Goal: Task Accomplishment & Management: Manage account settings

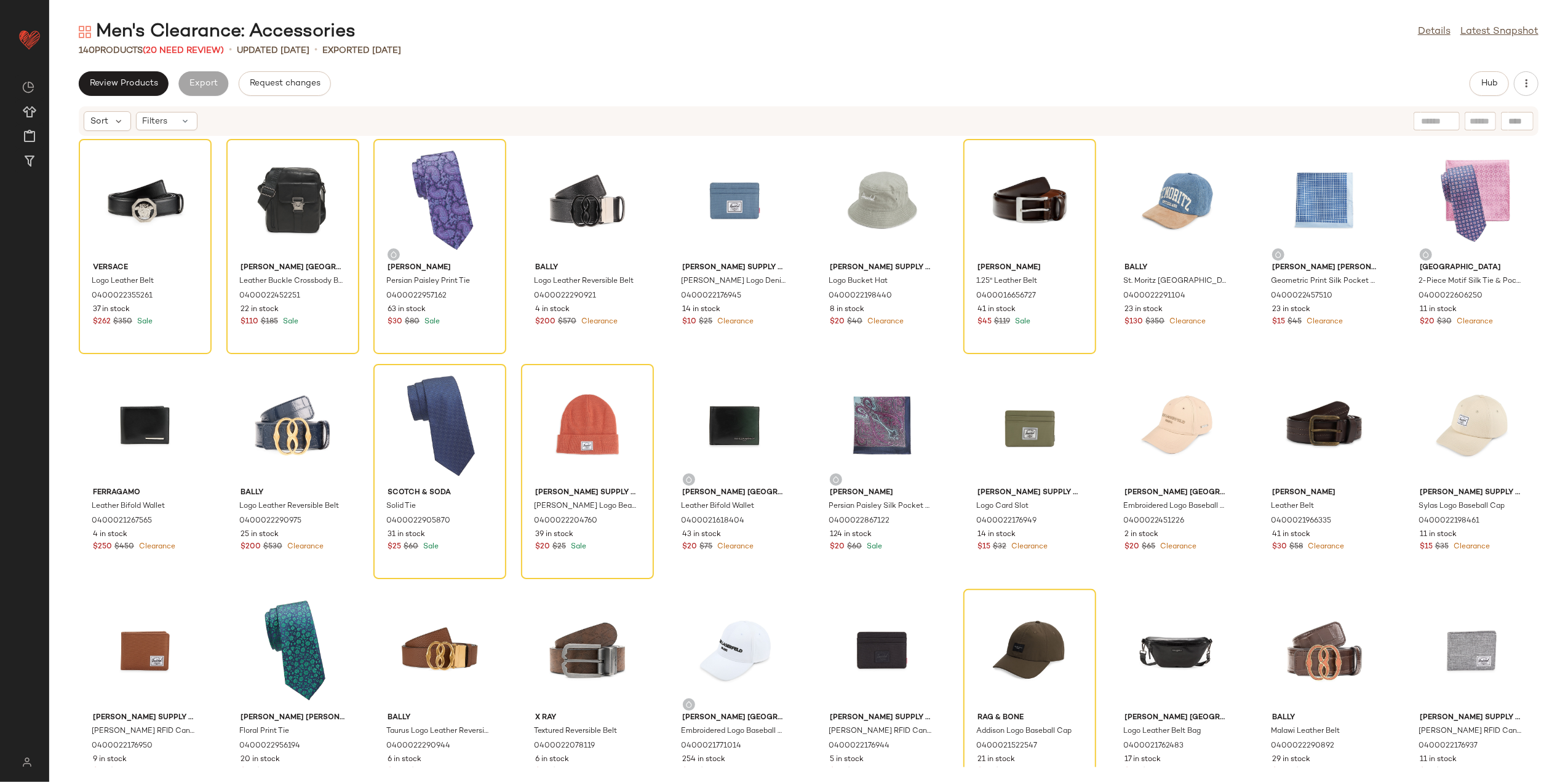
click at [163, 132] on div "Sort Filters" at bounding box center [808, 121] width 1460 height 30
click at [173, 121] on div "Filters" at bounding box center [166, 121] width 61 height 19
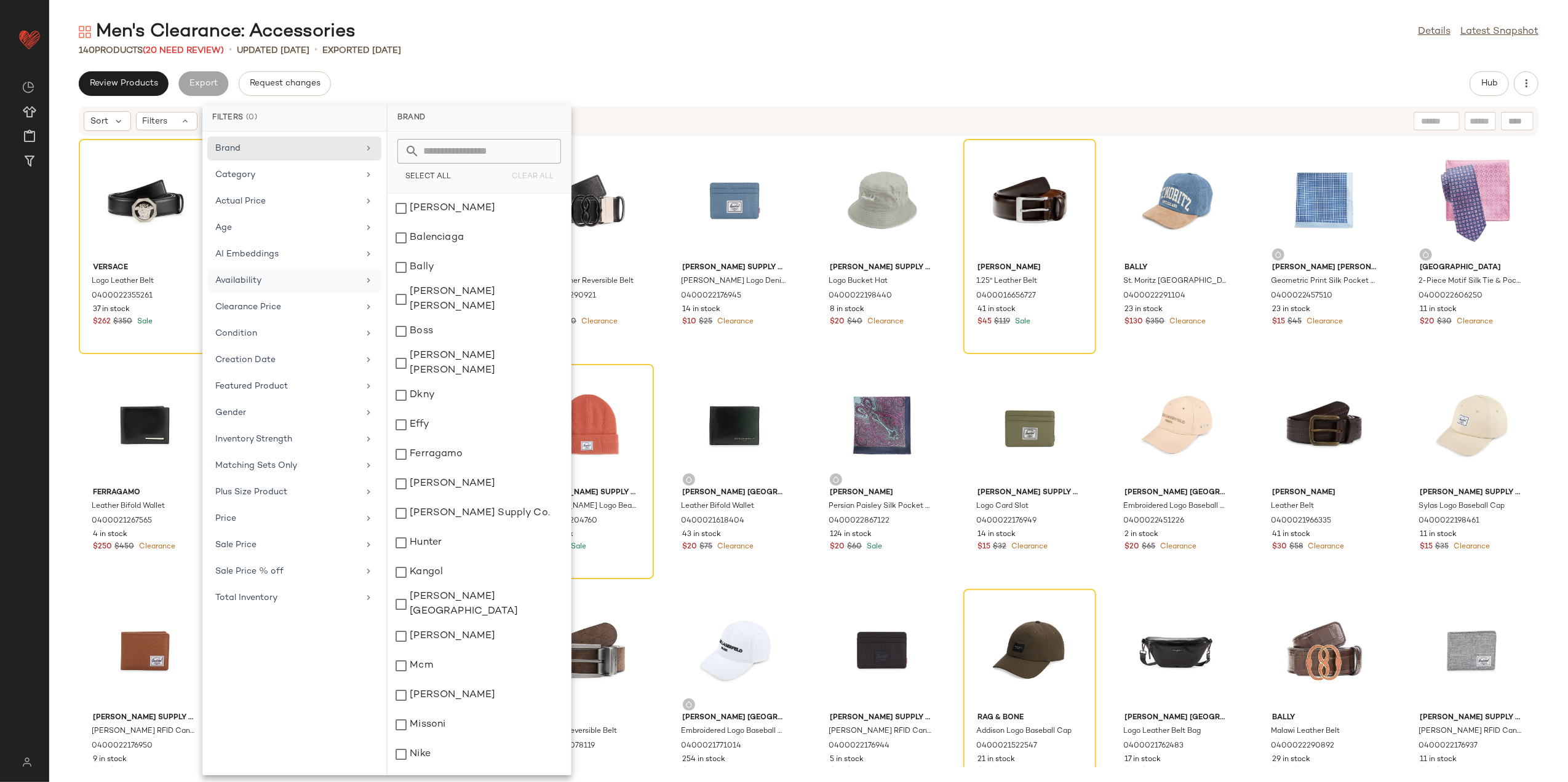
click at [242, 295] on div "Availability" at bounding box center [294, 307] width 174 height 24
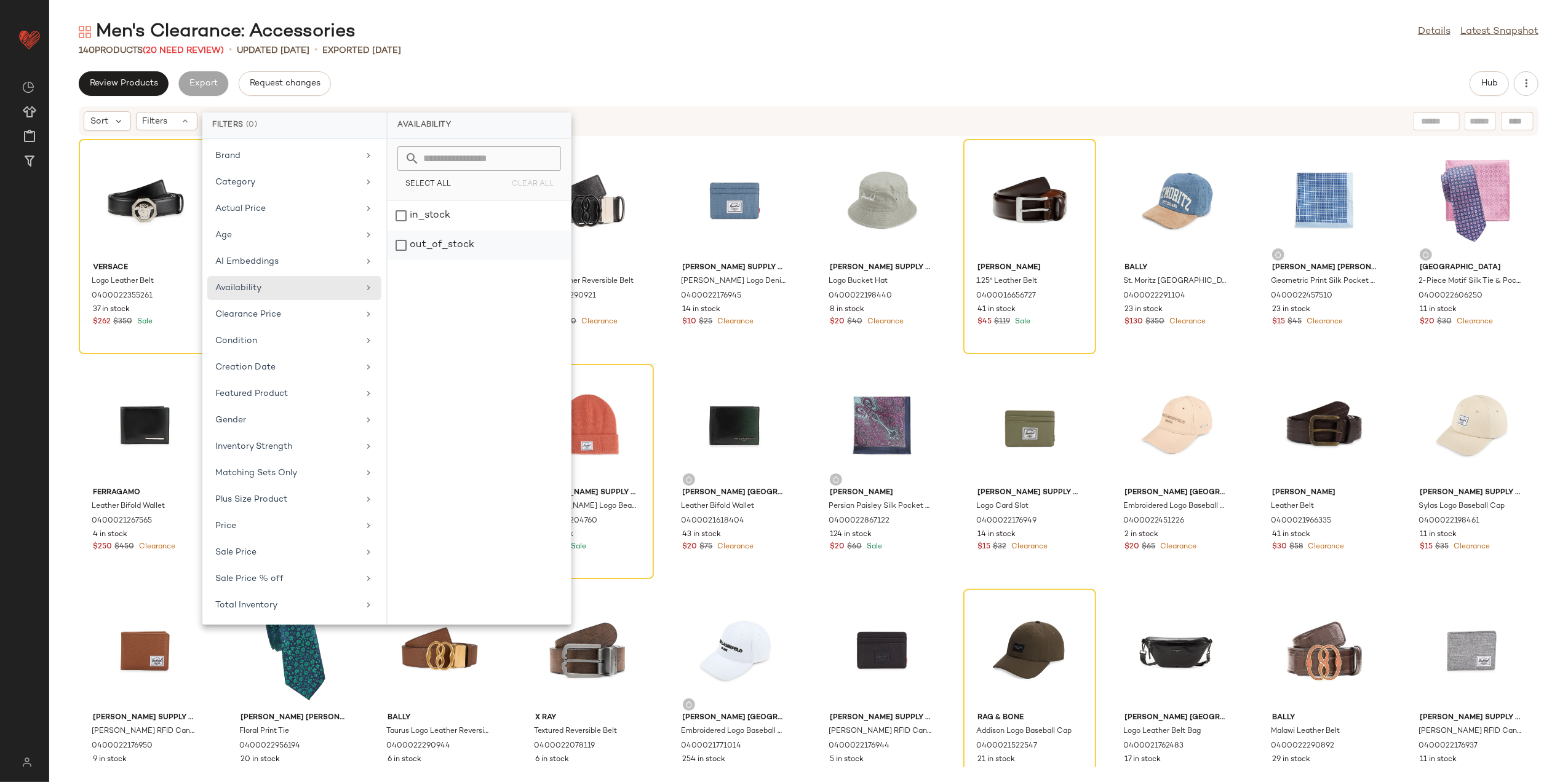
click at [508, 237] on div "out_of_stock" at bounding box center [479, 245] width 183 height 30
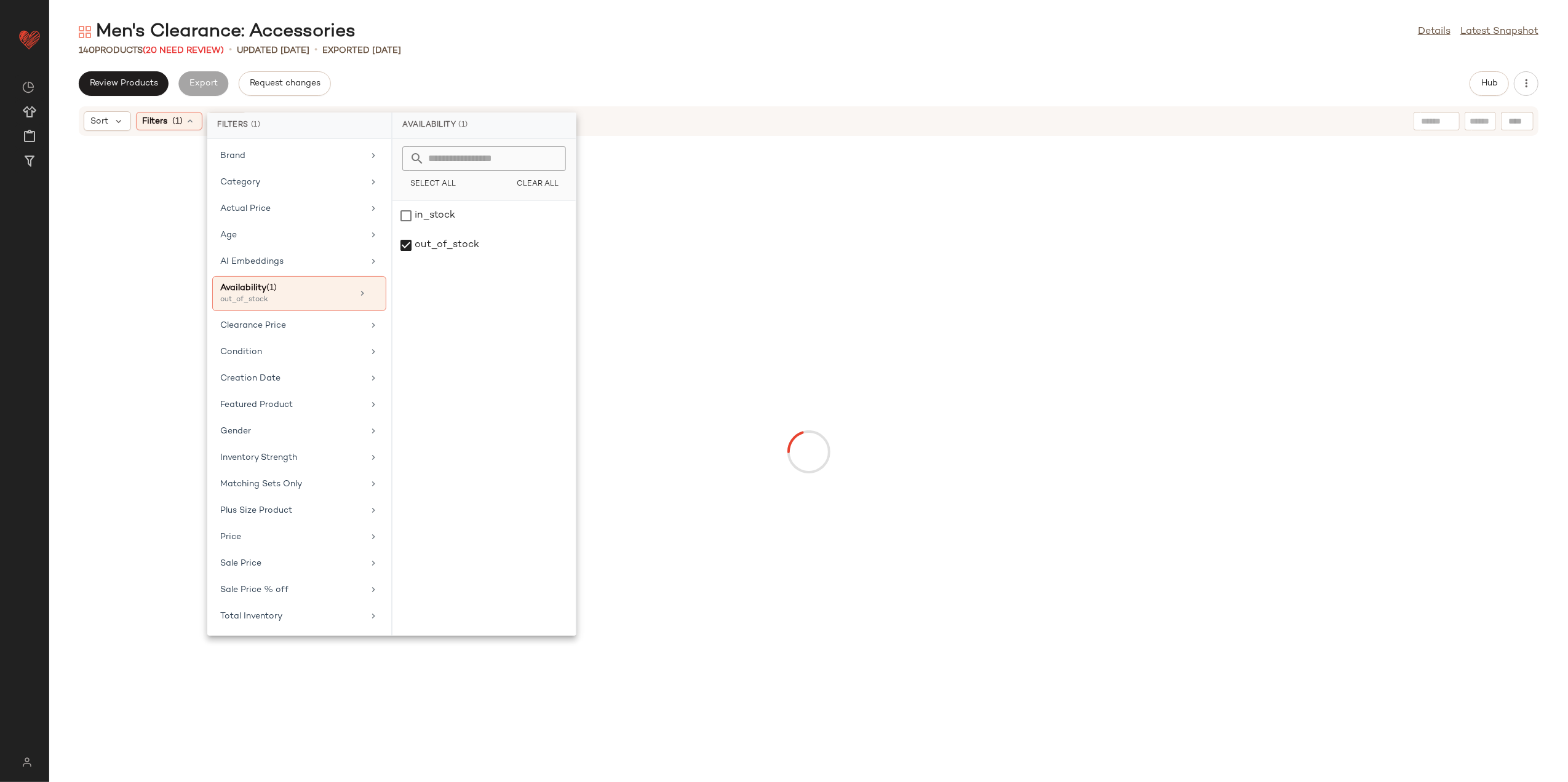
click at [580, 57] on div "Men's Clearance: Accessories Details Latest Snapshot 140 Products (20 Need Revi…" at bounding box center [809, 401] width 1519 height 762
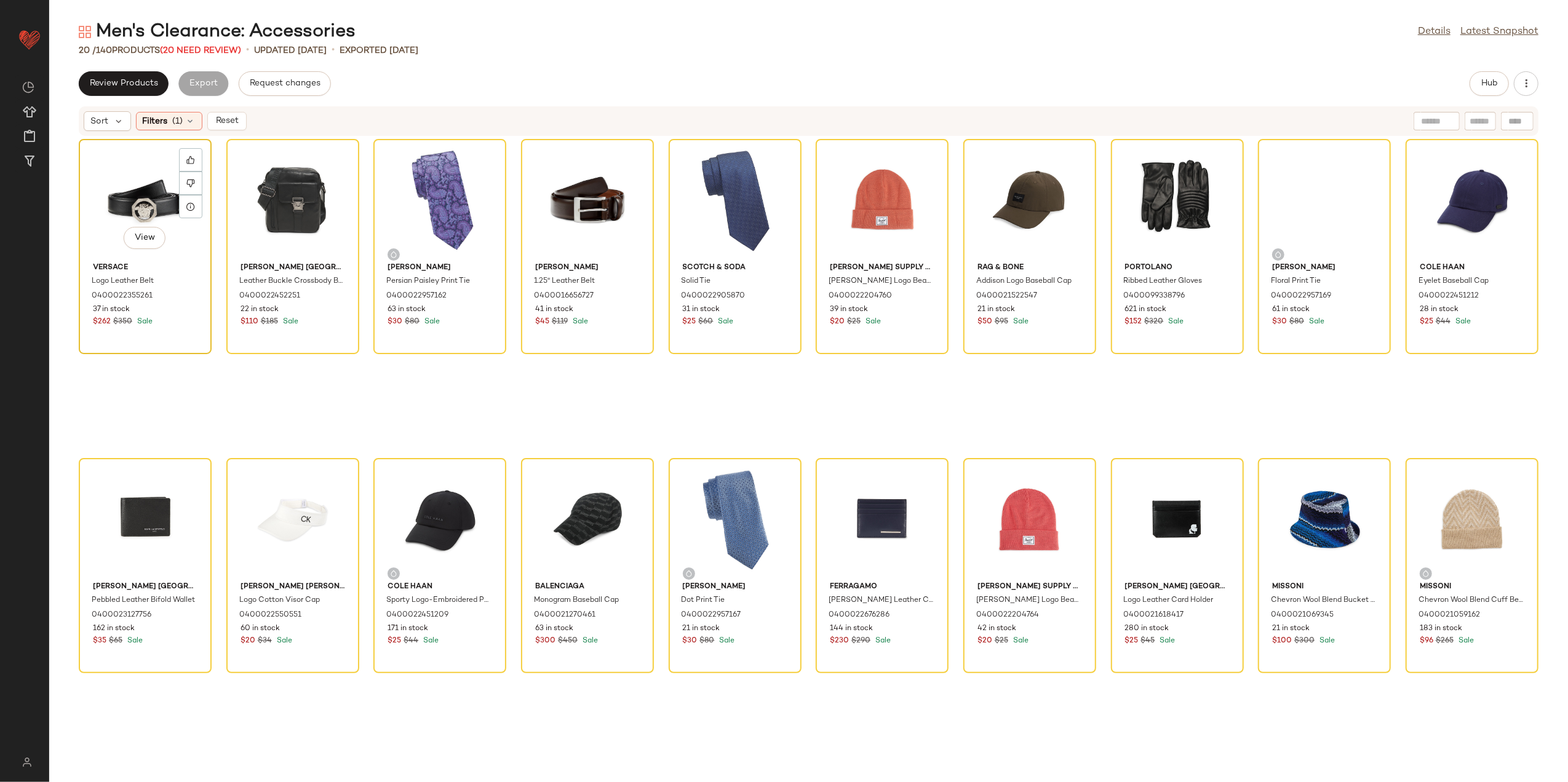
click at [118, 185] on div "View" at bounding box center [145, 200] width 124 height 114
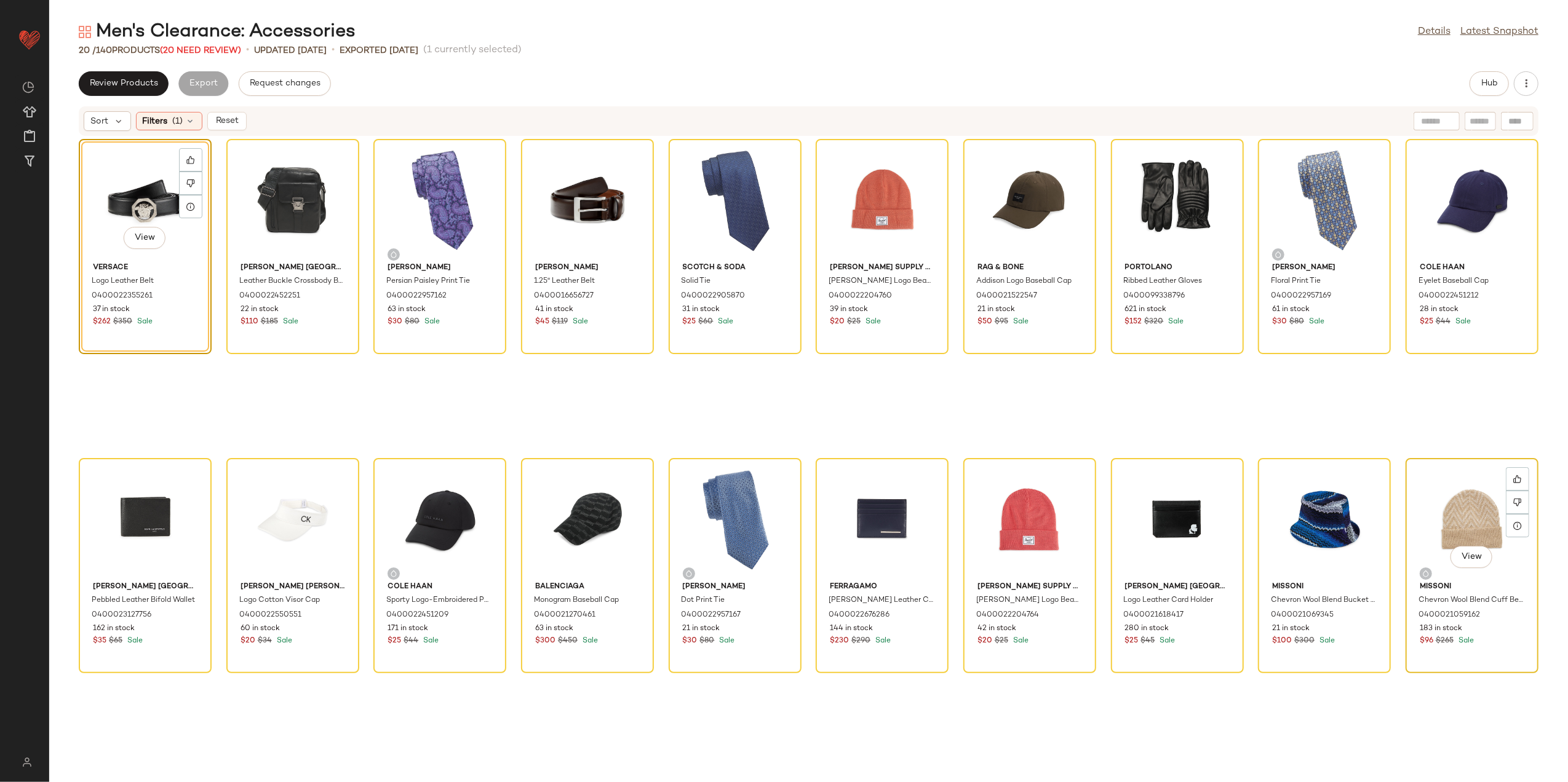
click at [1421, 510] on div "View" at bounding box center [1472, 519] width 124 height 114
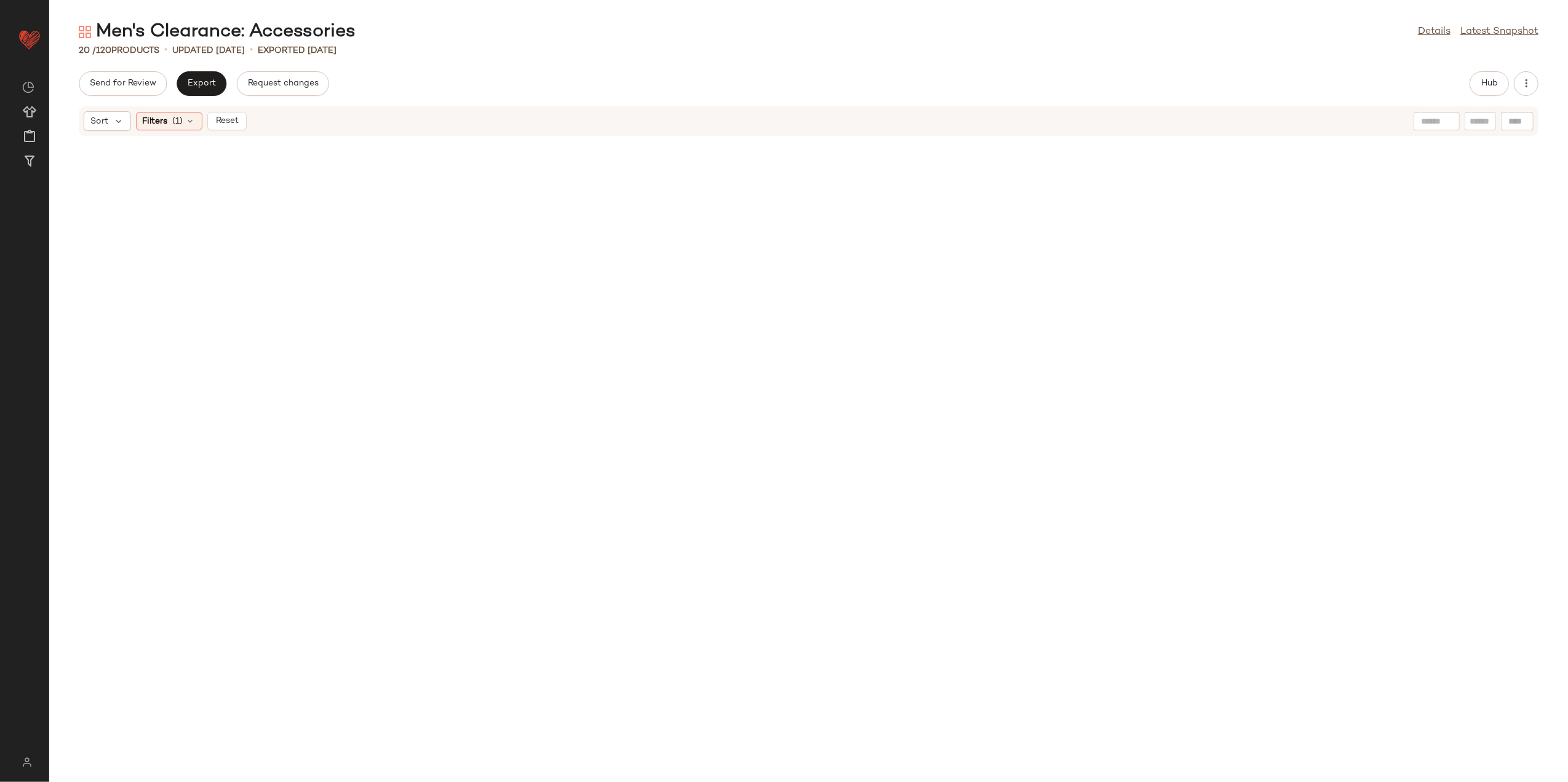
click at [226, 109] on div "Sort Filters (1) Reset" at bounding box center [808, 121] width 1460 height 30
click at [223, 119] on span "Reset" at bounding box center [226, 121] width 24 height 10
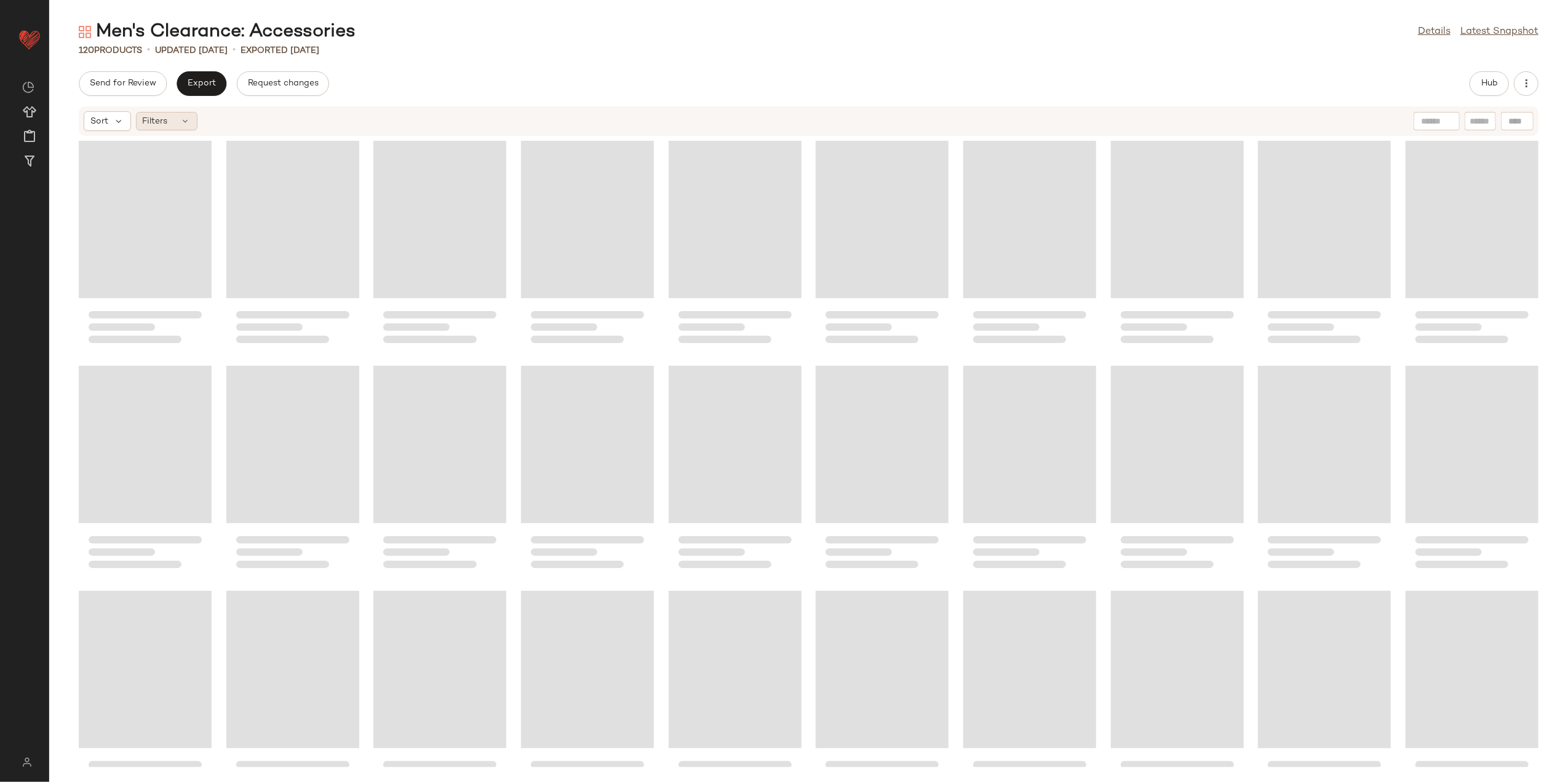
click at [165, 119] on span "Filters" at bounding box center [155, 121] width 25 height 13
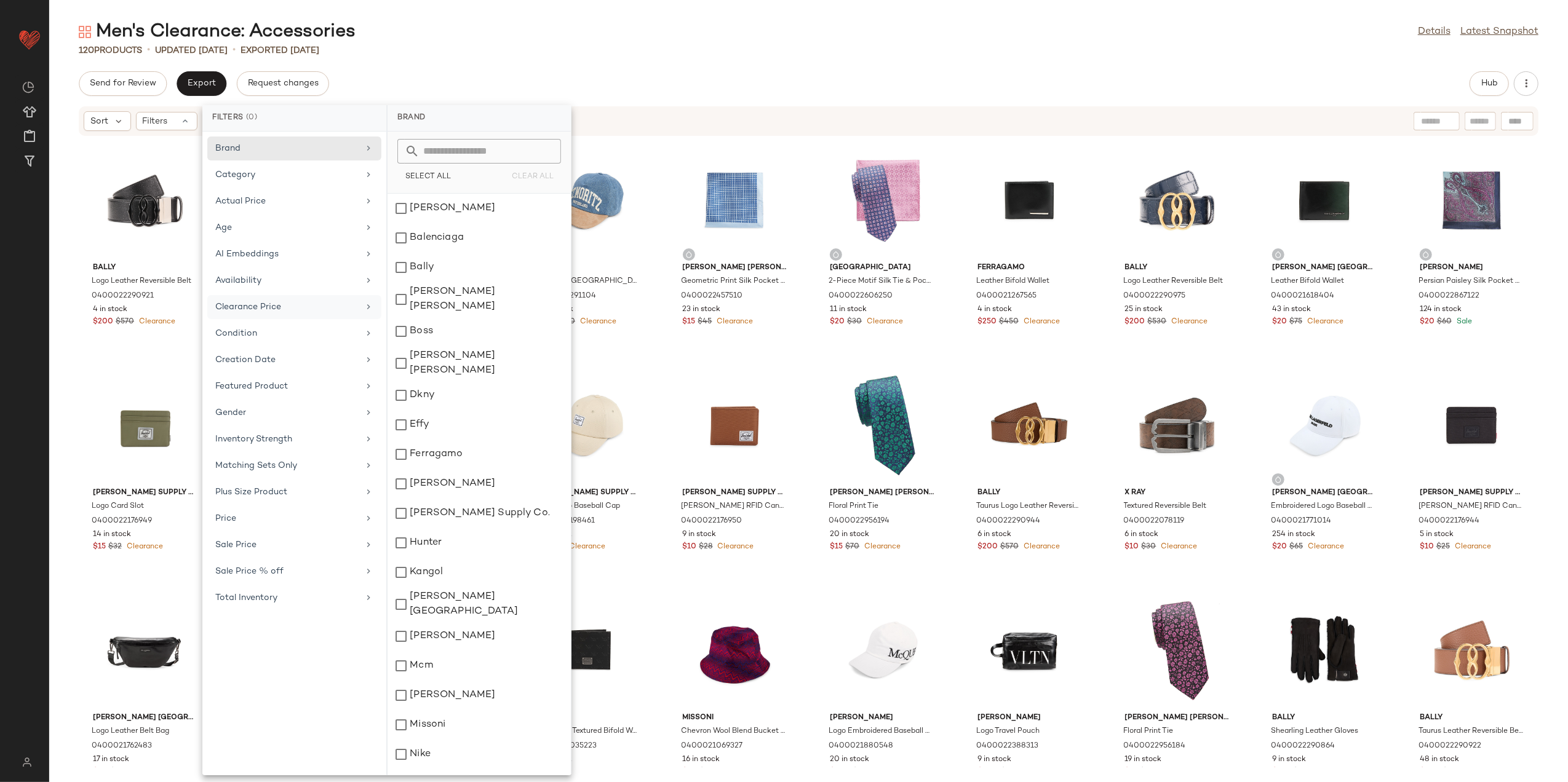
click at [291, 321] on div "Clearance Price" at bounding box center [294, 333] width 174 height 24
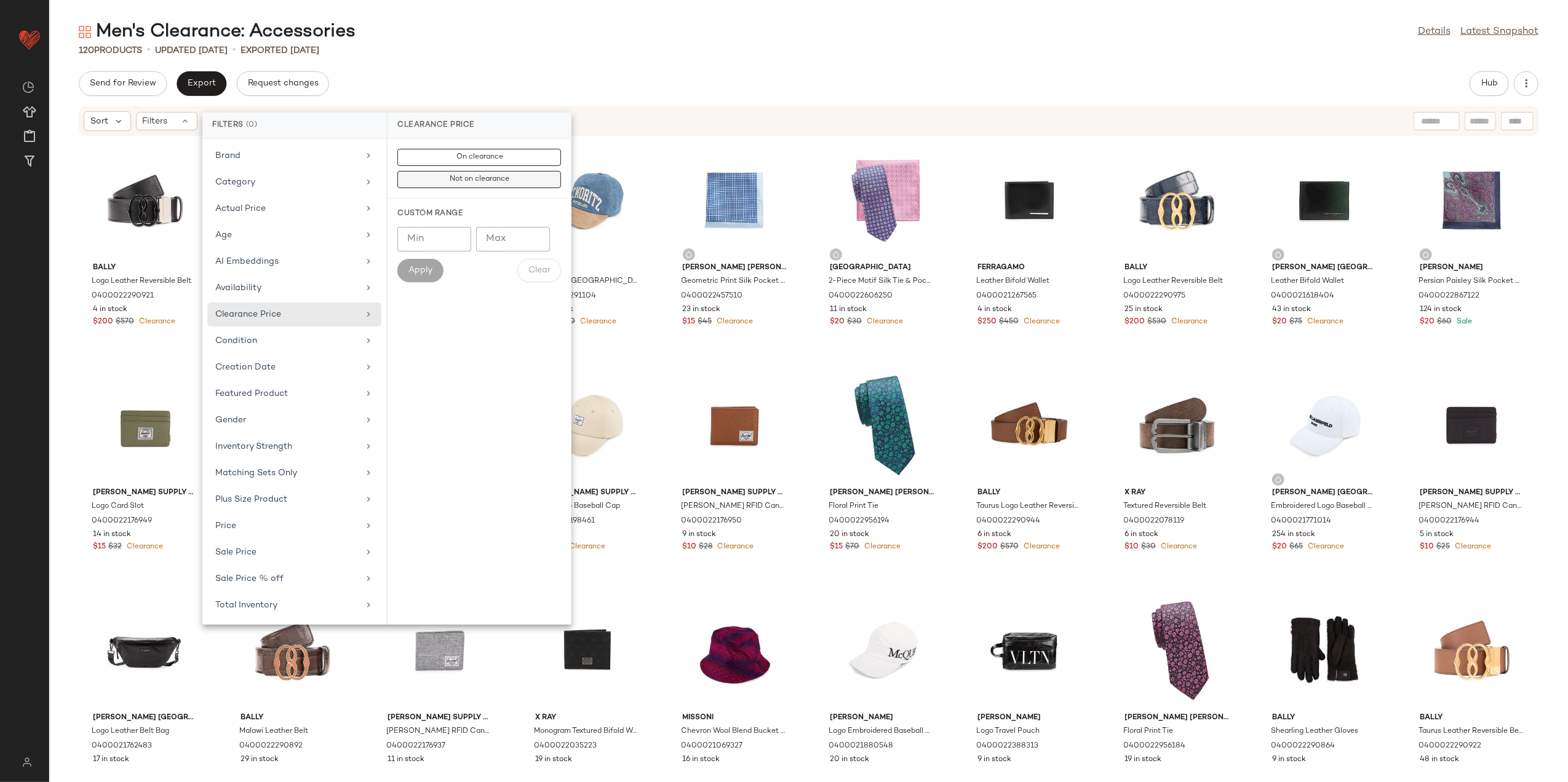
click at [470, 177] on span "Not on clearance" at bounding box center [479, 179] width 60 height 9
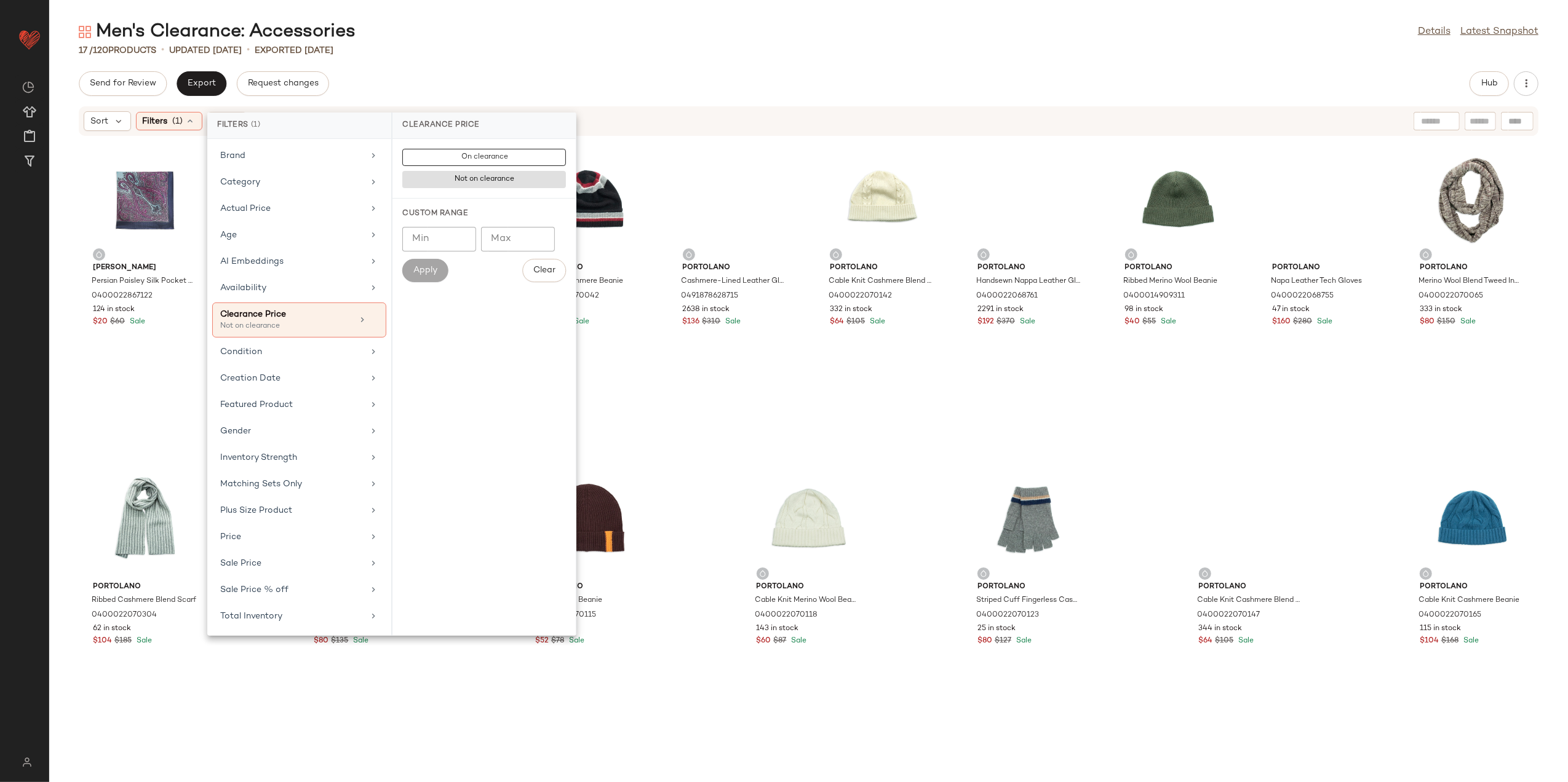
click at [486, 65] on div "Men's Clearance: Accessories Details Latest Snapshot 17 / 120 Products • update…" at bounding box center [809, 401] width 1519 height 762
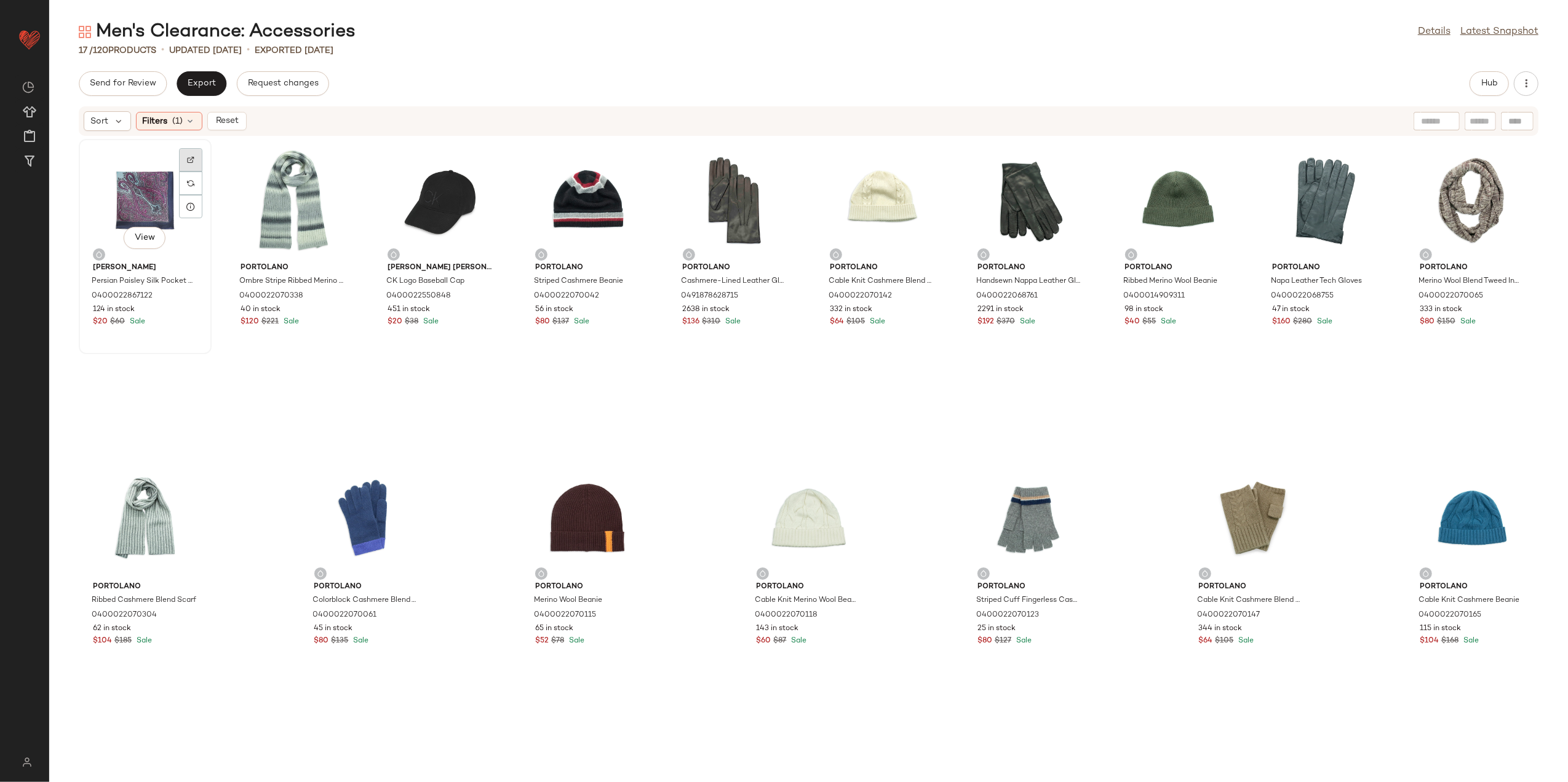
click at [195, 172] on div at bounding box center [191, 184] width 24 height 23
click at [850, 491] on div at bounding box center [855, 503] width 24 height 23
click at [152, 185] on div "View" at bounding box center [145, 200] width 124 height 114
click at [1479, 485] on div "View" at bounding box center [1472, 519] width 124 height 114
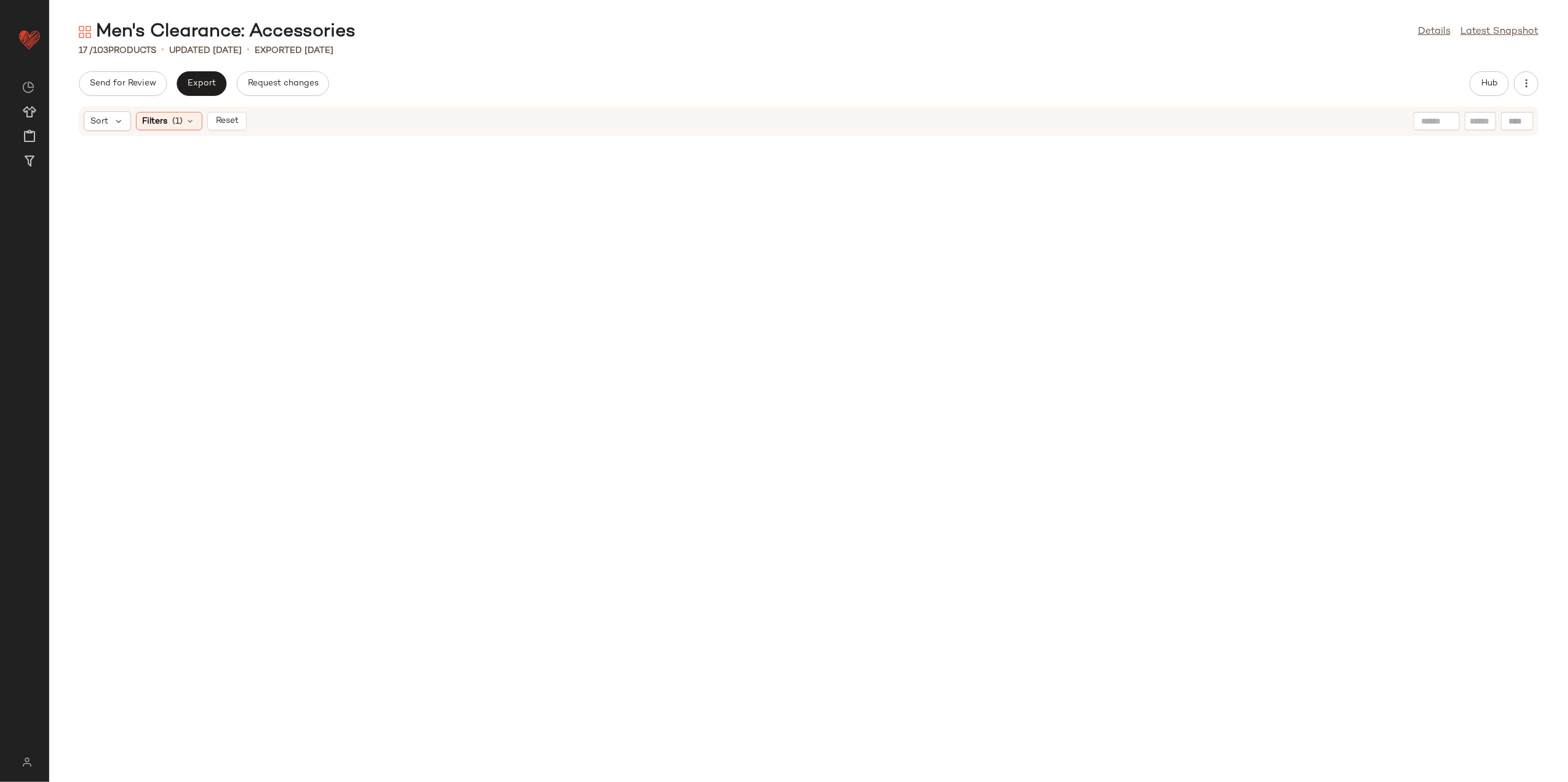
click at [234, 117] on span "Reset" at bounding box center [226, 121] width 24 height 10
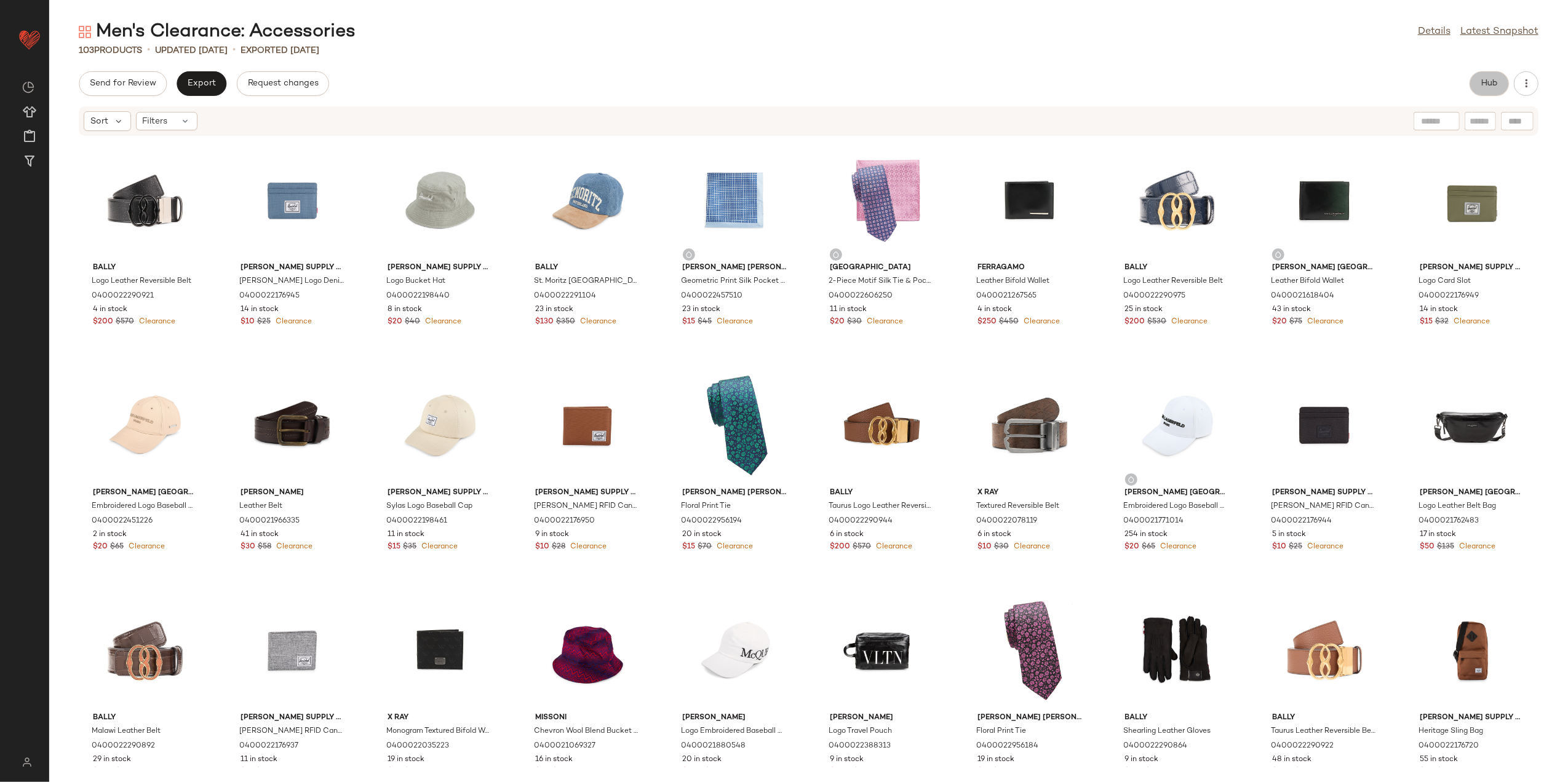
click at [1476, 83] on button "Hub" at bounding box center [1489, 83] width 40 height 25
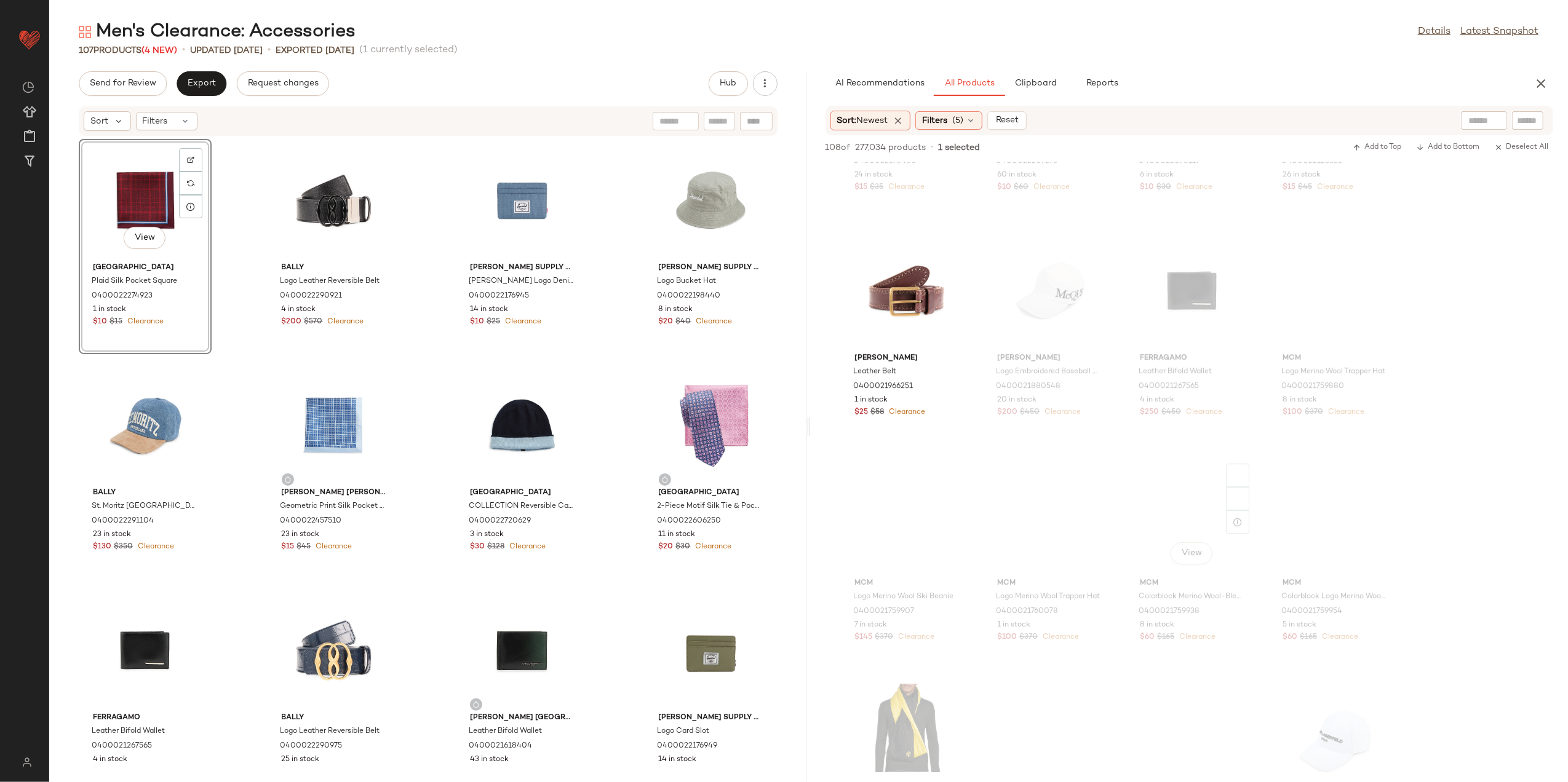
scroll to position [3771, 0]
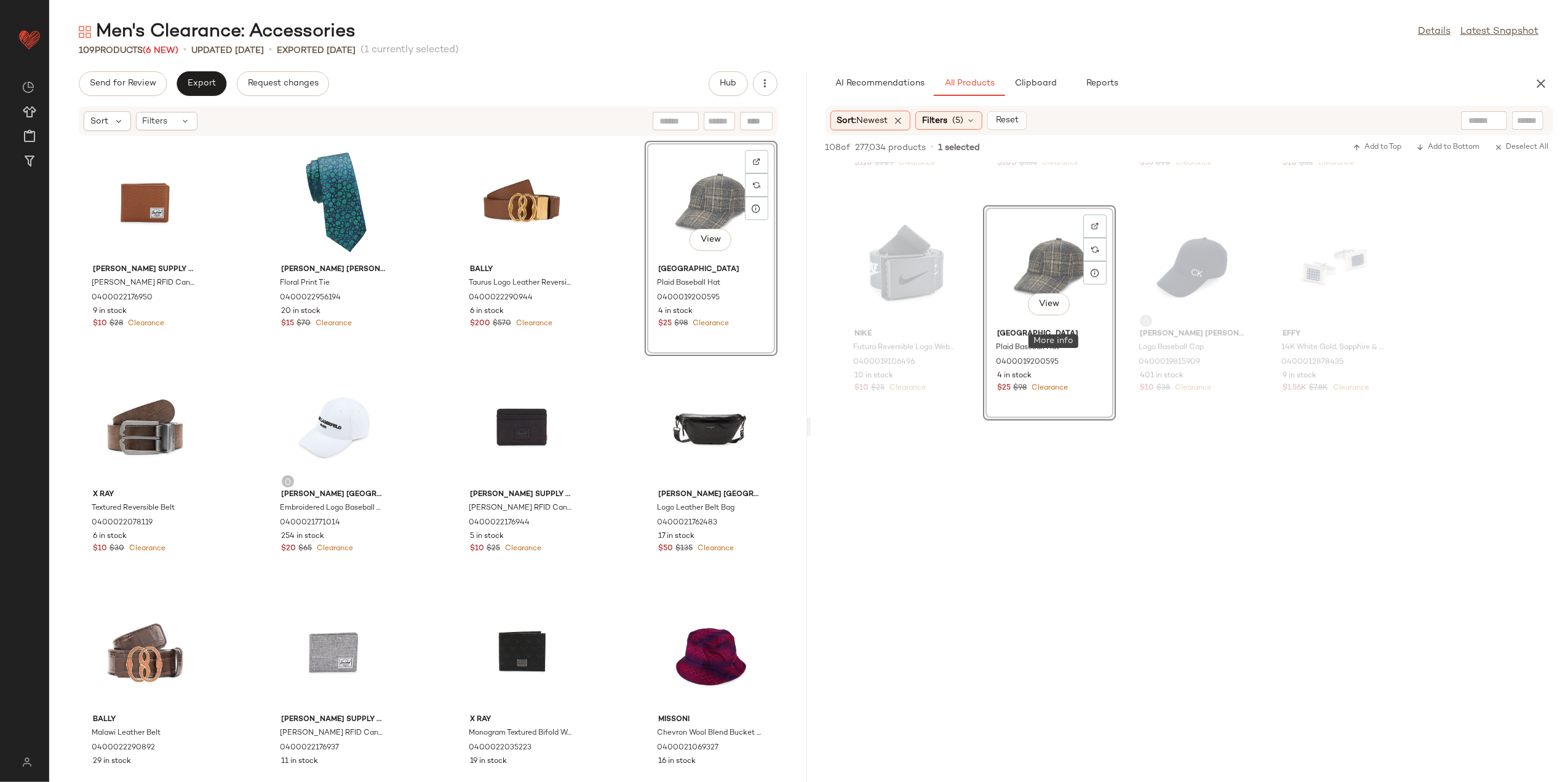
scroll to position [5985, 0]
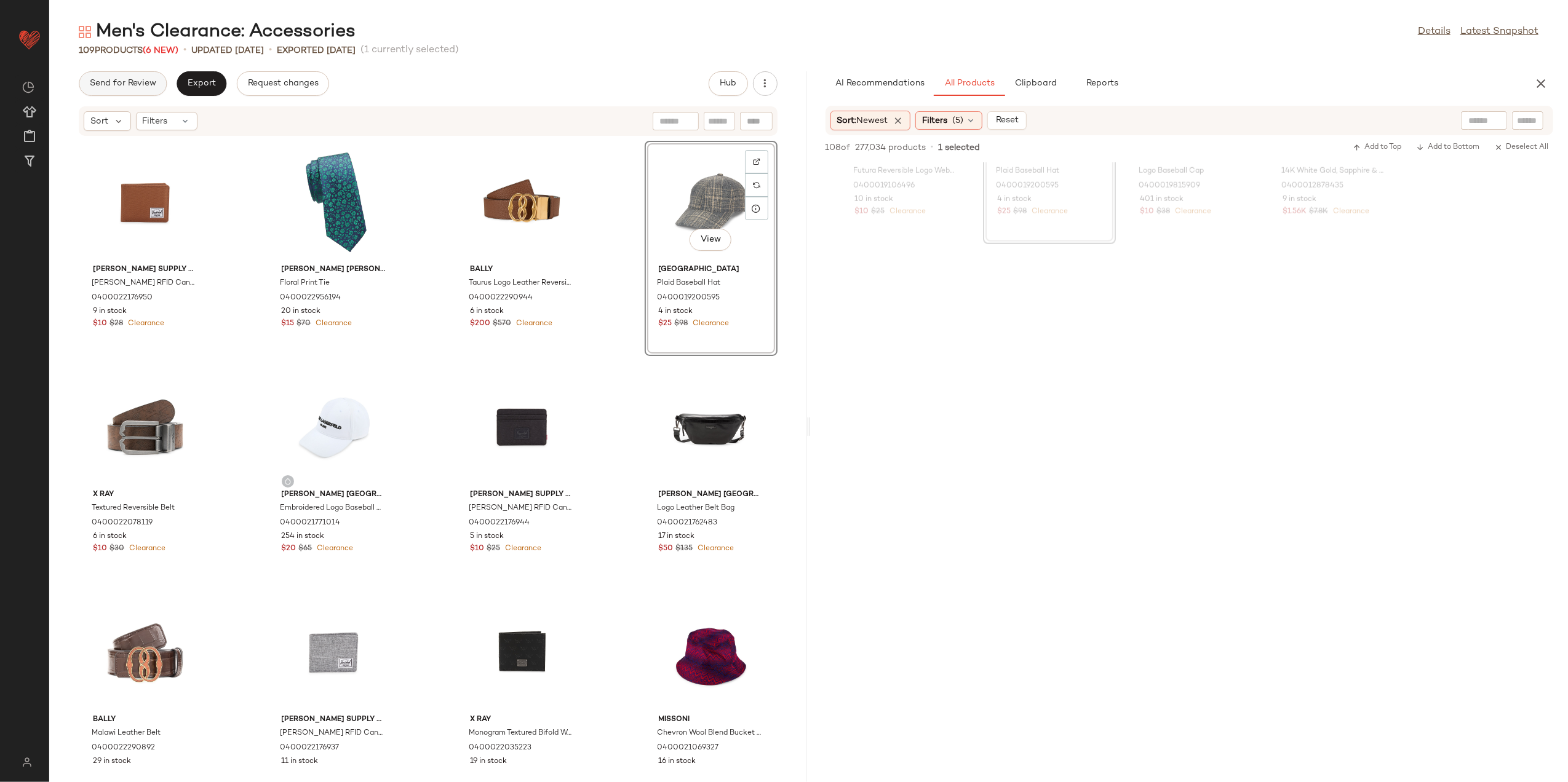
click at [117, 83] on span "Send for Review" at bounding box center [122, 83] width 67 height 10
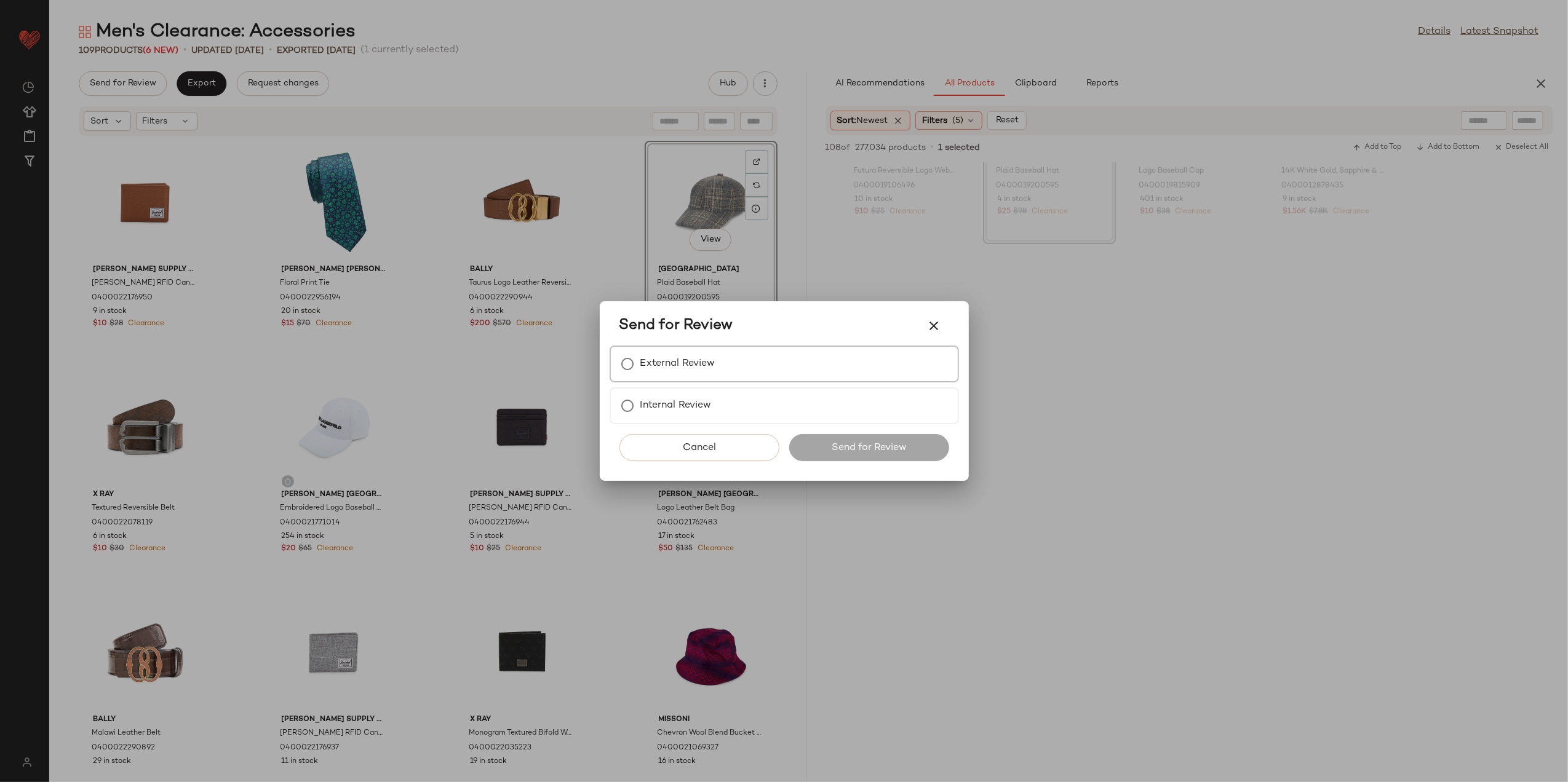
click at [660, 354] on label "External Review" at bounding box center [677, 364] width 75 height 25
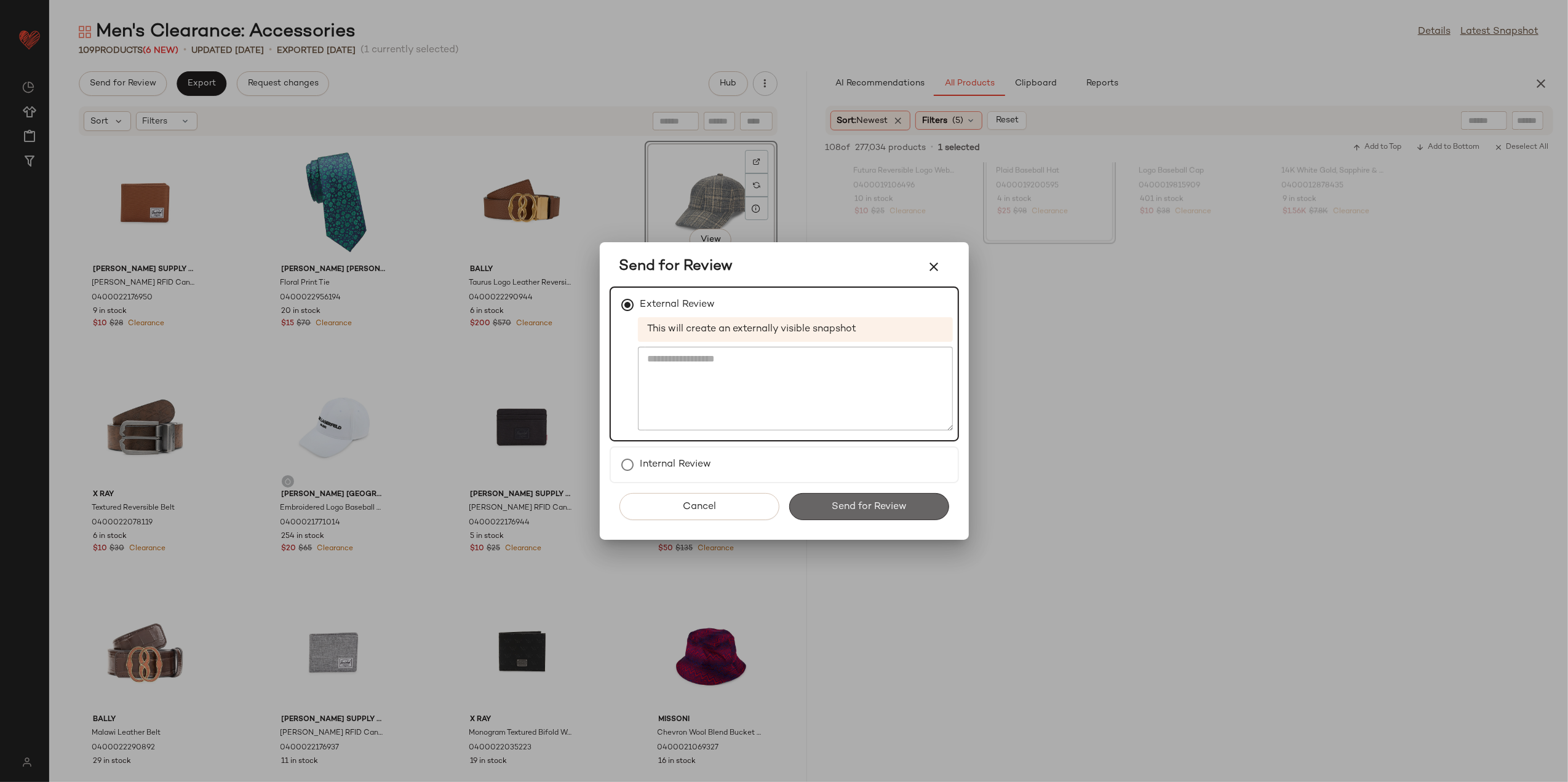
click at [878, 503] on span "Send for Review" at bounding box center [869, 507] width 75 height 12
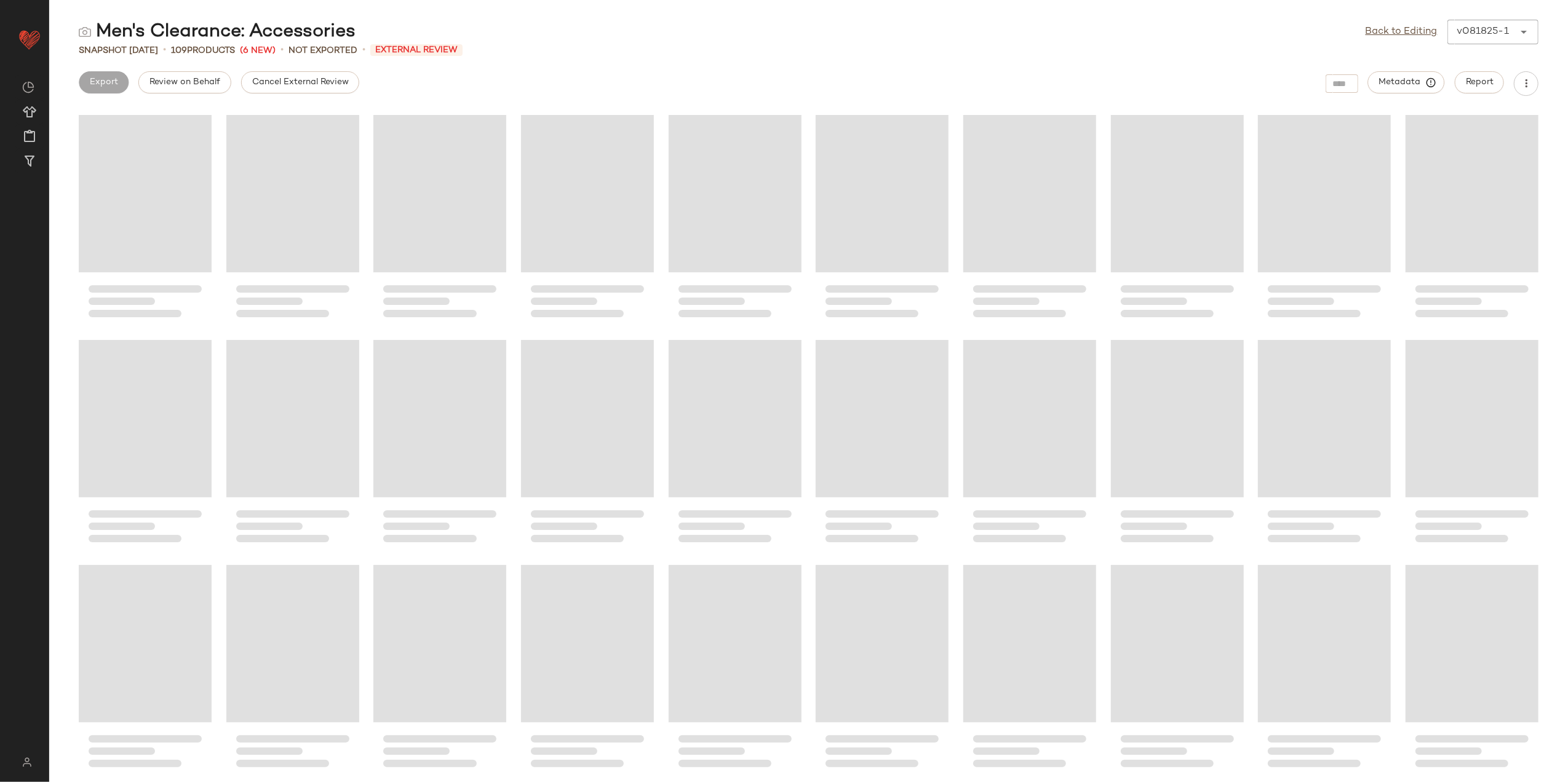
click at [287, 87] on span "Cancel External Review" at bounding box center [300, 82] width 97 height 10
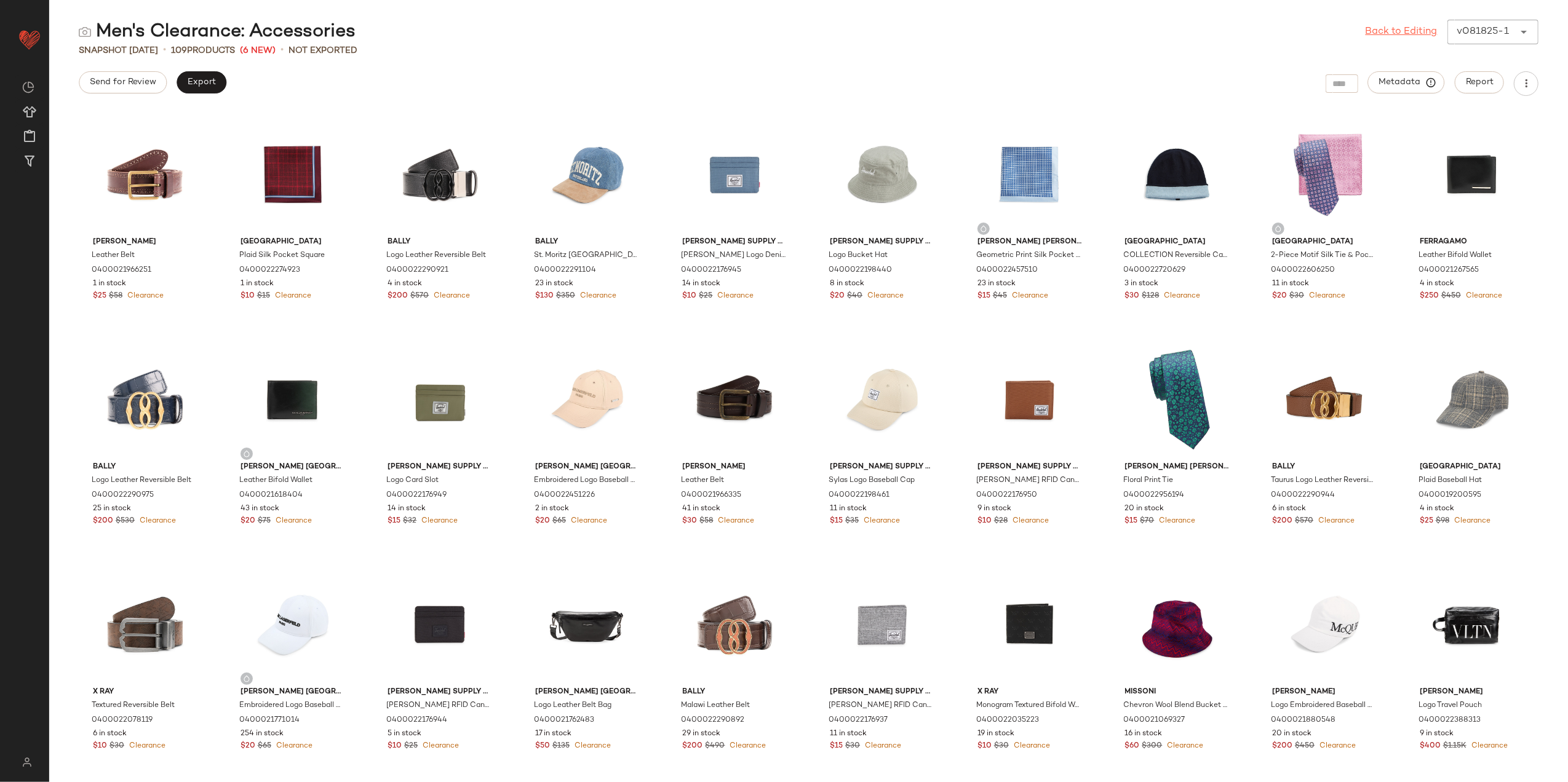
click at [1404, 33] on link "Back to Editing" at bounding box center [1402, 32] width 72 height 15
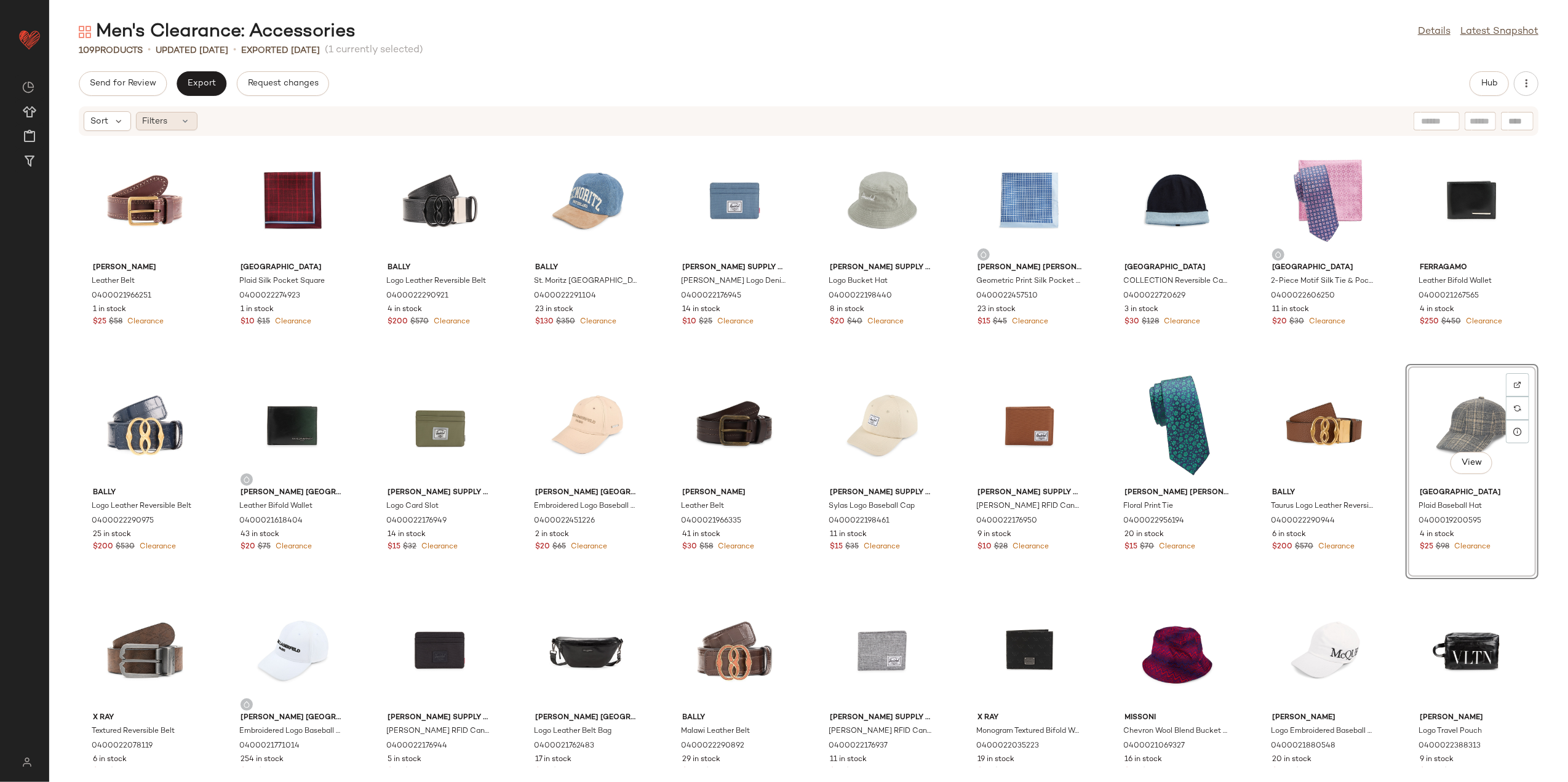
click at [187, 114] on div "Filters" at bounding box center [166, 121] width 61 height 19
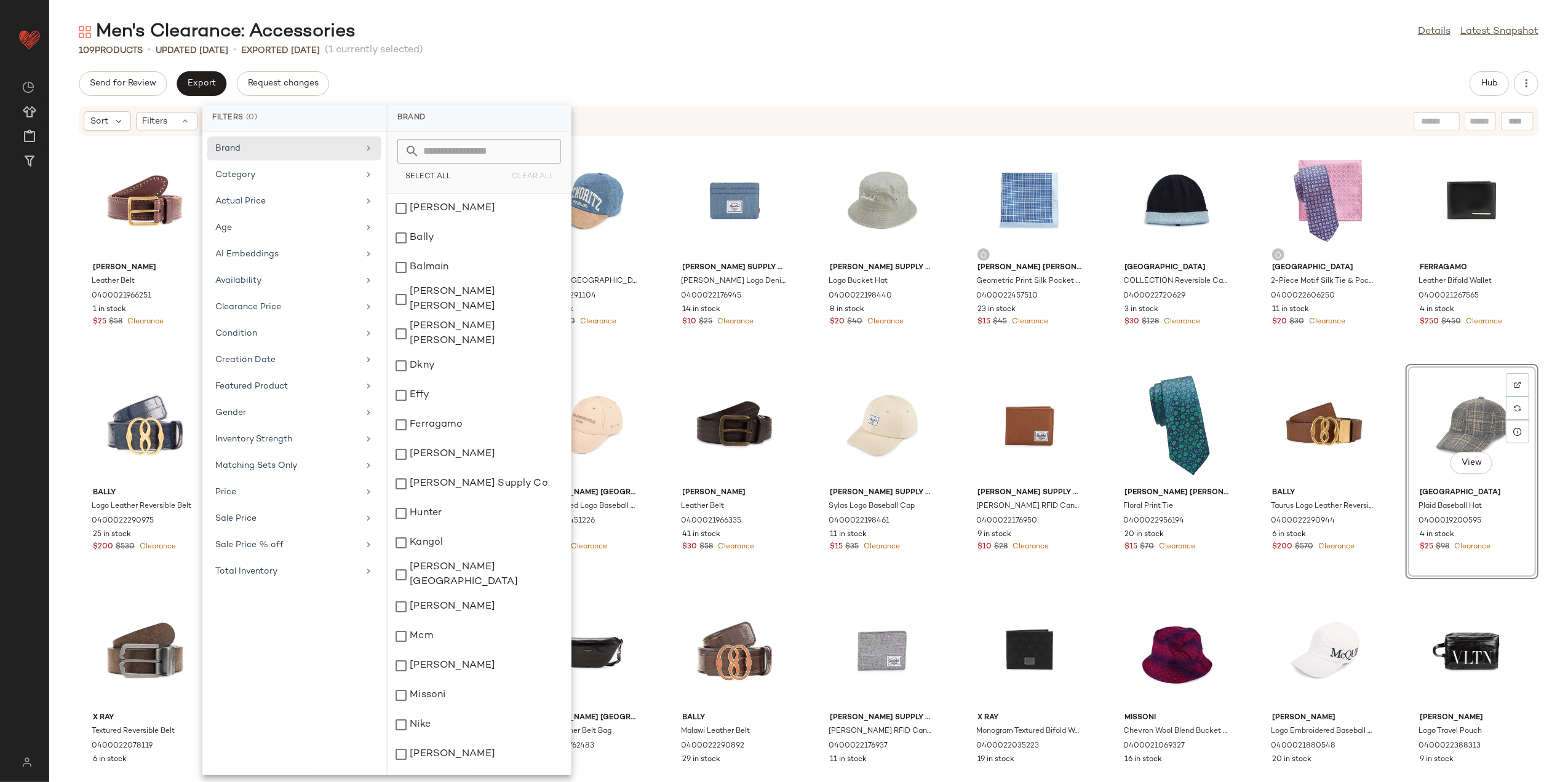
click at [414, 67] on div "Men's Clearance: Accessories Details Latest Snapshot 109 Products • updated Aug…" at bounding box center [809, 401] width 1519 height 762
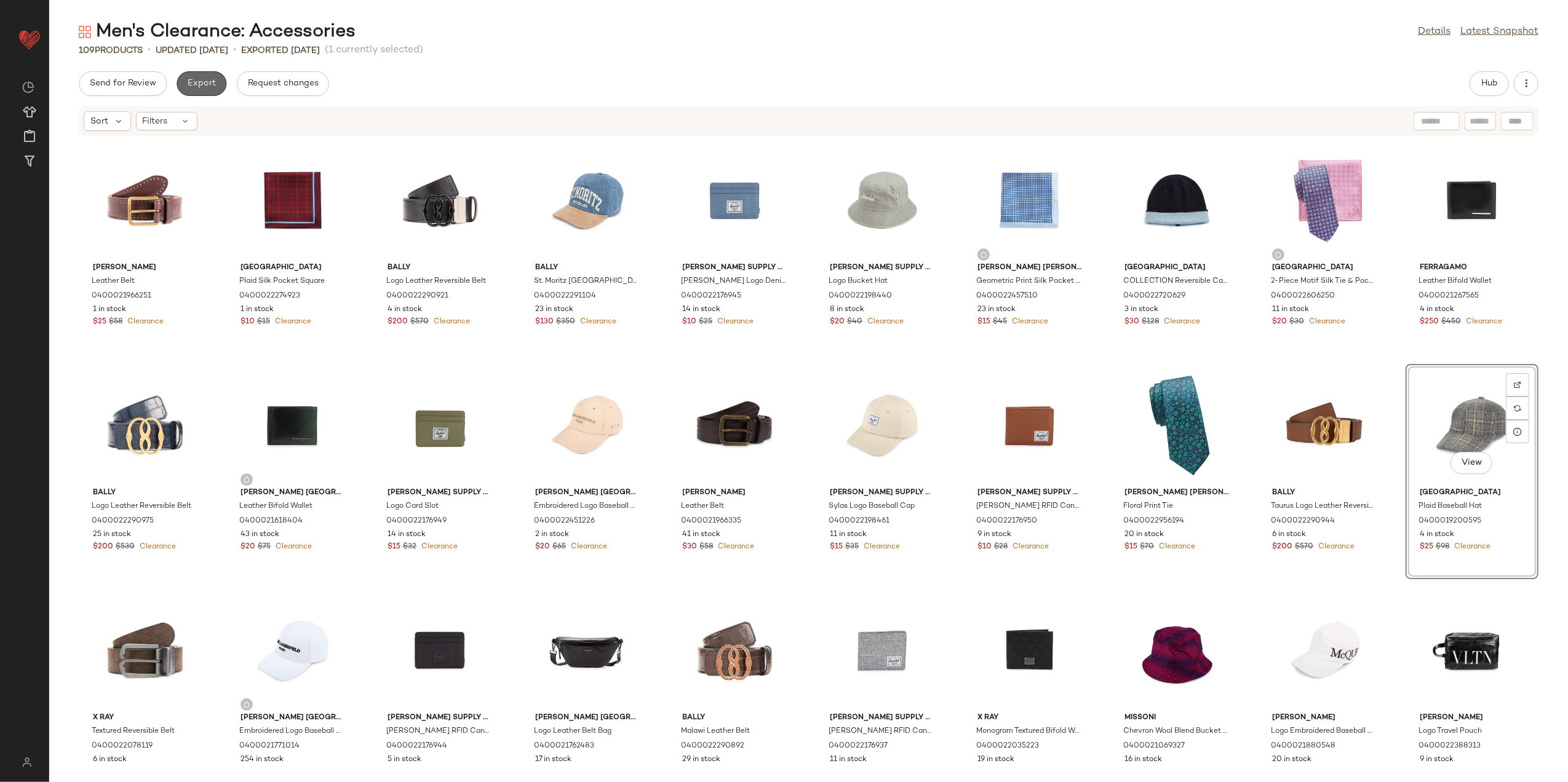
click at [197, 88] on span "Export" at bounding box center [201, 83] width 29 height 10
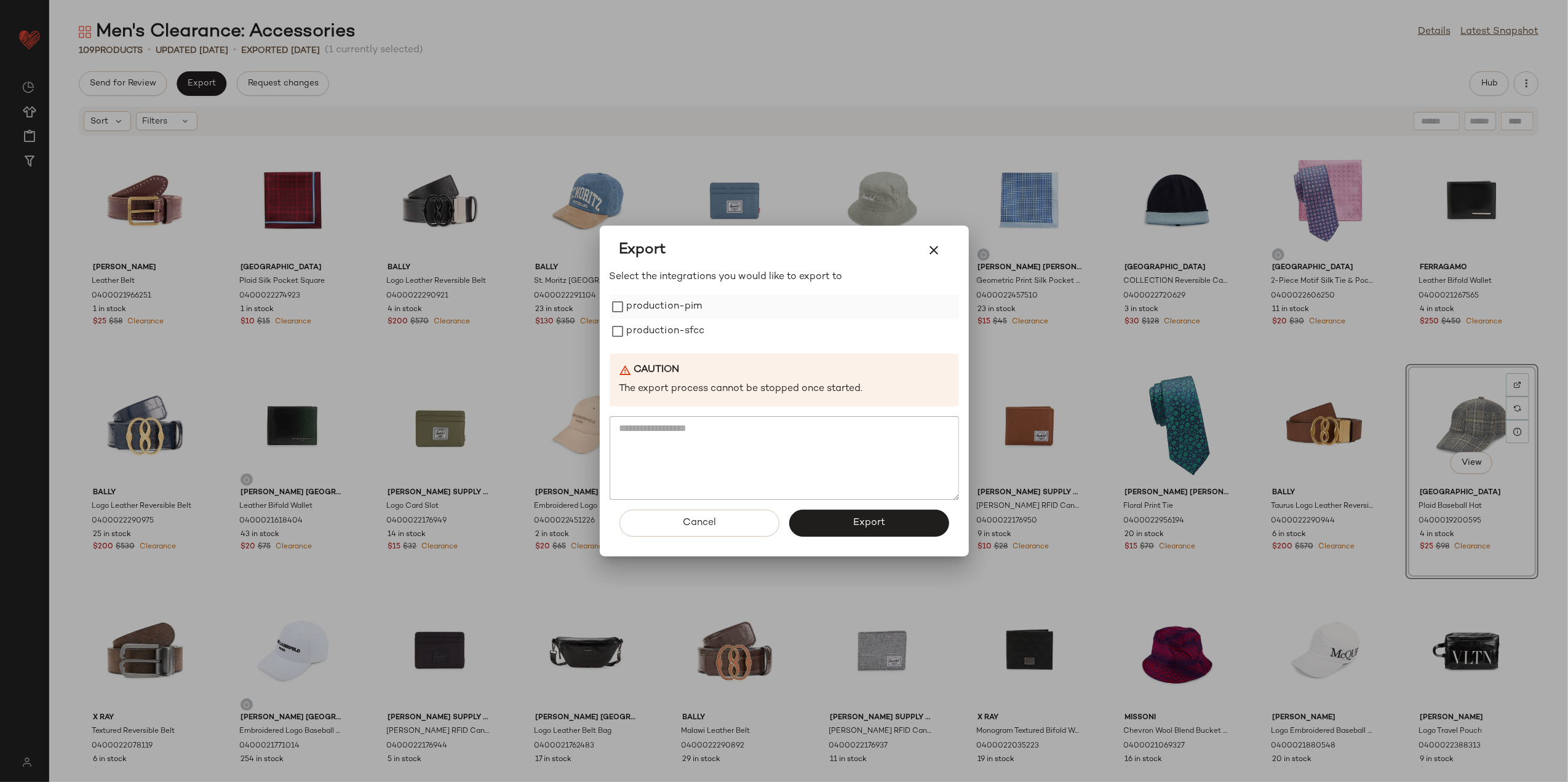
click at [685, 300] on label "production-pim" at bounding box center [665, 307] width 75 height 25
click at [675, 323] on label "production-sfcc" at bounding box center [666, 331] width 78 height 25
click at [849, 517] on button "Export" at bounding box center [869, 524] width 160 height 27
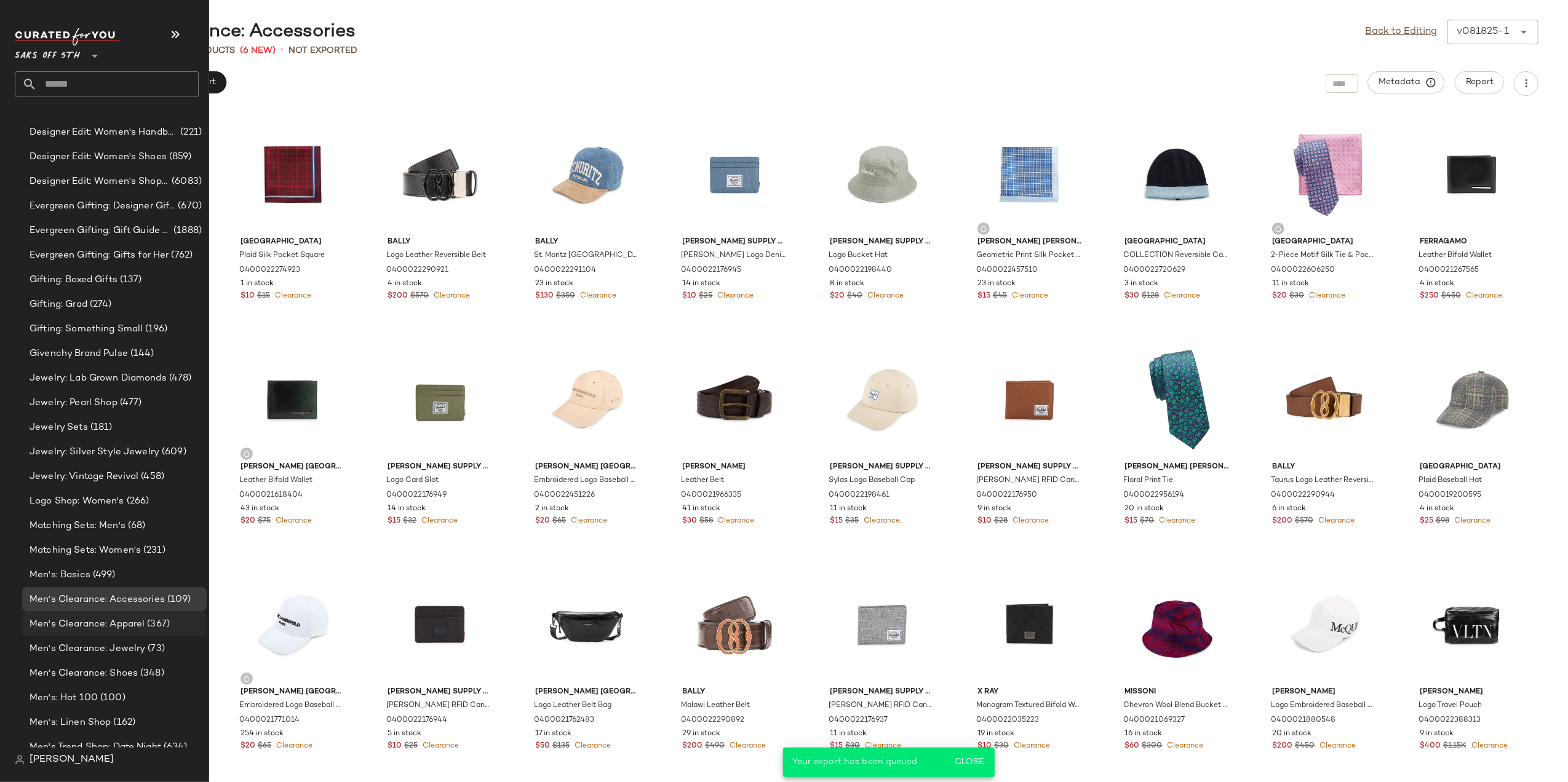
scroll to position [1039, 0]
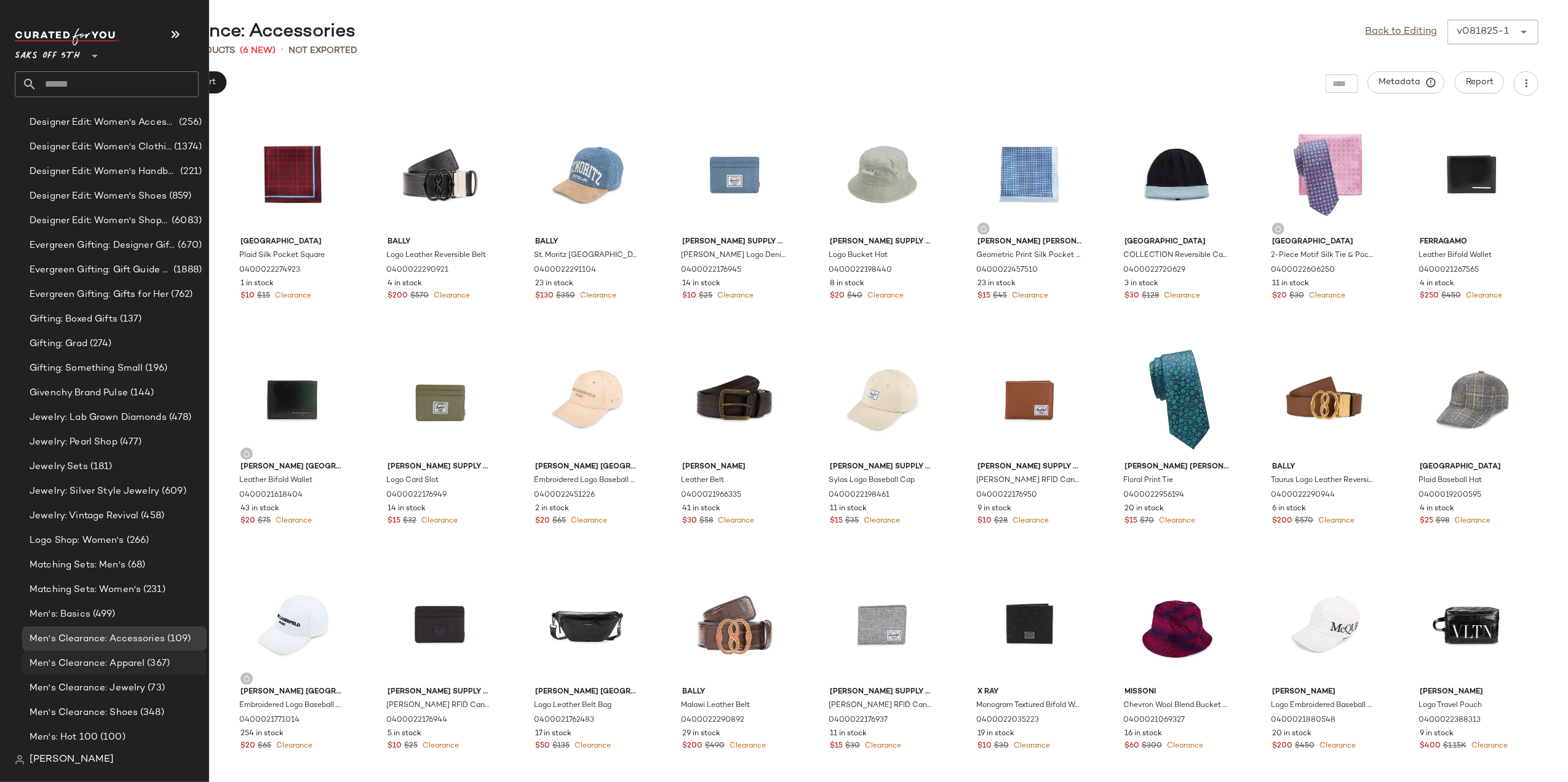
click at [86, 666] on span "Men's Clearance: Apparel" at bounding box center [87, 663] width 115 height 14
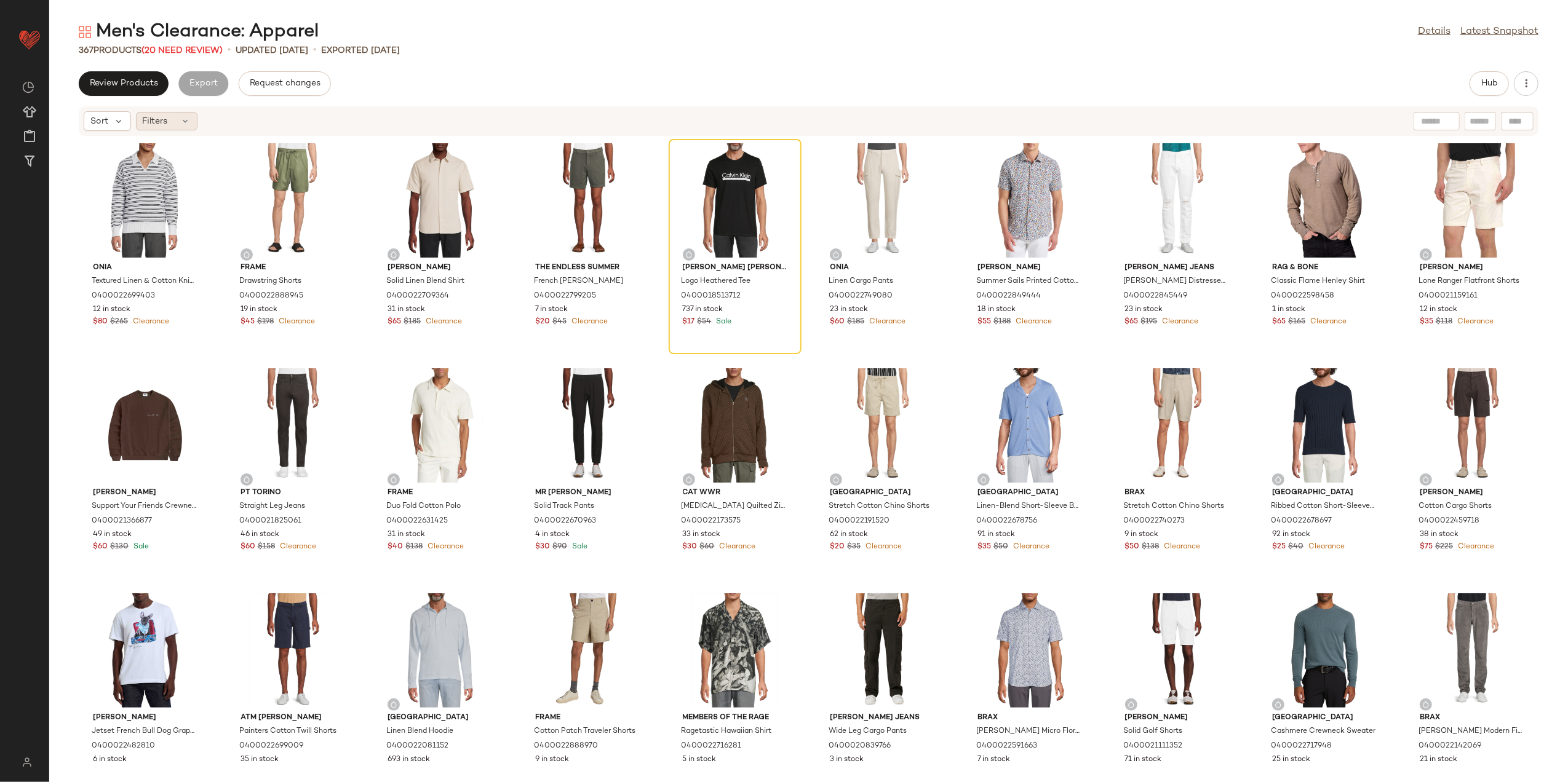
click at [169, 124] on div "Filters" at bounding box center [166, 121] width 61 height 19
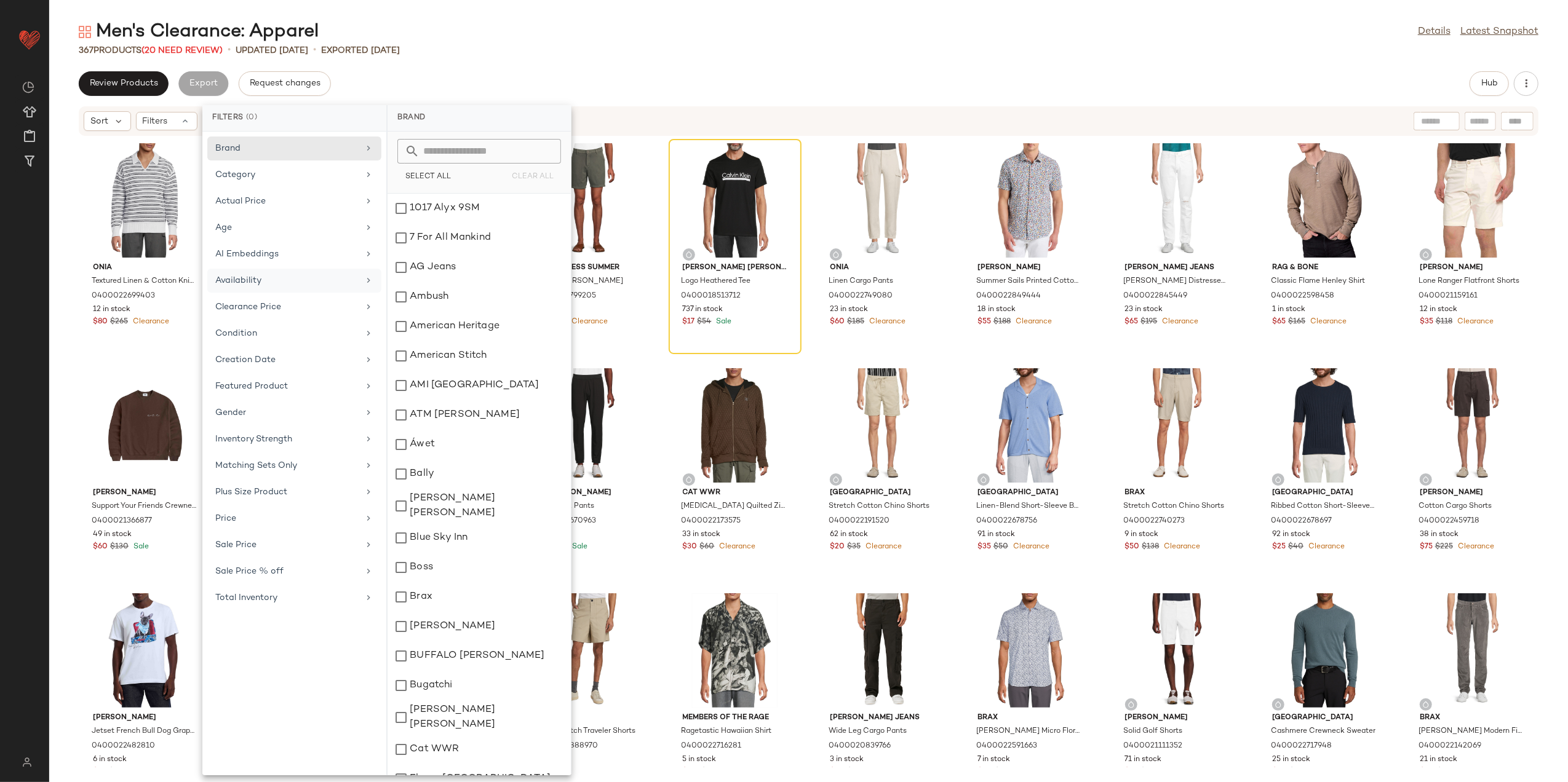
click at [274, 287] on div "Availability" at bounding box center [287, 281] width 144 height 13
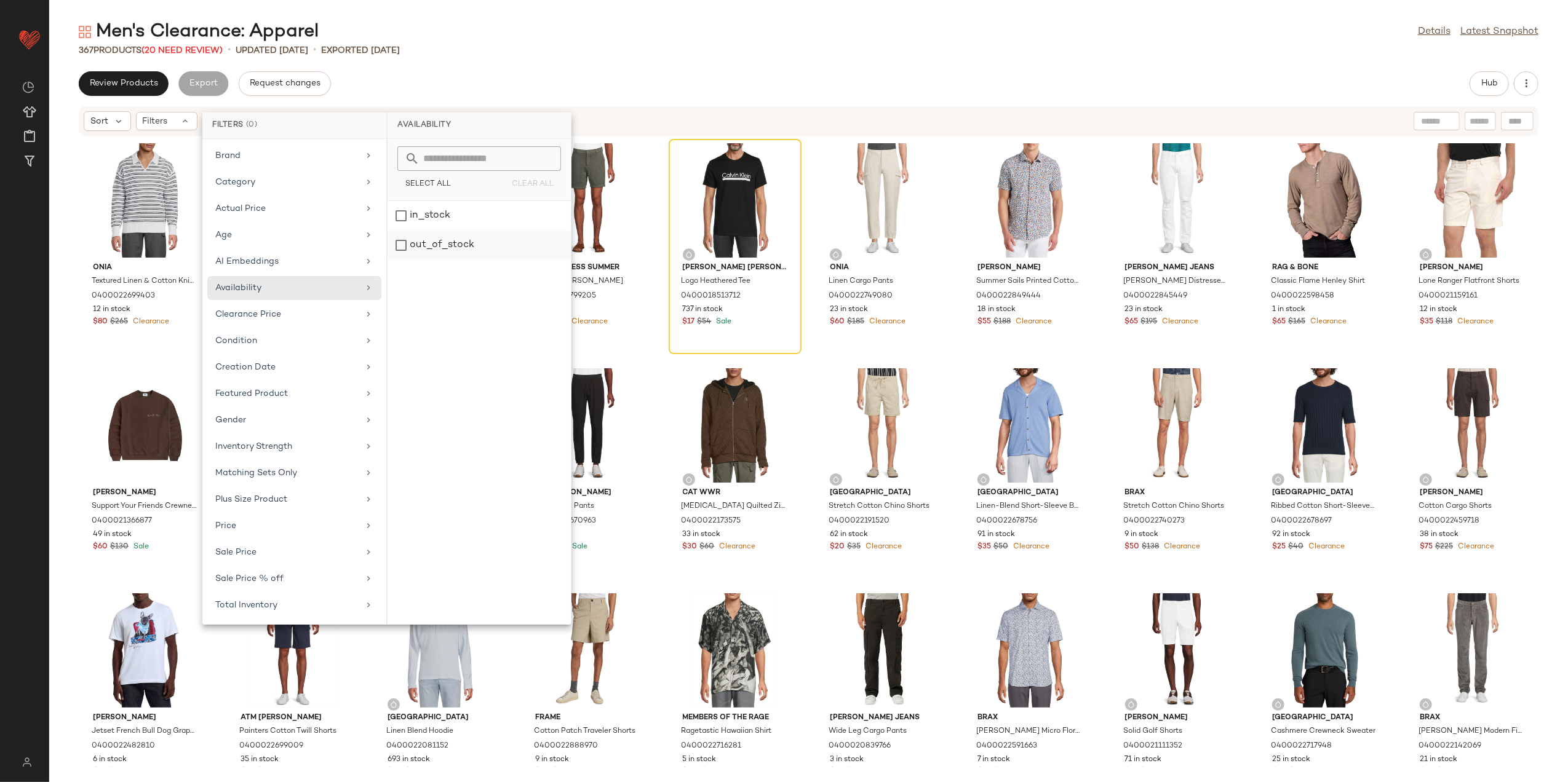
click at [423, 242] on div "out_of_stock" at bounding box center [479, 245] width 183 height 30
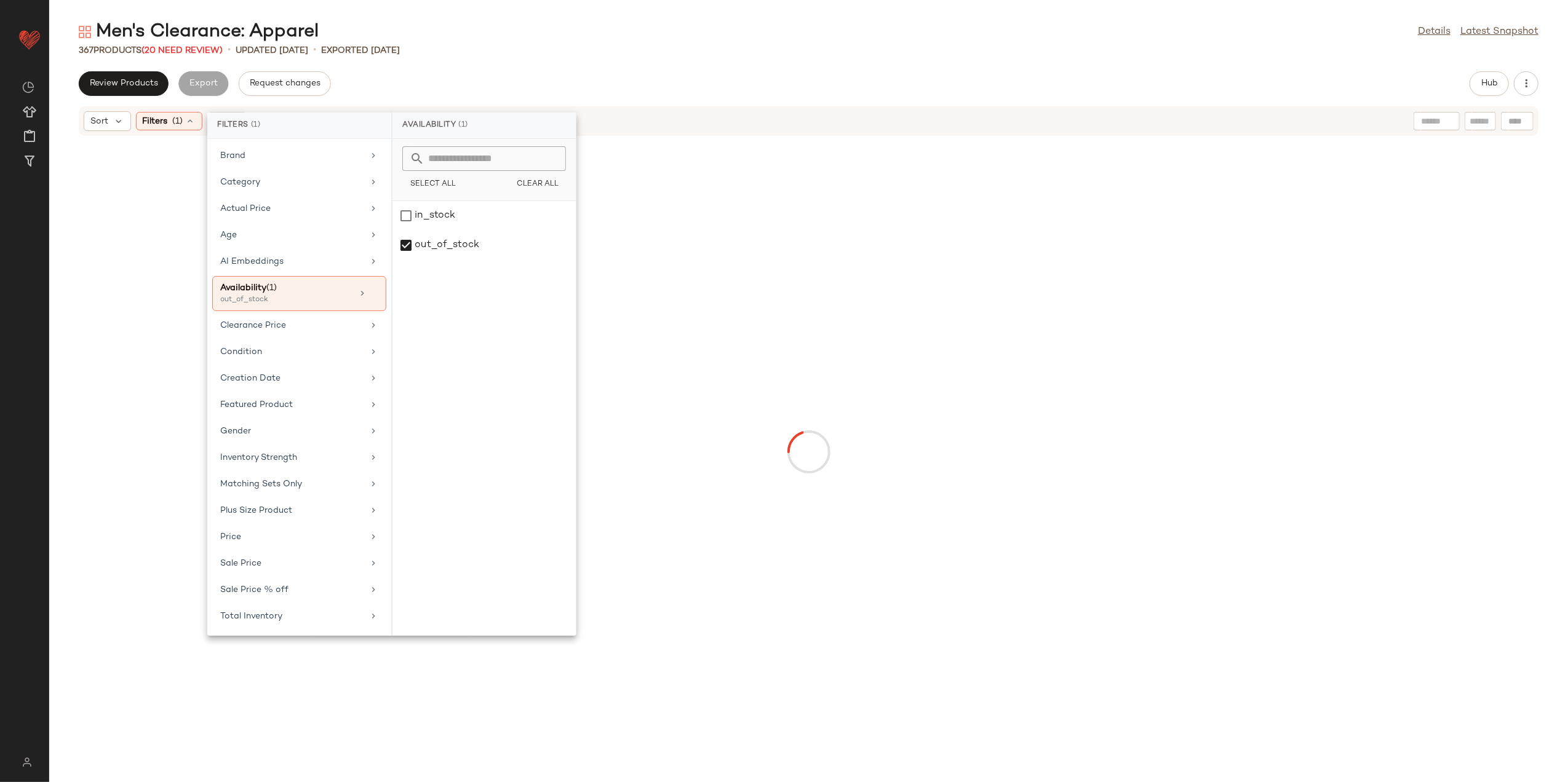
click at [492, 26] on div "Men's Clearance: Apparel Details Latest Snapshot" at bounding box center [809, 32] width 1519 height 25
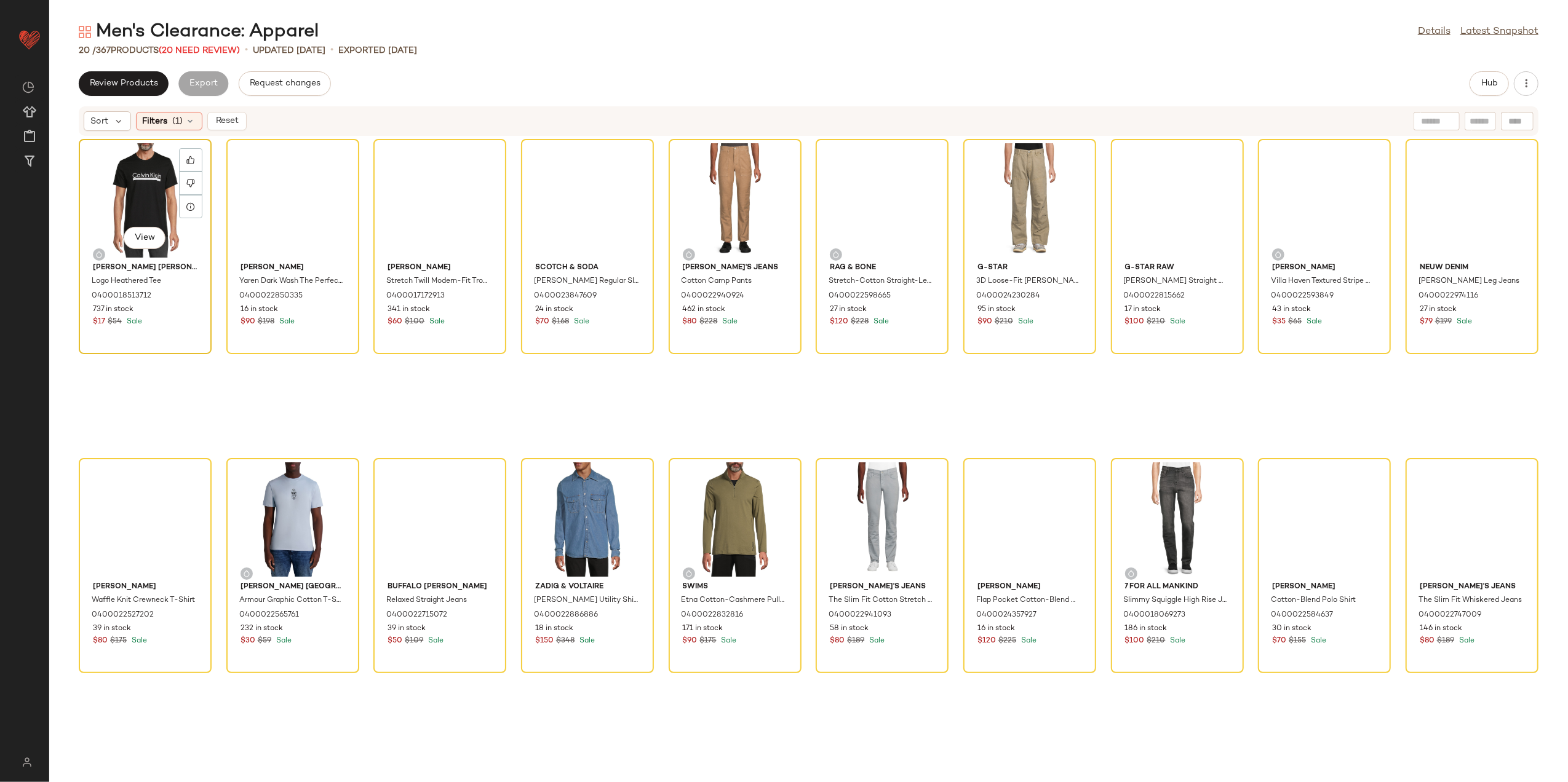
click at [114, 177] on div "View" at bounding box center [145, 200] width 124 height 114
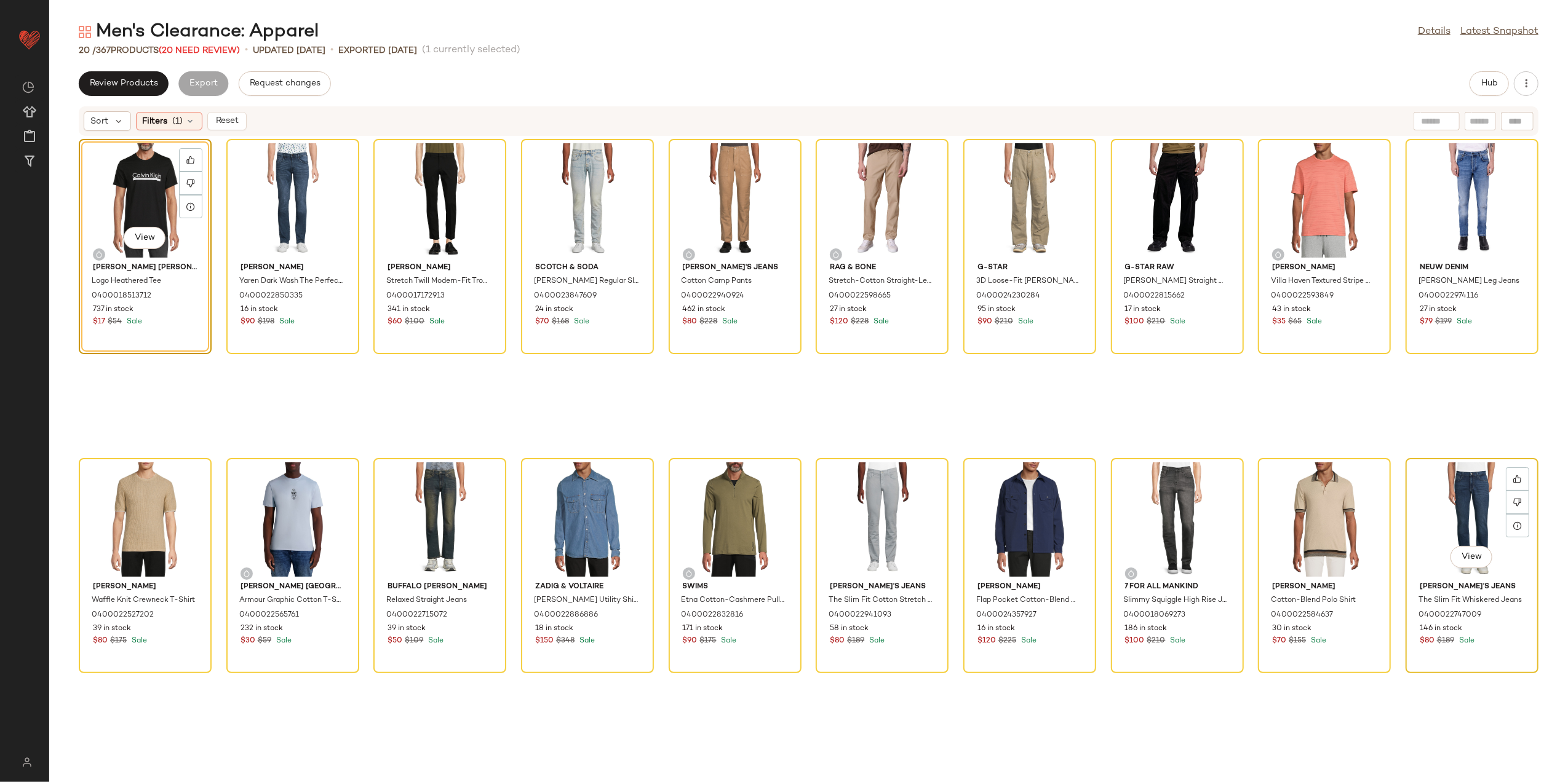
click at [1464, 522] on div "View" at bounding box center [1472, 519] width 124 height 114
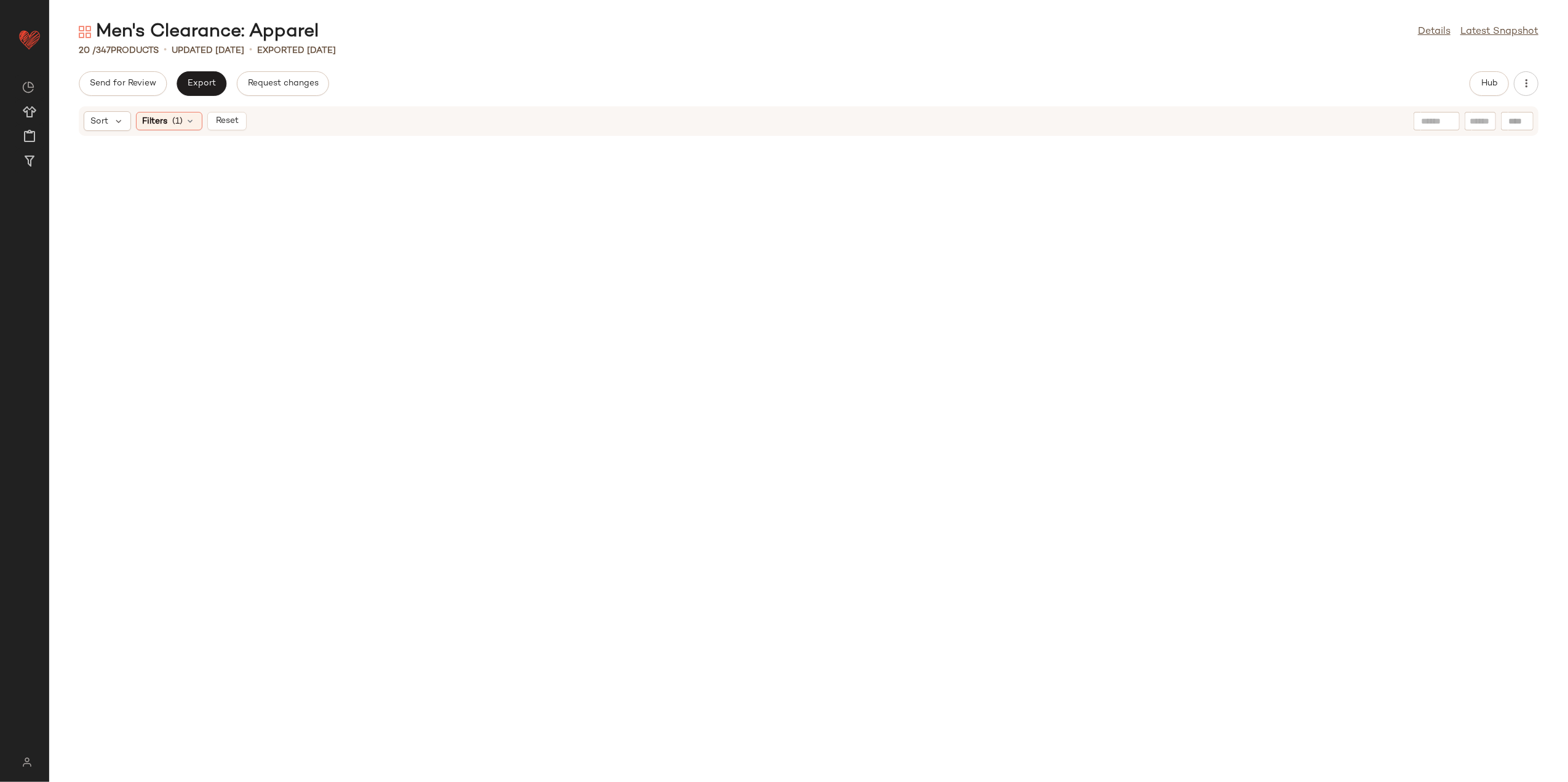
click at [224, 114] on button "Reset" at bounding box center [227, 121] width 40 height 19
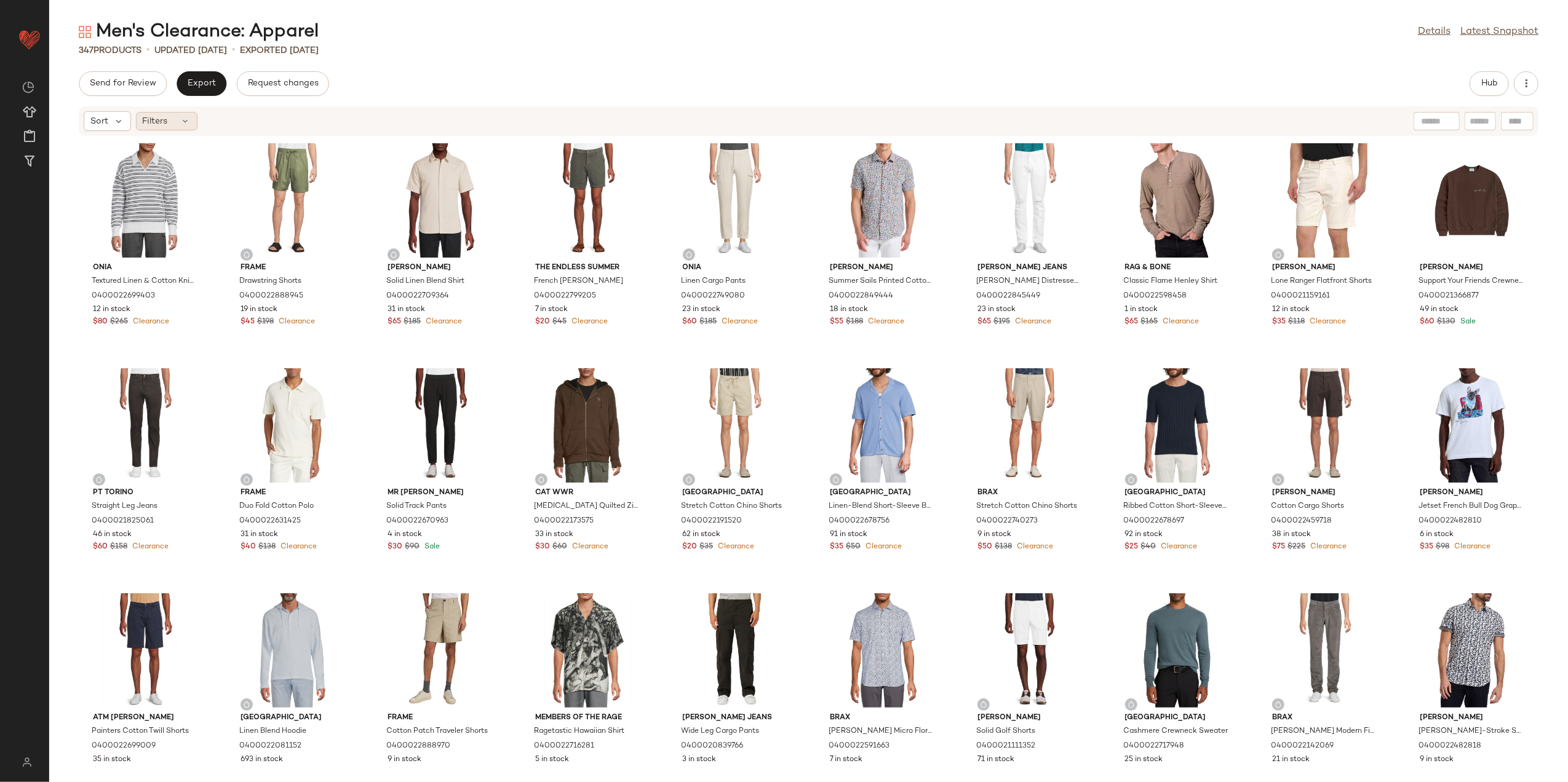
click at [182, 116] on icon at bounding box center [186, 121] width 10 height 10
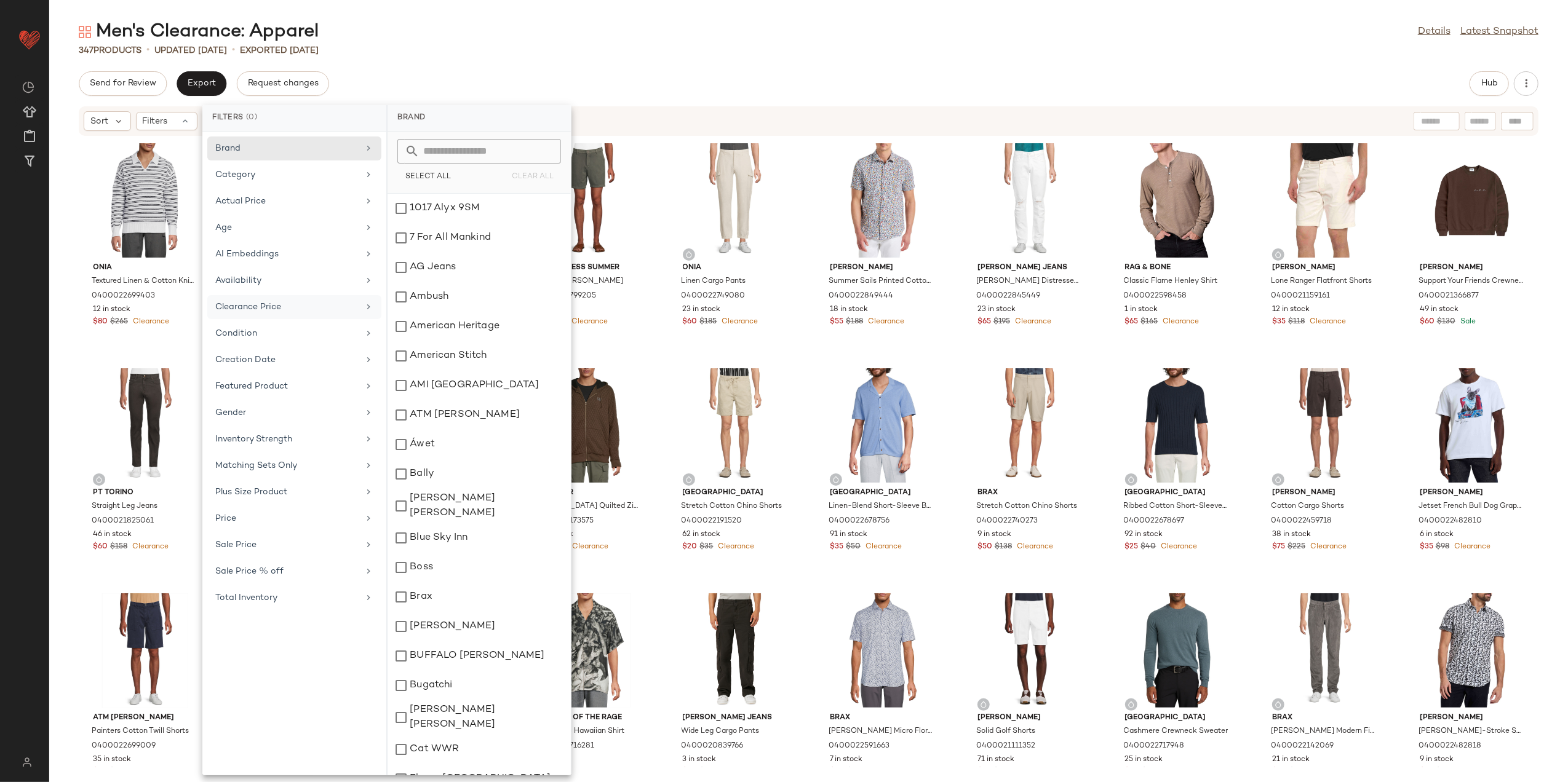
click at [286, 312] on div "Clearance Price" at bounding box center [287, 307] width 144 height 13
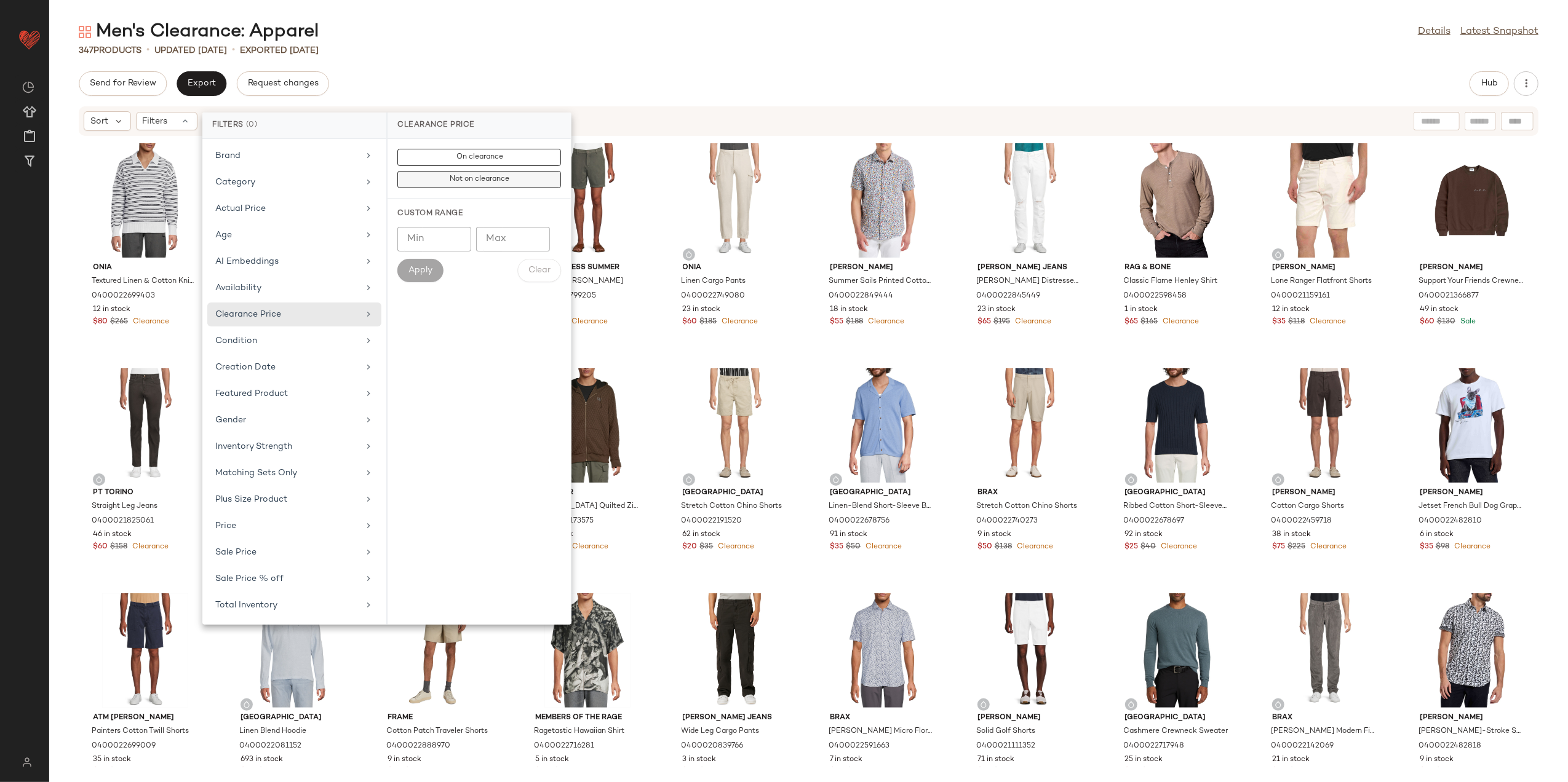
click at [473, 183] on span "Not on clearance" at bounding box center [479, 179] width 60 height 9
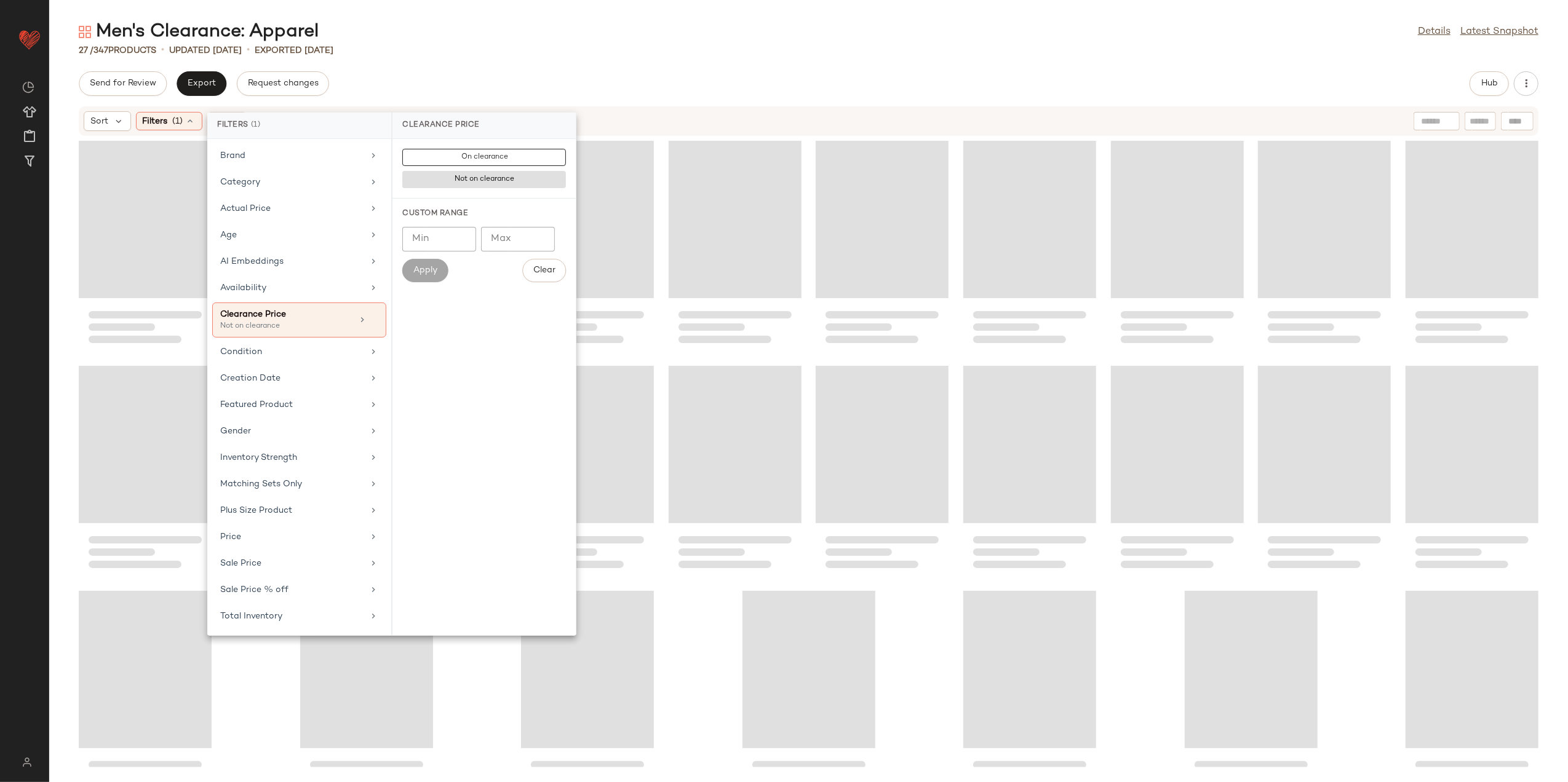
click at [474, 57] on div "Men's Clearance: Apparel Details Latest Snapshot 27 / 347 Products • updated Au…" at bounding box center [809, 401] width 1519 height 762
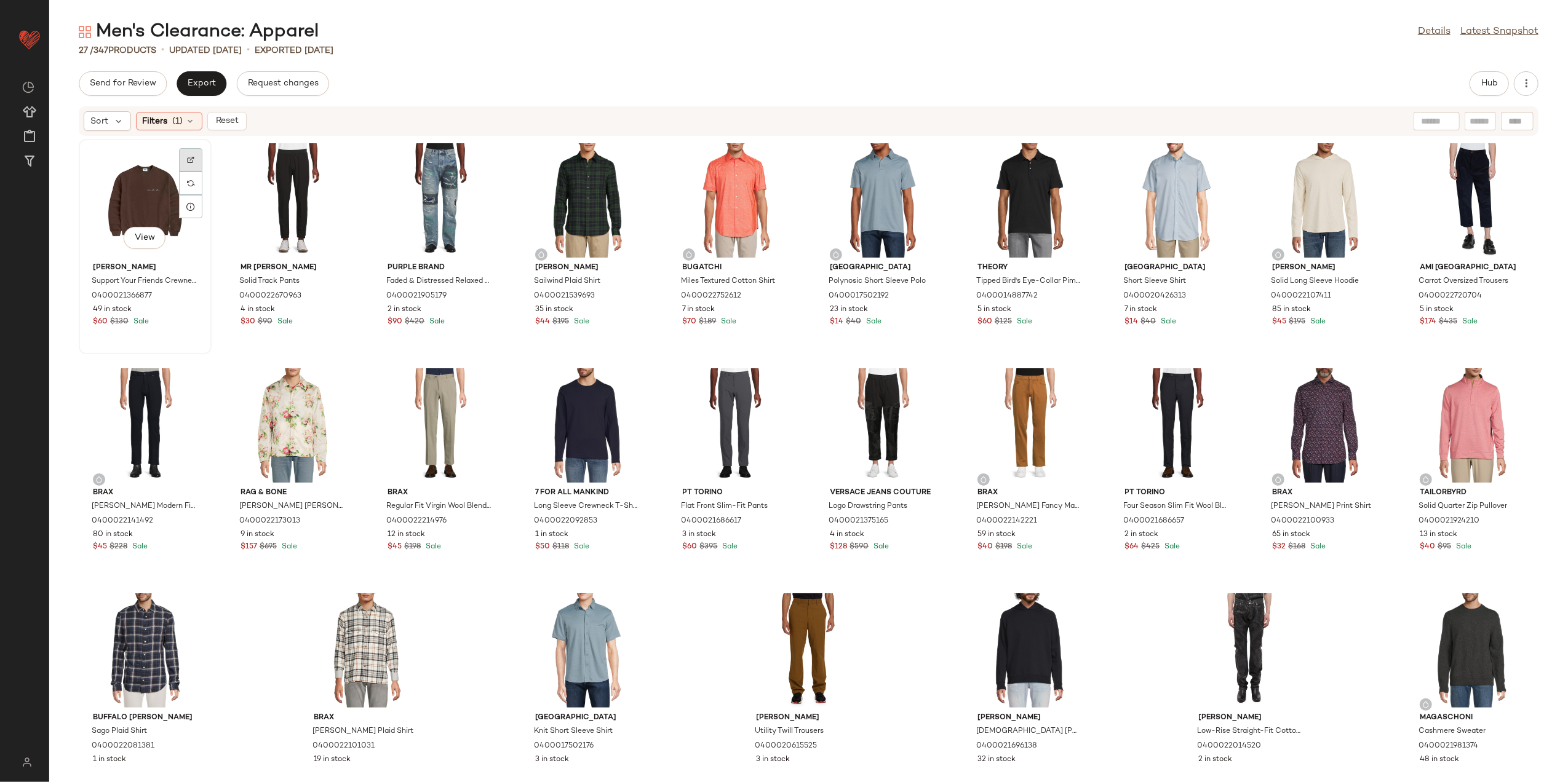
click at [195, 172] on div at bounding box center [191, 184] width 24 height 23
click at [788, 172] on div at bounding box center [781, 184] width 24 height 23
click at [143, 192] on div "View" at bounding box center [145, 200] width 124 height 114
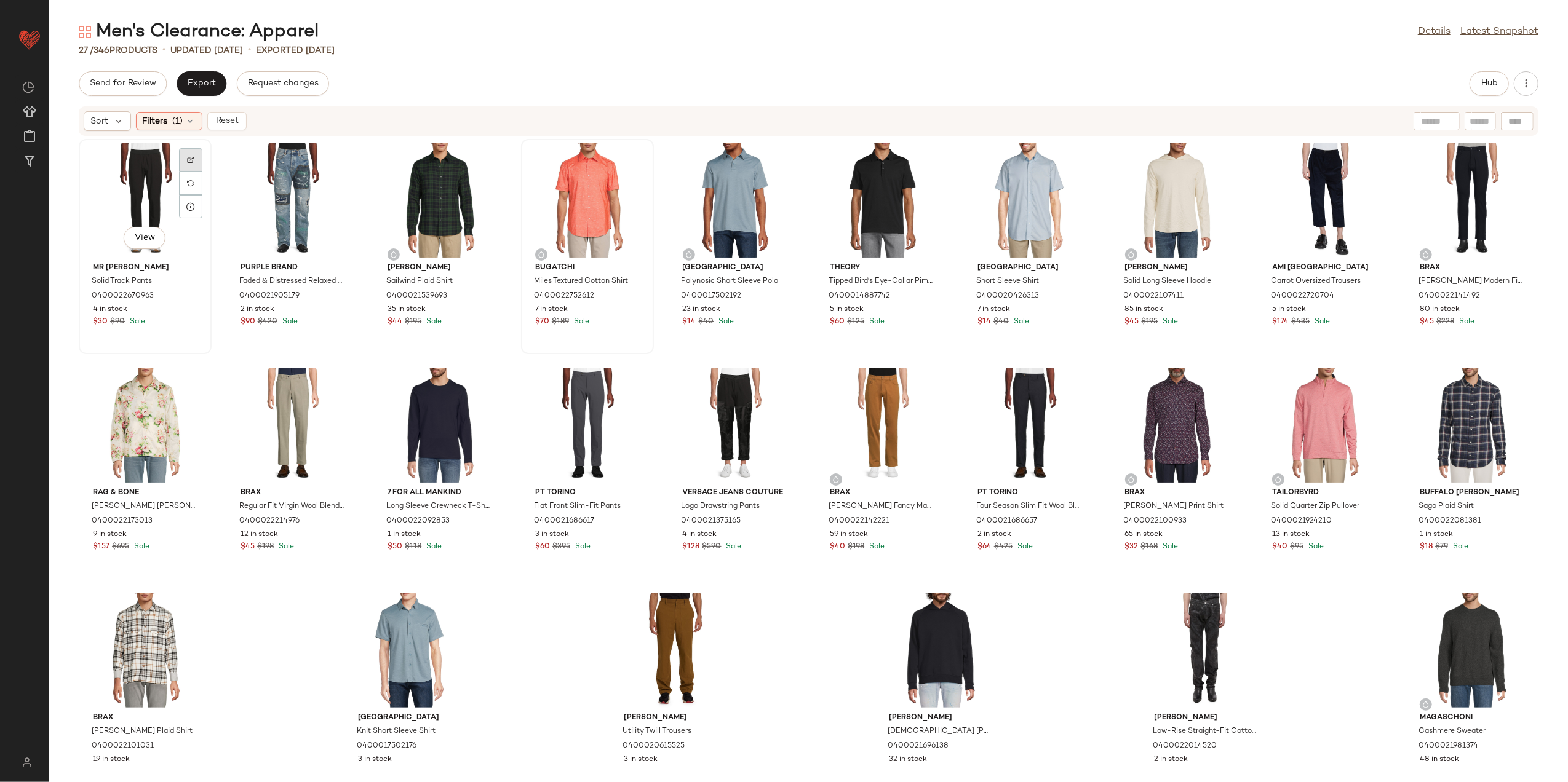
click at [188, 172] on div at bounding box center [191, 184] width 24 height 23
click at [109, 215] on div "View" at bounding box center [145, 200] width 124 height 114
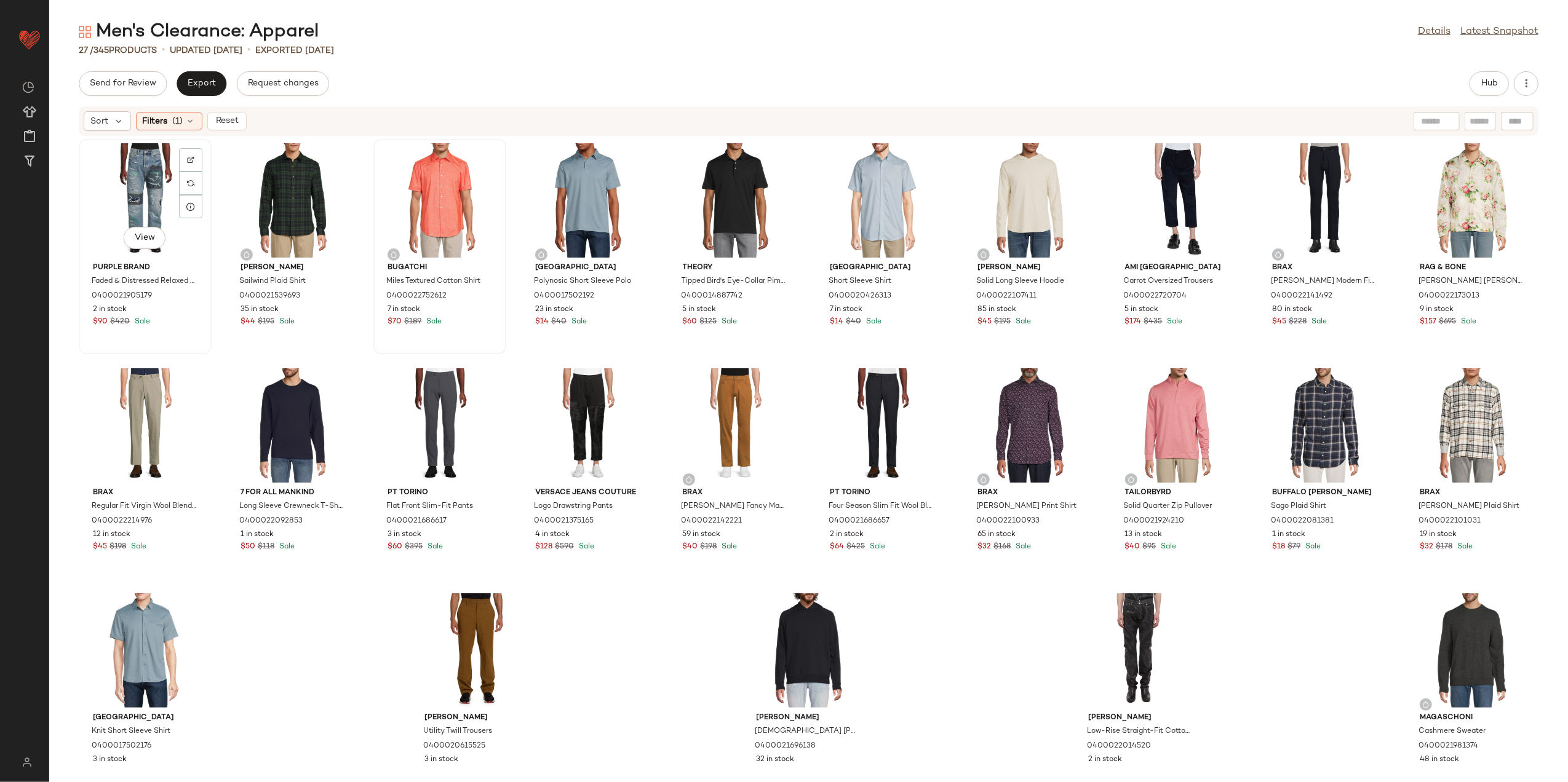
click at [119, 179] on div "View" at bounding box center [145, 200] width 124 height 114
click at [1459, 637] on div "View" at bounding box center [1472, 650] width 124 height 114
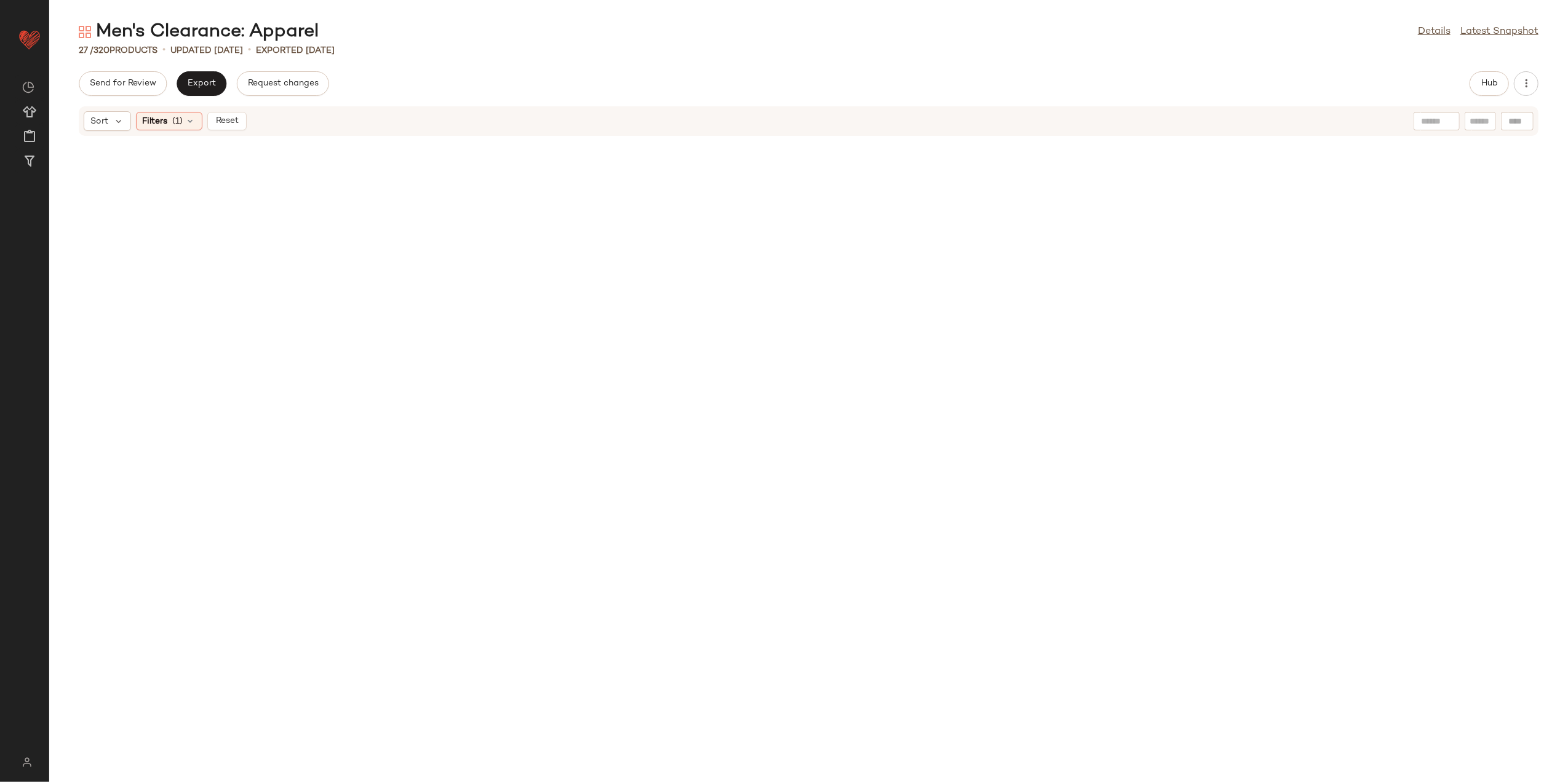
click at [207, 132] on div "Sort Filters (1) Reset" at bounding box center [808, 121] width 1460 height 30
click at [240, 114] on button "Reset" at bounding box center [227, 121] width 40 height 19
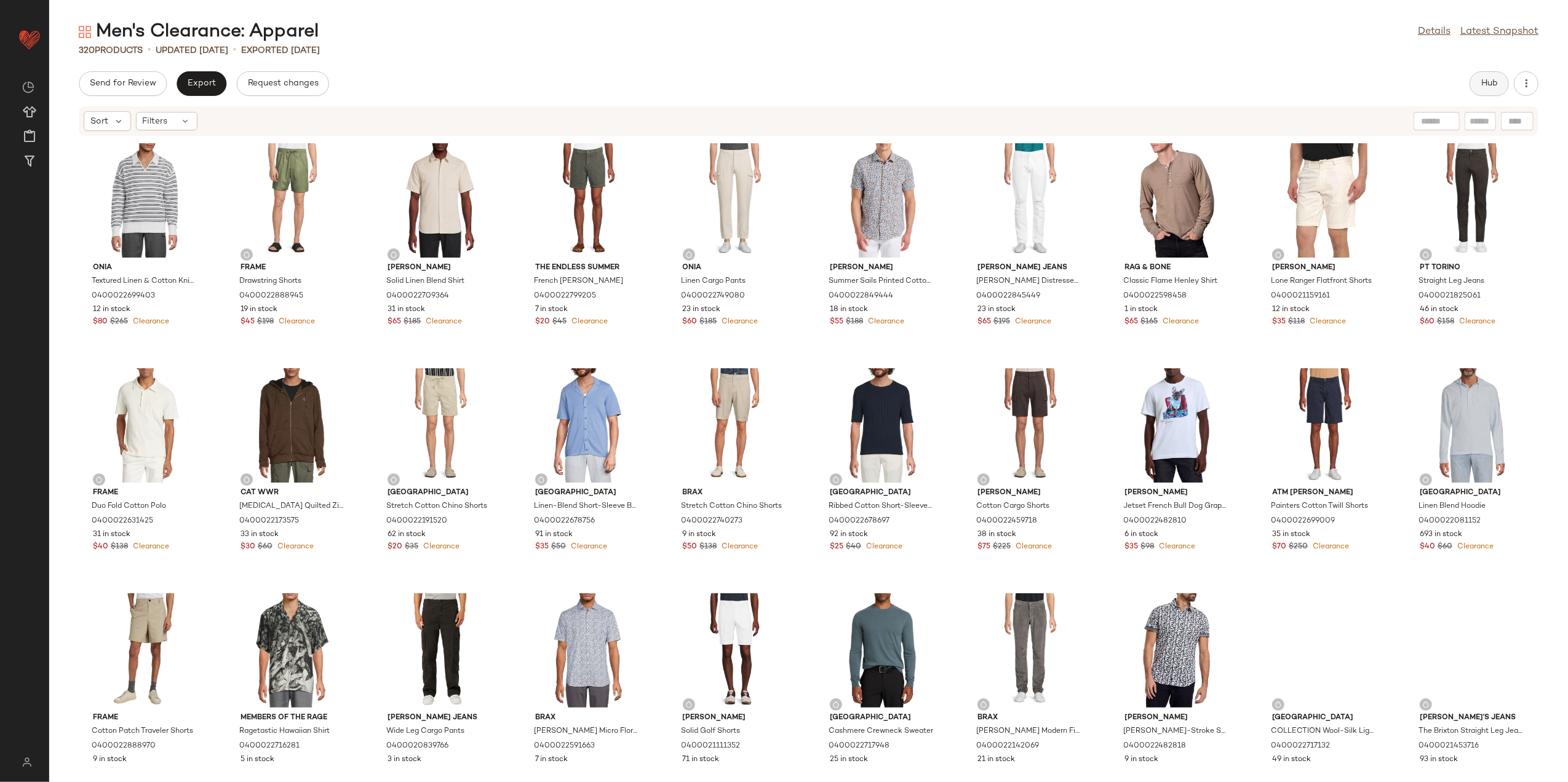
click at [1494, 91] on button "Hub" at bounding box center [1489, 83] width 40 height 25
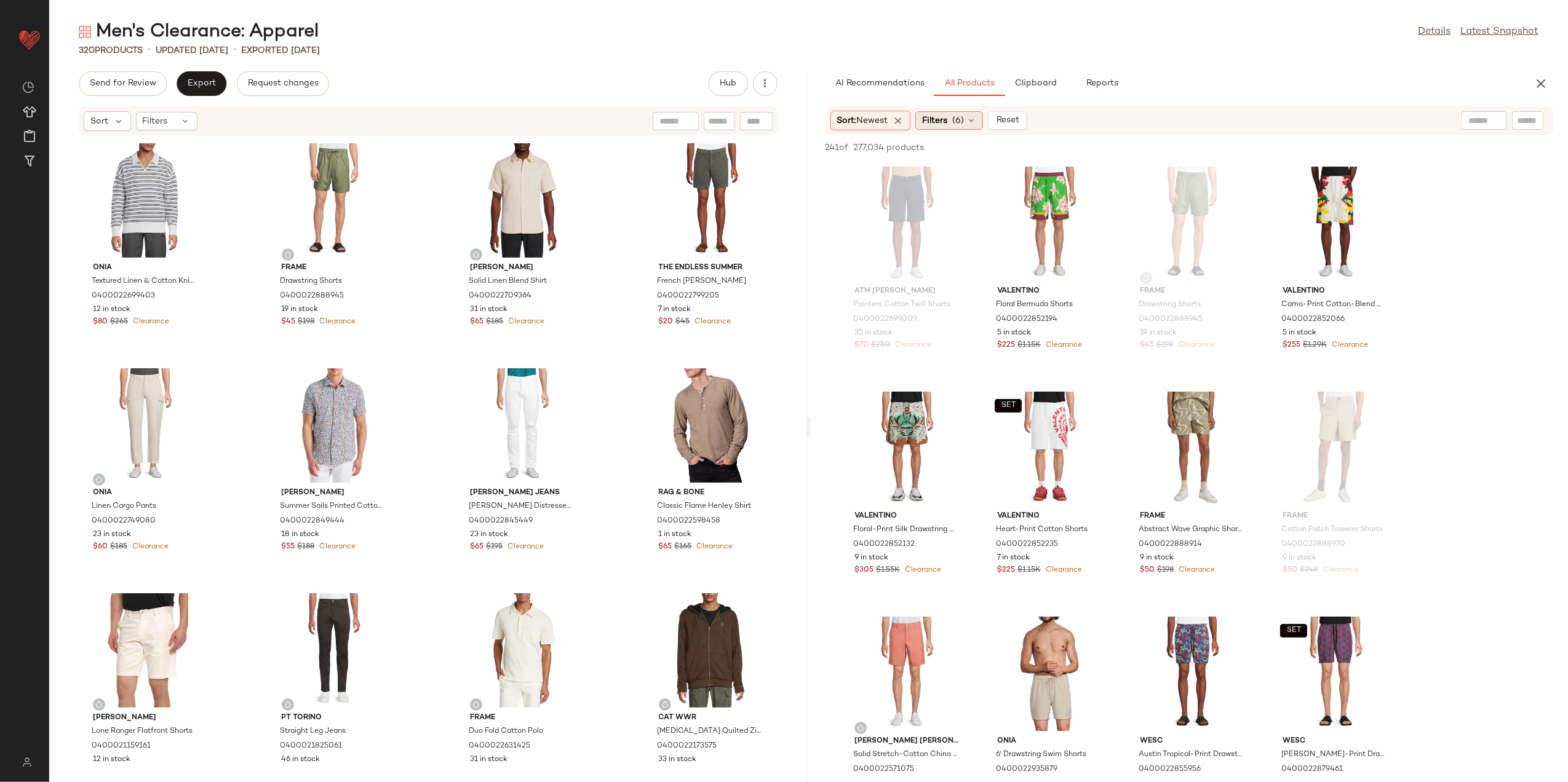
click at [961, 121] on span "(6)" at bounding box center [958, 121] width 12 height 13
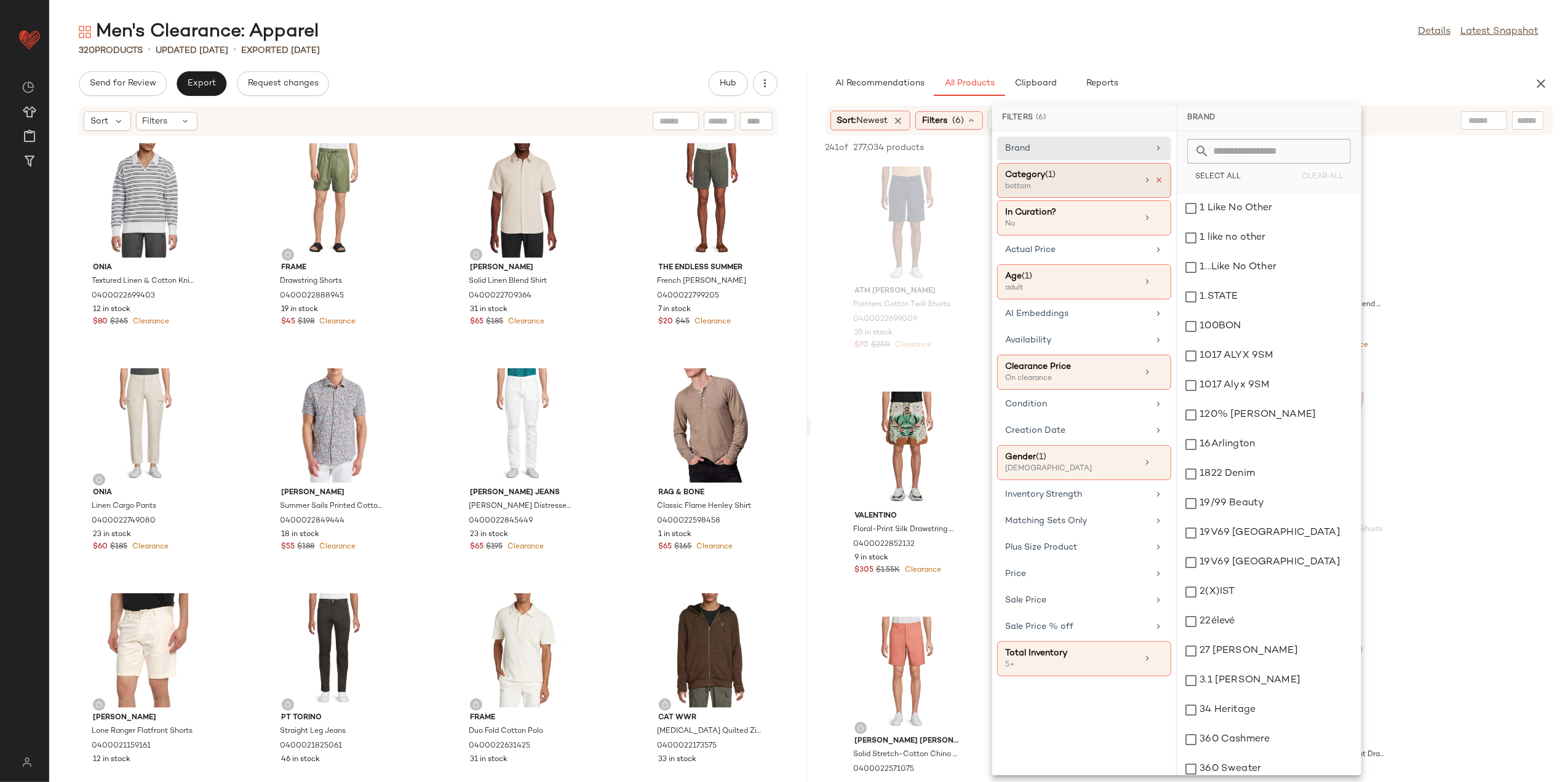
click at [1162, 182] on icon at bounding box center [1159, 180] width 9 height 9
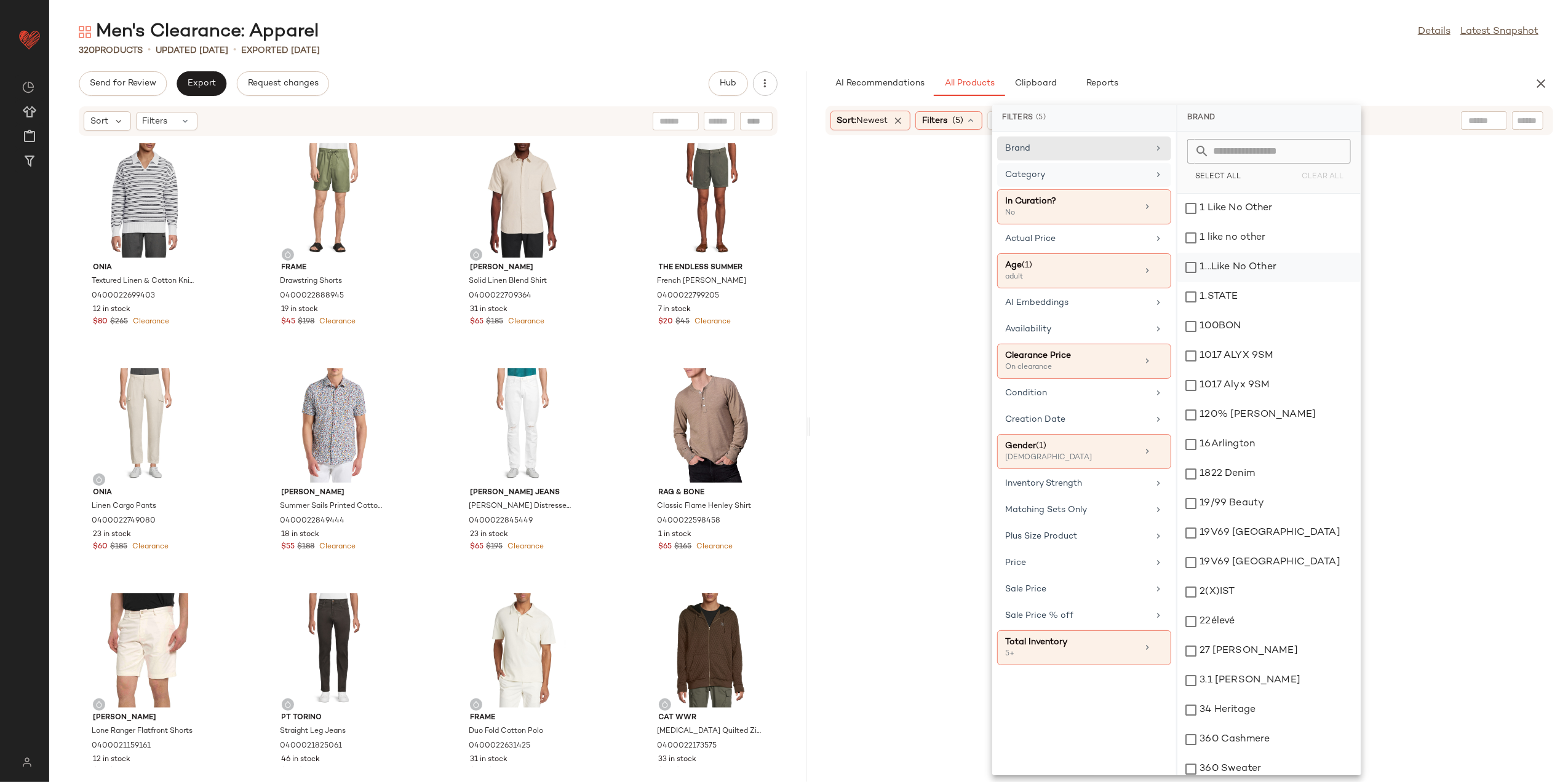
click at [1147, 177] on div "Category" at bounding box center [1077, 175] width 144 height 13
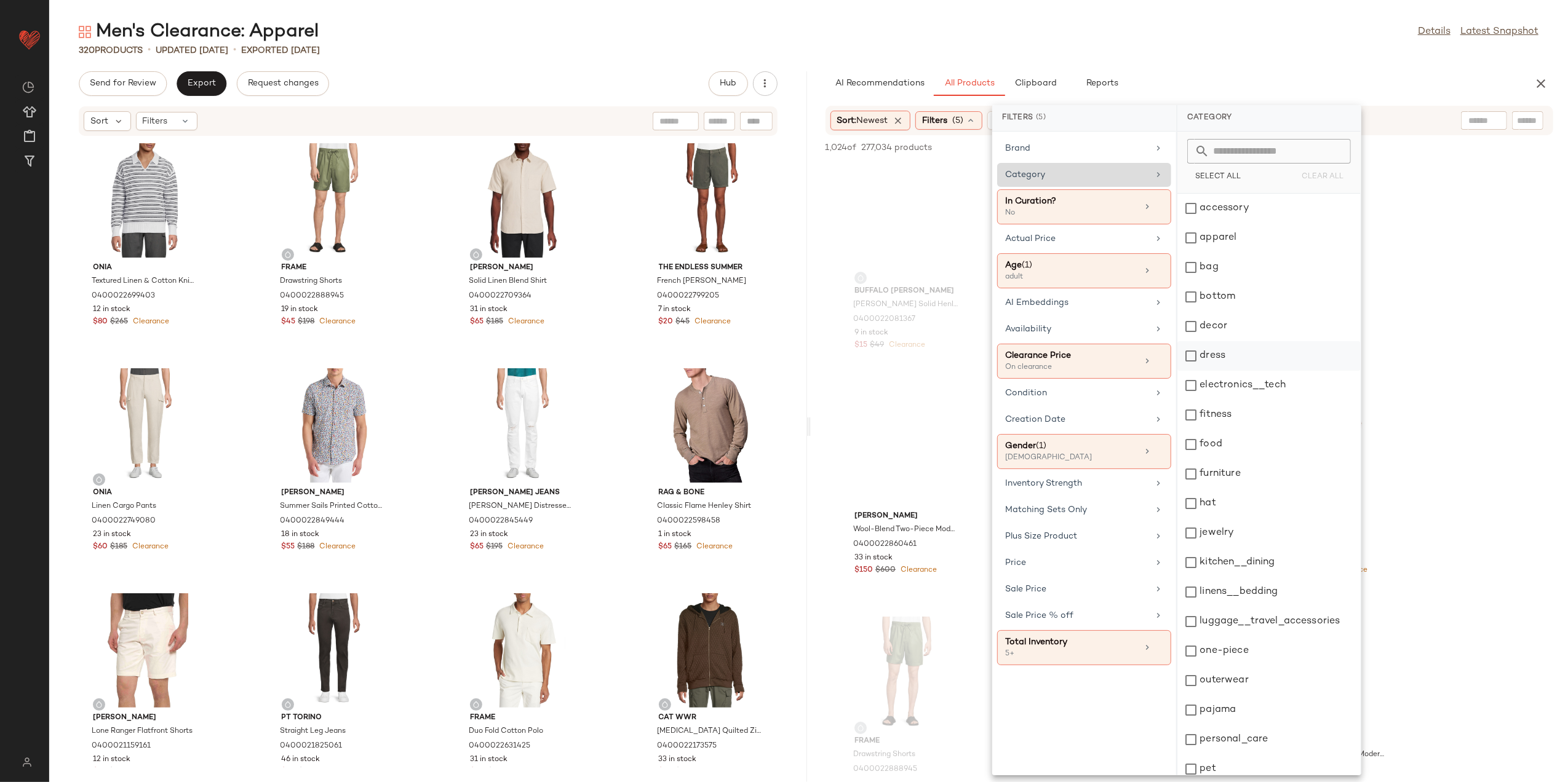
scroll to position [156, 0]
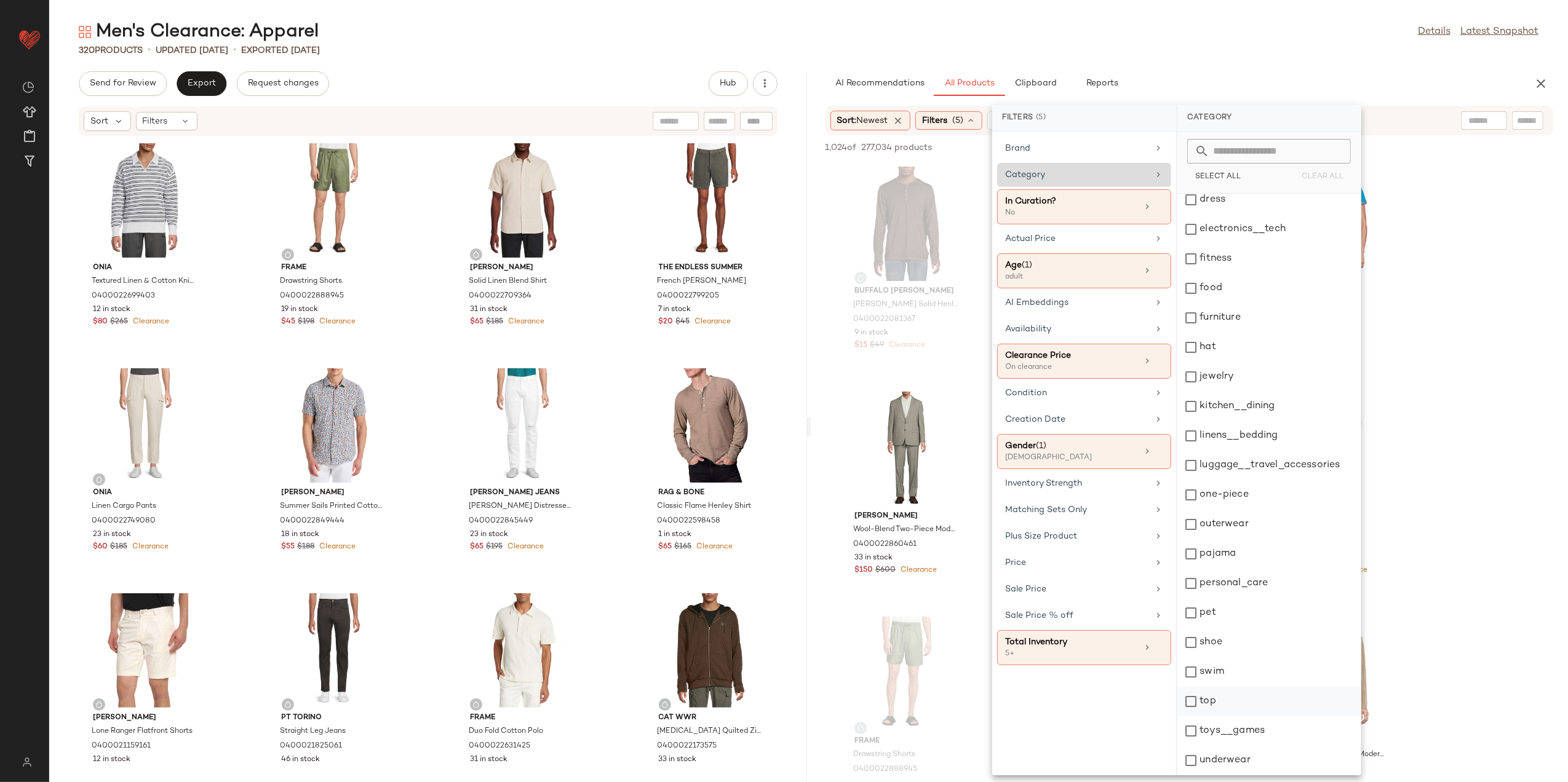
click at [1234, 701] on div "top" at bounding box center [1269, 702] width 183 height 30
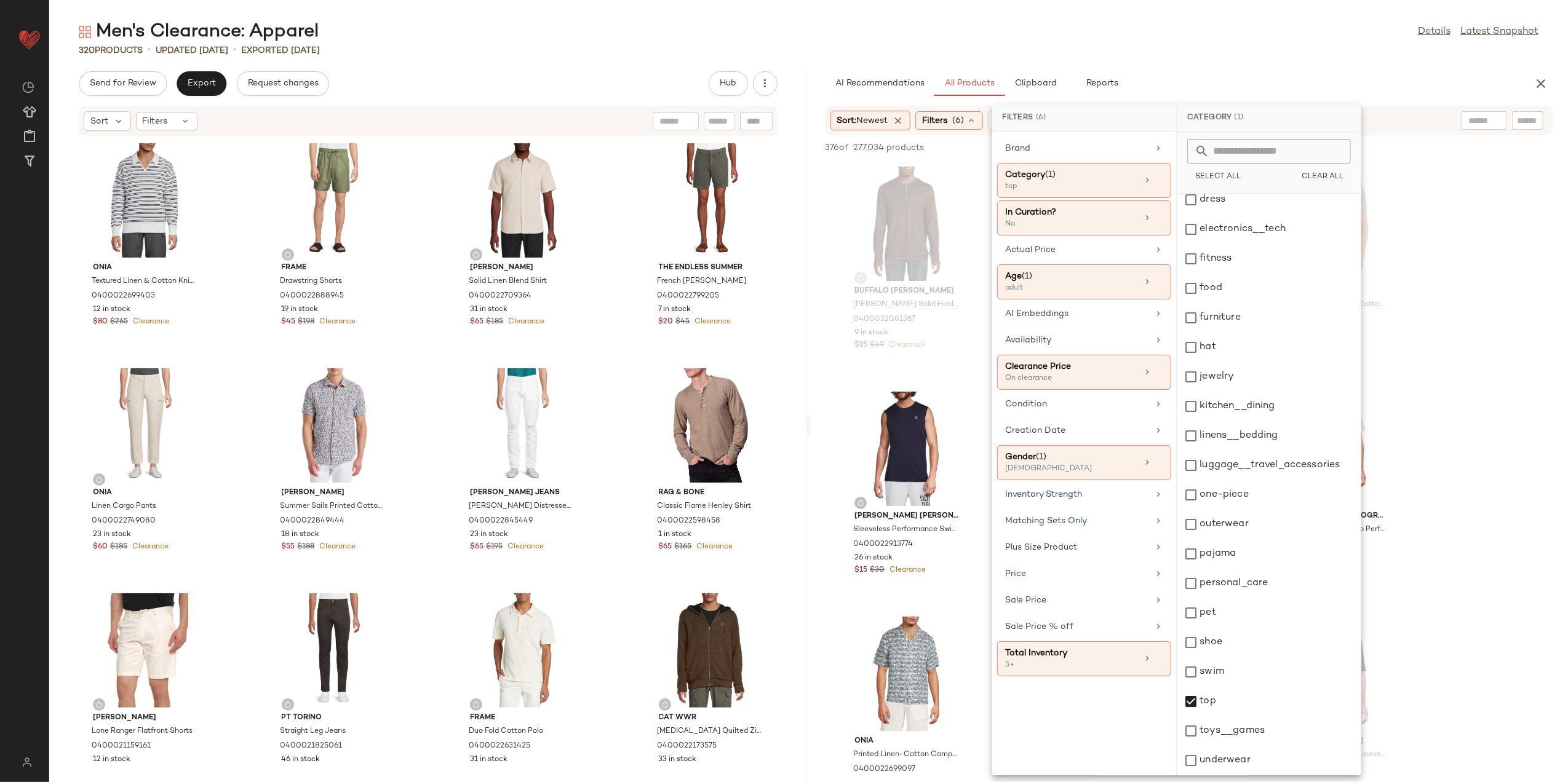
click at [1139, 52] on div "320 Products • updated Aug 18th • Exported Aug 13th" at bounding box center [809, 51] width 1519 height 12
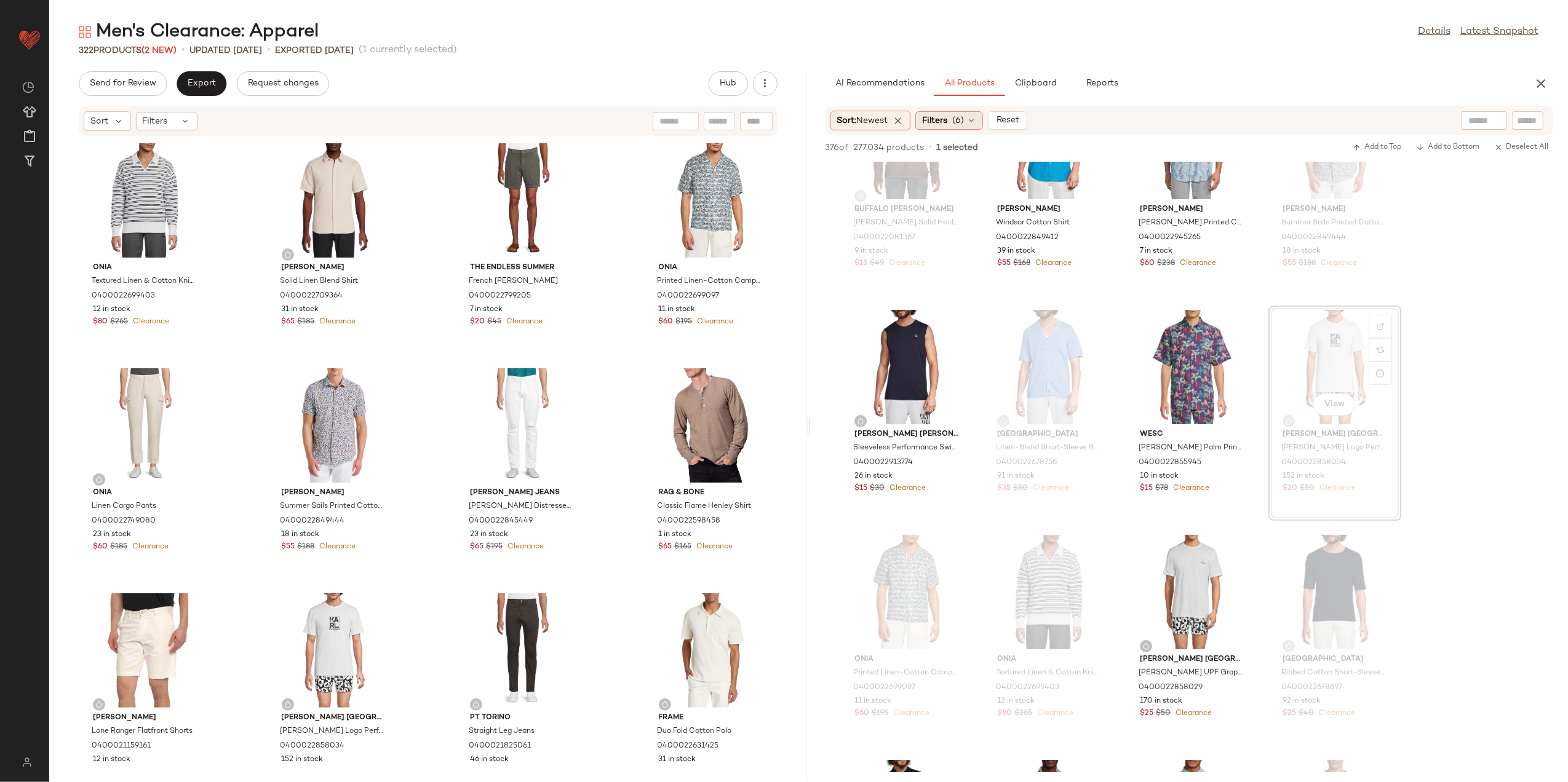
click at [961, 116] on span "(6)" at bounding box center [958, 121] width 12 height 13
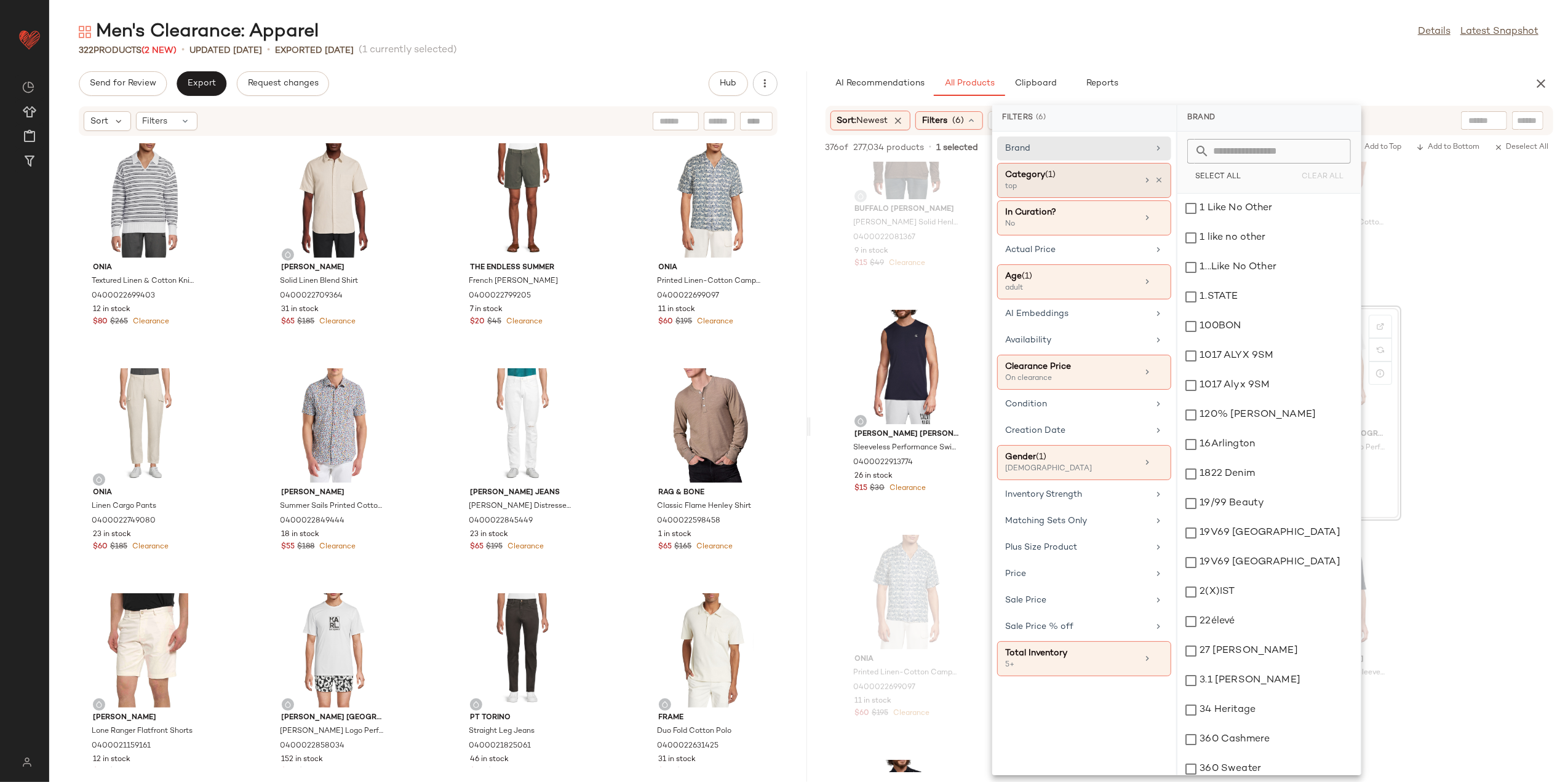
click at [1164, 200] on div "Category (1) top" at bounding box center [1084, 218] width 174 height 35
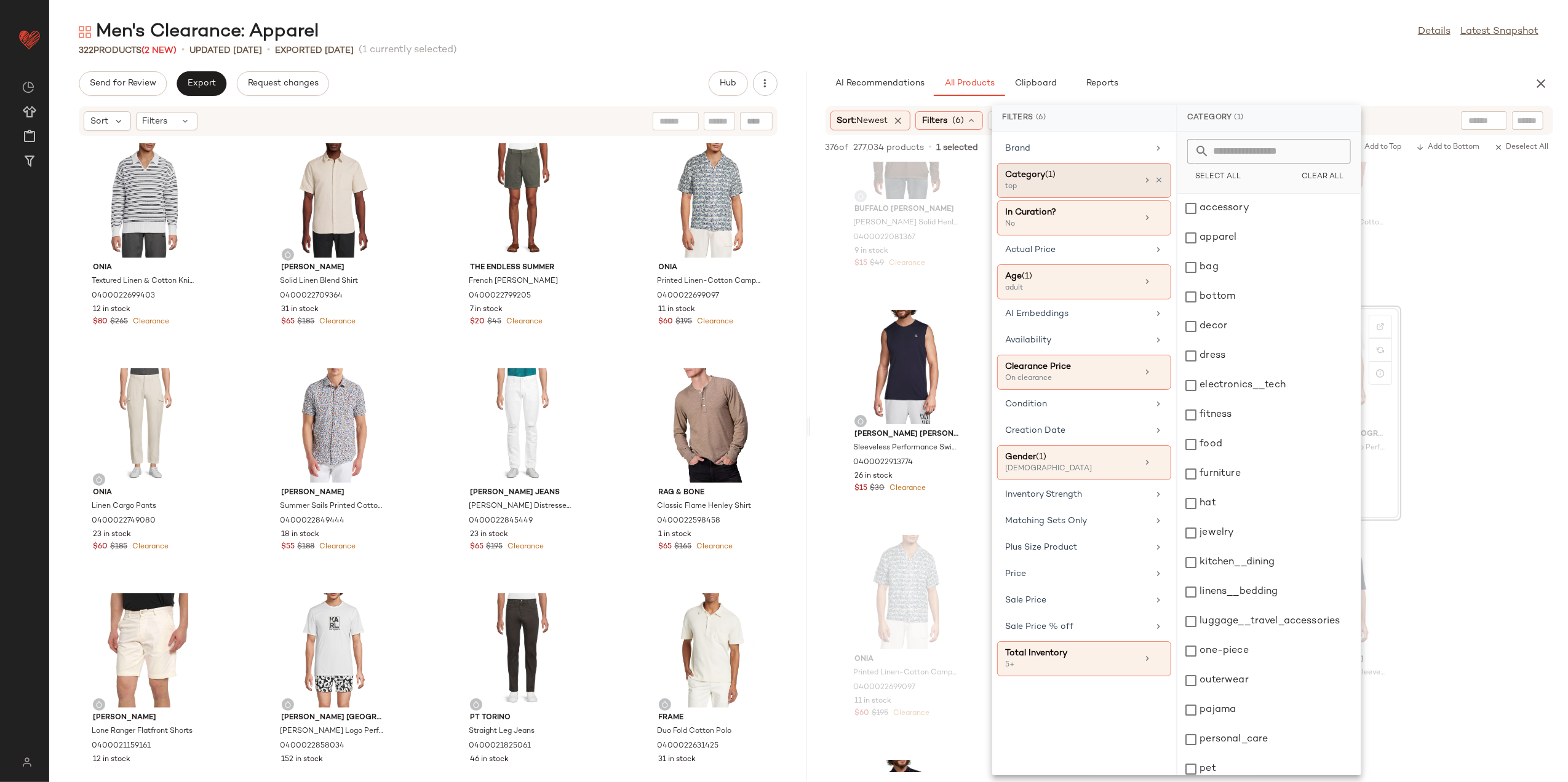
click at [1144, 181] on icon at bounding box center [1147, 180] width 10 height 10
click at [1157, 181] on icon at bounding box center [1159, 180] width 9 height 9
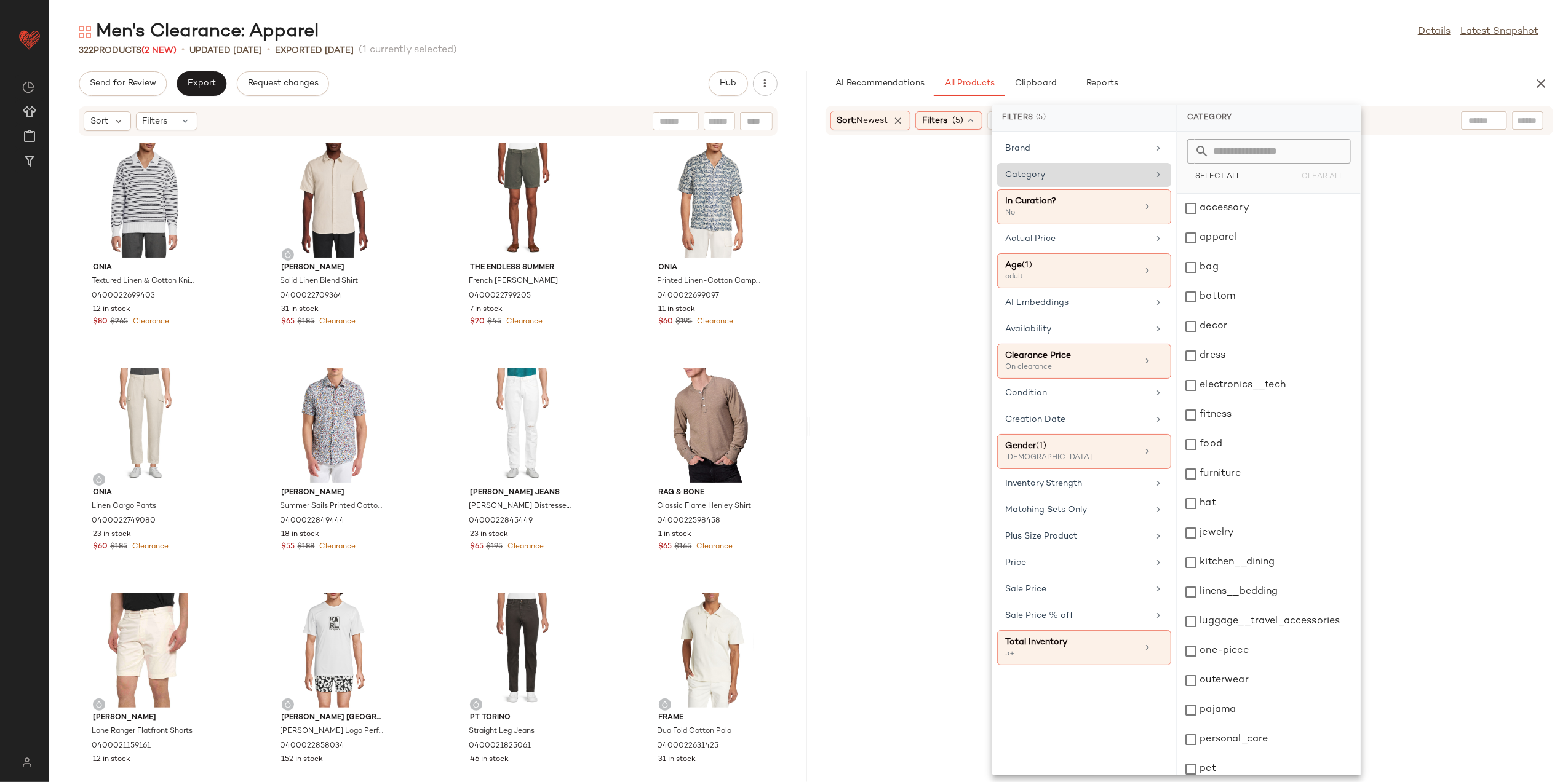
click at [1108, 175] on div "Category" at bounding box center [1077, 175] width 144 height 13
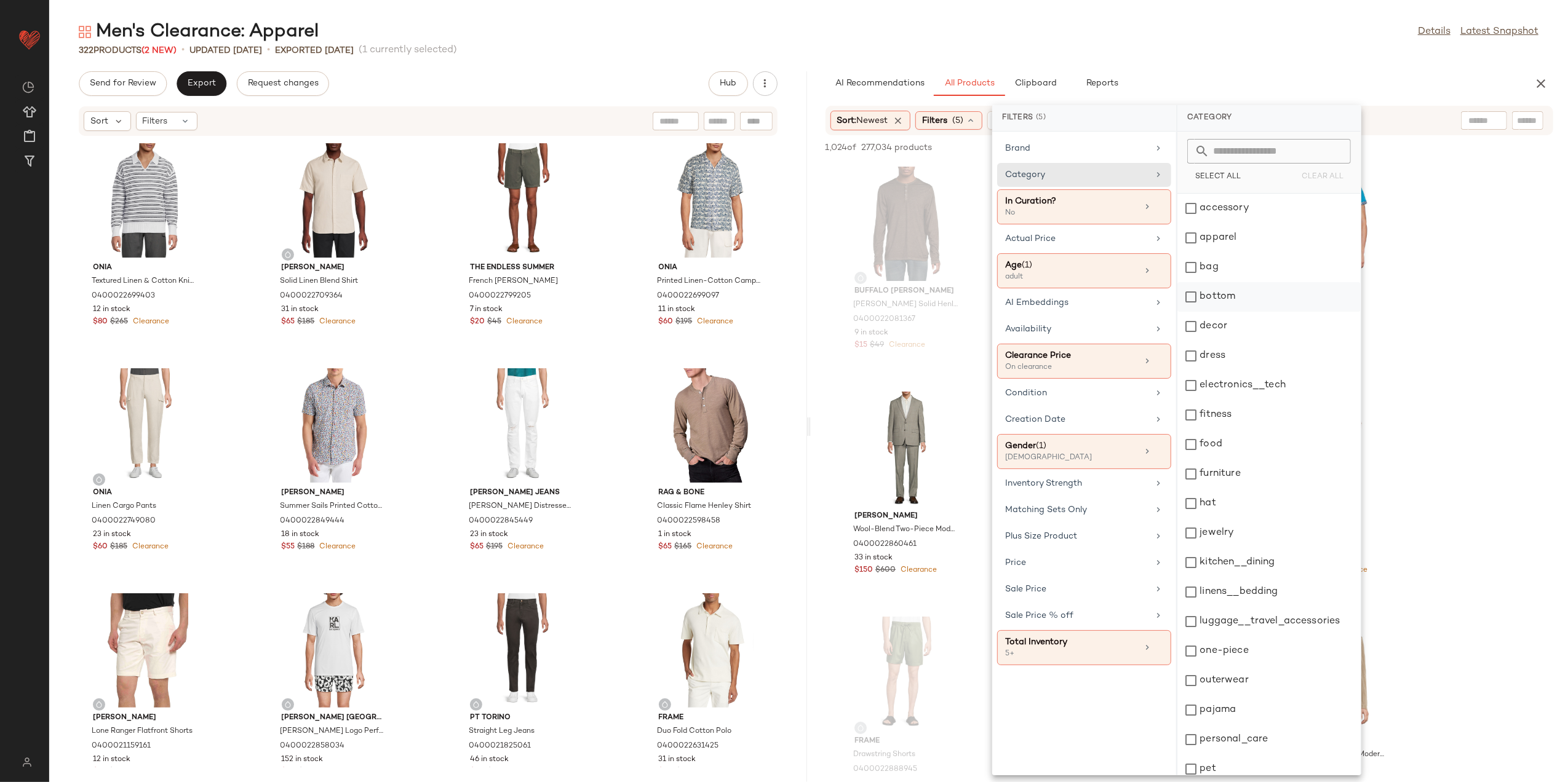
click at [1217, 296] on div "bottom" at bounding box center [1269, 297] width 183 height 30
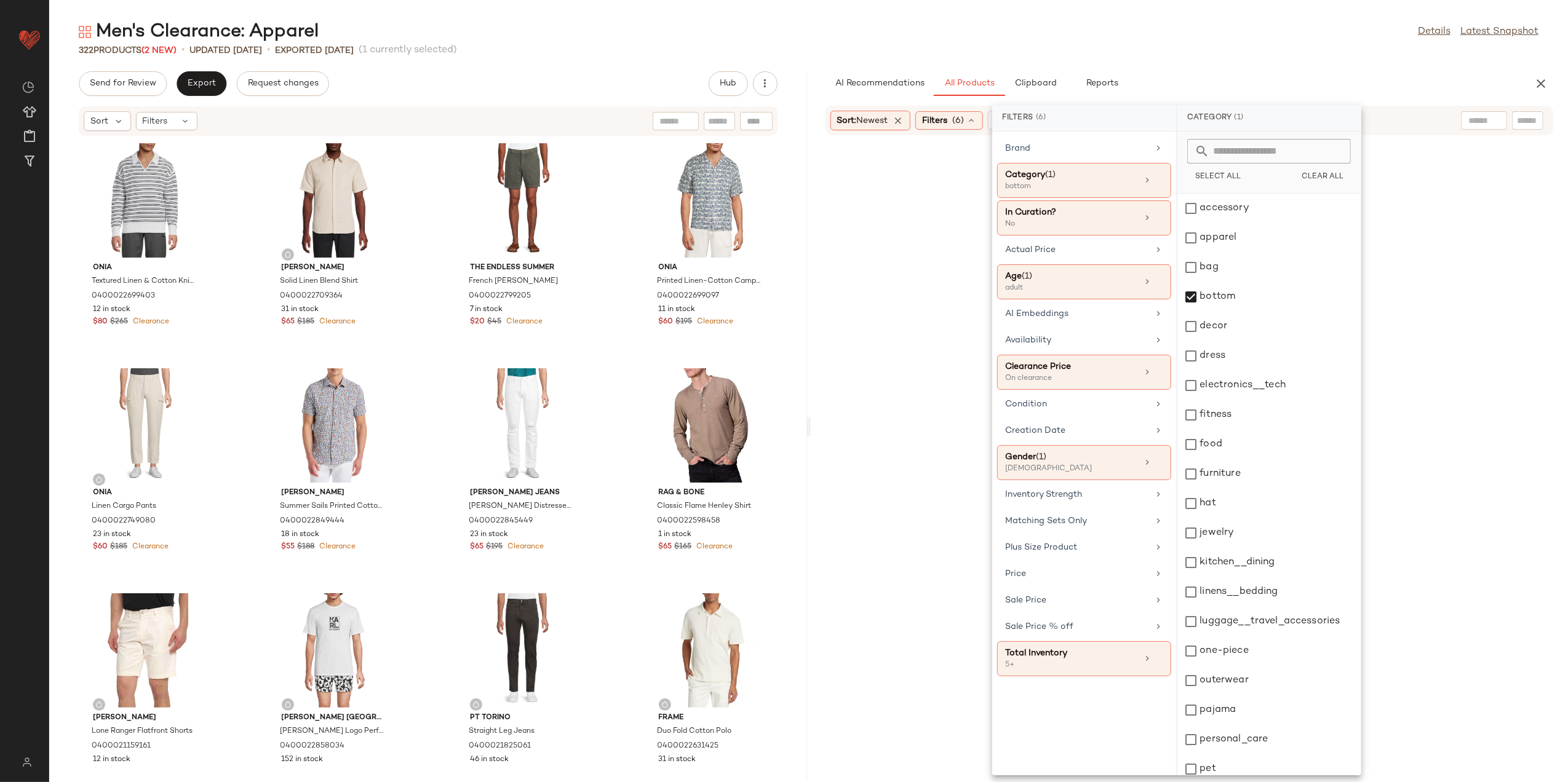
click at [1169, 42] on div "Men's Clearance: Apparel Details Latest Snapshot" at bounding box center [809, 32] width 1519 height 25
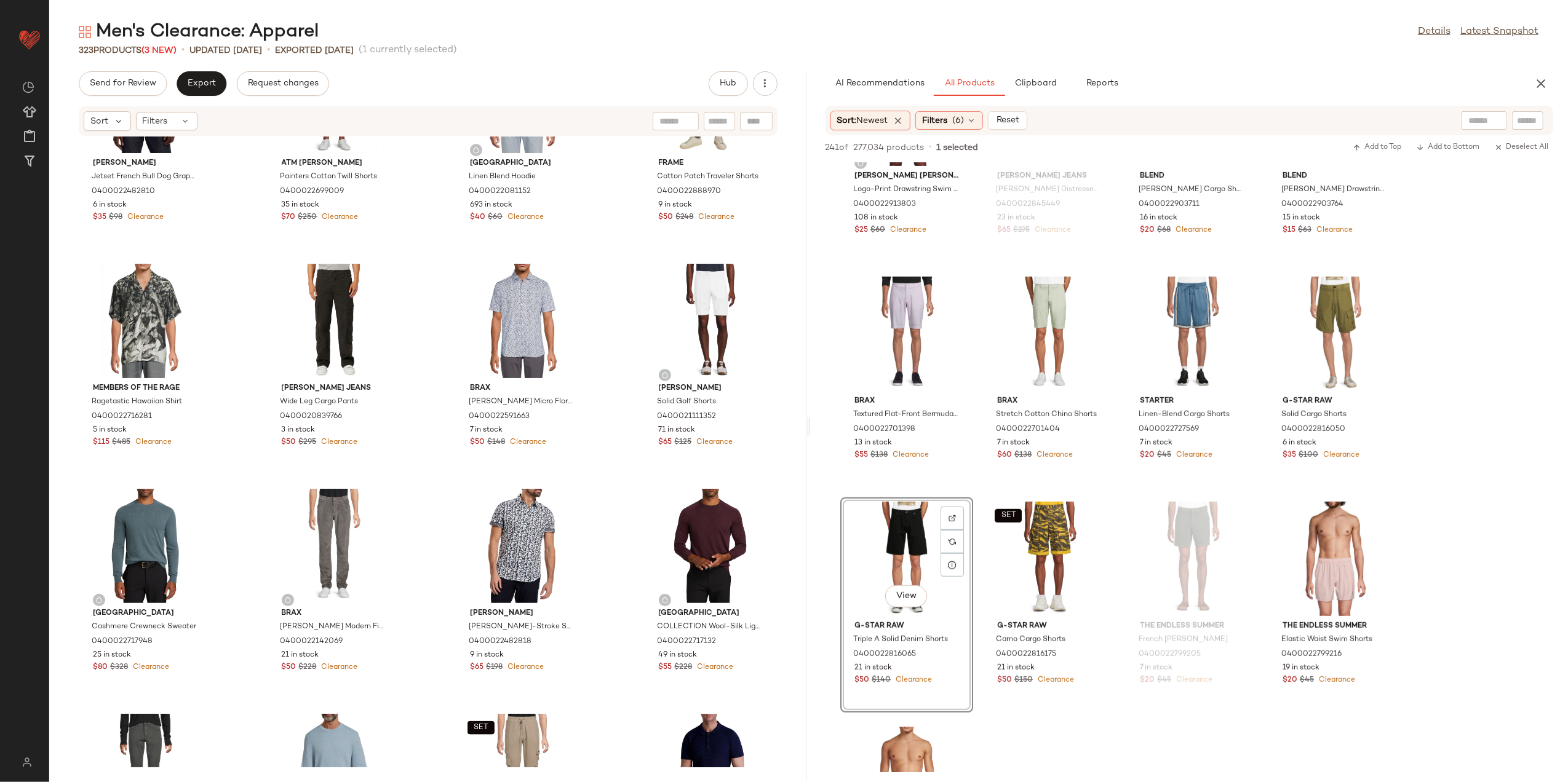
scroll to position [820, 0]
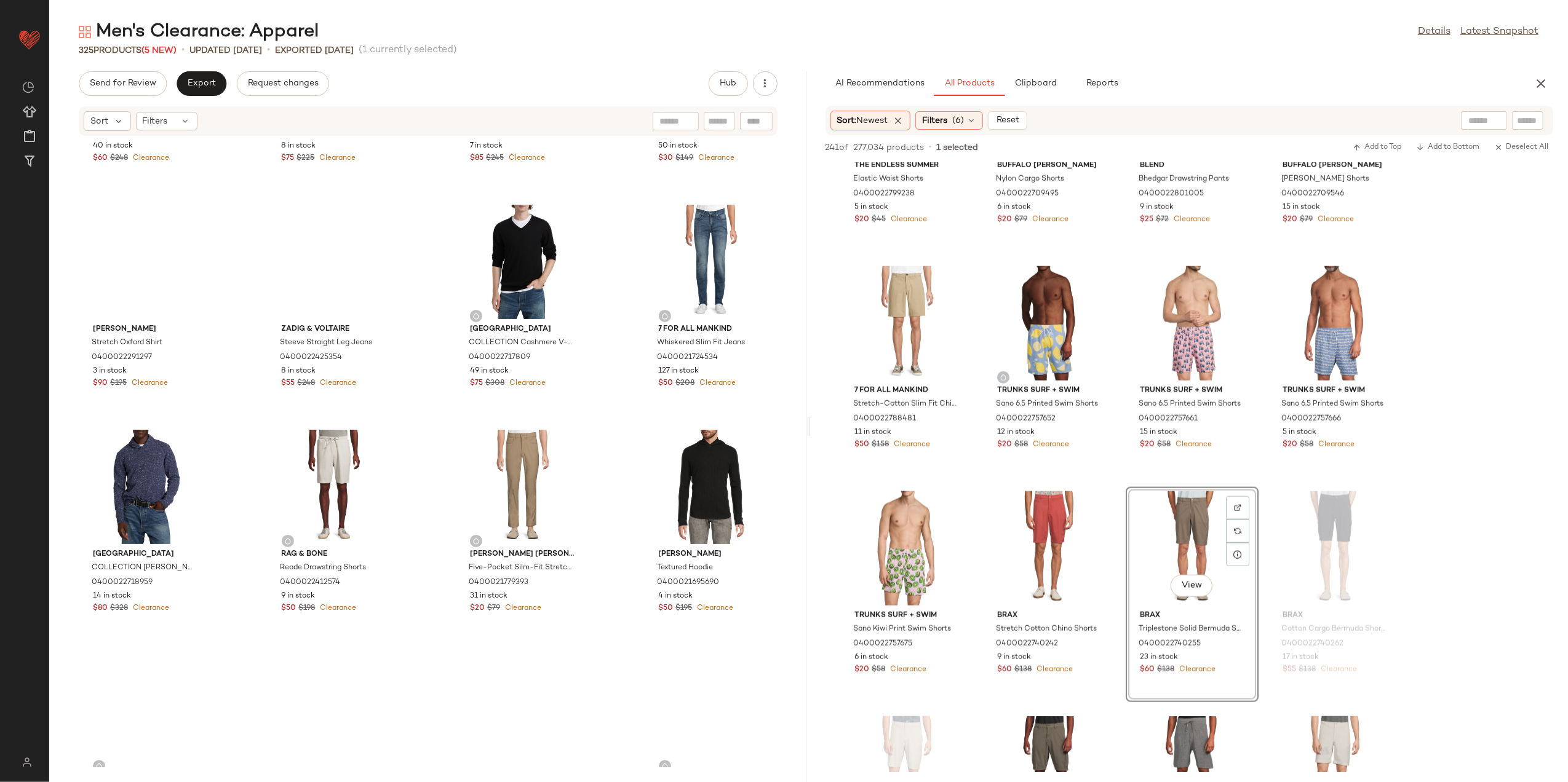
scroll to position [3371, 0]
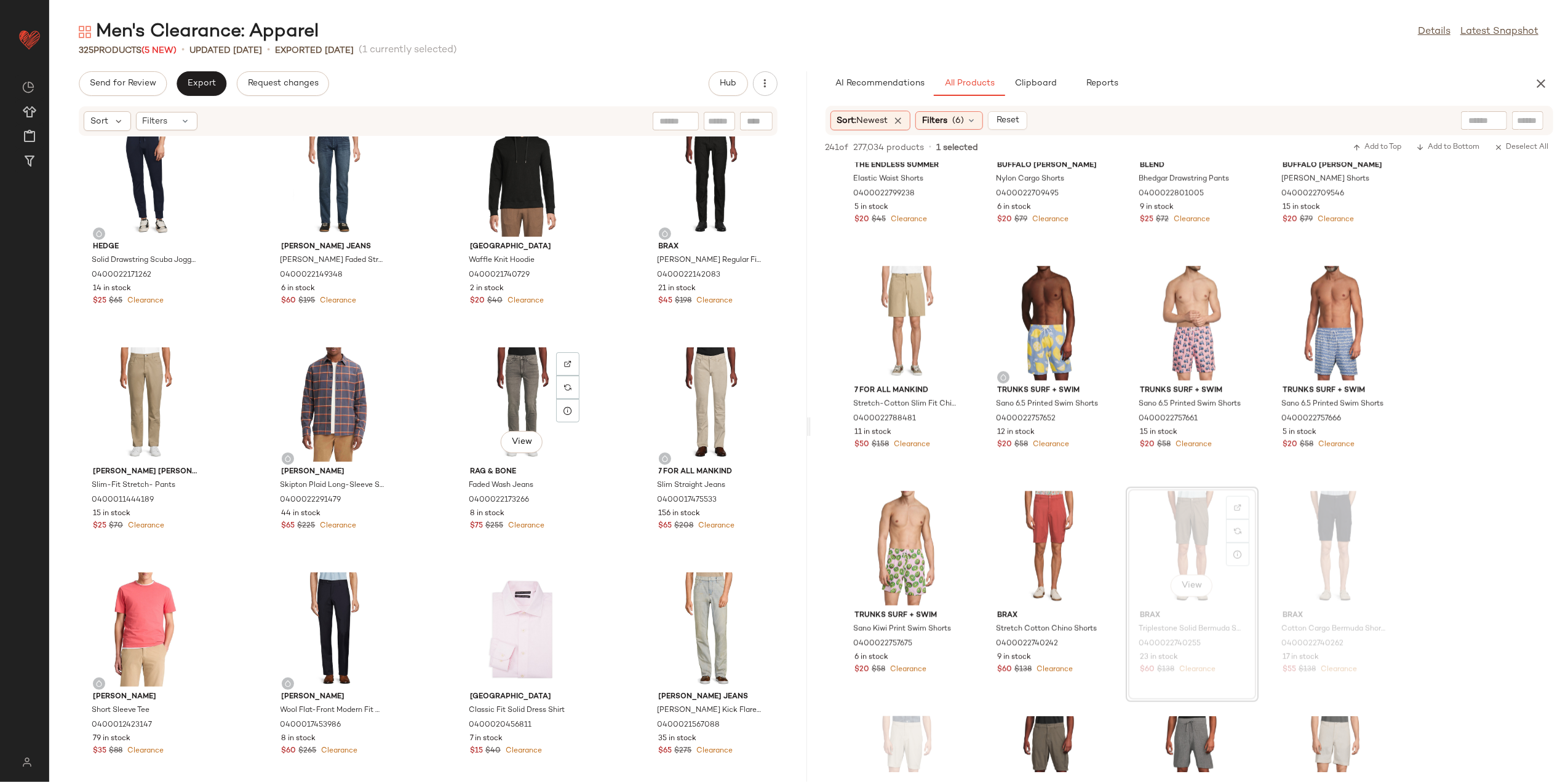
scroll to position [3781, 0]
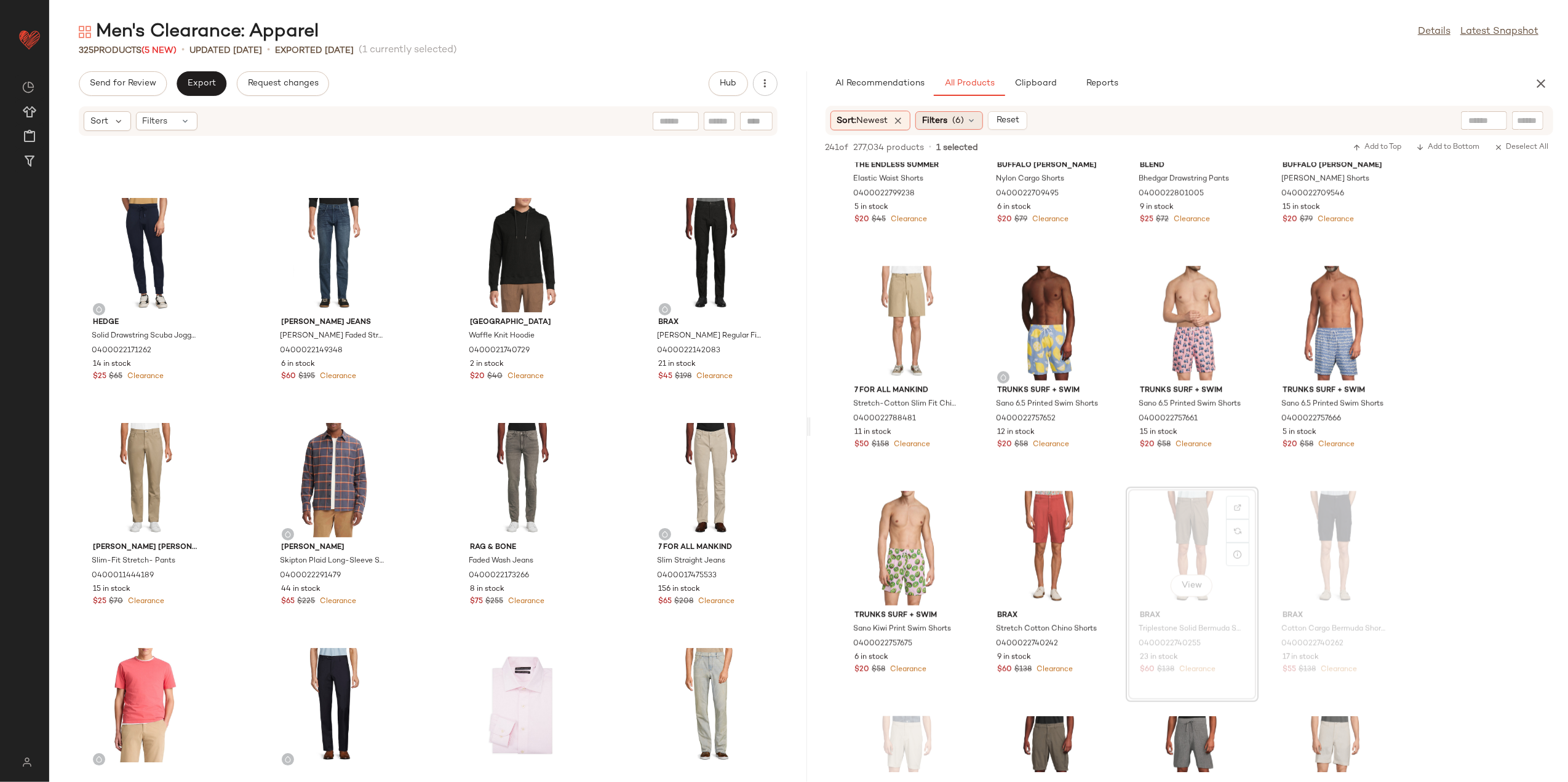
click at [948, 111] on div "Filters (6)" at bounding box center [949, 121] width 67 height 19
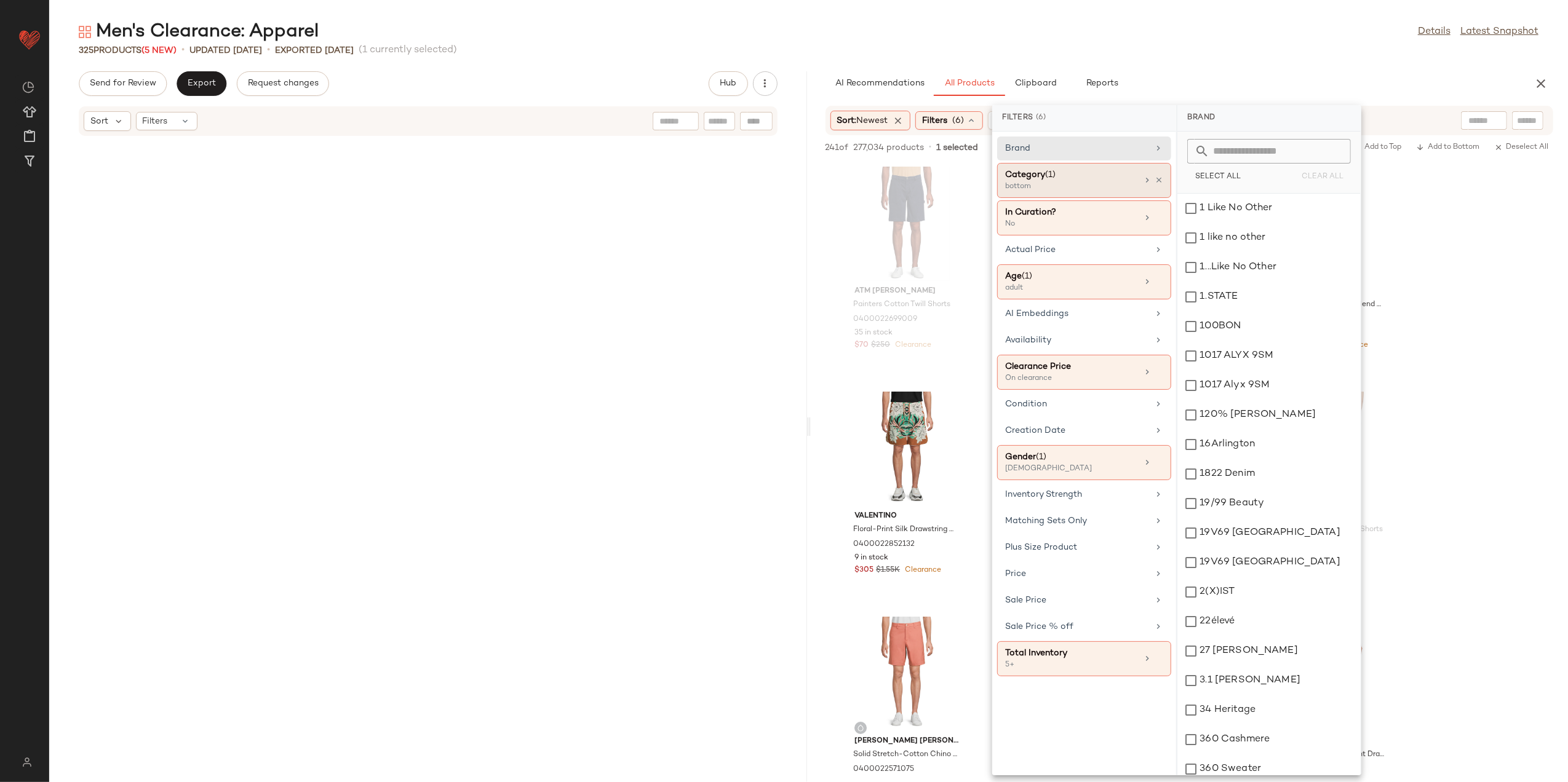
scroll to position [1476, 0]
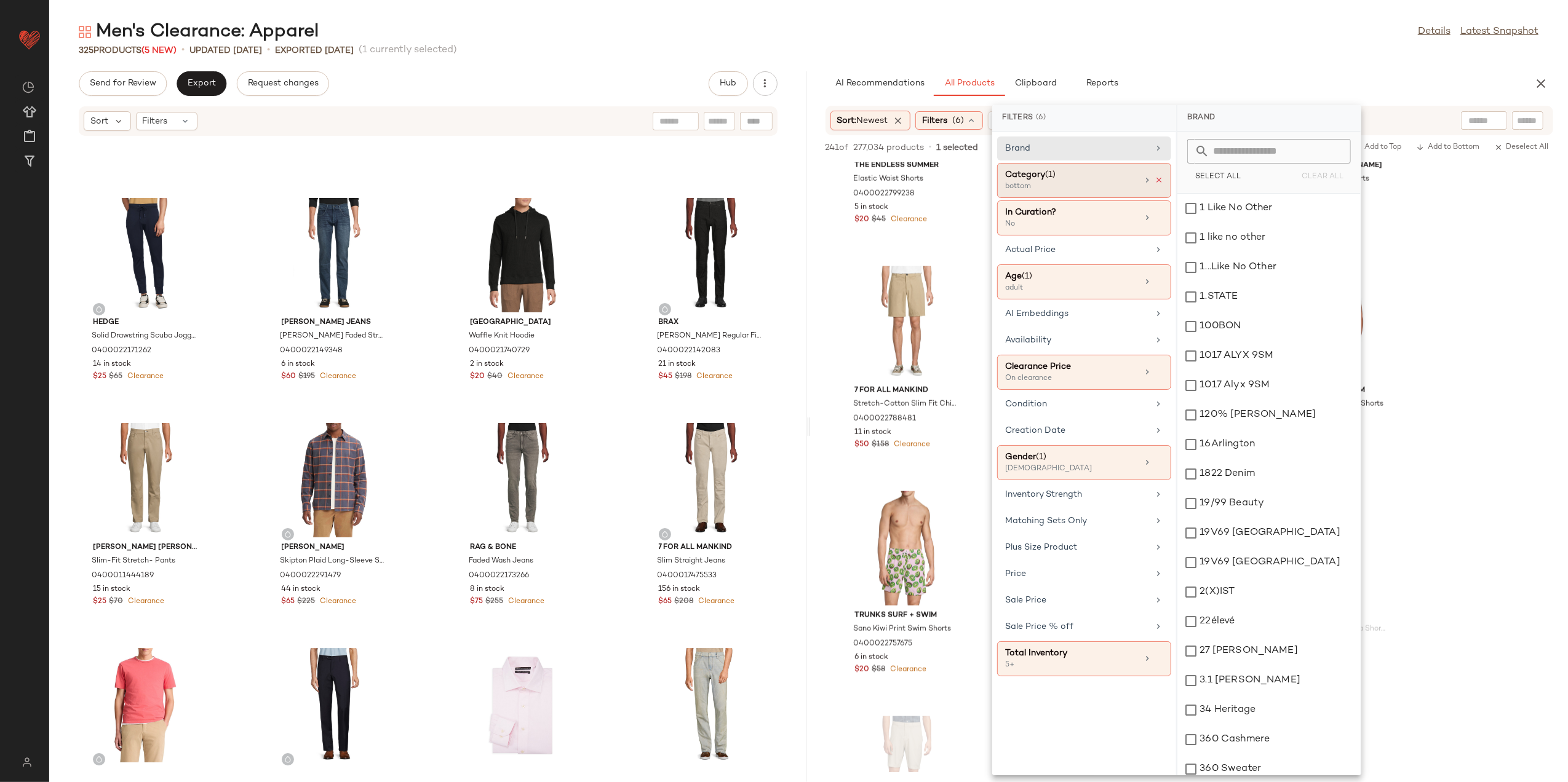
click at [1159, 180] on icon at bounding box center [1159, 180] width 9 height 9
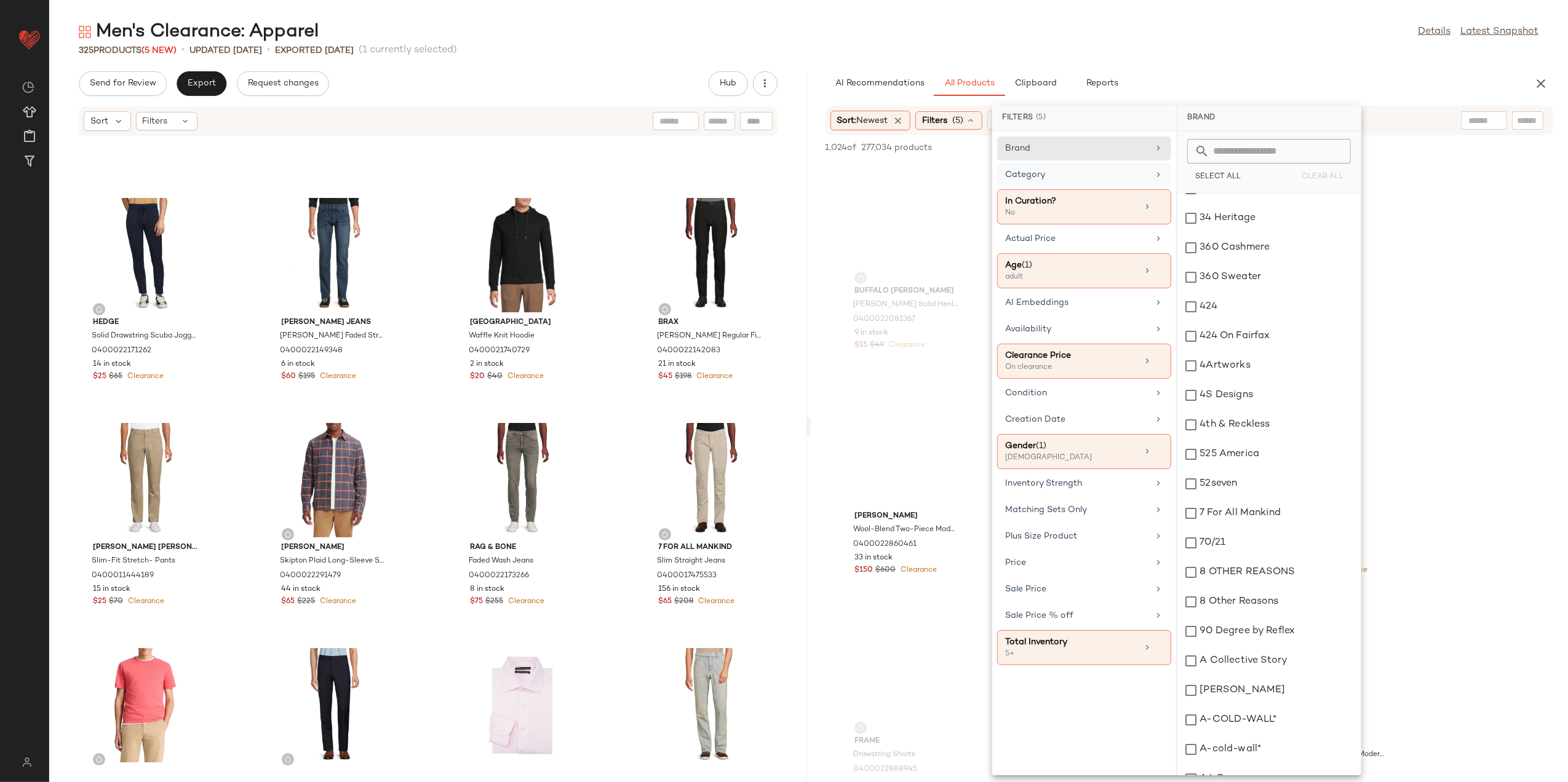
click at [1076, 172] on div "Category" at bounding box center [1077, 175] width 144 height 13
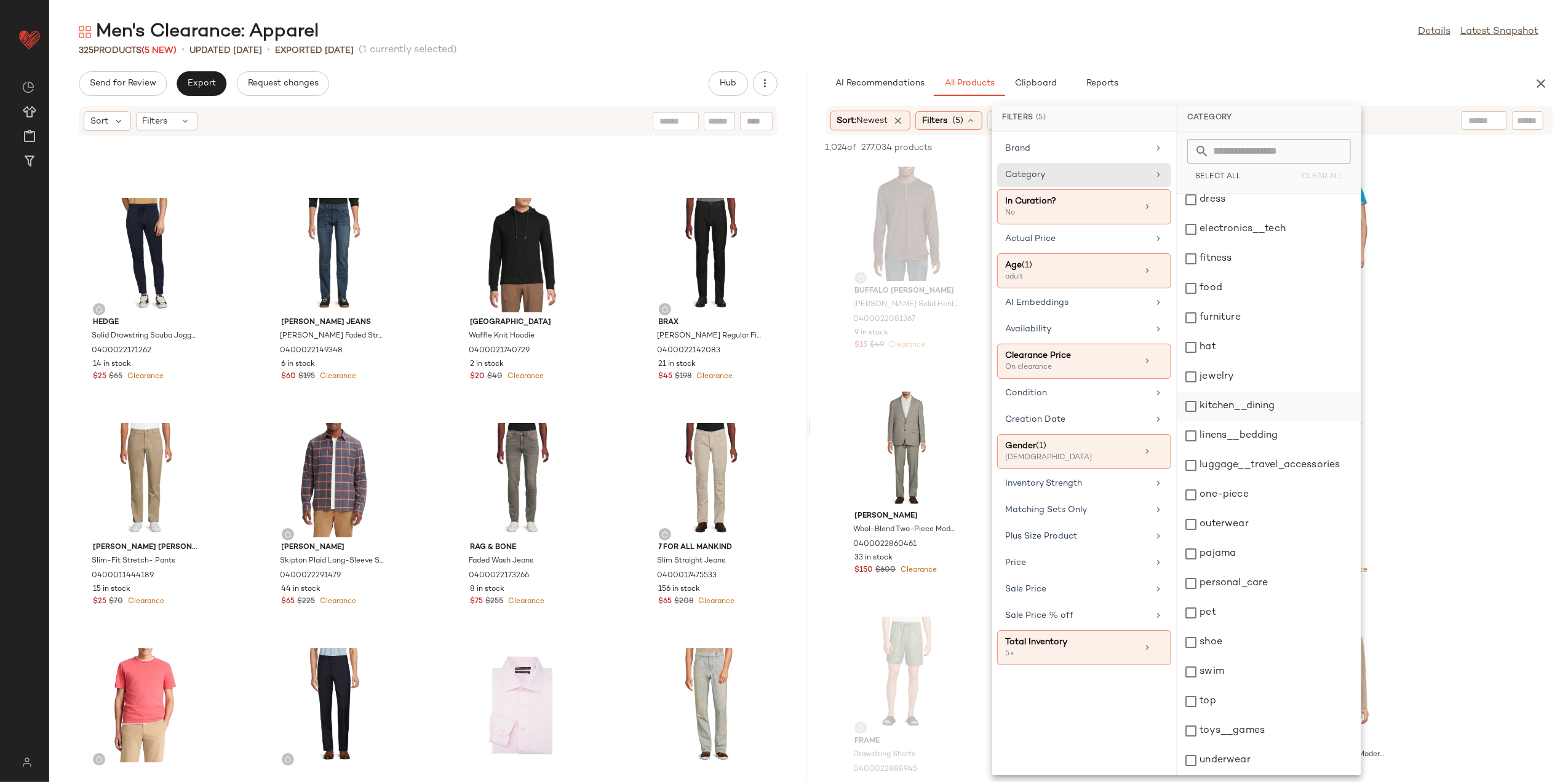
scroll to position [156, 0]
click at [1222, 705] on div "top" at bounding box center [1269, 702] width 183 height 30
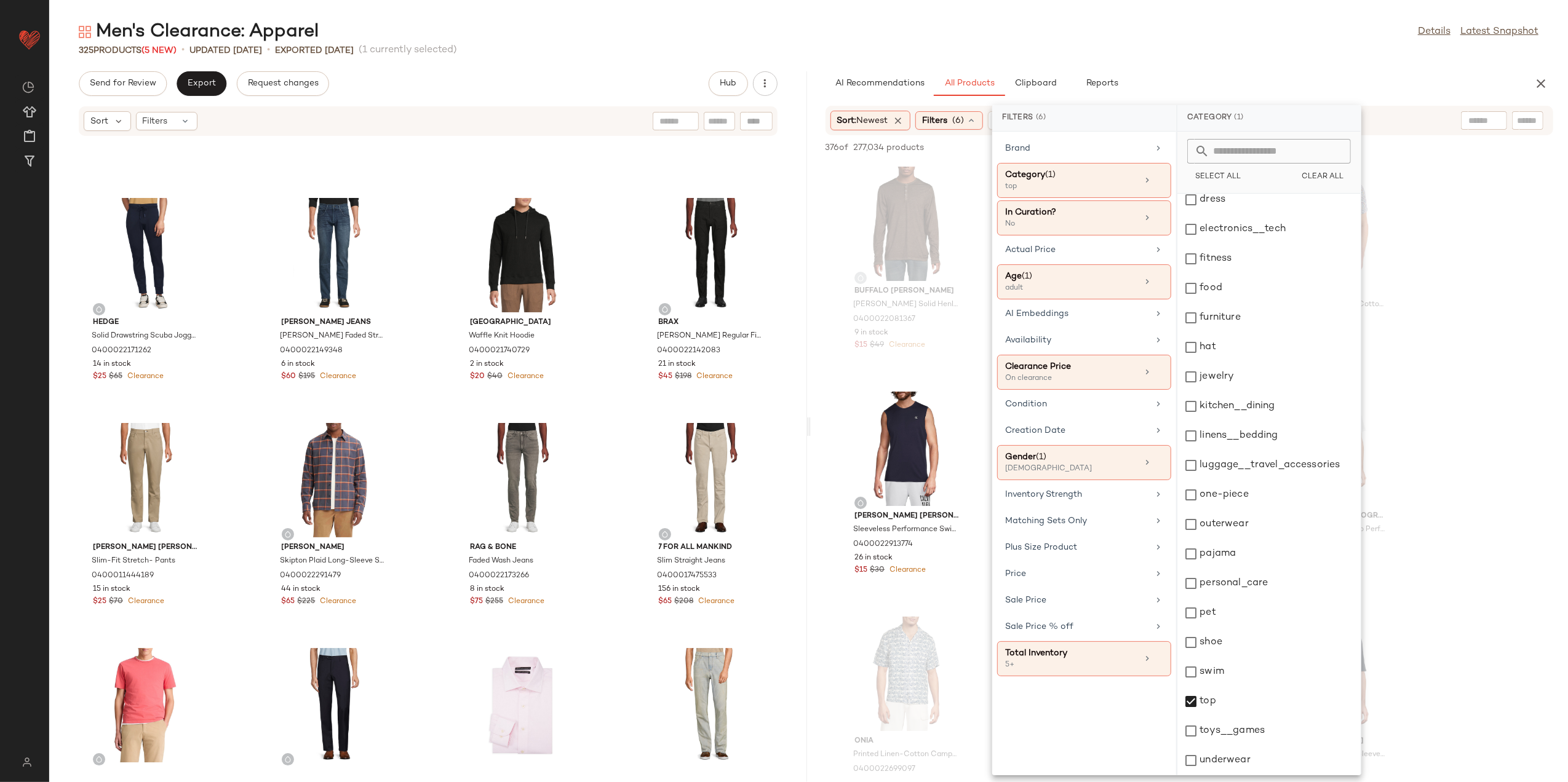
click at [1071, 23] on div "Men's Clearance: Apparel Details Latest Snapshot" at bounding box center [809, 32] width 1519 height 25
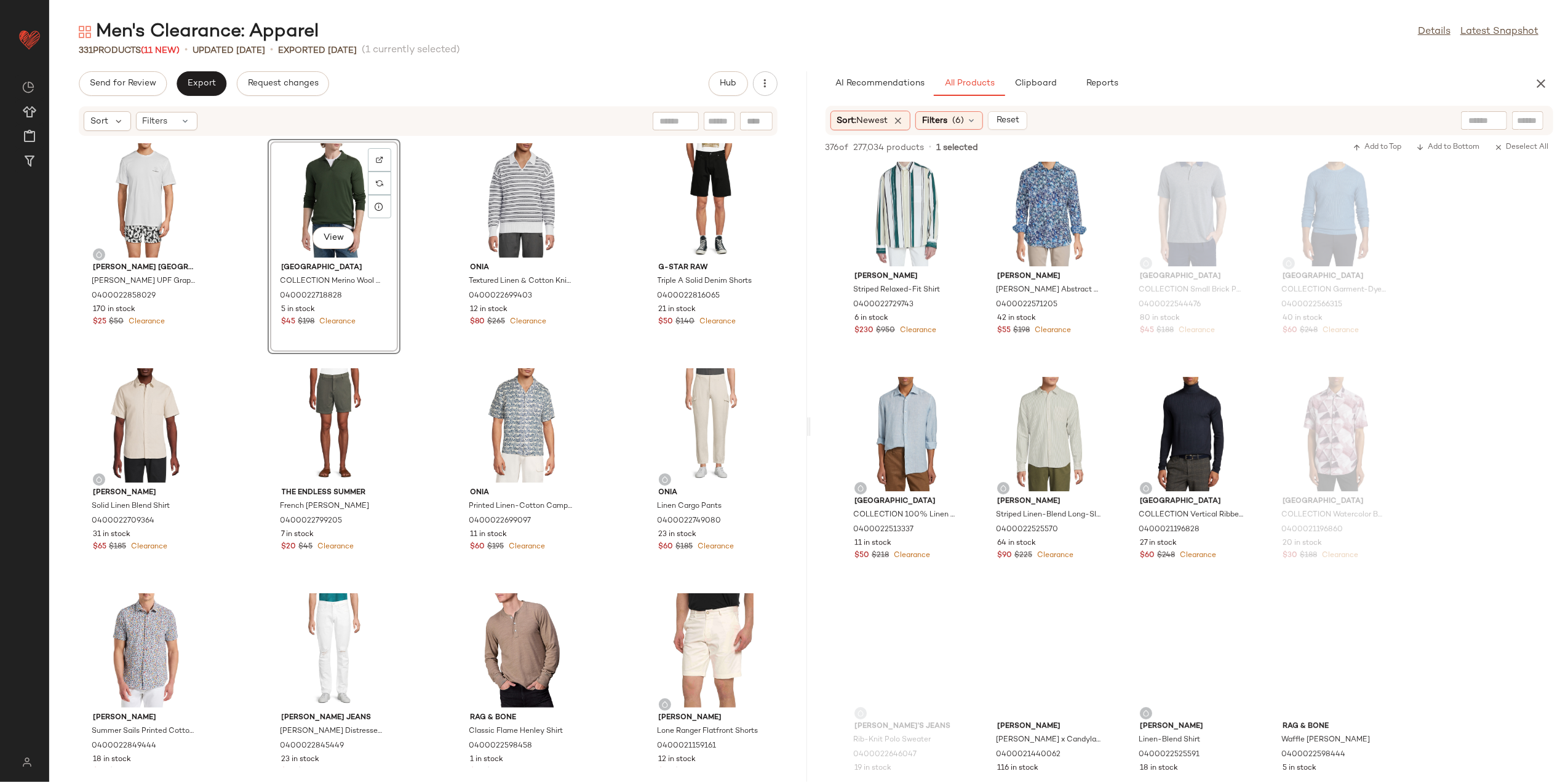
scroll to position [3853, 0]
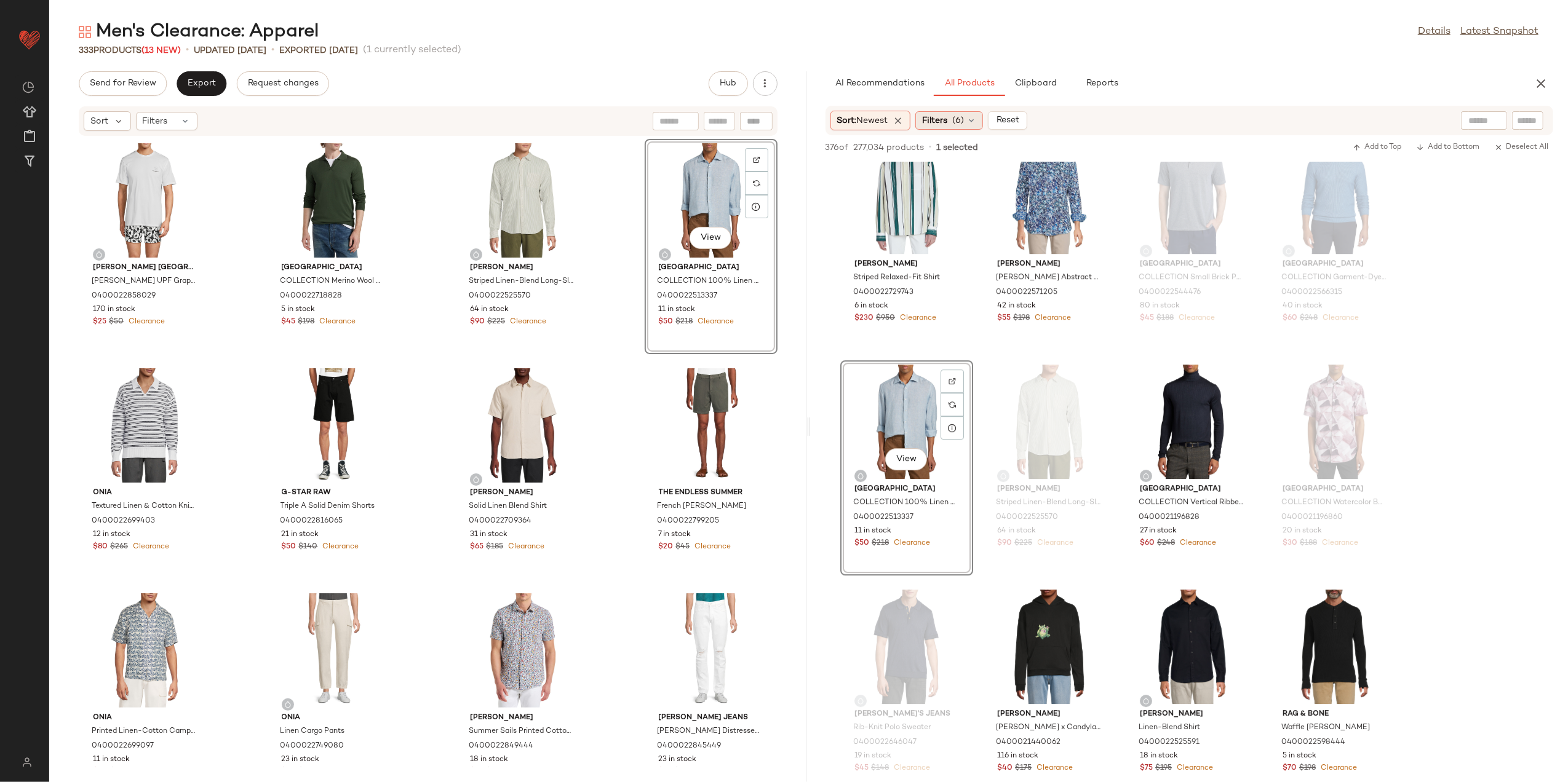
click at [948, 116] on span "Filters" at bounding box center [935, 121] width 25 height 13
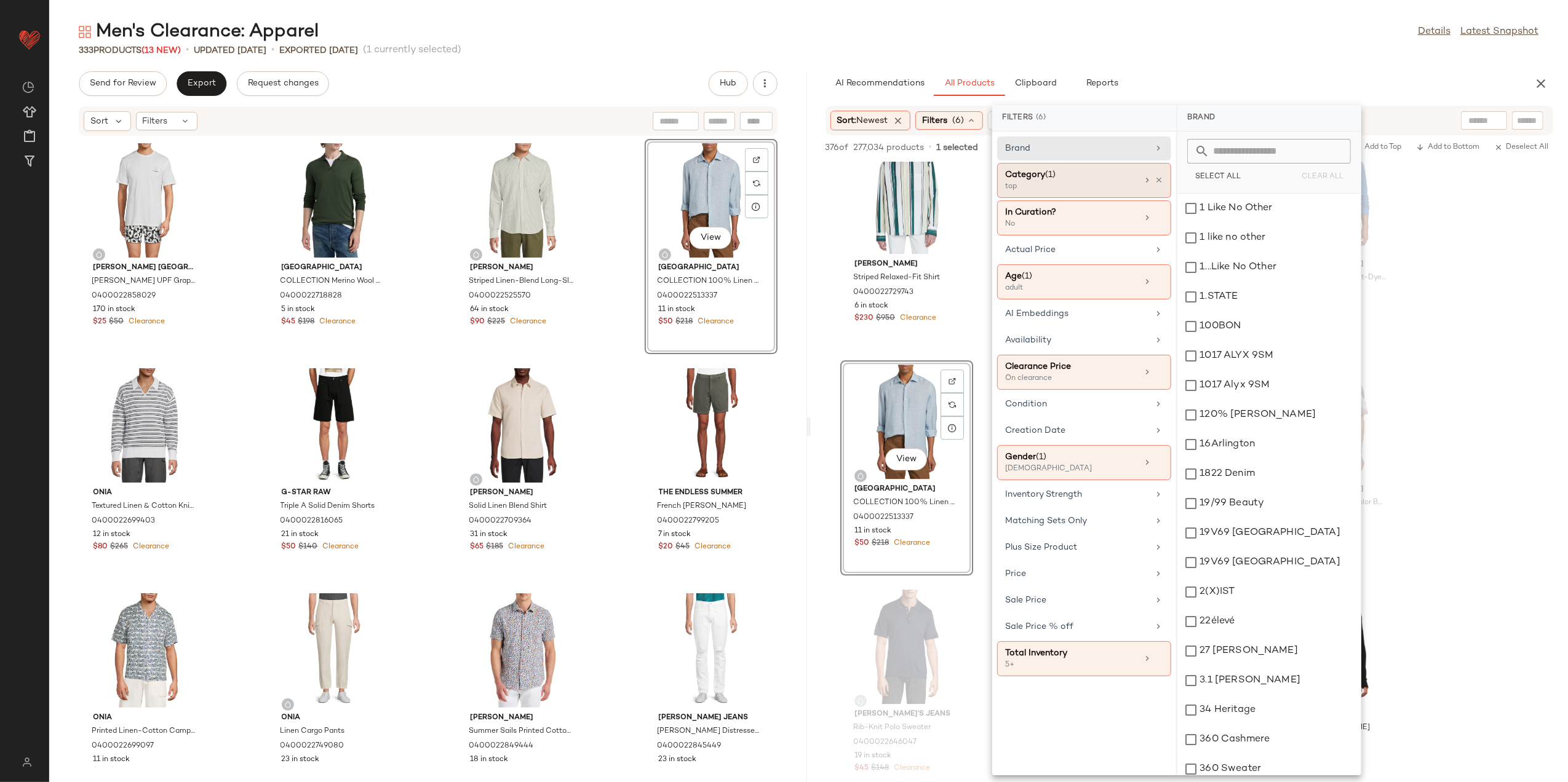
click at [1159, 200] on div "Category (1) top" at bounding box center [1084, 218] width 174 height 35
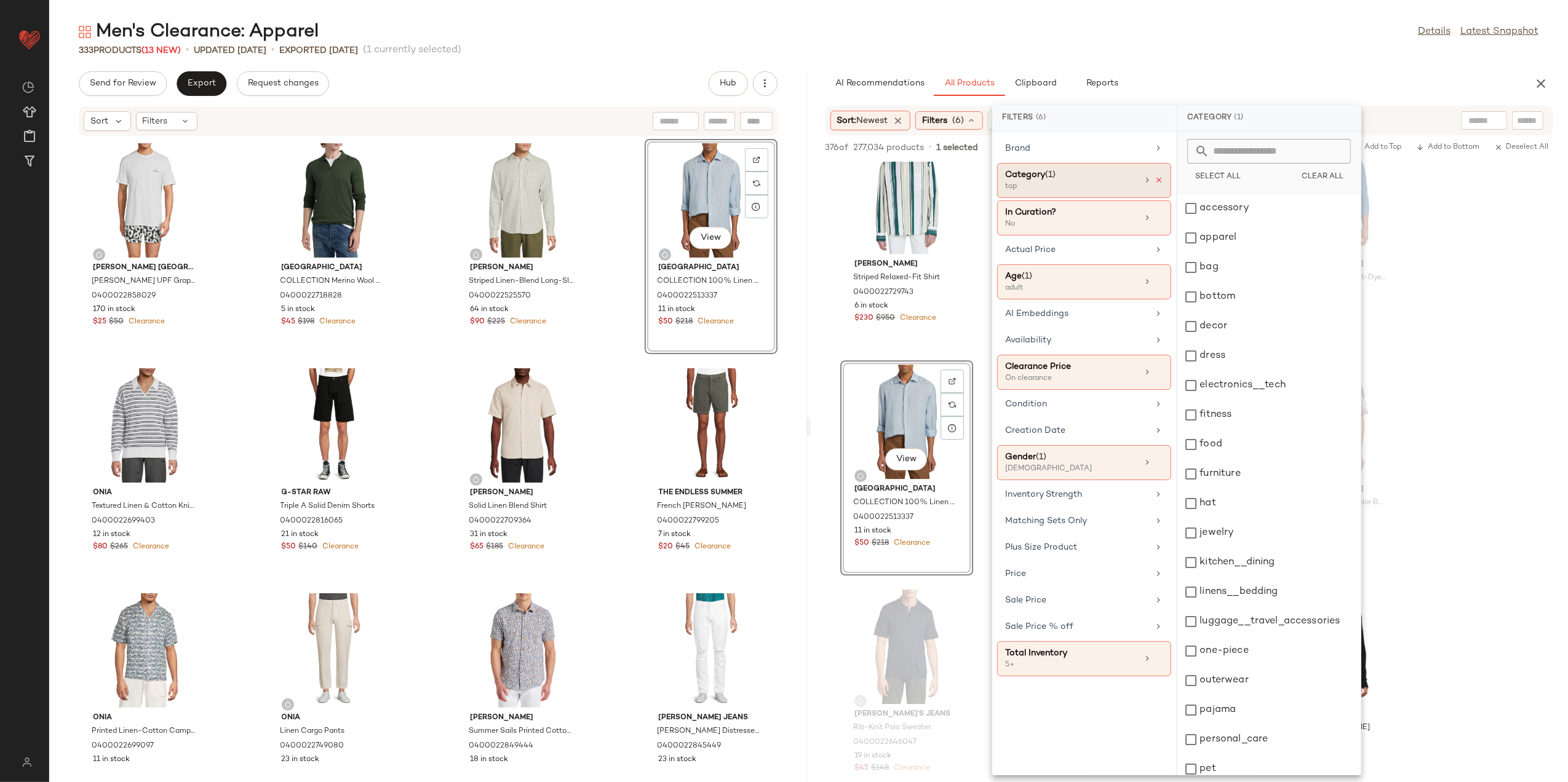
click at [1157, 180] on icon at bounding box center [1159, 180] width 9 height 9
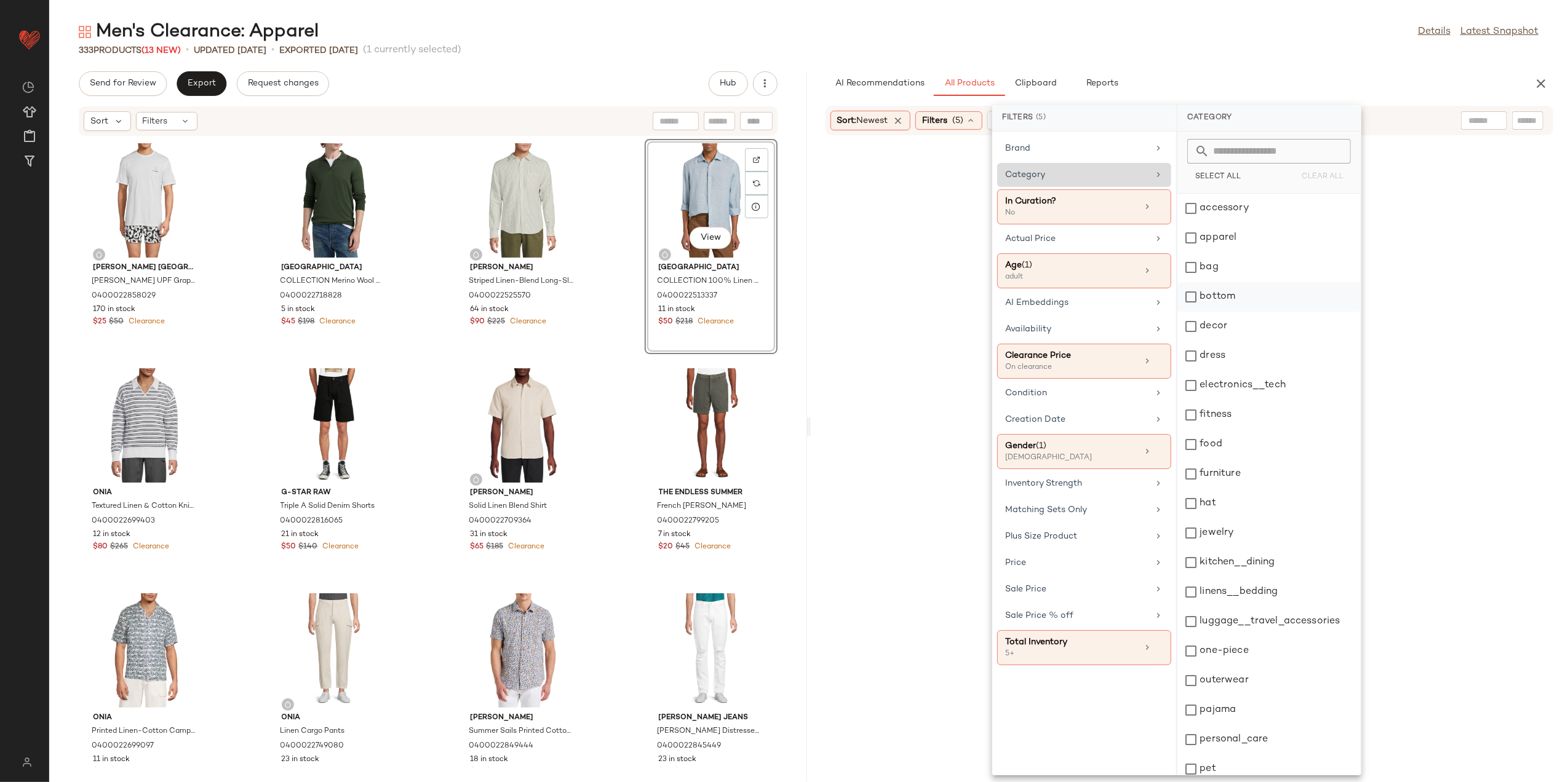
click at [1202, 297] on div "bottom" at bounding box center [1269, 297] width 183 height 30
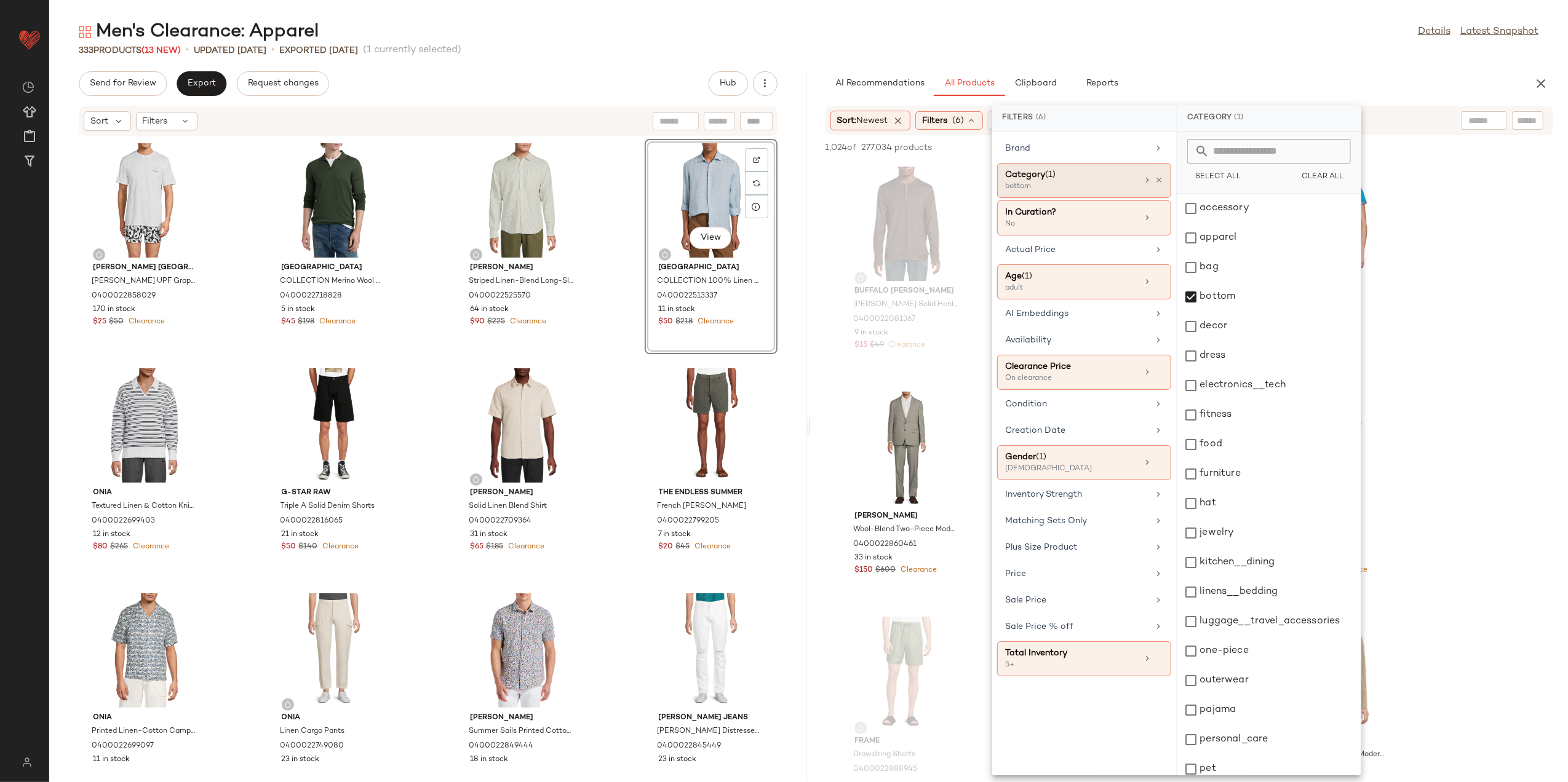
click at [1179, 40] on div "Men's Clearance: Apparel Details Latest Snapshot" at bounding box center [809, 32] width 1519 height 25
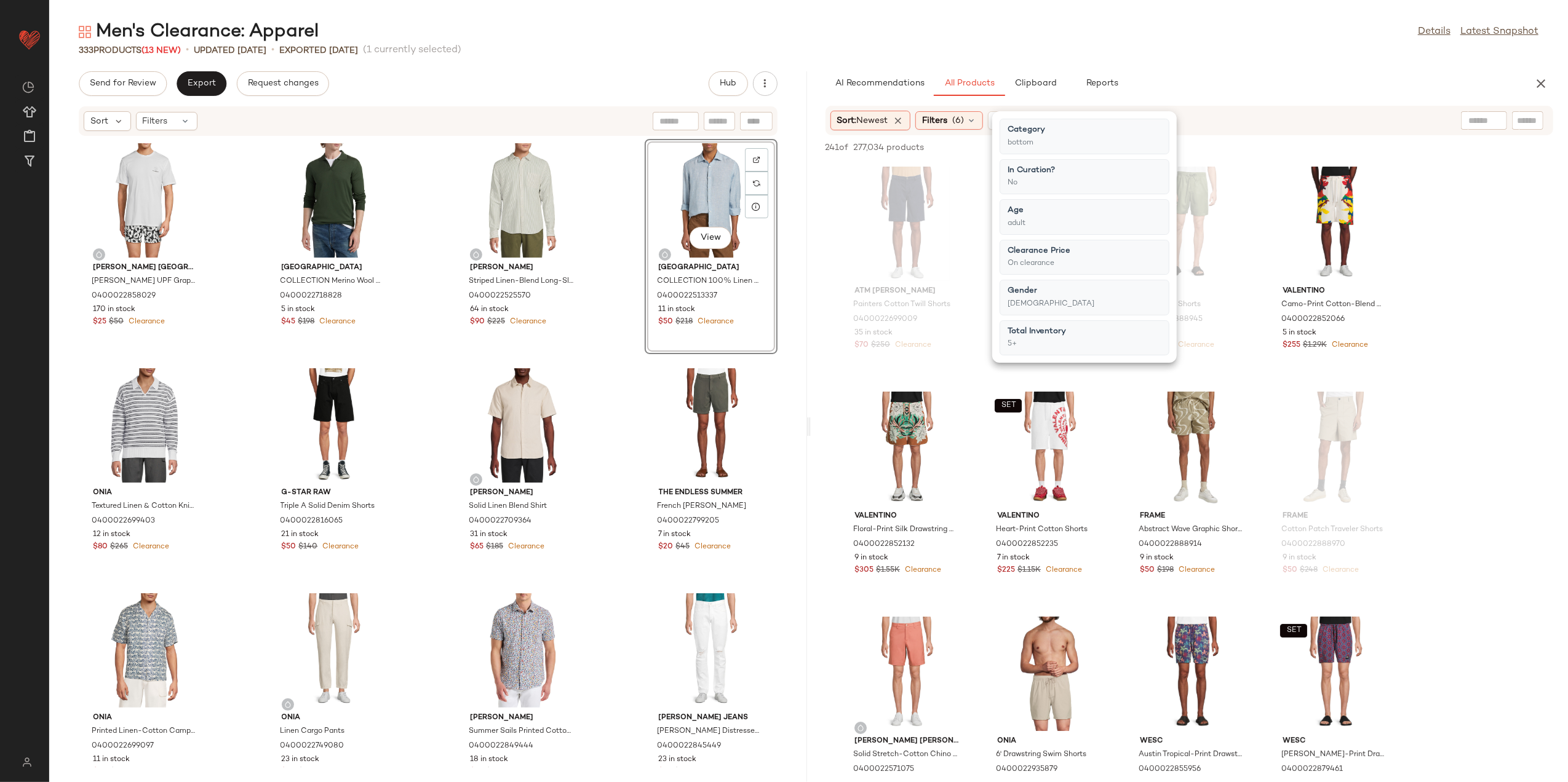
click at [1155, 65] on div "Men's Clearance: Apparel Details Latest Snapshot 333 Products (13 New) • update…" at bounding box center [809, 401] width 1519 height 762
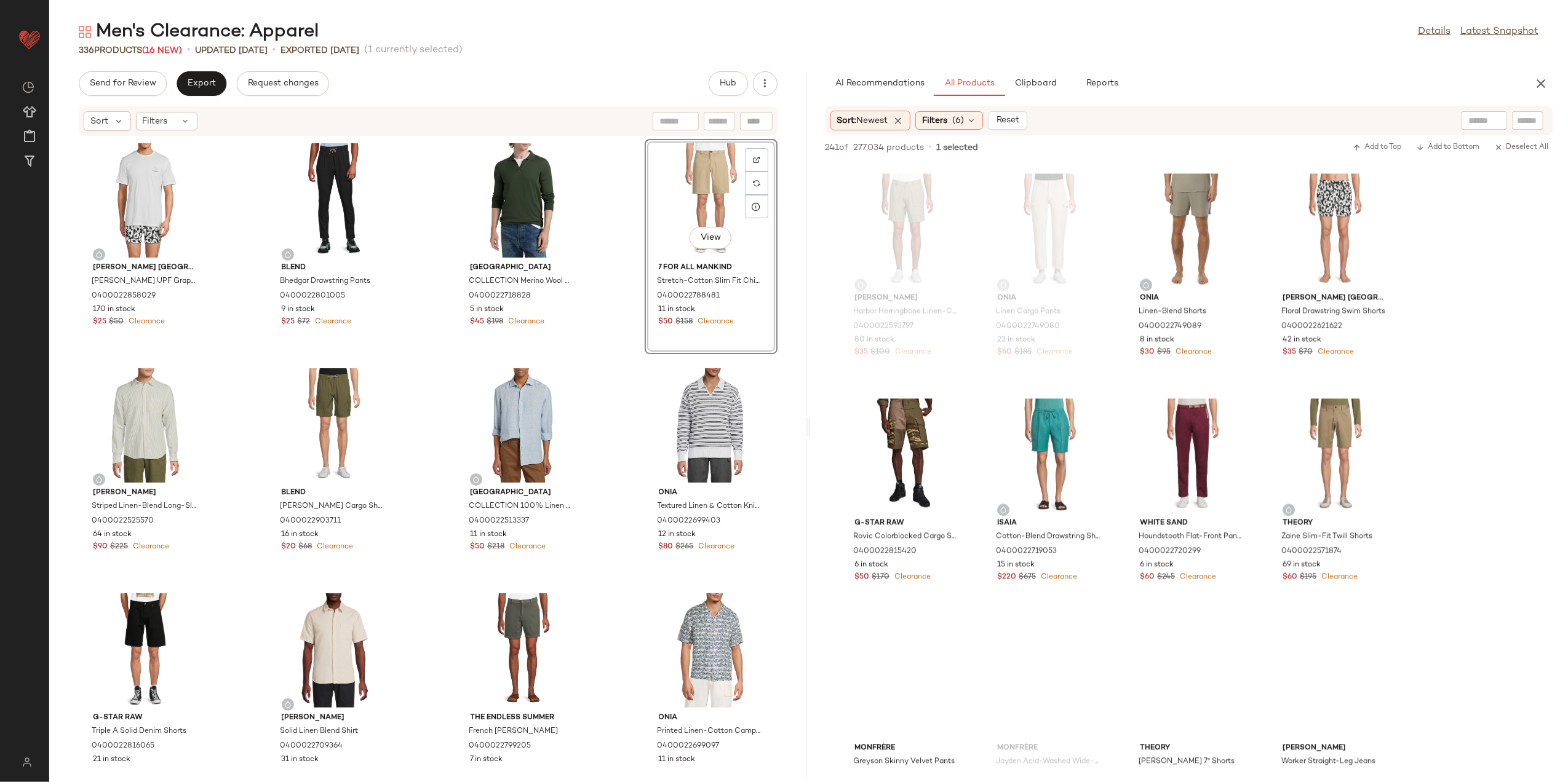
scroll to position [2705, 0]
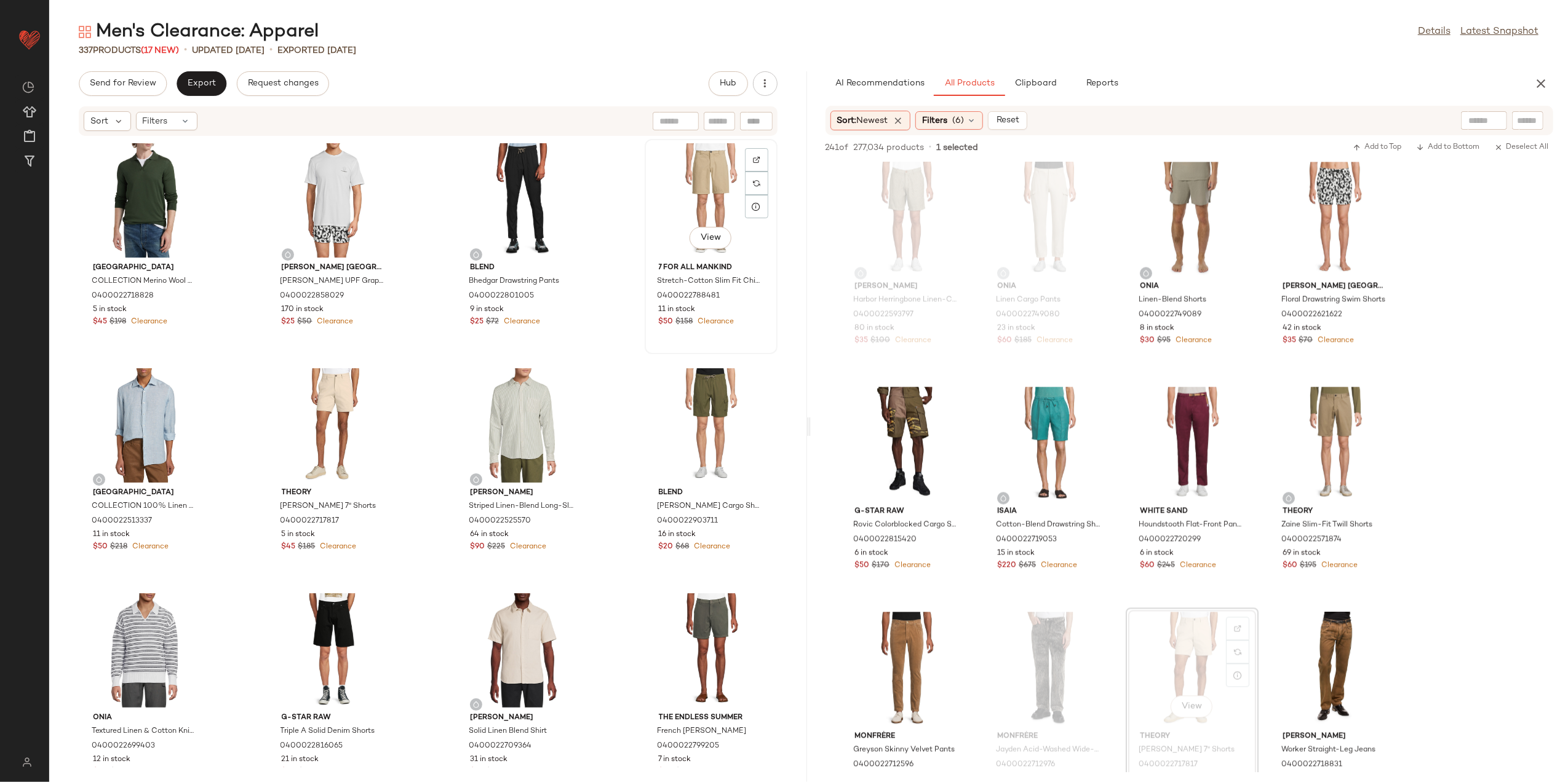
click at [670, 179] on div "View" at bounding box center [711, 200] width 124 height 114
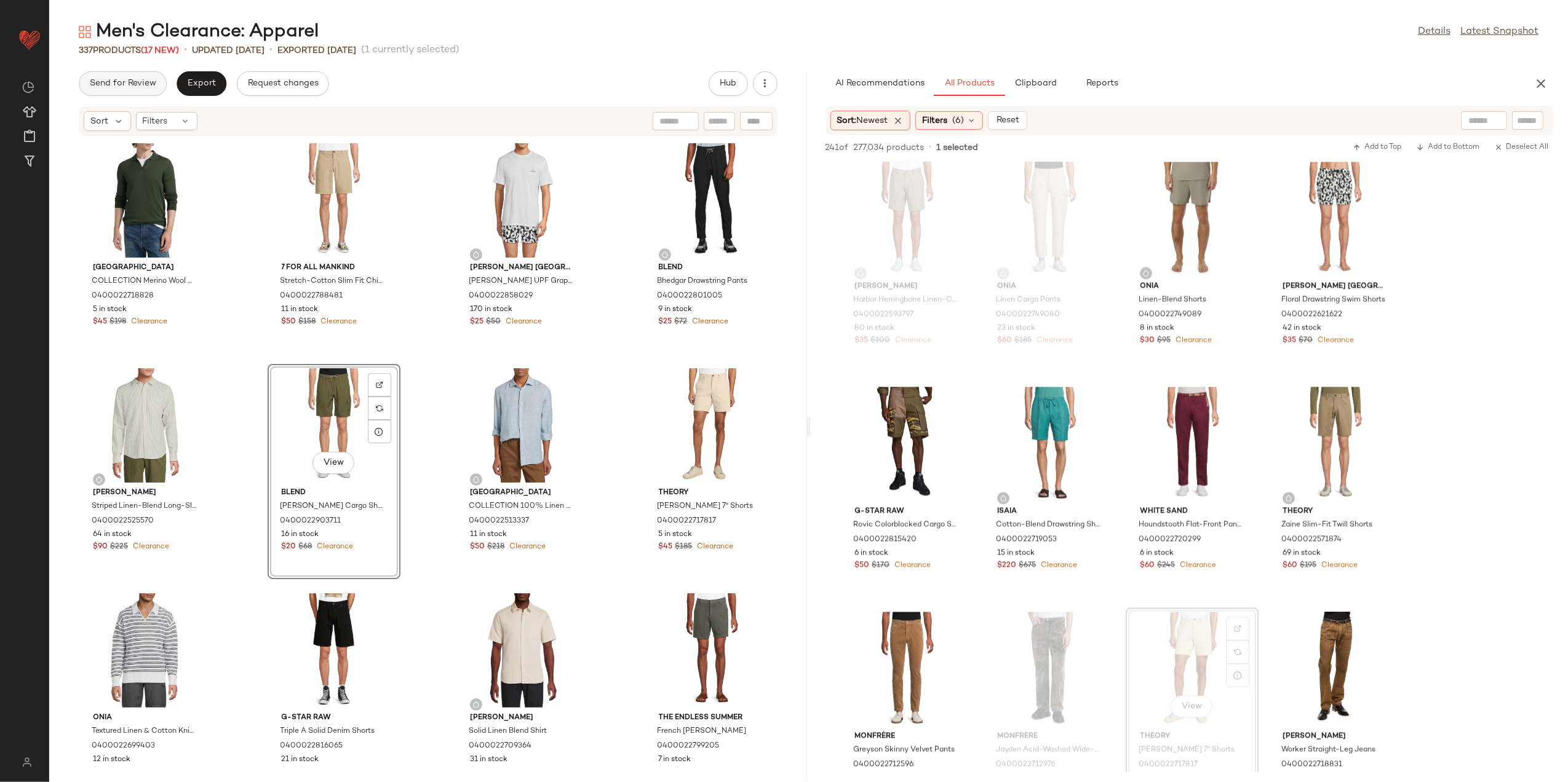
click at [147, 77] on button "Send for Review" at bounding box center [122, 83] width 88 height 25
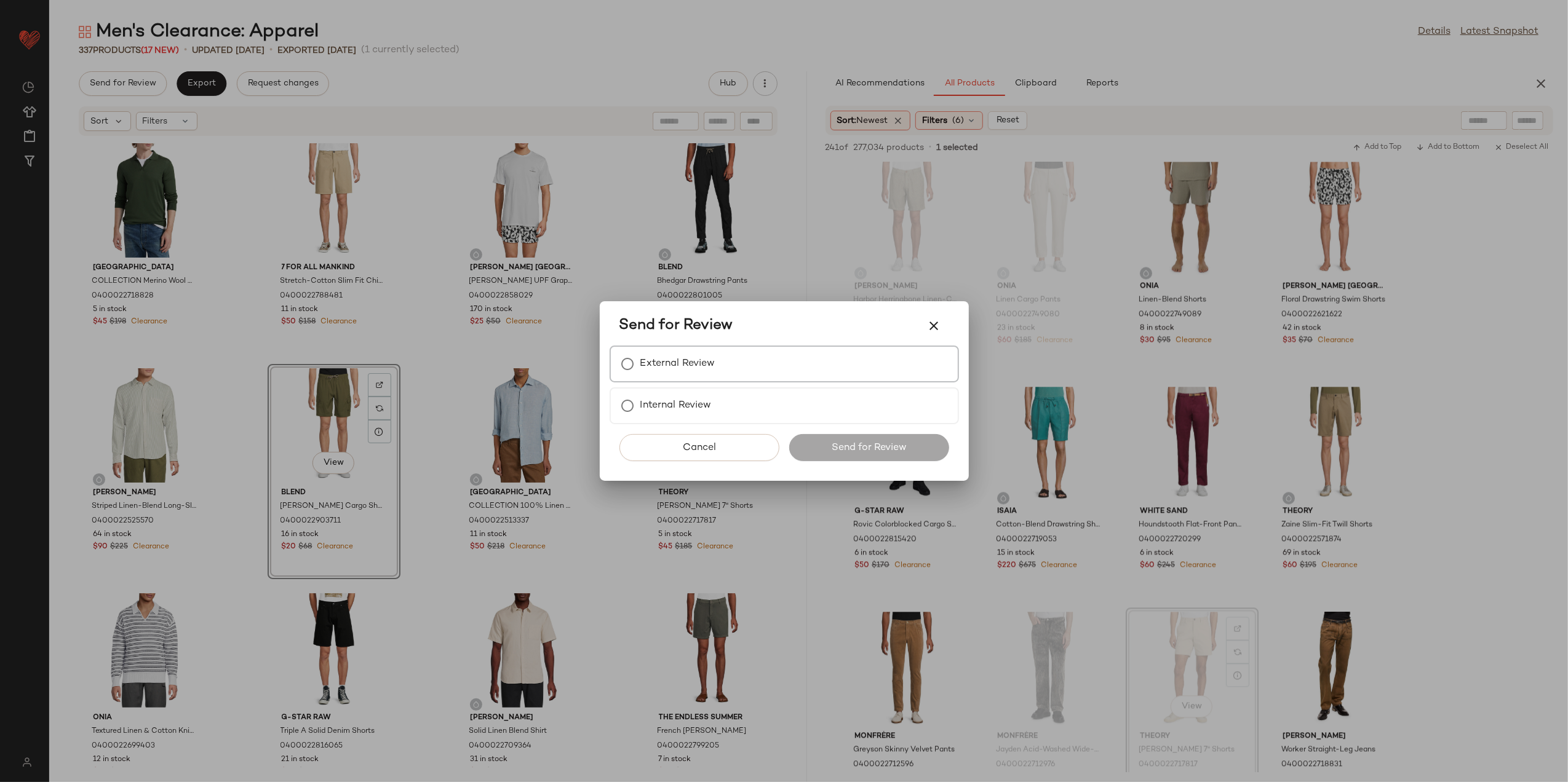
click at [709, 364] on label "External Review" at bounding box center [677, 364] width 75 height 25
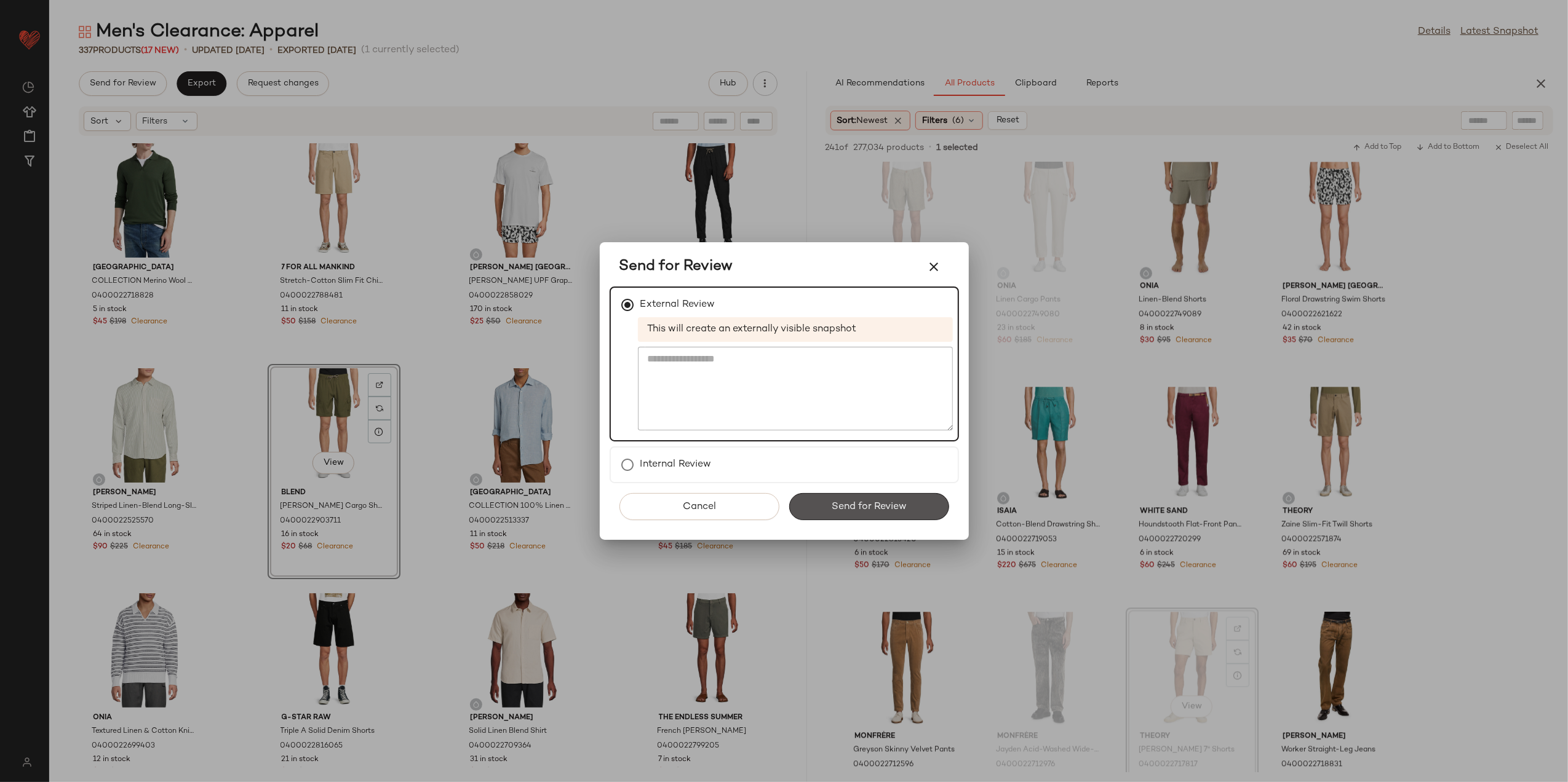
drag, startPoint x: 829, startPoint y: 514, endPoint x: 633, endPoint y: 362, distance: 248.0
click at [827, 514] on button "Send for Review" at bounding box center [869, 507] width 160 height 27
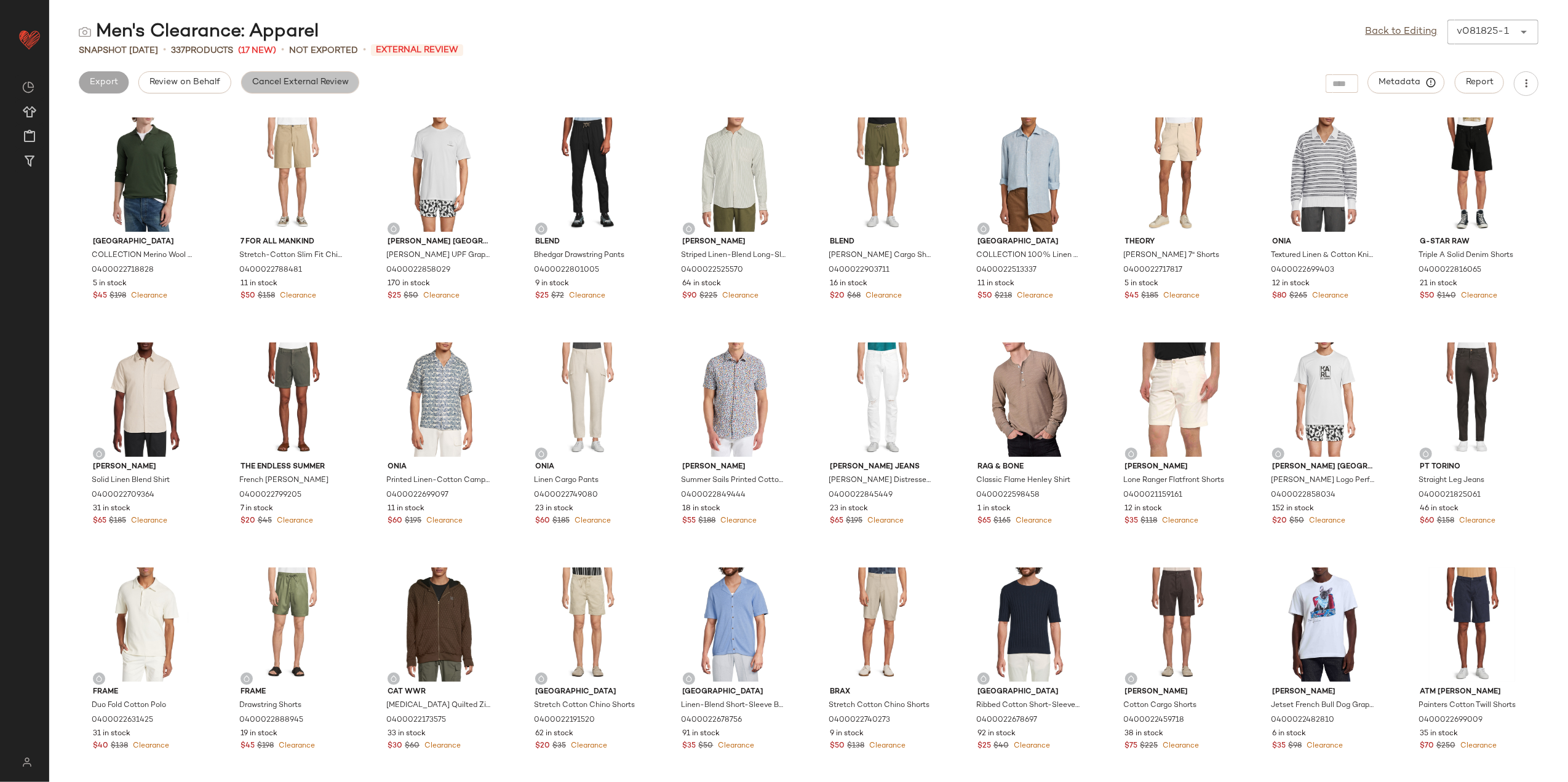
click at [275, 77] on span "Cancel External Review" at bounding box center [300, 82] width 97 height 10
click at [1396, 31] on link "Back to Editing" at bounding box center [1402, 32] width 72 height 15
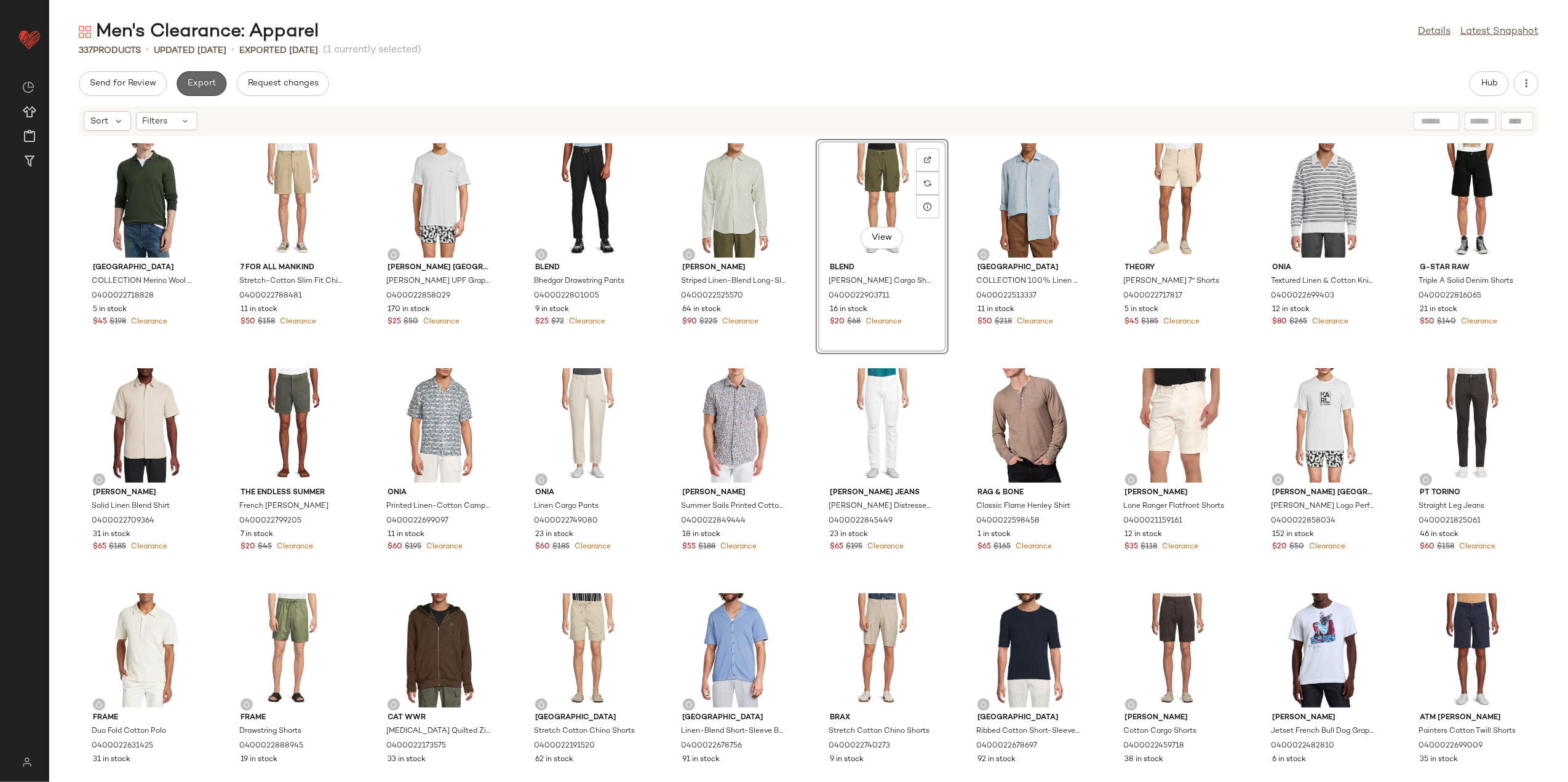
click at [207, 87] on span "Export" at bounding box center [201, 83] width 29 height 10
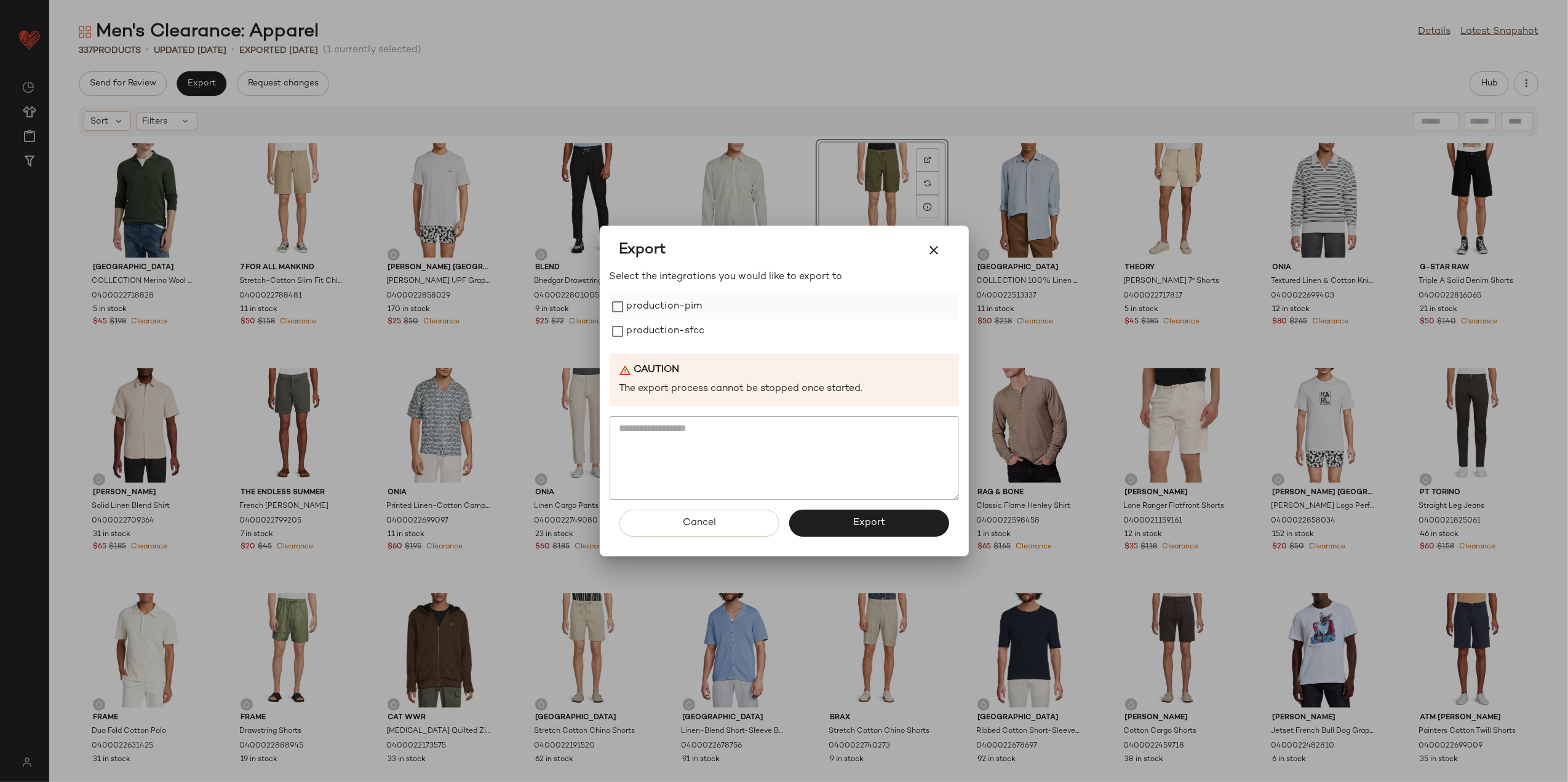
click at [683, 317] on label "production-pim" at bounding box center [665, 307] width 75 height 25
click at [678, 338] on label "production-sfcc" at bounding box center [666, 331] width 78 height 25
click at [826, 514] on button "Export" at bounding box center [869, 524] width 160 height 27
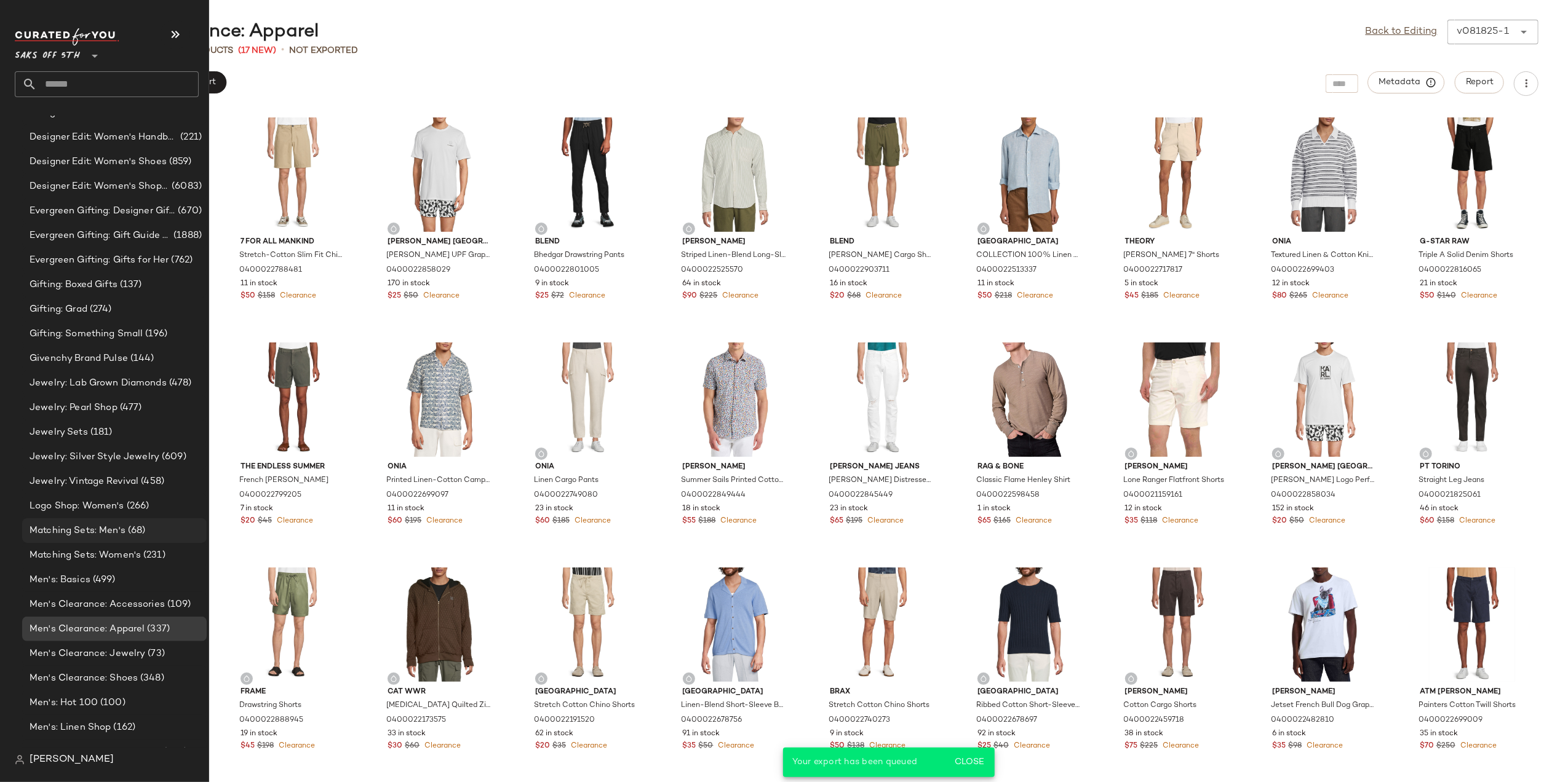
scroll to position [1428, 0]
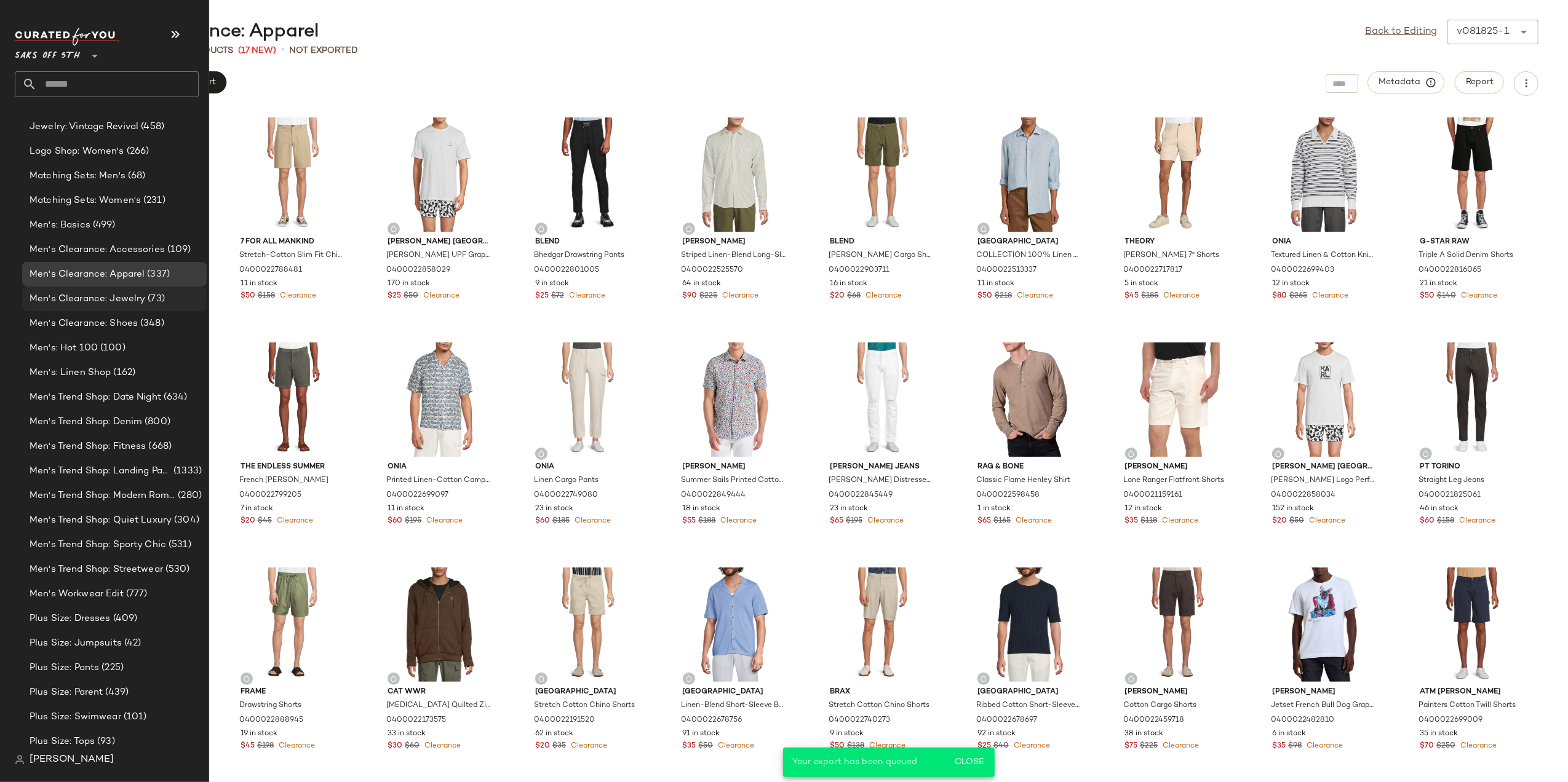
click at [77, 292] on span "Men's Clearance: Jewelry" at bounding box center [87, 299] width 116 height 14
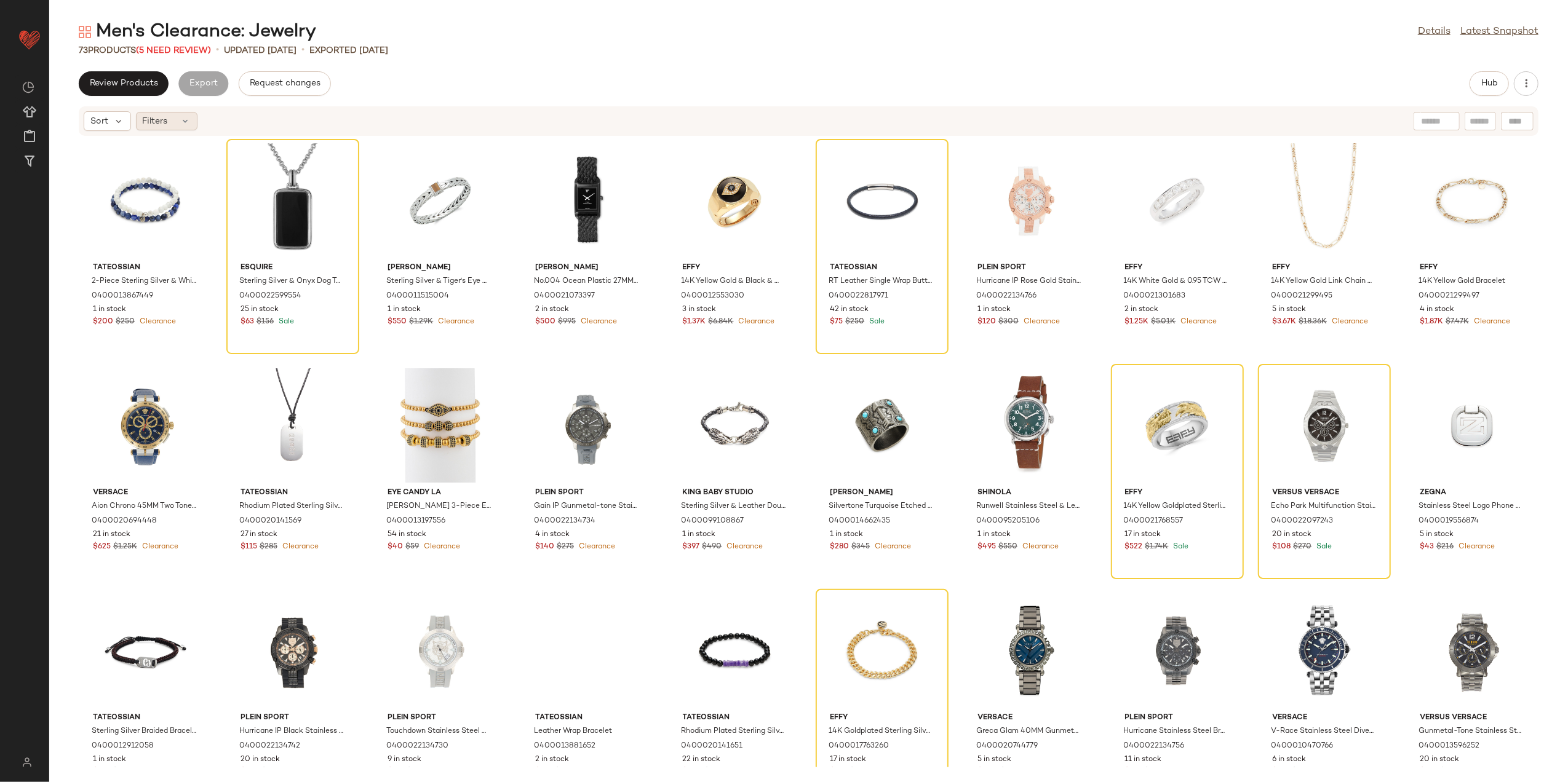
click at [184, 123] on icon at bounding box center [186, 121] width 10 height 10
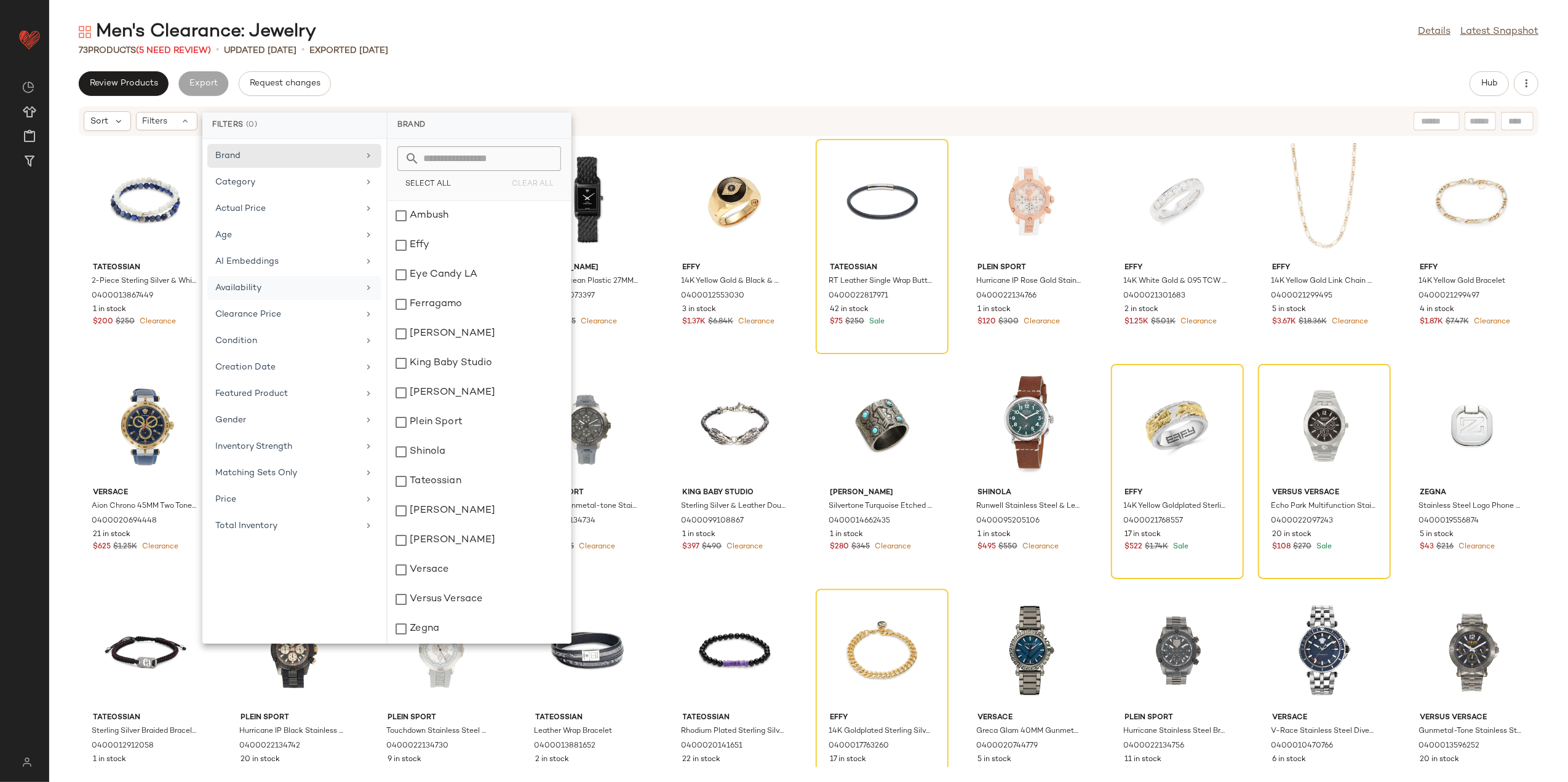
click at [280, 287] on div "Availability" at bounding box center [287, 288] width 144 height 13
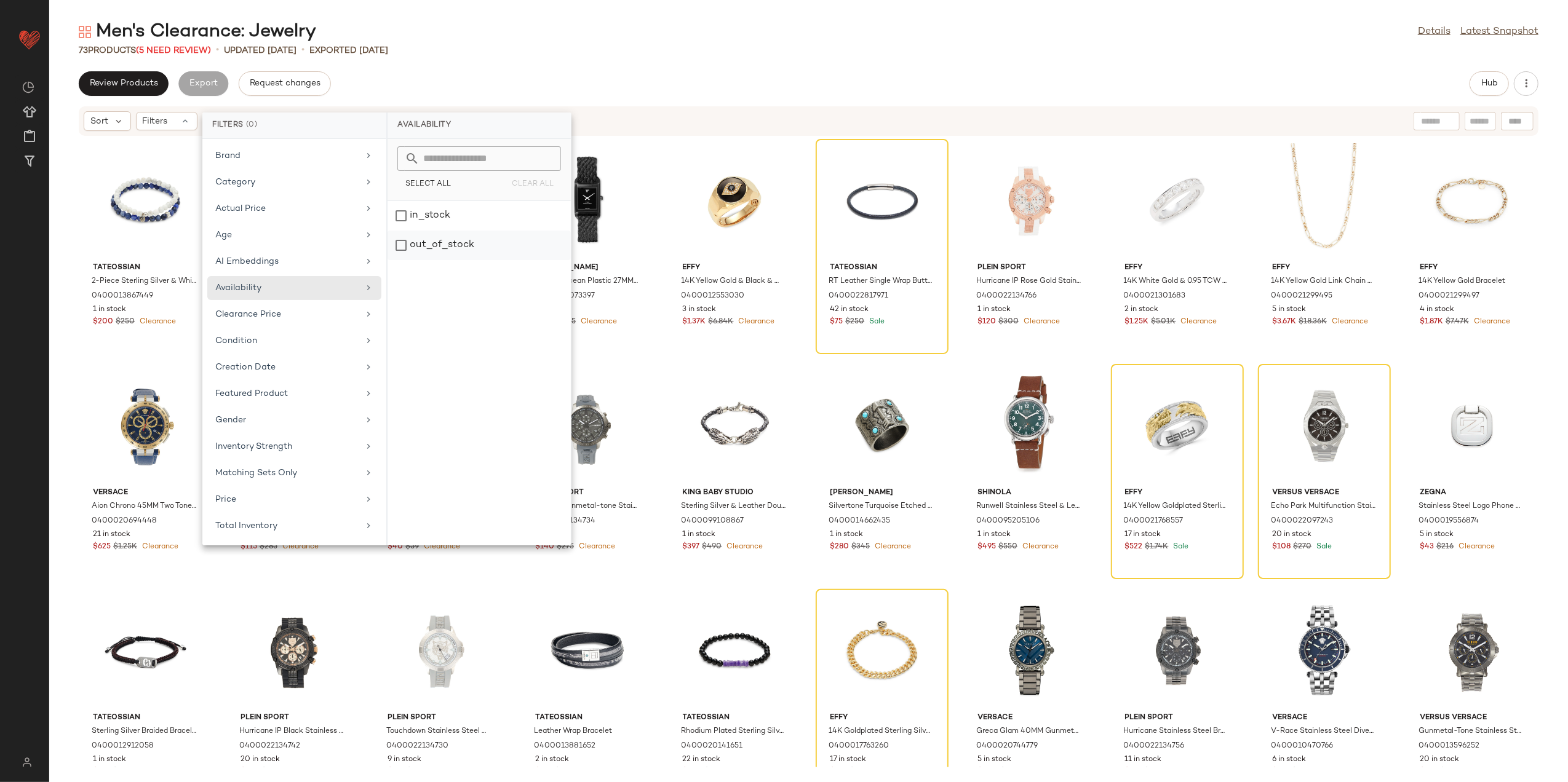
click at [427, 247] on div "out_of_stock" at bounding box center [479, 245] width 183 height 30
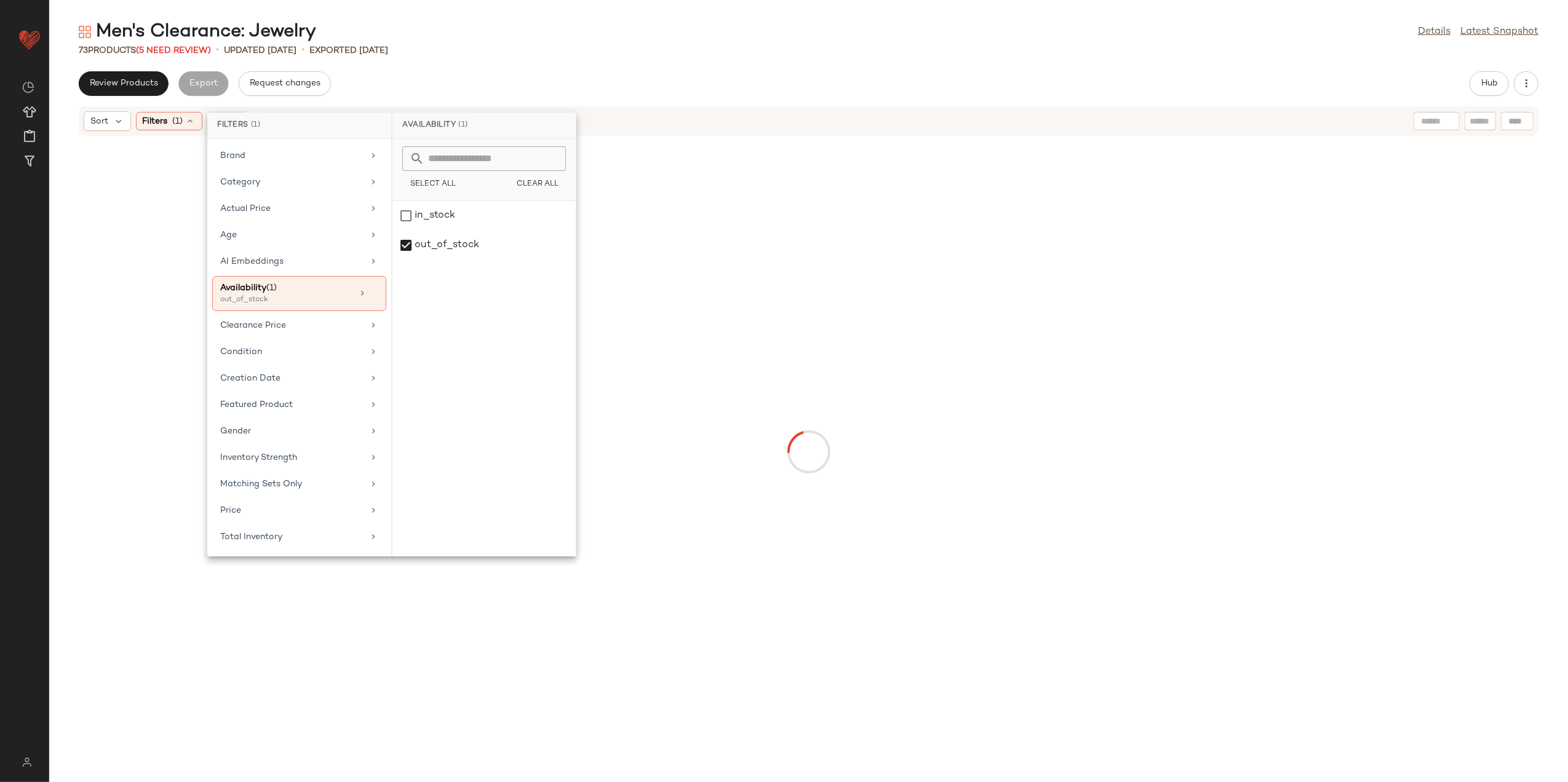
click at [488, 72] on div "Review Products Export Request changes Hub" at bounding box center [808, 83] width 1460 height 25
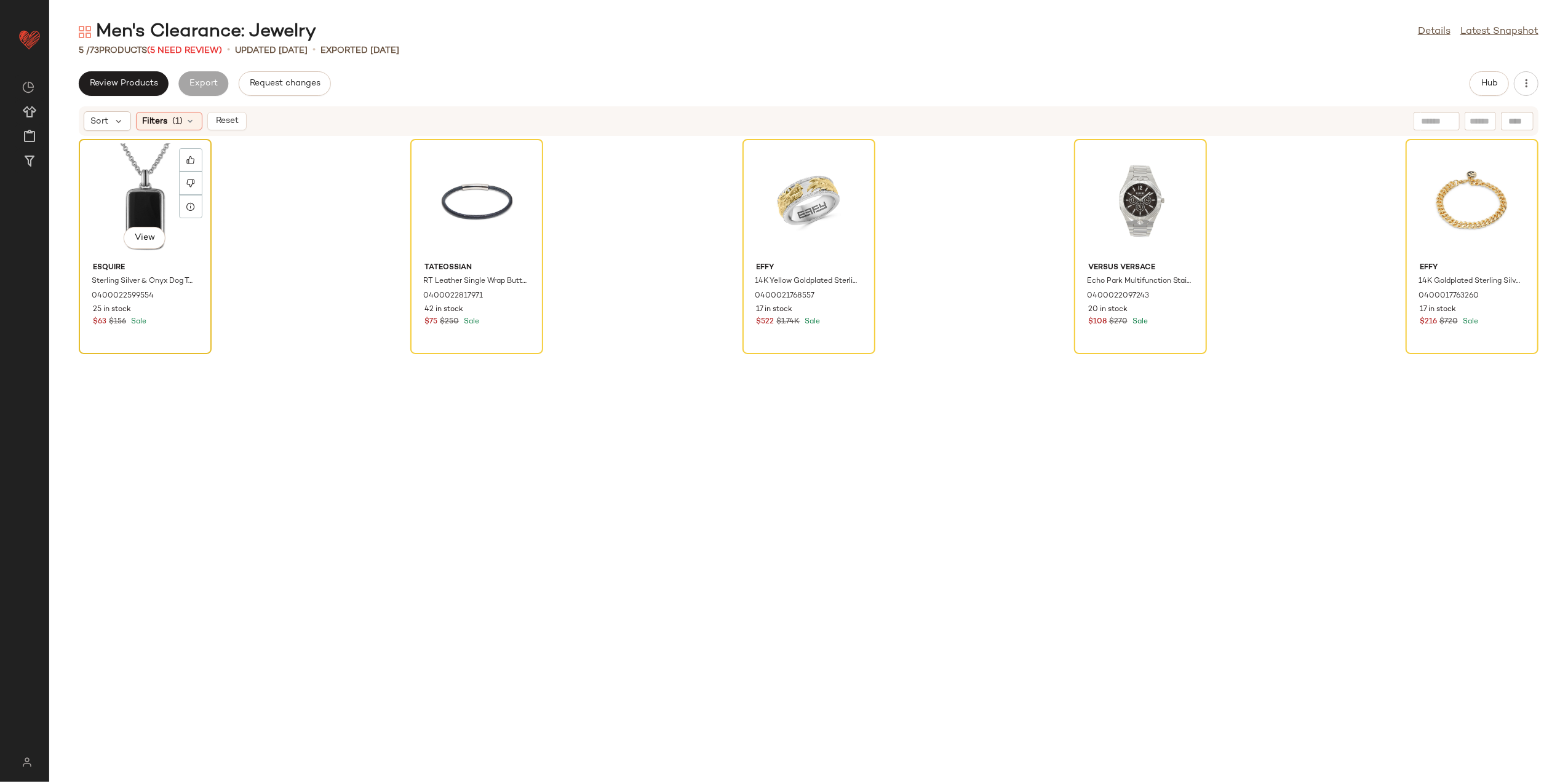
click at [139, 203] on div "View" at bounding box center [145, 200] width 124 height 114
click at [1480, 203] on div "View" at bounding box center [1472, 200] width 124 height 114
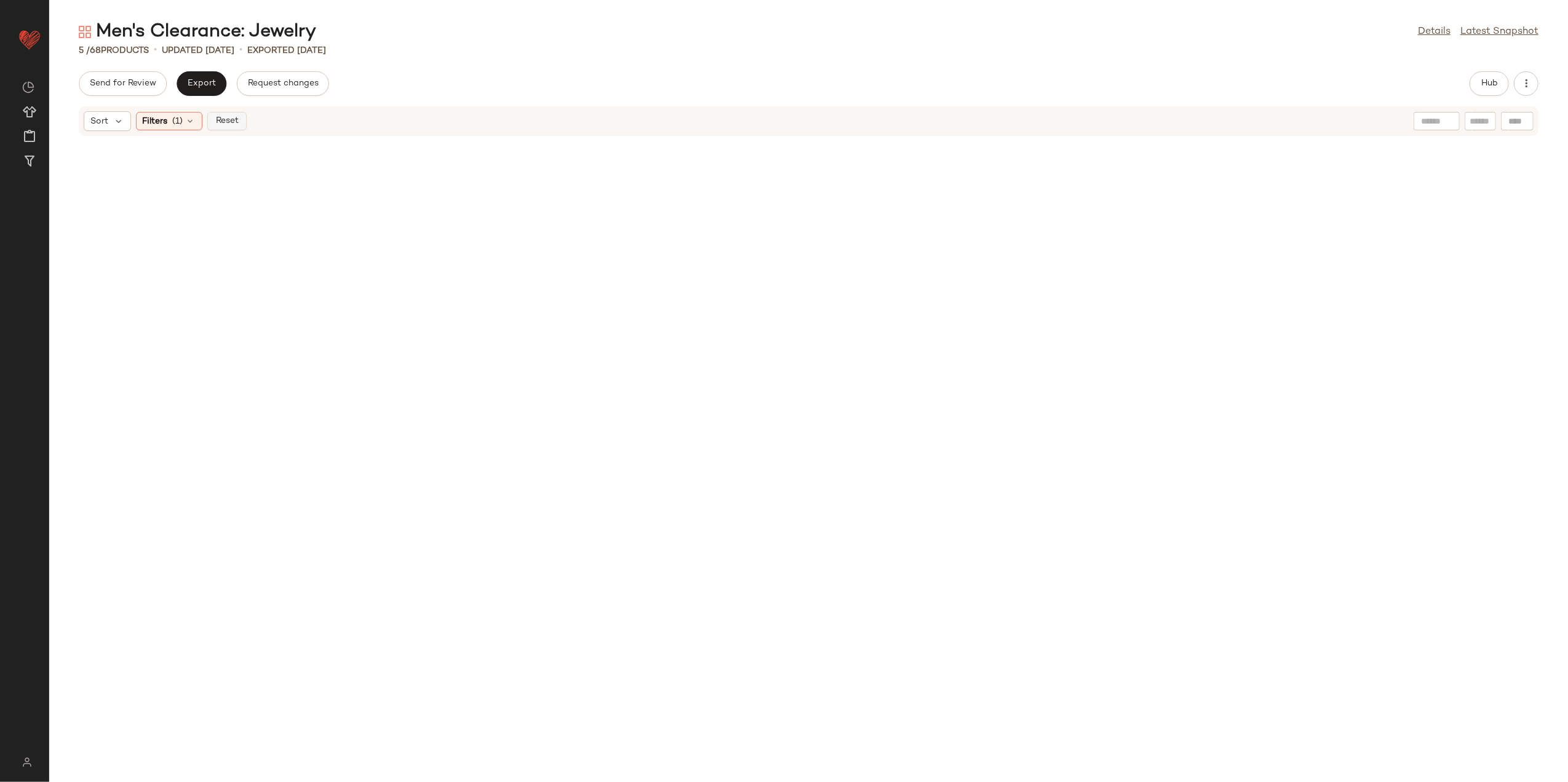
click at [234, 119] on span "Reset" at bounding box center [226, 121] width 24 height 10
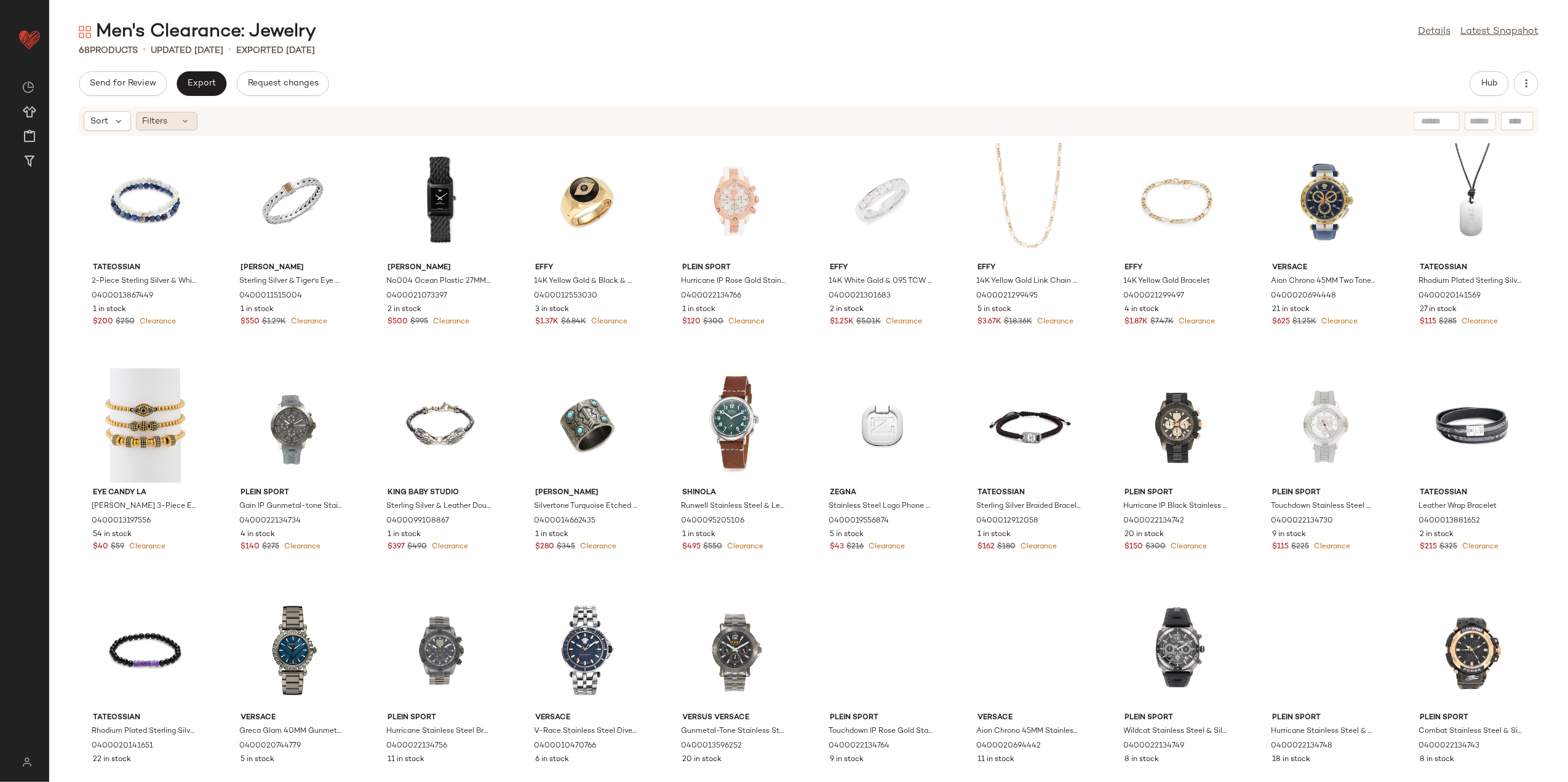
click at [178, 129] on div "Filters" at bounding box center [166, 121] width 61 height 19
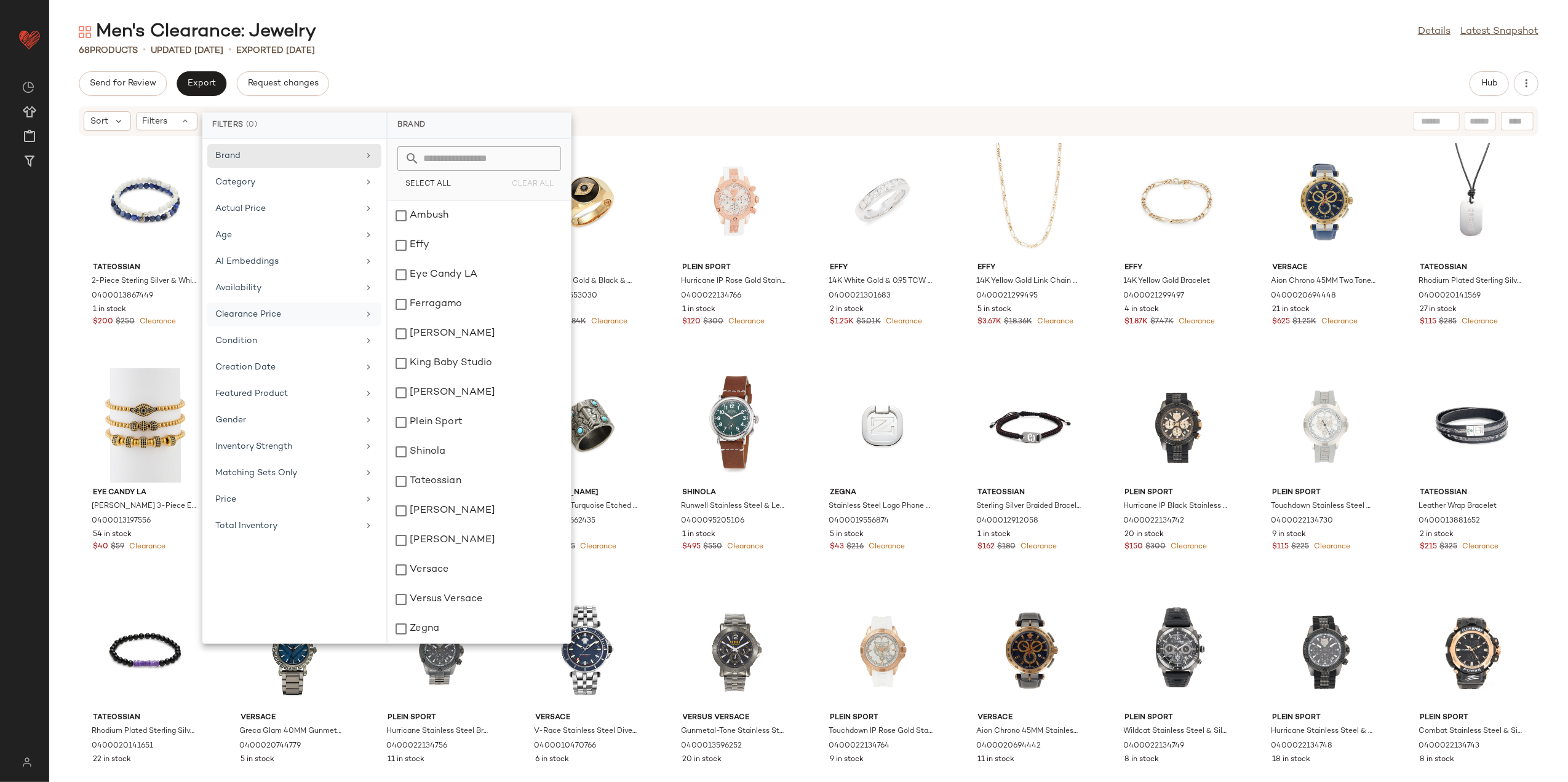
click at [267, 312] on div "Clearance Price" at bounding box center [287, 314] width 144 height 13
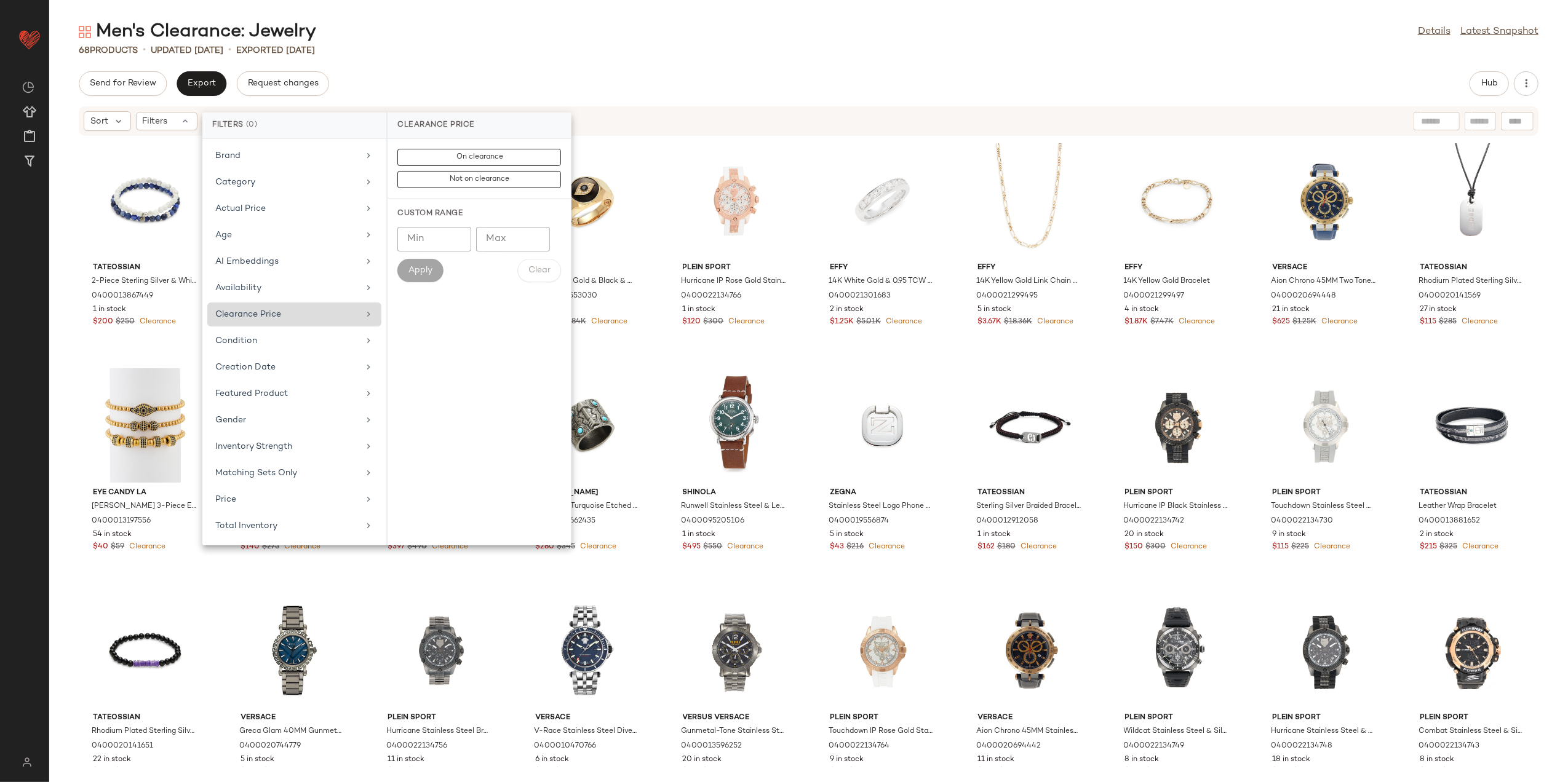
click at [293, 304] on div "Brand Category Actual Price Age AI Embeddings Availability Clearance Price Cond…" at bounding box center [294, 342] width 184 height 406
click at [296, 302] on div "Availability" at bounding box center [294, 314] width 174 height 24
drag, startPoint x: 431, startPoint y: 249, endPoint x: 427, endPoint y: 256, distance: 8.1
click at [431, 251] on div "out_of_stock" at bounding box center [479, 245] width 183 height 30
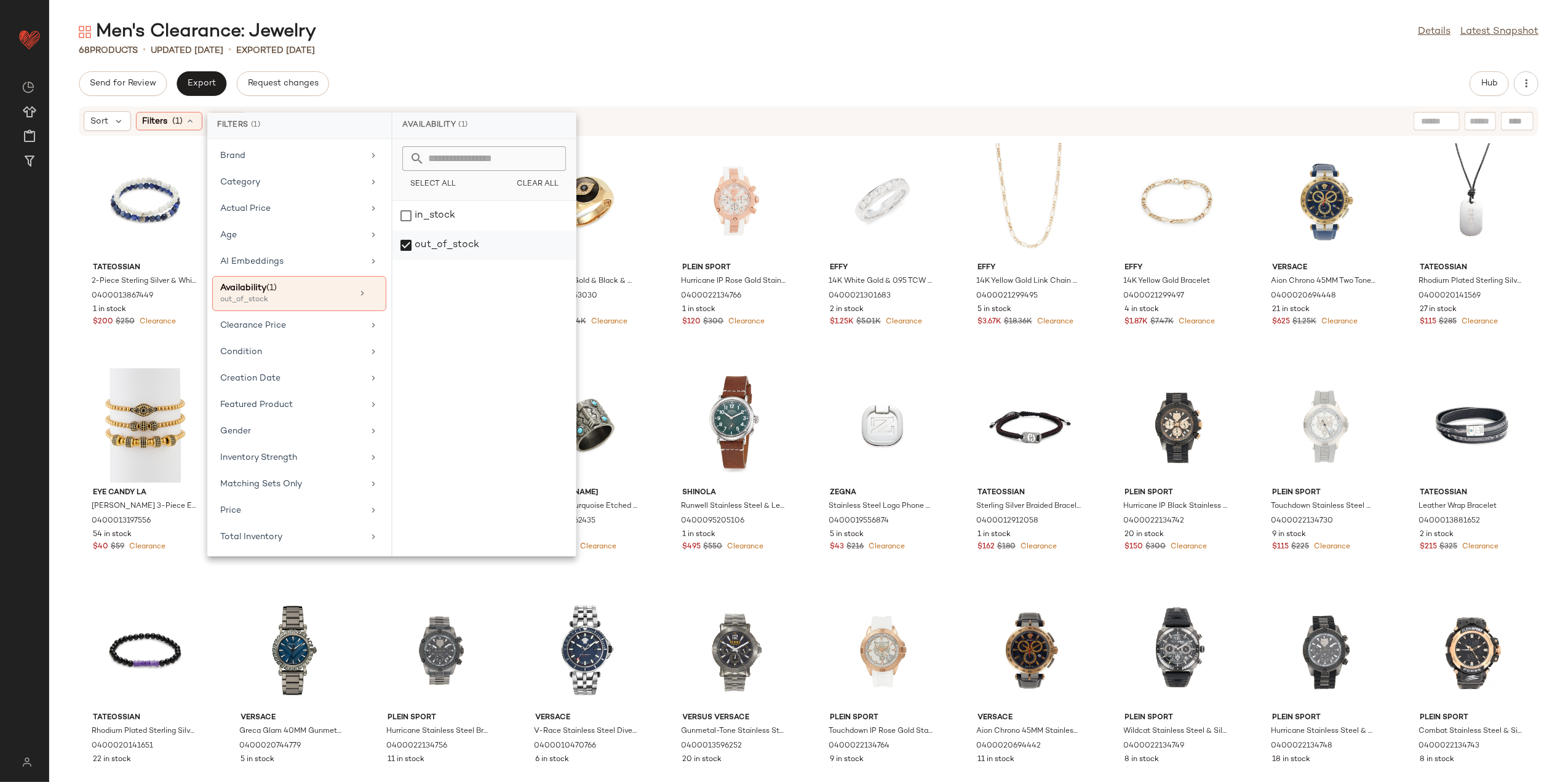
click at [428, 244] on div "out_of_stock" at bounding box center [484, 245] width 183 height 30
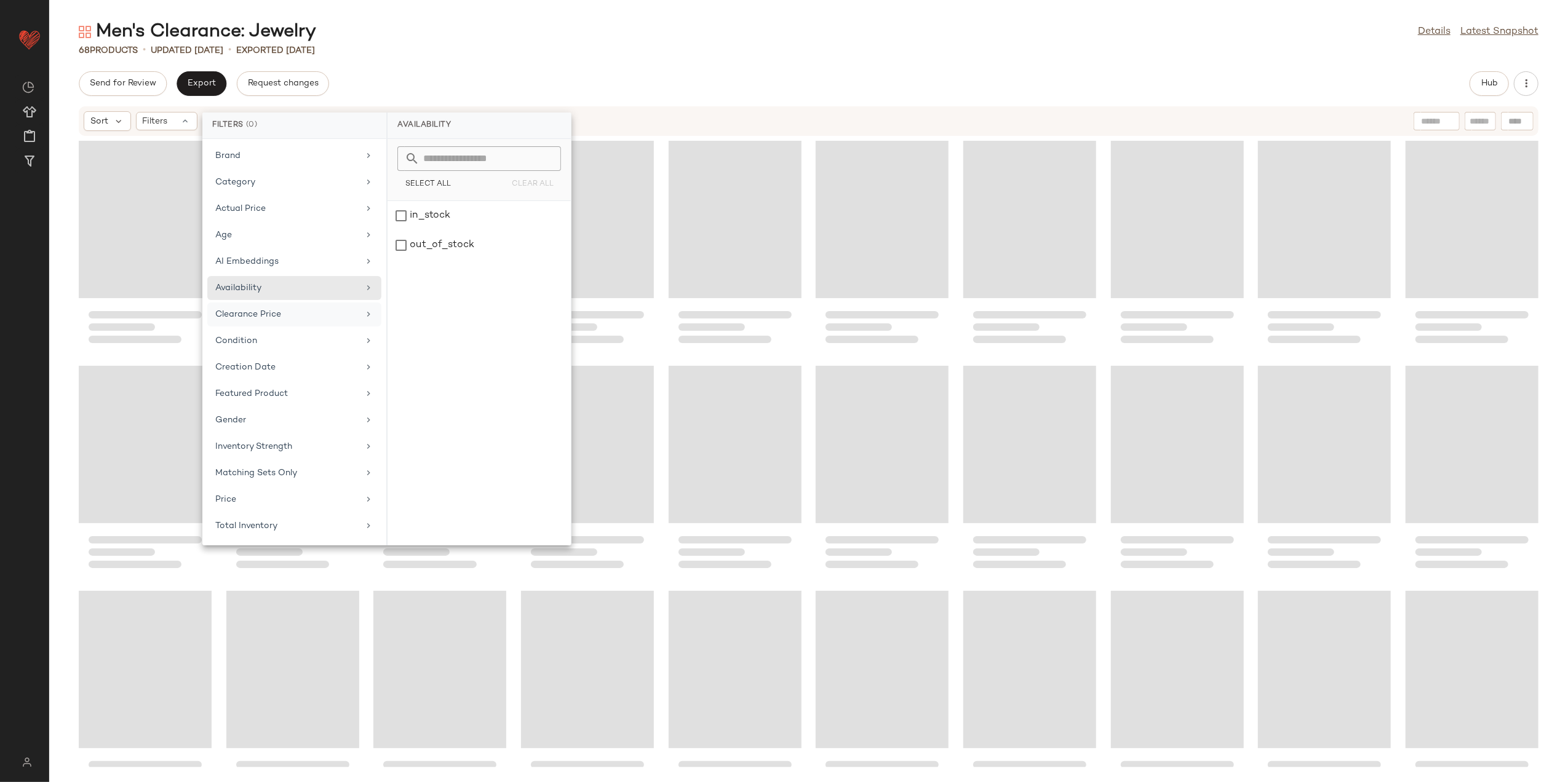
click at [291, 311] on div "Clearance Price" at bounding box center [287, 314] width 144 height 13
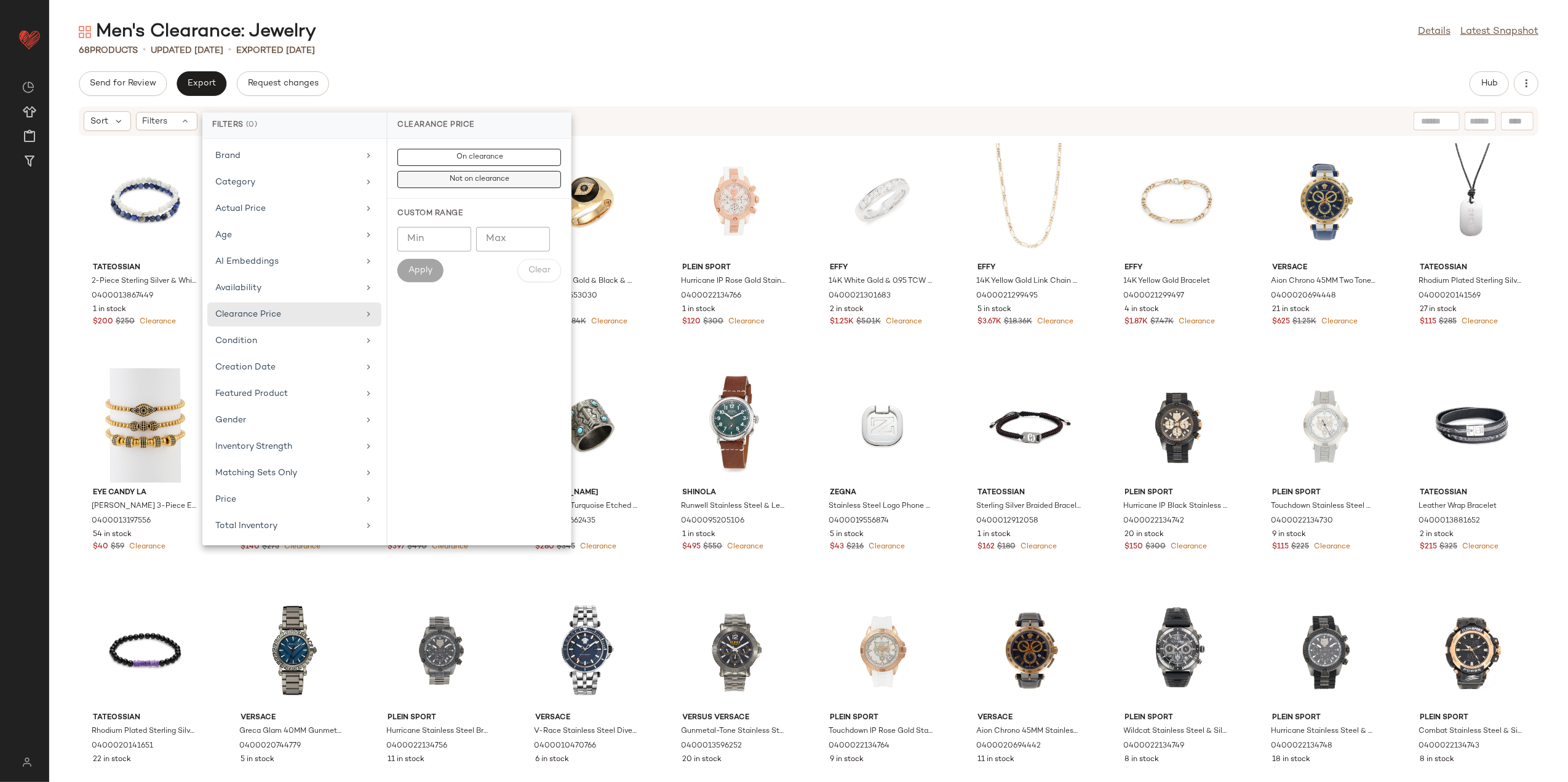
click at [461, 176] on span "Not on clearance" at bounding box center [479, 179] width 60 height 9
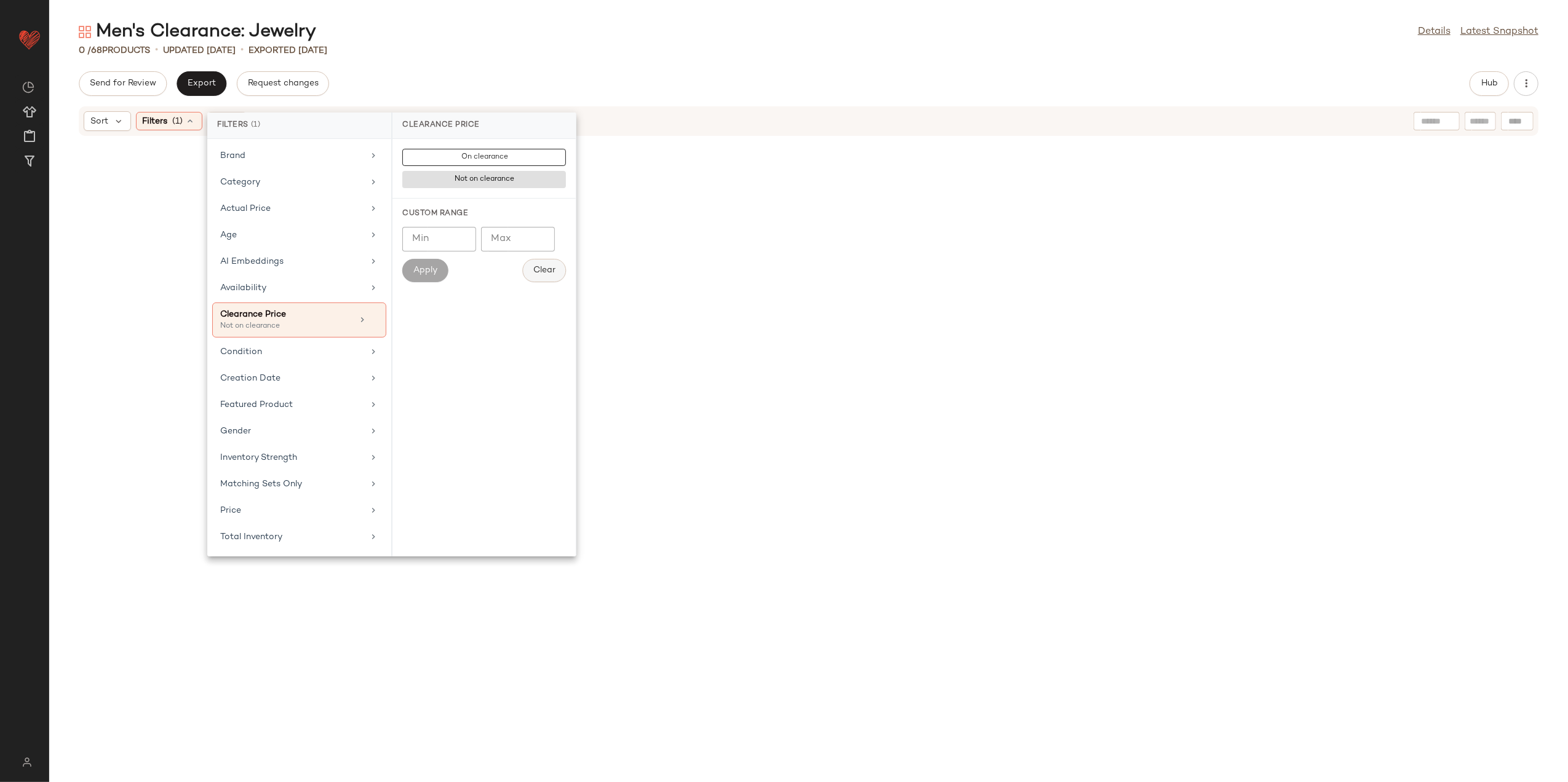
click at [557, 279] on button "Clear" at bounding box center [544, 271] width 44 height 23
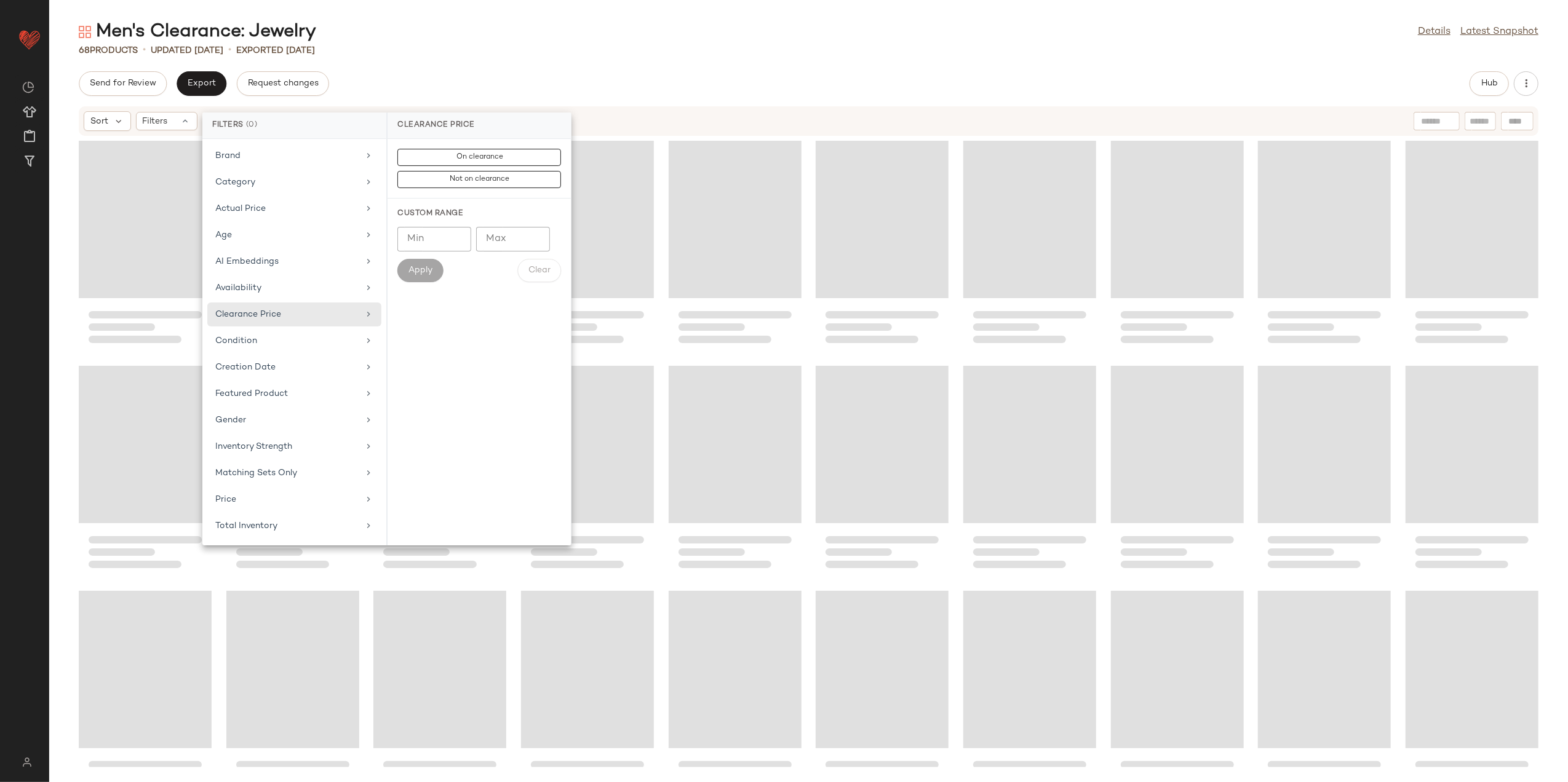
click at [745, 241] on div "Loading..." at bounding box center [735, 219] width 133 height 158
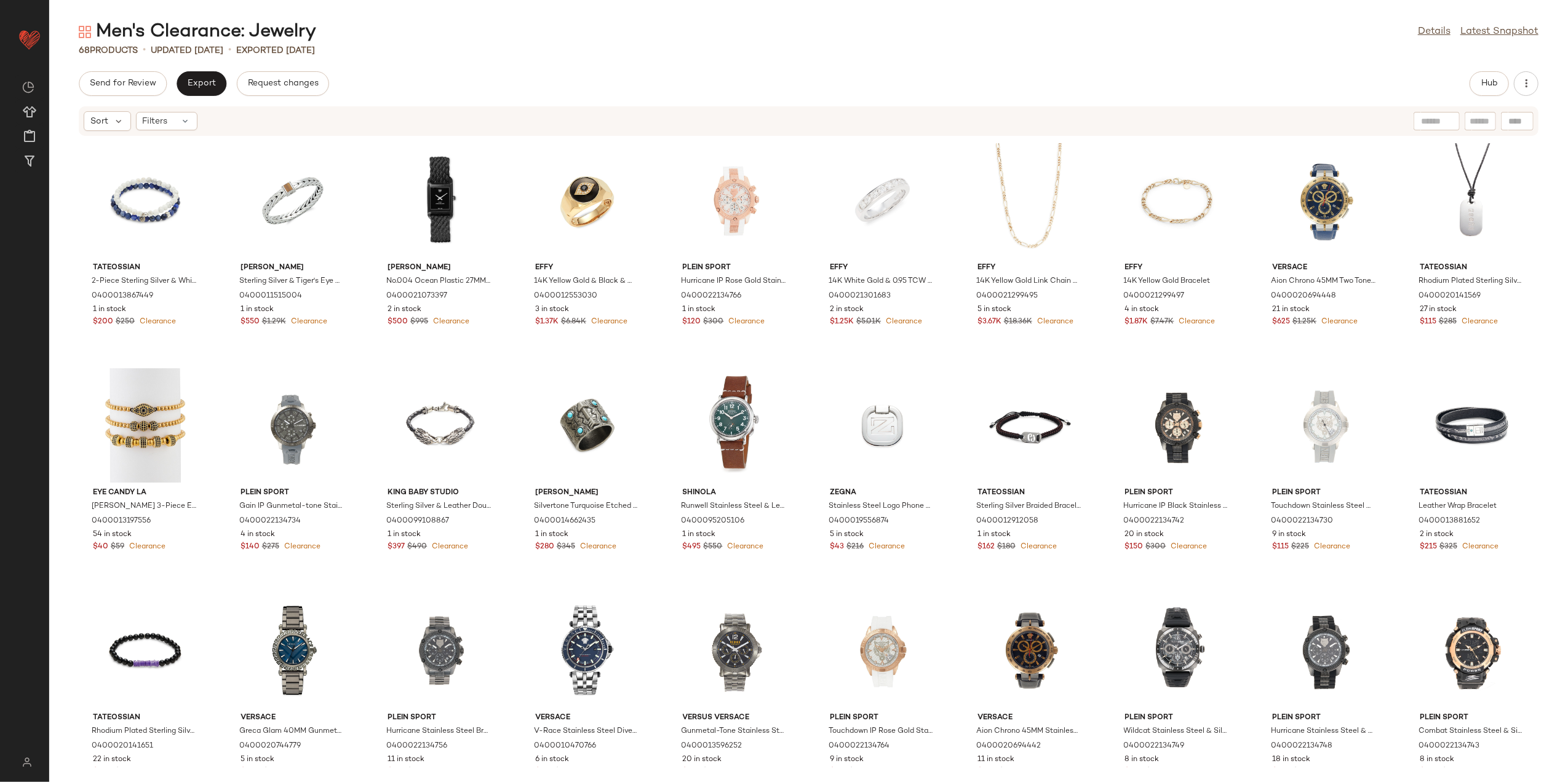
click at [1491, 96] on div "Send for Review Export Request changes Hub Sort Filters Tateossian 2-Piece Ster…" at bounding box center [809, 427] width 1519 height 711
click at [1494, 72] on button "Hub" at bounding box center [1489, 83] width 40 height 25
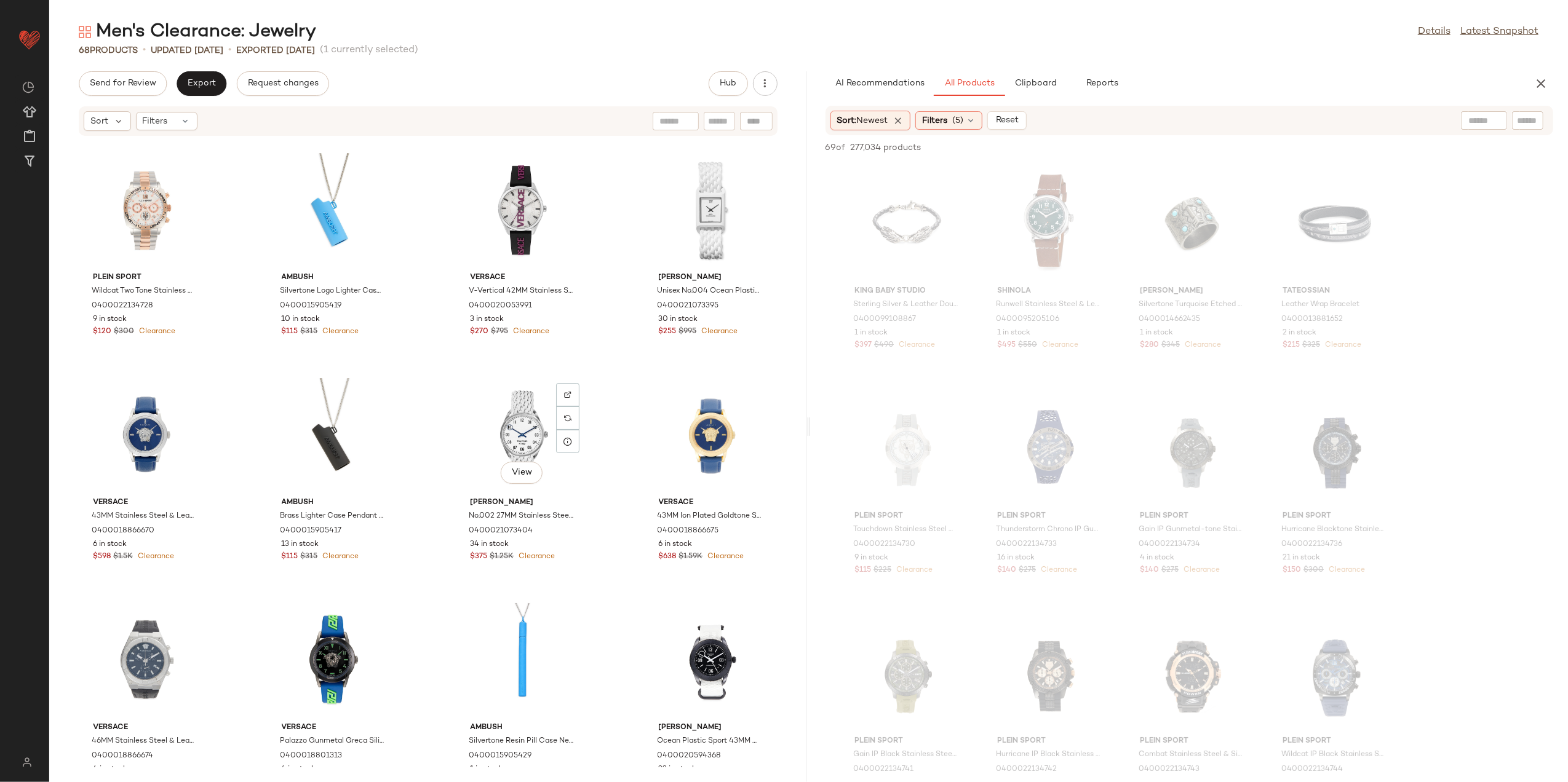
scroll to position [3197, 0]
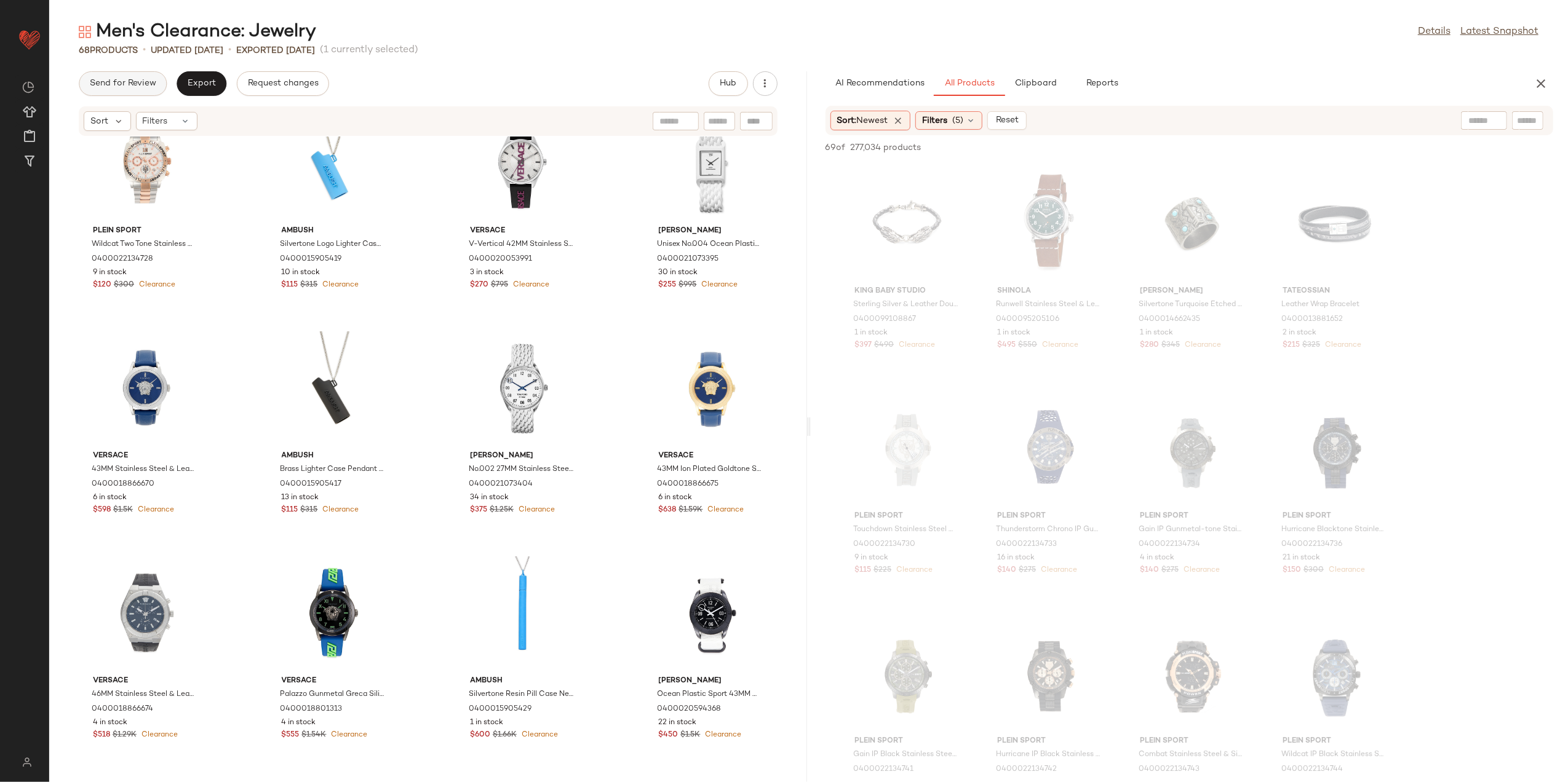
click at [114, 91] on button "Send for Review" at bounding box center [122, 83] width 88 height 25
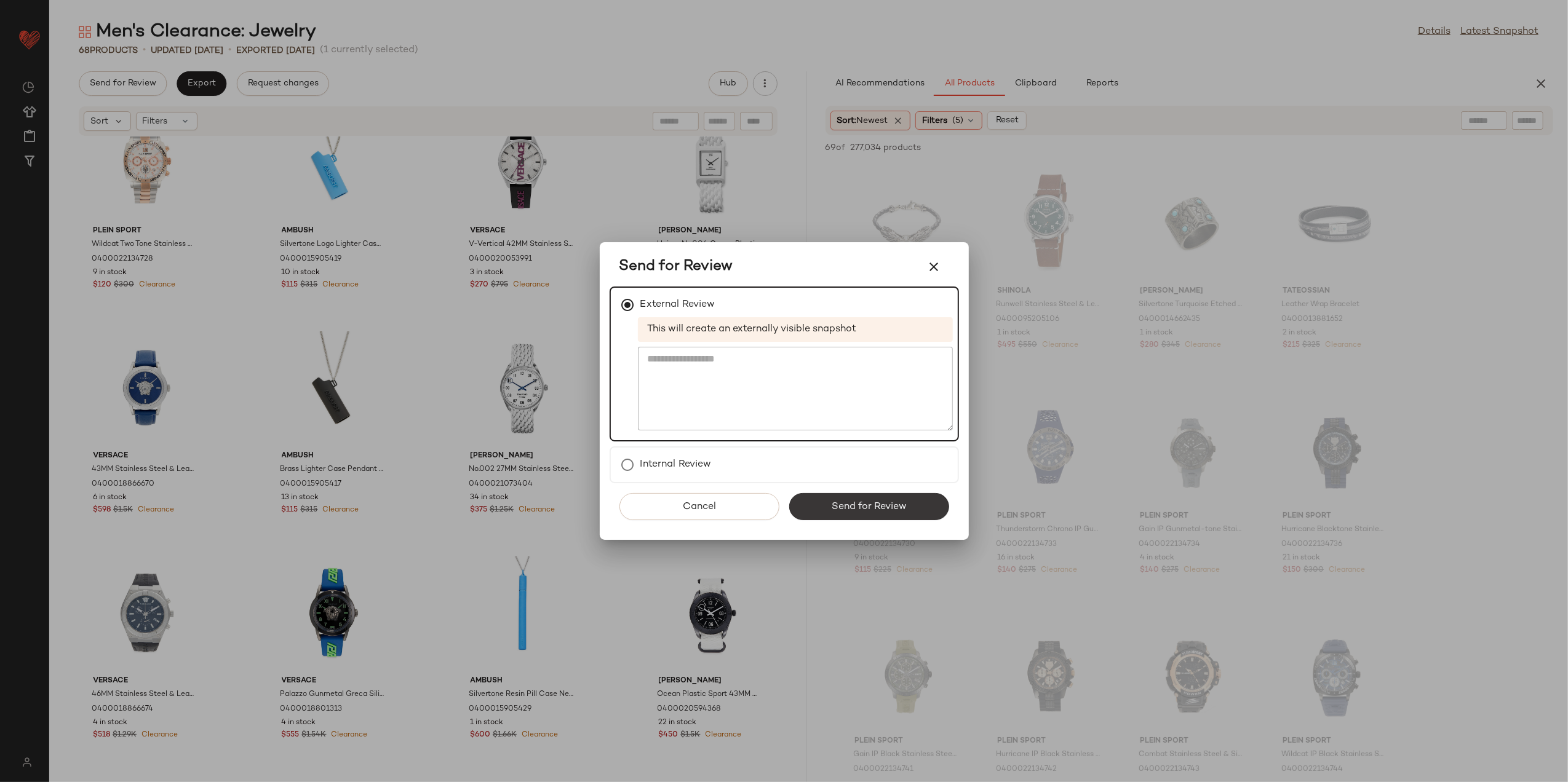
click at [844, 505] on span "Send for Review" at bounding box center [869, 507] width 75 height 12
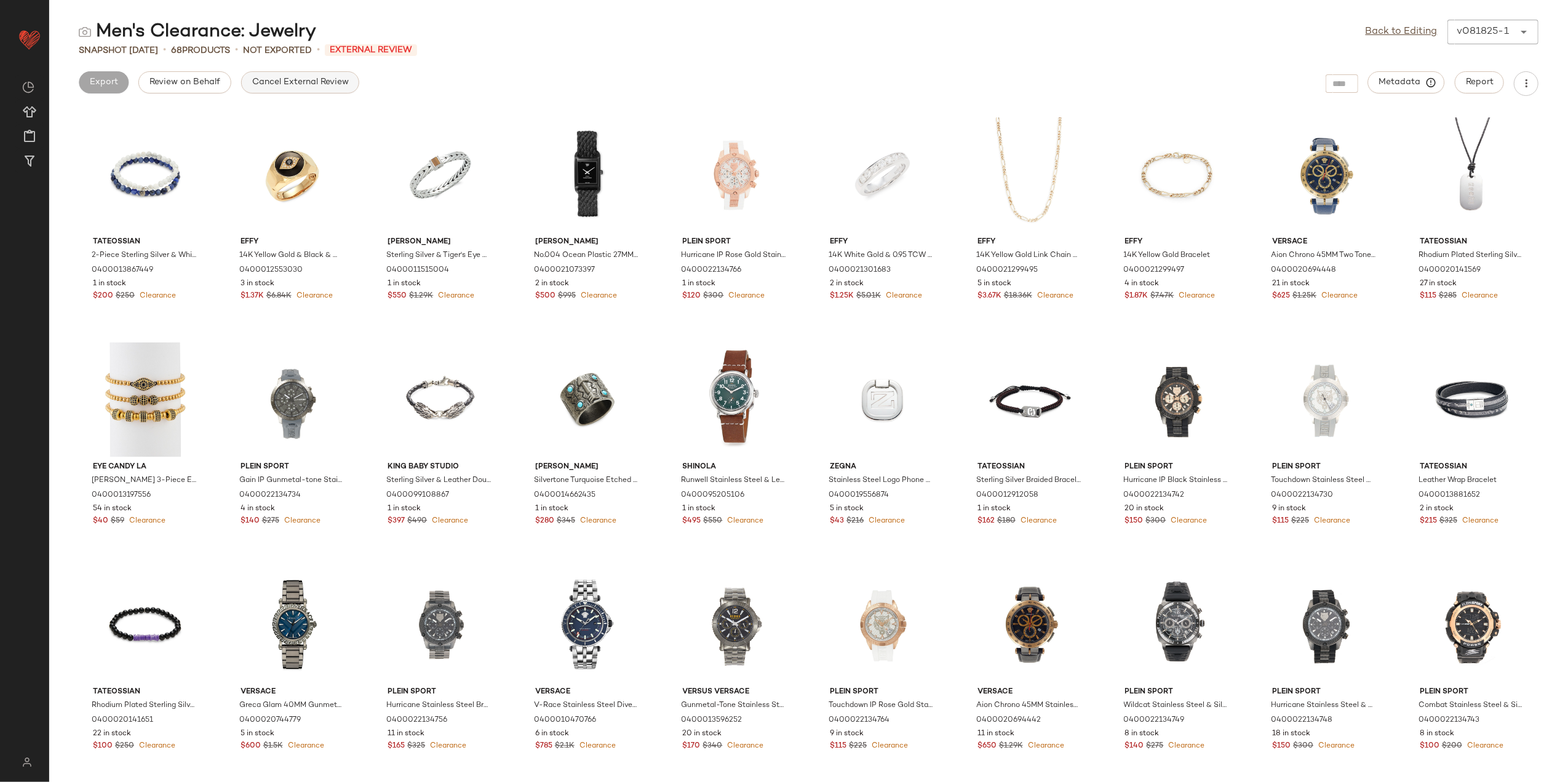
click at [279, 81] on span "Cancel External Review" at bounding box center [300, 82] width 97 height 10
click at [1410, 38] on link "Back to Editing" at bounding box center [1402, 32] width 72 height 15
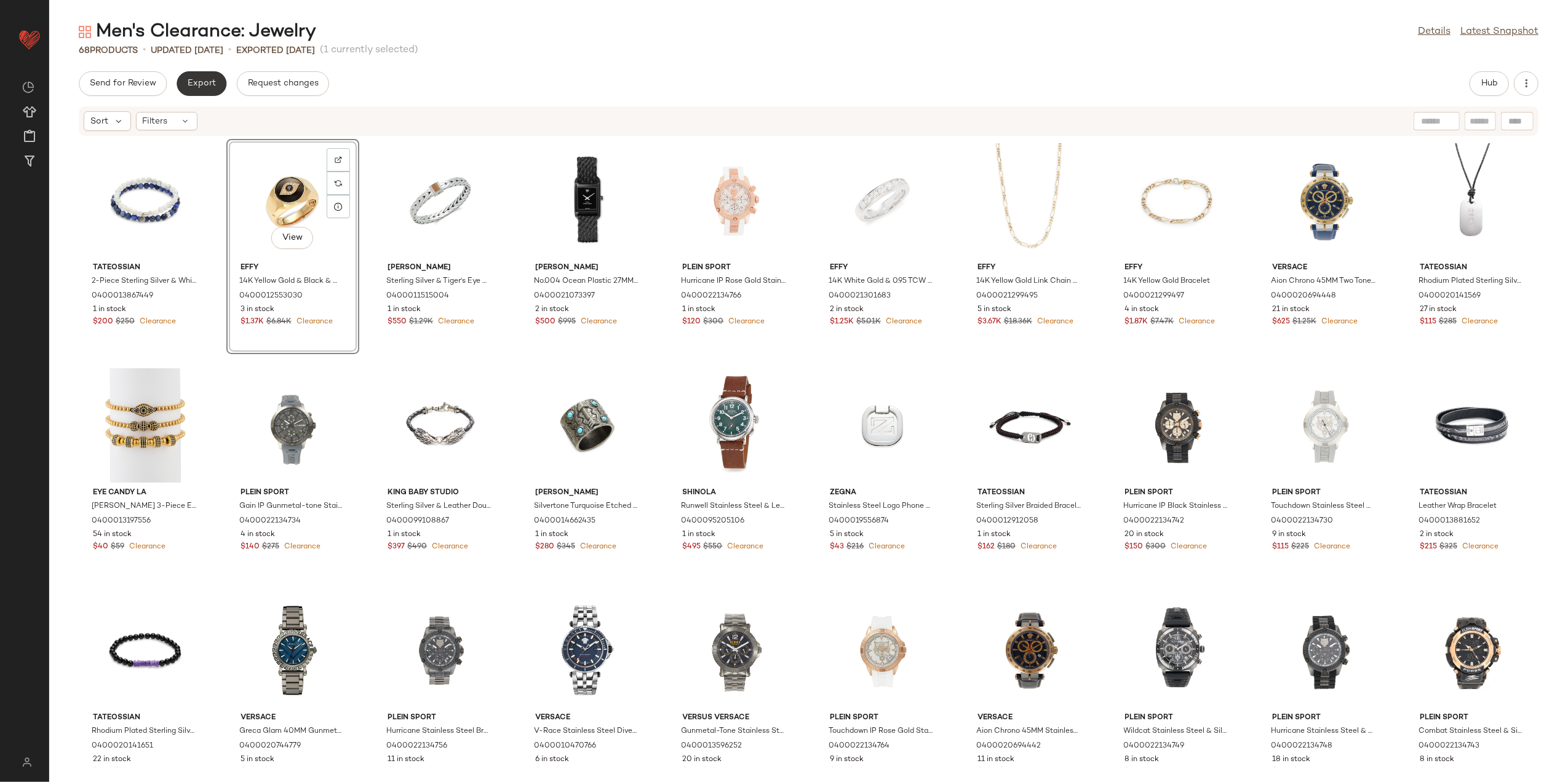
click at [197, 81] on span "Export" at bounding box center [201, 83] width 29 height 10
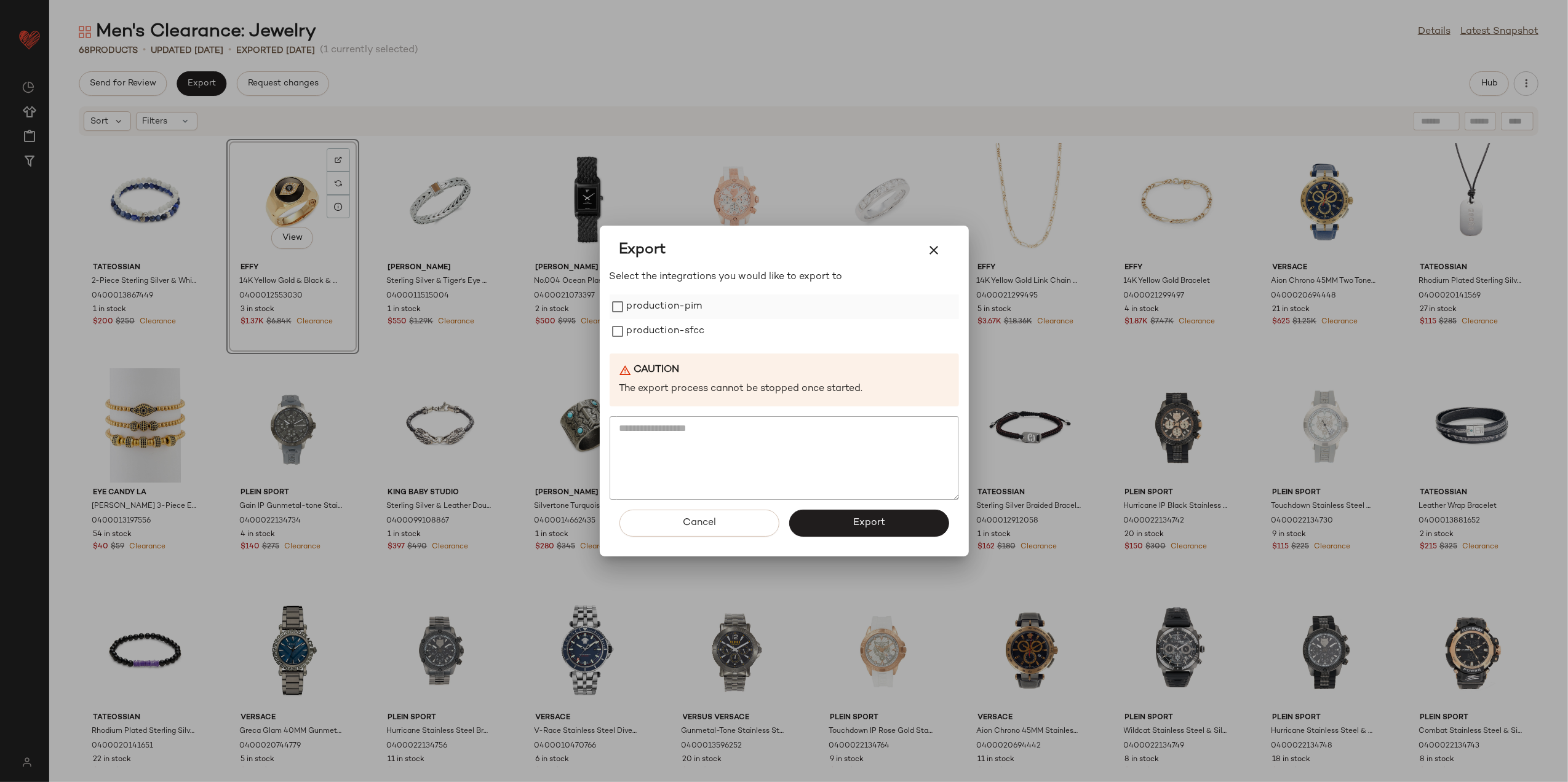
drag, startPoint x: 647, startPoint y: 305, endPoint x: 647, endPoint y: 315, distance: 10.0
click at [647, 305] on label "production-pim" at bounding box center [665, 307] width 75 height 25
click at [647, 326] on label "production-sfcc" at bounding box center [666, 331] width 78 height 25
click at [867, 525] on span "Export" at bounding box center [869, 522] width 33 height 12
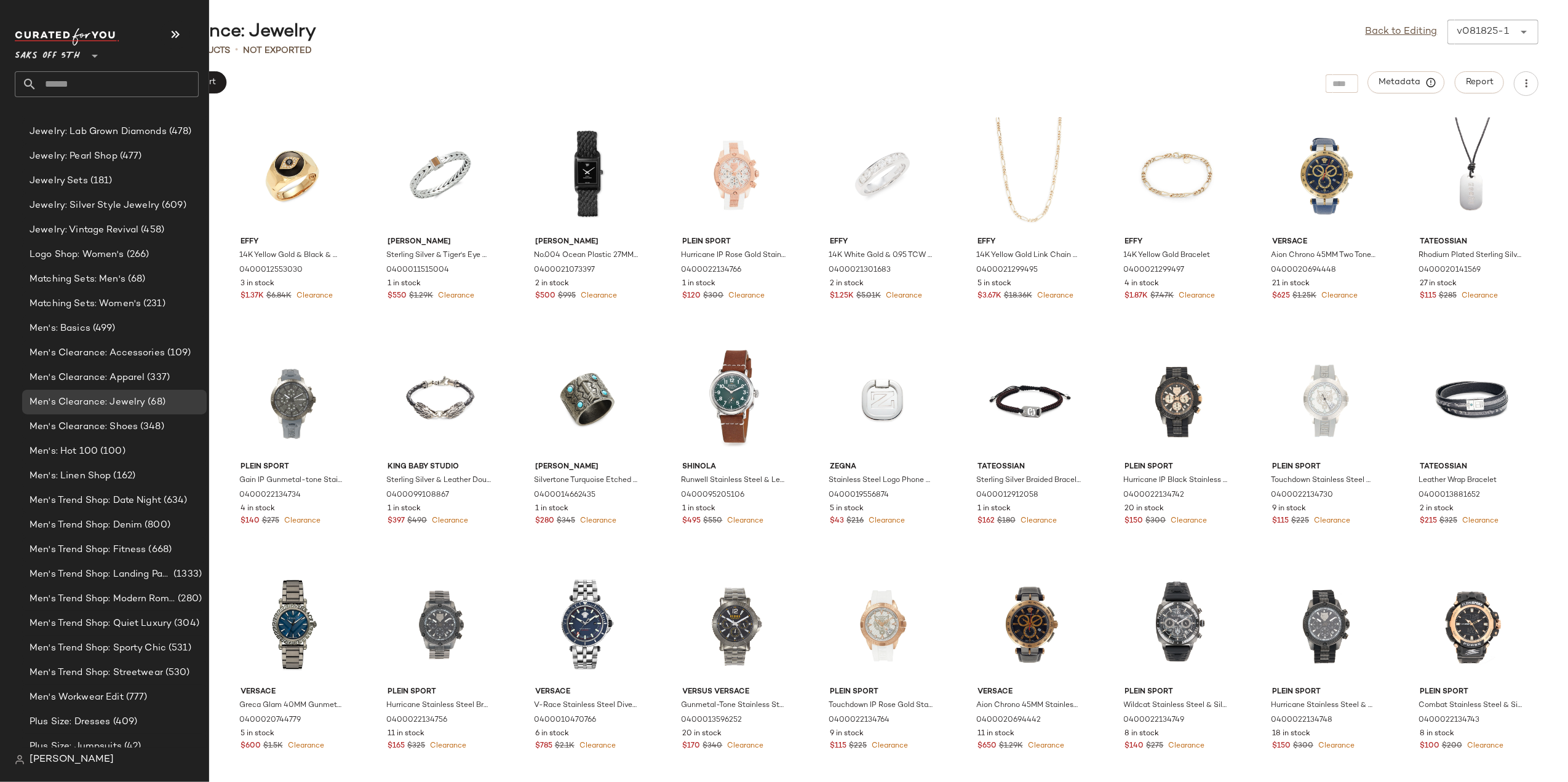
scroll to position [1358, 0]
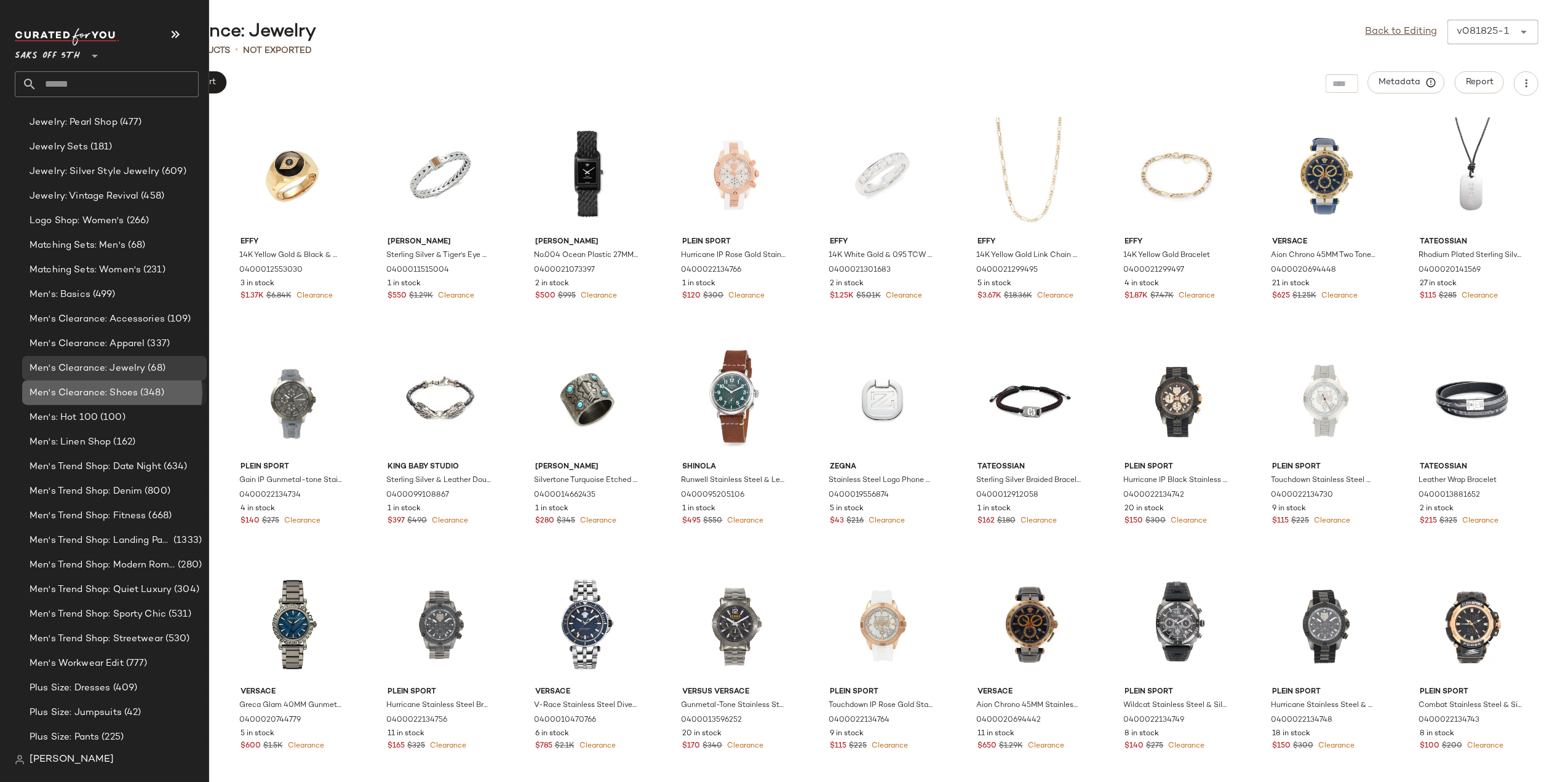
click at [111, 393] on span "Men's Clearance: Shoes" at bounding box center [84, 393] width 108 height 14
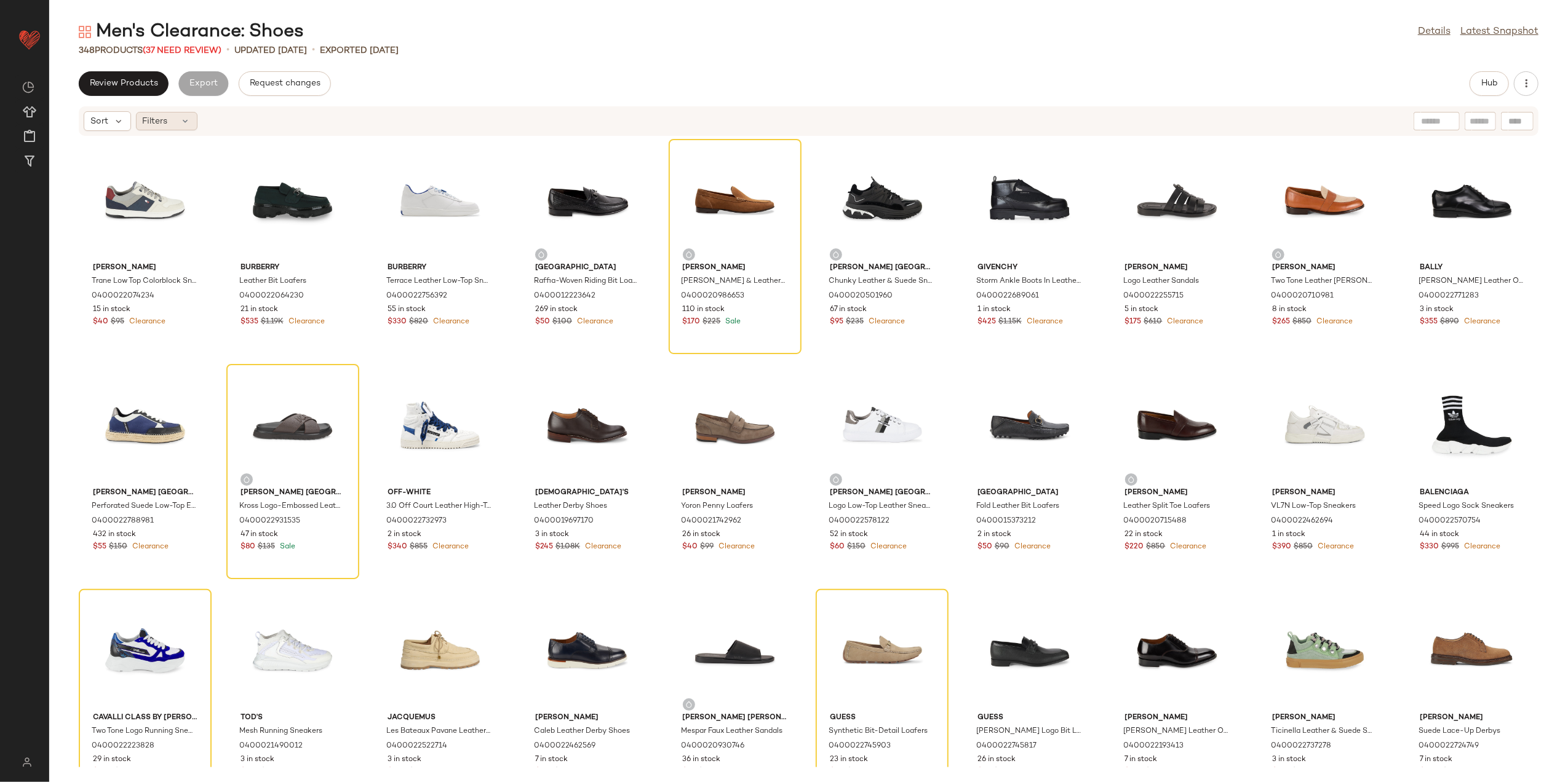
click at [171, 128] on div "Filters" at bounding box center [166, 121] width 61 height 19
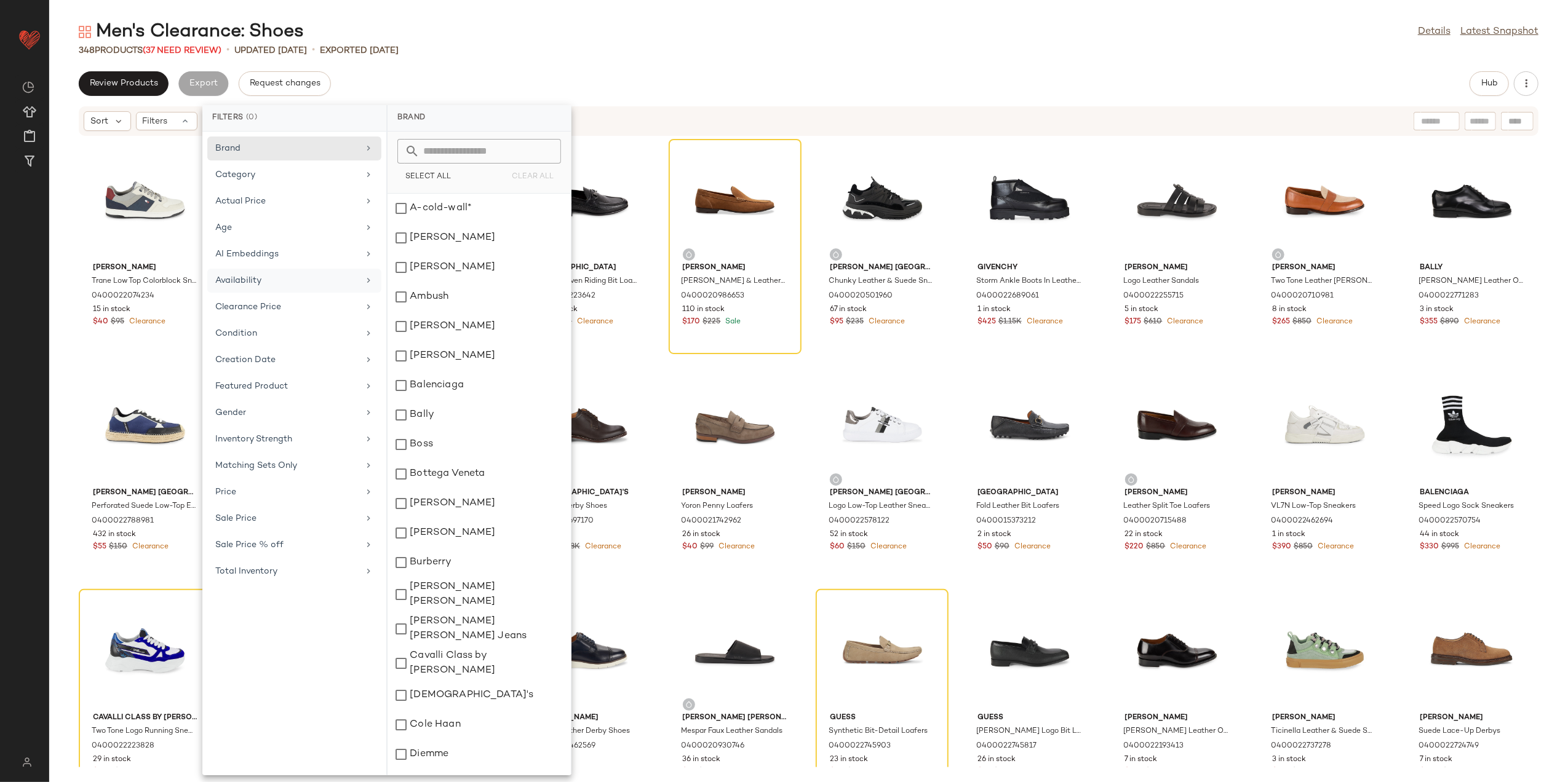
click at [285, 284] on div "Availability" at bounding box center [287, 281] width 144 height 13
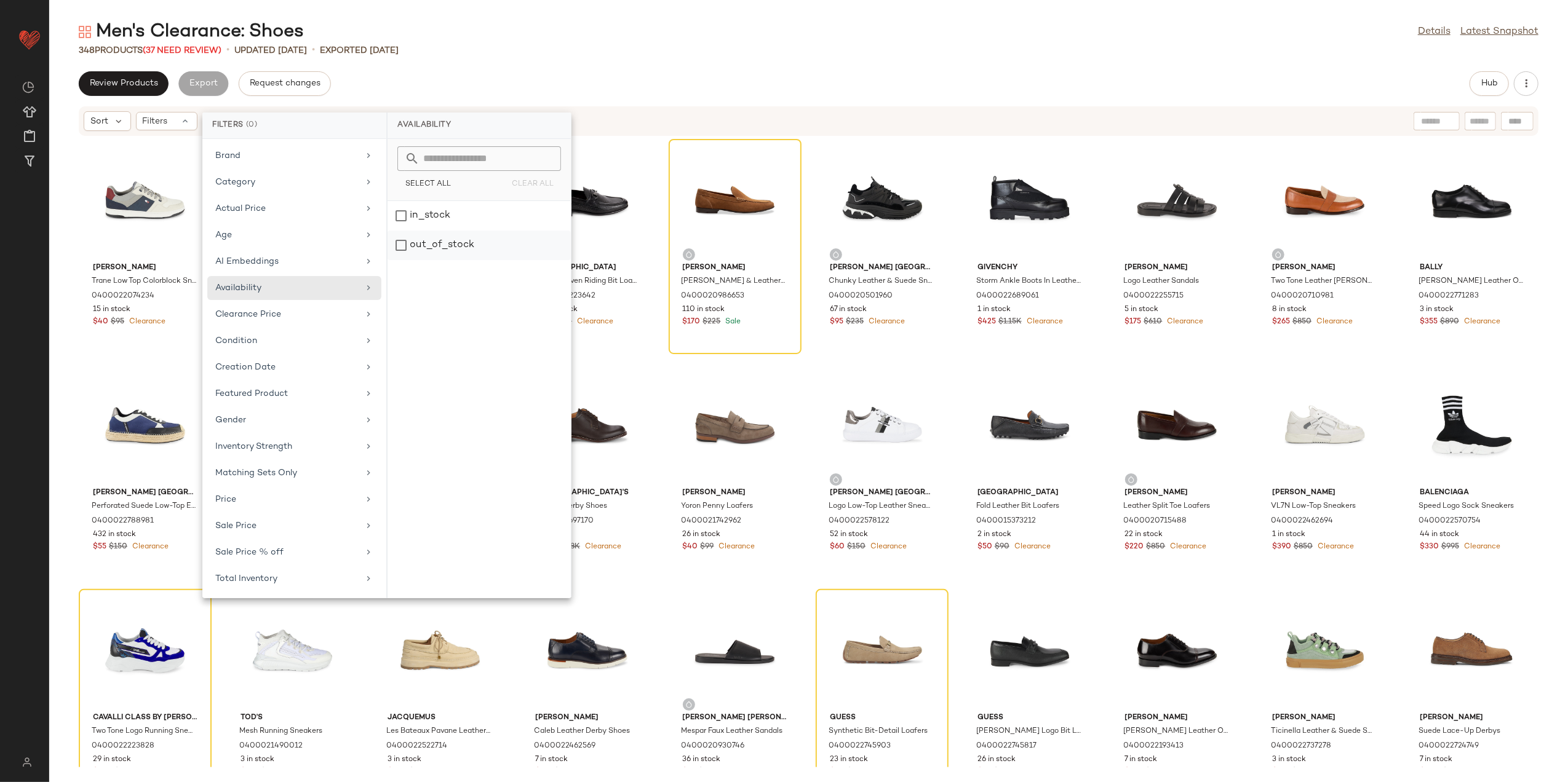
click at [434, 252] on div "out_of_stock" at bounding box center [479, 245] width 183 height 30
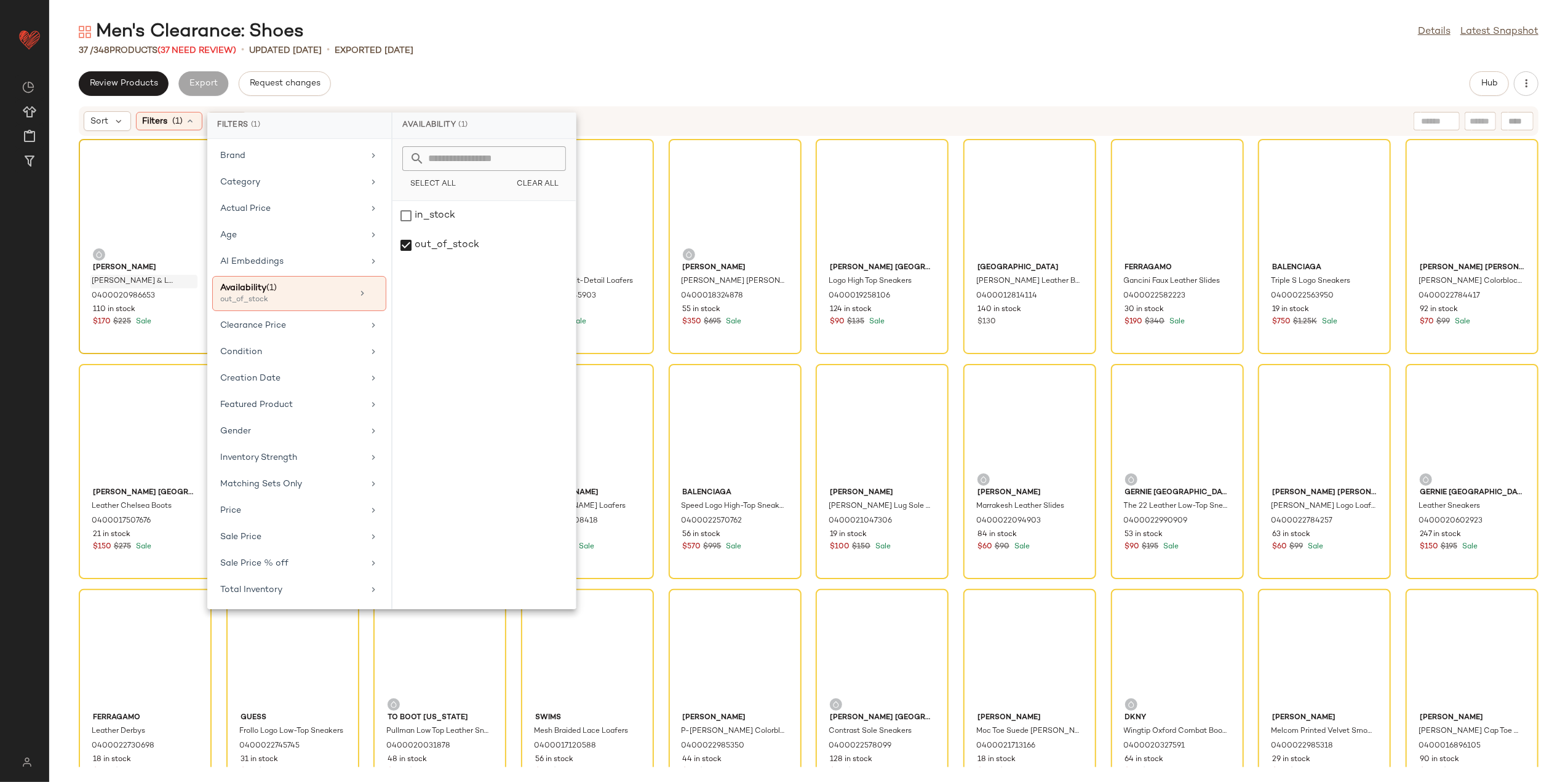
drag, startPoint x: 485, startPoint y: 56, endPoint x: 145, endPoint y: 277, distance: 405.5
click at [485, 56] on div "37 / 348 Products (37 Need Review) • updated Aug 13th • Exported Aug 13th" at bounding box center [809, 51] width 1519 height 12
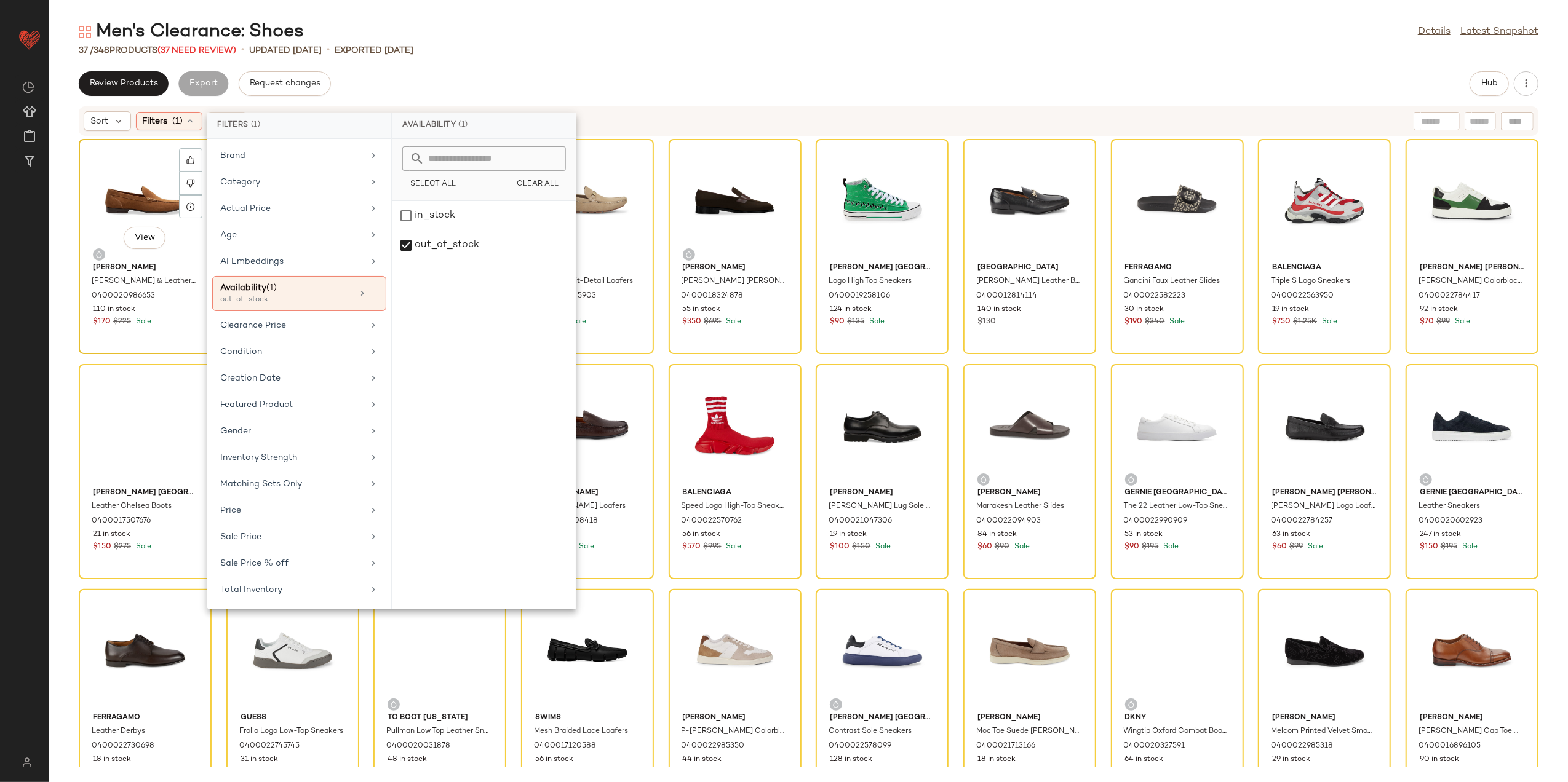
click at [116, 194] on div "View" at bounding box center [145, 200] width 124 height 114
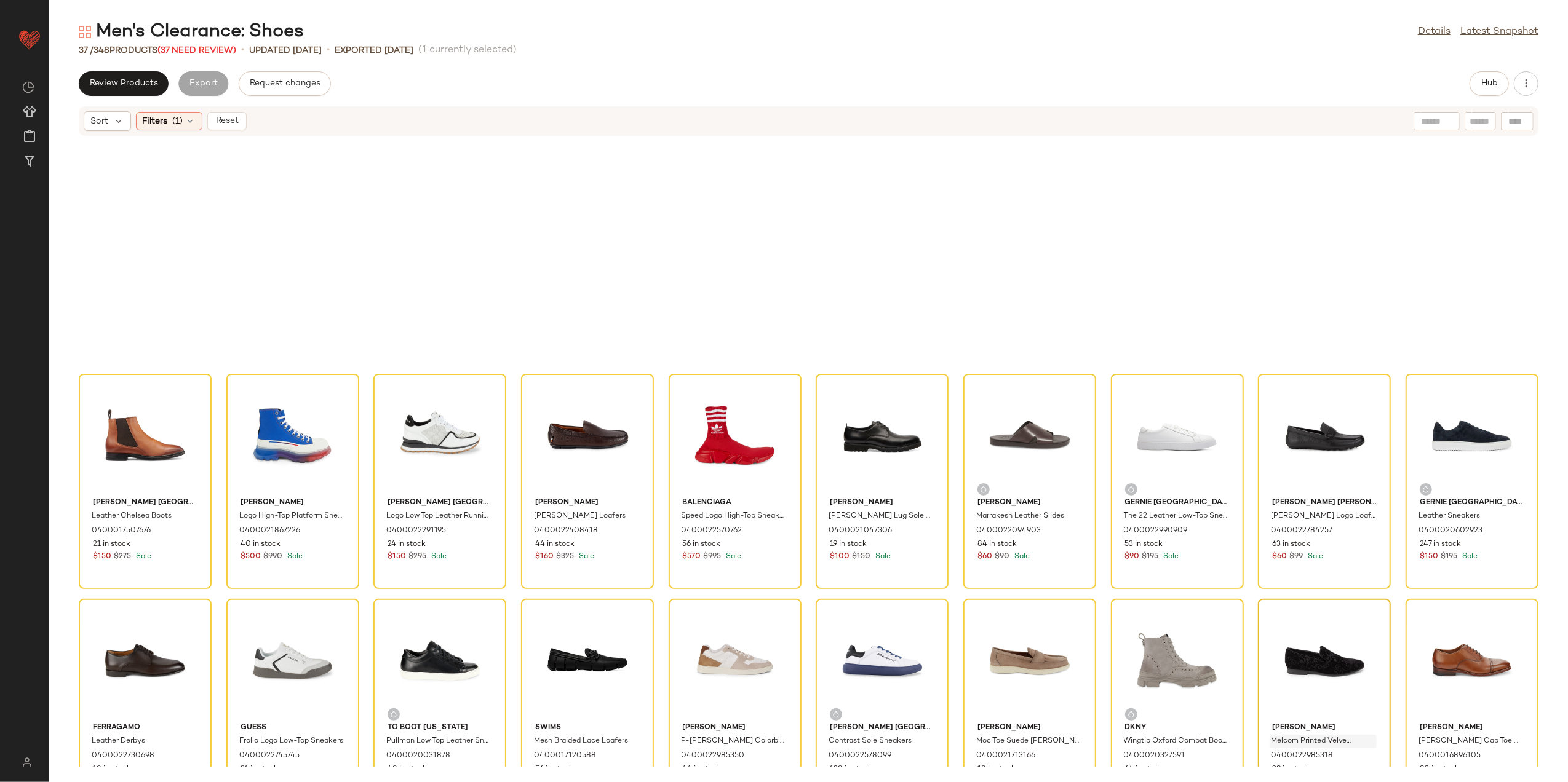
scroll to position [271, 0]
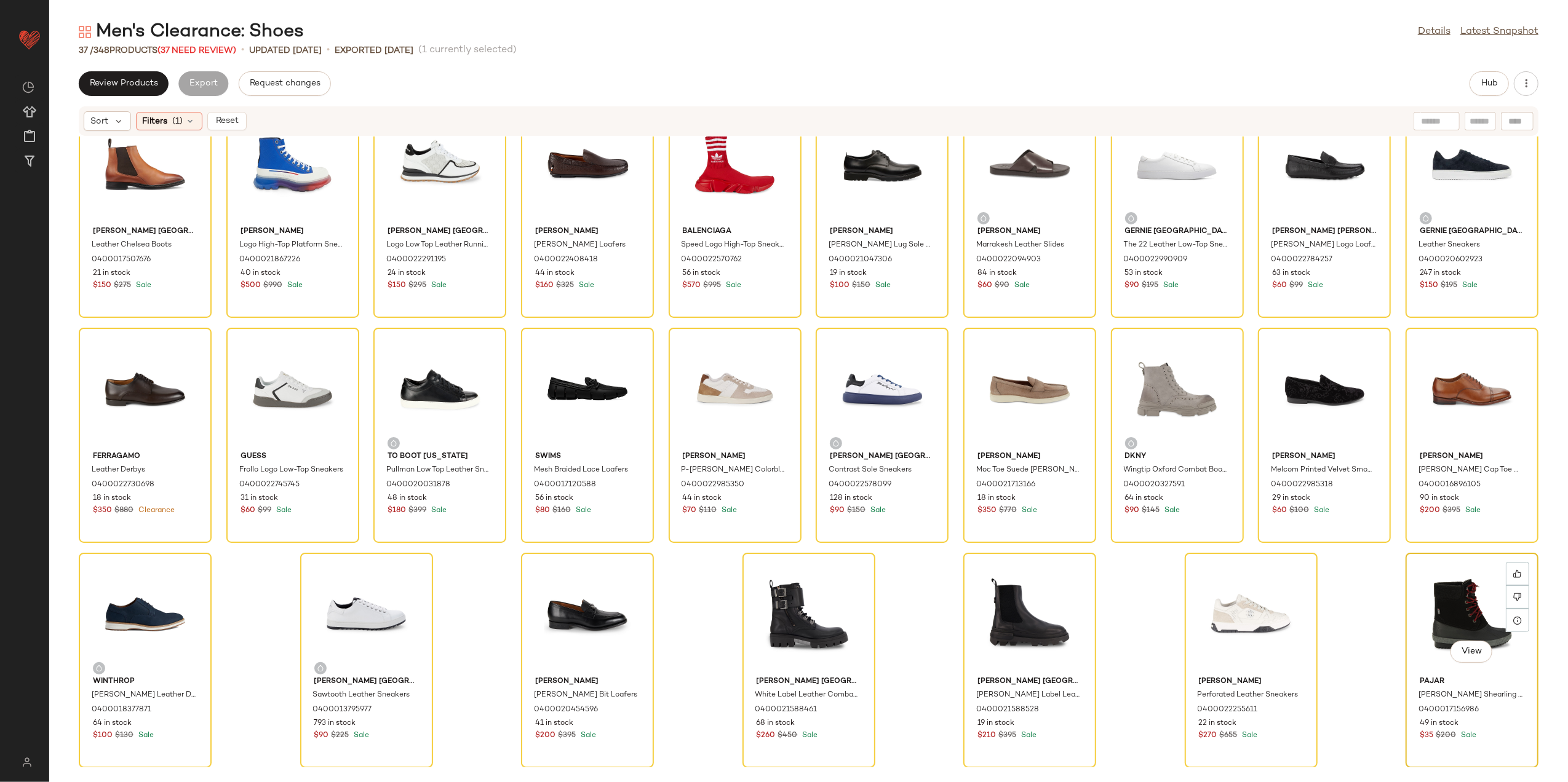
click at [1465, 597] on div "View" at bounding box center [1472, 614] width 124 height 114
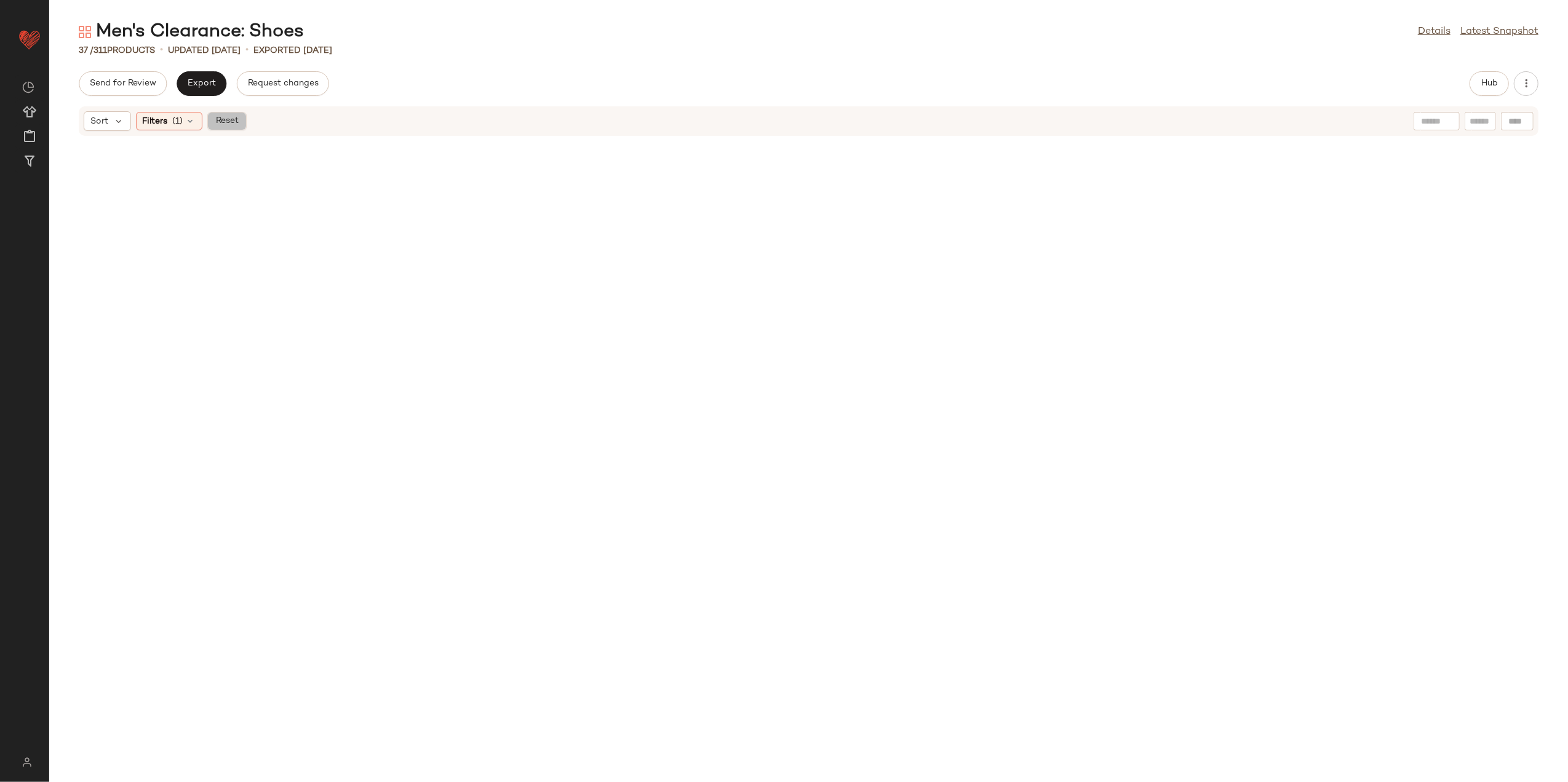
click at [238, 118] on span "Reset" at bounding box center [226, 121] width 24 height 10
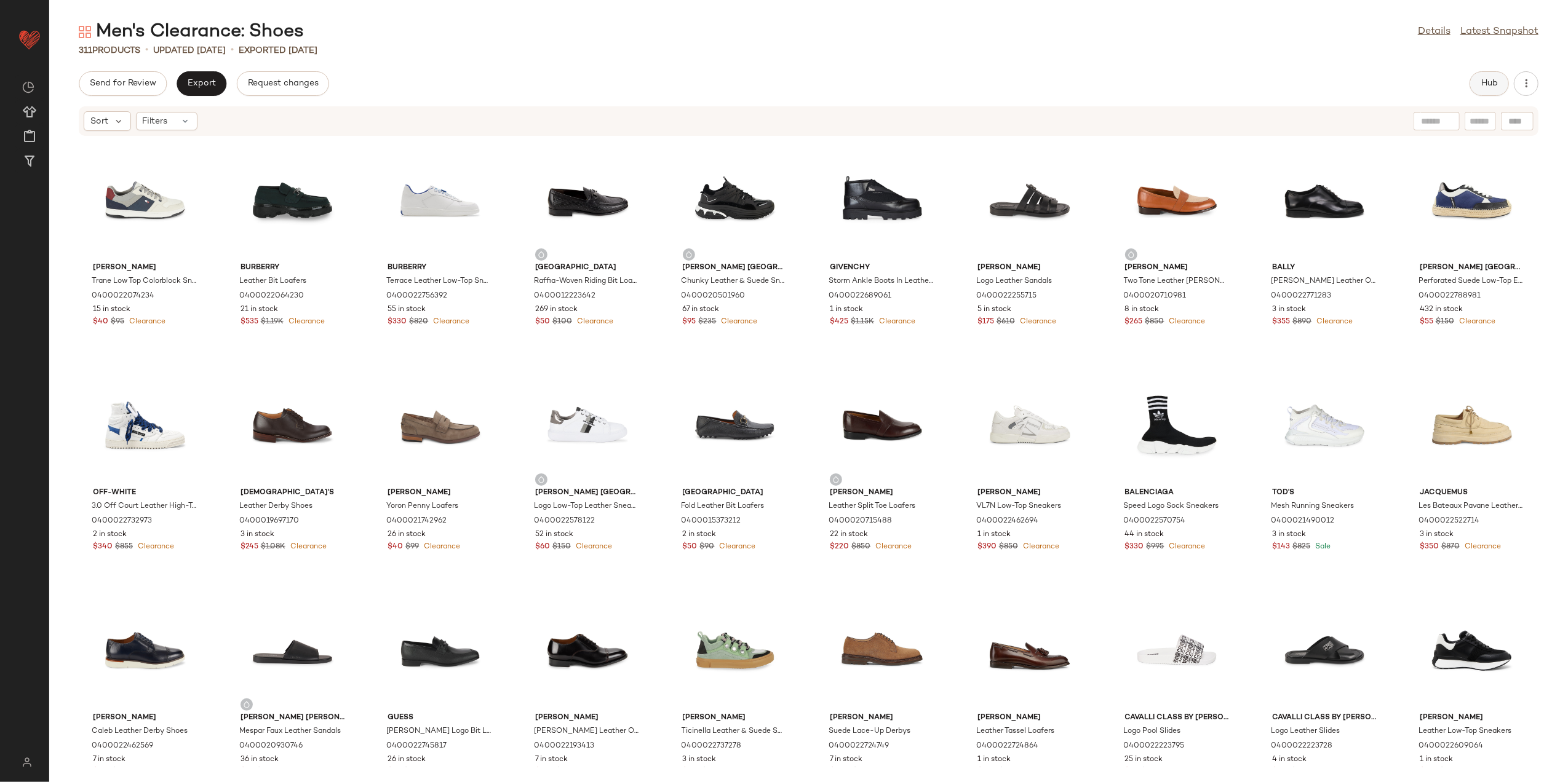
click at [1504, 79] on button "Hub" at bounding box center [1489, 83] width 40 height 25
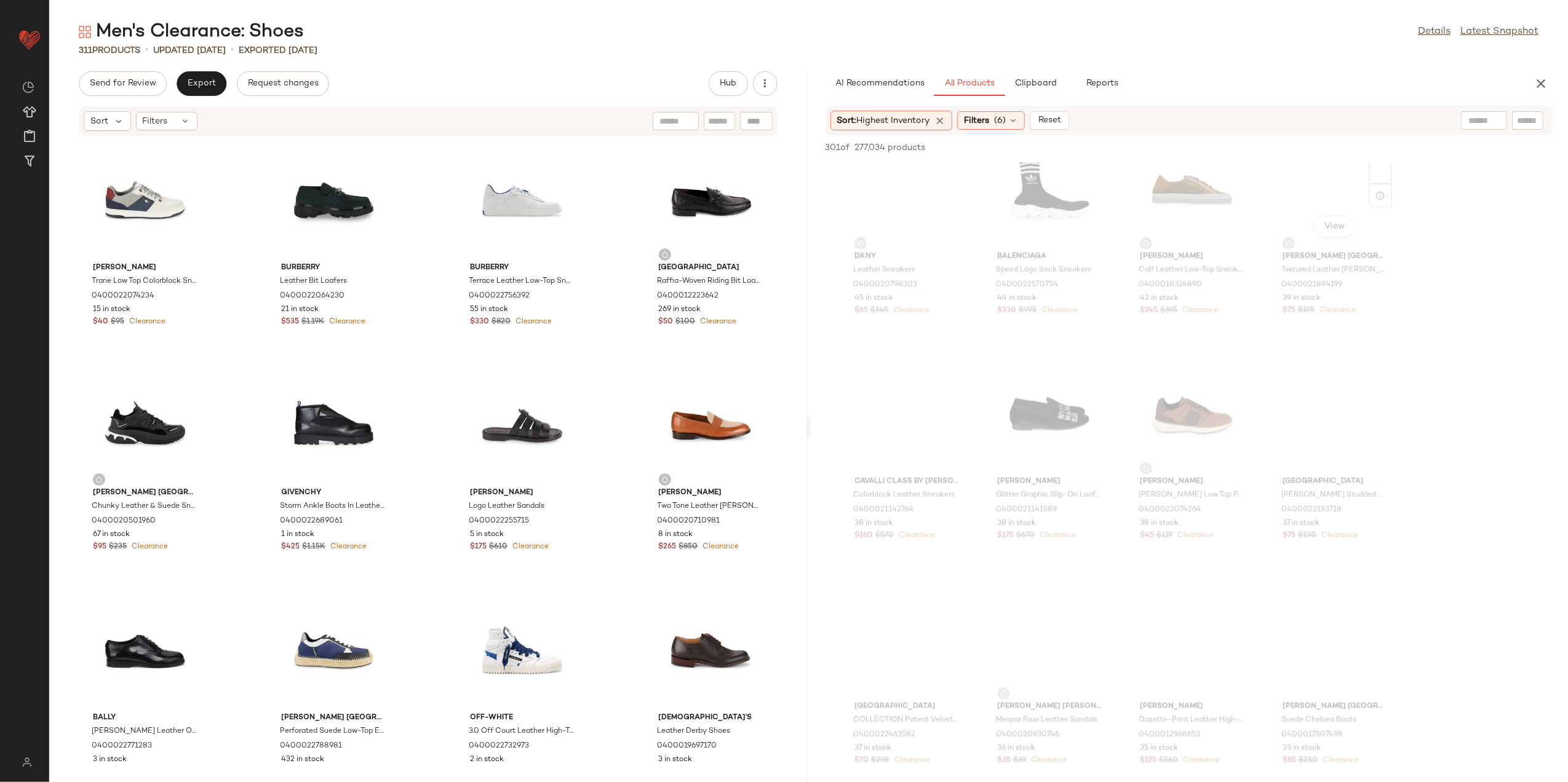
scroll to position [1393, 0]
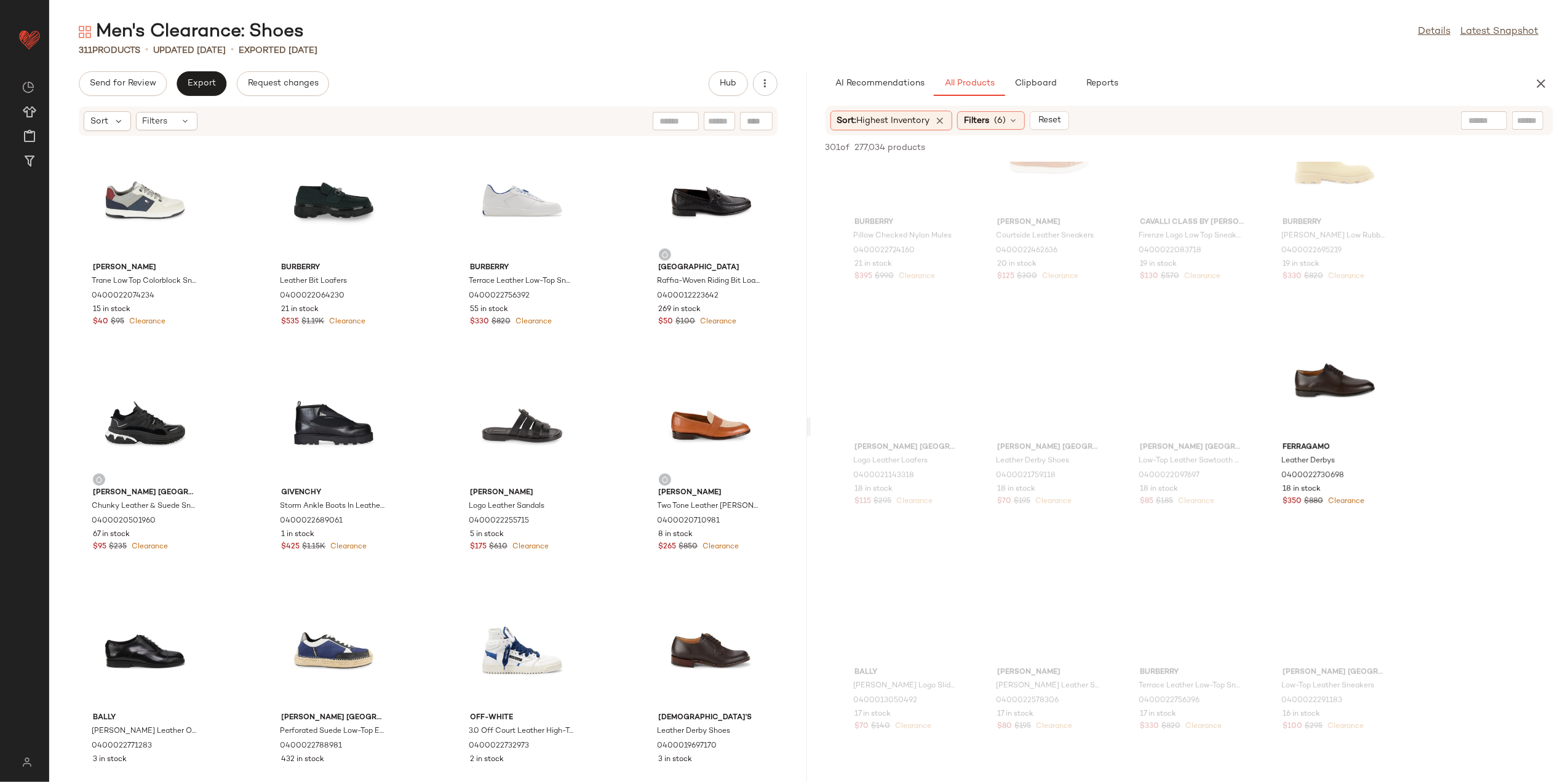
scroll to position [3689, 0]
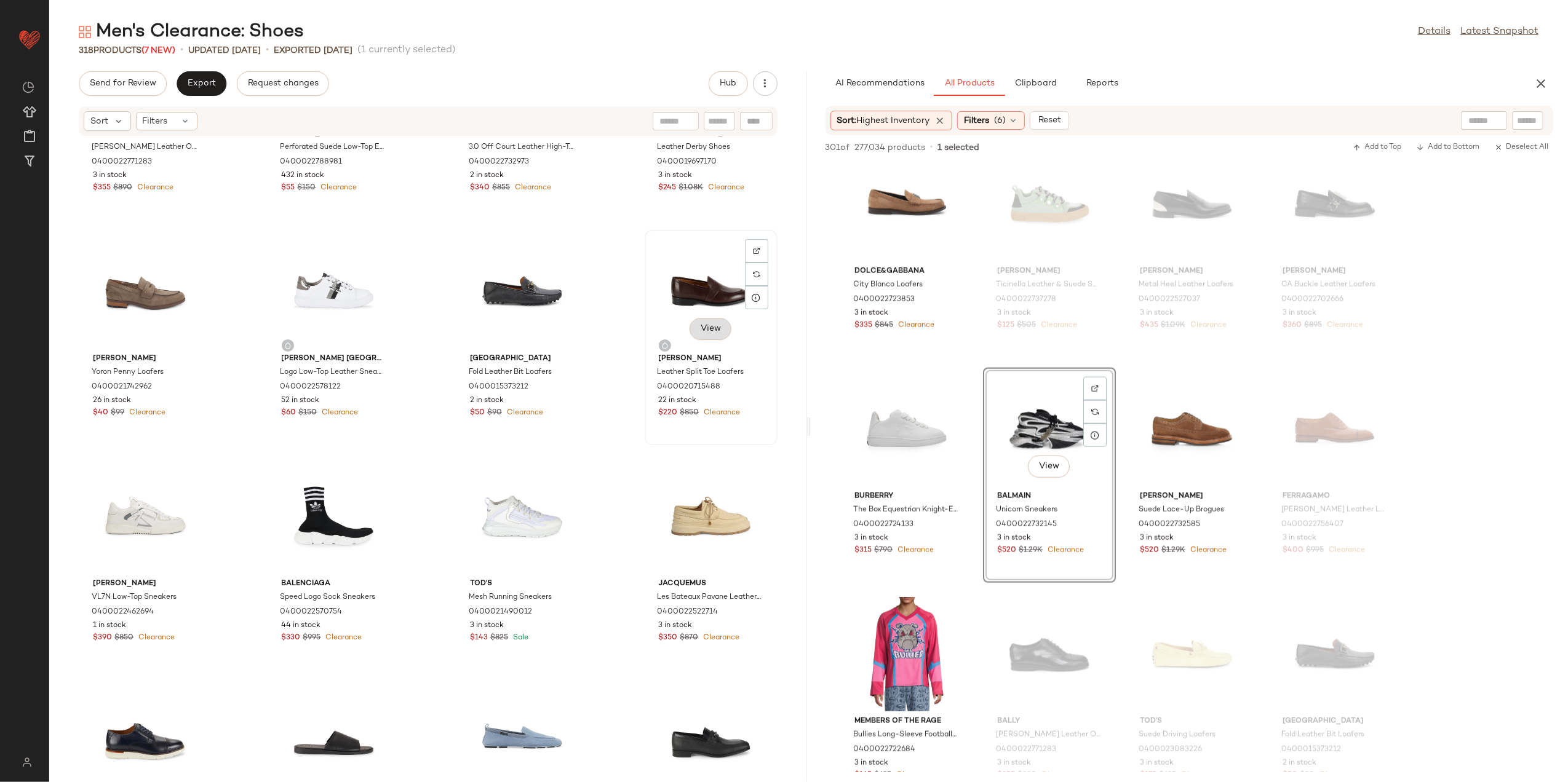
scroll to position [830, 0]
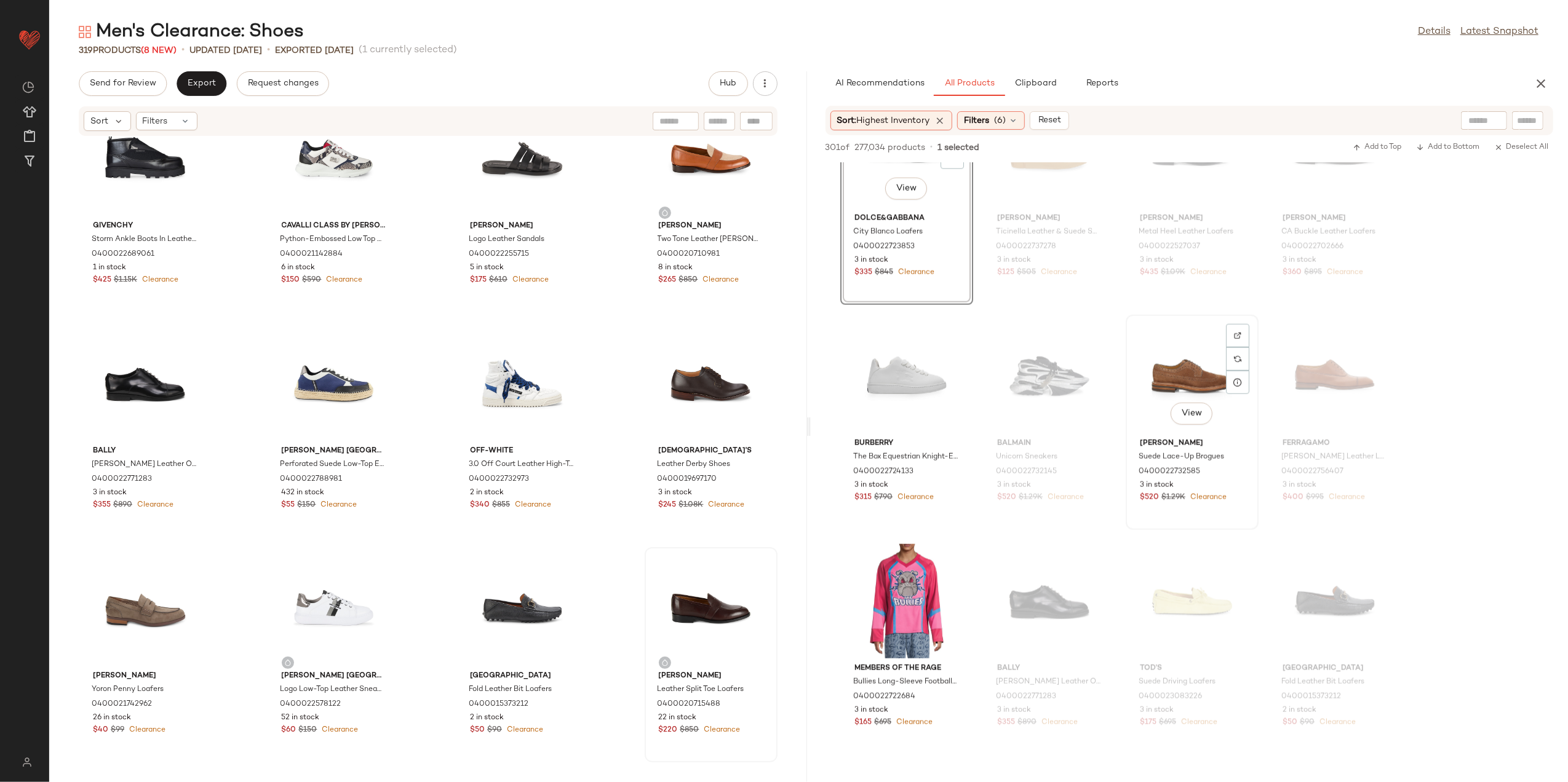
scroll to position [10903, 0]
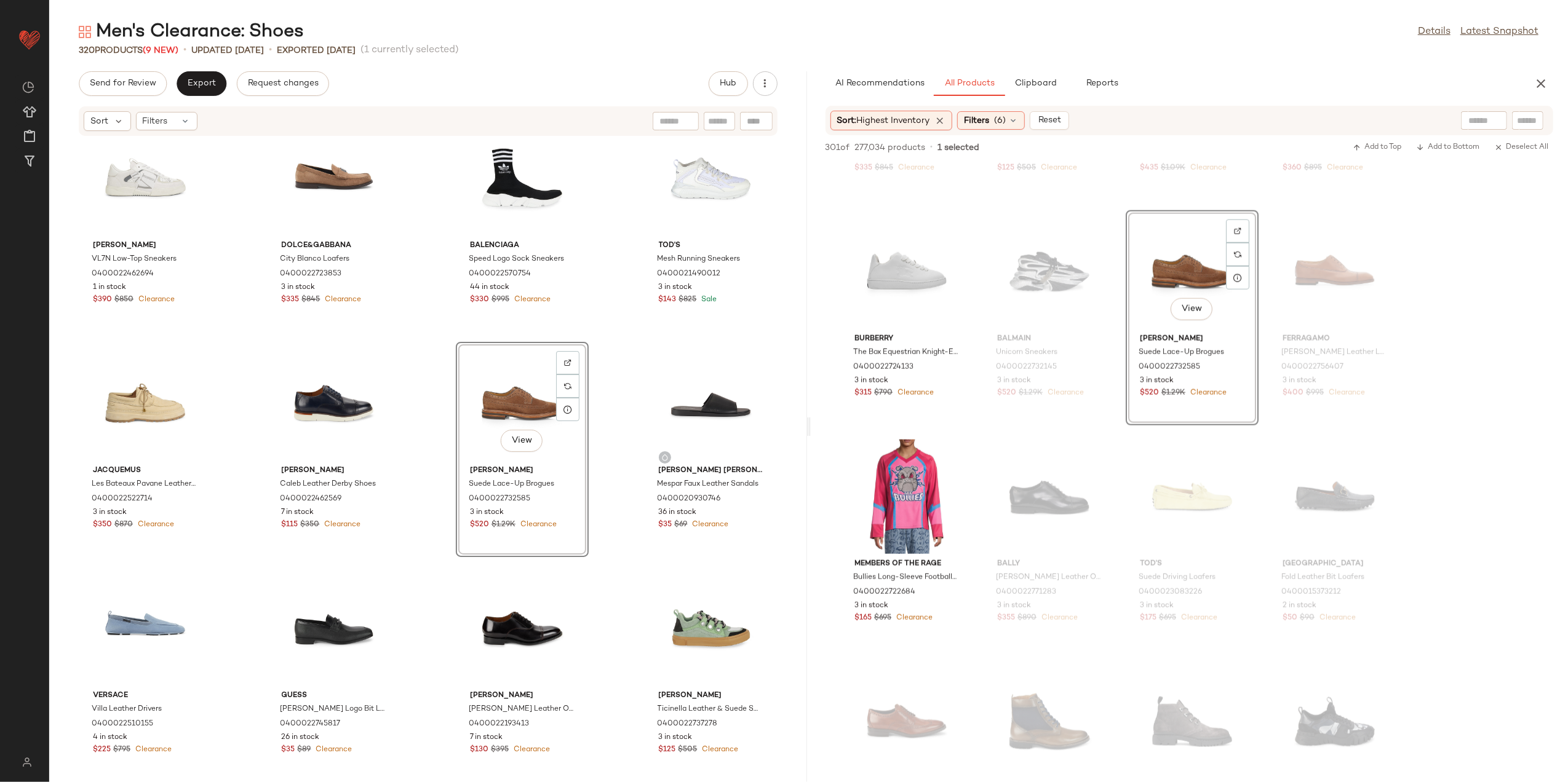
scroll to position [11068, 0]
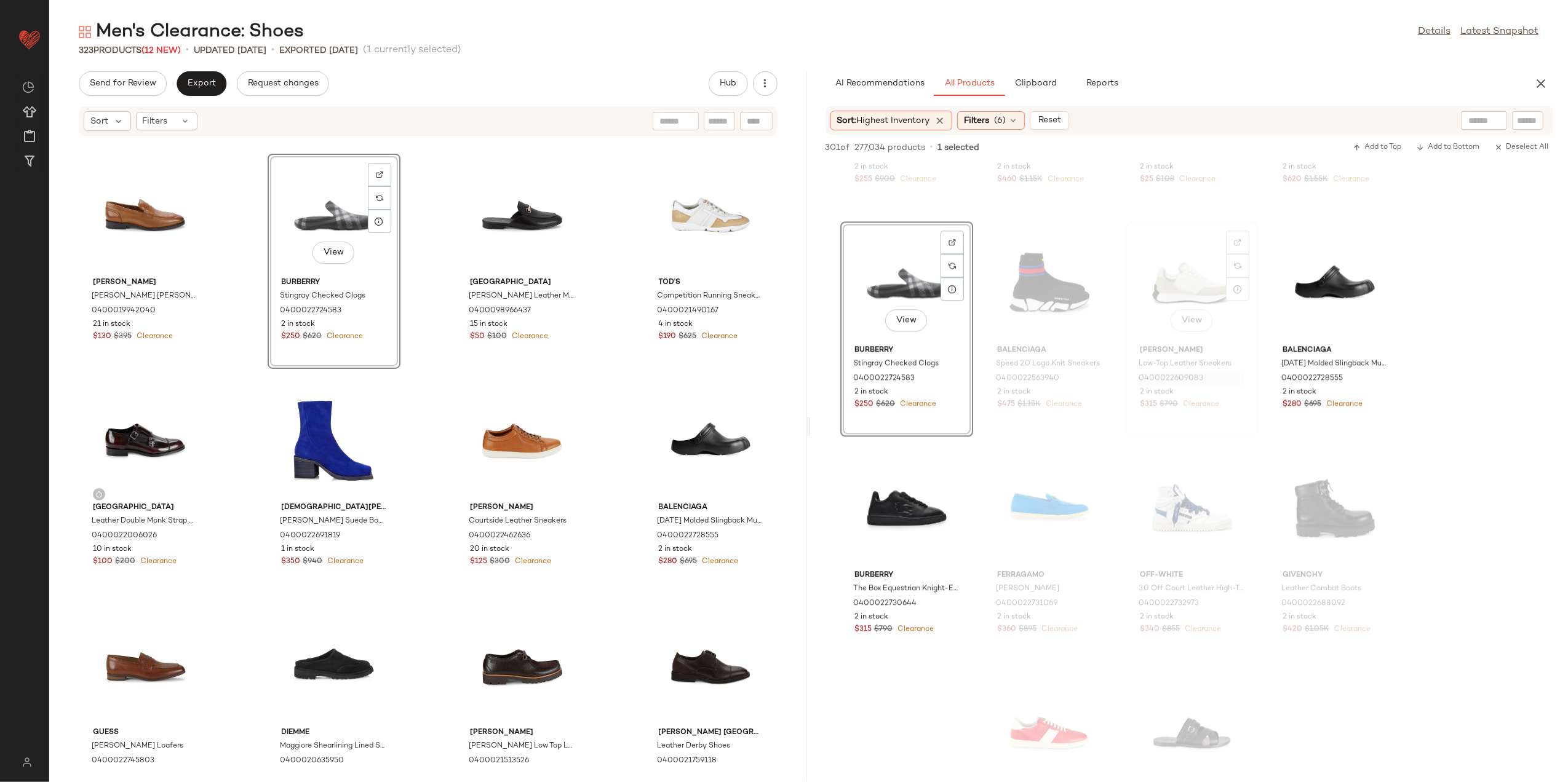
scroll to position [12573, 0]
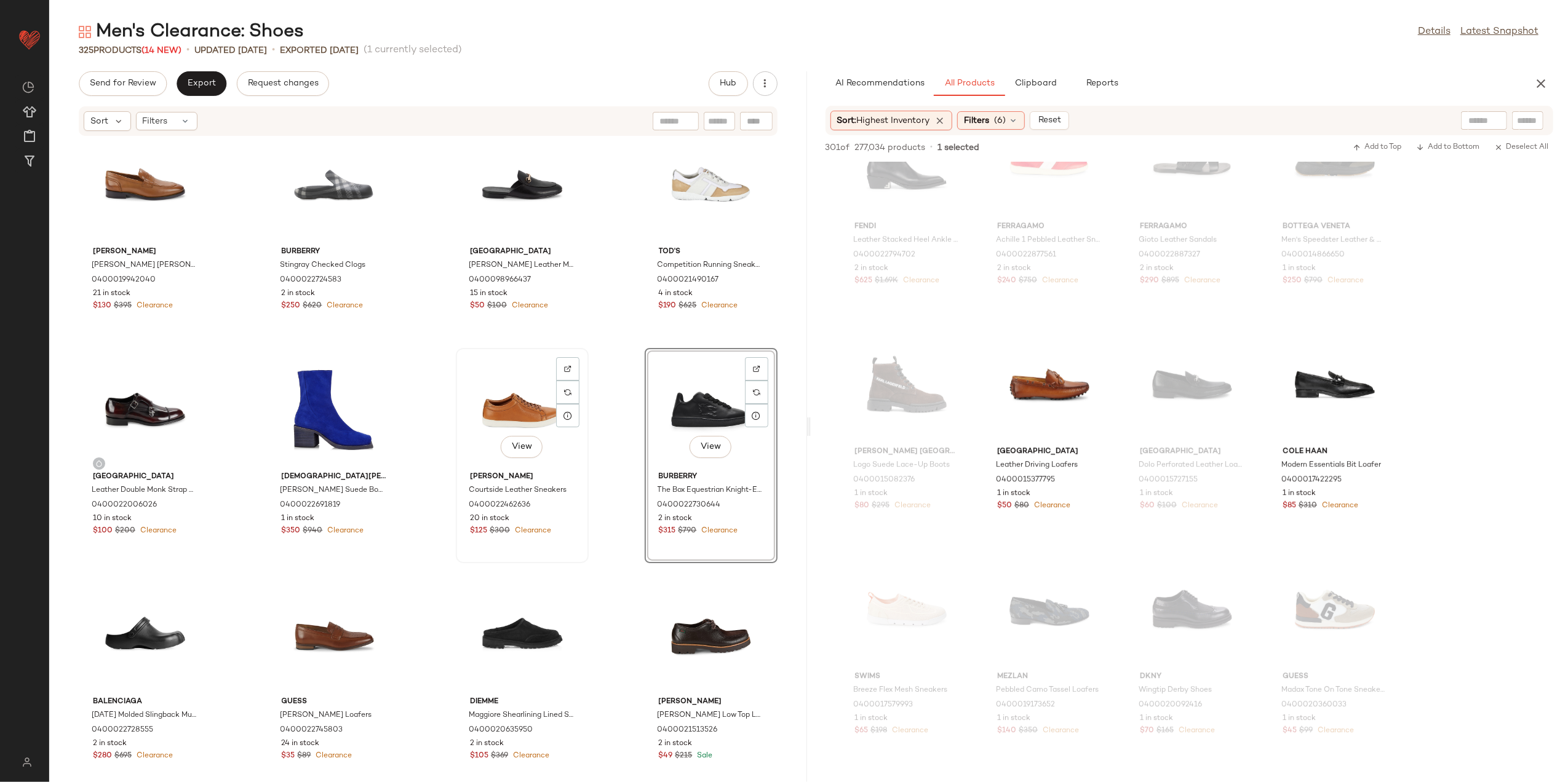
scroll to position [3811, 0]
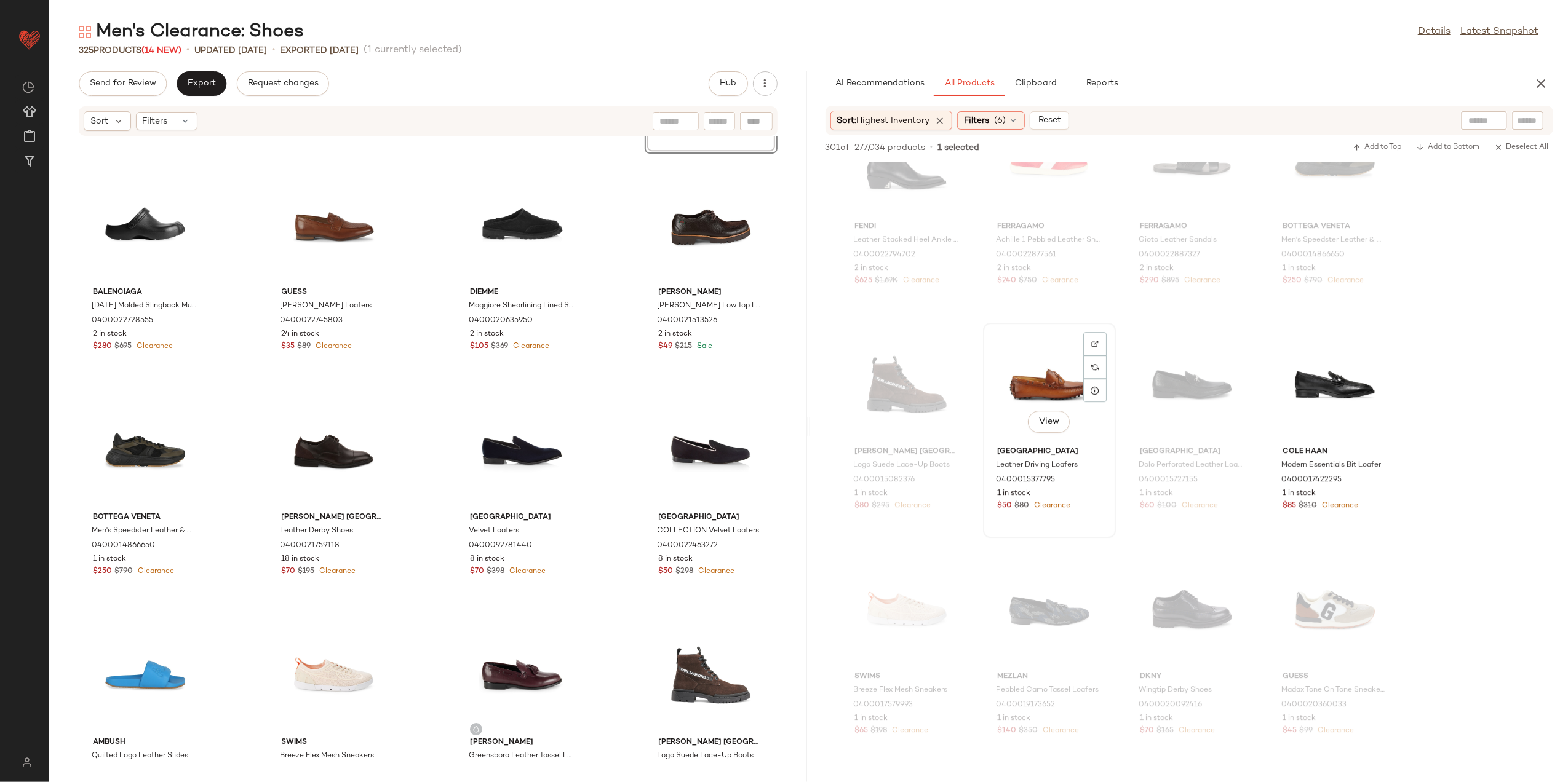
click at [1037, 403] on div "View" at bounding box center [1049, 384] width 124 height 114
click at [1455, 148] on span "Add to Bottom" at bounding box center [1448, 148] width 63 height 9
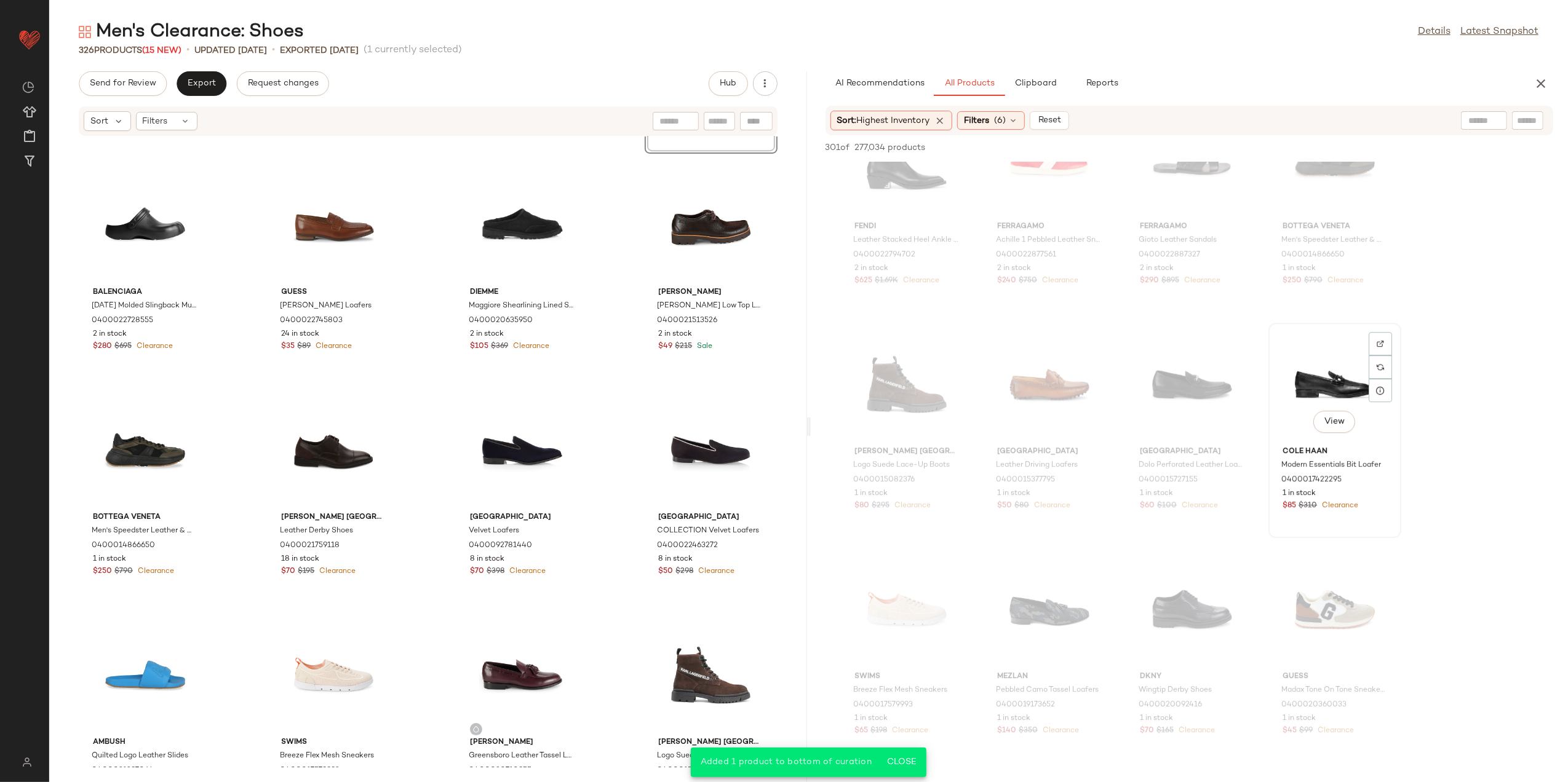
click at [1351, 392] on div "View" at bounding box center [1335, 384] width 124 height 114
drag, startPoint x: 1426, startPoint y: 144, endPoint x: 1378, endPoint y: 313, distance: 175.7
click at [1426, 145] on span "Add to Bottom" at bounding box center [1448, 148] width 63 height 9
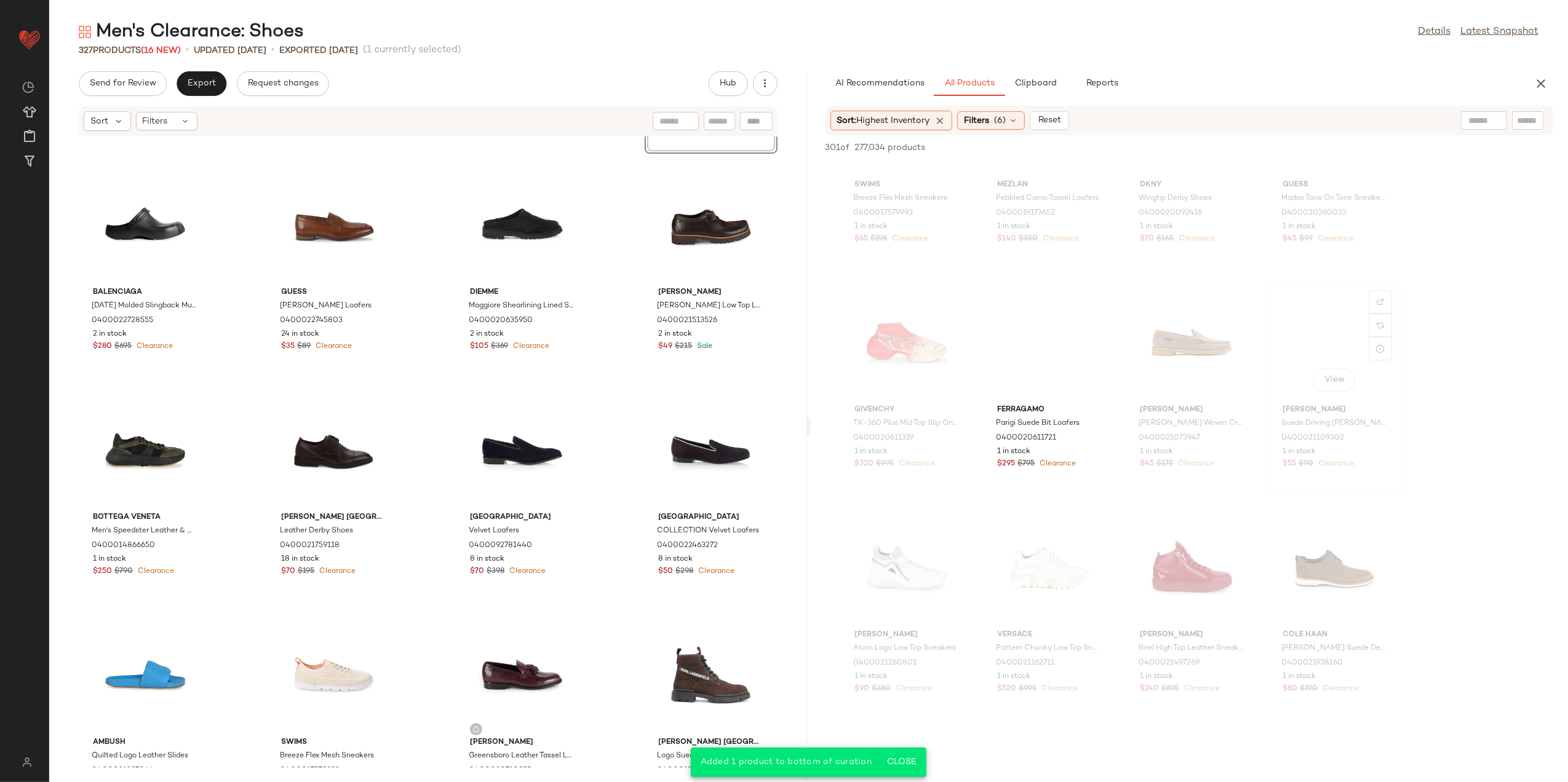
scroll to position [13688, 0]
click at [1058, 338] on div "View" at bounding box center [1049, 342] width 124 height 114
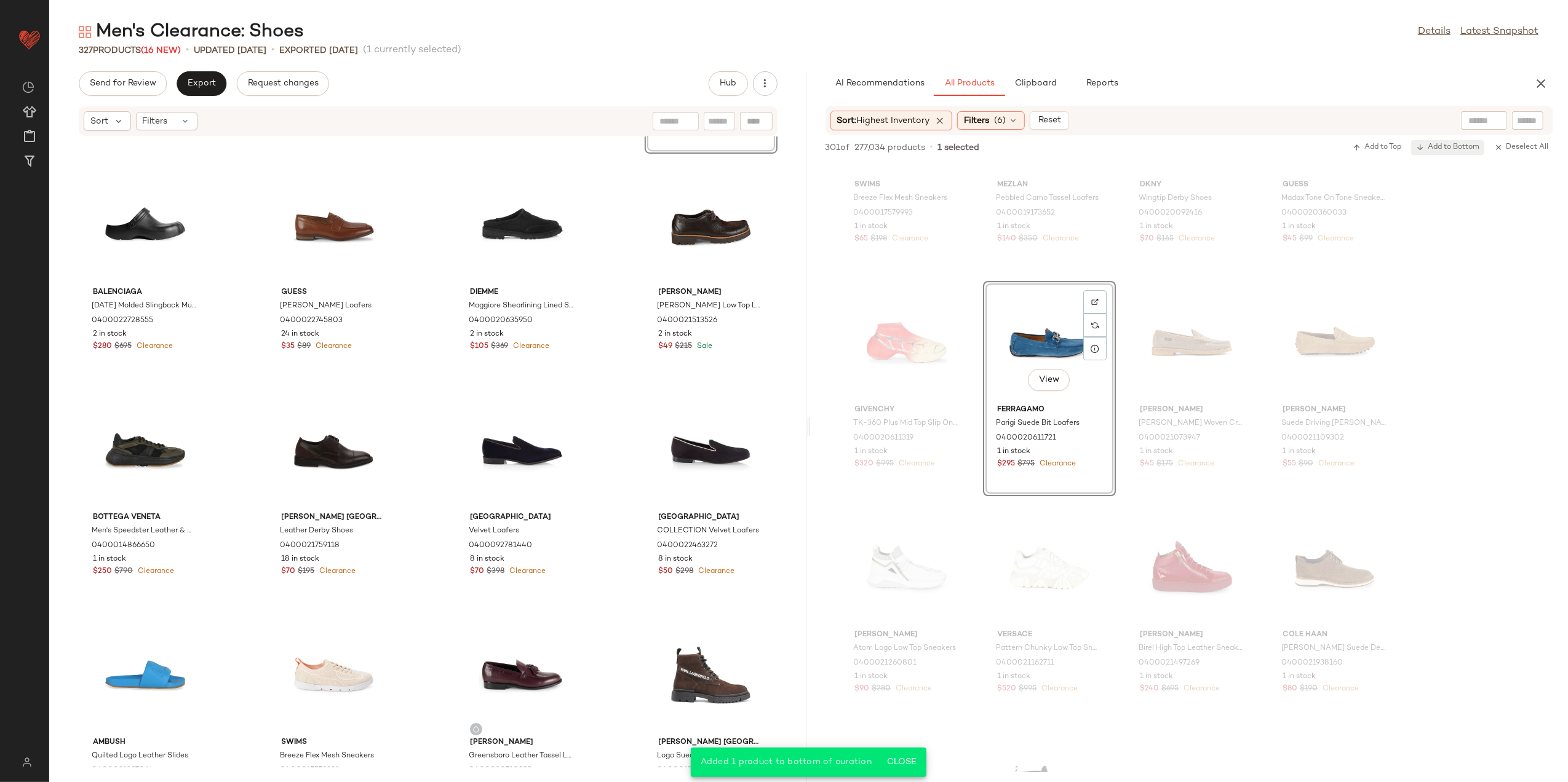
click at [1423, 145] on icon "button" at bounding box center [1421, 148] width 9 height 9
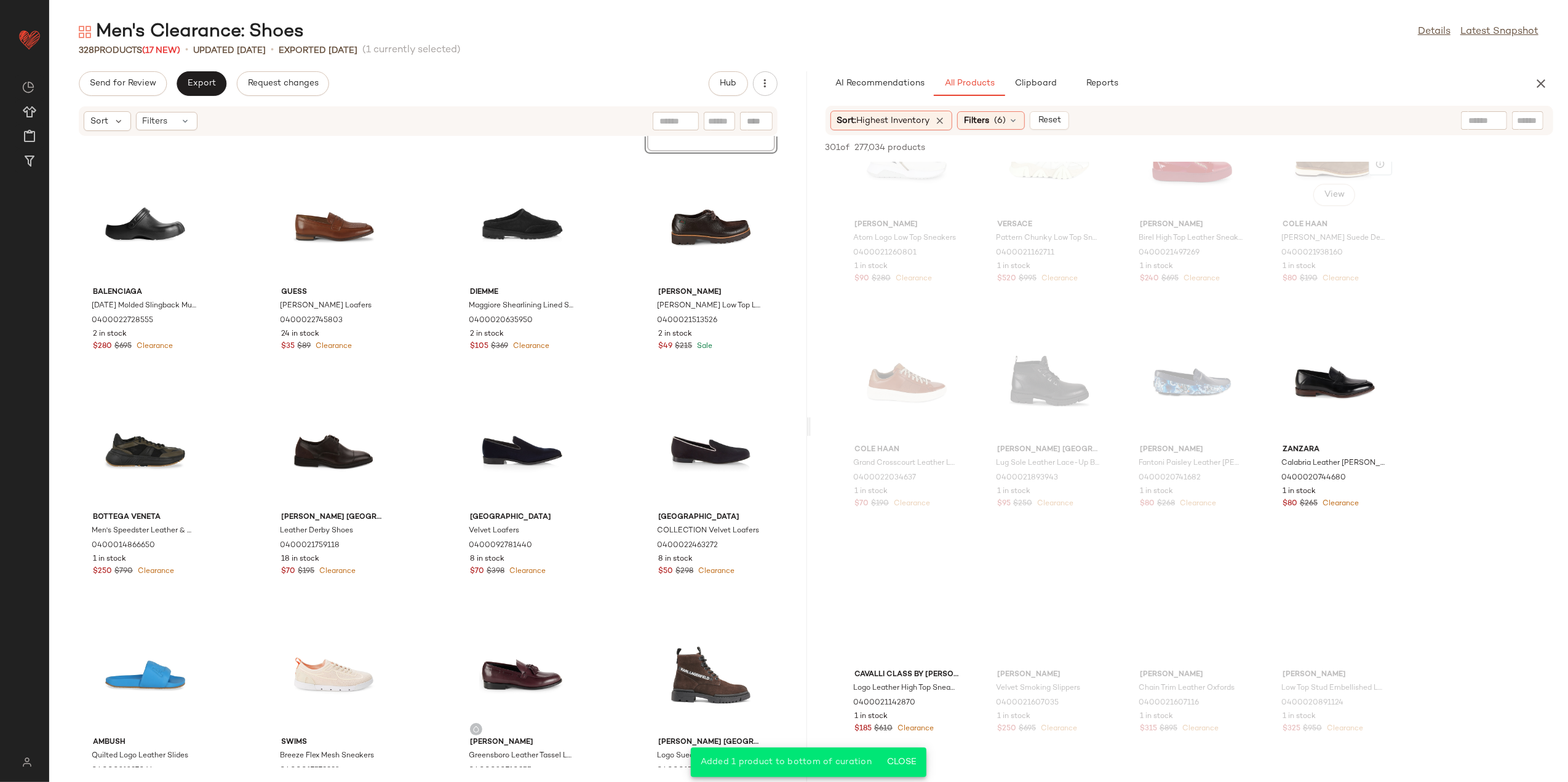
scroll to position [14117, 0]
click at [1342, 384] on div "View" at bounding box center [1335, 382] width 124 height 114
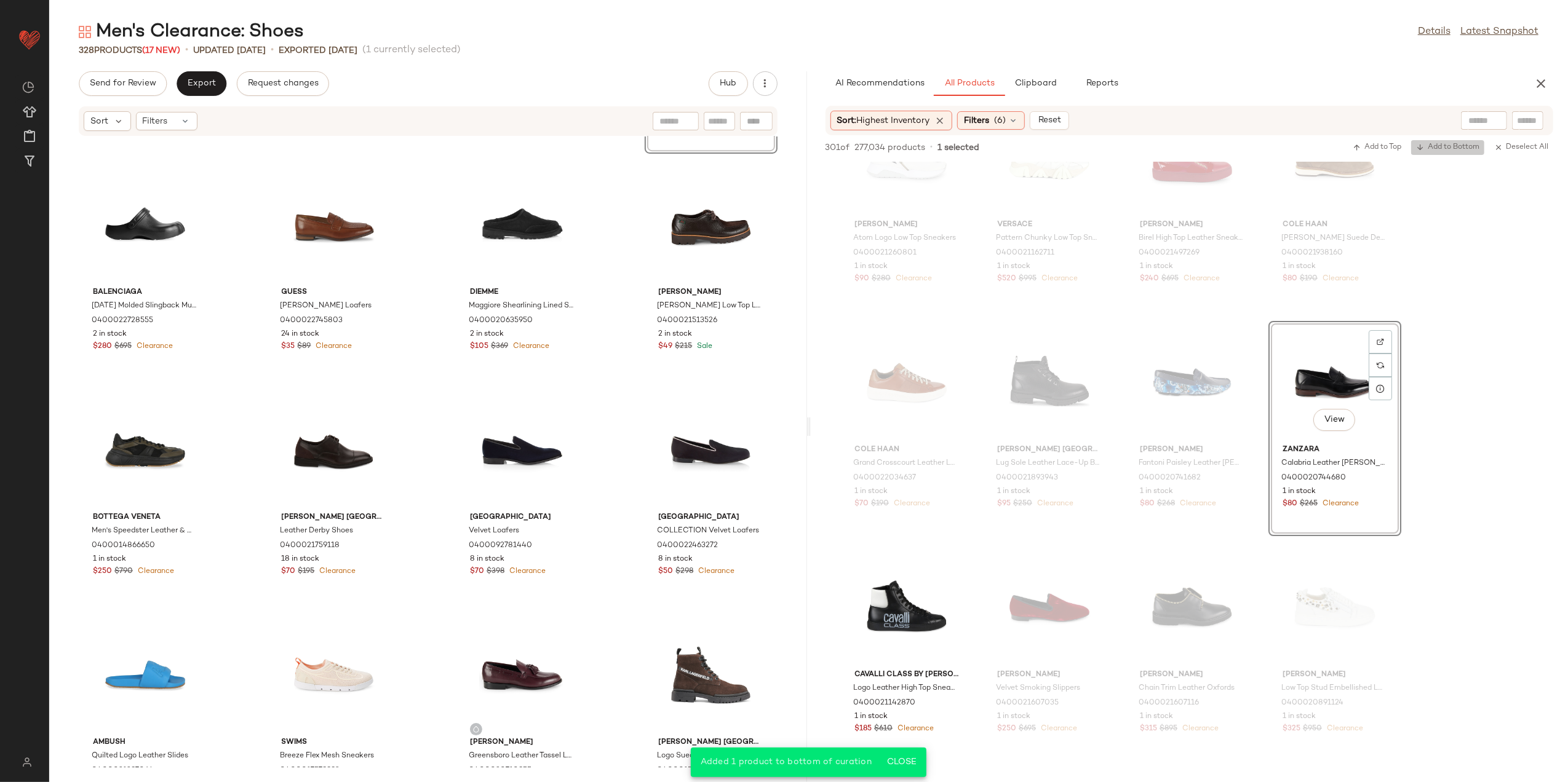
click at [1447, 149] on span "Add to Bottom" at bounding box center [1448, 148] width 63 height 9
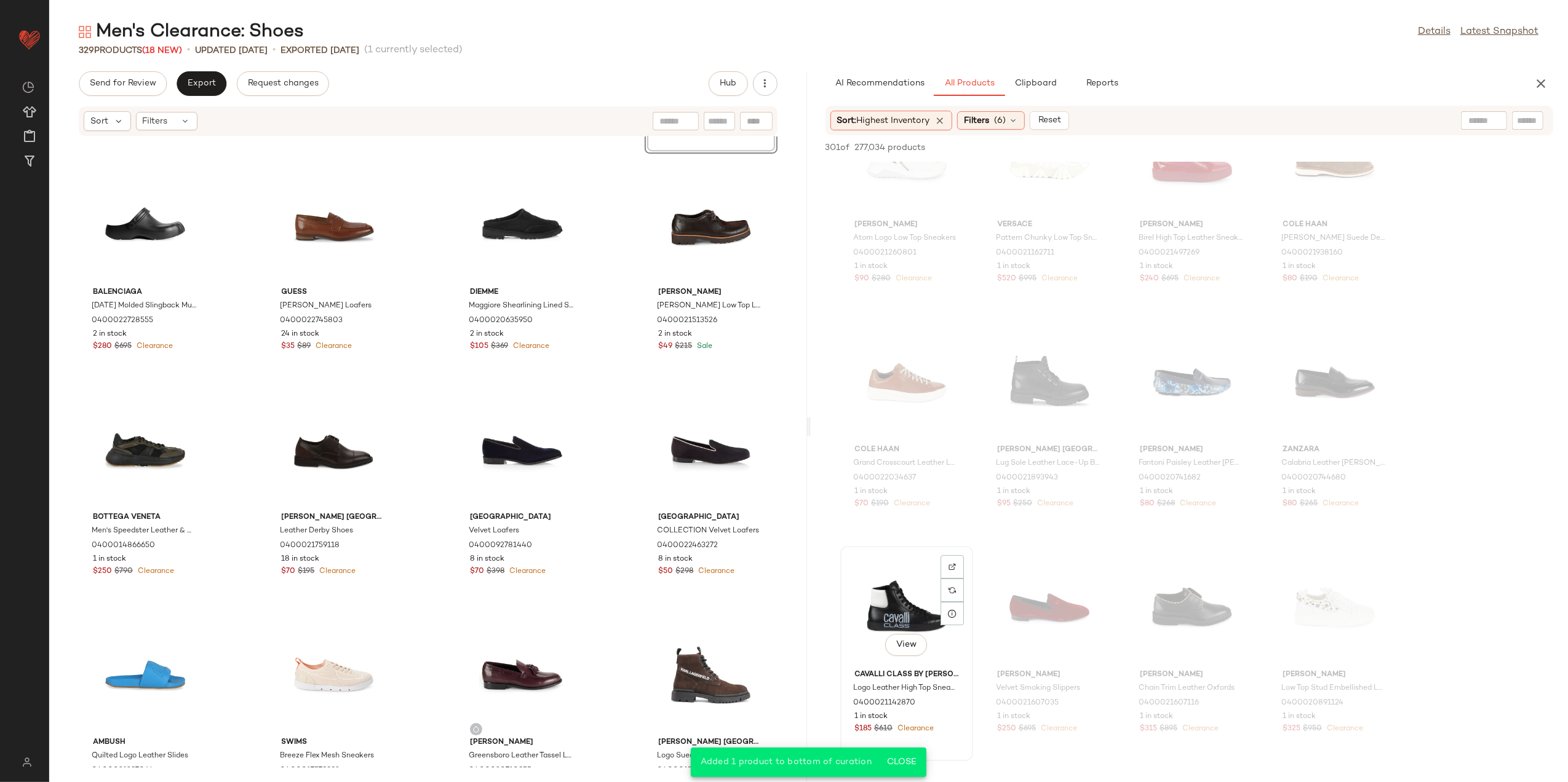
click at [899, 610] on div "View" at bounding box center [907, 607] width 124 height 114
click at [1457, 142] on button "Add to Bottom" at bounding box center [1448, 148] width 73 height 15
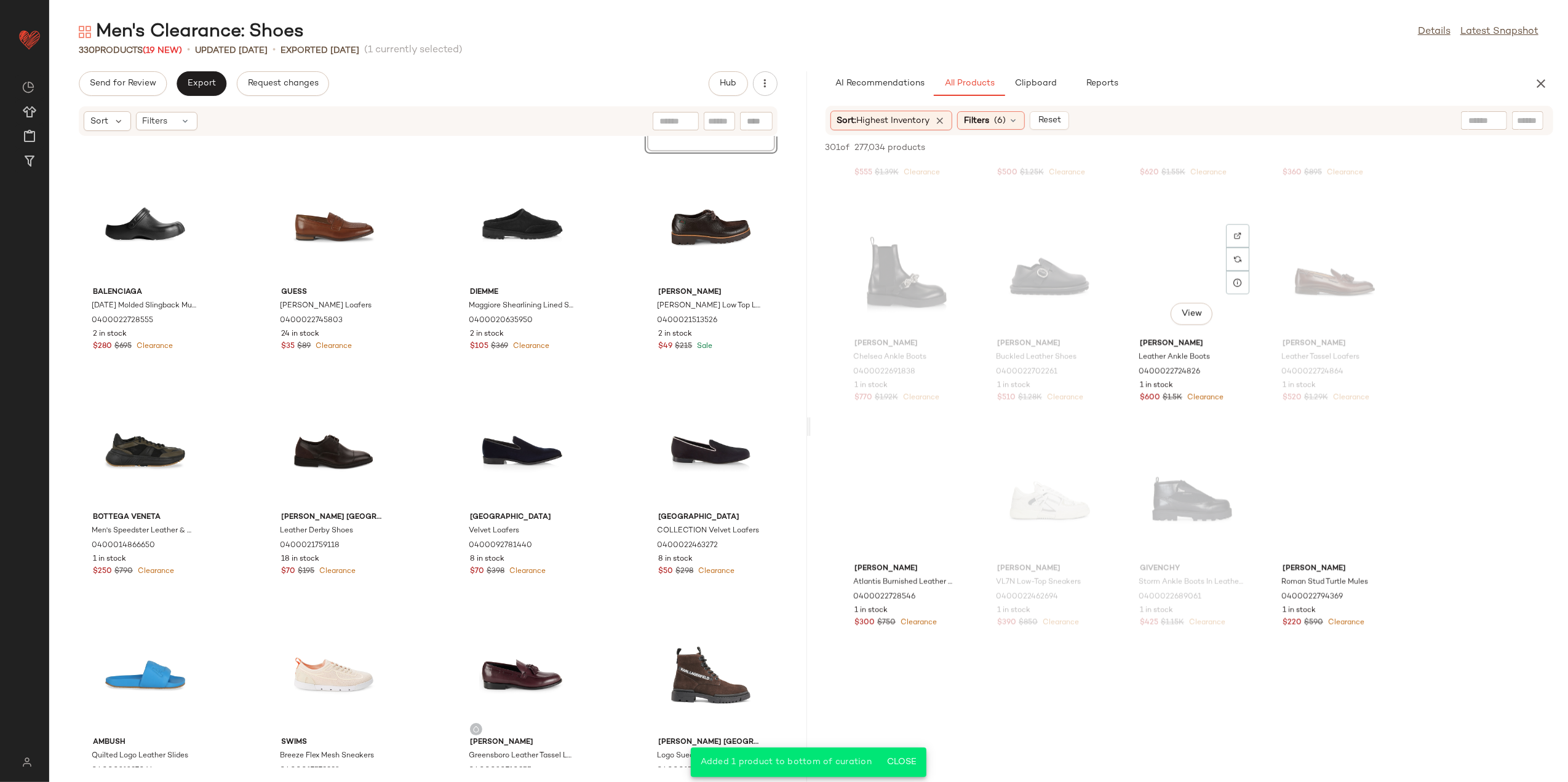
scroll to position [16337, 0]
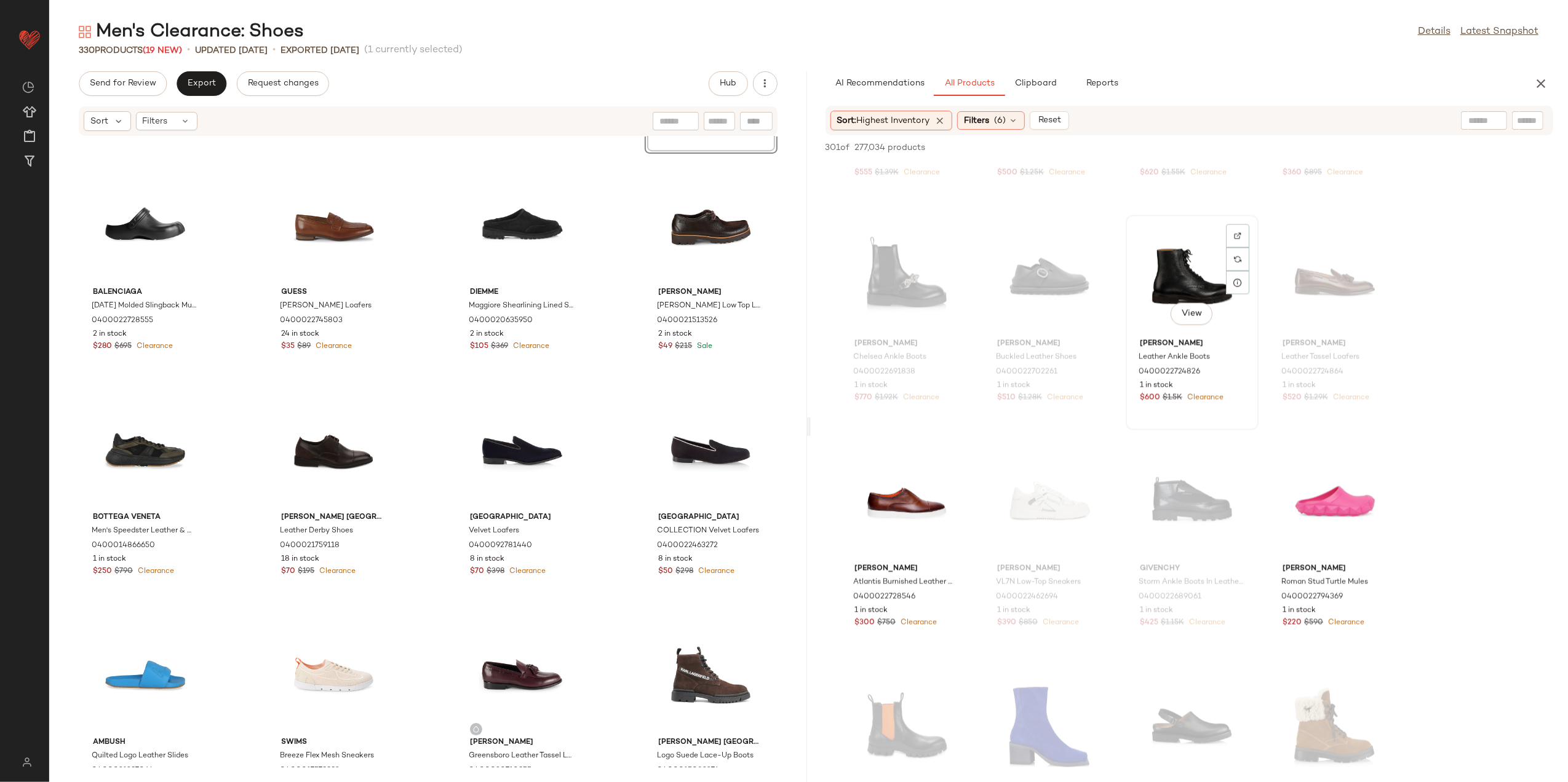
click at [1194, 242] on div "View" at bounding box center [1192, 276] width 124 height 114
click at [1436, 140] on button "Add to Bottom" at bounding box center [1448, 148] width 73 height 15
click at [1335, 496] on div "View" at bounding box center [1335, 501] width 124 height 114
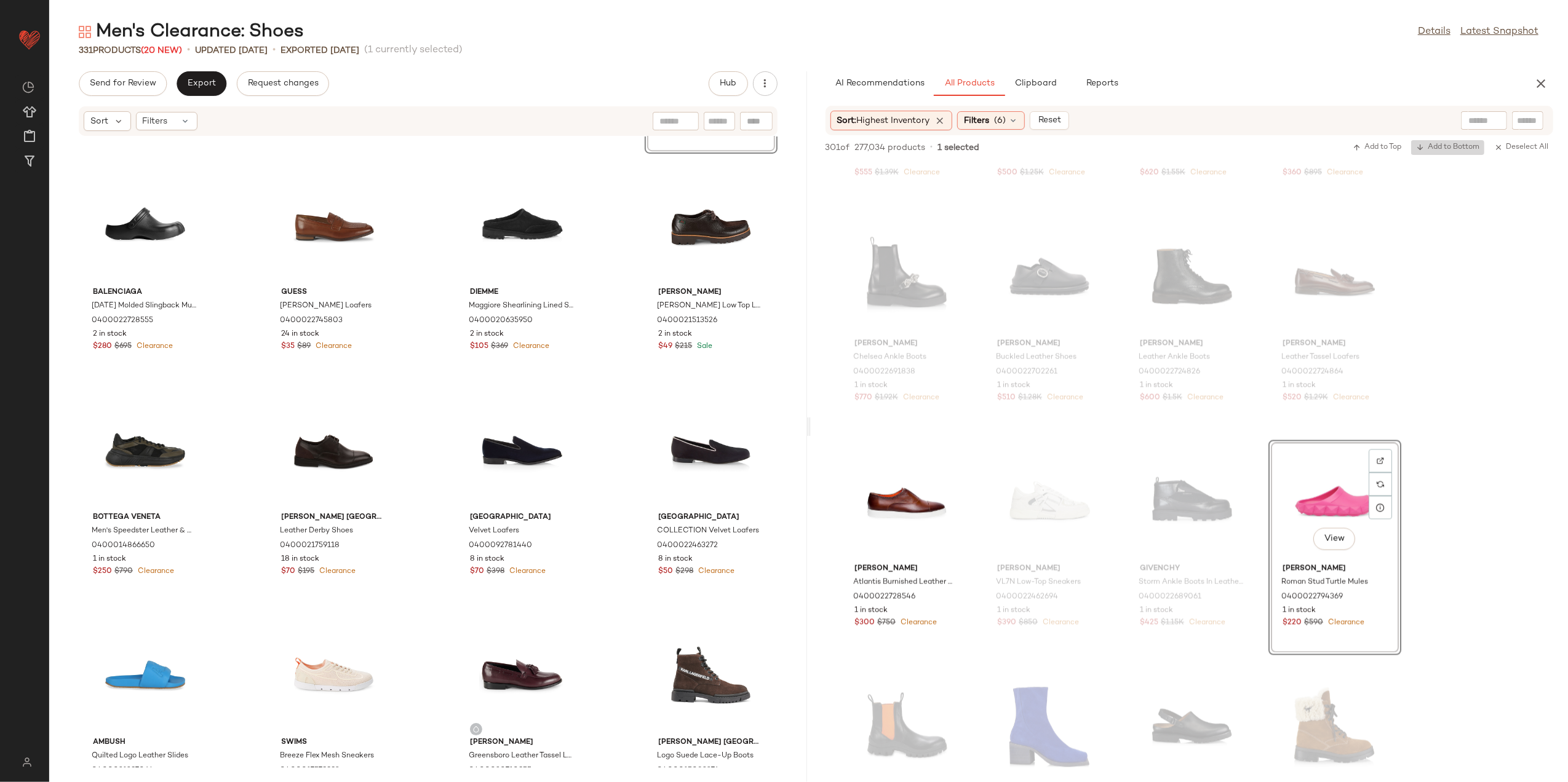
drag, startPoint x: 1462, startPoint y: 148, endPoint x: 1447, endPoint y: 181, distance: 36.2
click at [1460, 148] on span "Add to Bottom" at bounding box center [1448, 148] width 63 height 9
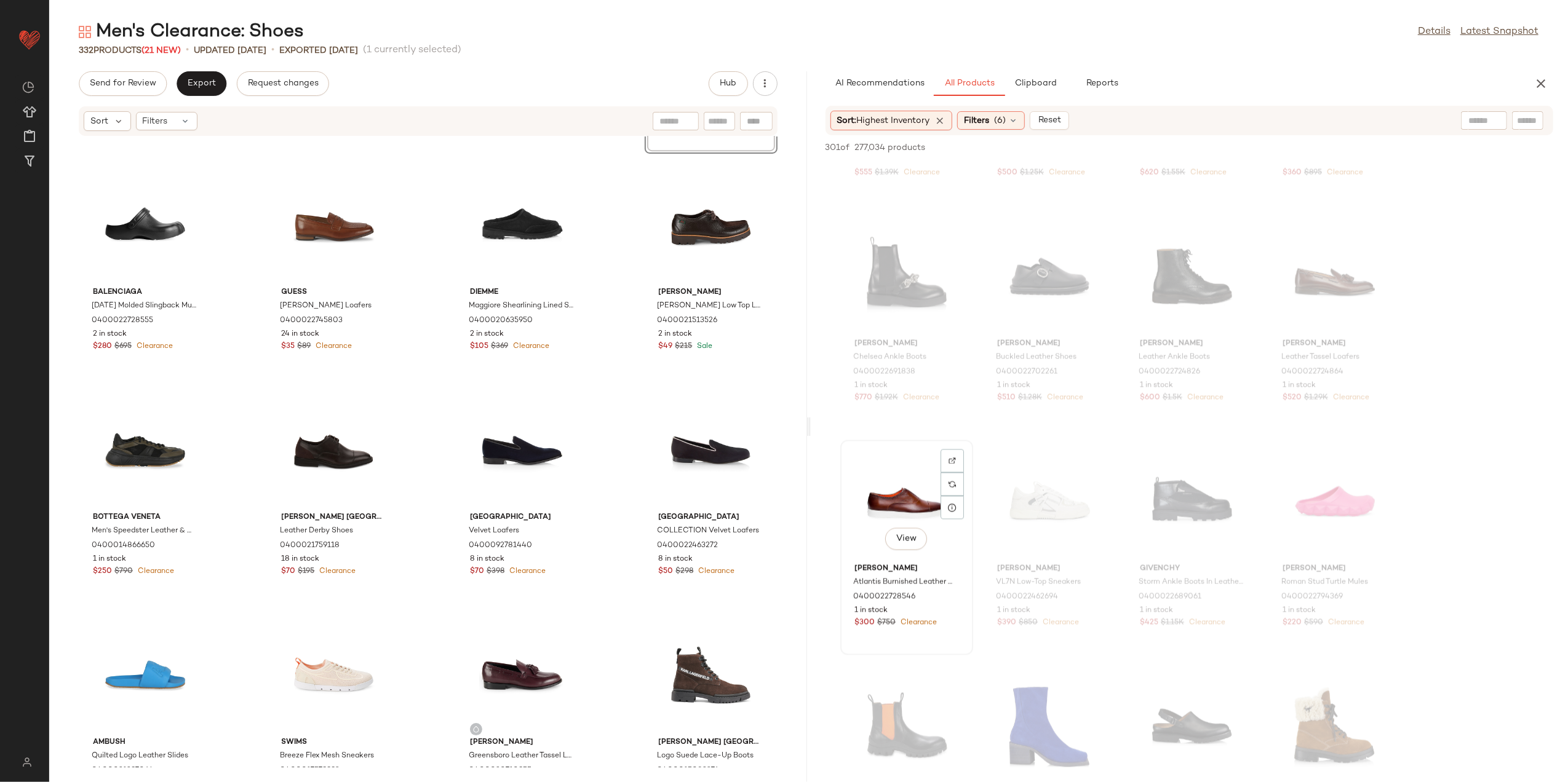
click at [920, 498] on div "View" at bounding box center [907, 501] width 124 height 114
click at [1447, 141] on button "Add to Bottom" at bounding box center [1448, 148] width 73 height 15
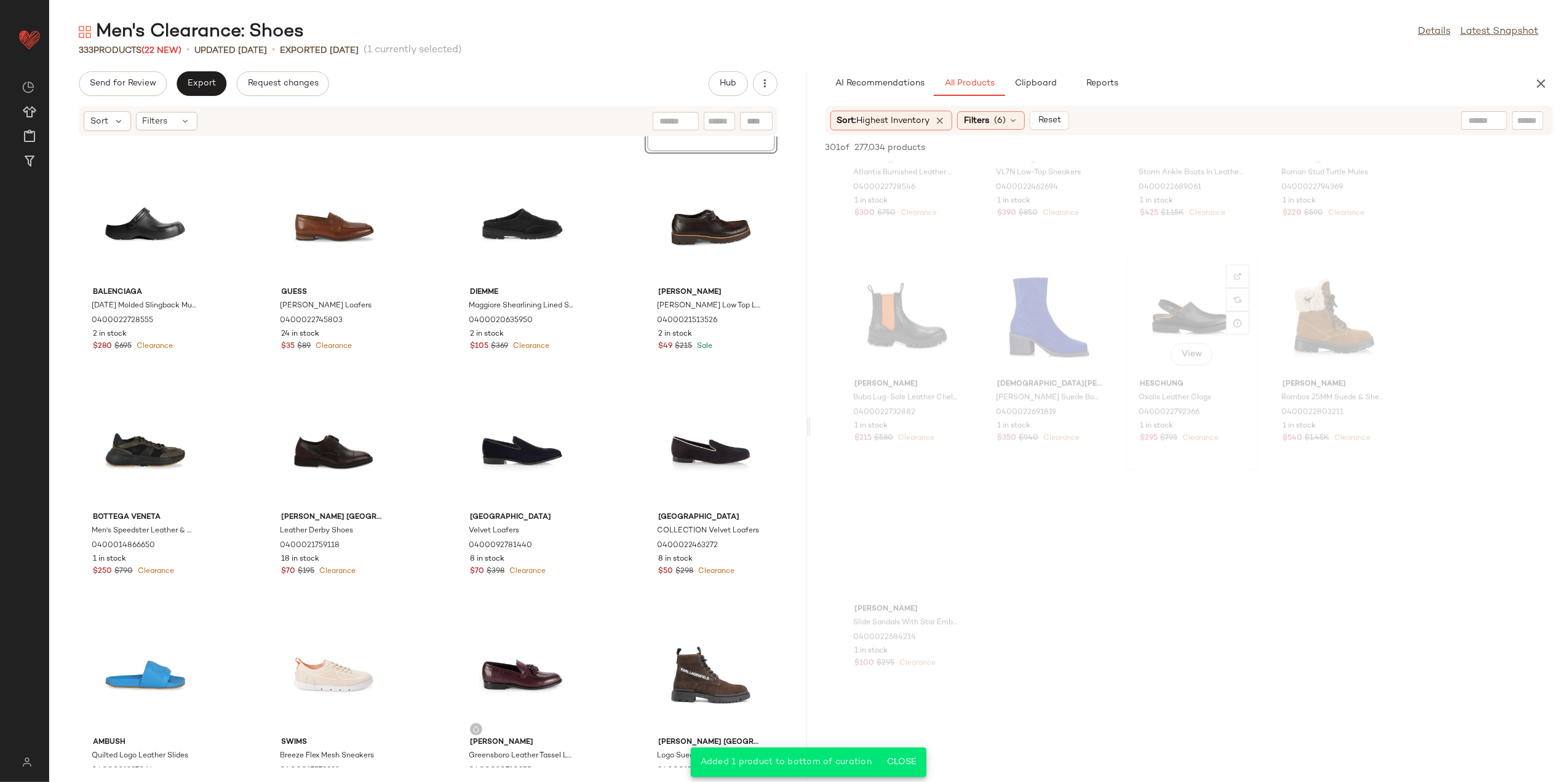
scroll to position [16767, 0]
click at [134, 85] on span "Send for Review" at bounding box center [122, 83] width 67 height 10
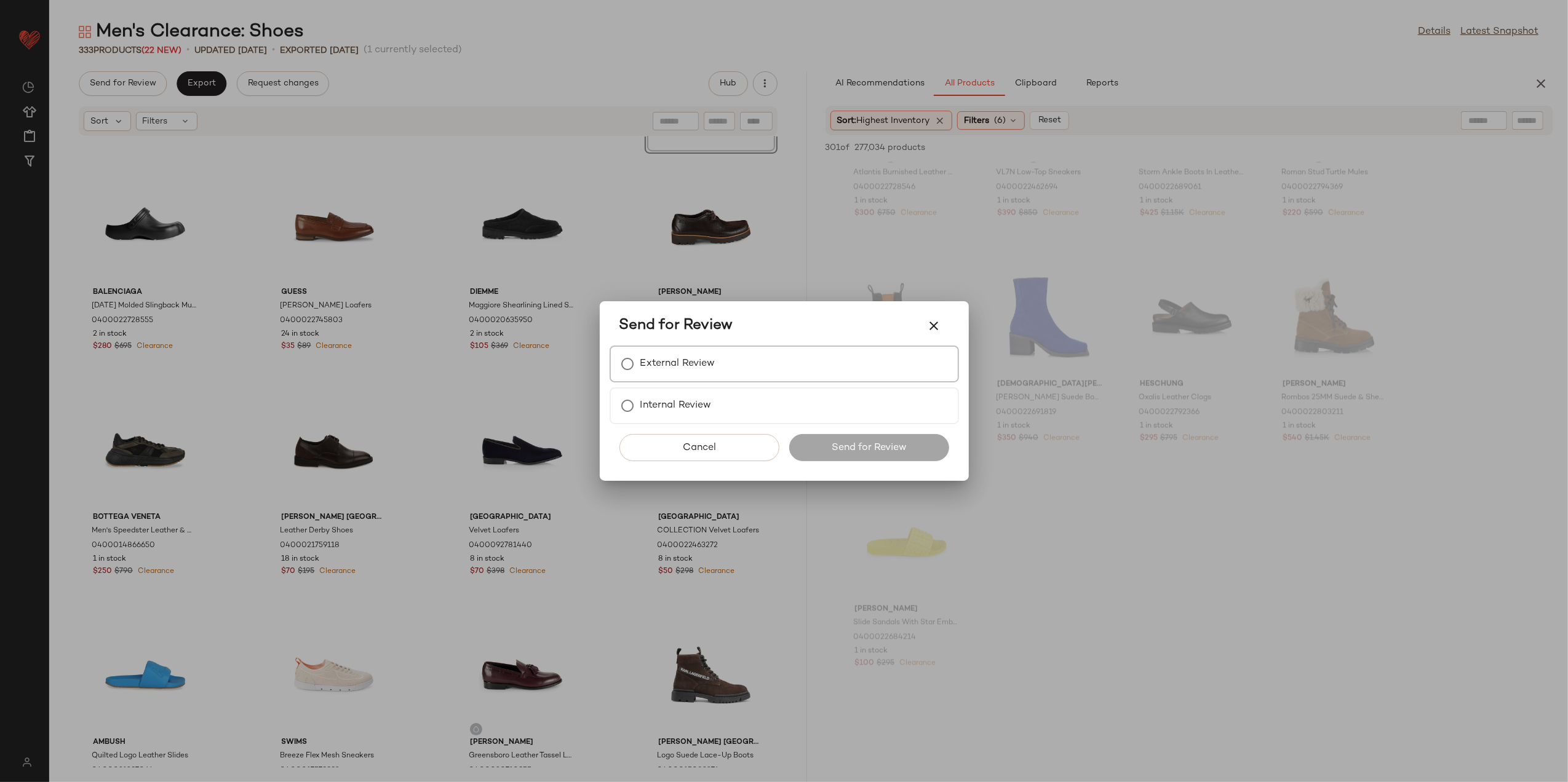
click at [645, 365] on label "External Review" at bounding box center [677, 364] width 75 height 25
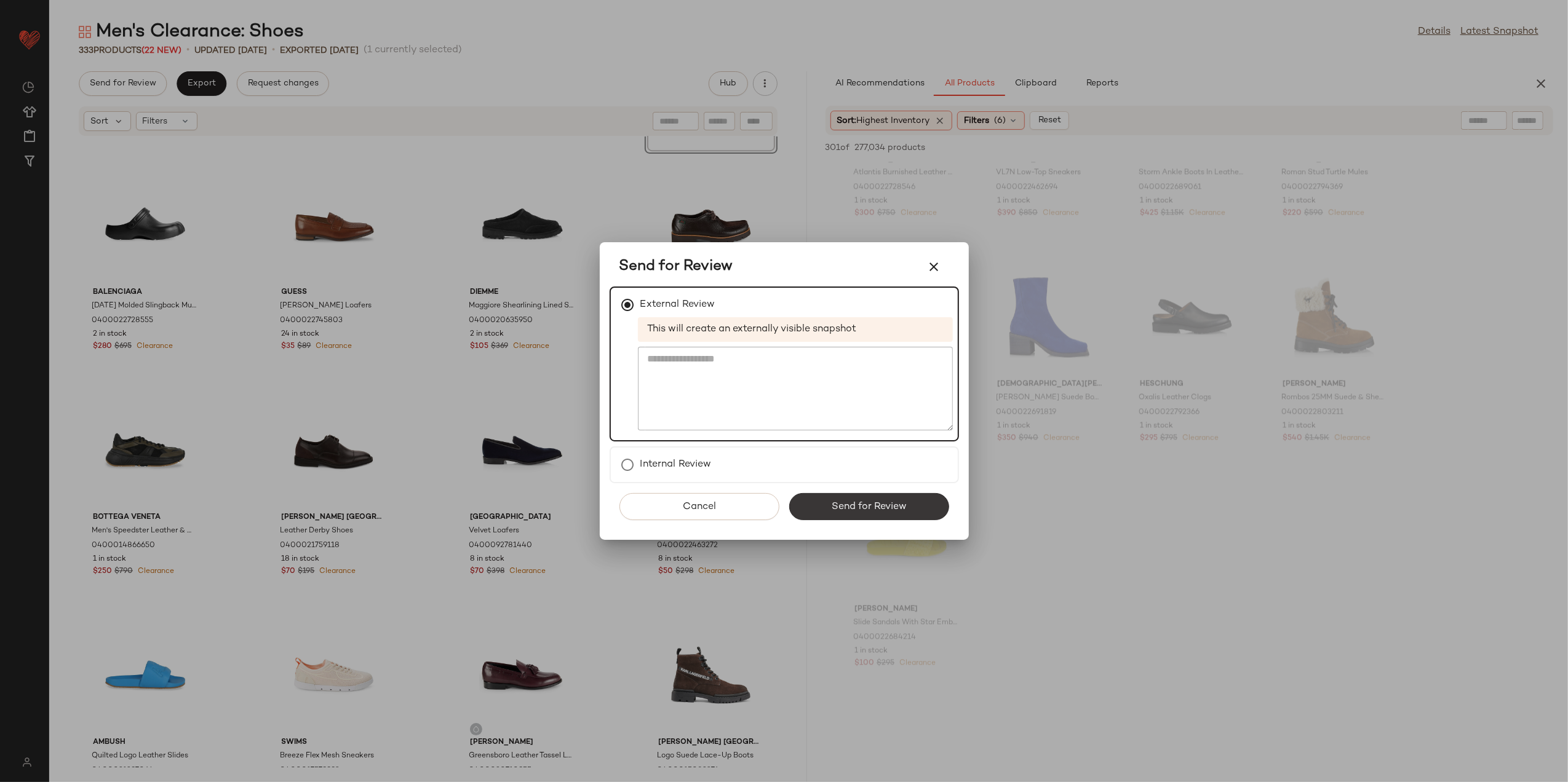
click at [821, 498] on button "Send for Review" at bounding box center [869, 507] width 160 height 27
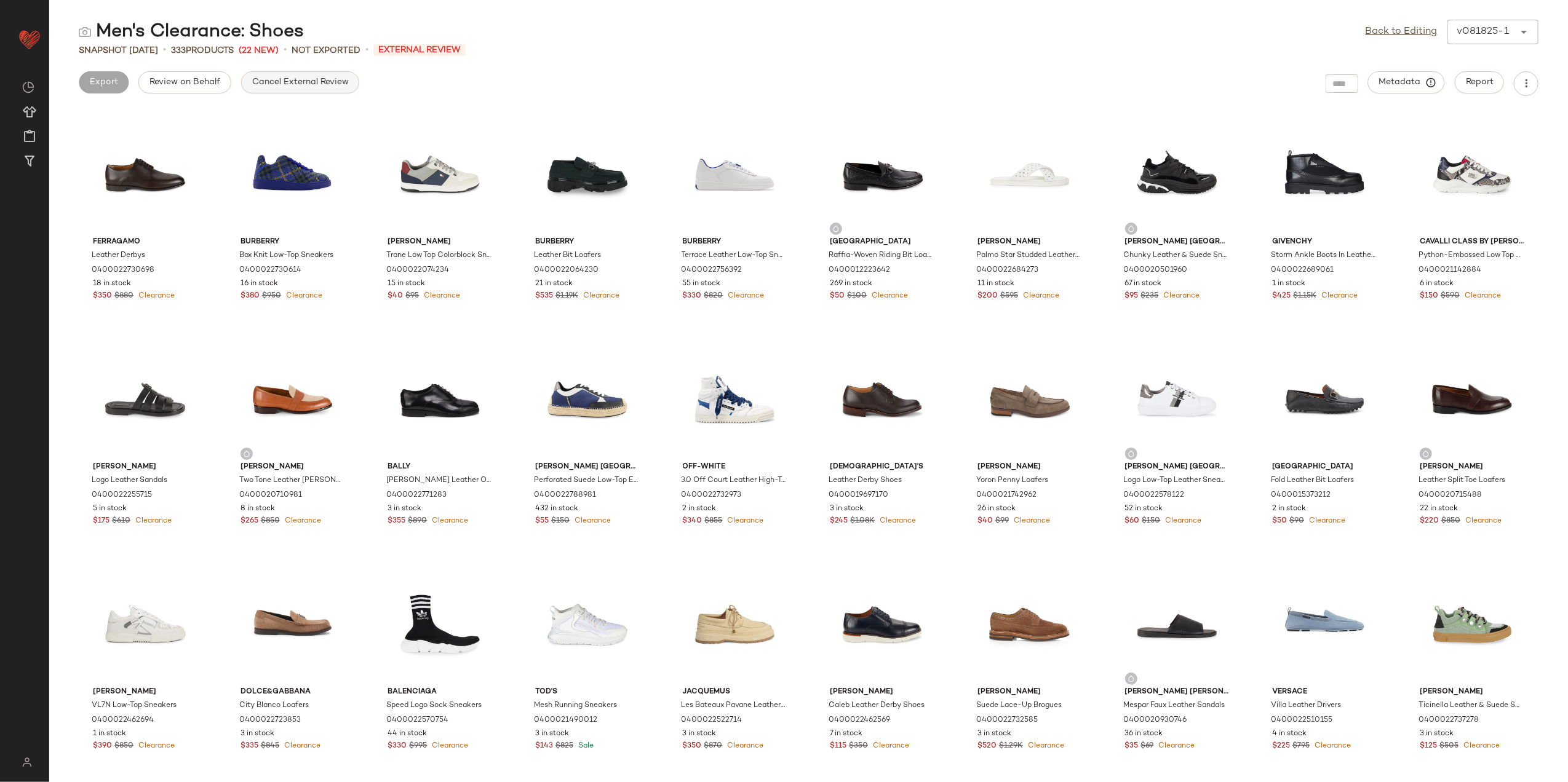
click at [275, 82] on span "Cancel External Review" at bounding box center [300, 82] width 97 height 10
click at [1391, 35] on link "Back to Editing" at bounding box center [1402, 32] width 72 height 15
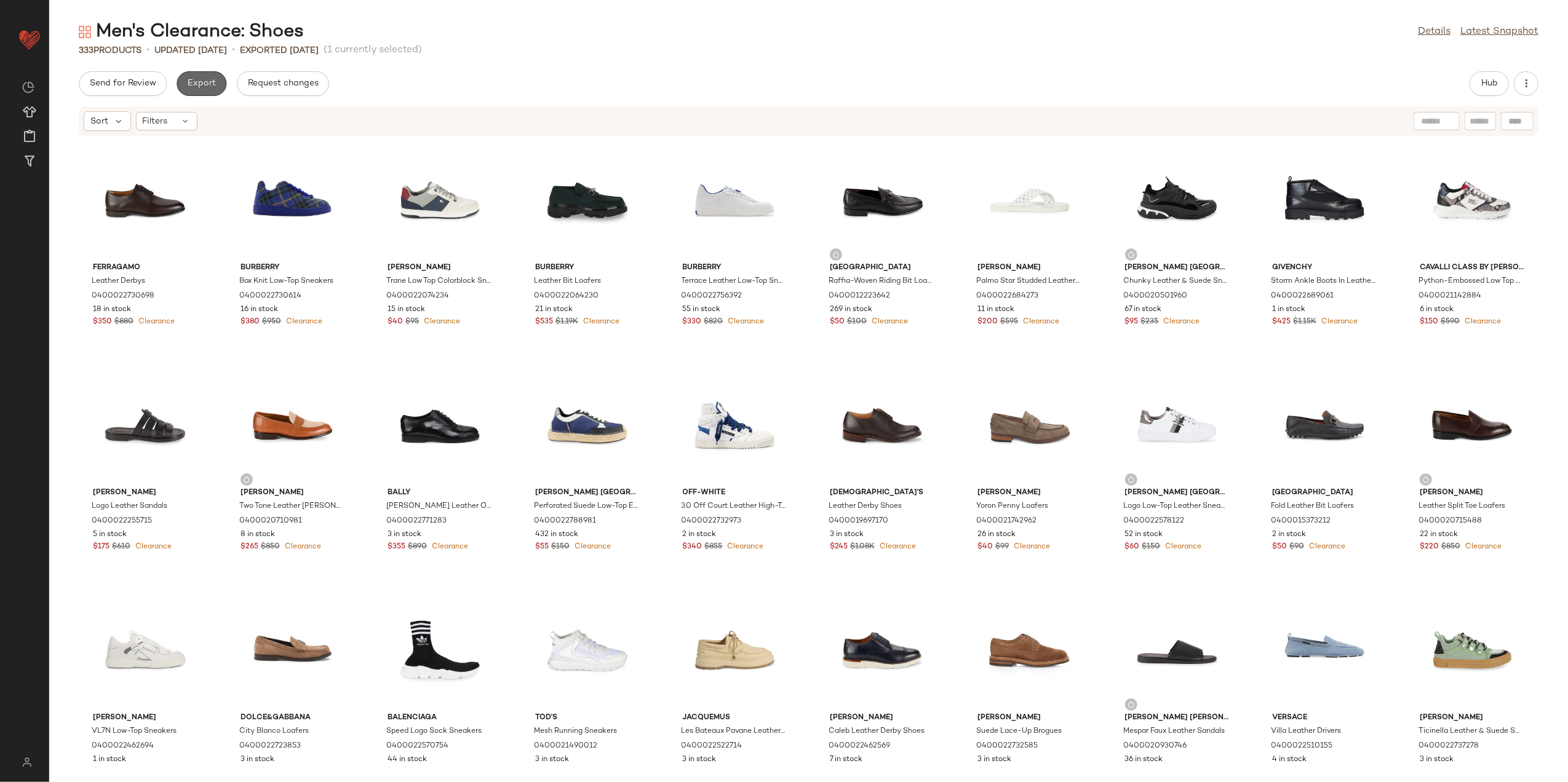
click at [194, 88] on span "Export" at bounding box center [201, 83] width 29 height 10
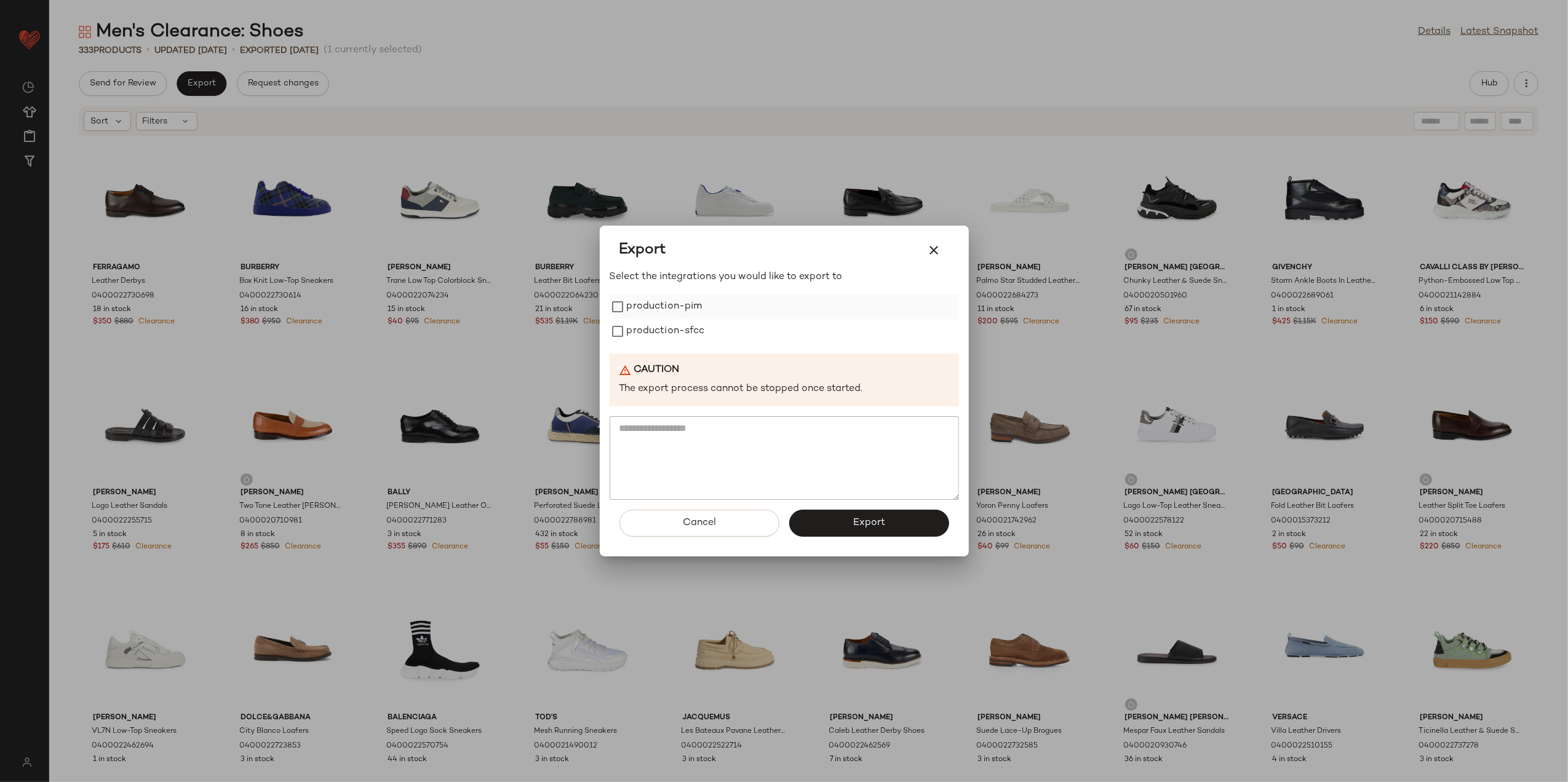
click at [662, 307] on label "production-pim" at bounding box center [665, 307] width 75 height 25
click at [648, 333] on label "production-sfcc" at bounding box center [666, 331] width 78 height 25
drag, startPoint x: 858, startPoint y: 513, endPoint x: 860, endPoint y: 541, distance: 28.1
click at [857, 513] on button "Export" at bounding box center [869, 524] width 160 height 27
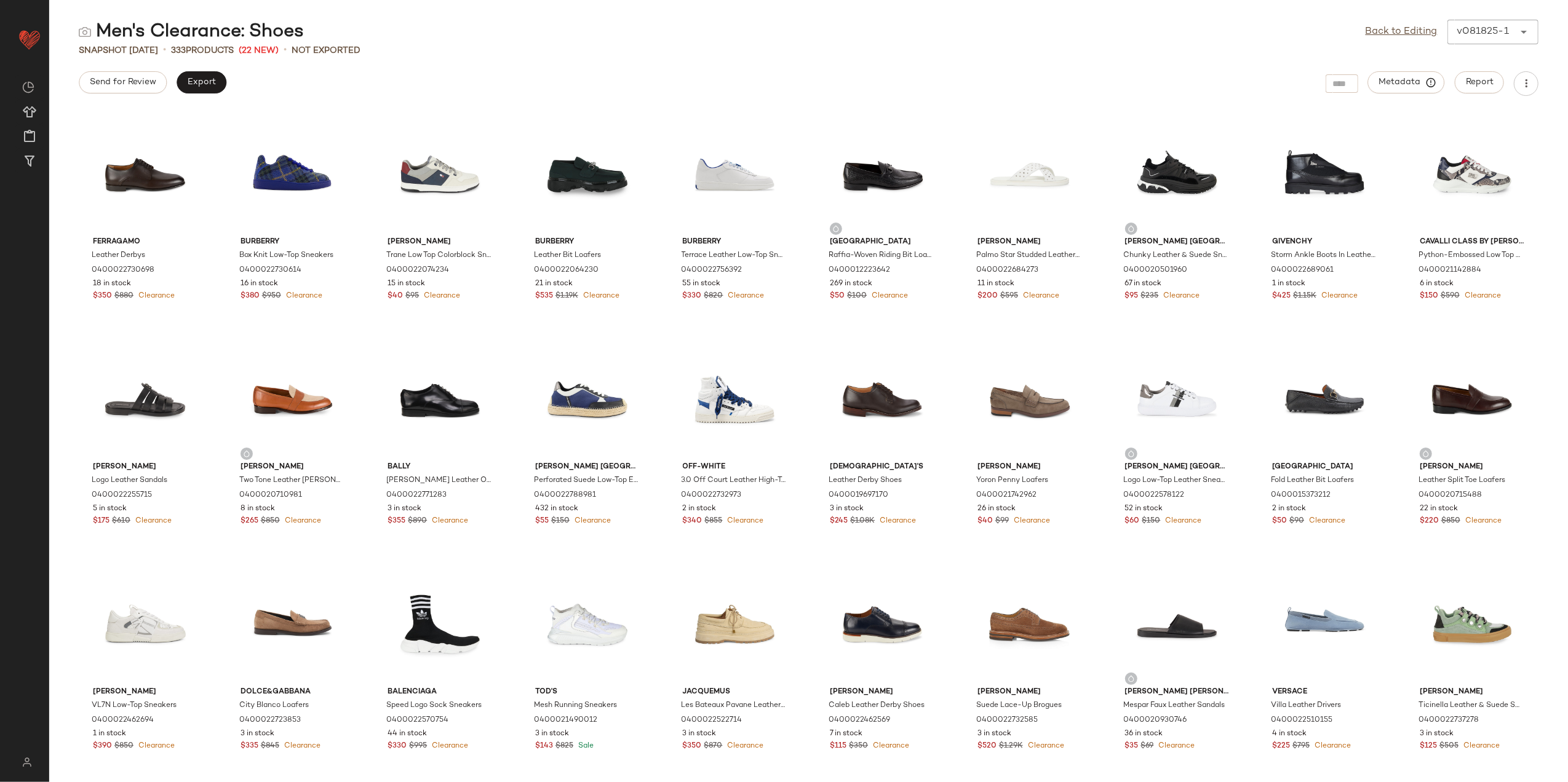
click at [854, 23] on div "Men's Clearance: Shoes Back to Editing v081825-1 ******" at bounding box center [809, 32] width 1519 height 25
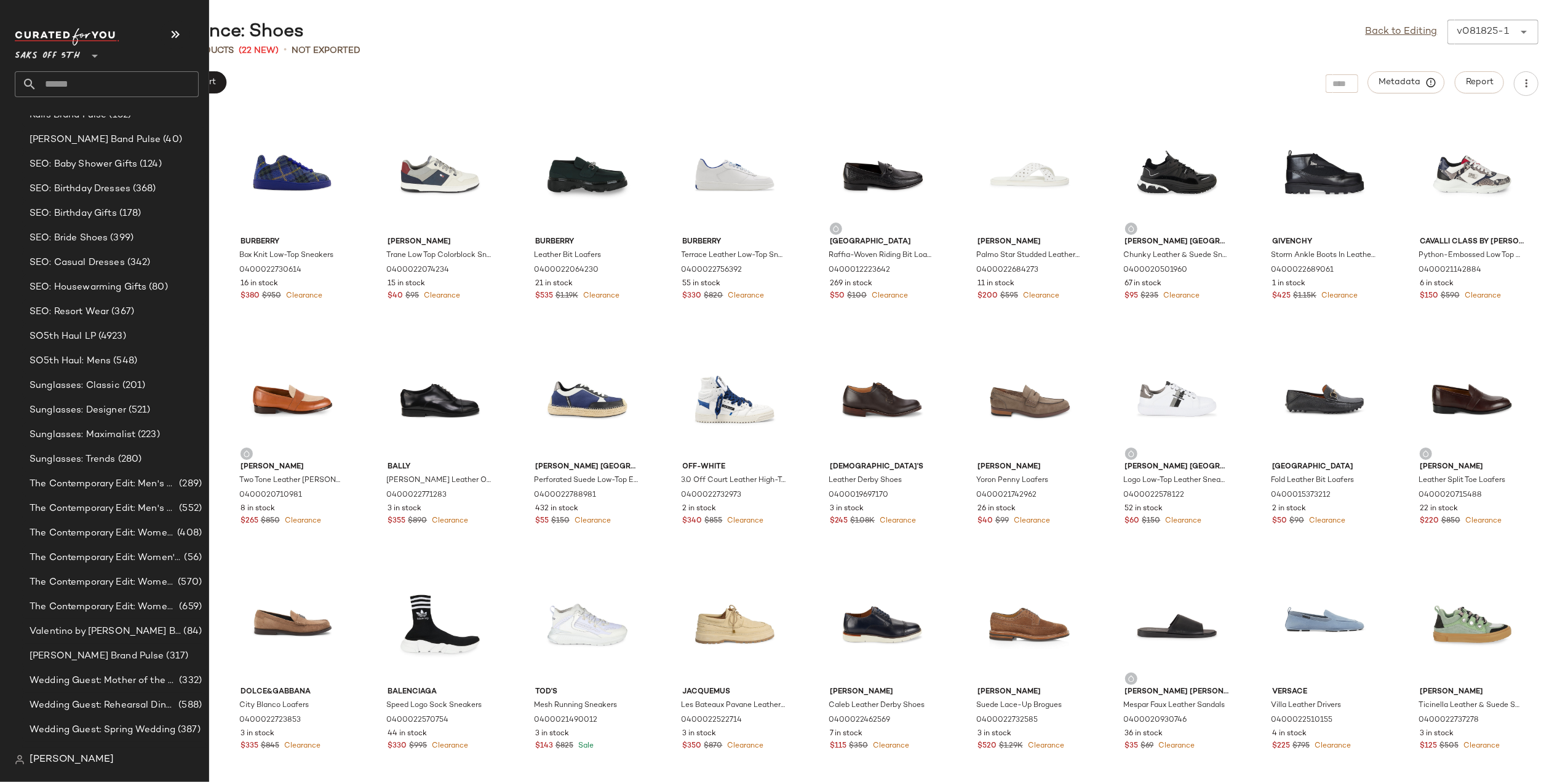
scroll to position [2131, 0]
click at [120, 376] on span "(201)" at bounding box center [133, 383] width 26 height 14
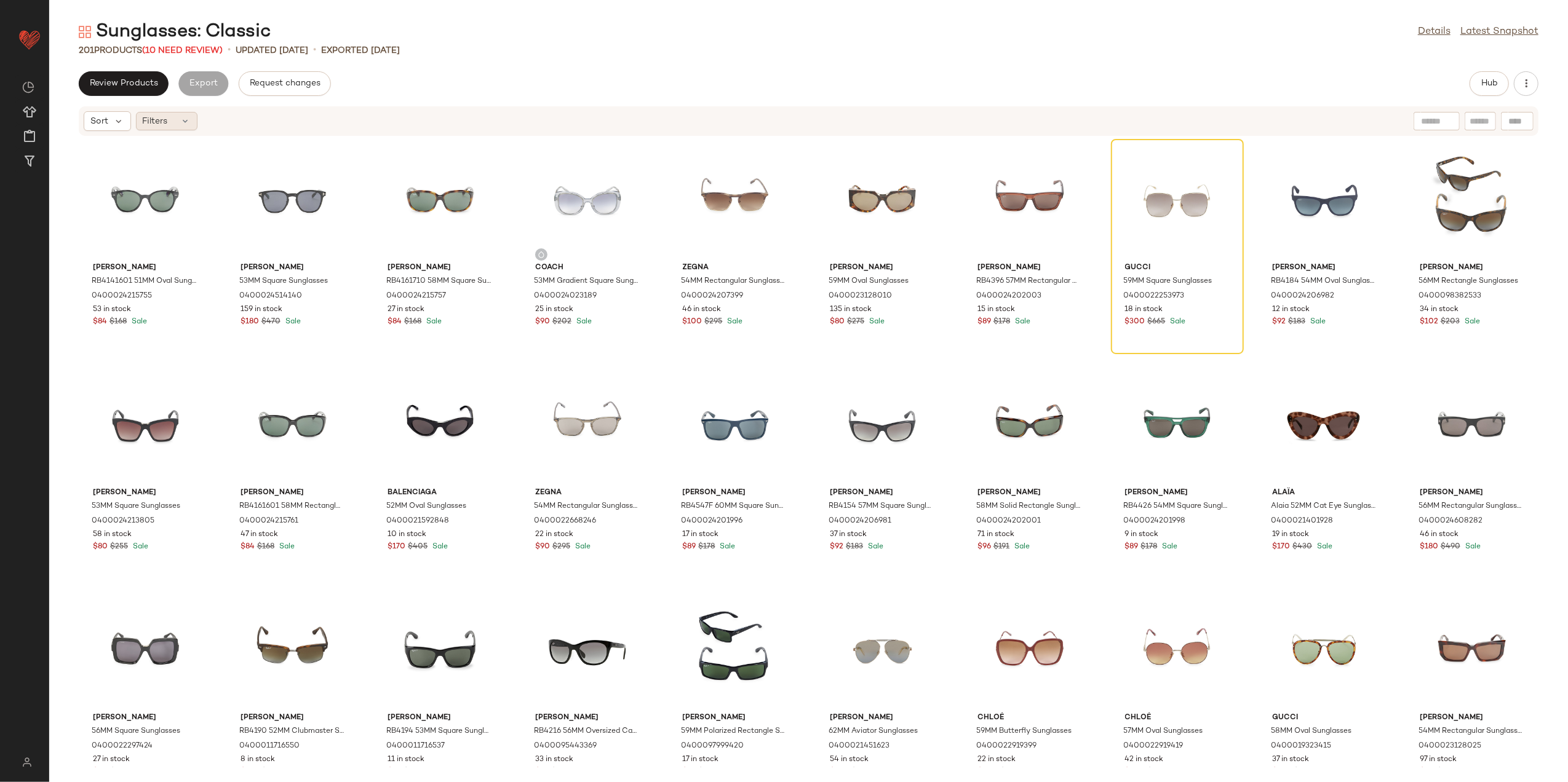
click at [176, 123] on div "Filters" at bounding box center [166, 121] width 61 height 19
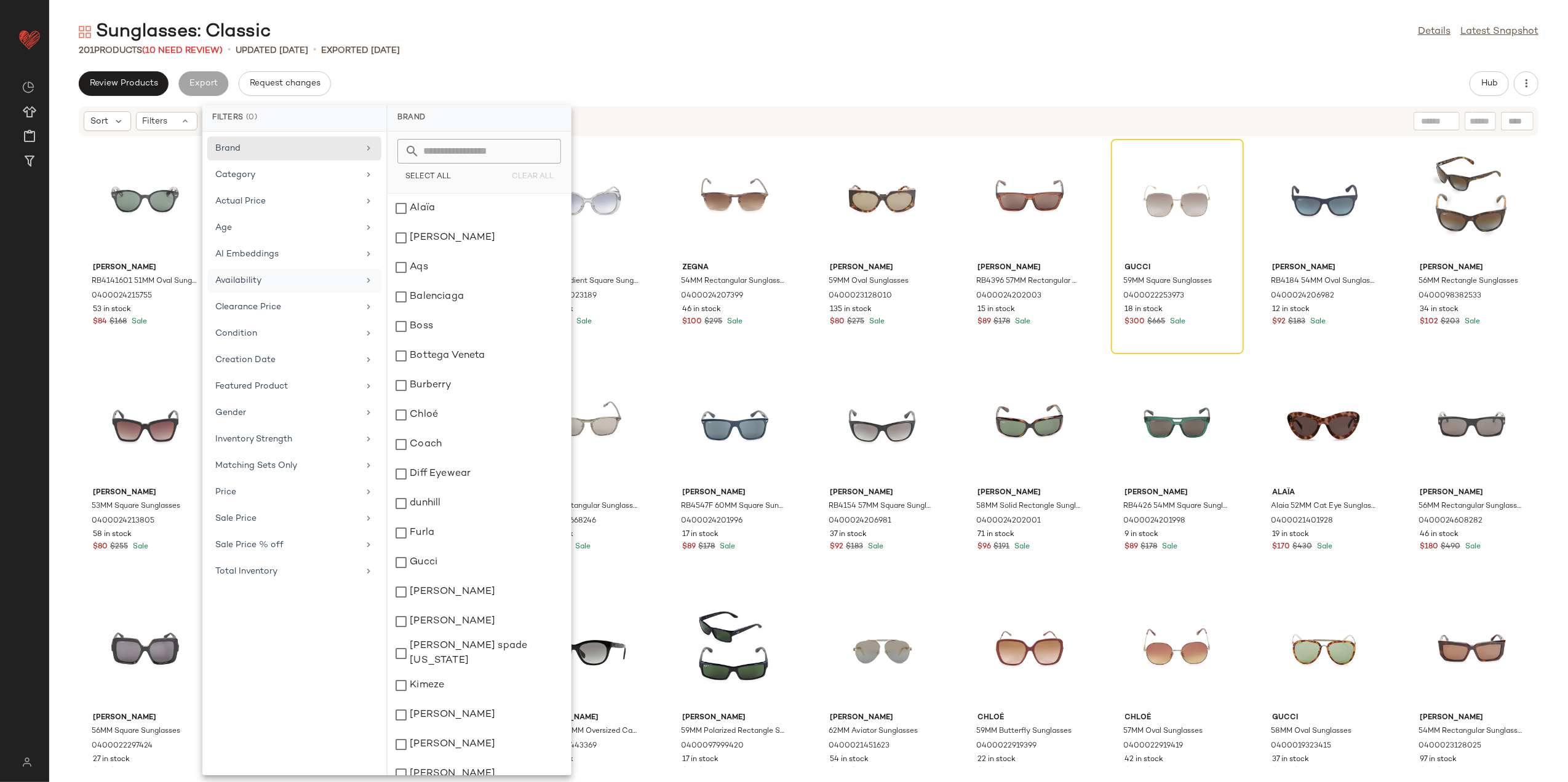
click at [286, 295] on div "Availability" at bounding box center [294, 307] width 174 height 24
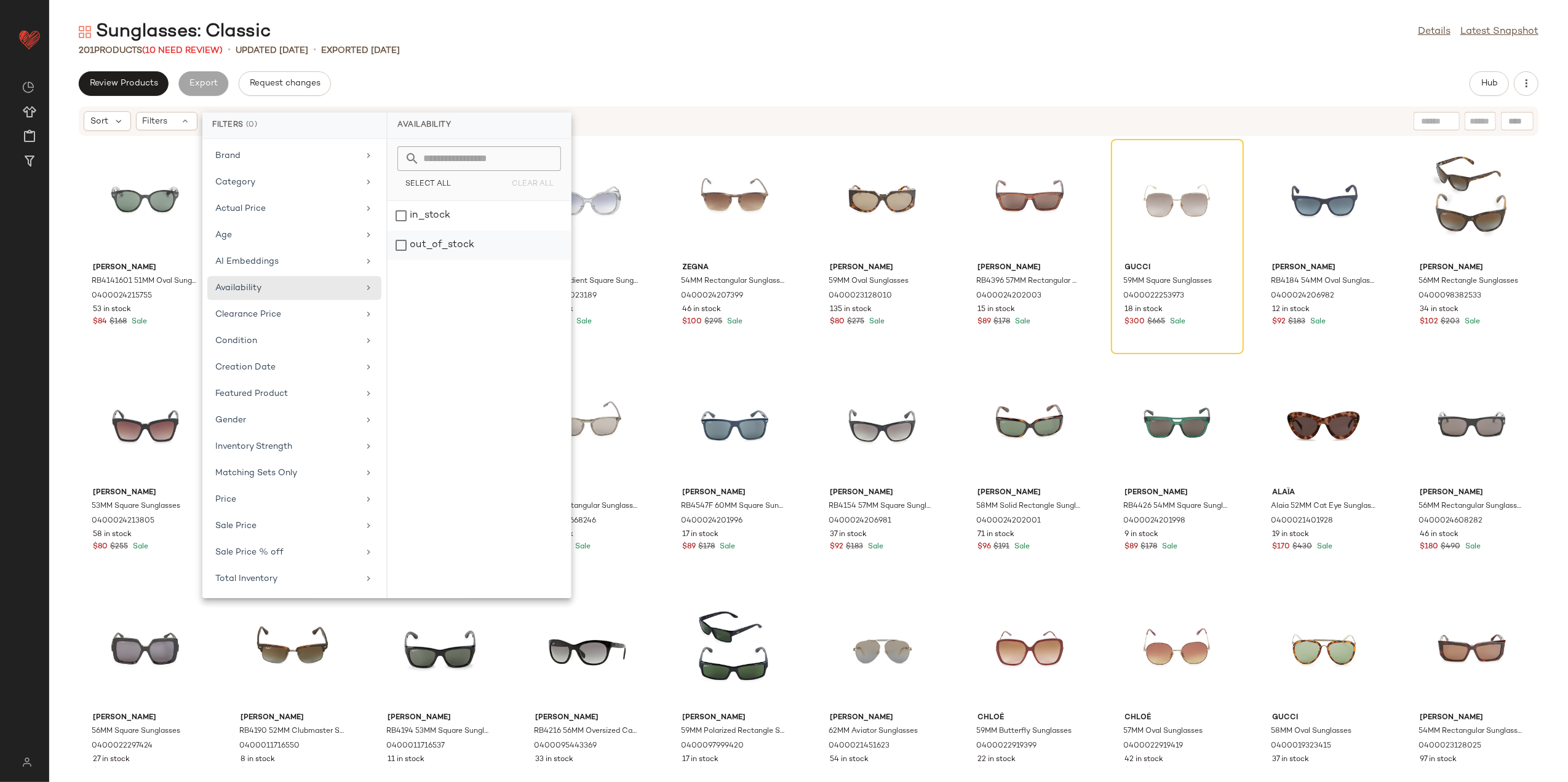
click at [431, 245] on div "out_of_stock" at bounding box center [479, 245] width 183 height 30
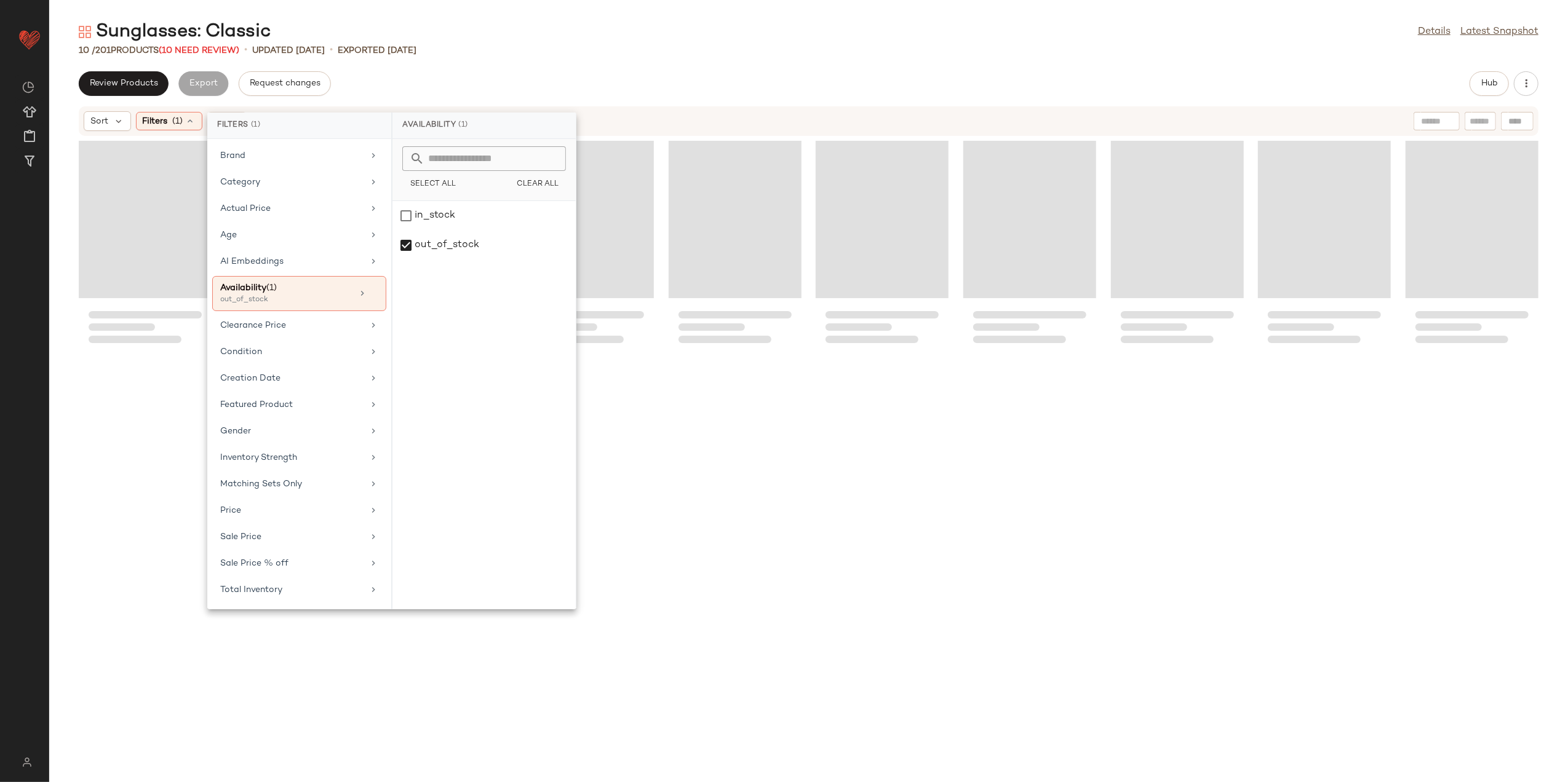
click at [523, 56] on div "10 / 201 Products (10 Need Review) • updated Aug 13th • Exported Aug 13th" at bounding box center [809, 51] width 1519 height 12
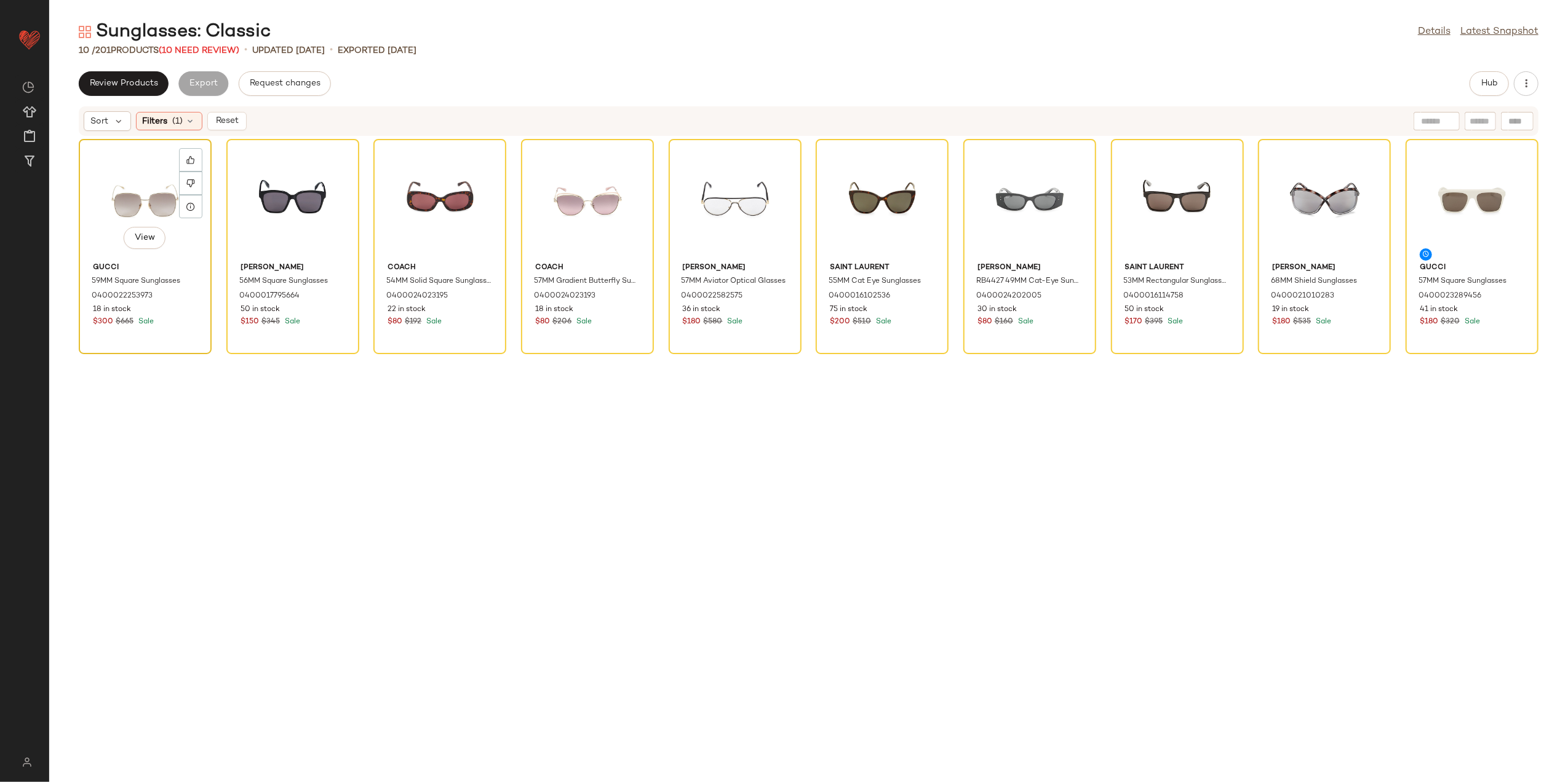
click at [147, 197] on div "View" at bounding box center [145, 200] width 124 height 114
click at [1468, 195] on div "View" at bounding box center [1472, 200] width 124 height 114
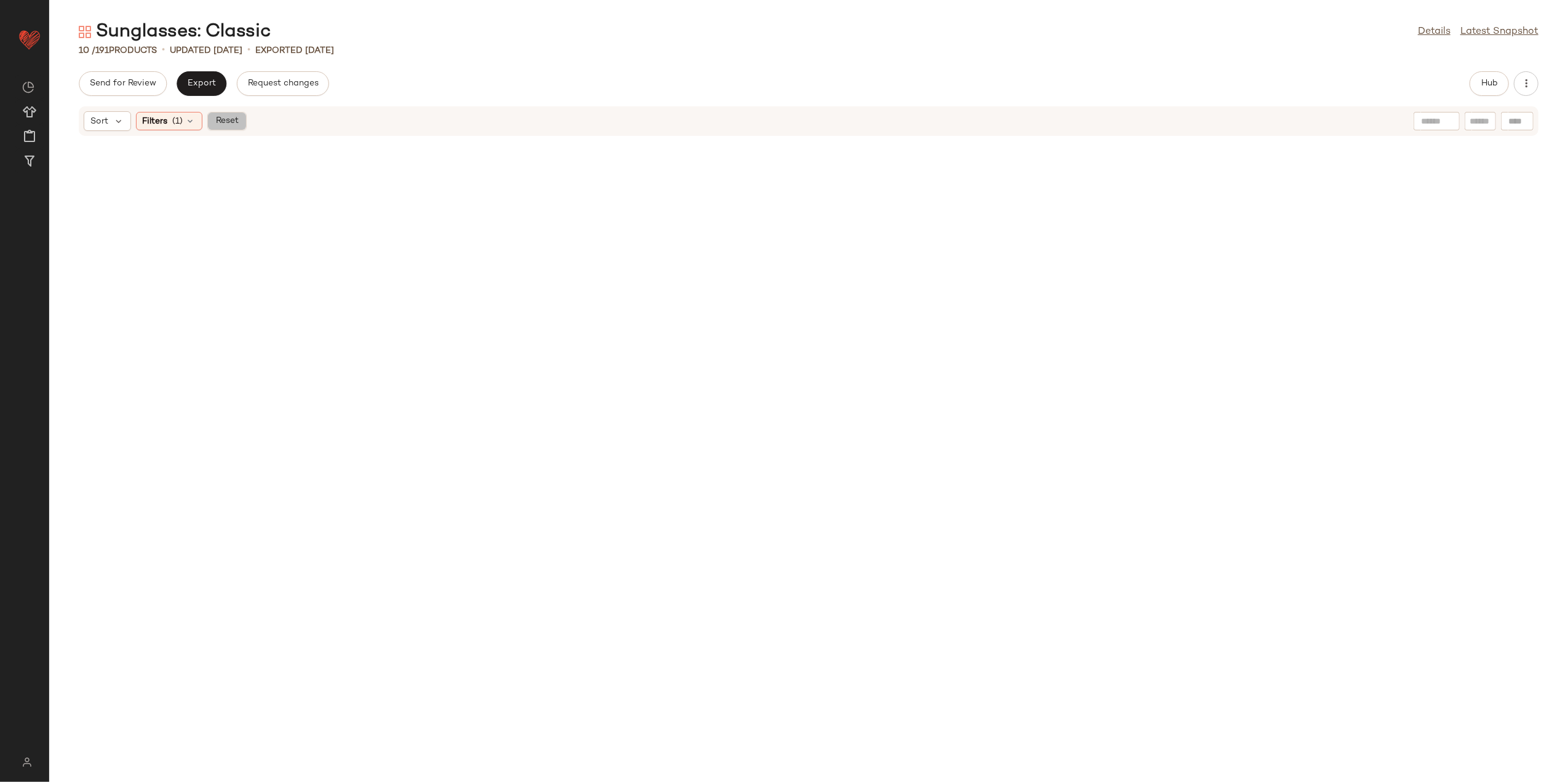
click at [238, 124] on span "Reset" at bounding box center [226, 121] width 24 height 10
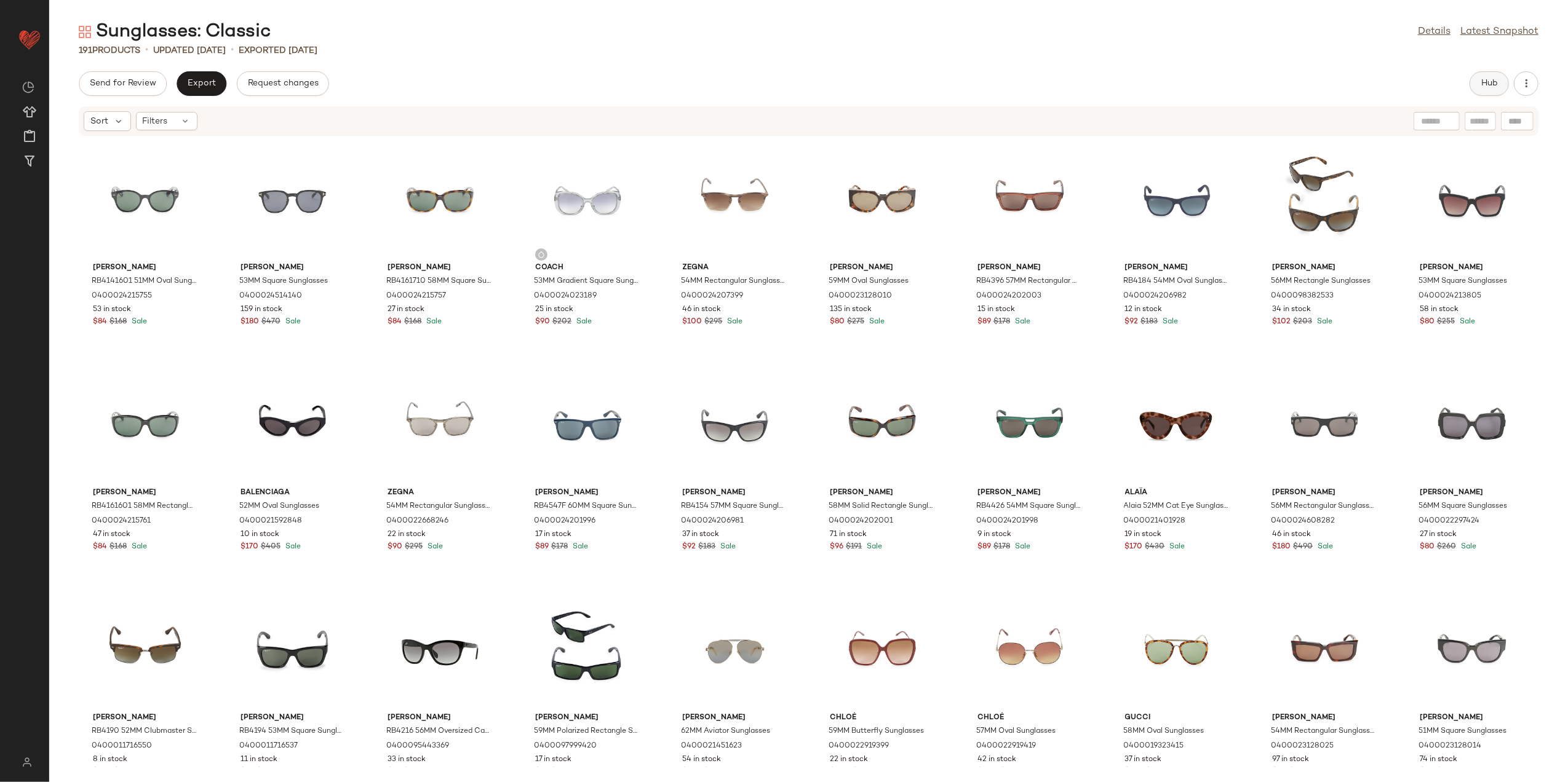
click at [1486, 81] on span "Hub" at bounding box center [1489, 83] width 17 height 10
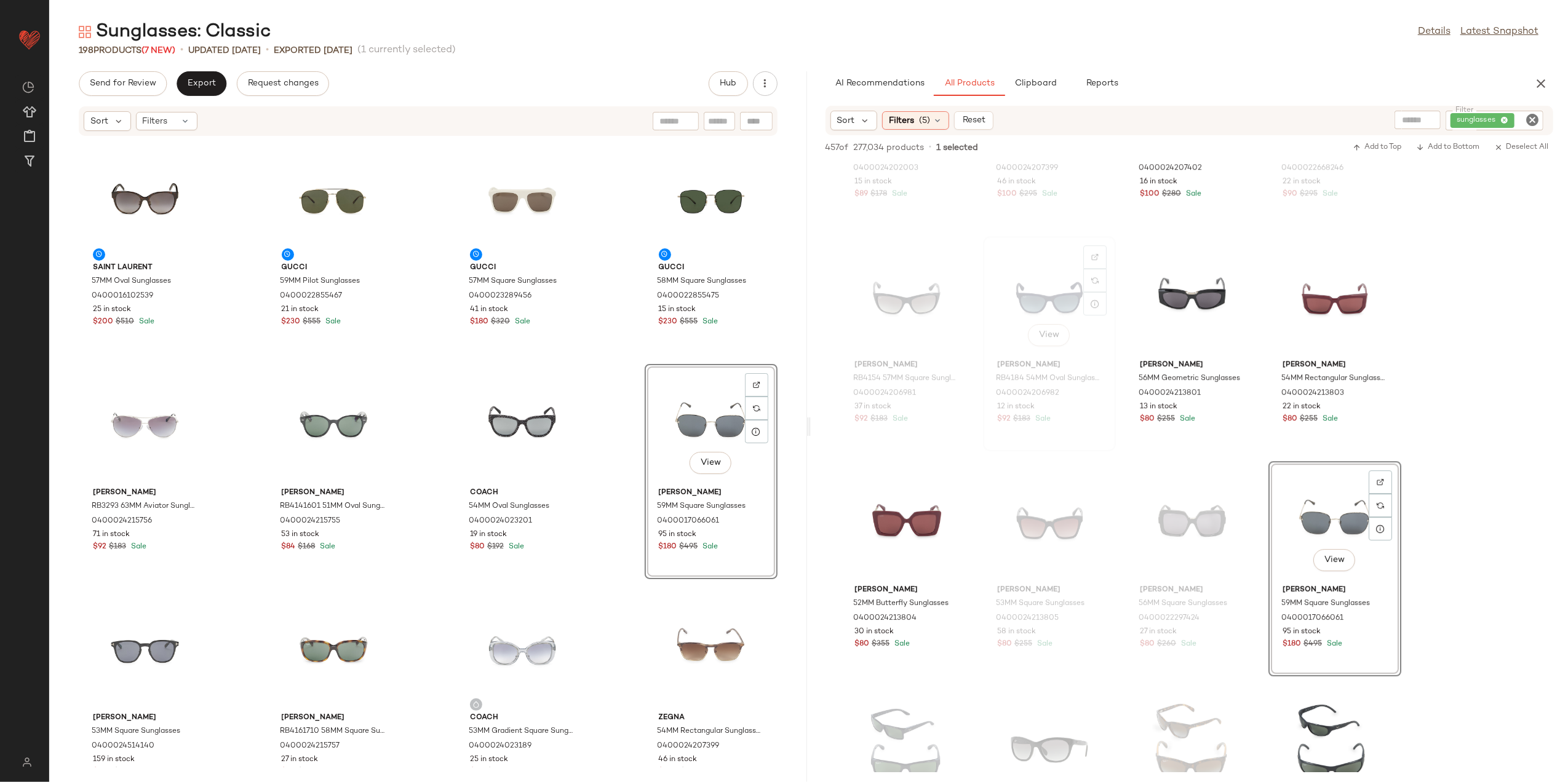
scroll to position [3853, 0]
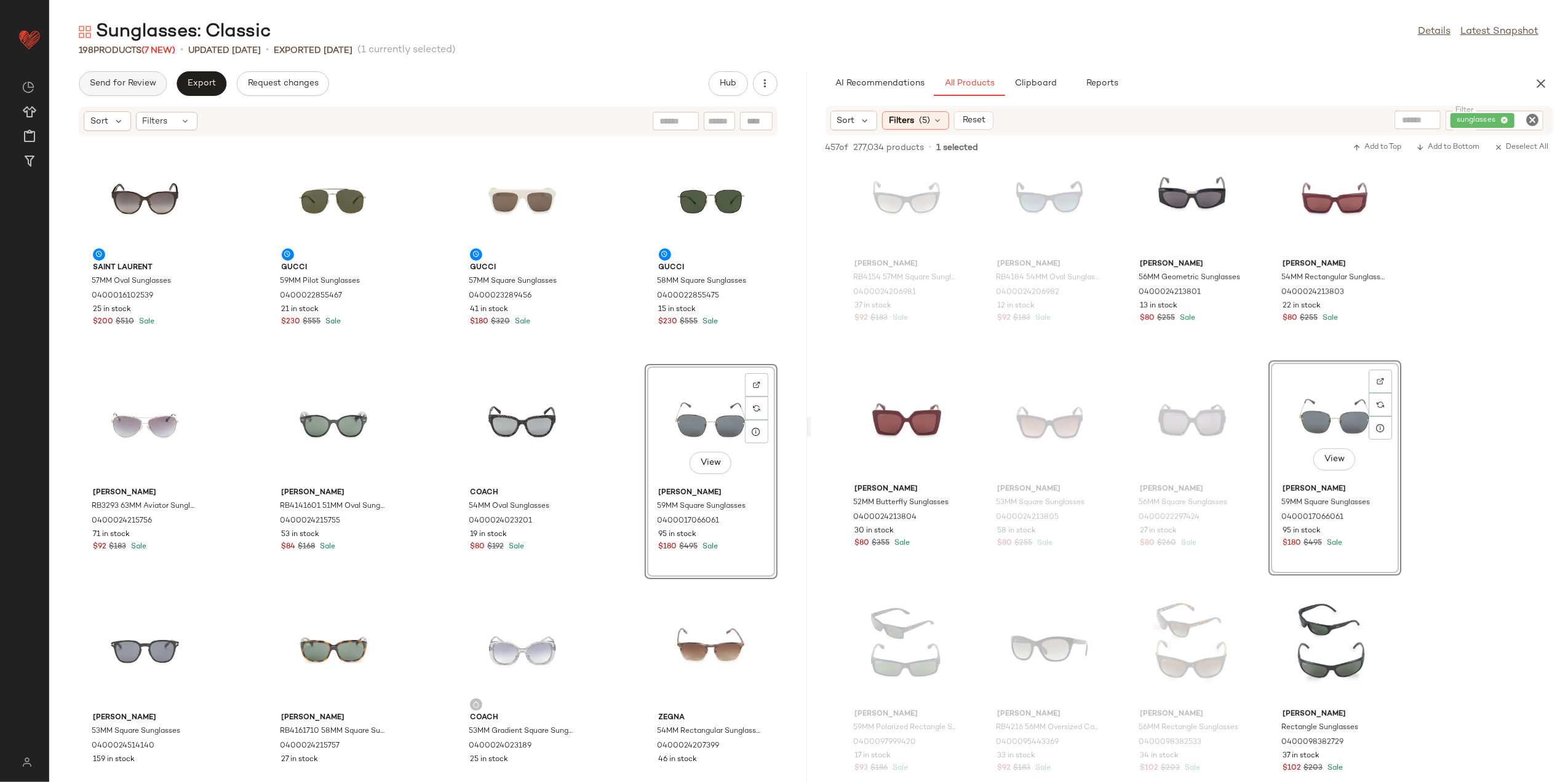
click at [154, 77] on button "Send for Review" at bounding box center [122, 83] width 88 height 25
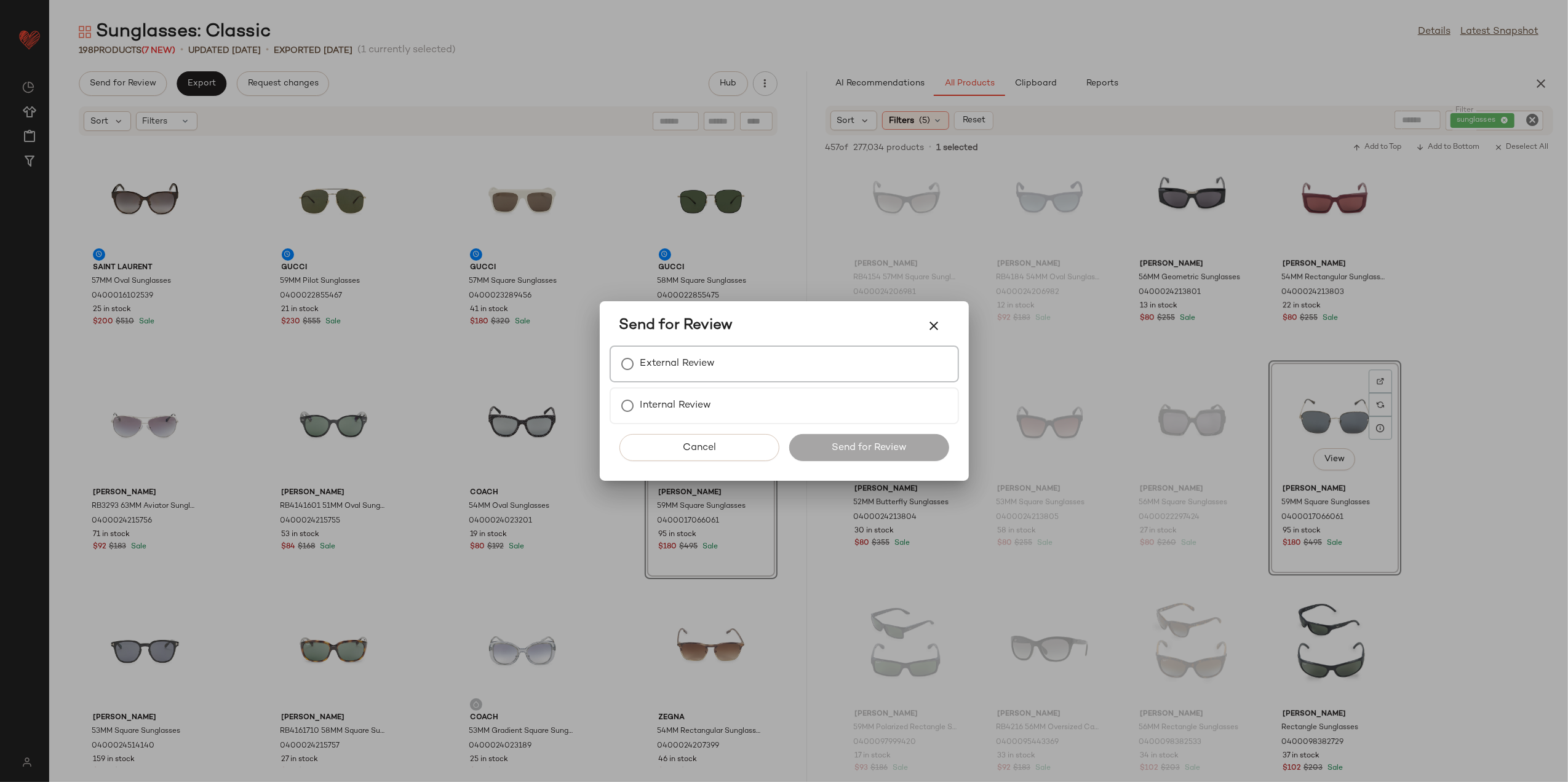
click at [699, 365] on label "External Review" at bounding box center [677, 364] width 75 height 25
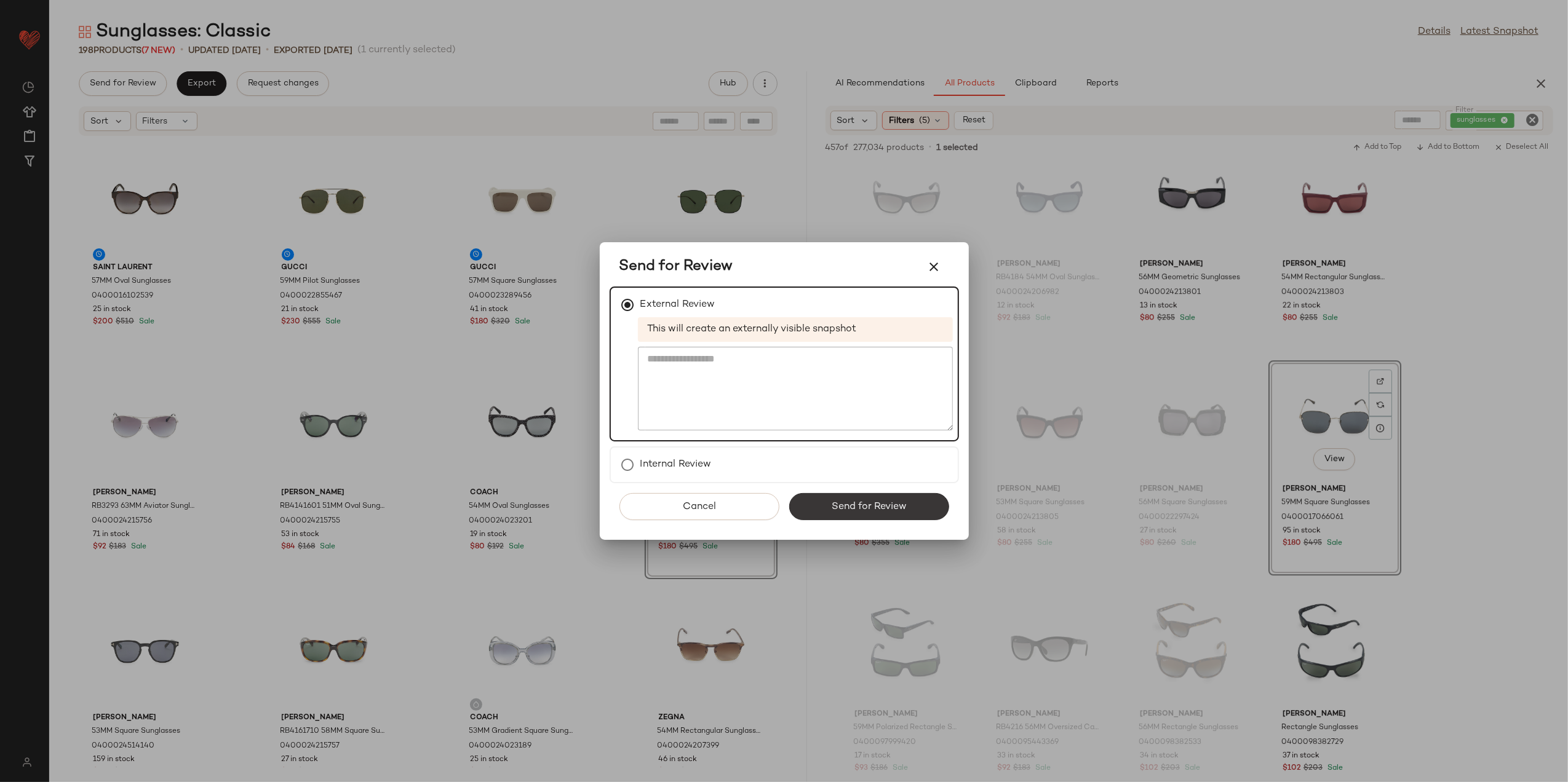
click at [817, 517] on button "Send for Review" at bounding box center [869, 507] width 160 height 27
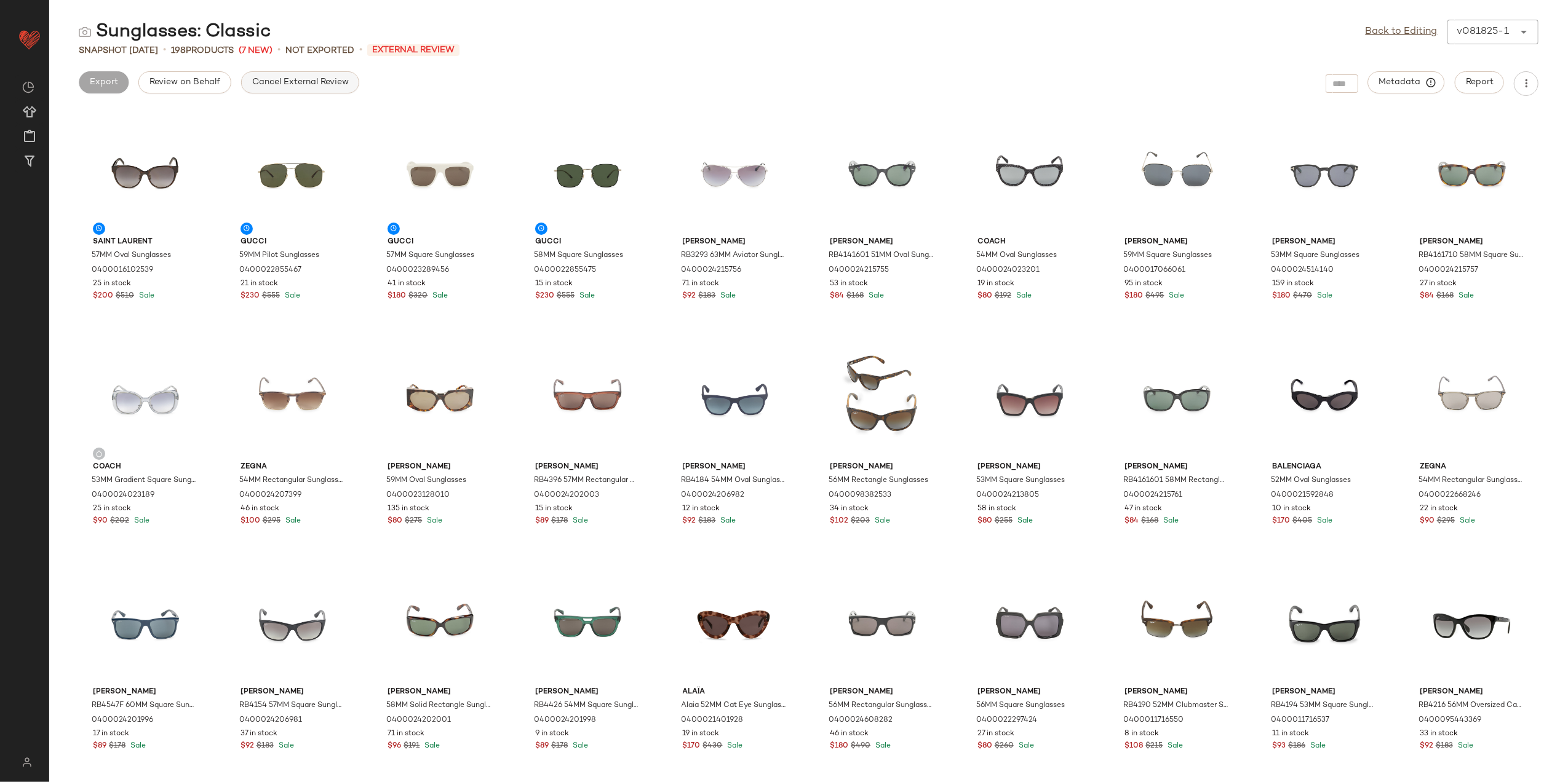
click at [266, 79] on span "Cancel External Review" at bounding box center [300, 82] width 97 height 10
click at [1374, 38] on link "Back to Editing" at bounding box center [1402, 32] width 72 height 15
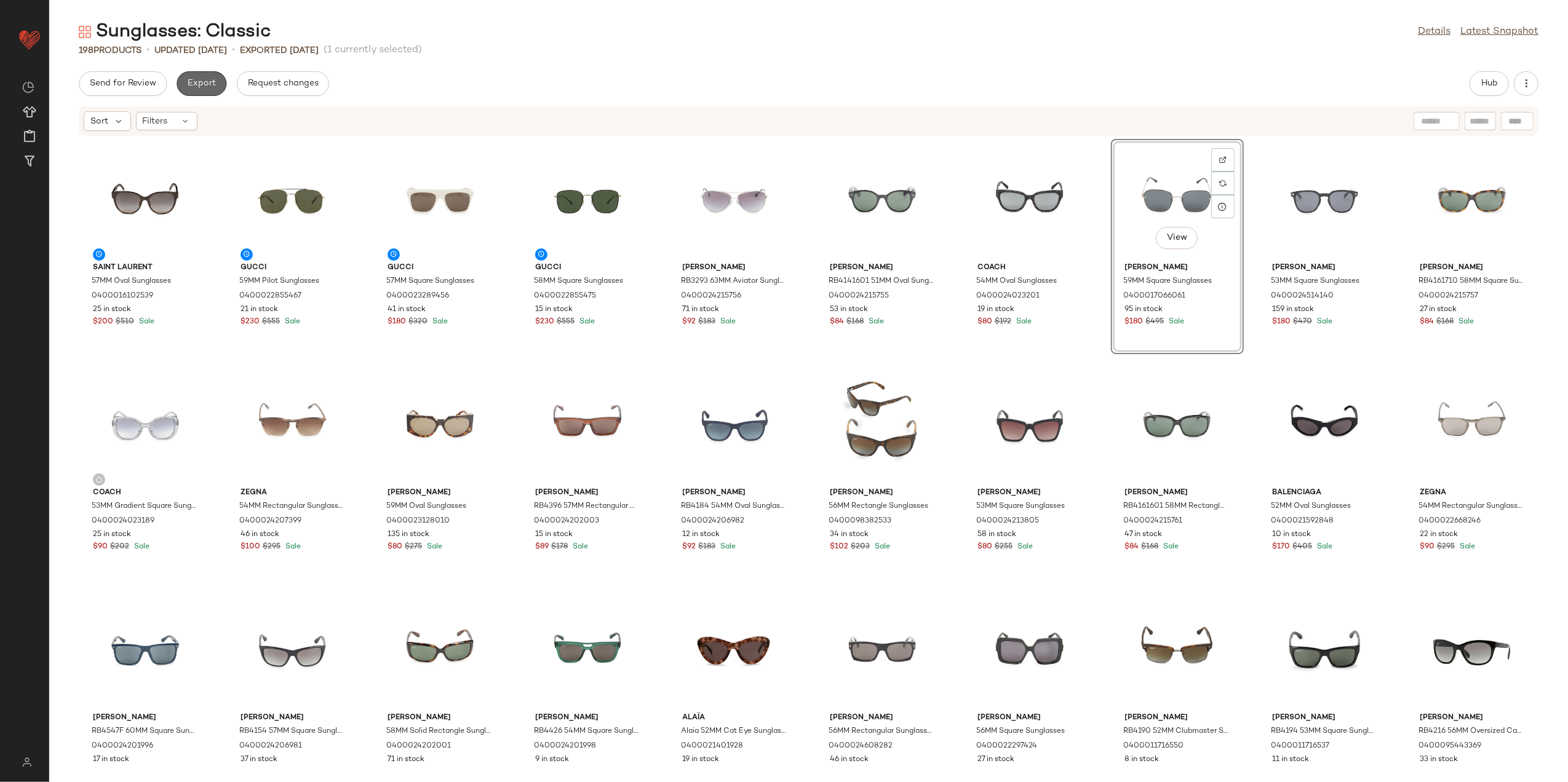
click at [200, 76] on button "Export" at bounding box center [201, 83] width 50 height 25
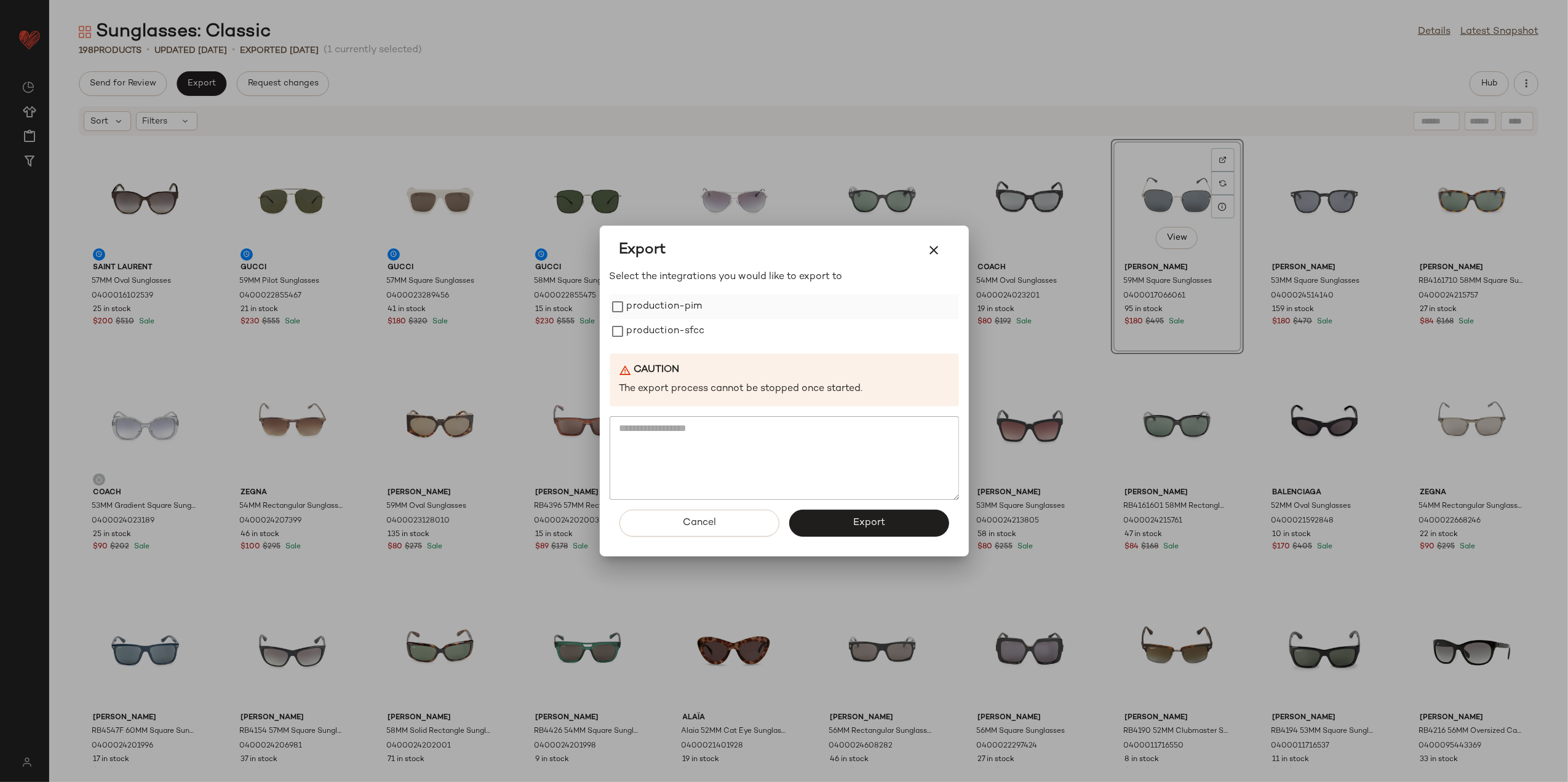
click at [647, 310] on label "production-pim" at bounding box center [665, 307] width 75 height 25
click at [649, 323] on label "production-sfcc" at bounding box center [666, 331] width 78 height 25
click at [837, 522] on button "Export" at bounding box center [869, 524] width 160 height 27
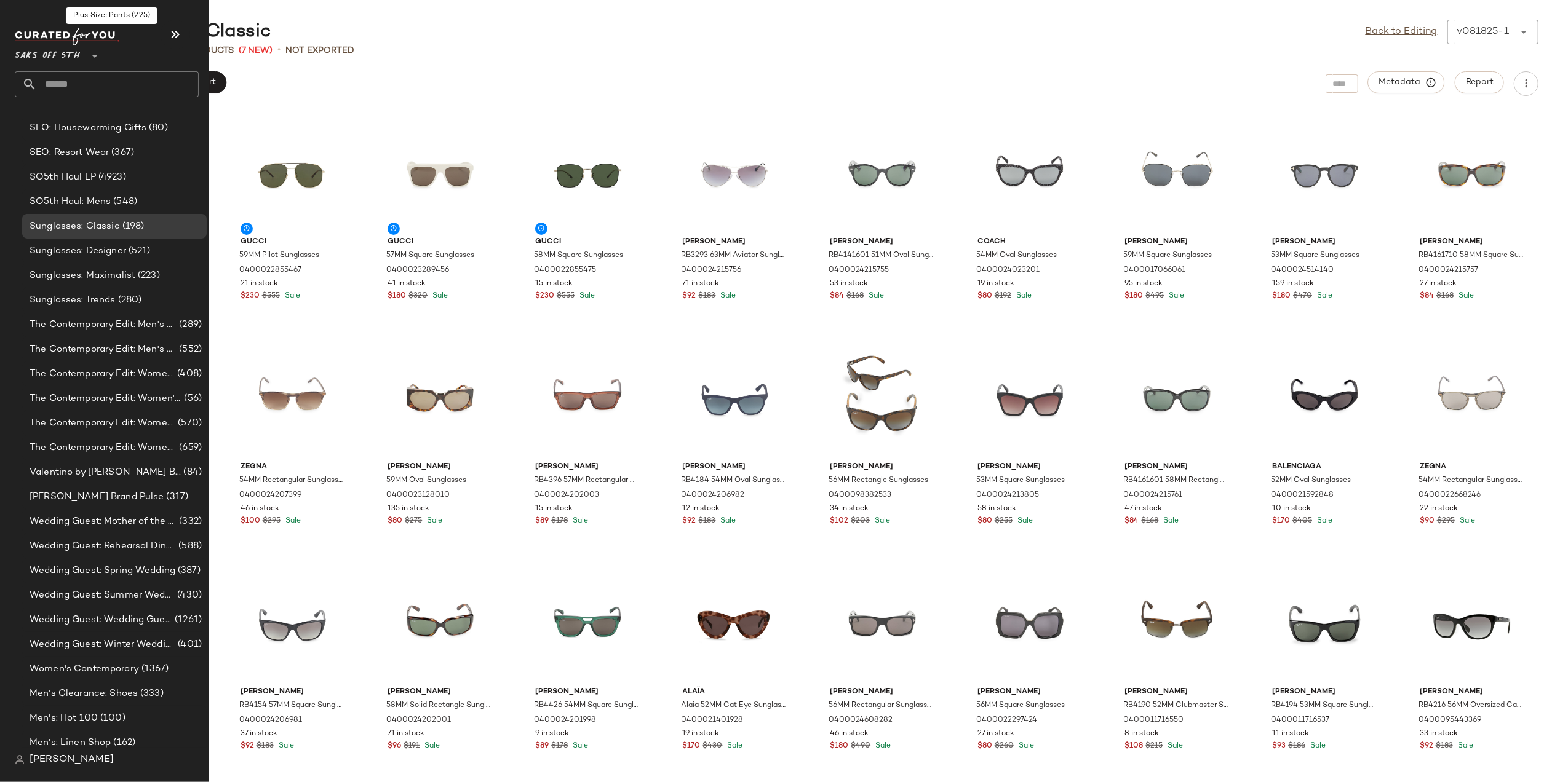
scroll to position [2123, 0]
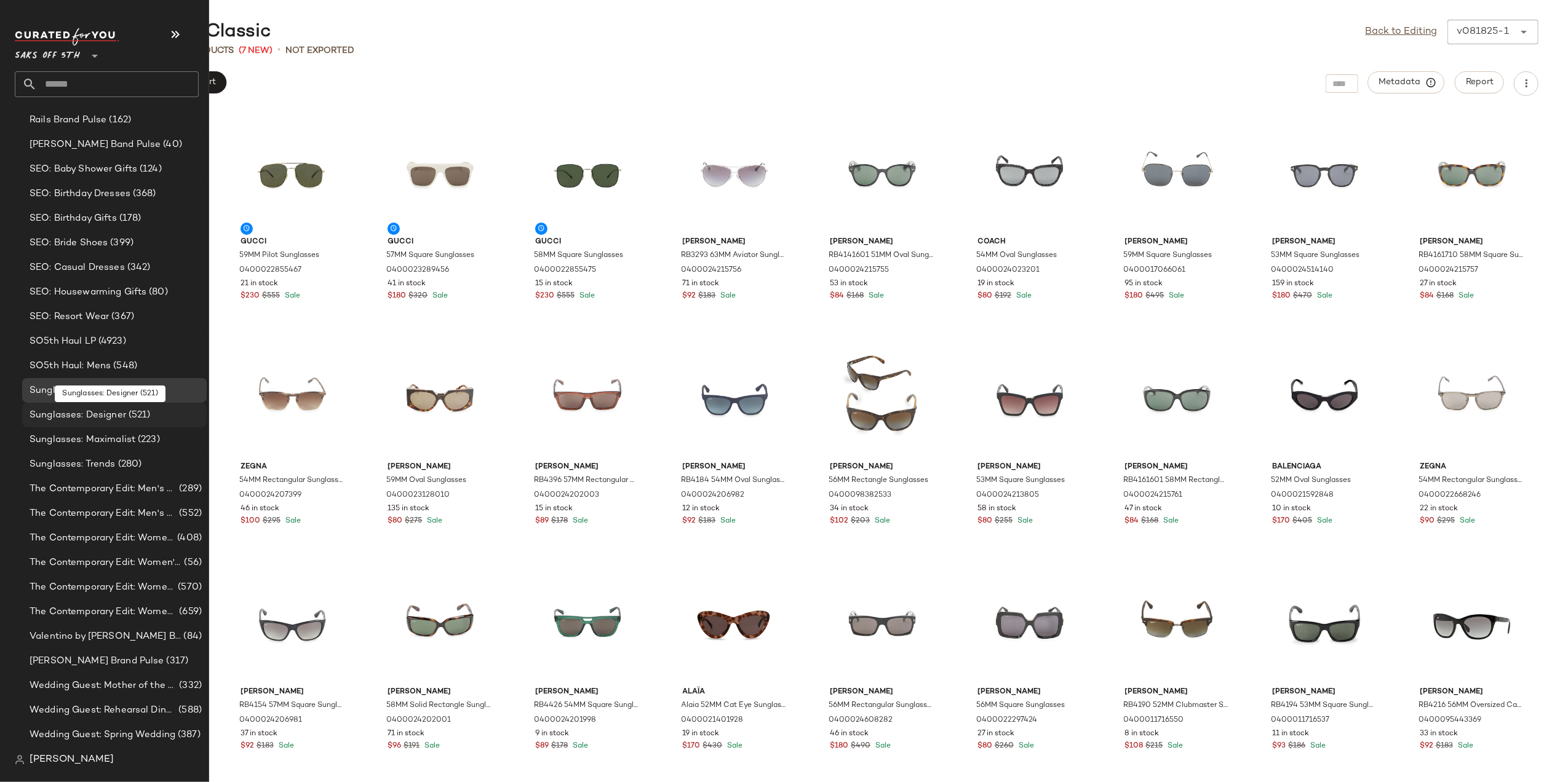
click at [113, 413] on span "Sunglasses: Designer" at bounding box center [78, 415] width 96 height 14
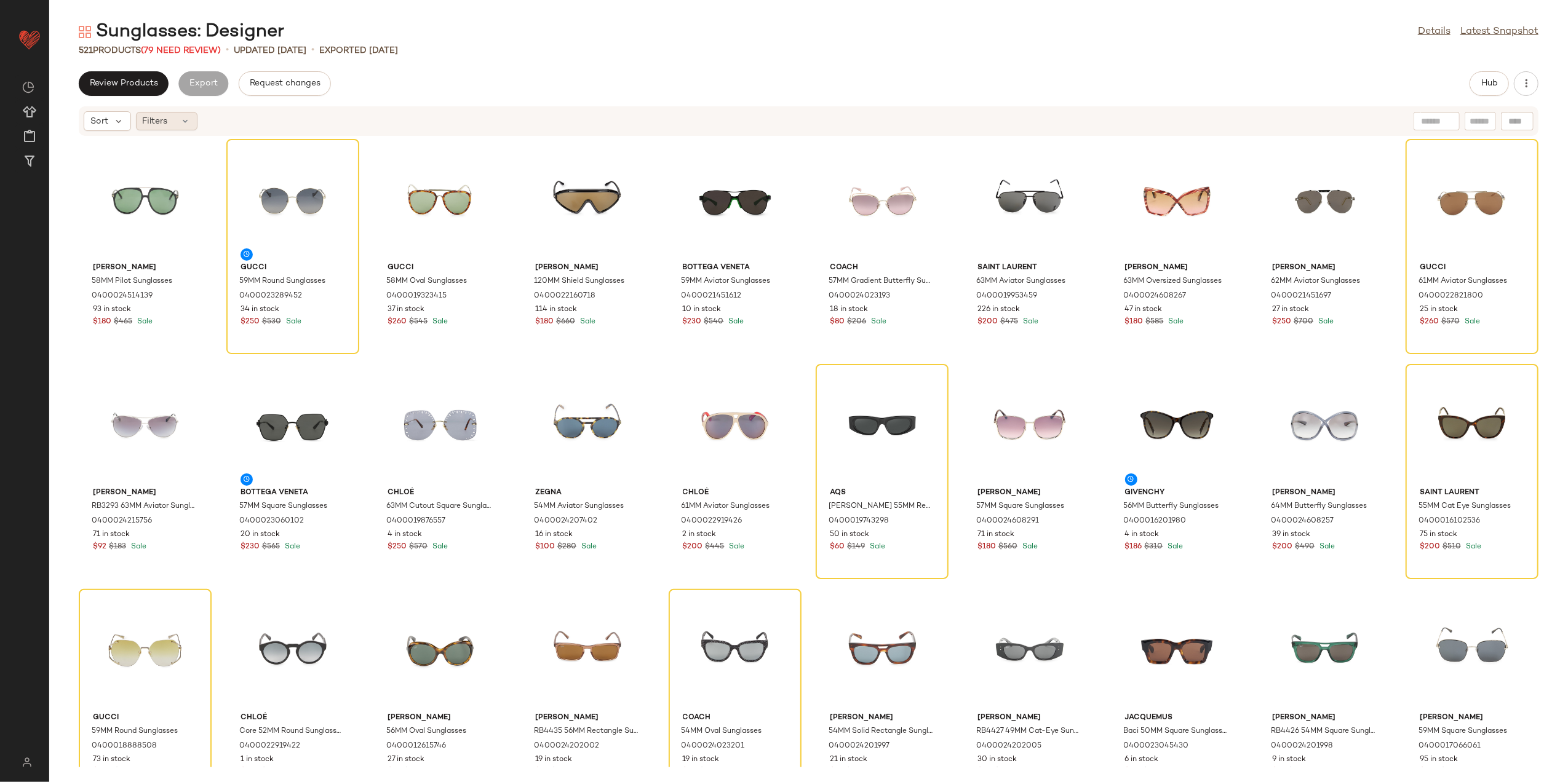
click at [149, 123] on span "Filters" at bounding box center [155, 121] width 25 height 13
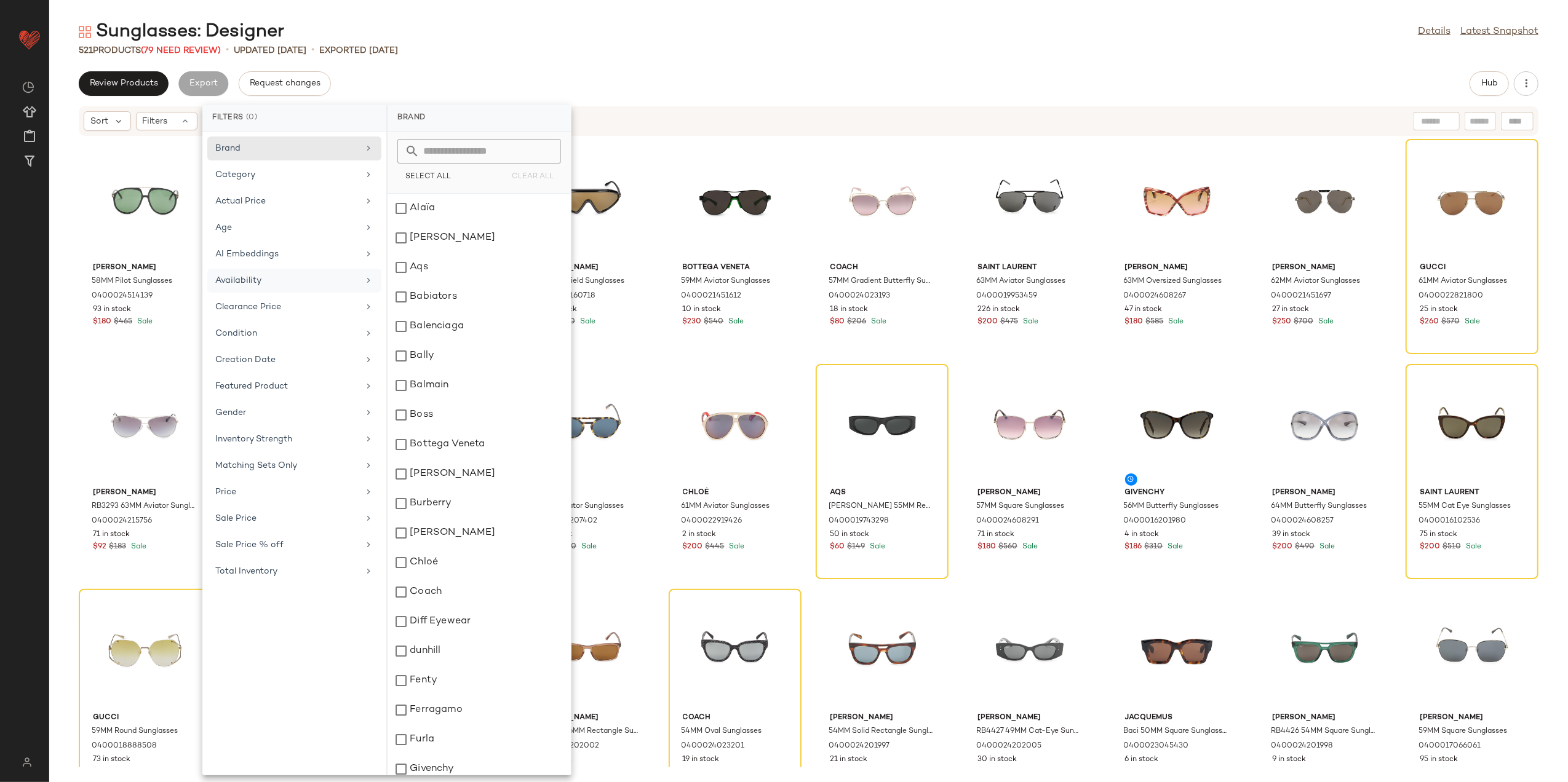
click at [306, 278] on div "Availability" at bounding box center [287, 281] width 144 height 13
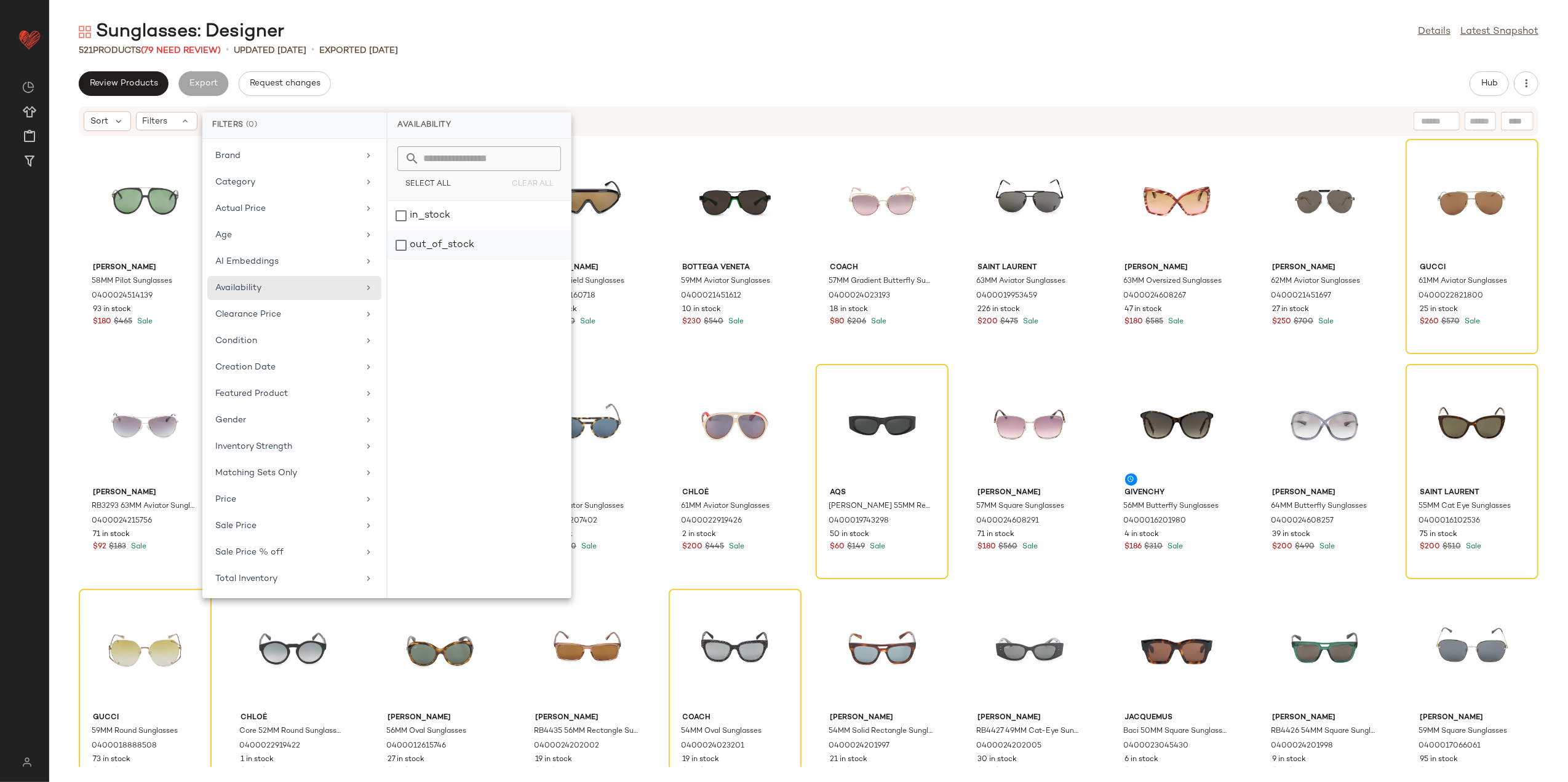
click at [416, 253] on div "out_of_stock" at bounding box center [479, 245] width 183 height 30
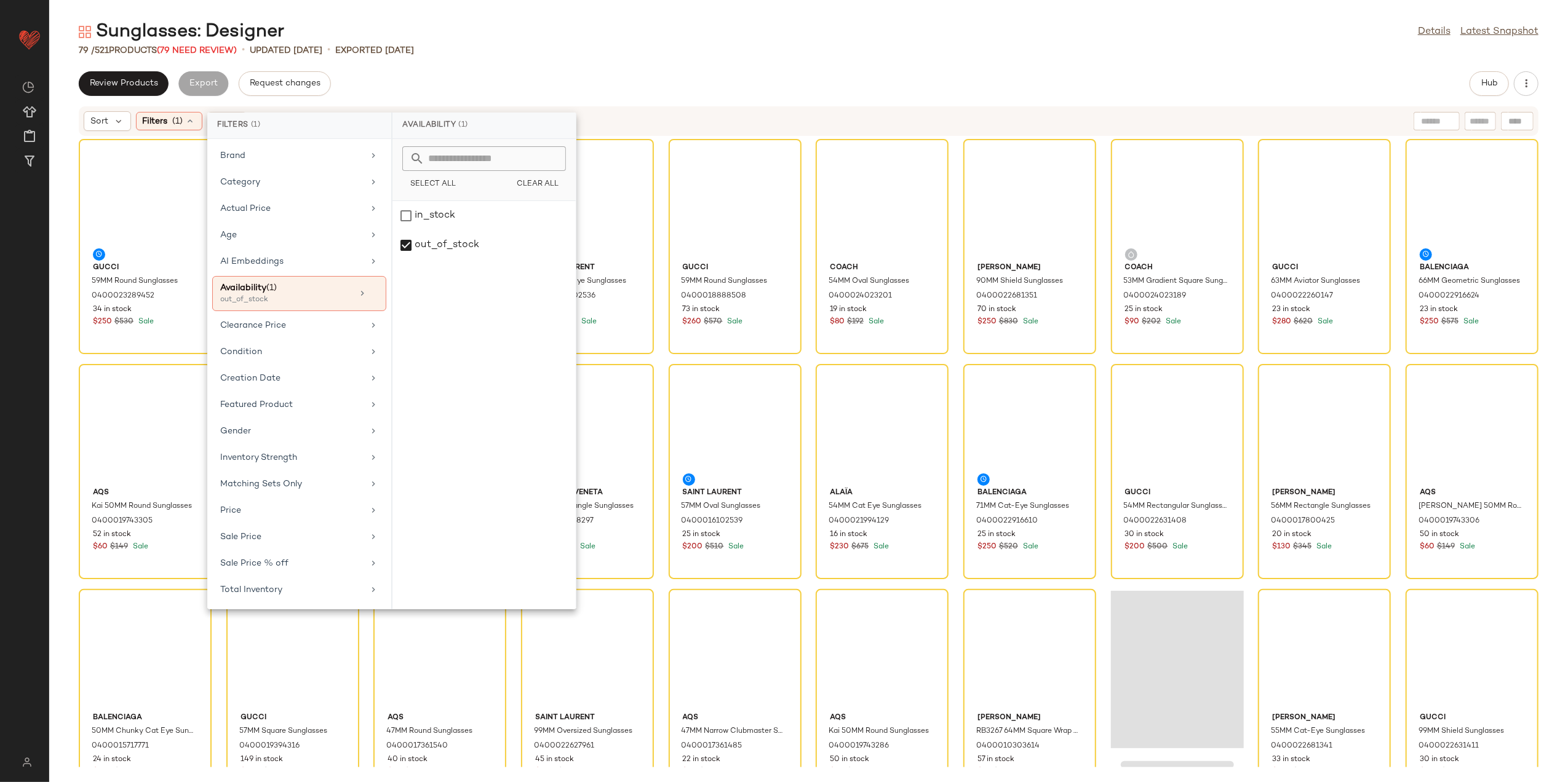
click at [500, 57] on div "Sunglasses: Designer Details Latest Snapshot 79 / 521 Products (79 Need Review)…" at bounding box center [809, 401] width 1519 height 762
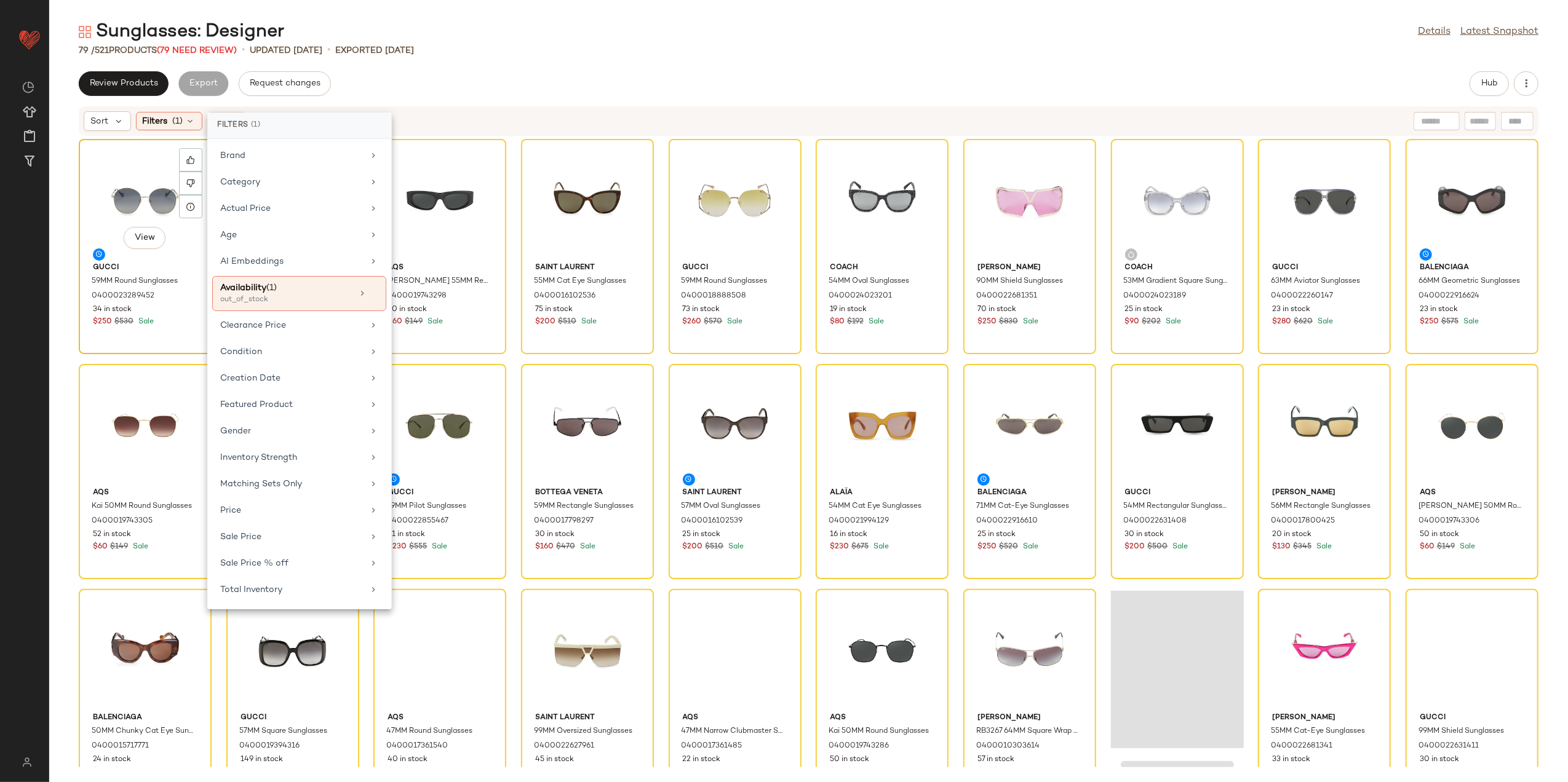
click at [119, 176] on div "View" at bounding box center [145, 200] width 124 height 114
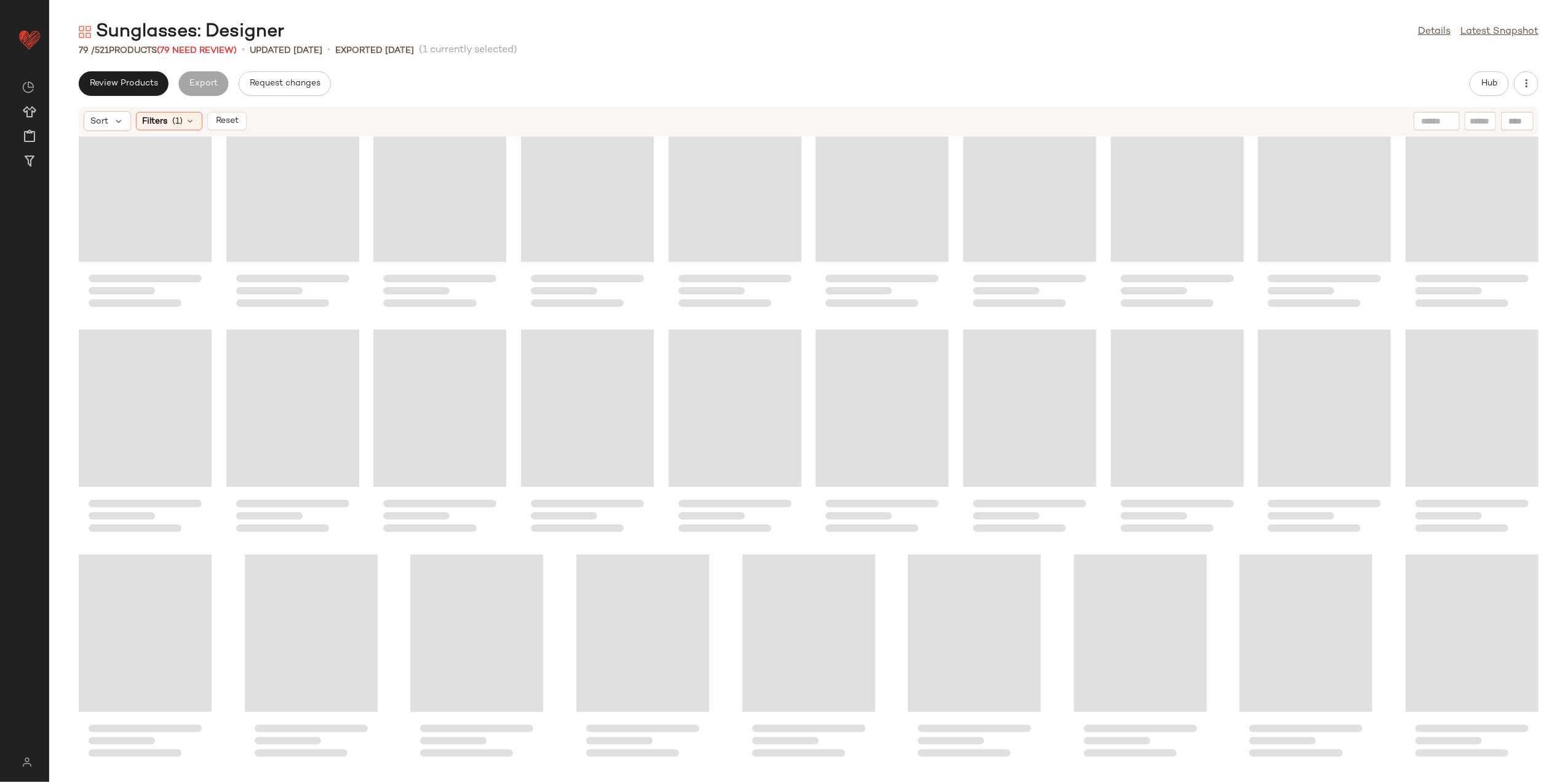
scroll to position [1171, 0]
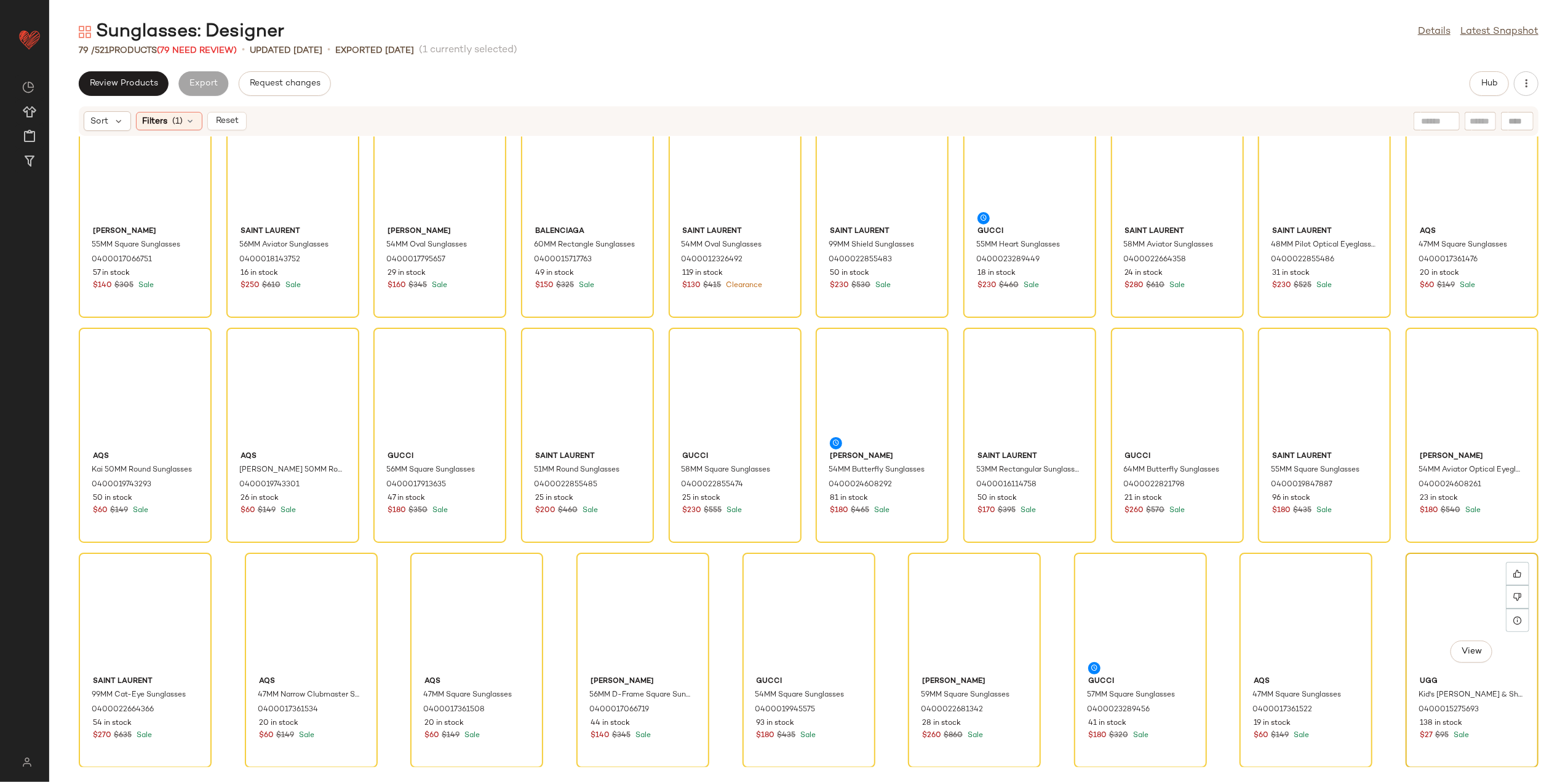
click at [1455, 610] on div "View" at bounding box center [1472, 614] width 124 height 114
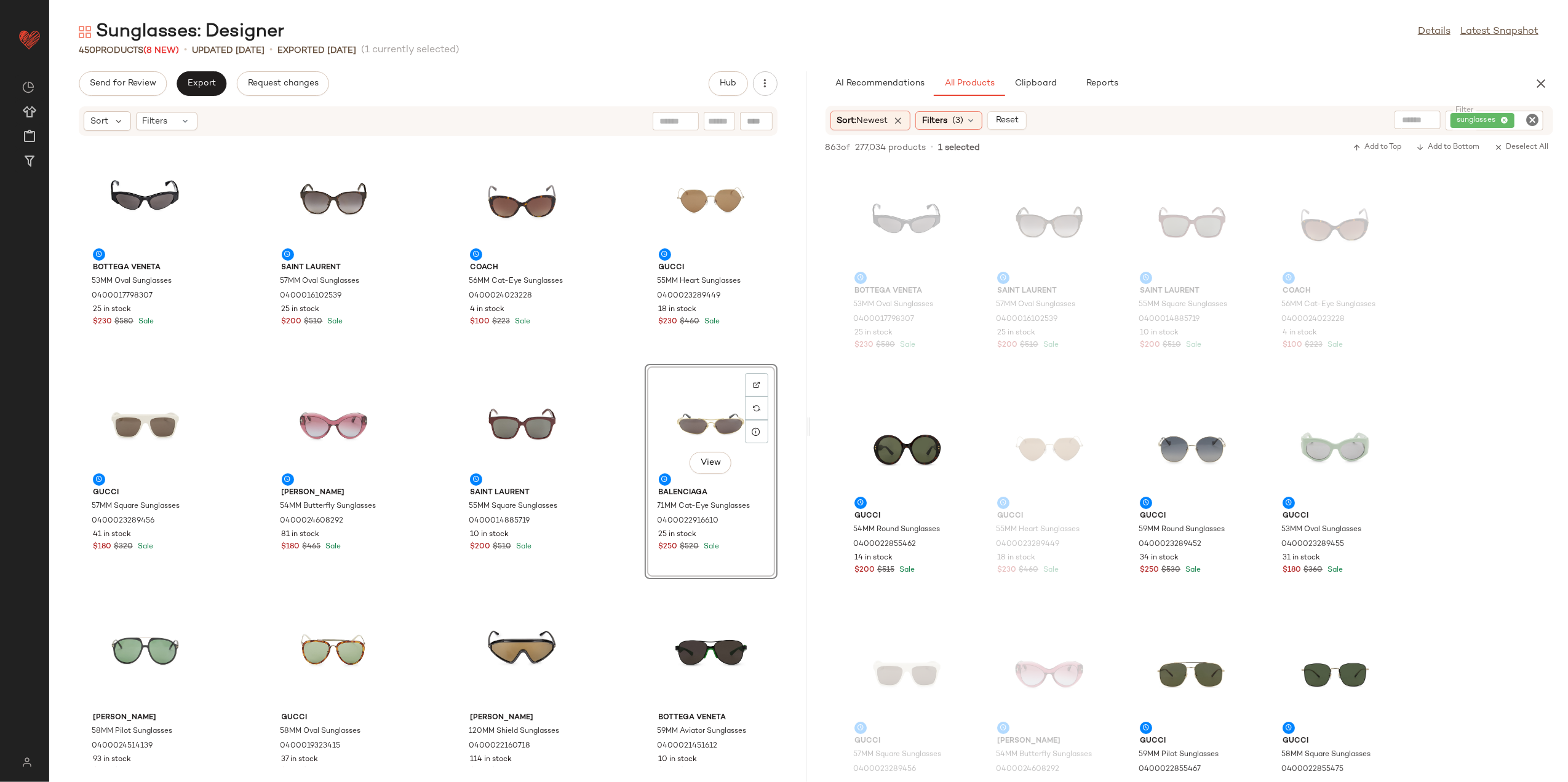
scroll to position [492, 0]
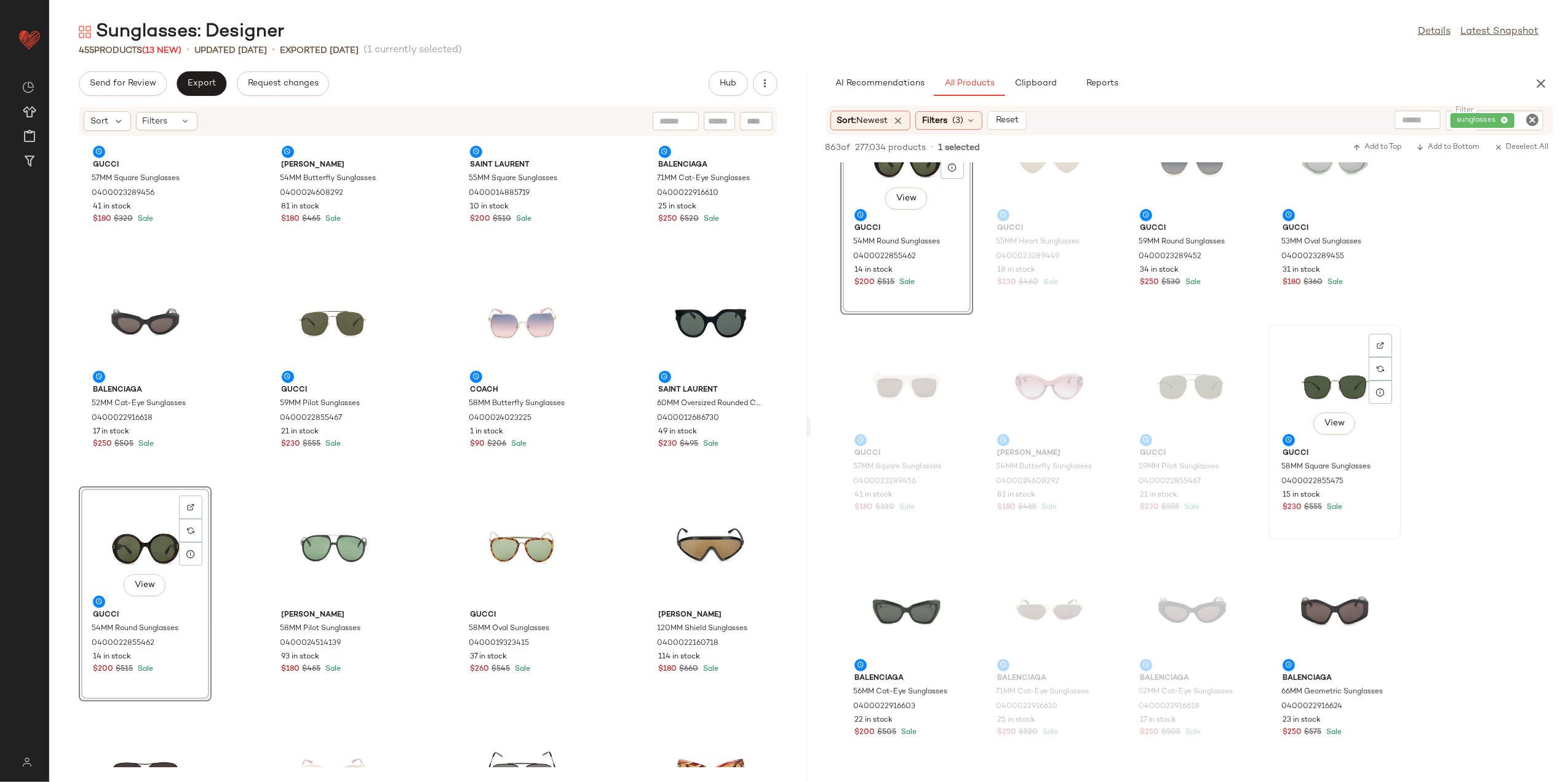
scroll to position [328, 0]
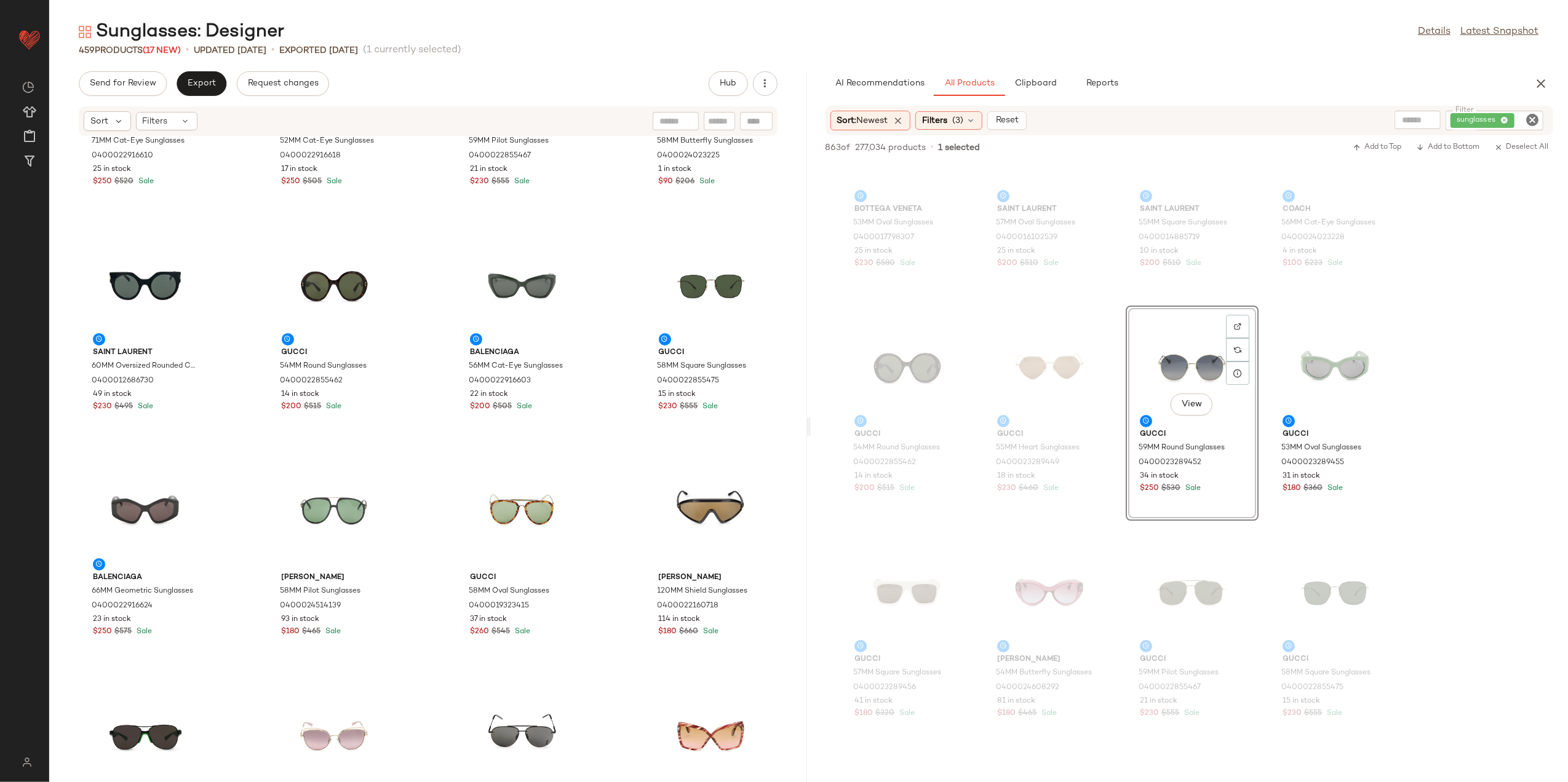
scroll to position [0, 0]
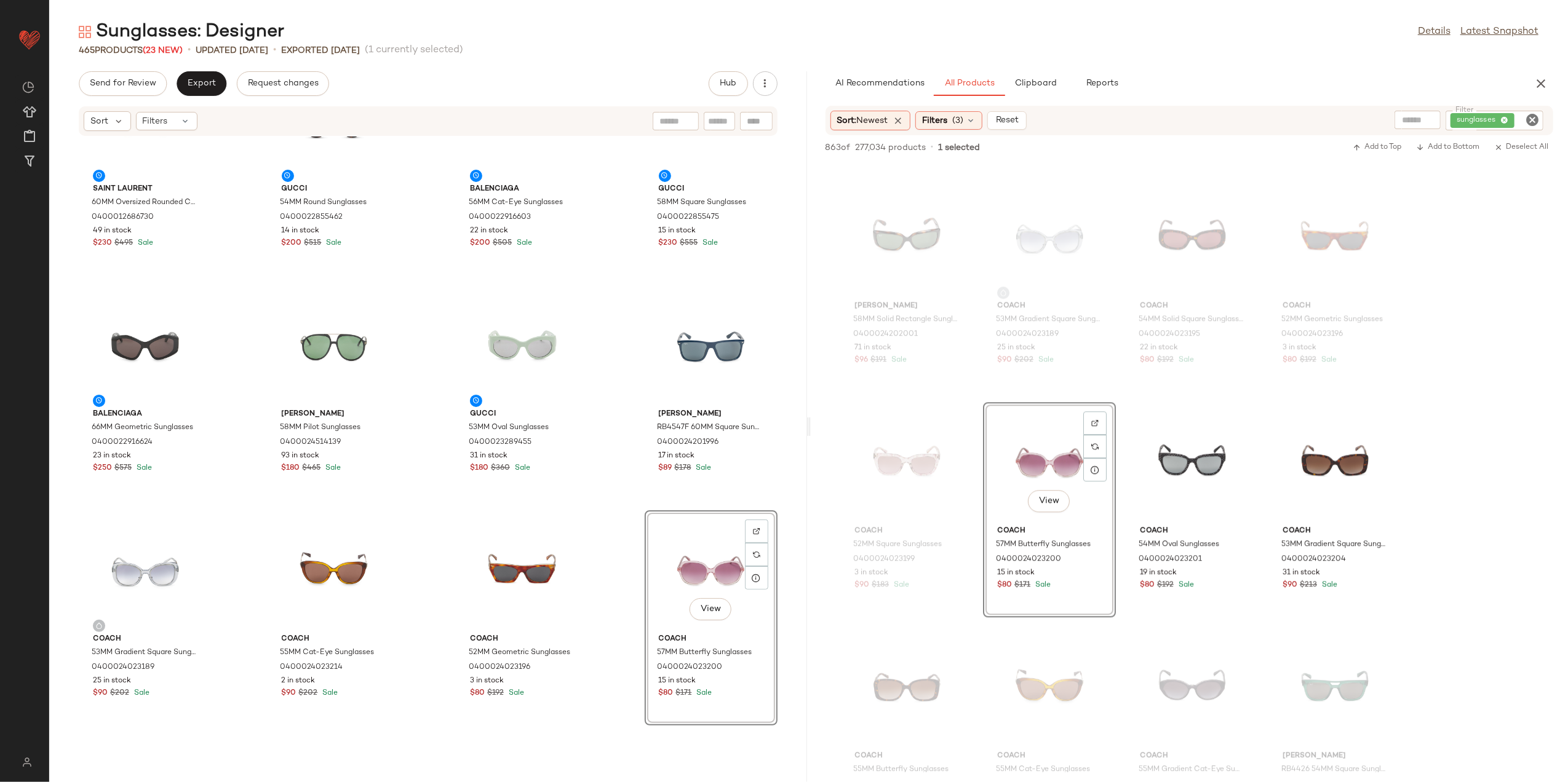
scroll to position [928, 0]
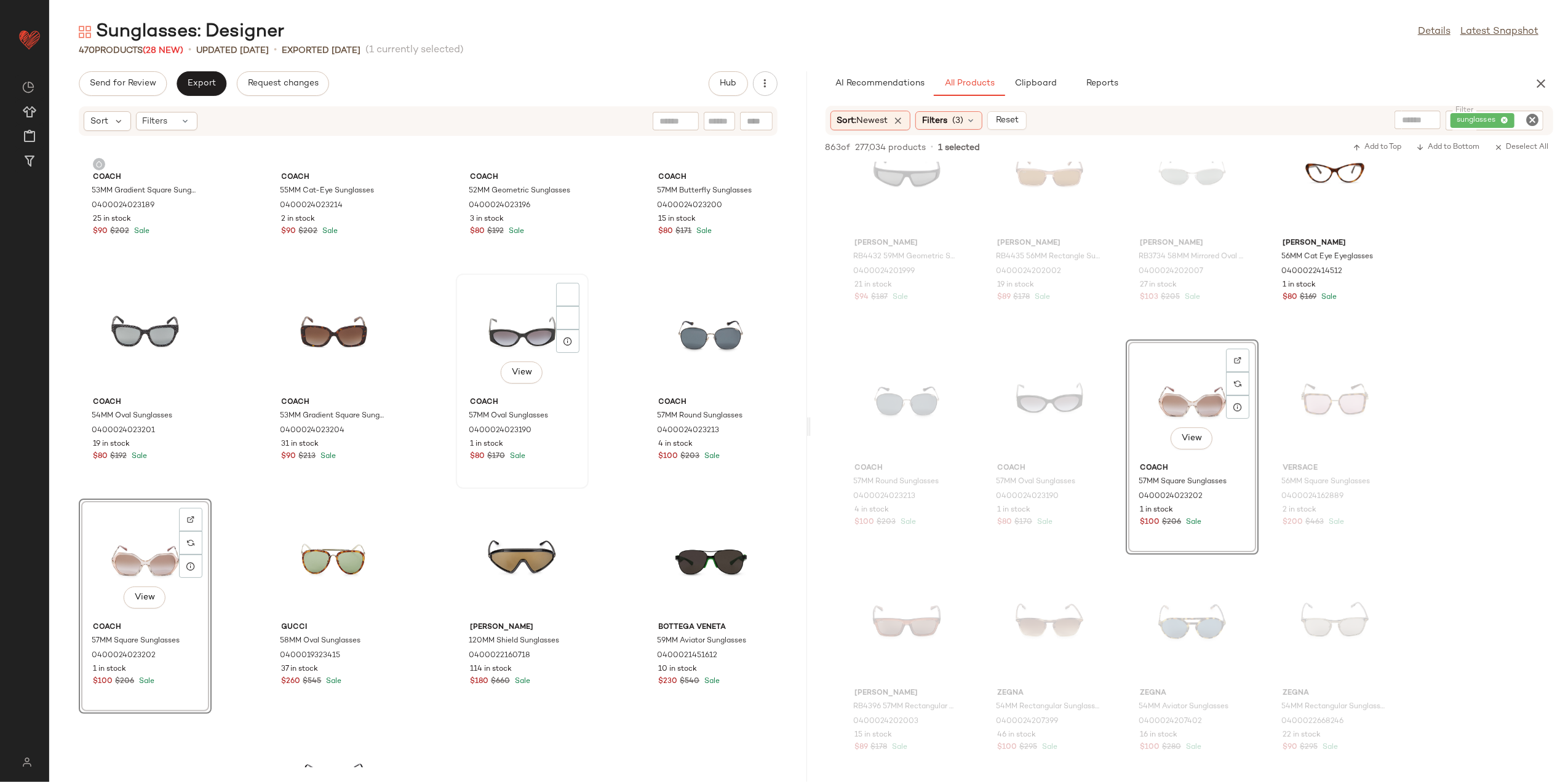
scroll to position [1136, 0]
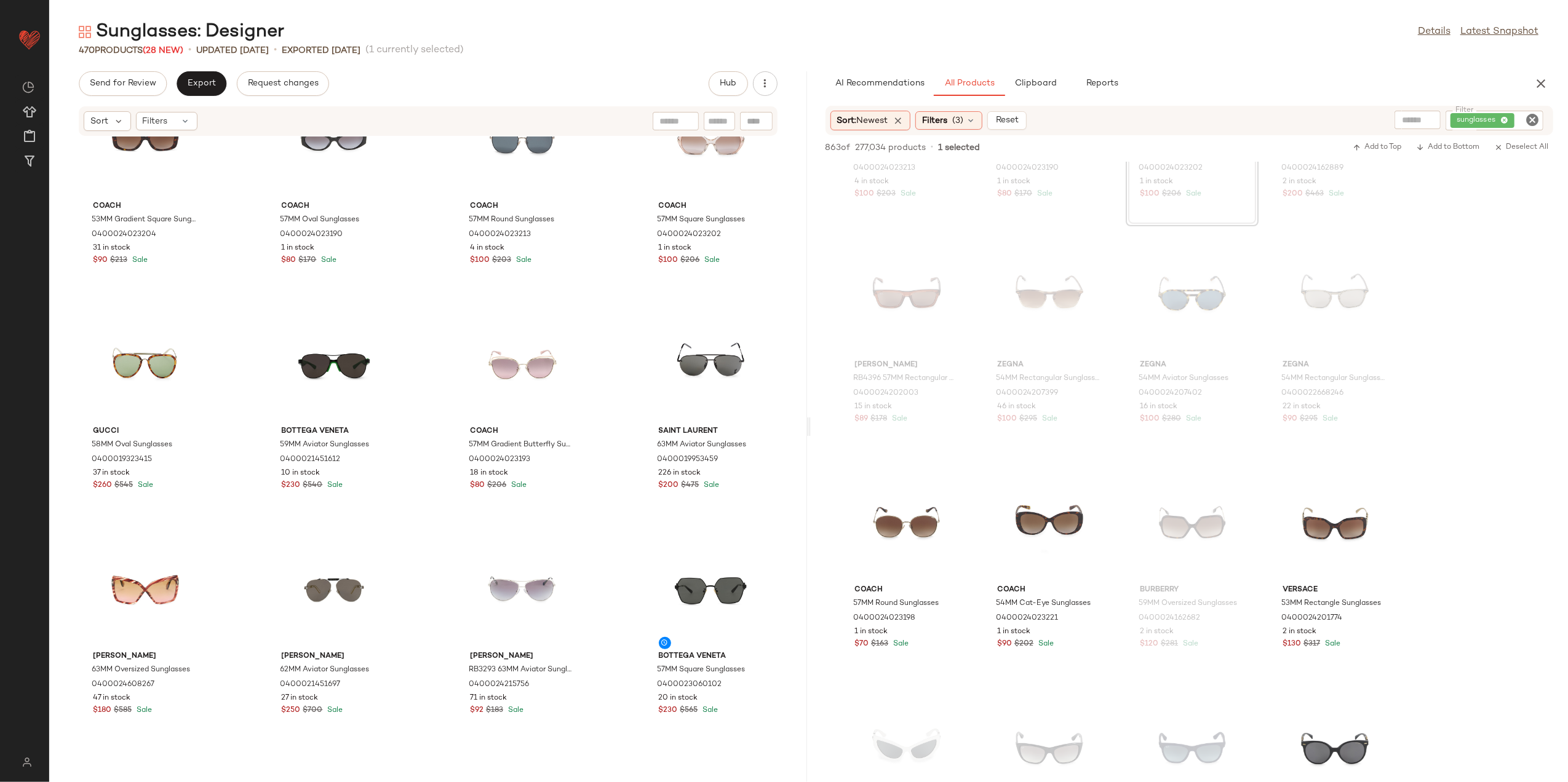
scroll to position [1382, 0]
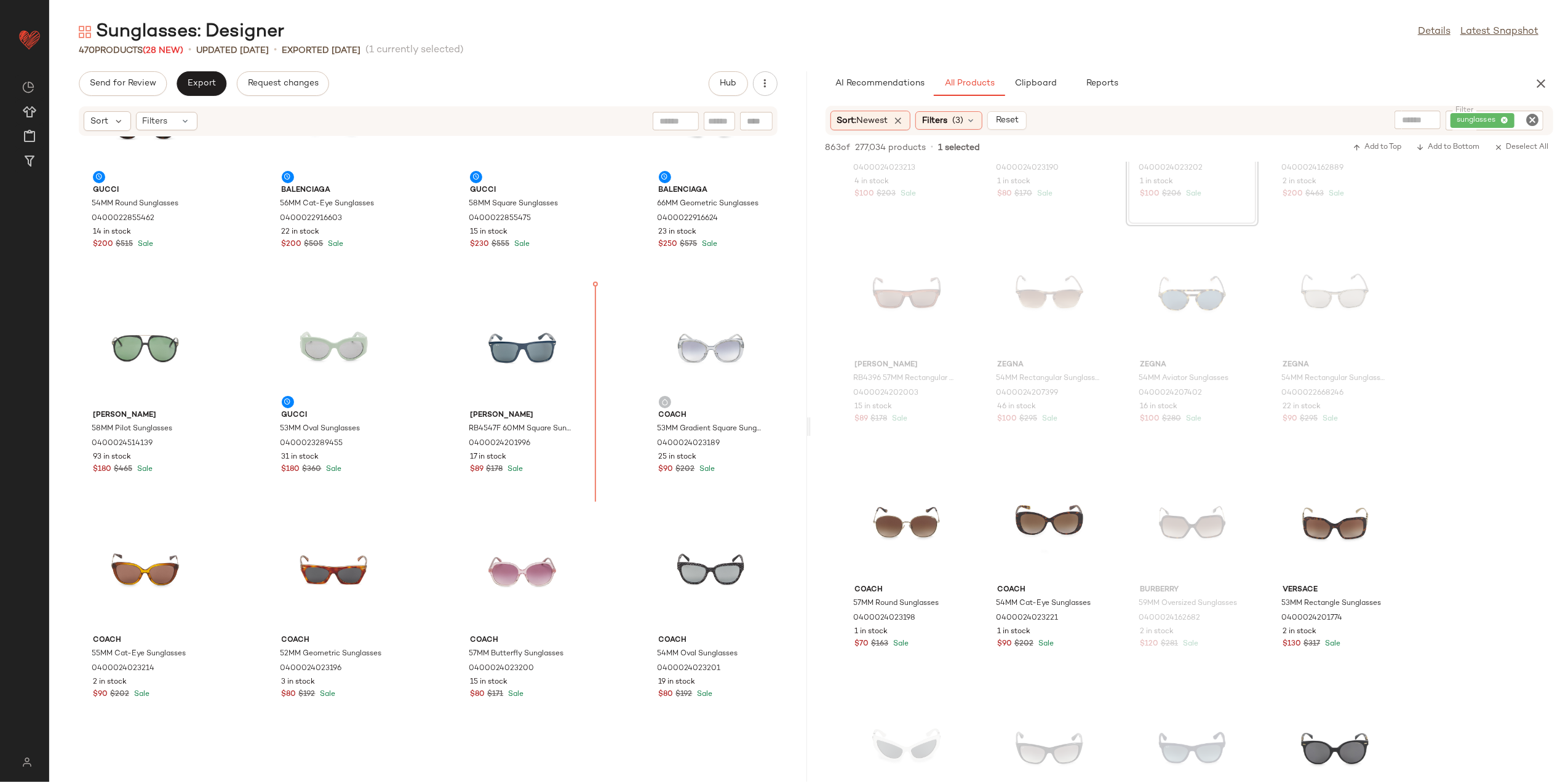
scroll to position [761, 0]
click at [567, 380] on div "View" at bounding box center [522, 349] width 124 height 114
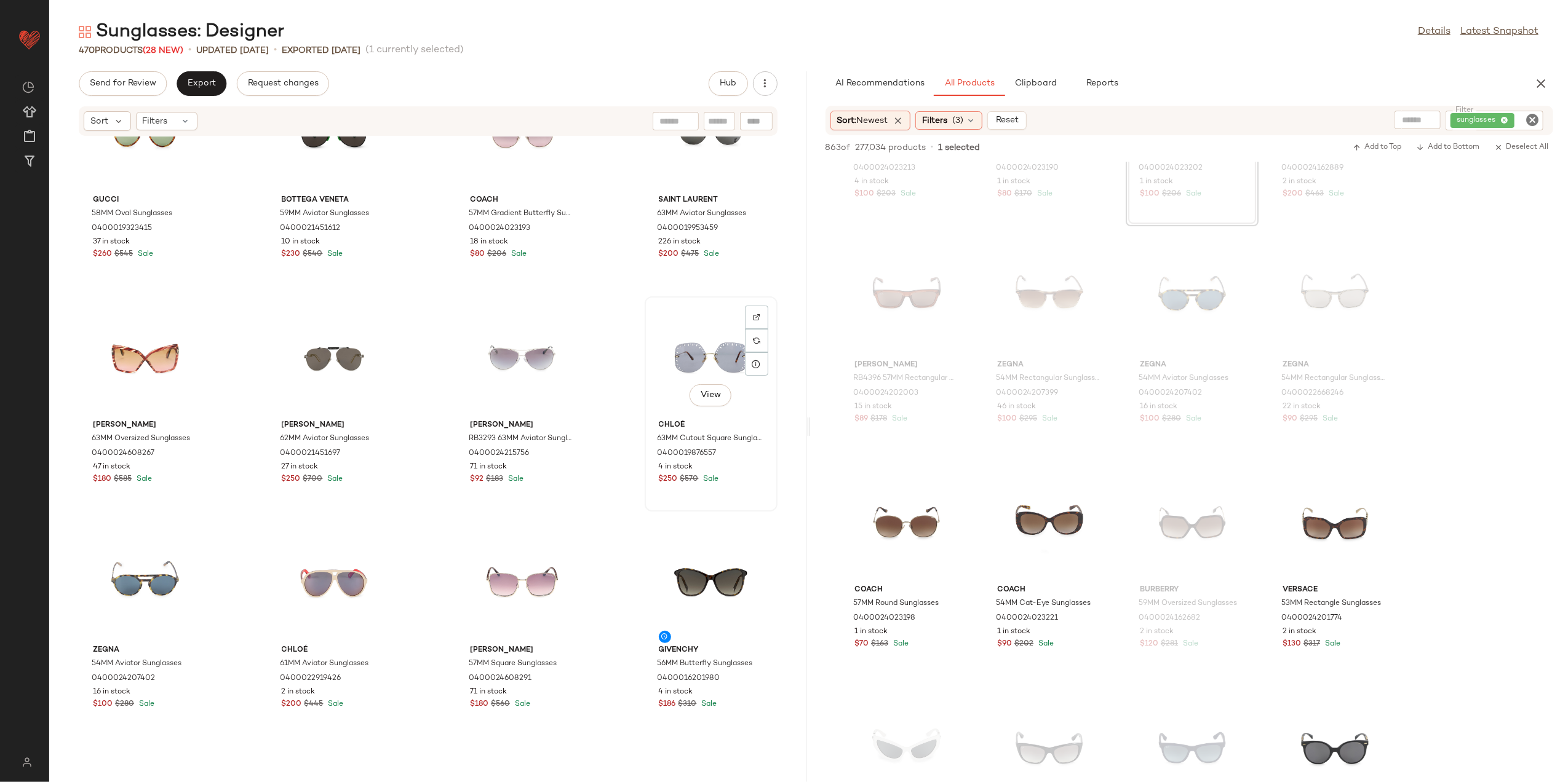
scroll to position [1664, 0]
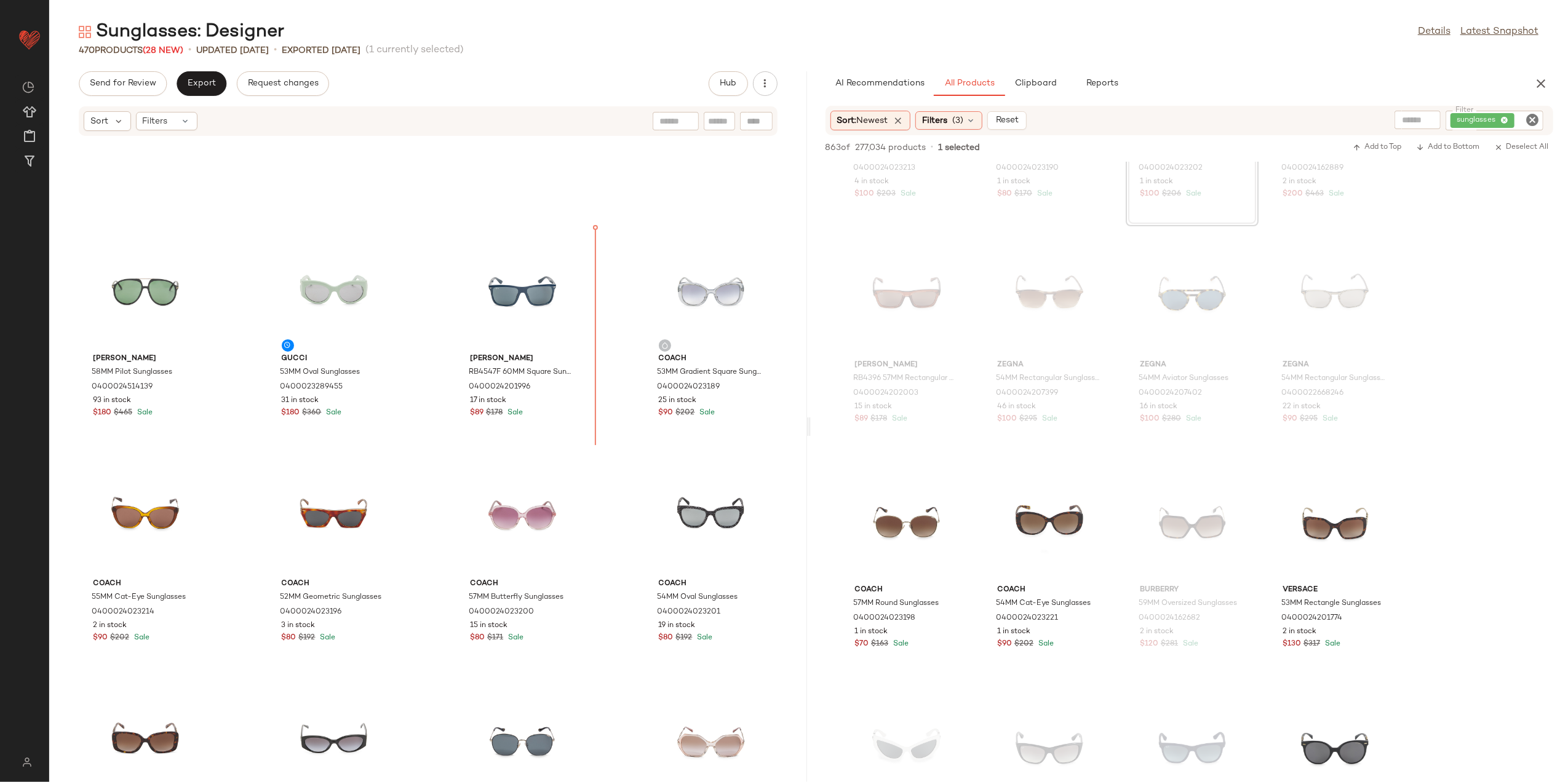
scroll to position [797, 0]
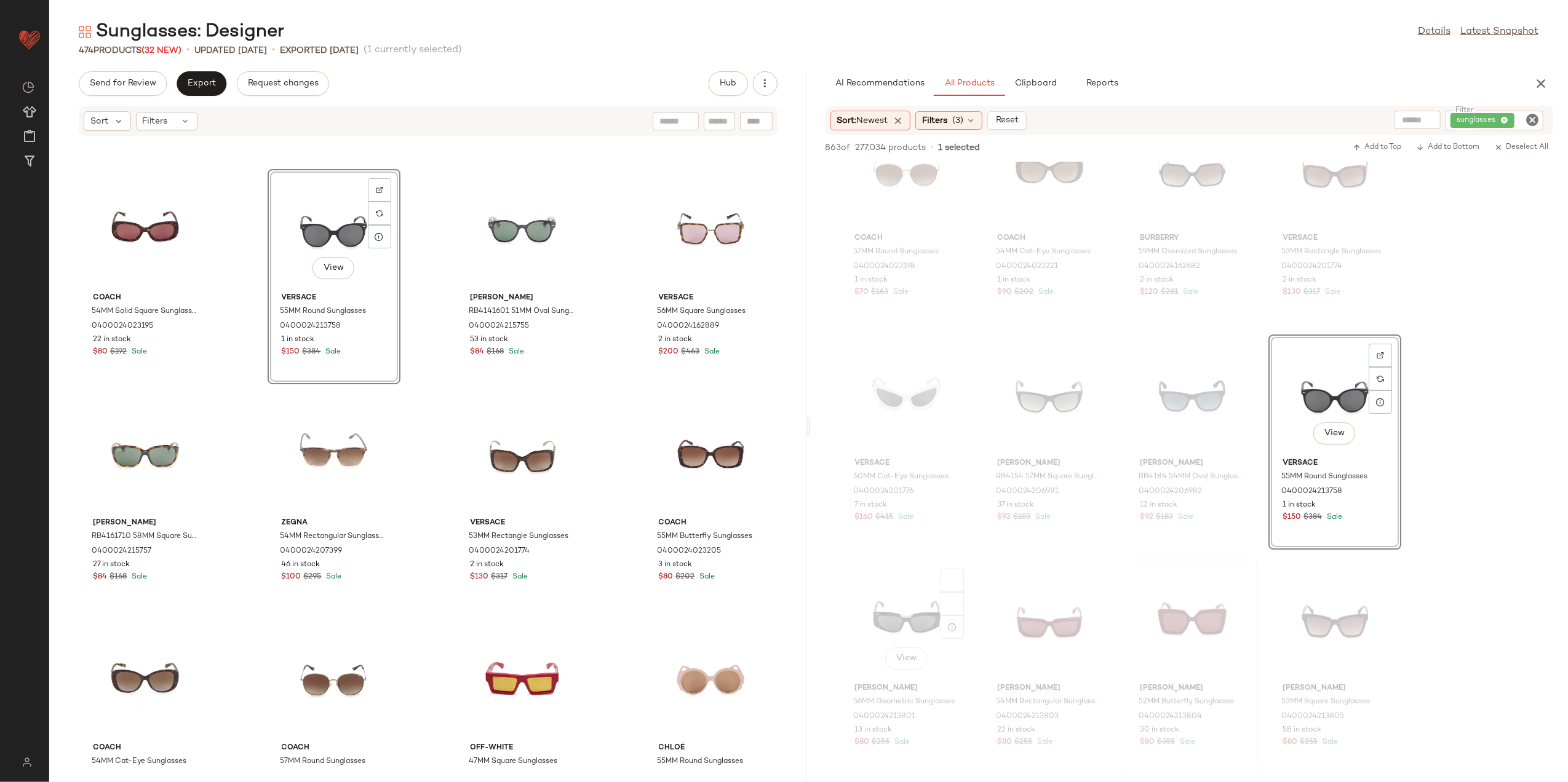
scroll to position [5000, 0]
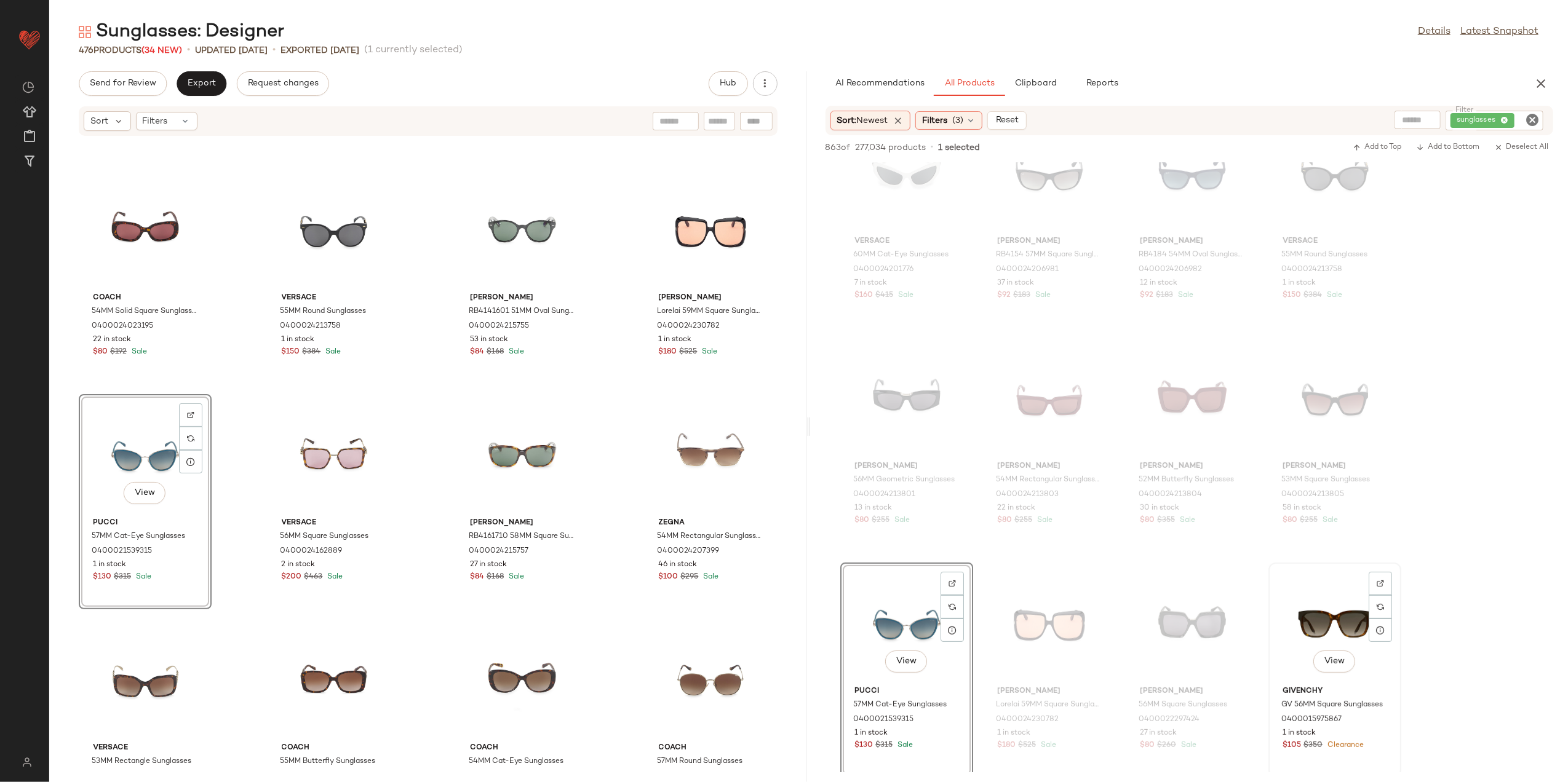
click at [1332, 611] on div "View" at bounding box center [1335, 624] width 124 height 114
click at [1453, 148] on span "Add to Bottom" at bounding box center [1448, 148] width 63 height 9
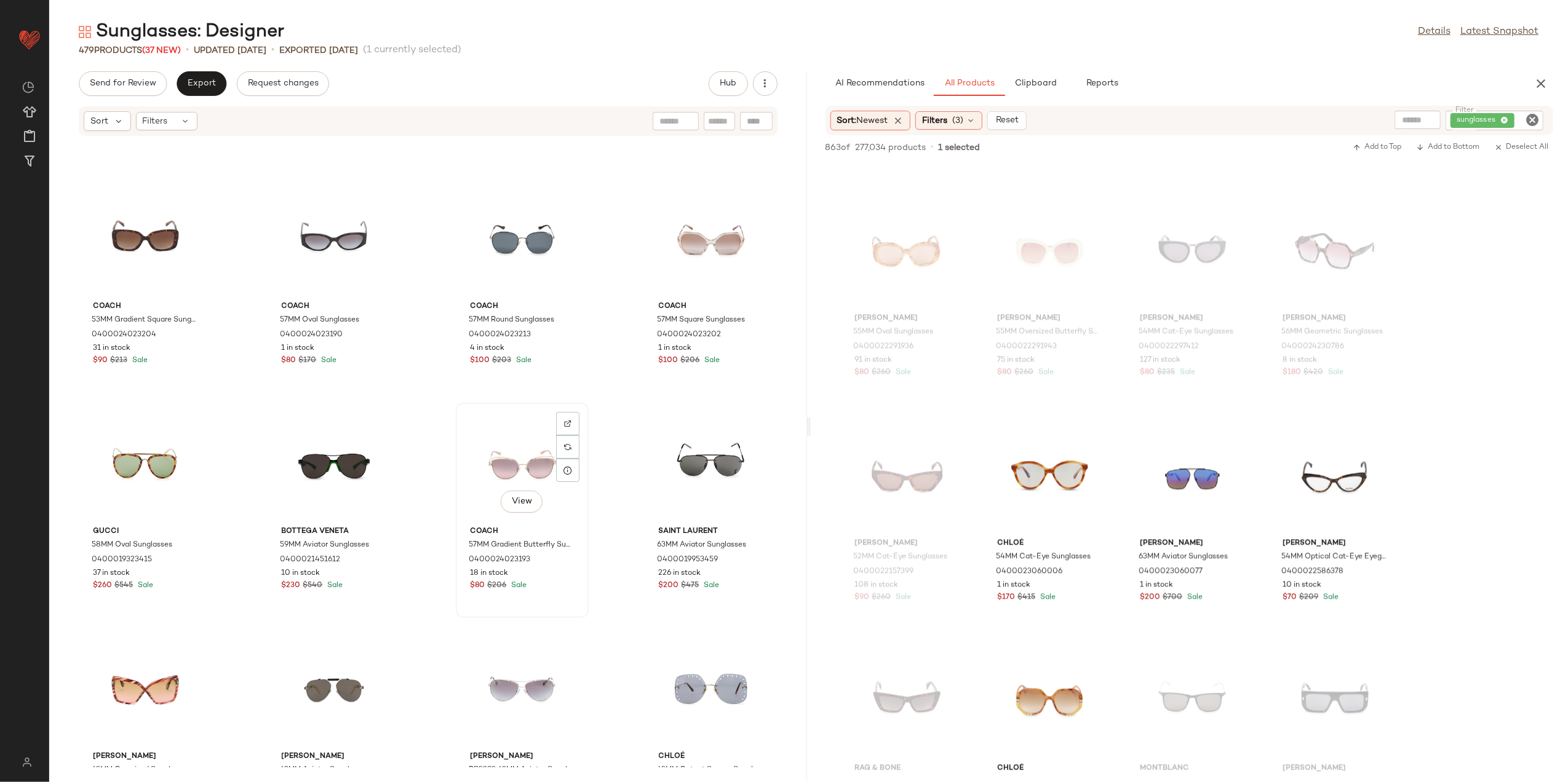
scroll to position [993, 0]
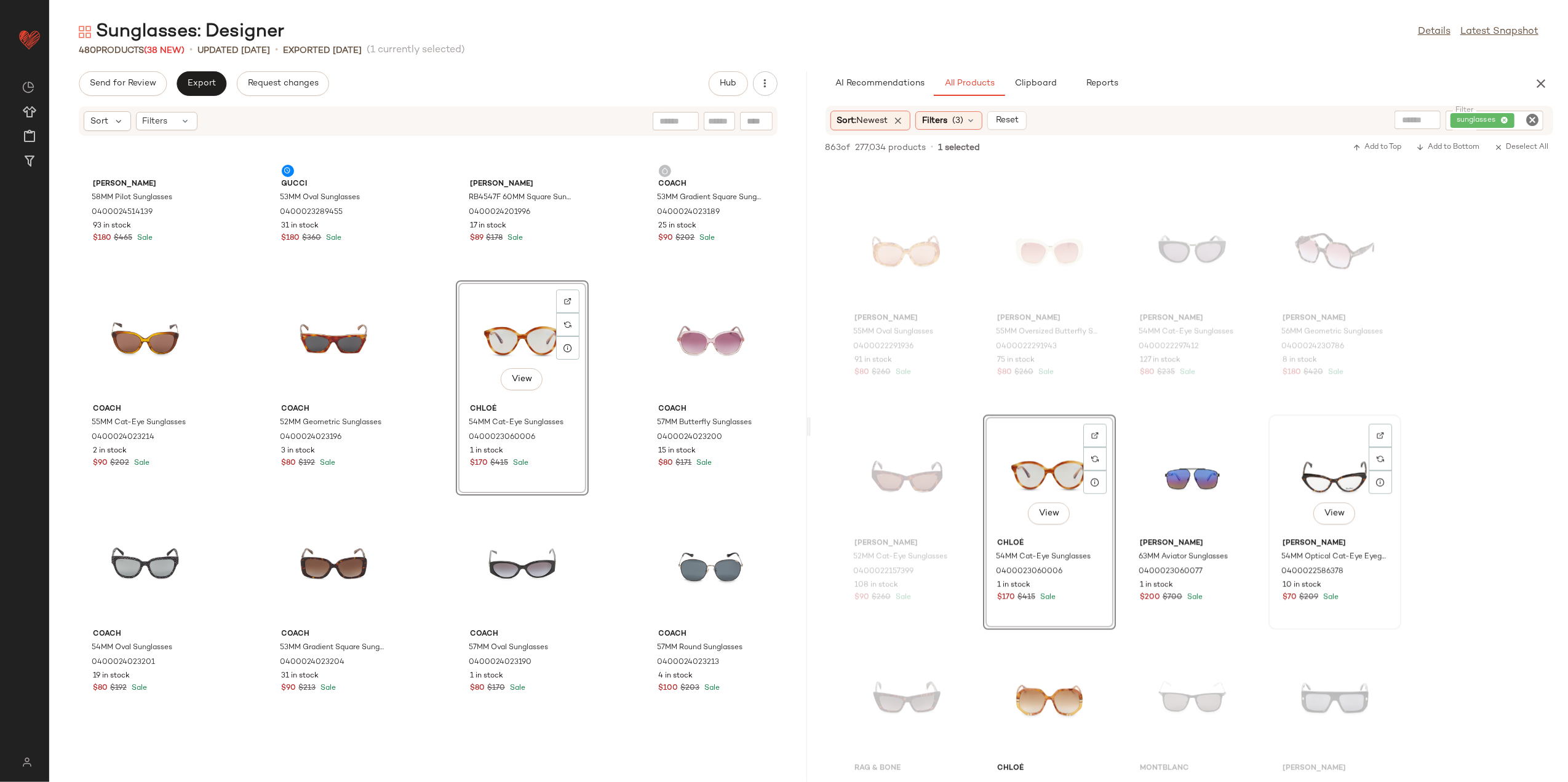
click at [1356, 517] on div "View" at bounding box center [1335, 475] width 124 height 114
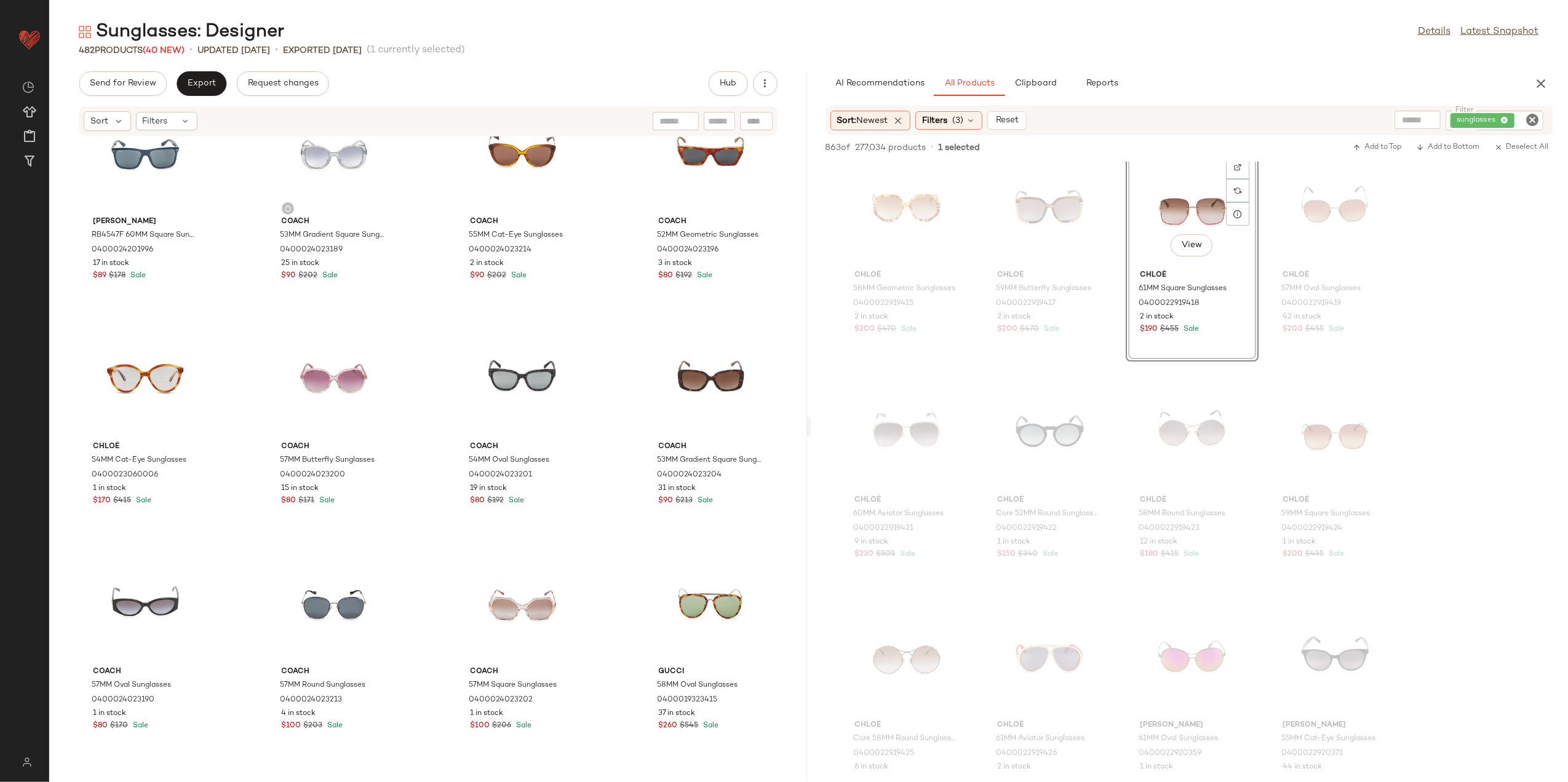
scroll to position [1080, 0]
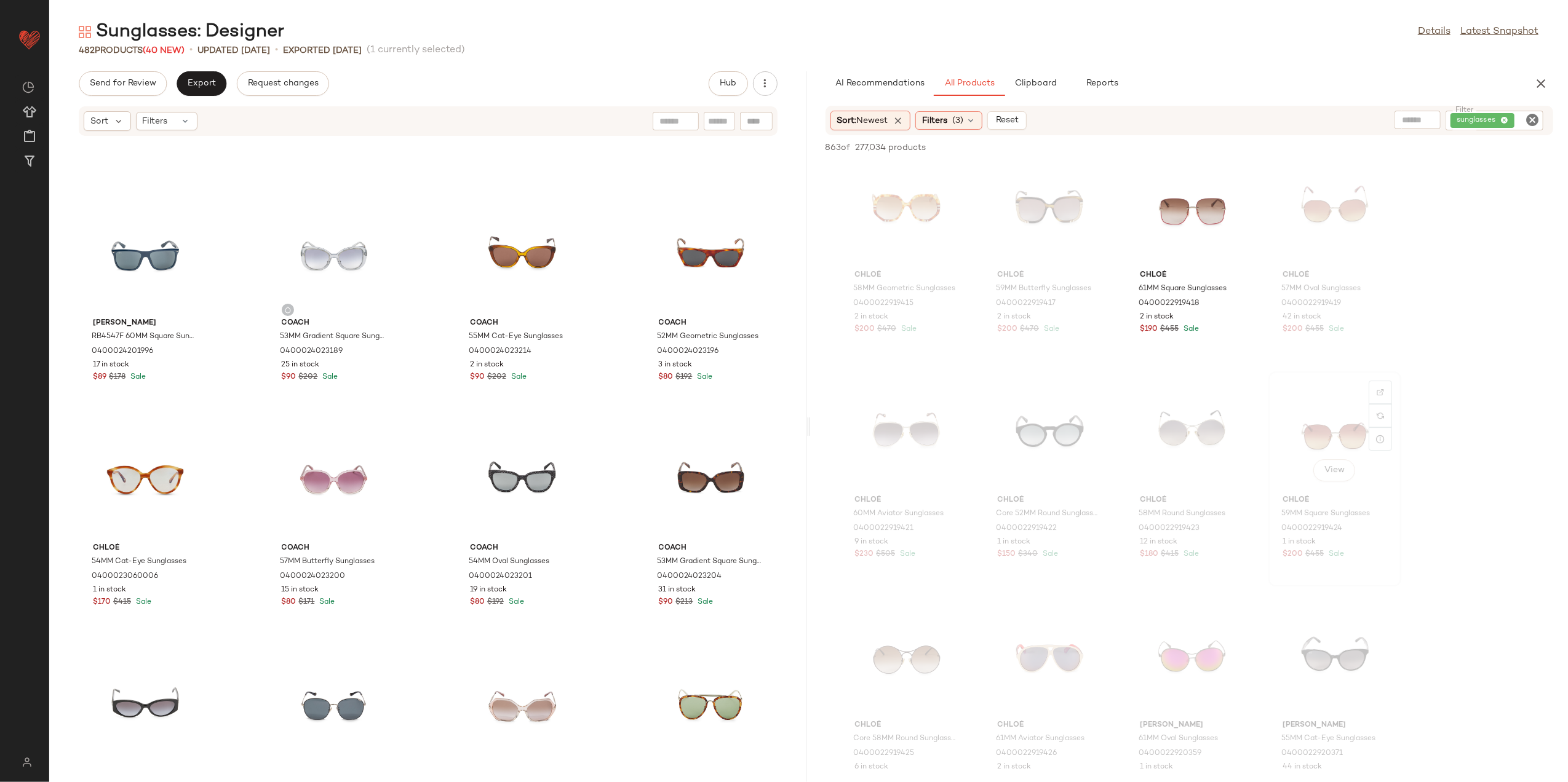
click at [1342, 412] on div "View" at bounding box center [1335, 433] width 124 height 114
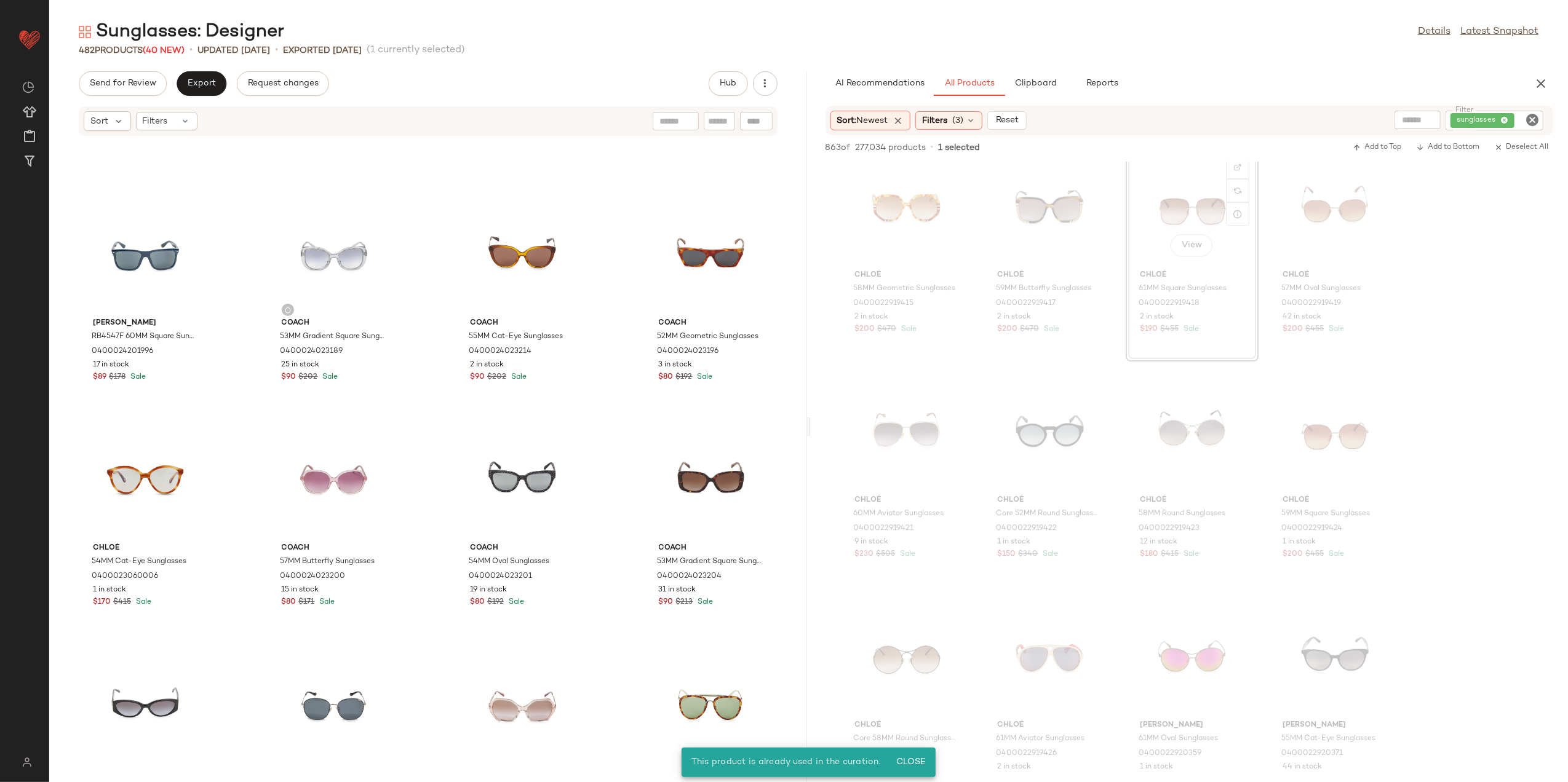
click at [641, 643] on div "Ray-Ban RB4547F 60MM Square Sunglasses 0400024201996 17 in stock $89 $178 Sale …" at bounding box center [428, 452] width 758 height 631
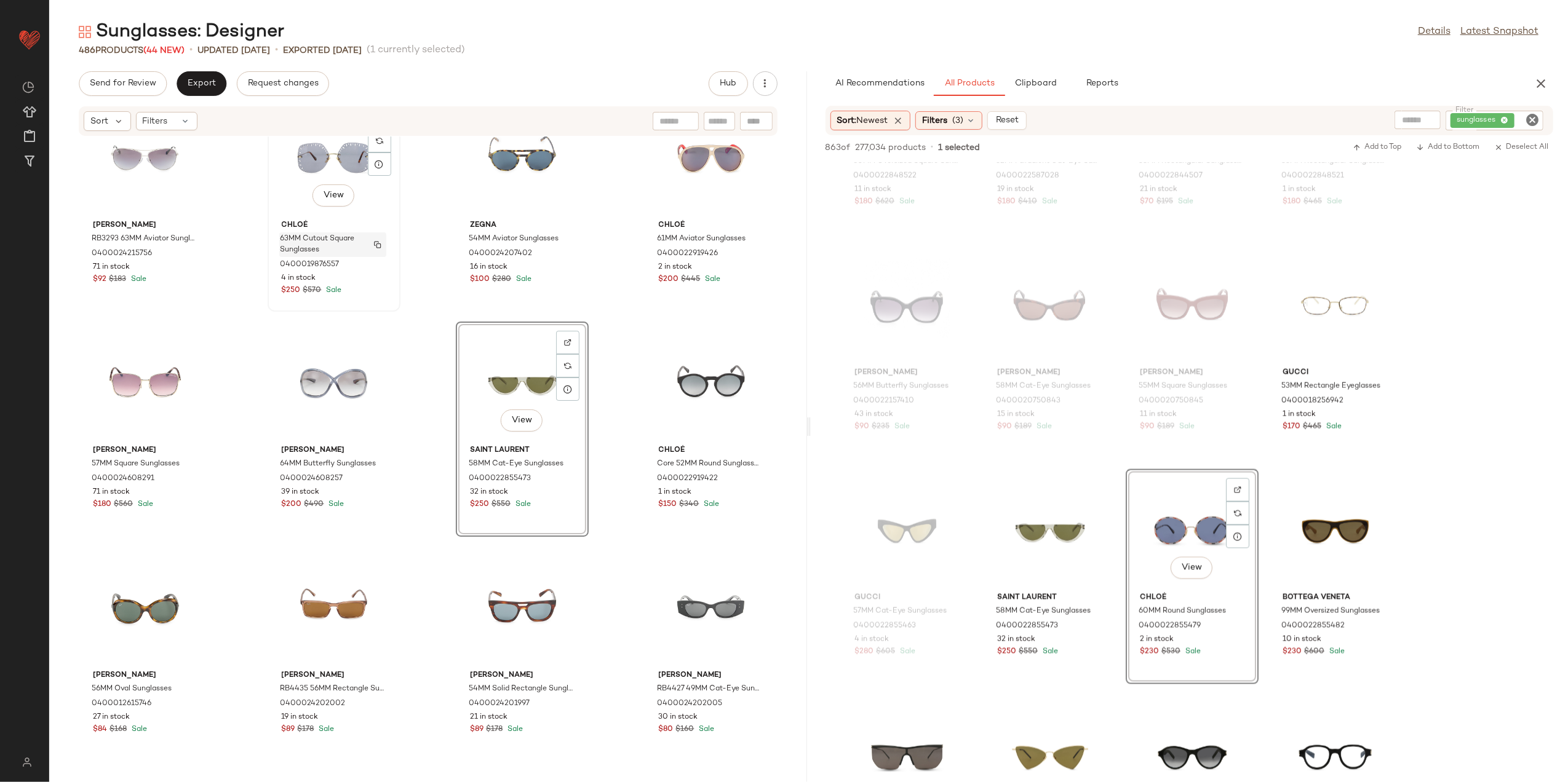
scroll to position [2303, 0]
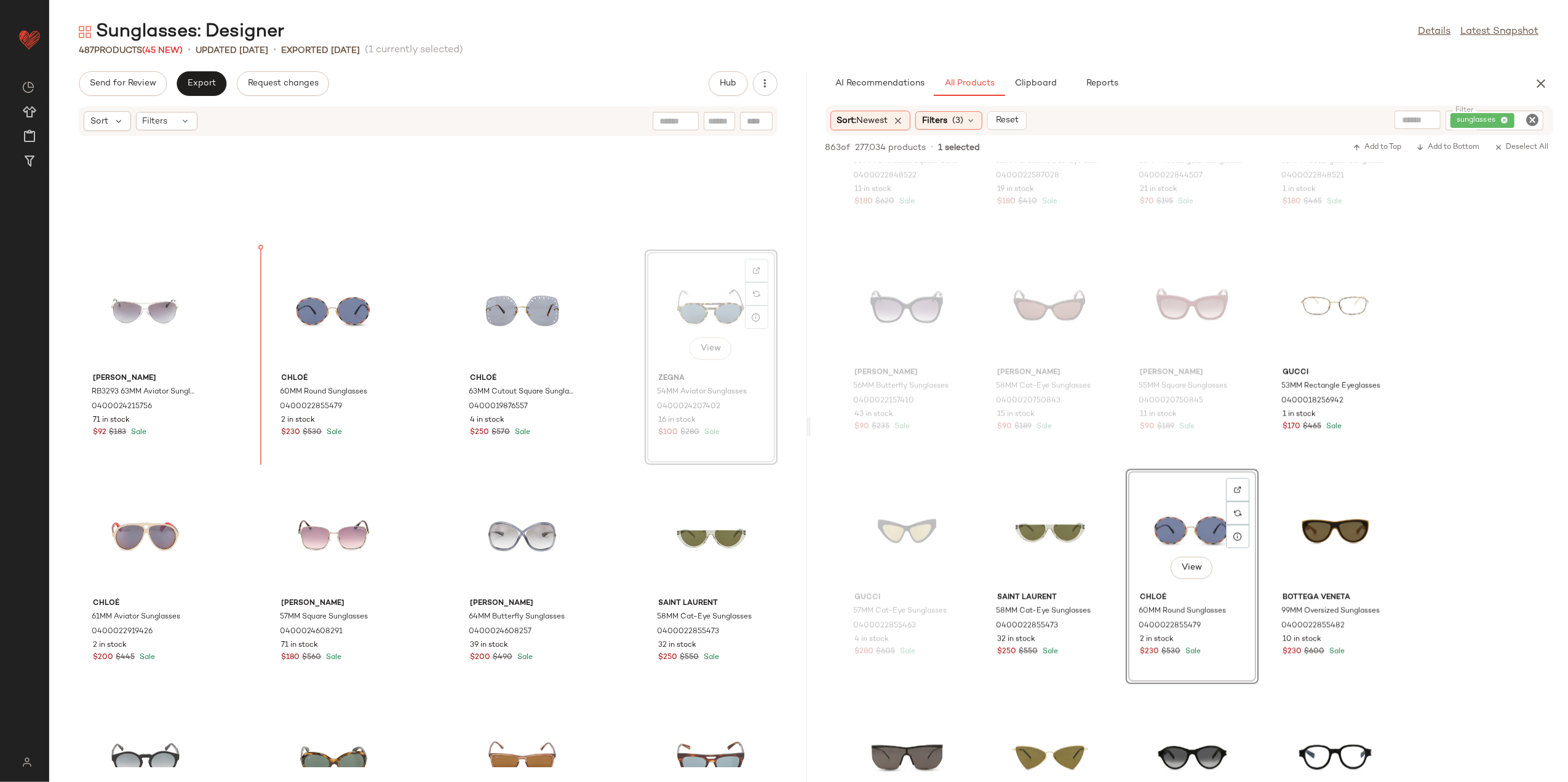
scroll to position [2137, 0]
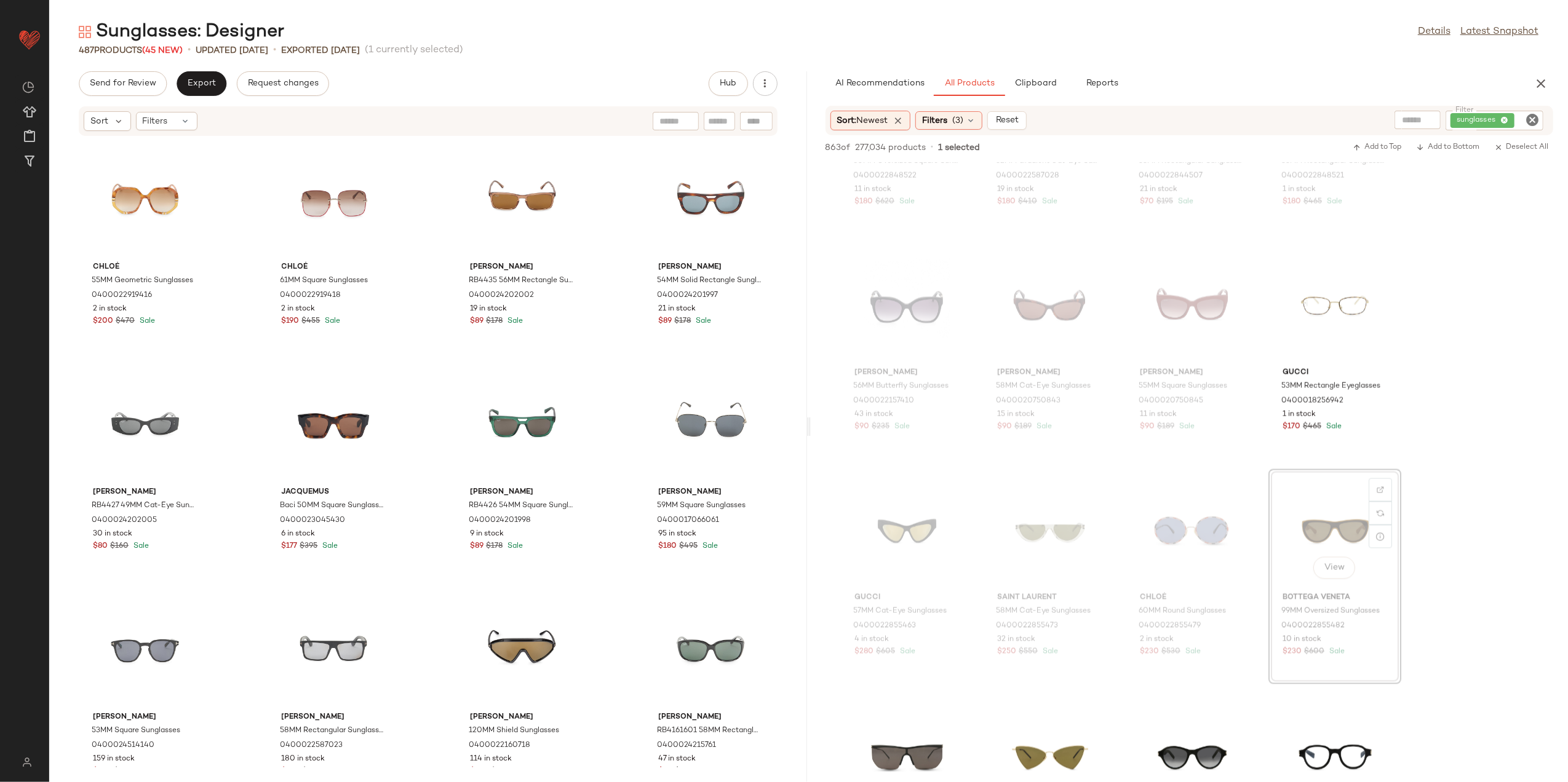
scroll to position [2713, 0]
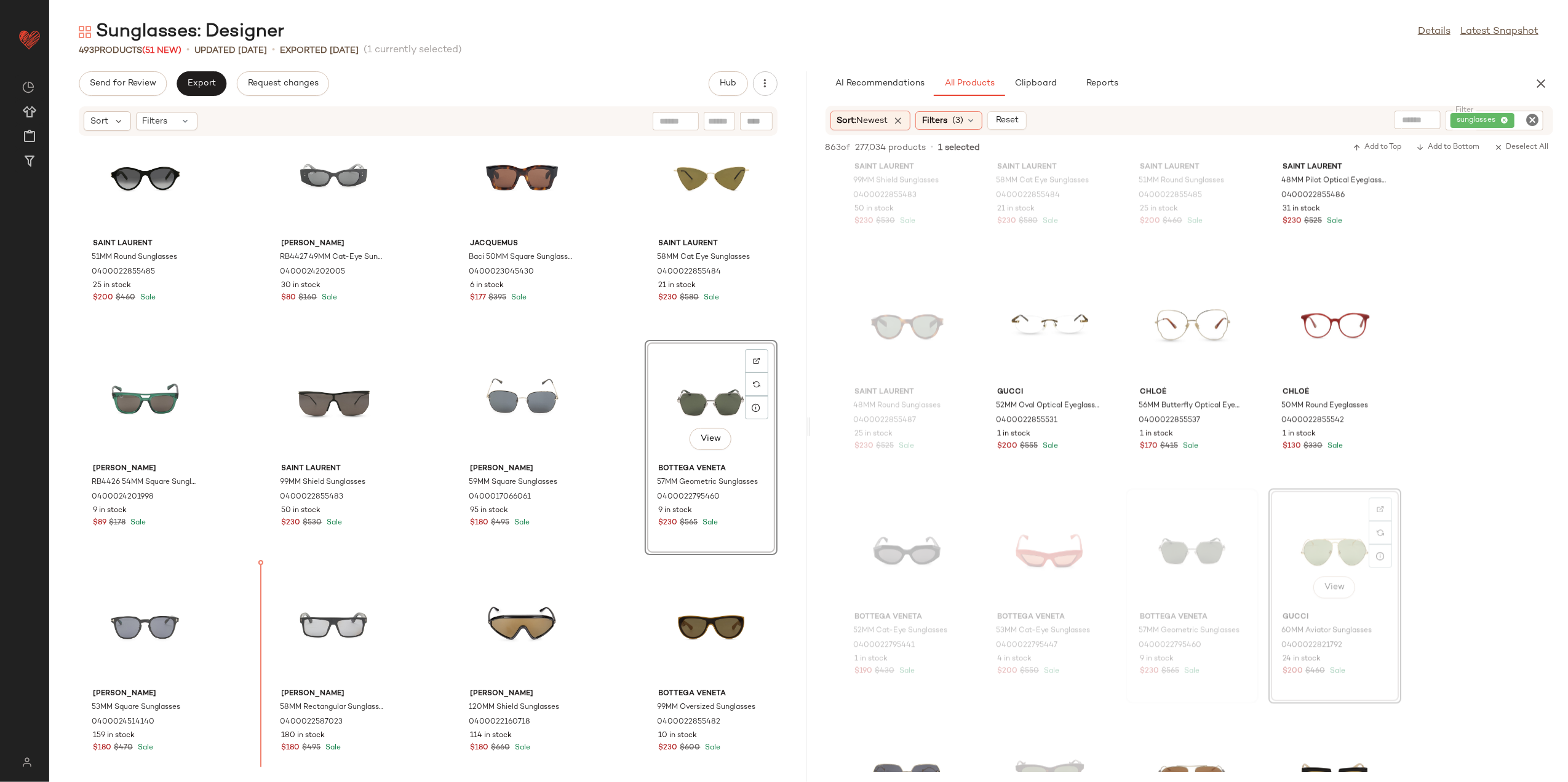
scroll to position [2965, 0]
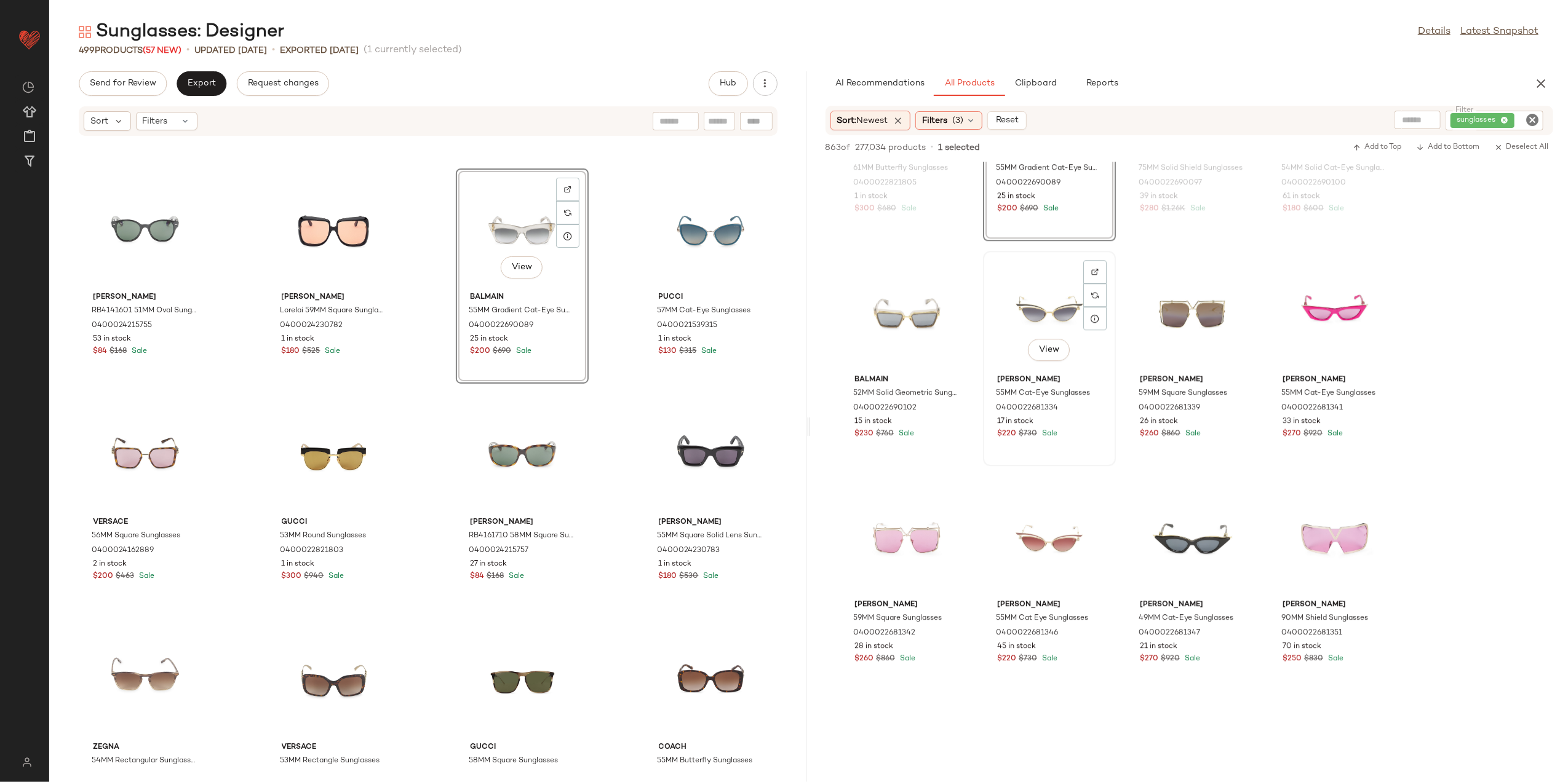
scroll to position [13003, 0]
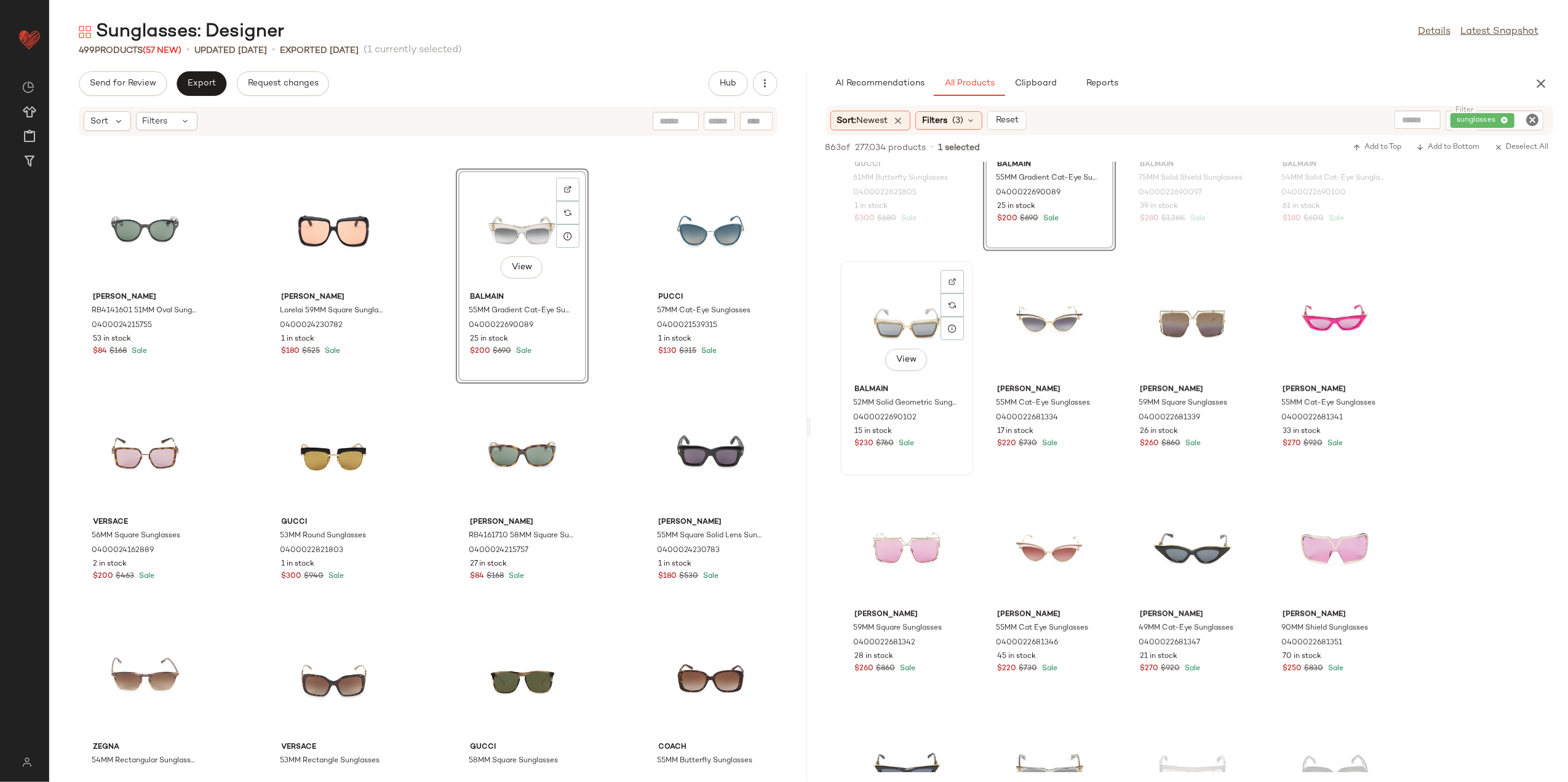
click at [887, 328] on div "View" at bounding box center [907, 322] width 124 height 114
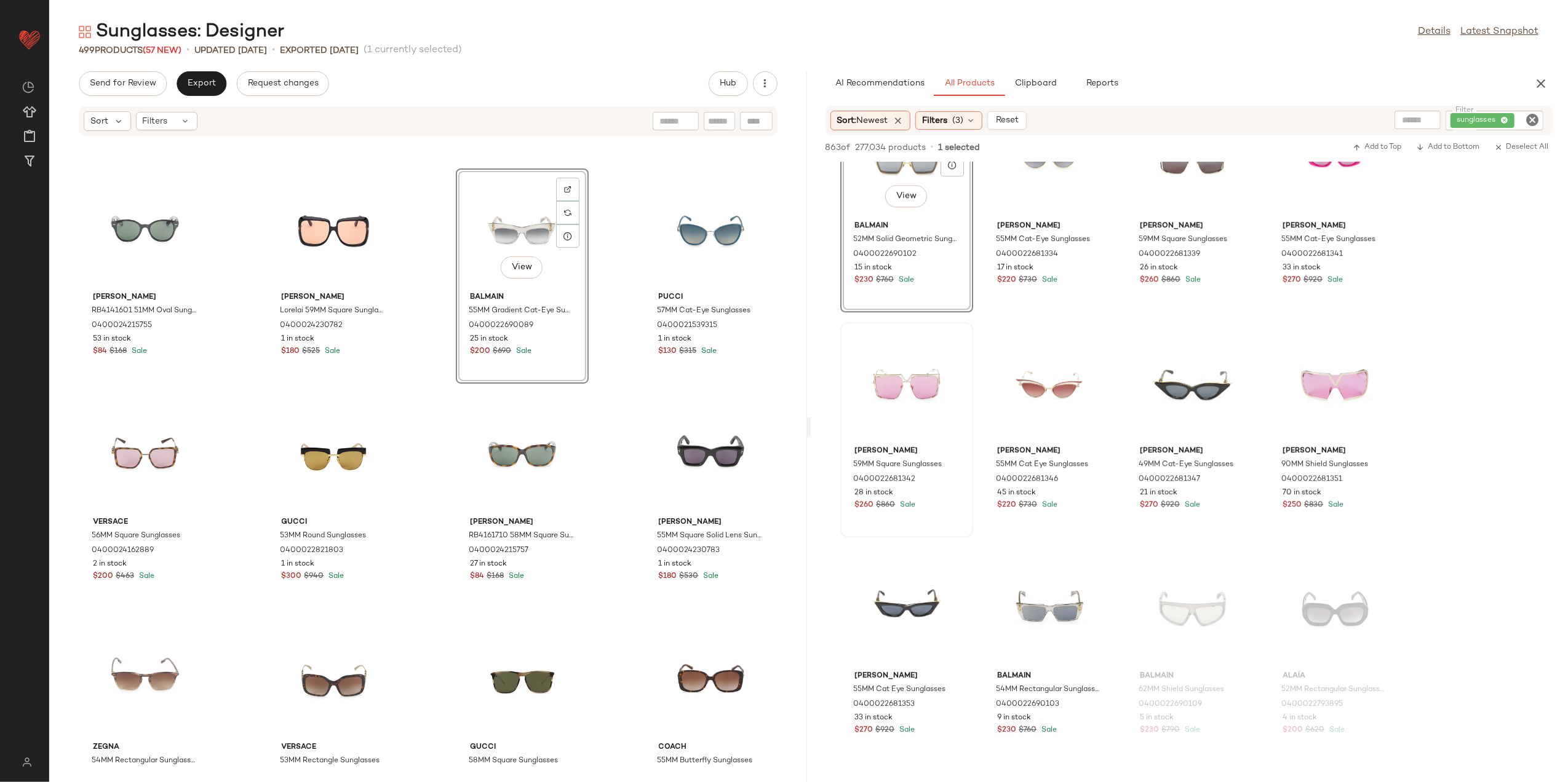
scroll to position [13177, 0]
click at [1056, 603] on div "View" at bounding box center [1049, 608] width 124 height 114
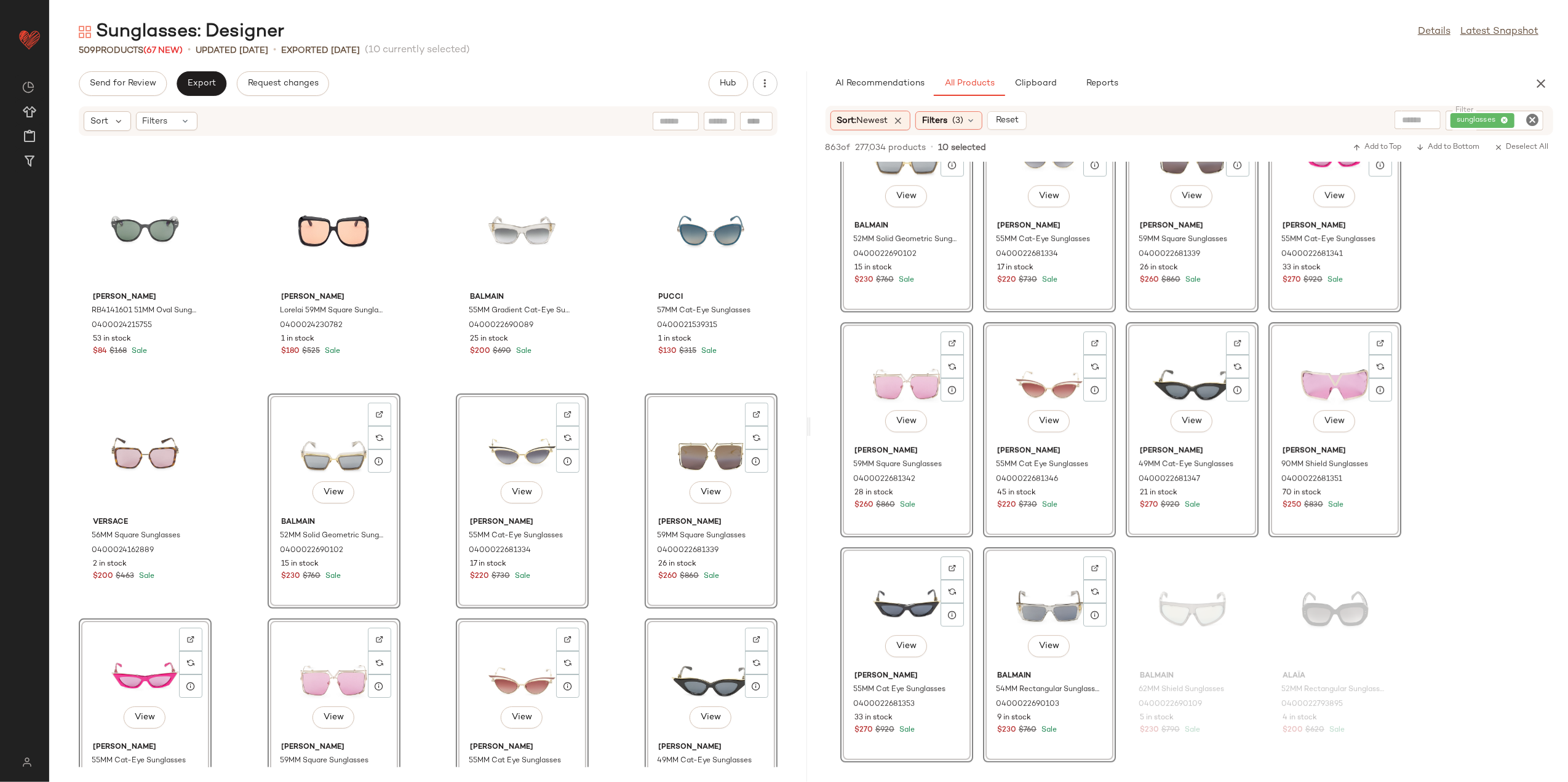
click at [439, 598] on div "Gucci 64MM Butterfly Sunglasses 0400022821798 21 in stock $260 $570 Sale Coach …" at bounding box center [428, 452] width 758 height 631
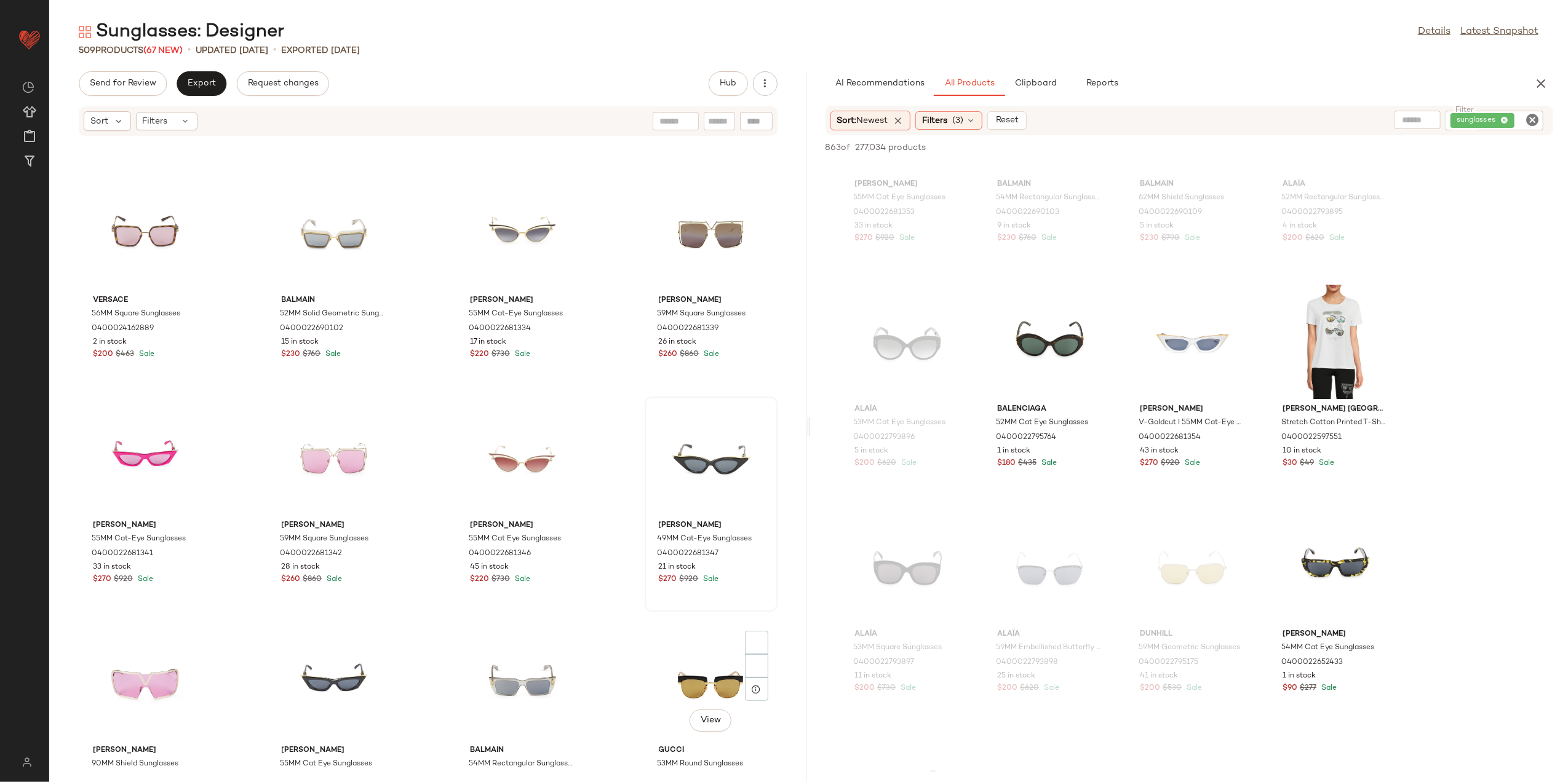
scroll to position [4440, 0]
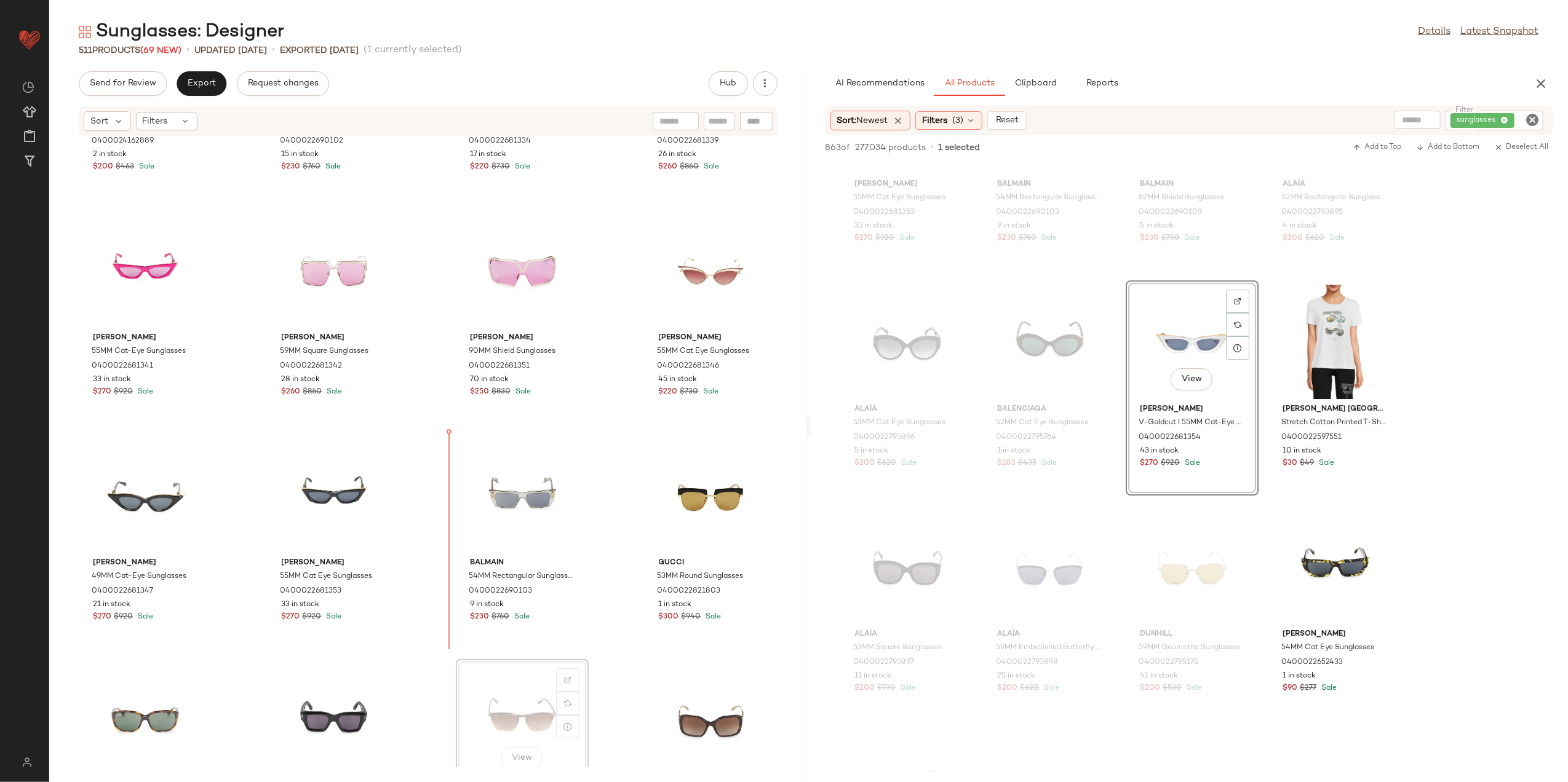
scroll to position [4442, 0]
drag, startPoint x: 405, startPoint y: 315, endPoint x: 409, endPoint y: 321, distance: 7.2
click at [405, 312] on div "Versace 56MM Square Sunglasses 0400024162889 2 in stock $200 $463 Sale Balmain …" at bounding box center [428, 452] width 758 height 631
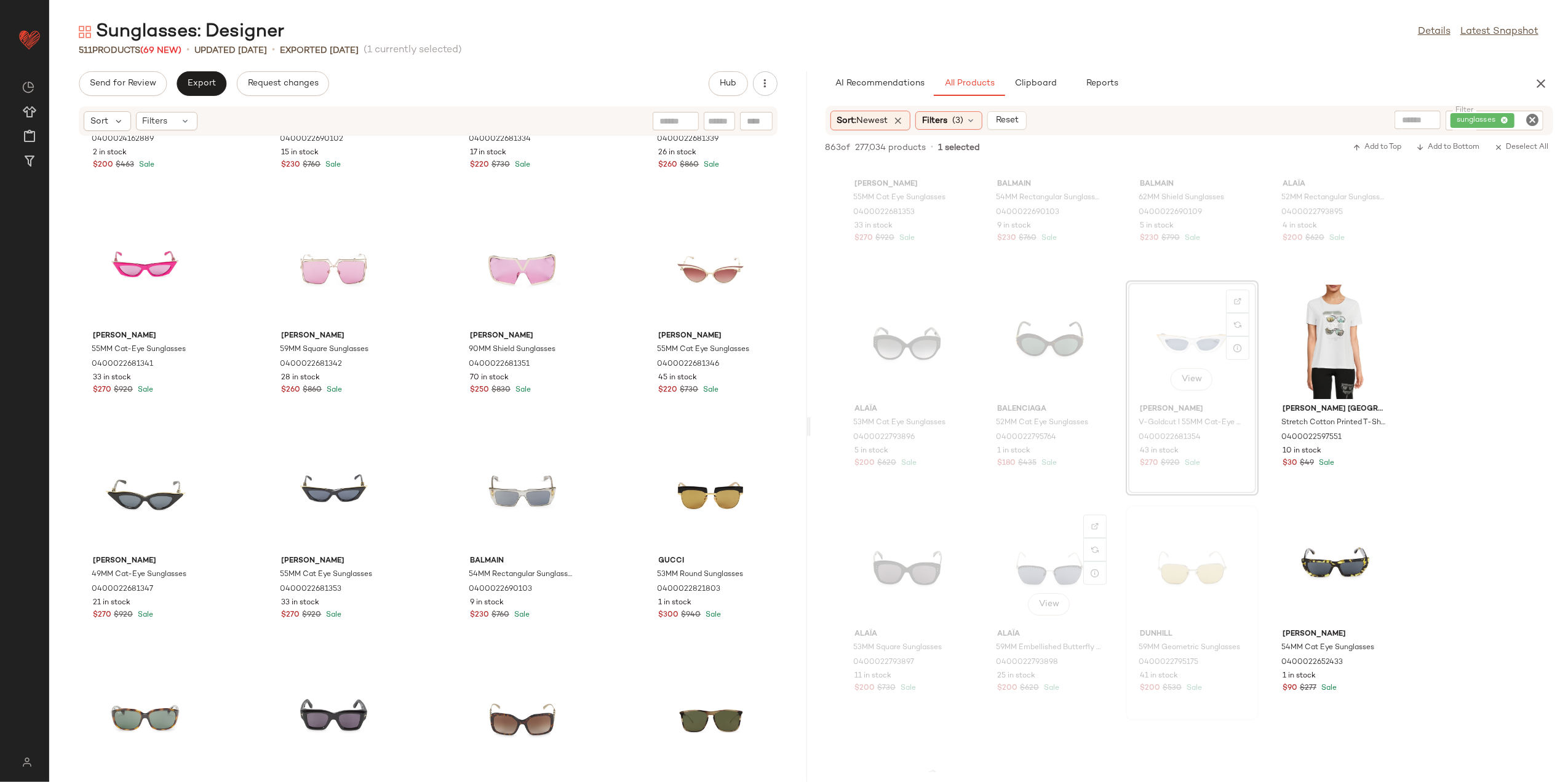
scroll to position [13771, 0]
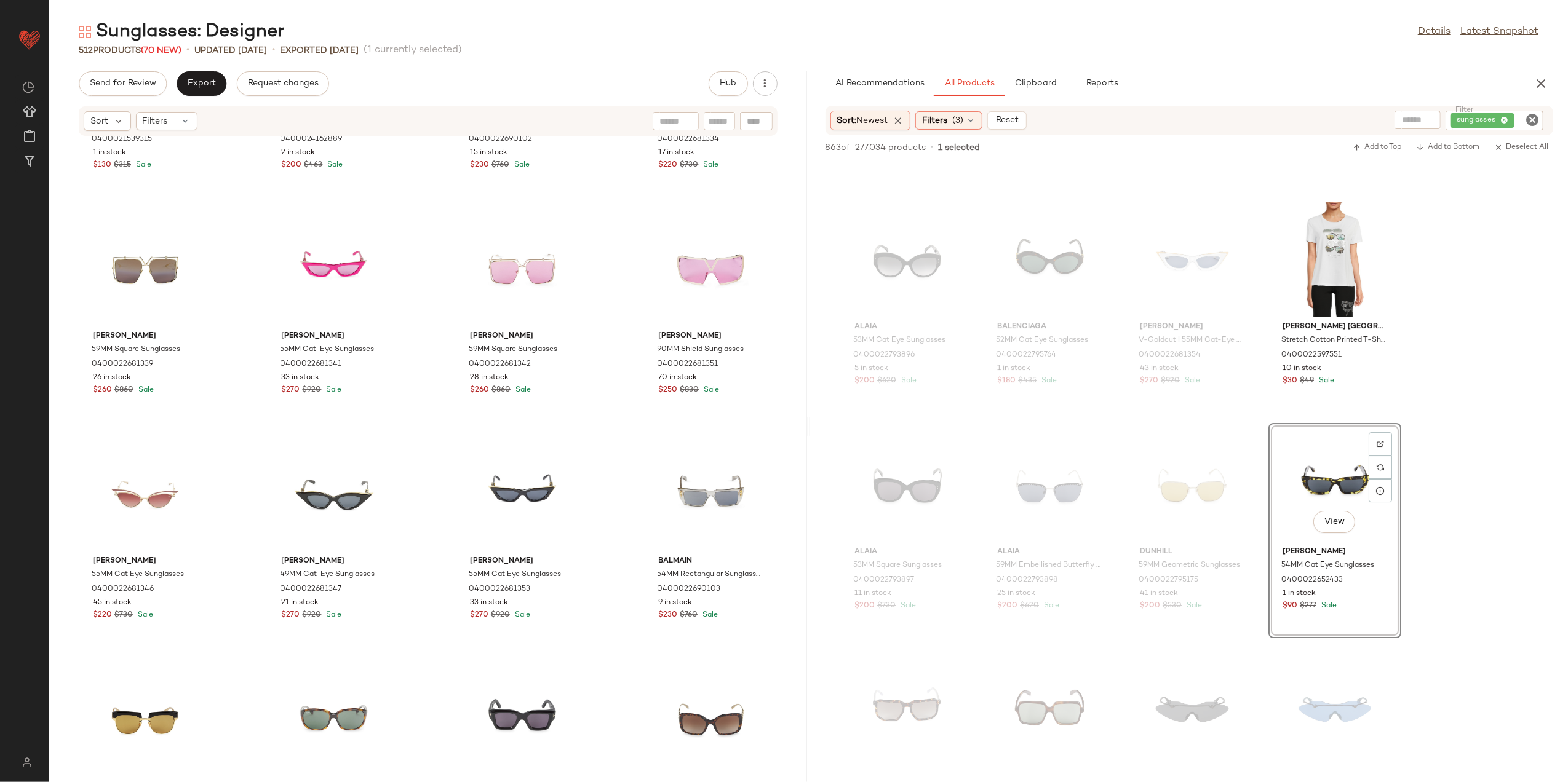
click at [1381, 441] on img at bounding box center [1381, 444] width 7 height 7
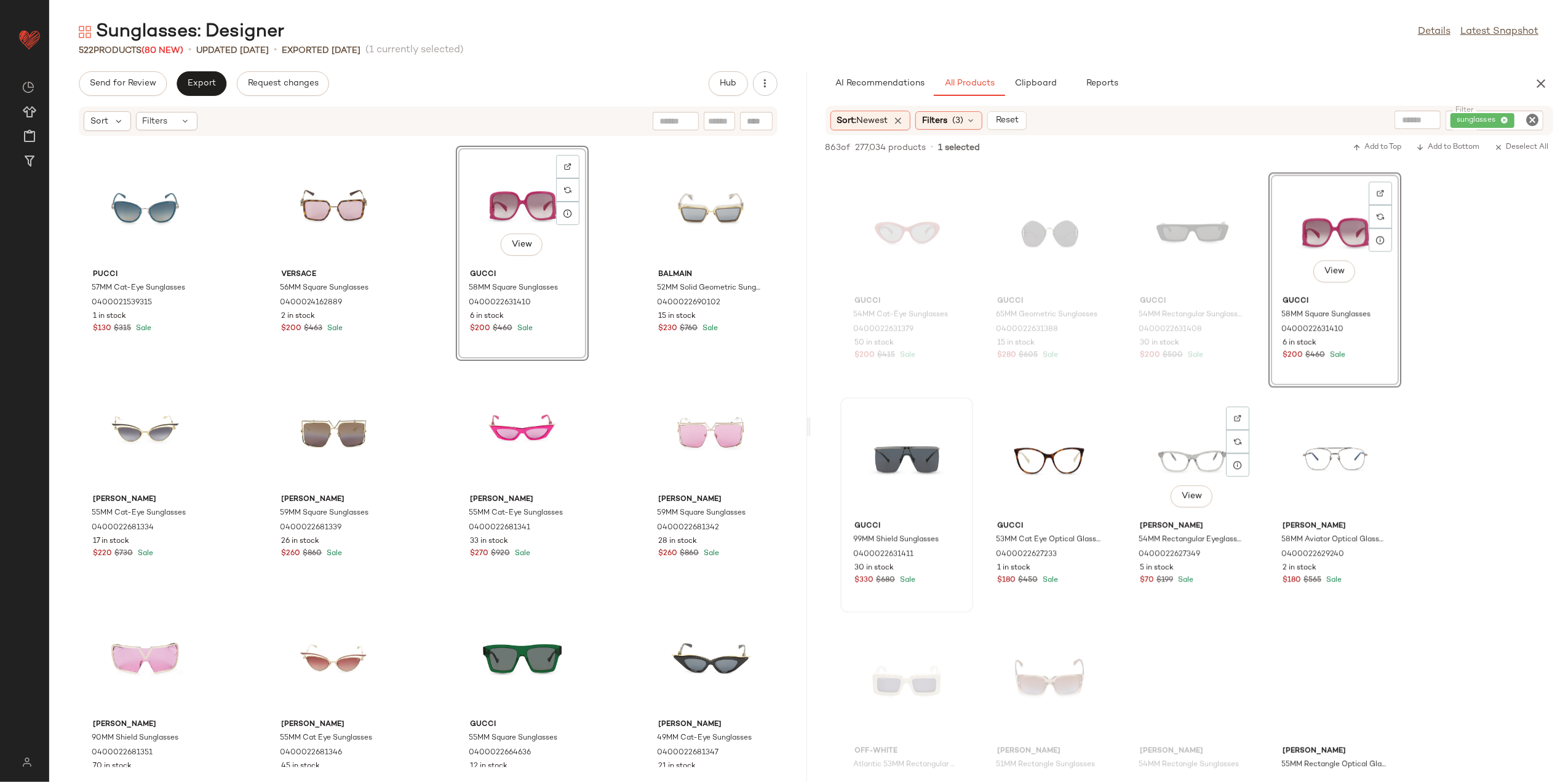
scroll to position [16850, 0]
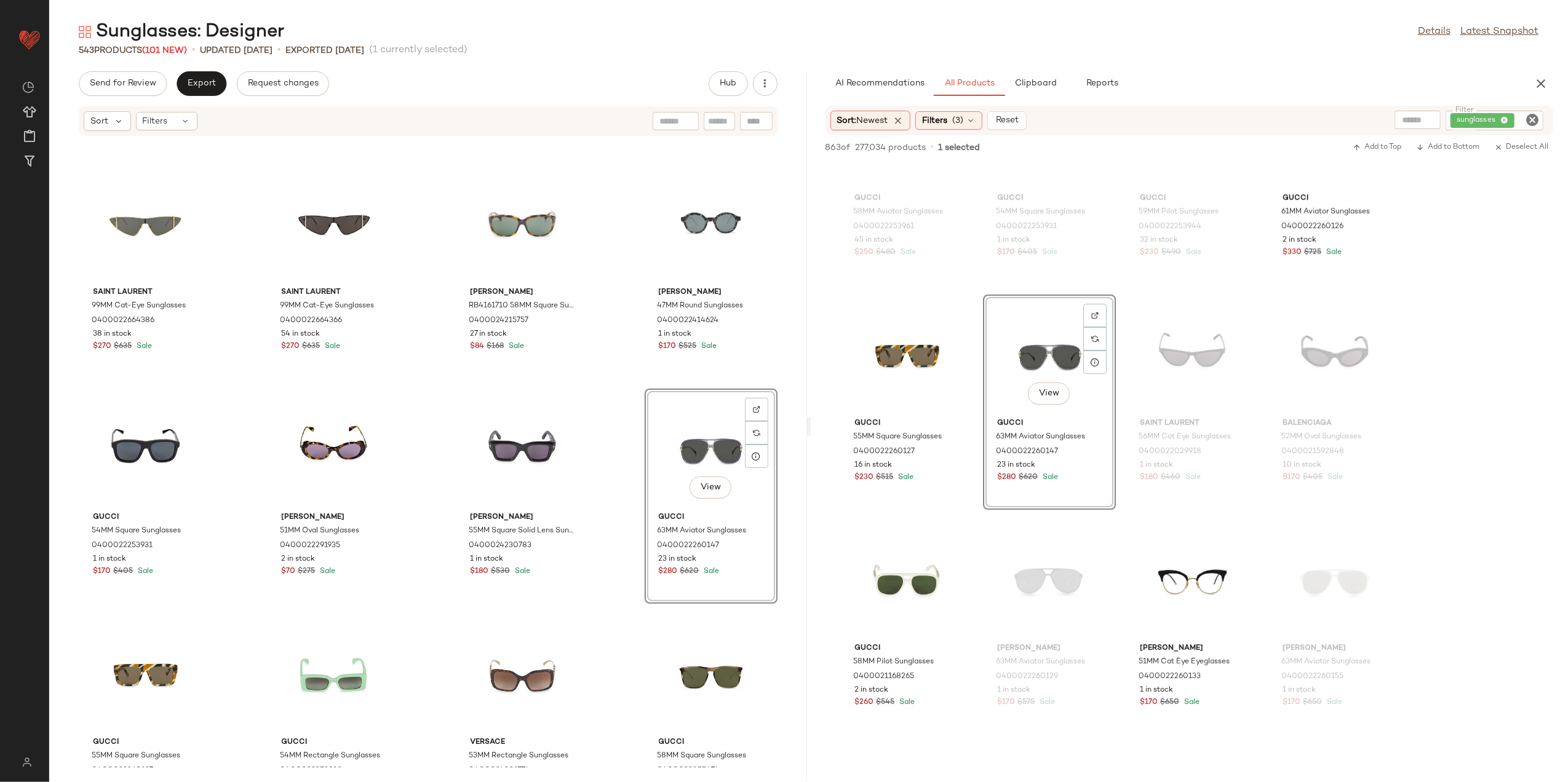
scroll to position [22844, 0]
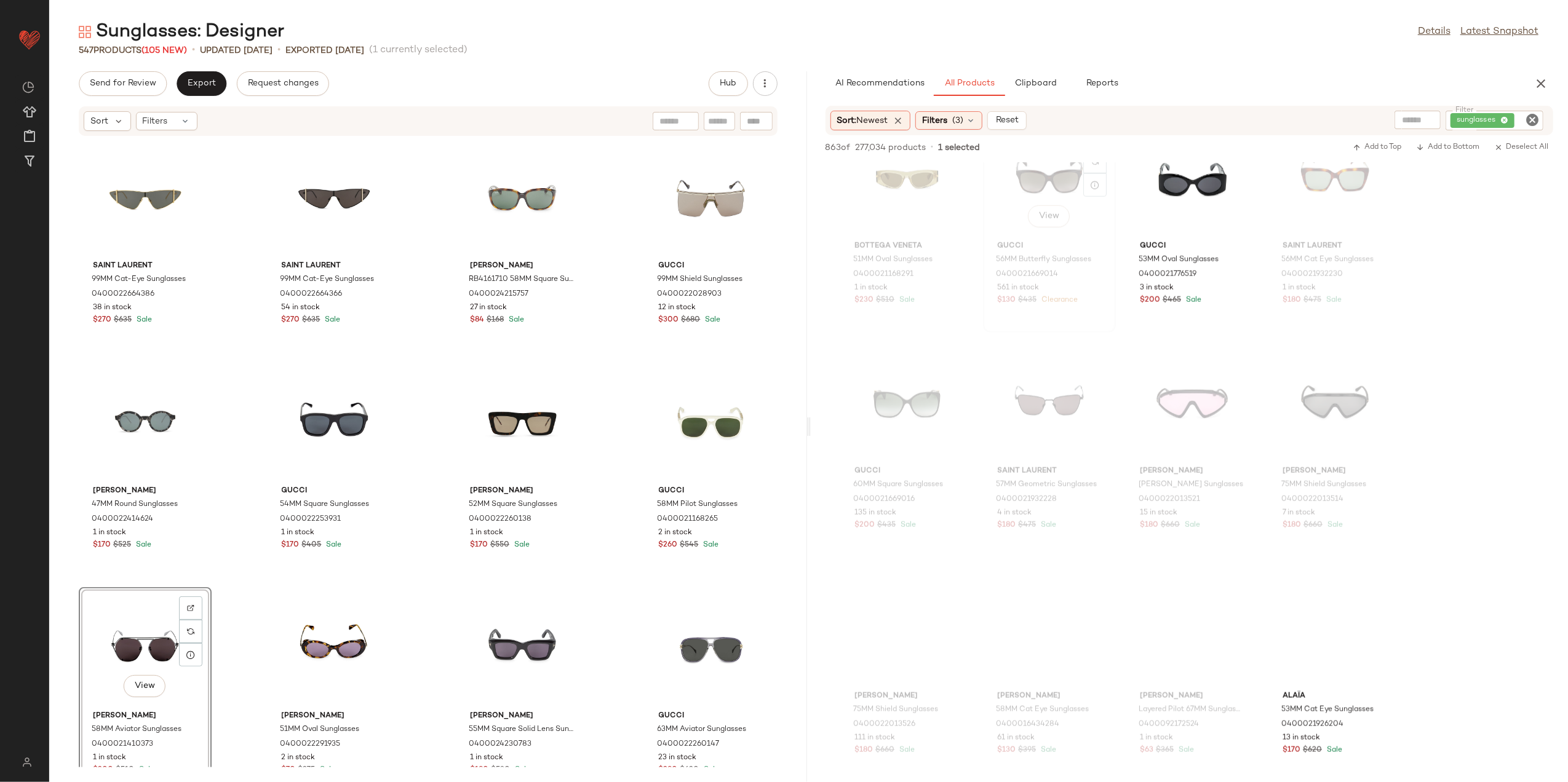
scroll to position [24890, 0]
drag, startPoint x: 422, startPoint y: 279, endPoint x: 288, endPoint y: 302, distance: 136.0
click at [288, 302] on div "Send for Review Export Request changes Hub Sort Filters Gucci 53MM Round Sungla…" at bounding box center [809, 427] width 1519 height 711
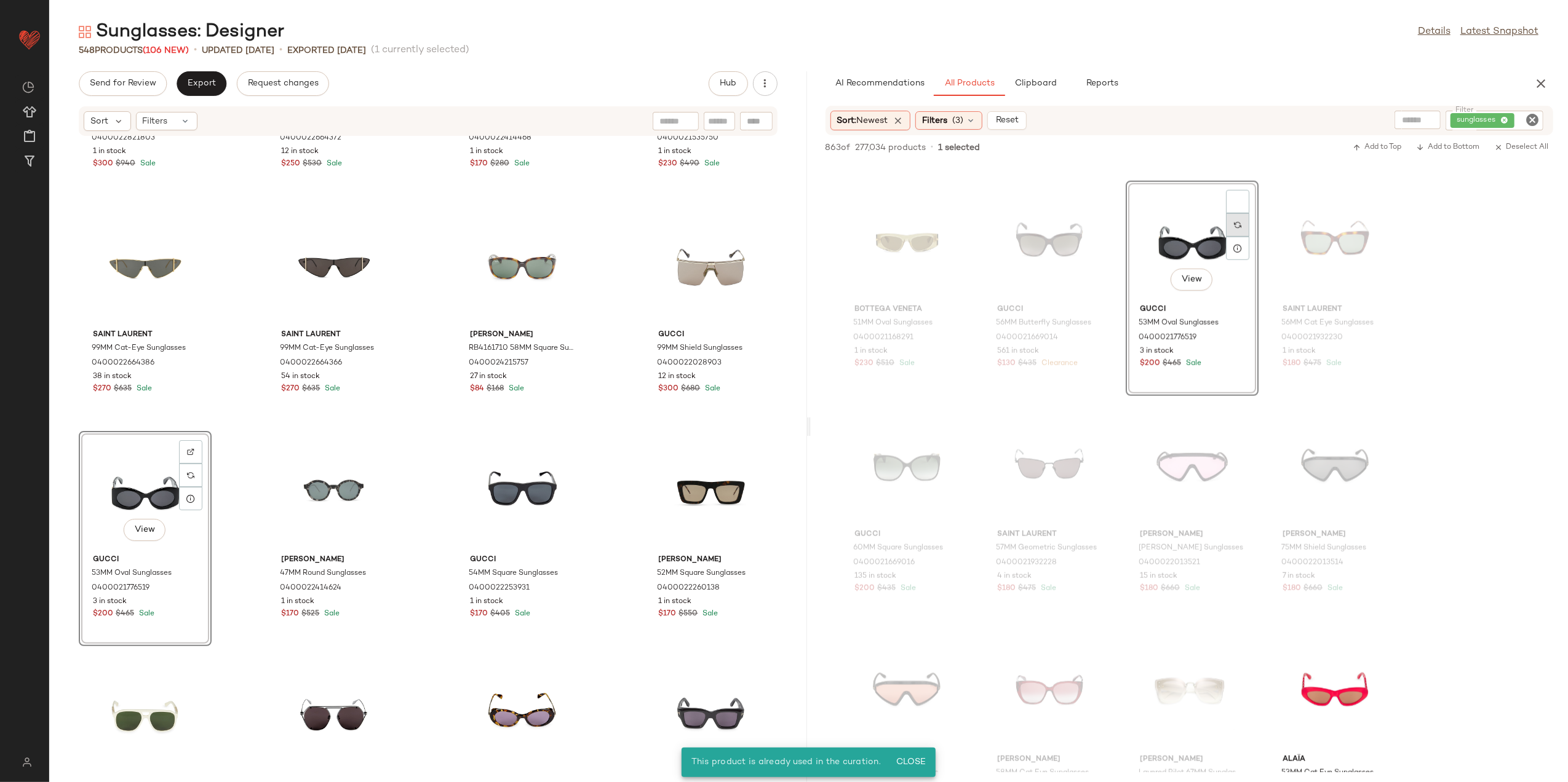
scroll to position [24798, 0]
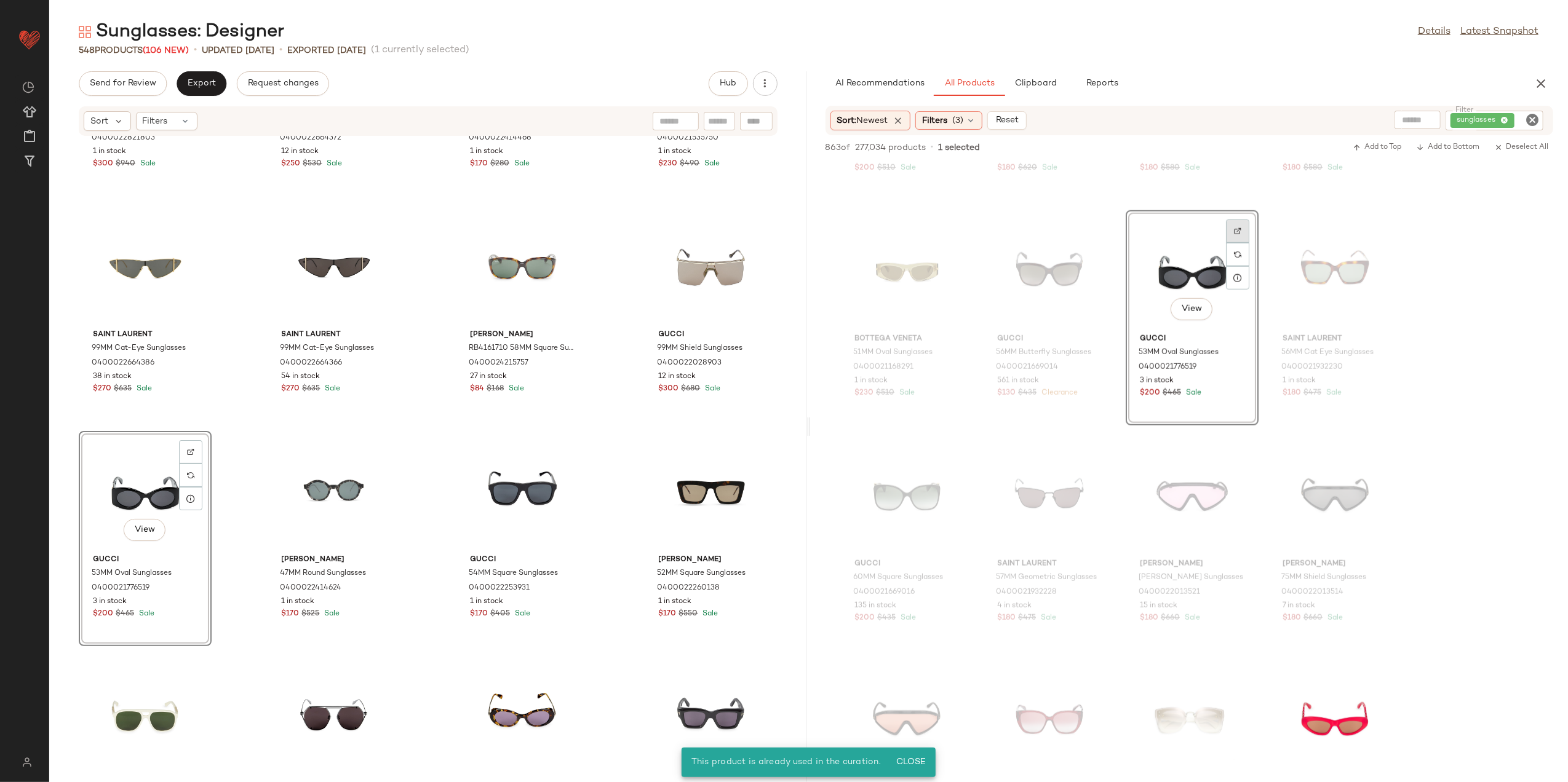
click at [1244, 243] on div at bounding box center [1238, 255] width 24 height 23
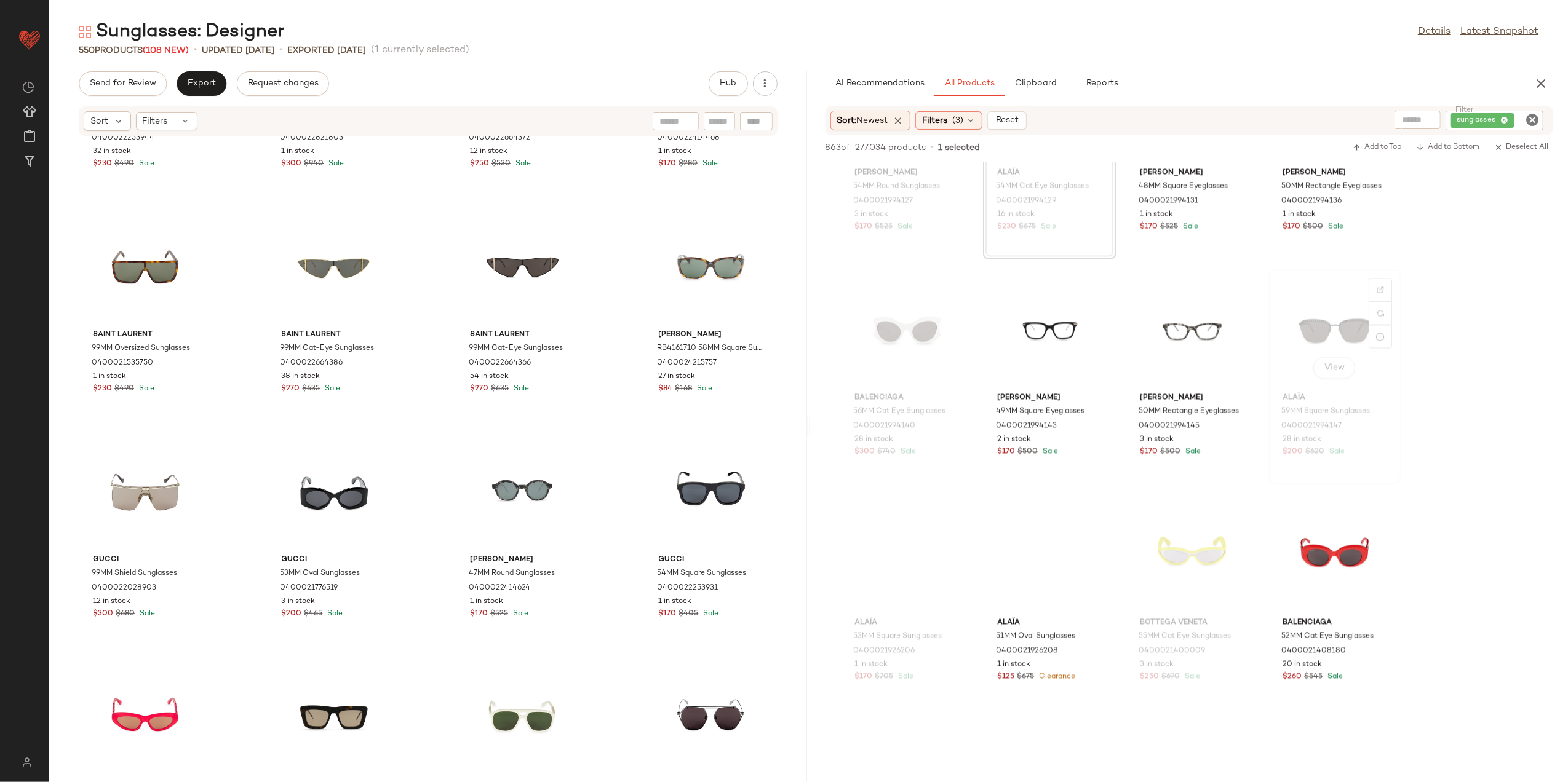
scroll to position [25913, 0]
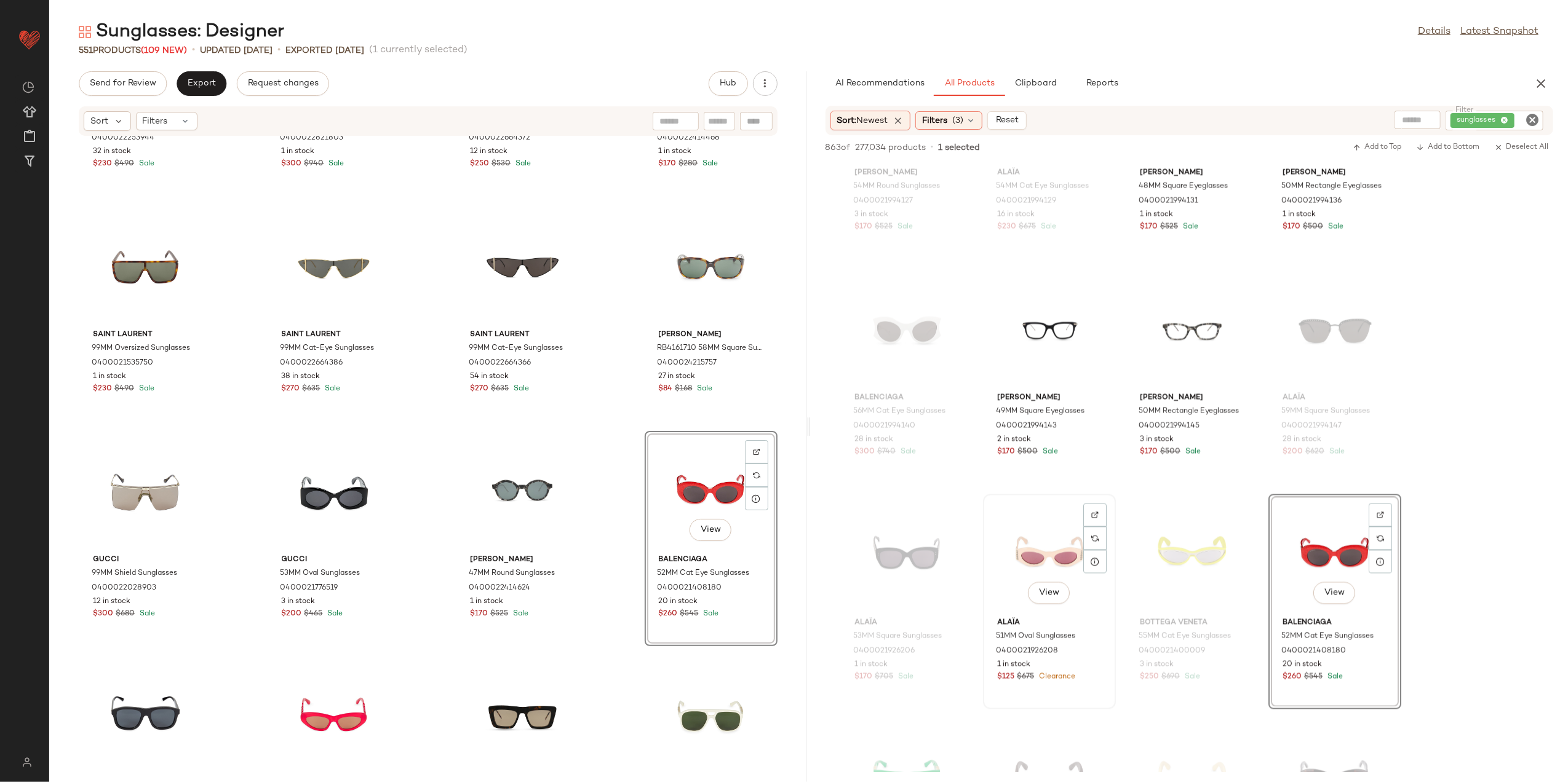
click at [1035, 542] on div "View" at bounding box center [1049, 556] width 124 height 114
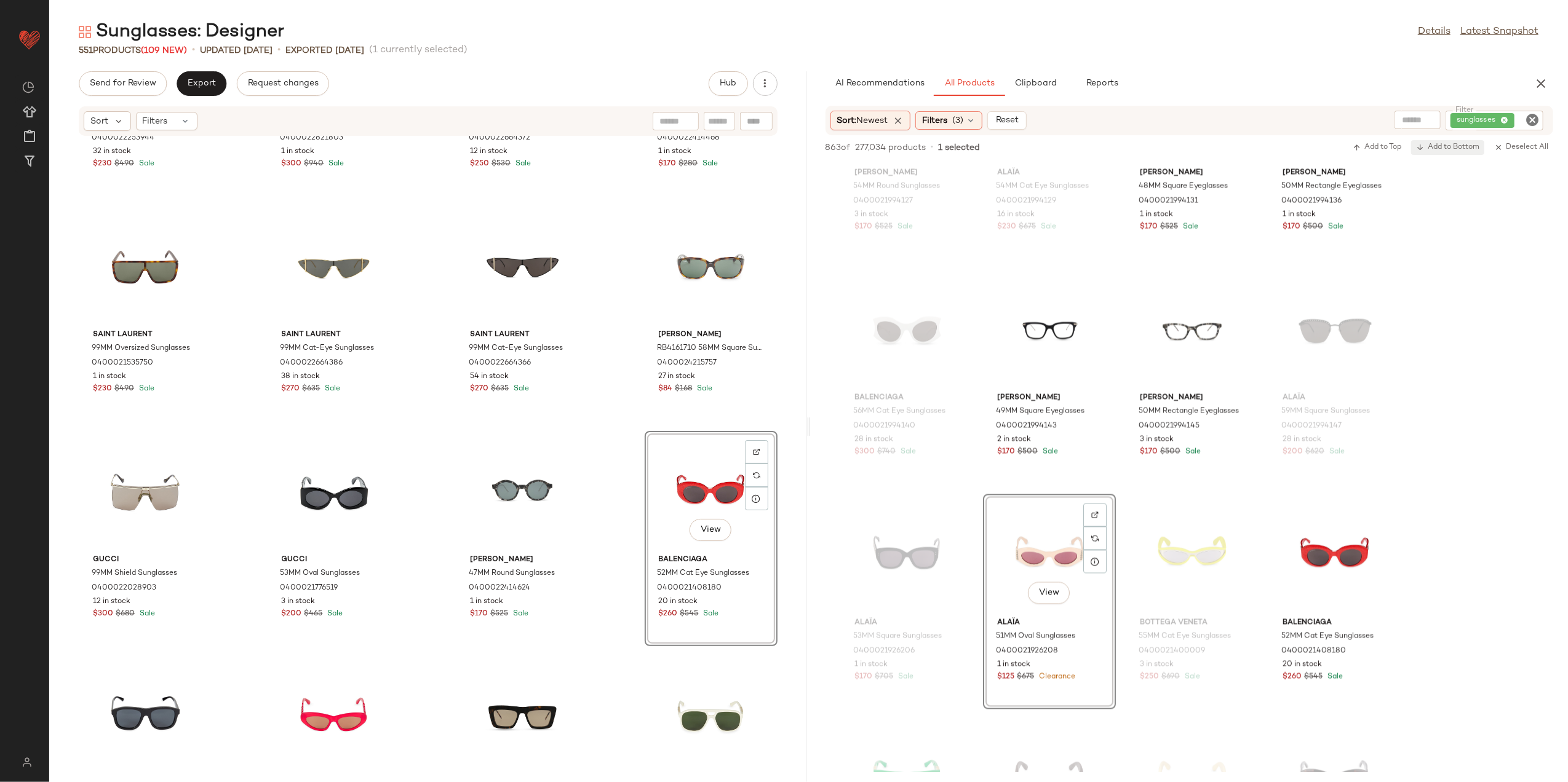
click at [1443, 143] on span "Add to Bottom" at bounding box center [1448, 148] width 63 height 9
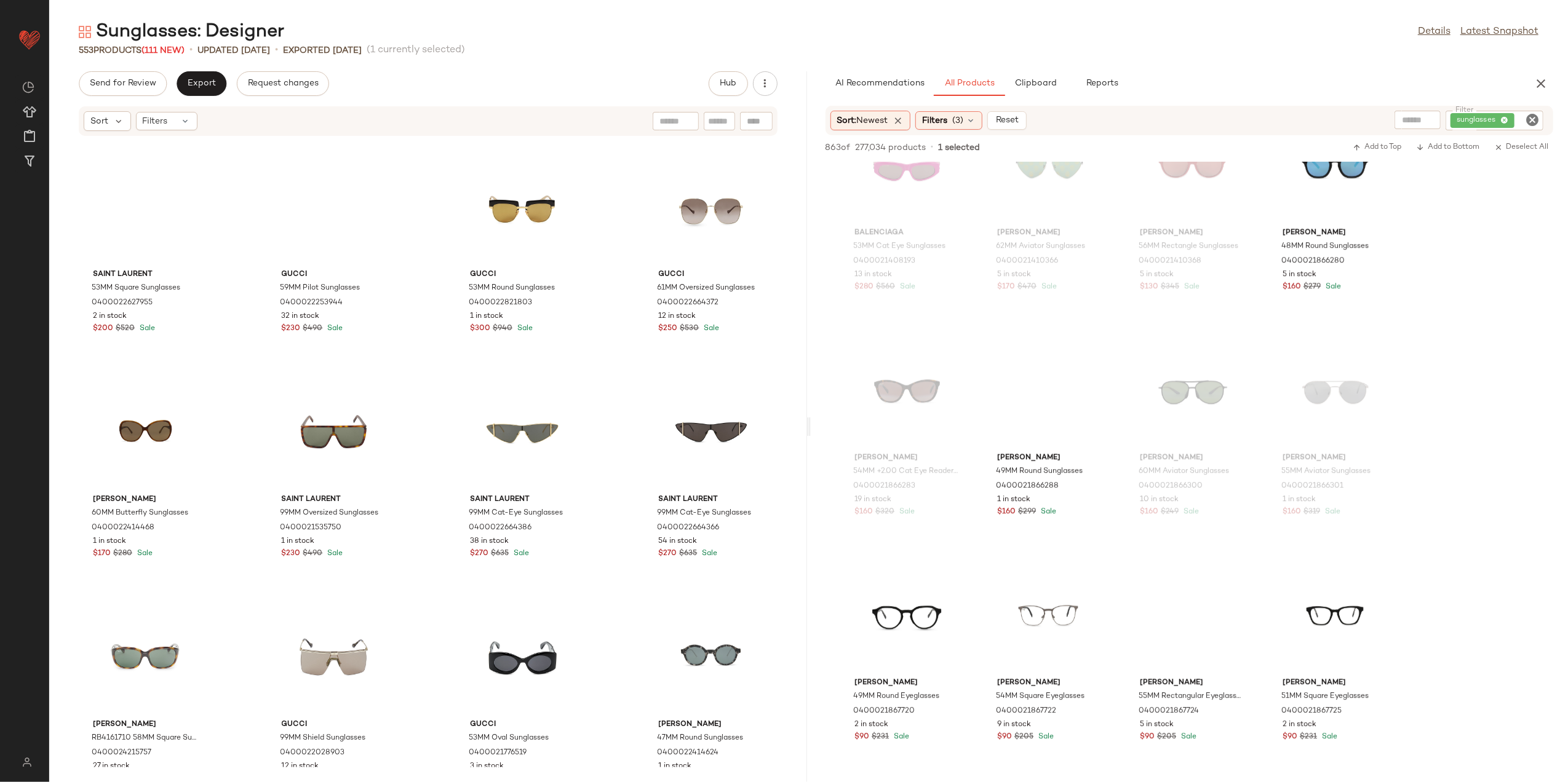
scroll to position [5691, 0]
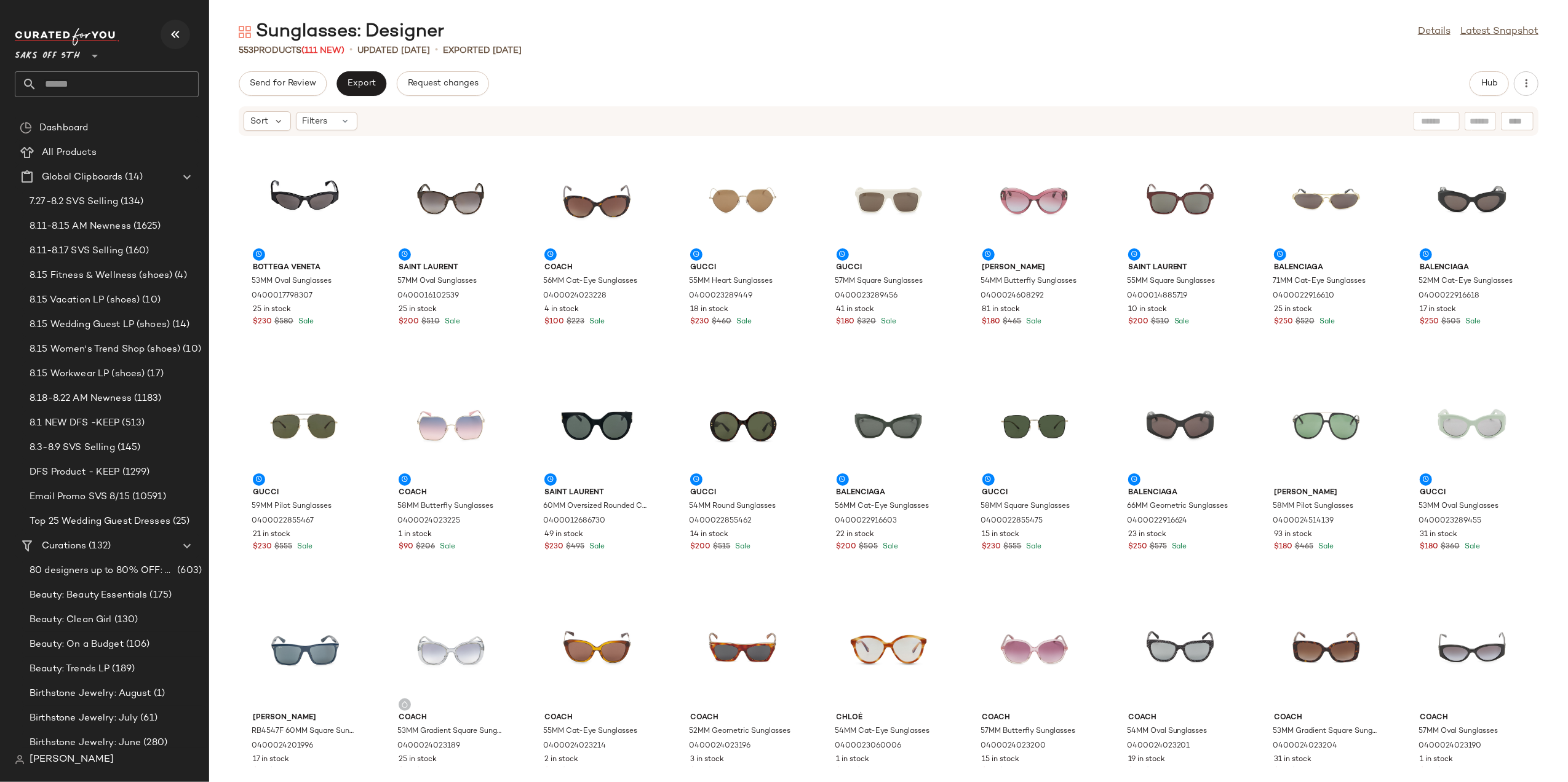
click at [171, 37] on icon "button" at bounding box center [176, 35] width 15 height 15
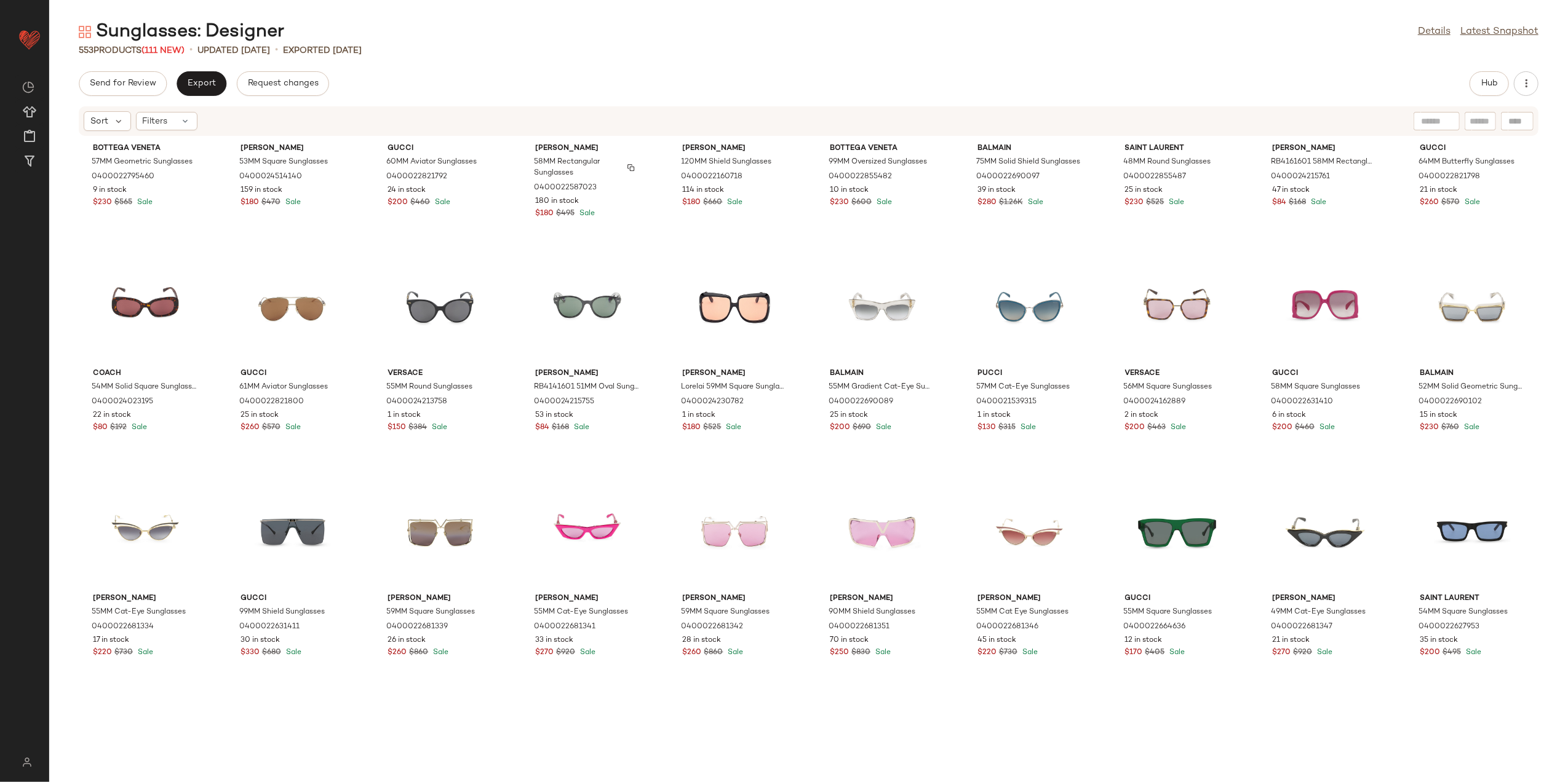
scroll to position [1567, 0]
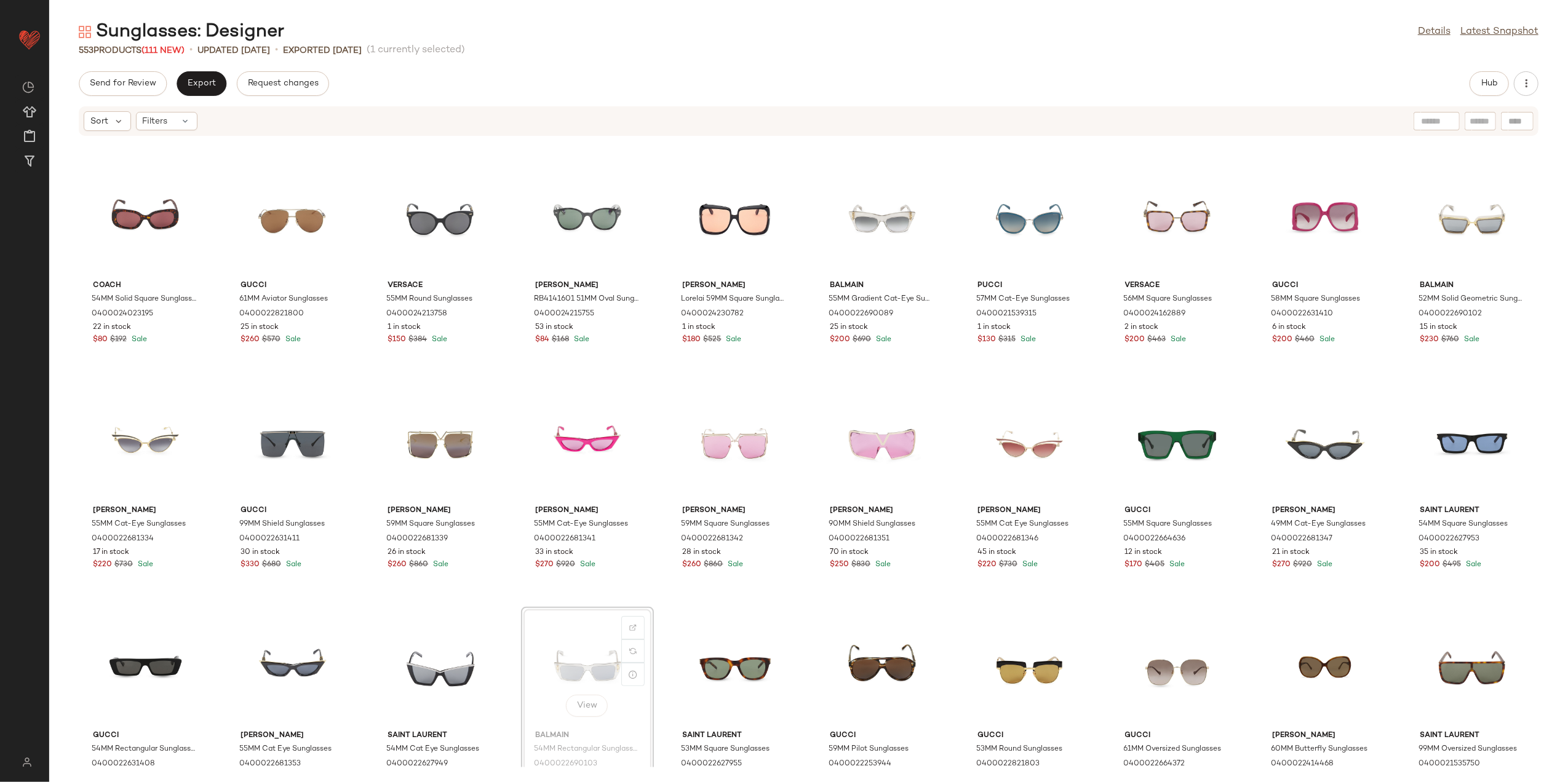
scroll to position [1568, 0]
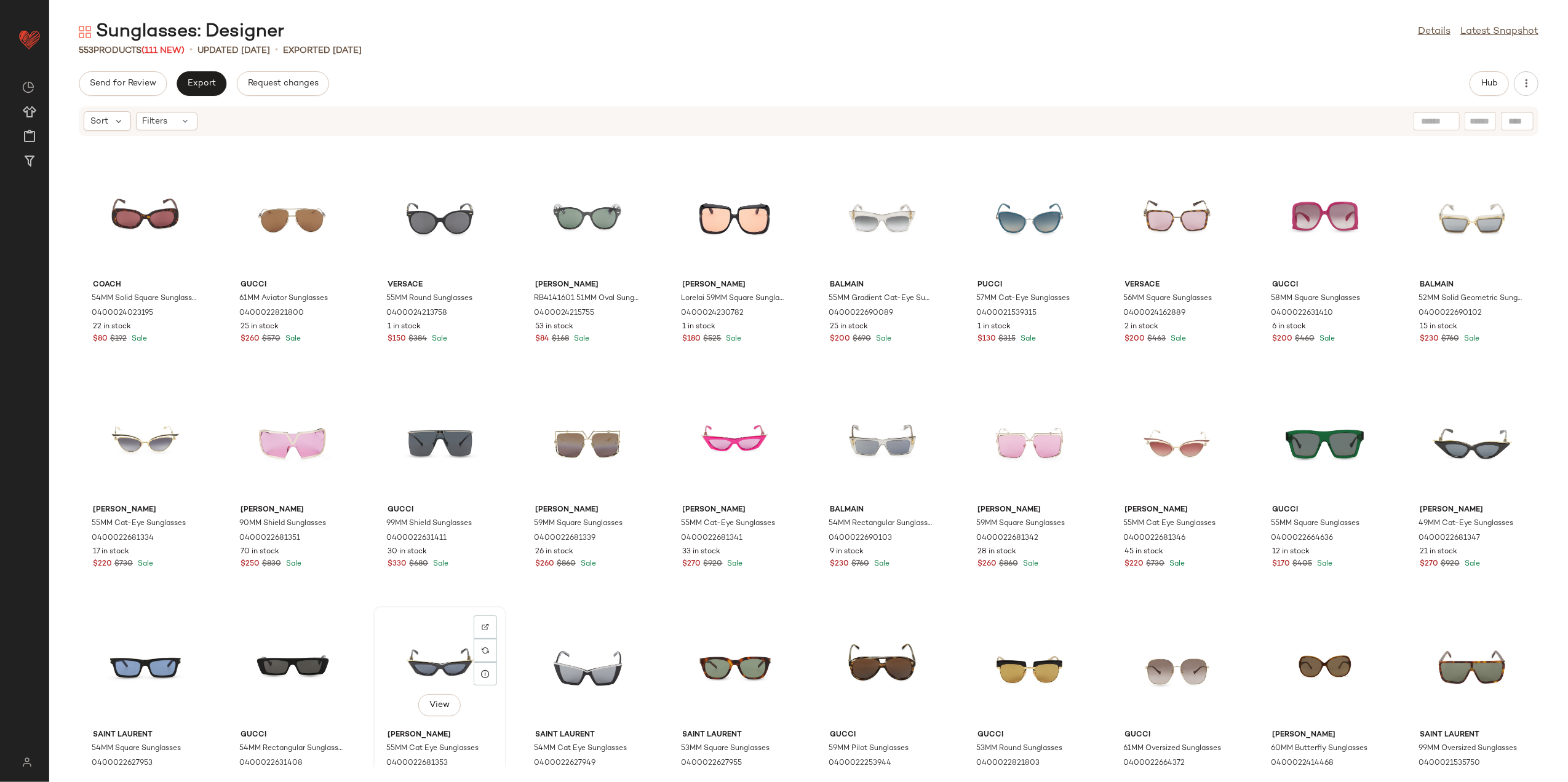
scroll to position [1569, 0]
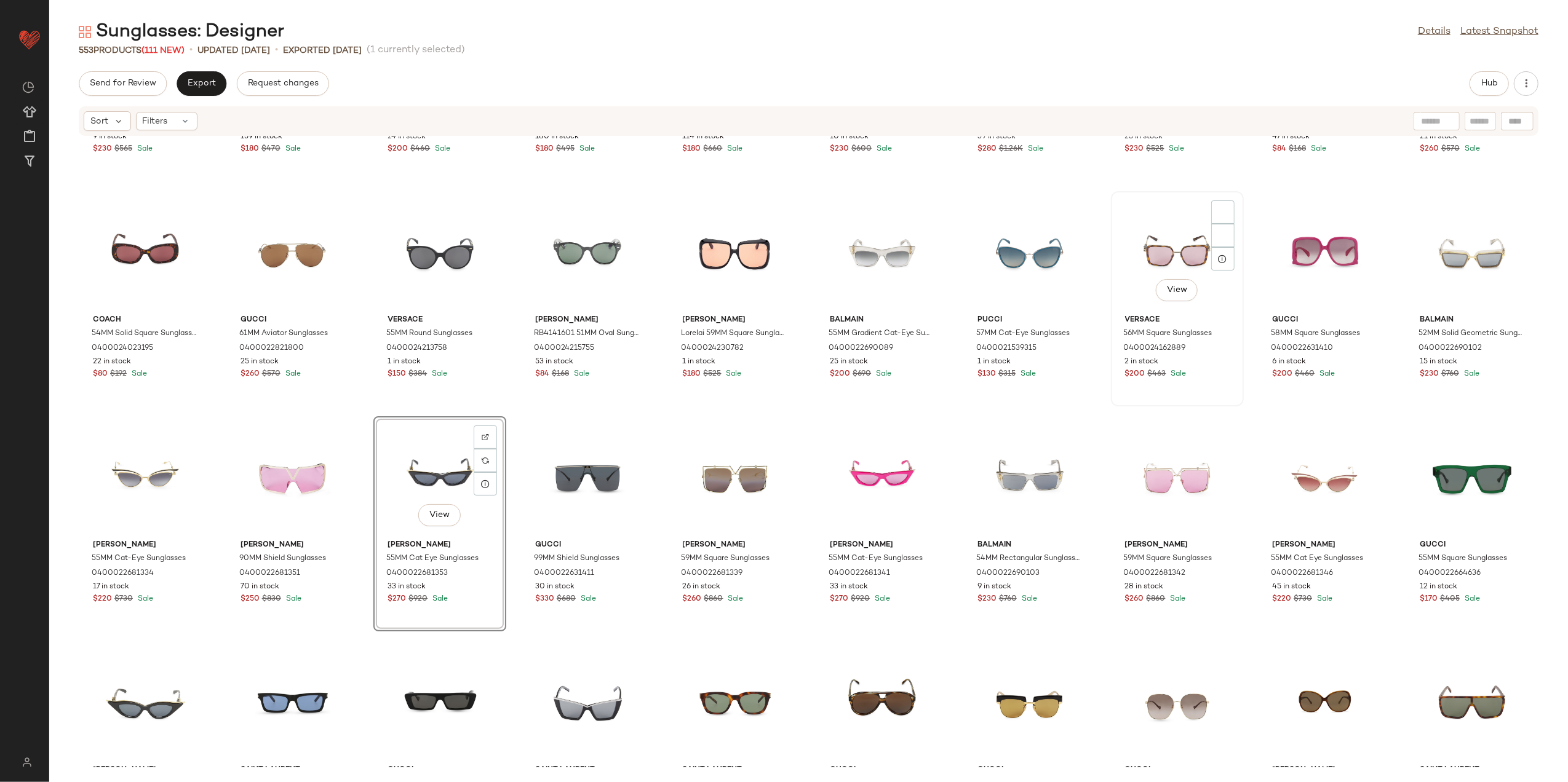
scroll to position [1487, 0]
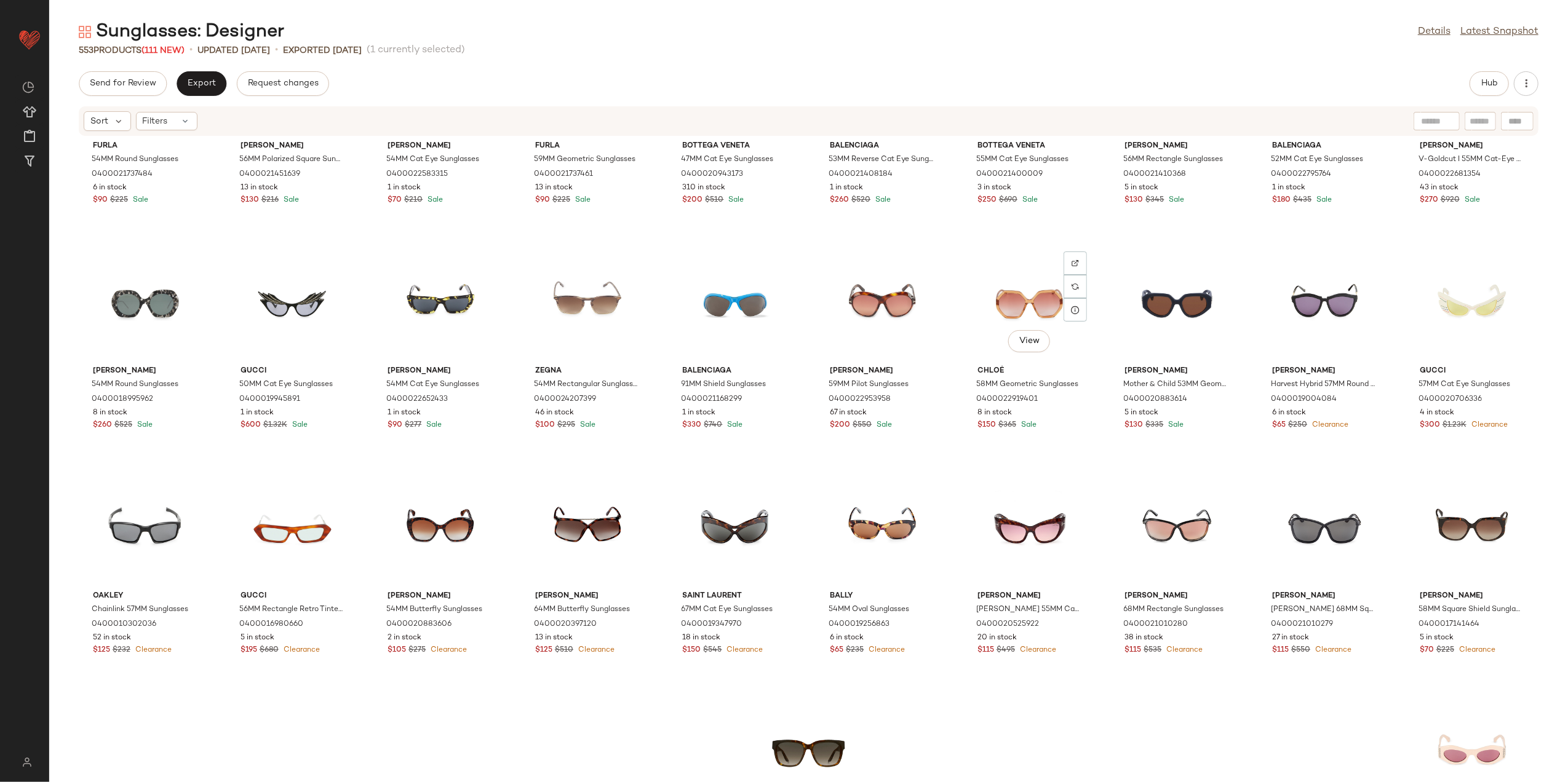
scroll to position [11974, 0]
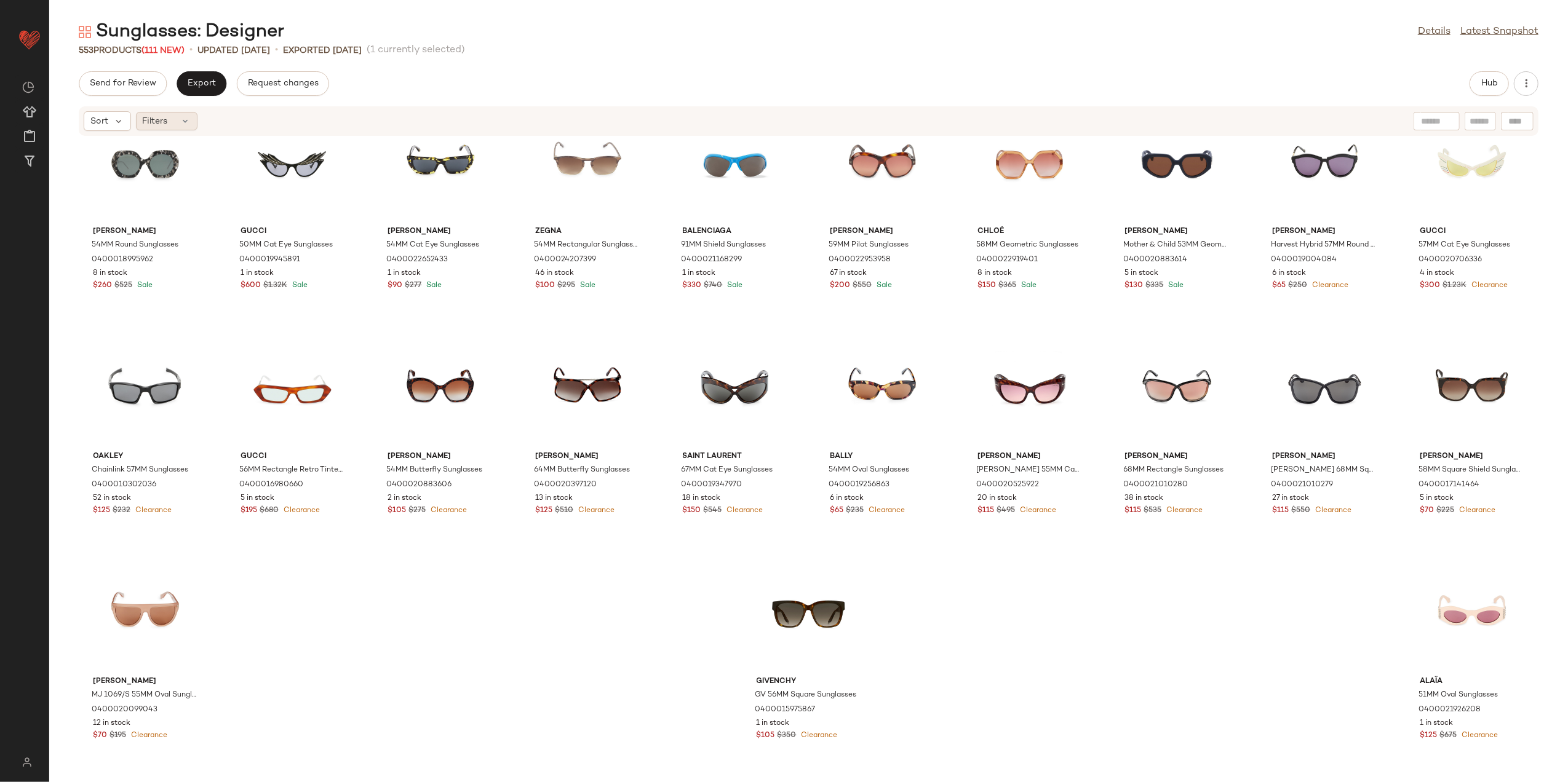
click at [176, 119] on div "Filters" at bounding box center [166, 121] width 61 height 19
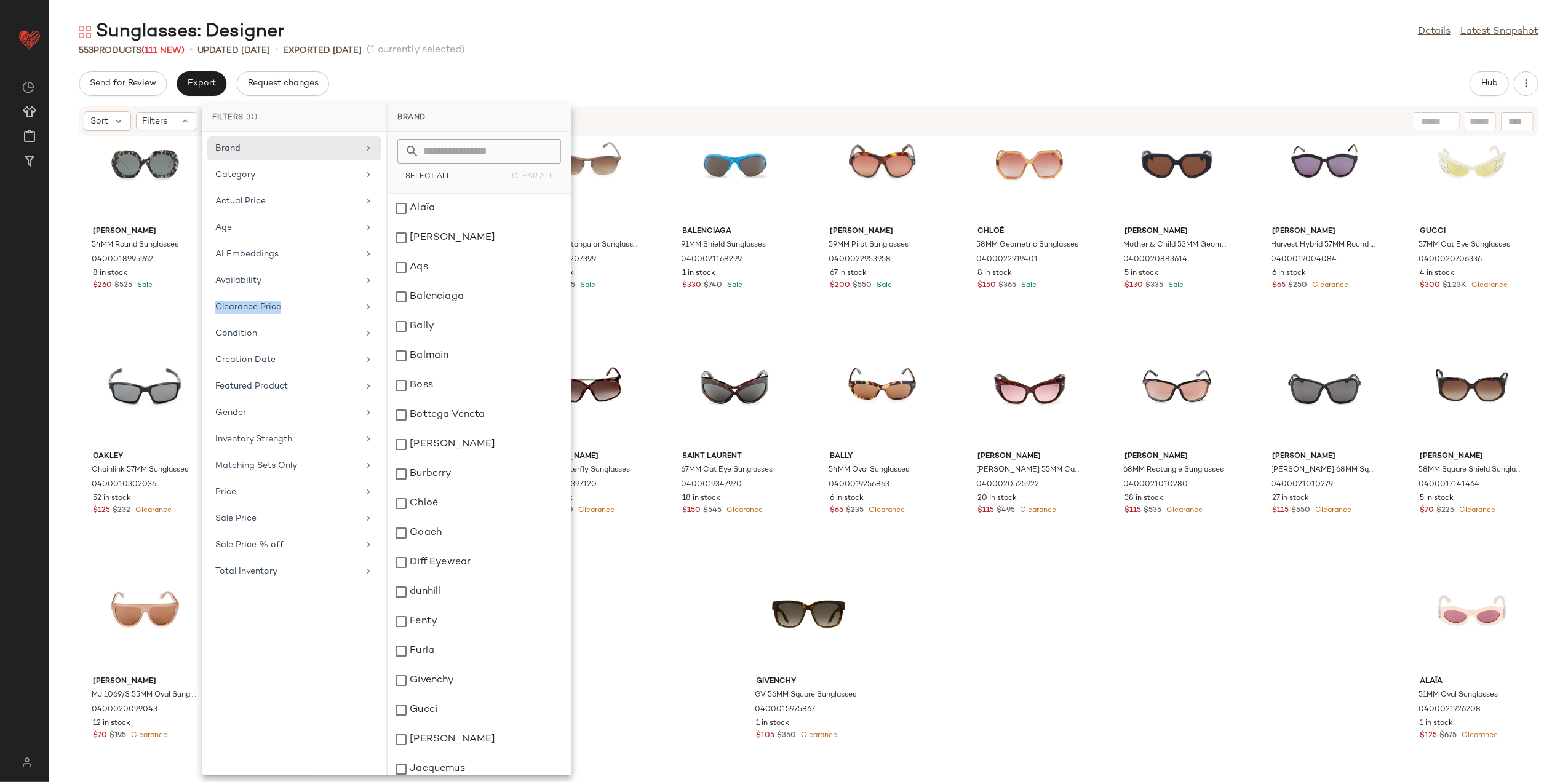
click at [316, 296] on div "Brand Category Actual Price Age AI Embeddings Availability Clearance Price Cond…" at bounding box center [294, 453] width 184 height 644
drag, startPoint x: 316, startPoint y: 296, endPoint x: 296, endPoint y: 306, distance: 22.4
click at [296, 306] on div "Clearance Price" at bounding box center [287, 307] width 144 height 13
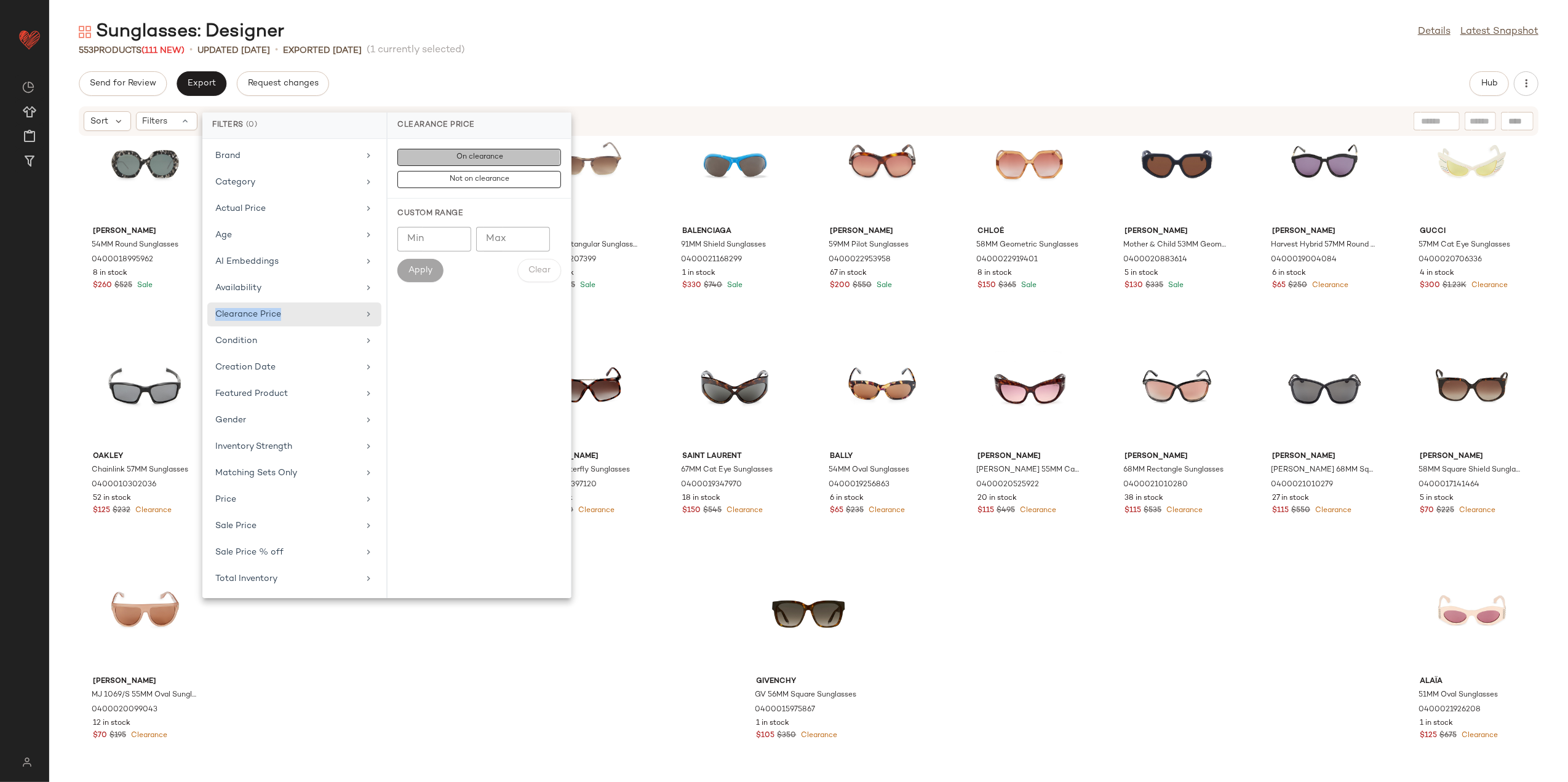
click at [458, 171] on button "On clearance" at bounding box center [479, 180] width 164 height 17
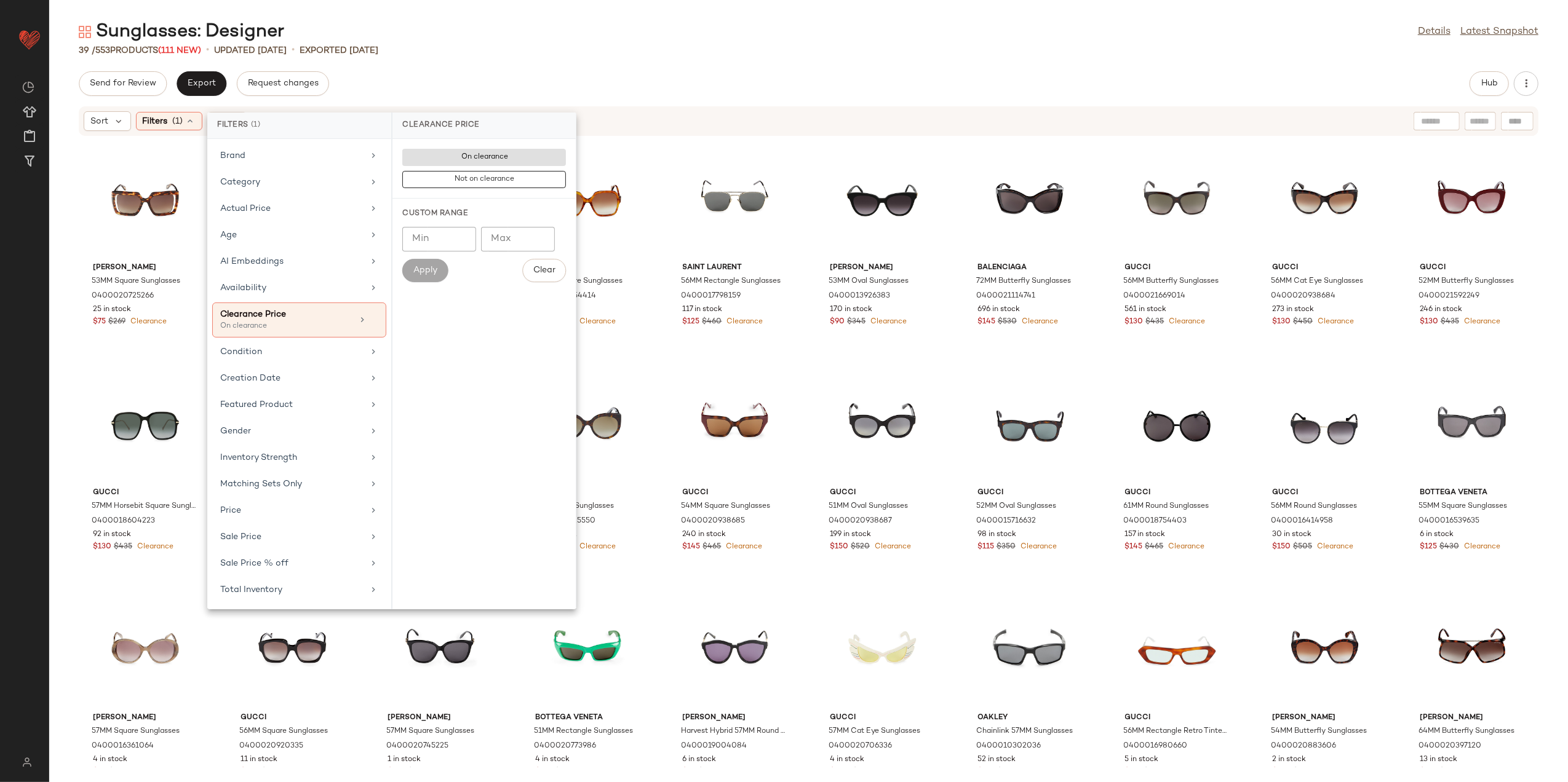
click at [551, 64] on div "Sunglasses: Designer Details Latest Snapshot 39 / 553 Products (111 New) • upda…" at bounding box center [809, 401] width 1519 height 762
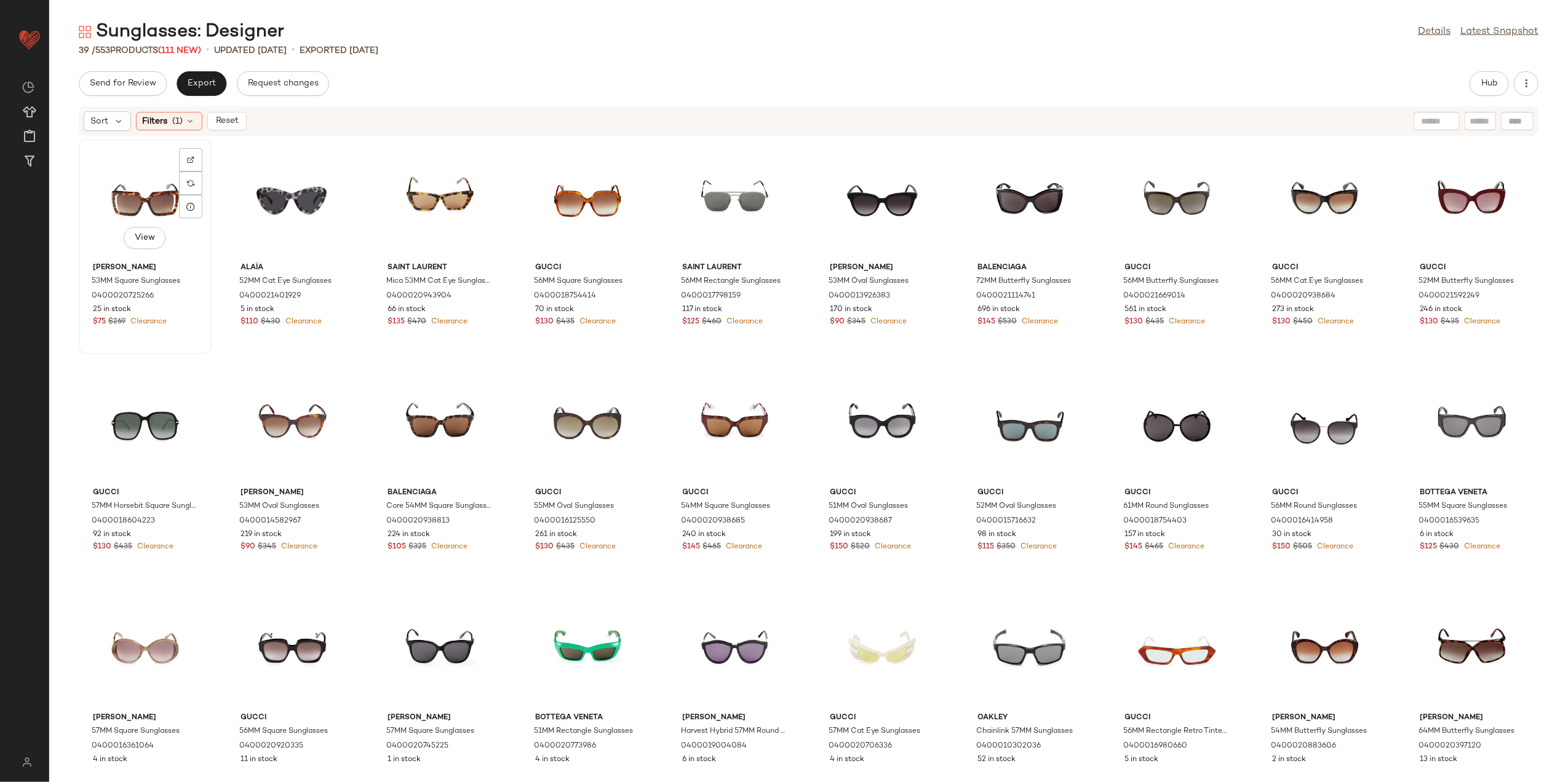
click at [113, 171] on div "View" at bounding box center [145, 200] width 124 height 114
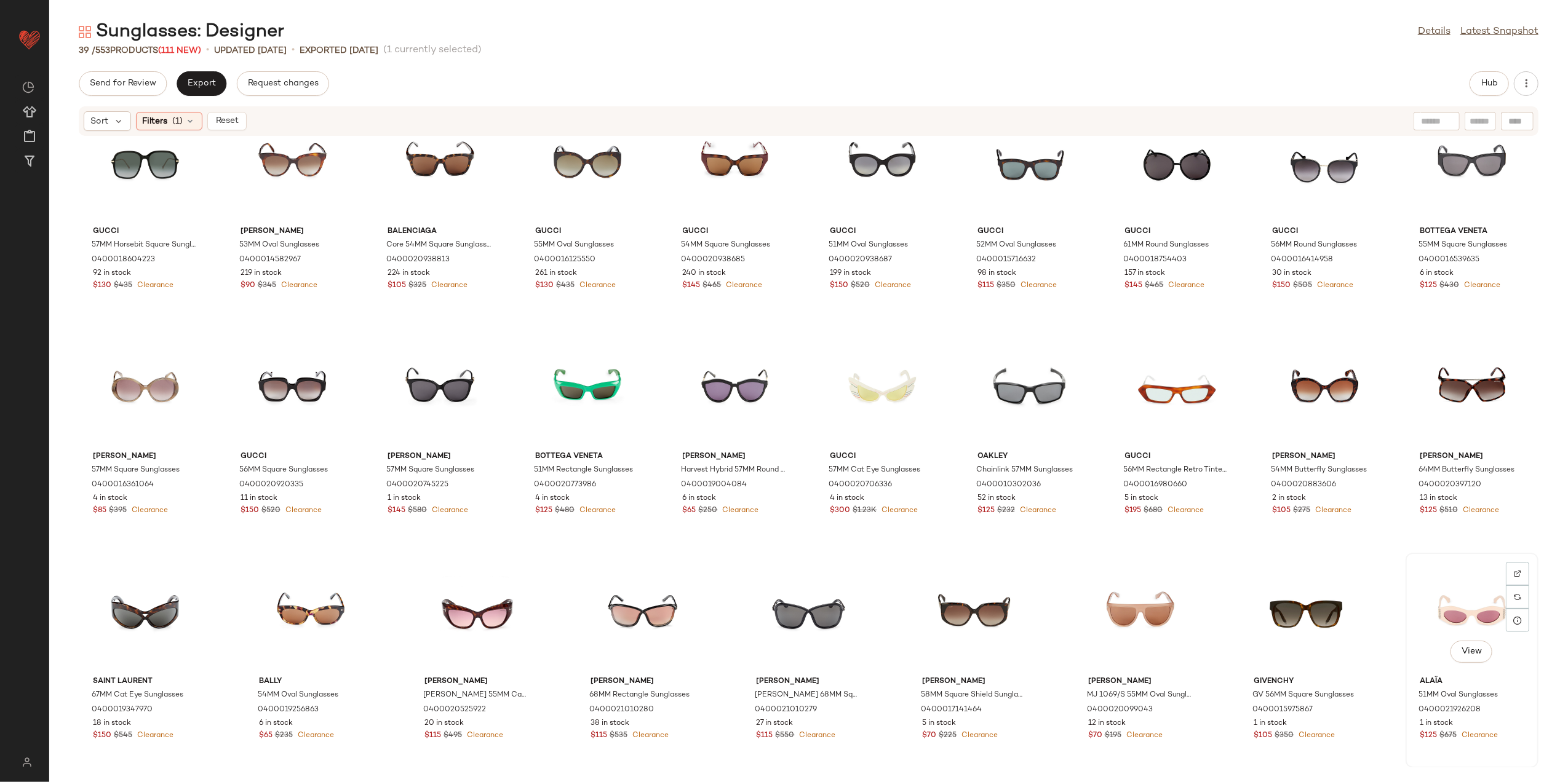
click at [1431, 598] on div "View" at bounding box center [1472, 614] width 124 height 114
click at [212, 124] on button "Reset" at bounding box center [227, 121] width 40 height 19
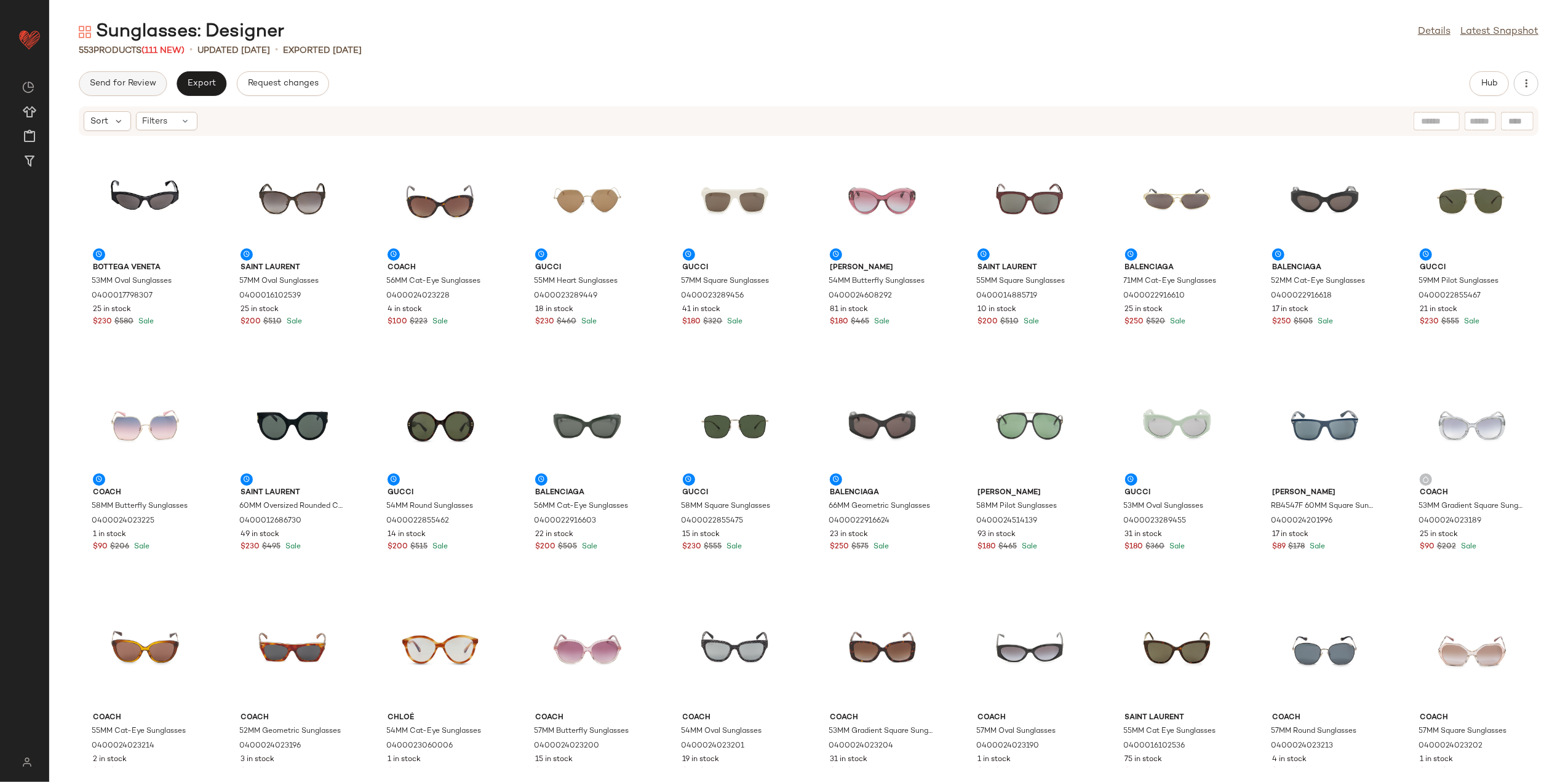
click at [135, 84] on span "Send for Review" at bounding box center [122, 83] width 67 height 10
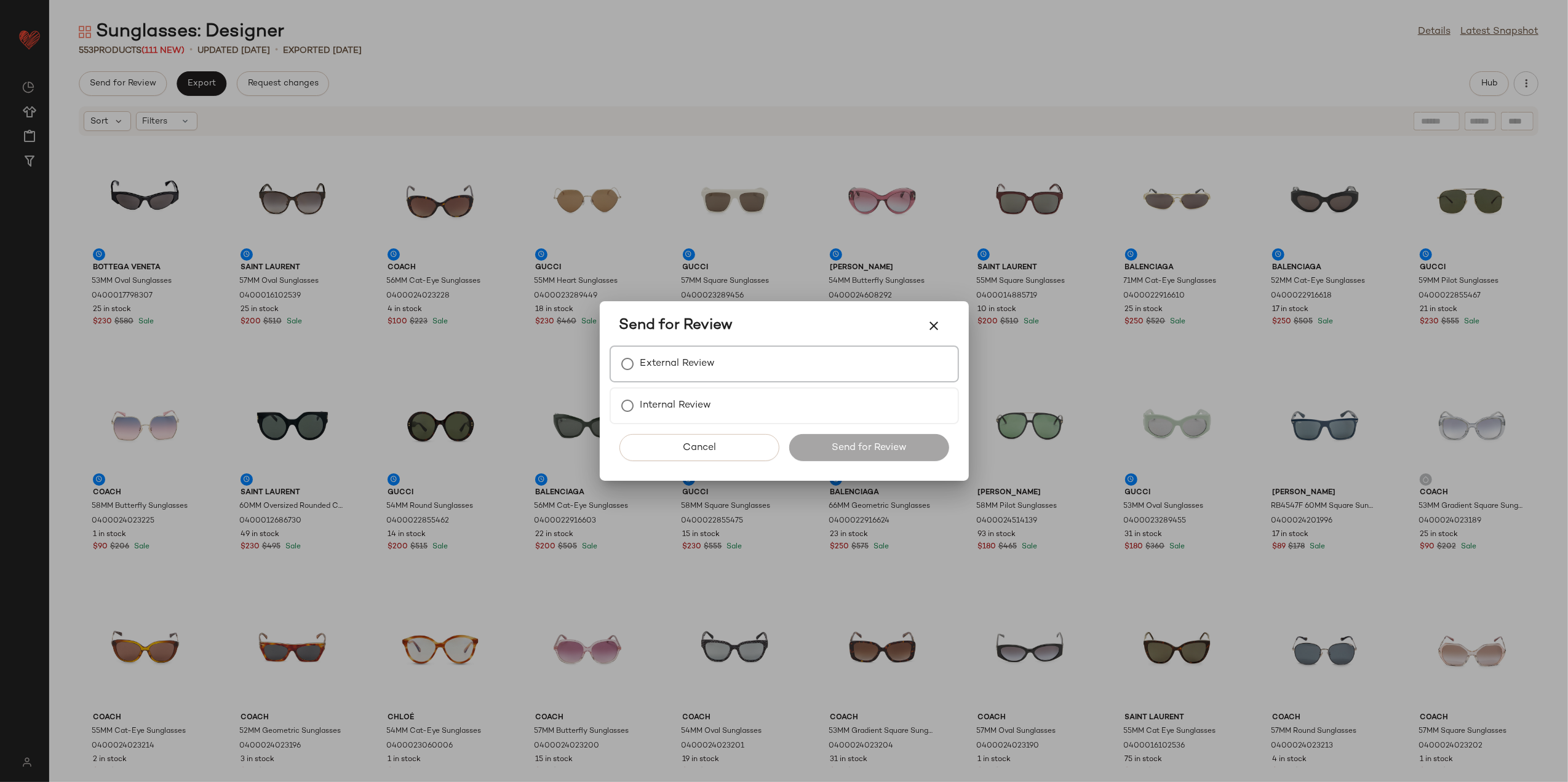
click at [699, 372] on label "External Review" at bounding box center [677, 364] width 75 height 25
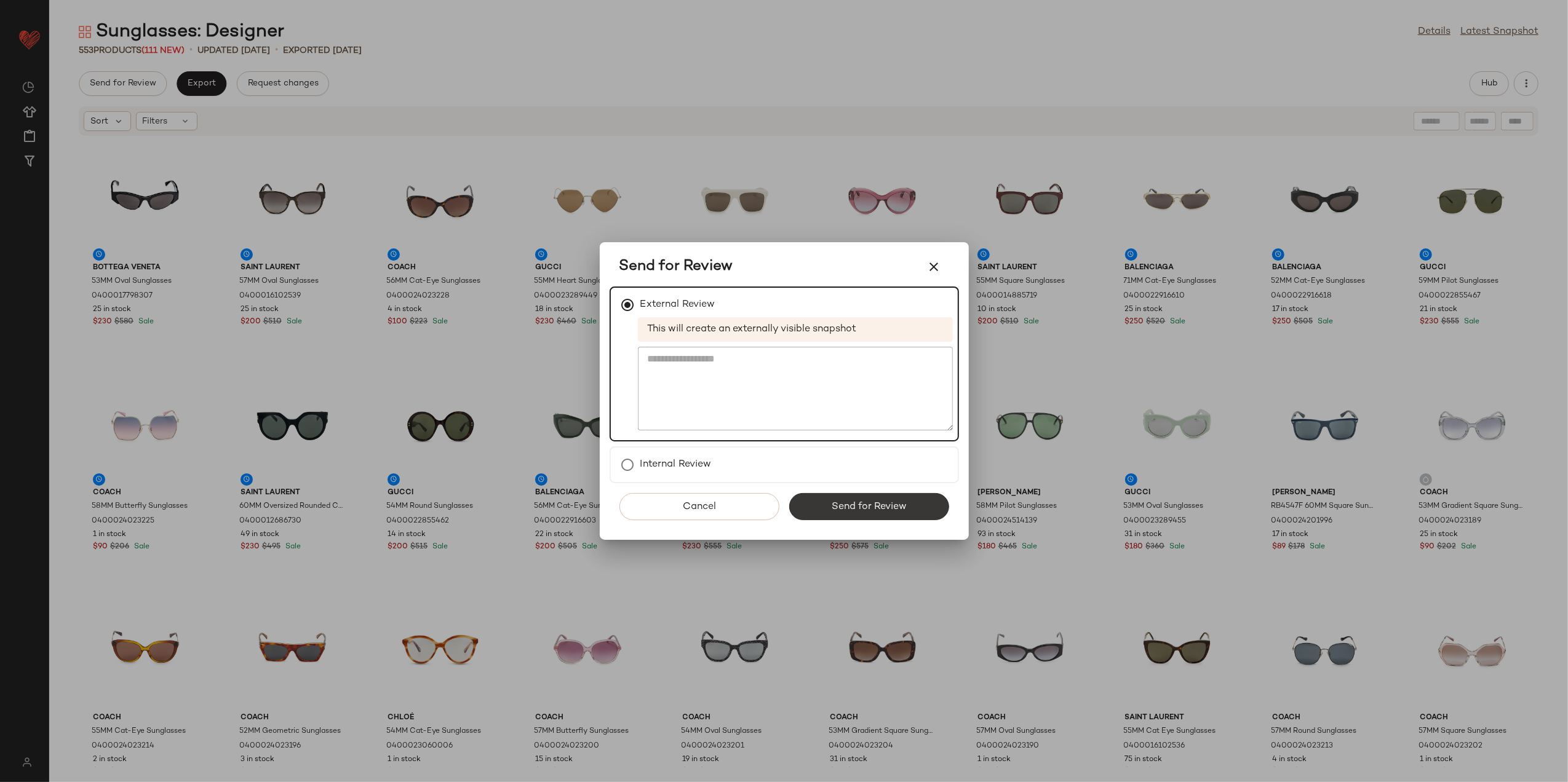
click at [828, 492] on div "Cancel Send for Review" at bounding box center [784, 512] width 349 height 57
click at [829, 500] on button "Send for Review" at bounding box center [869, 507] width 160 height 27
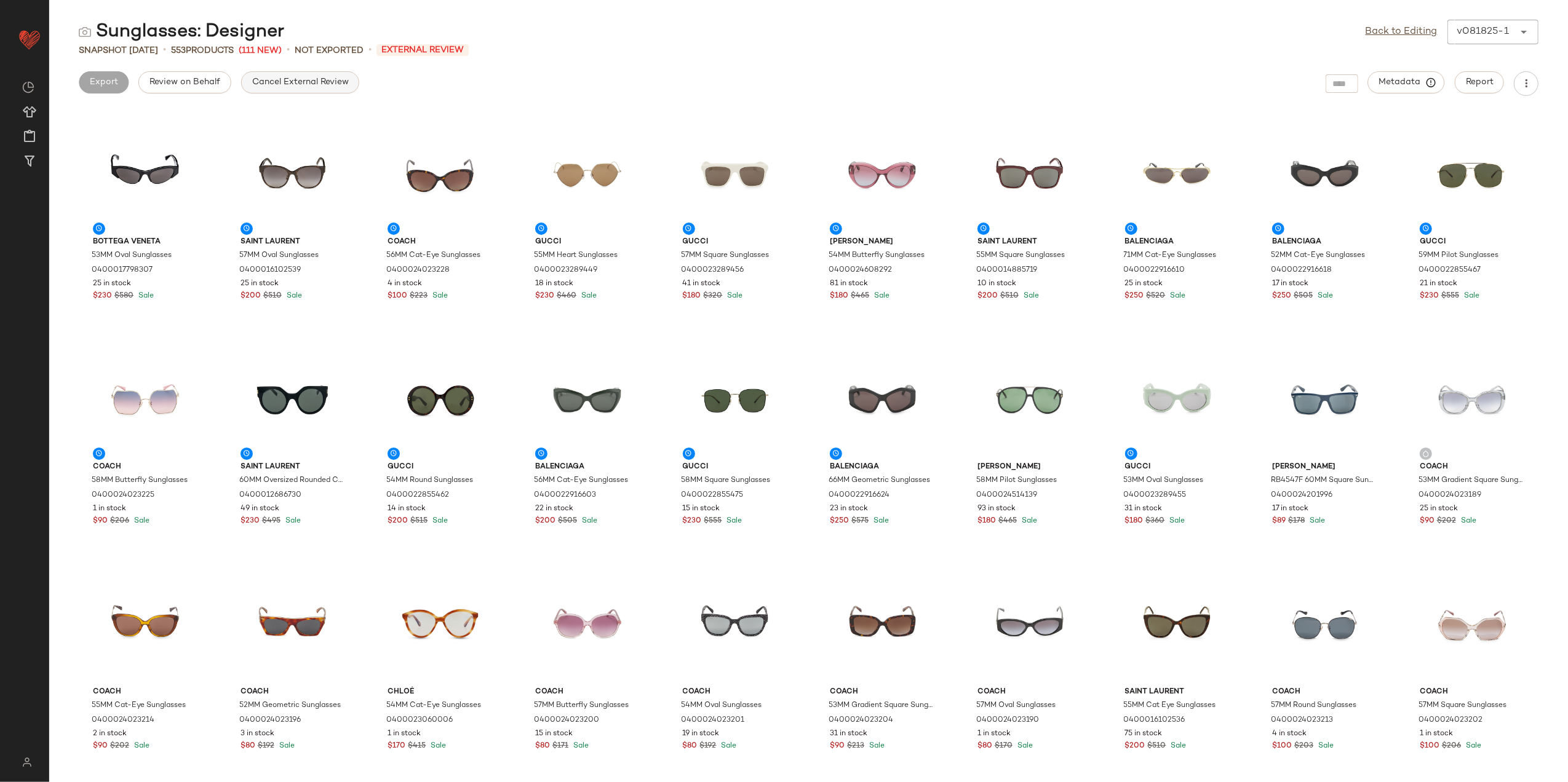
click at [291, 75] on button "Cancel External Review" at bounding box center [300, 82] width 118 height 22
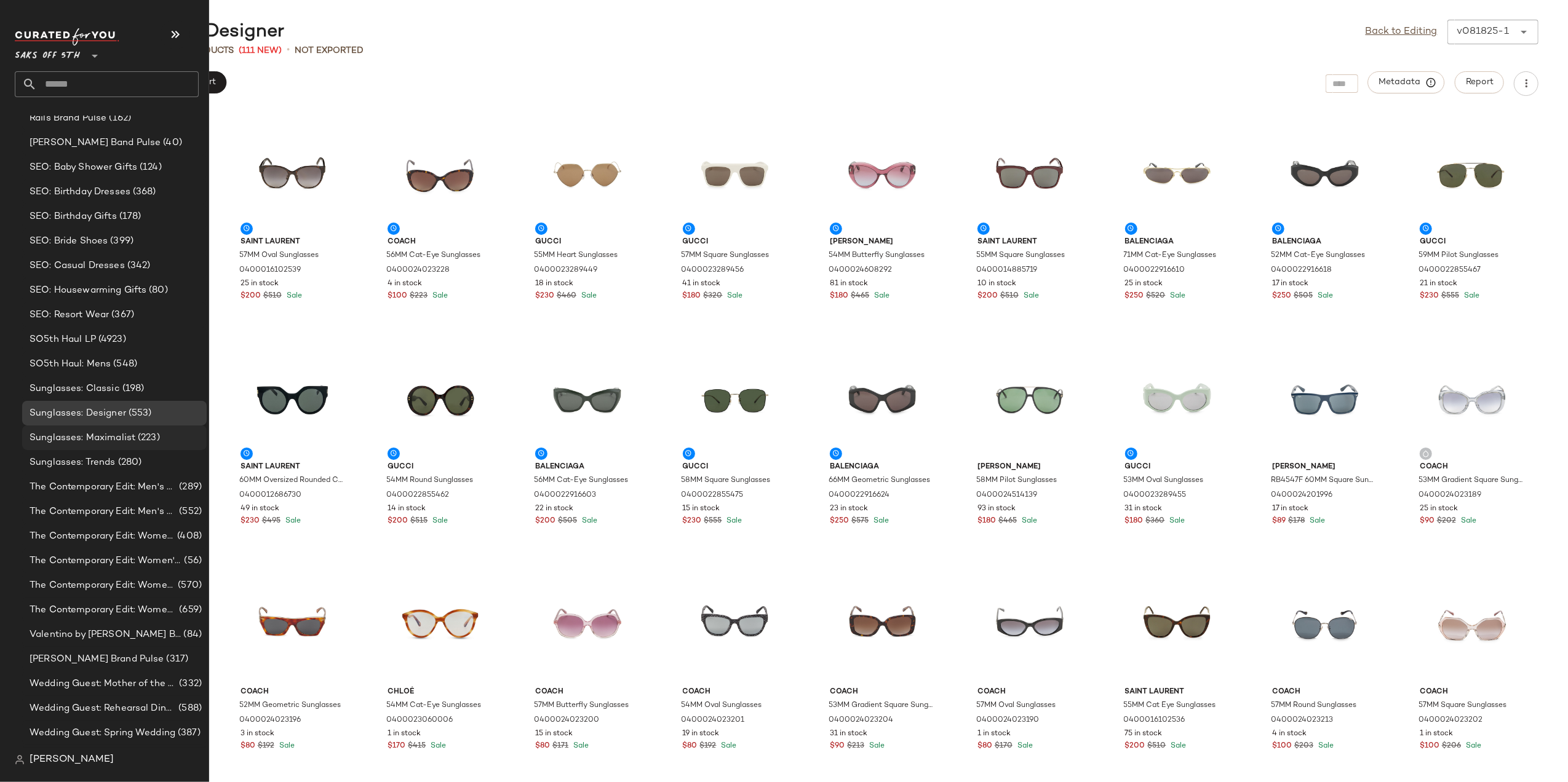
scroll to position [2172, 0]
click at [119, 431] on div "Sunglasses: Maximalist (223)" at bounding box center [114, 440] width 184 height 25
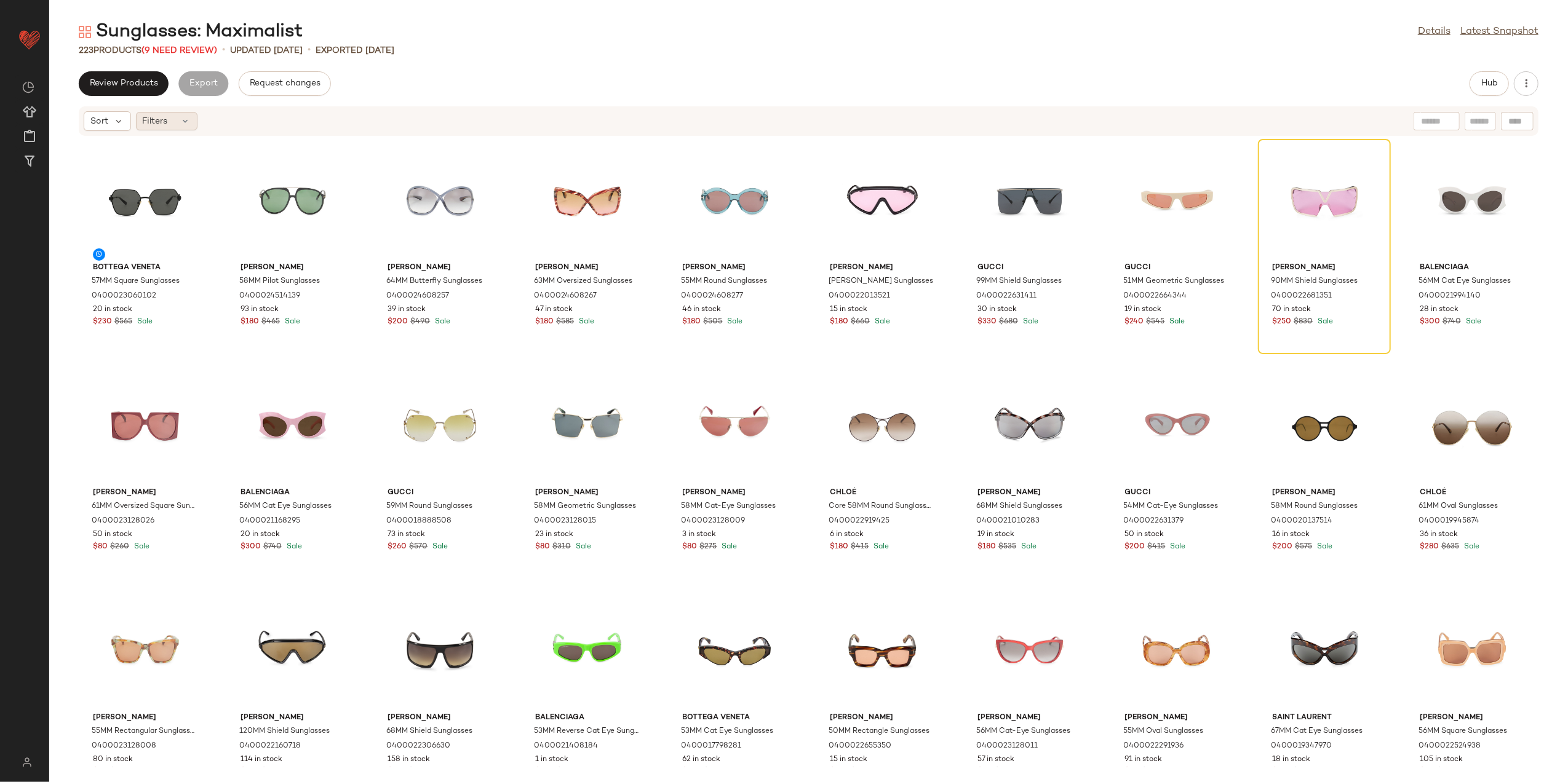
click at [171, 129] on div "Filters" at bounding box center [166, 121] width 61 height 19
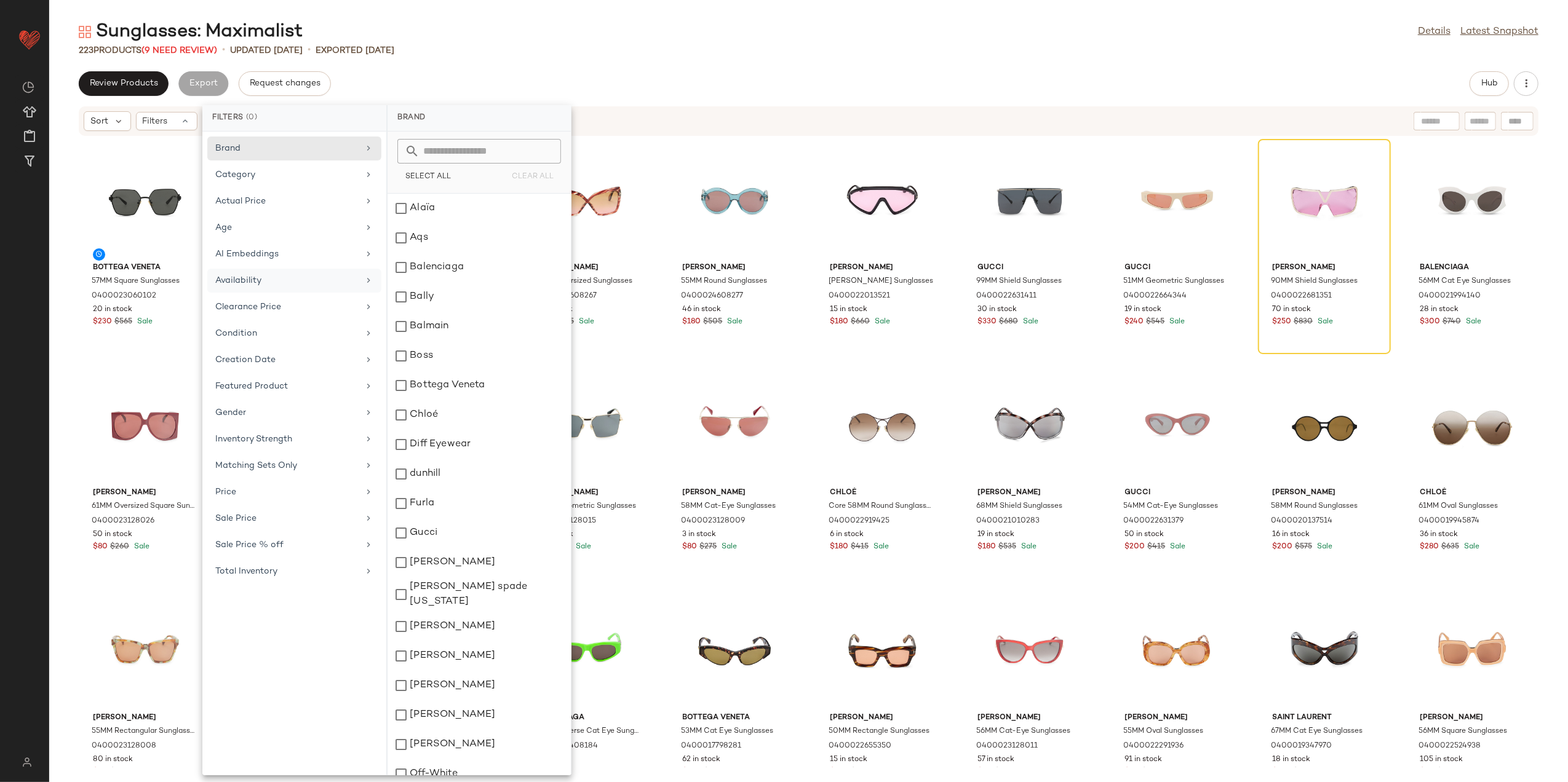
click at [284, 278] on div "Availability" at bounding box center [287, 281] width 144 height 13
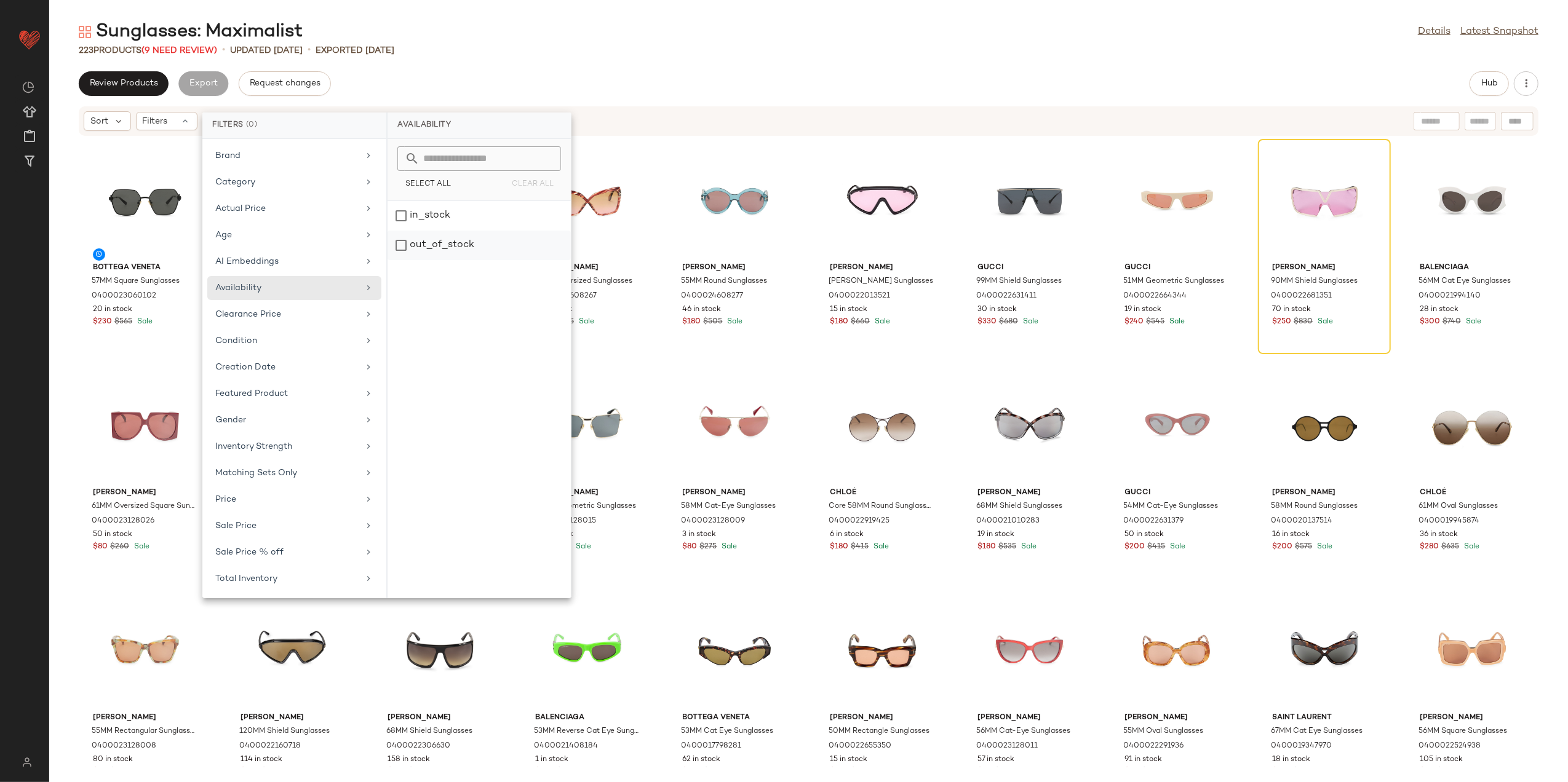
click at [446, 240] on div "out_of_stock" at bounding box center [479, 245] width 183 height 30
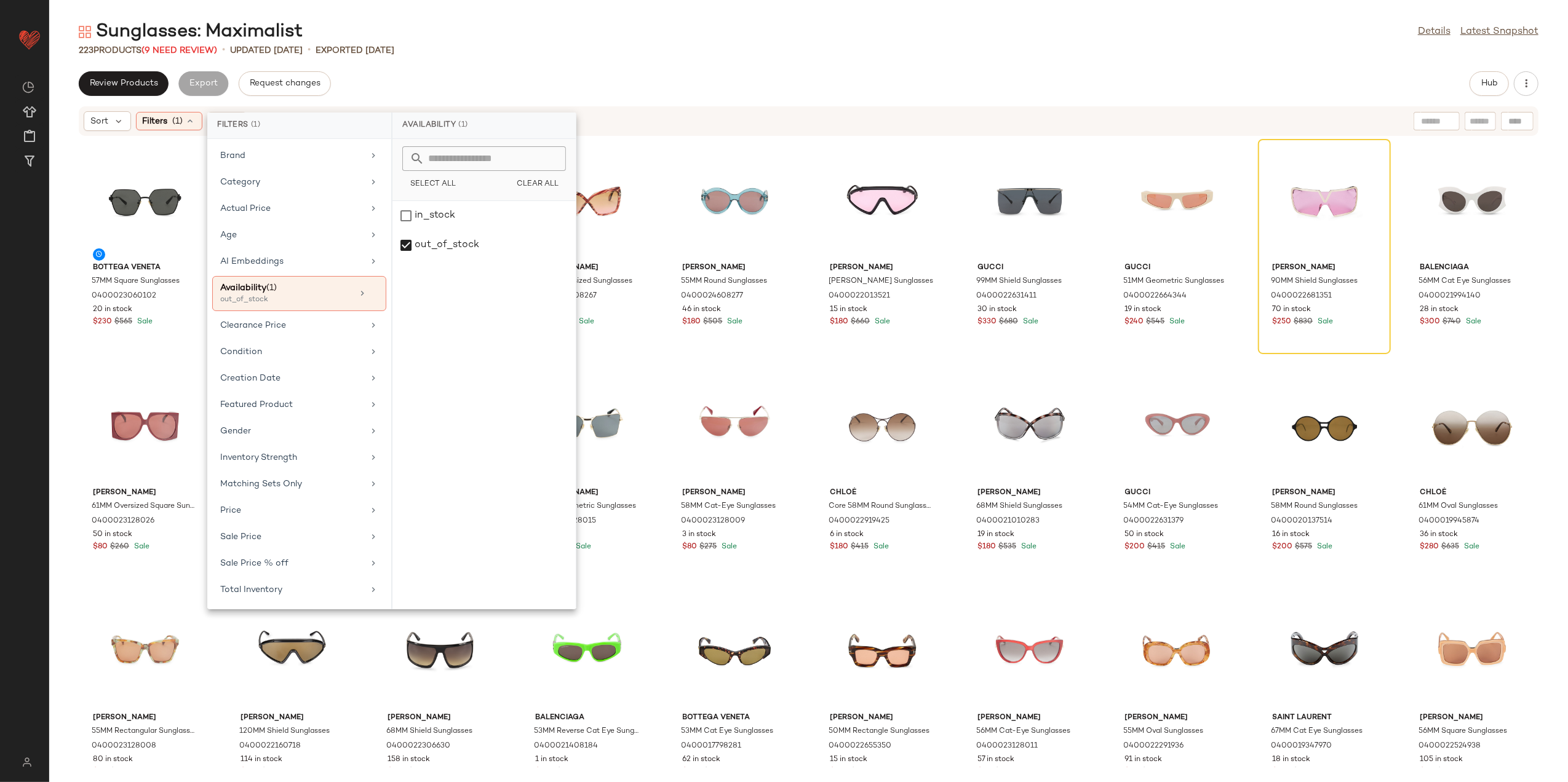
click at [534, 57] on div "Sunglasses: Maximalist Details Latest Snapshot 223 Products (9 Need Review) • u…" at bounding box center [809, 401] width 1519 height 762
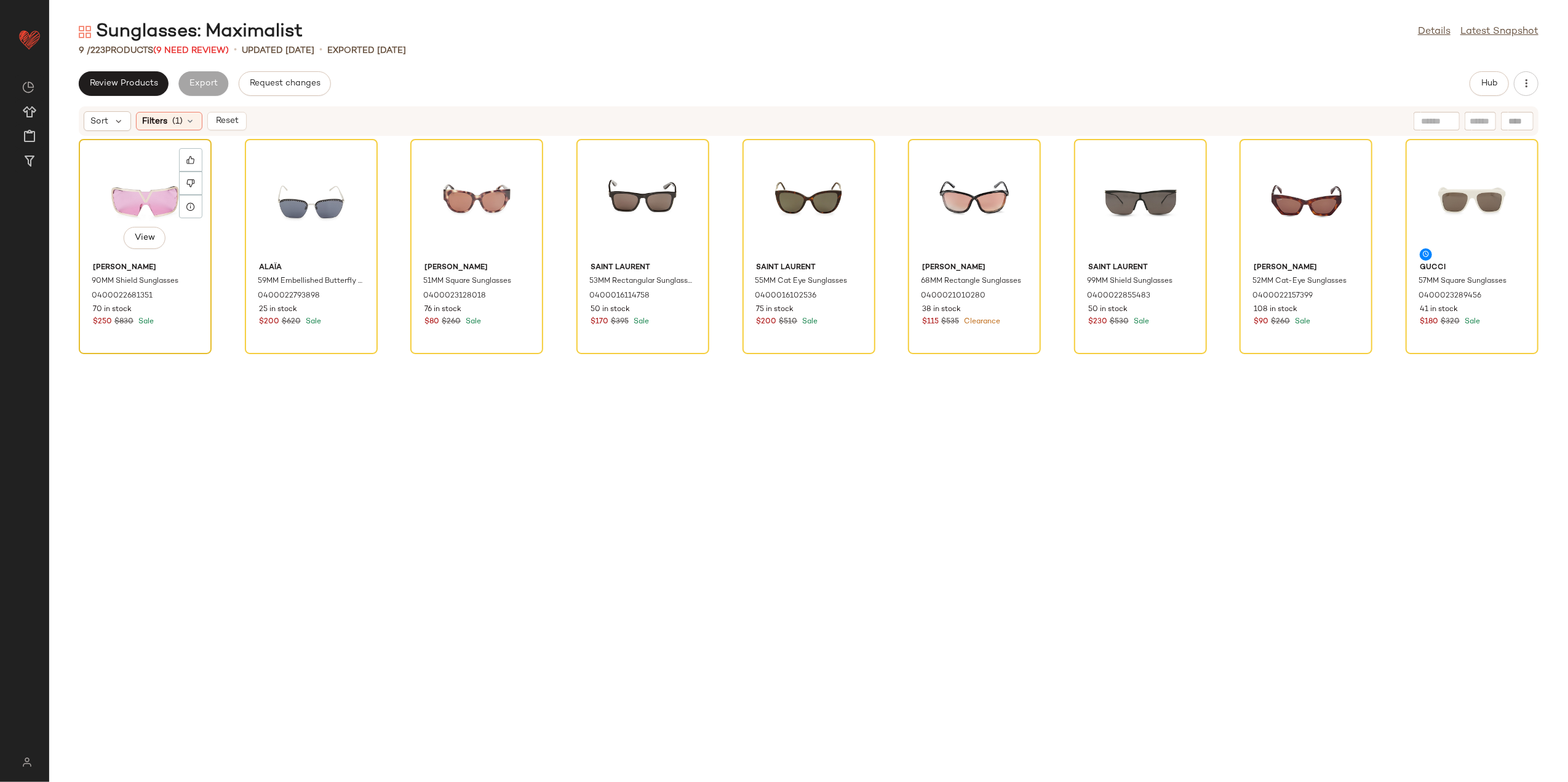
click at [135, 195] on div "View" at bounding box center [145, 200] width 124 height 114
click at [1467, 205] on div "View" at bounding box center [1472, 200] width 124 height 114
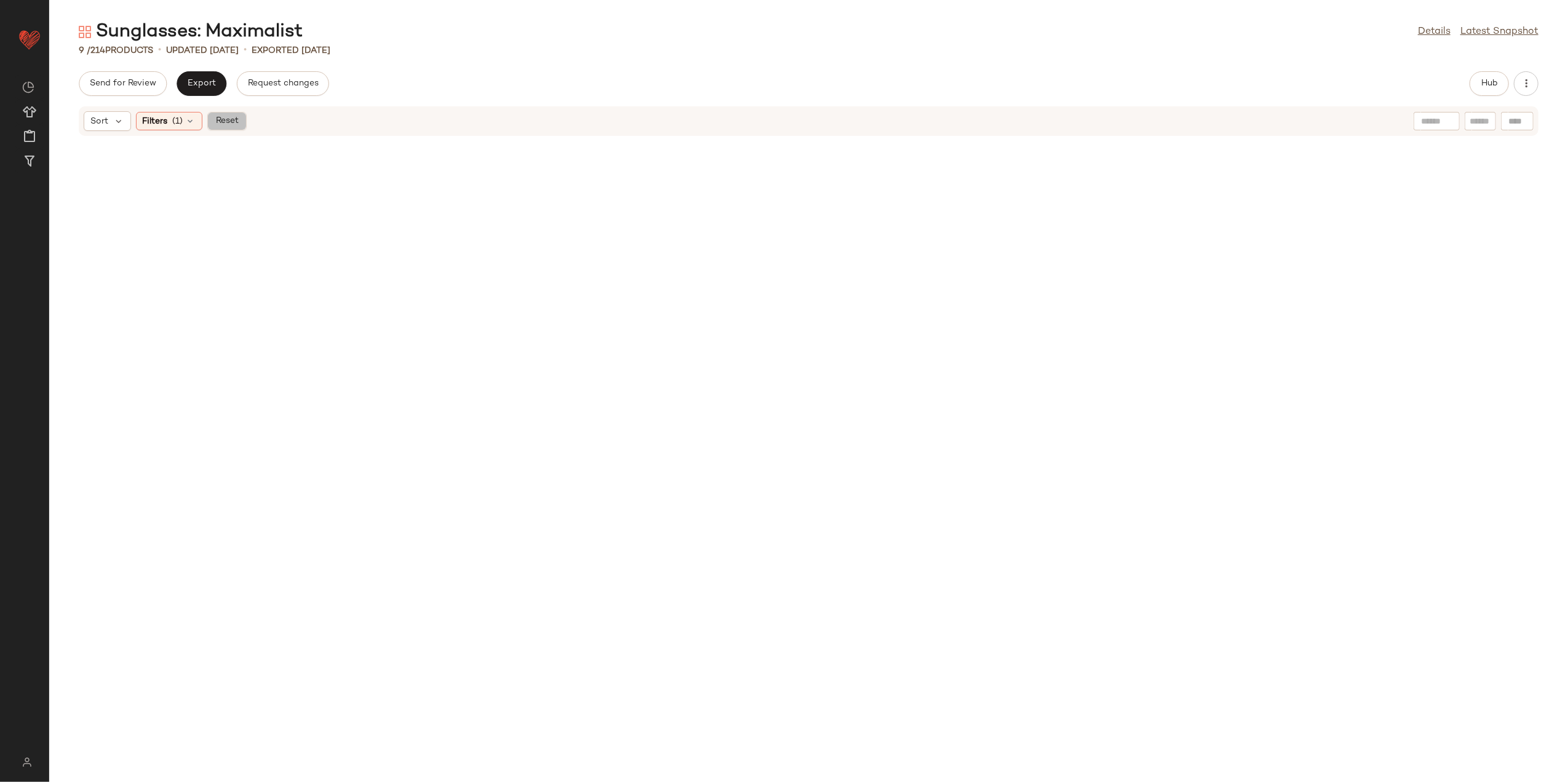
click at [234, 127] on button "Reset" at bounding box center [227, 121] width 40 height 19
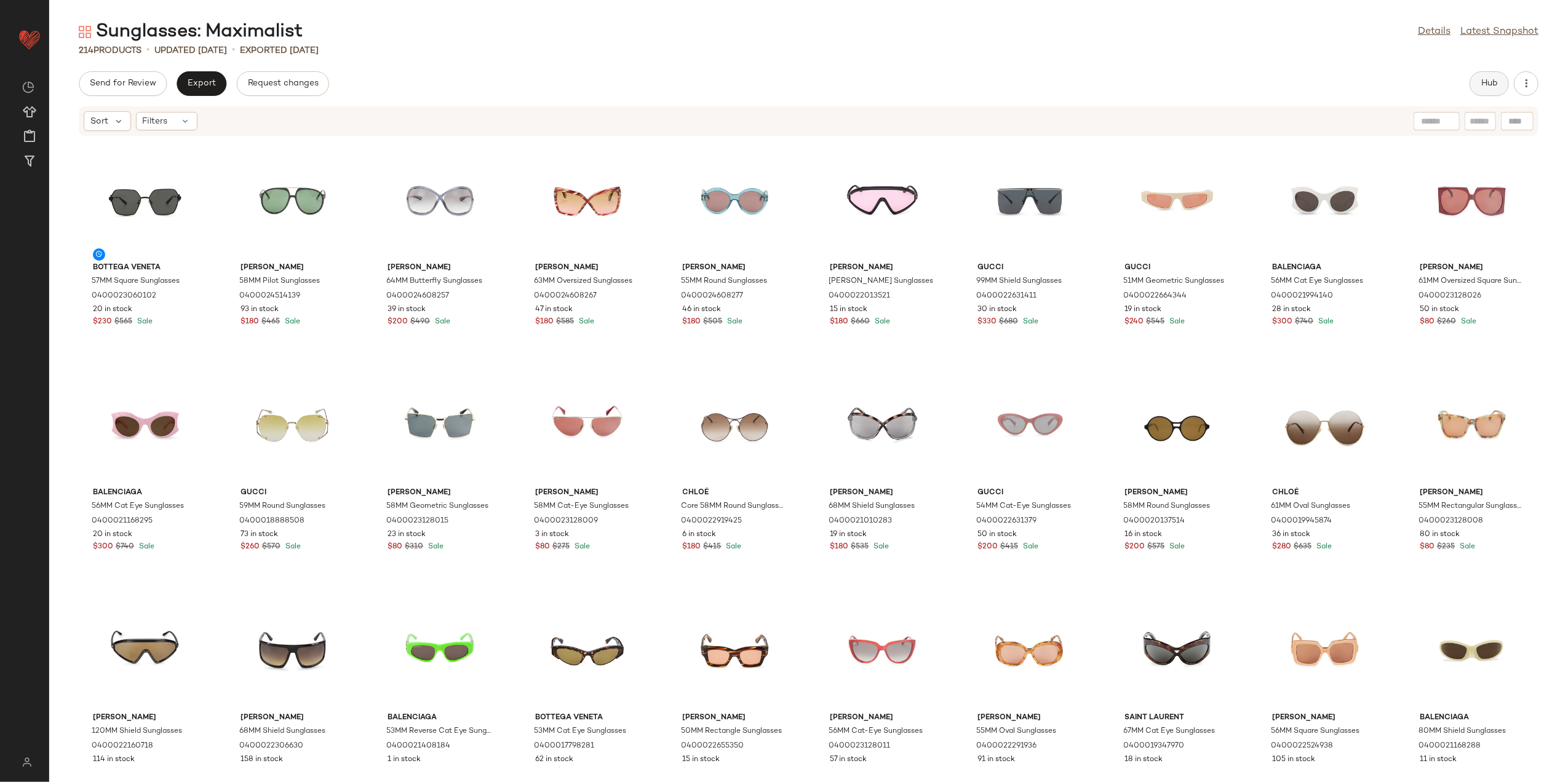
click at [1496, 85] on span "Hub" at bounding box center [1489, 83] width 17 height 10
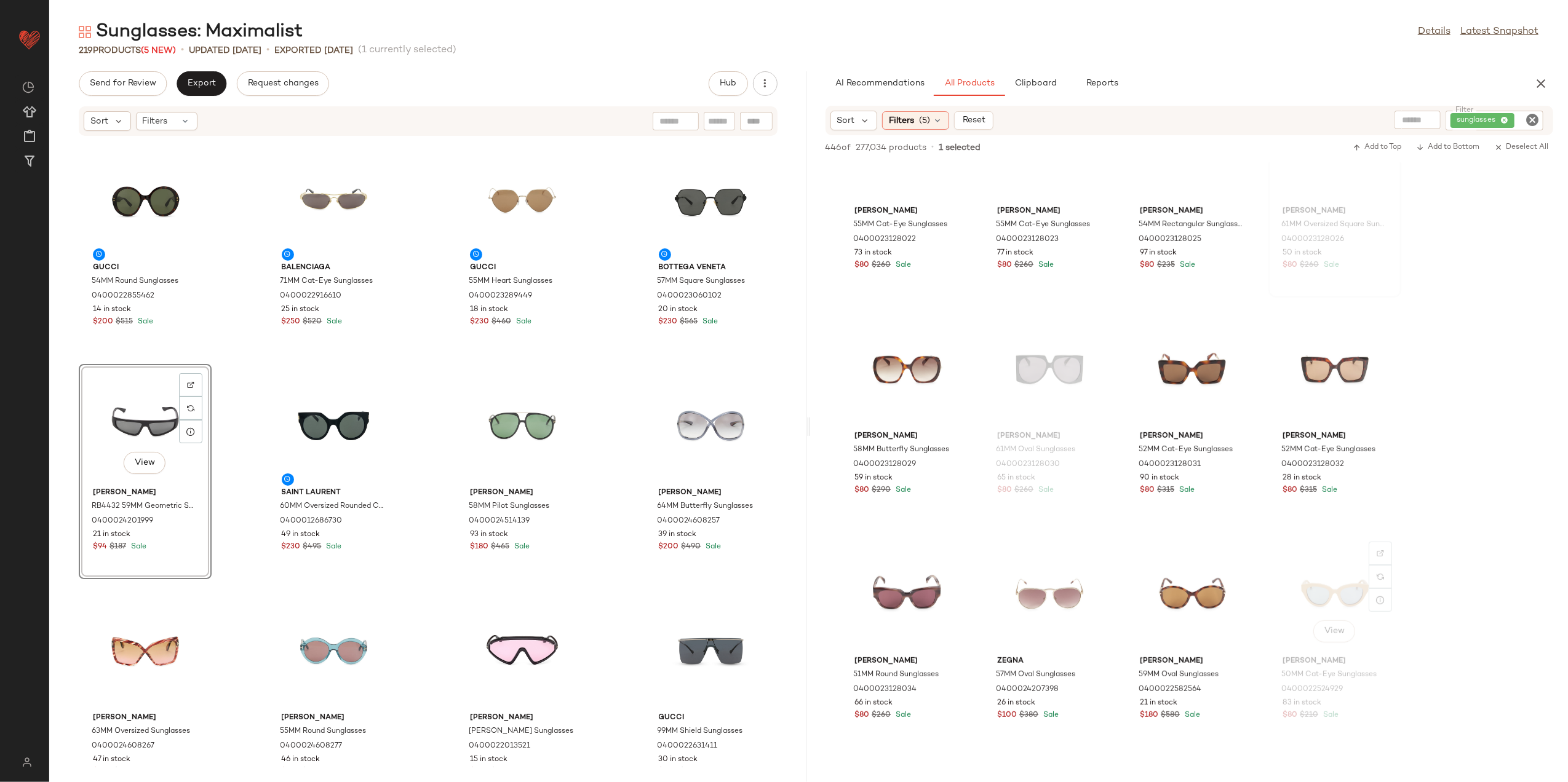
scroll to position [5247, 0]
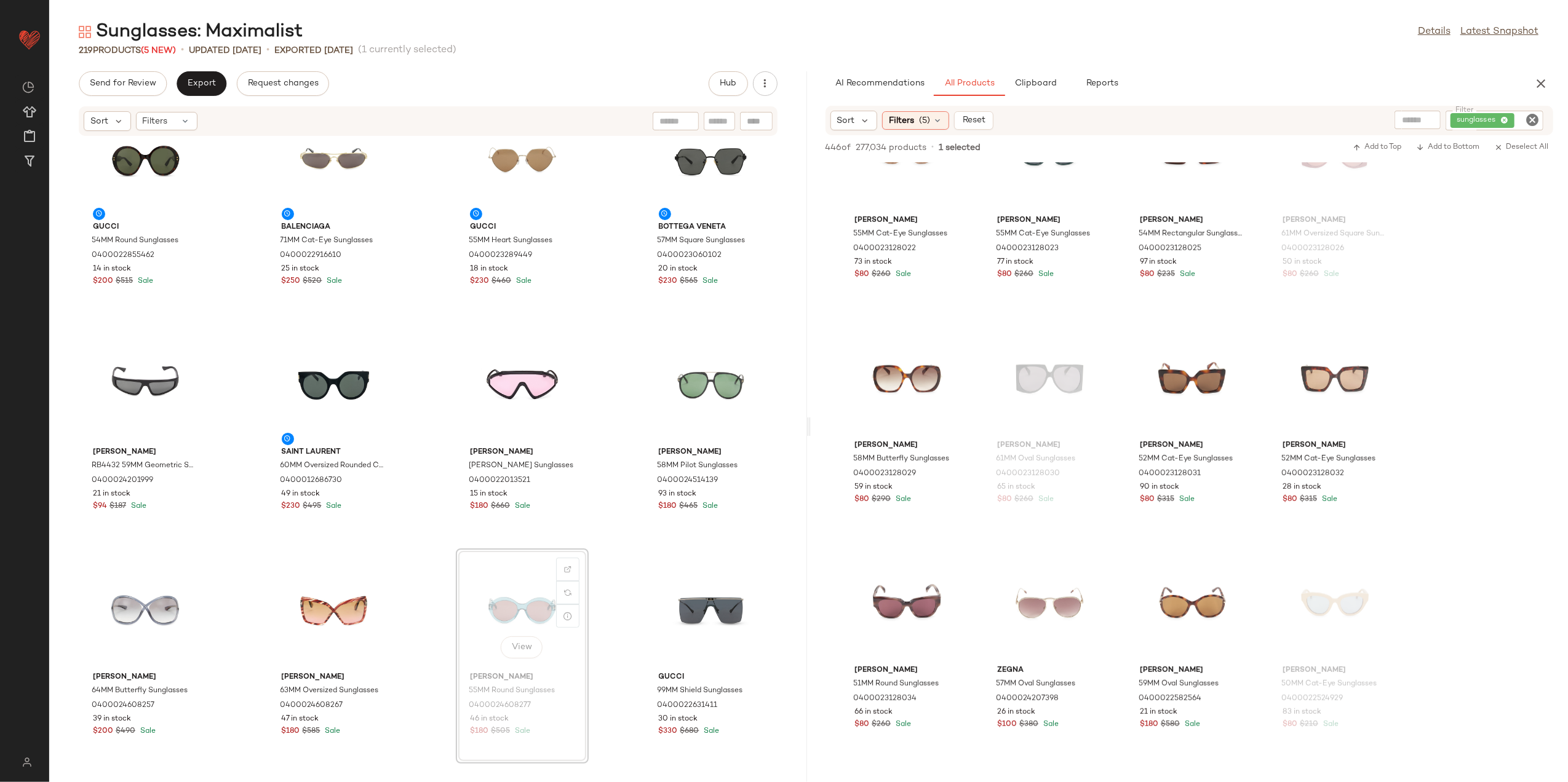
scroll to position [41, 0]
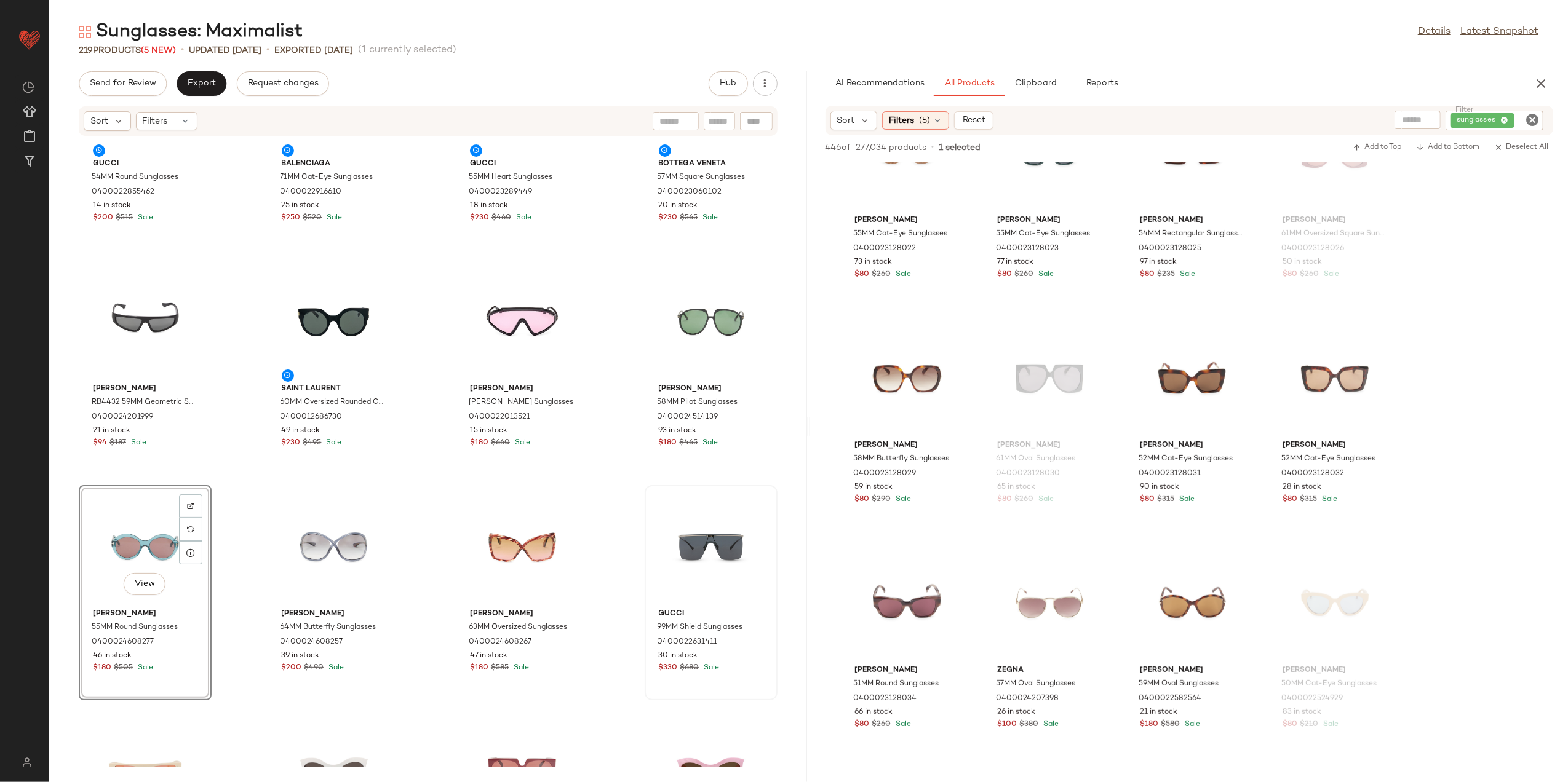
scroll to position [82, 0]
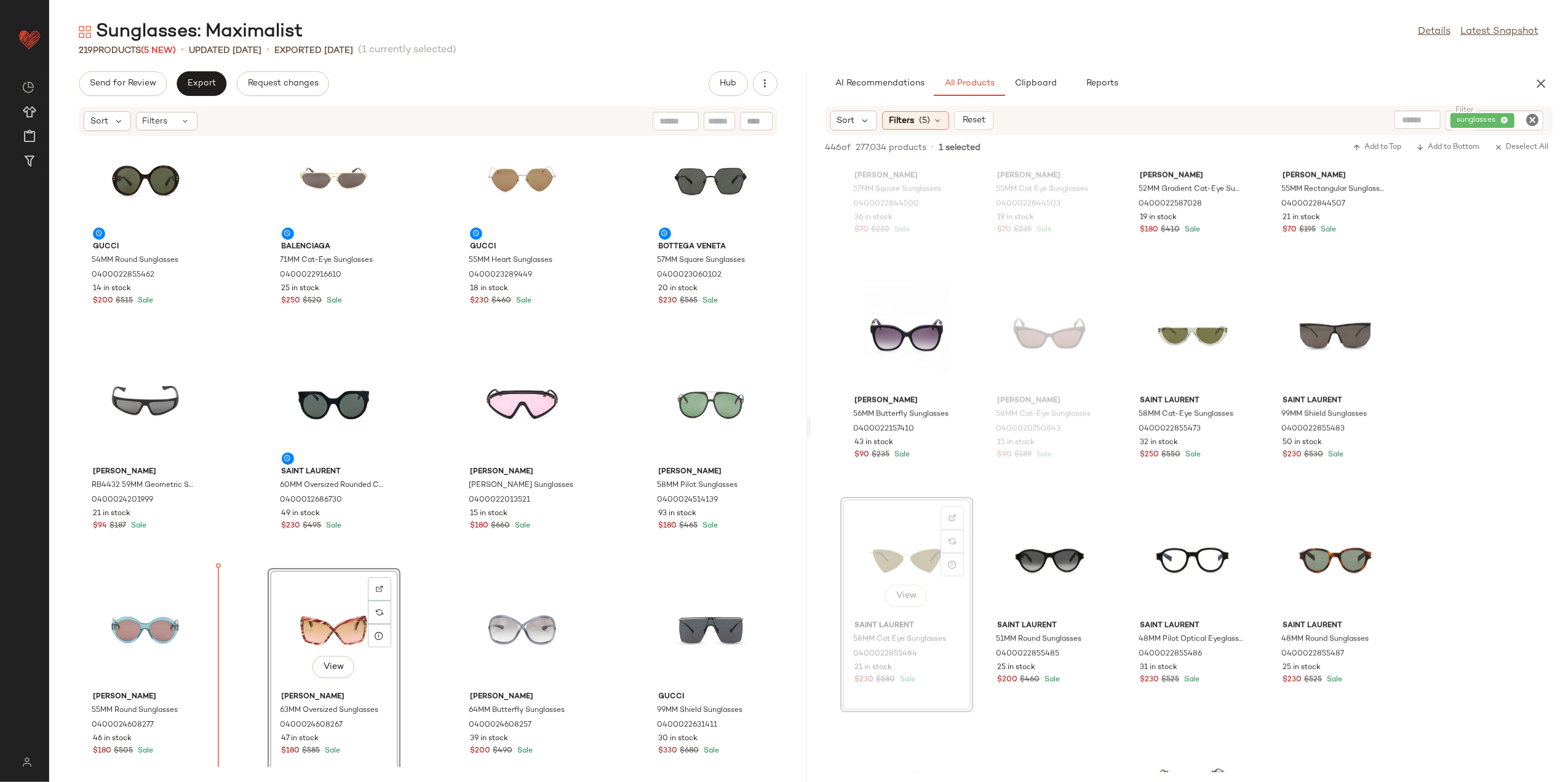
scroll to position [27, 0]
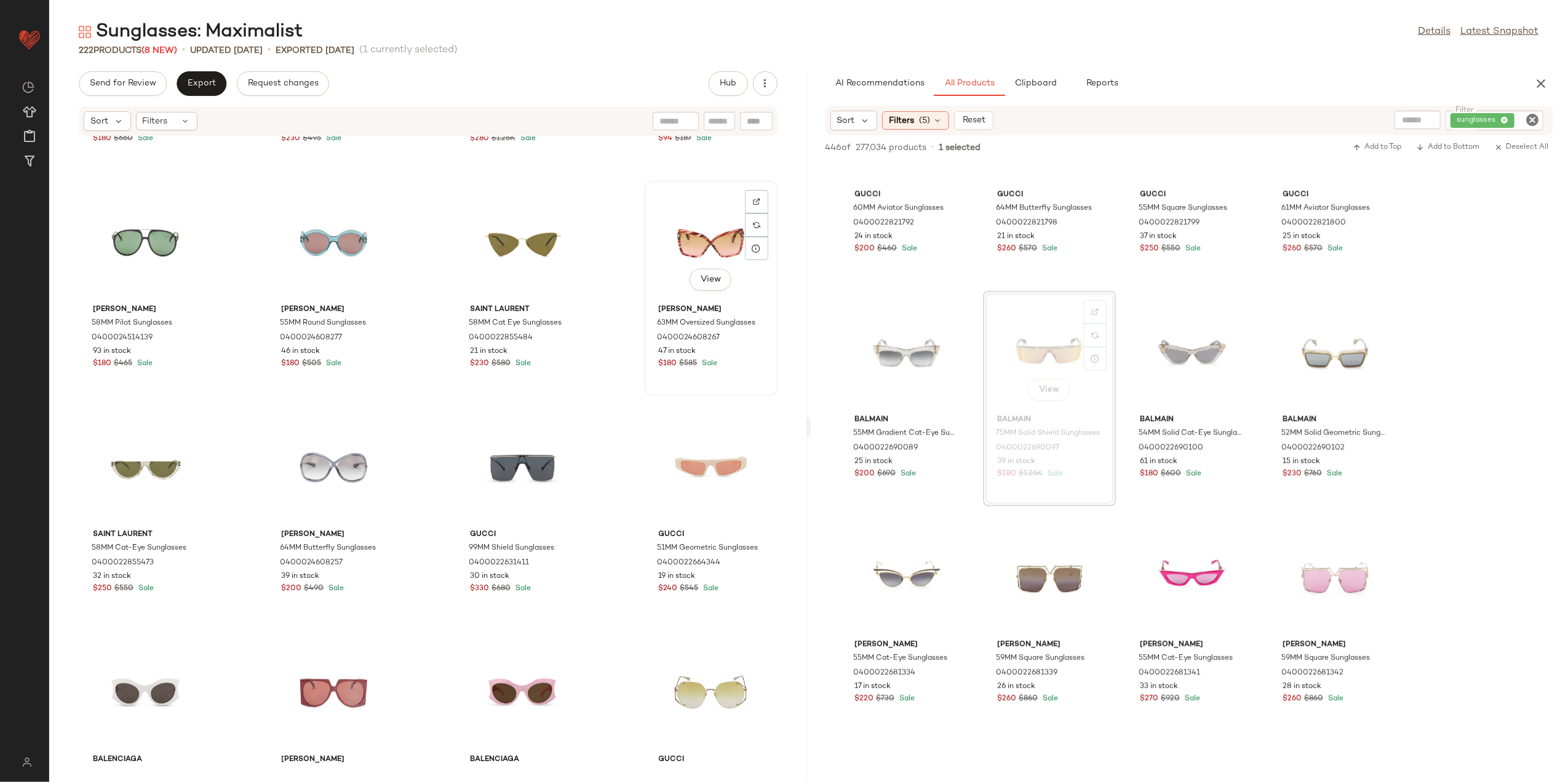
scroll to position [419, 0]
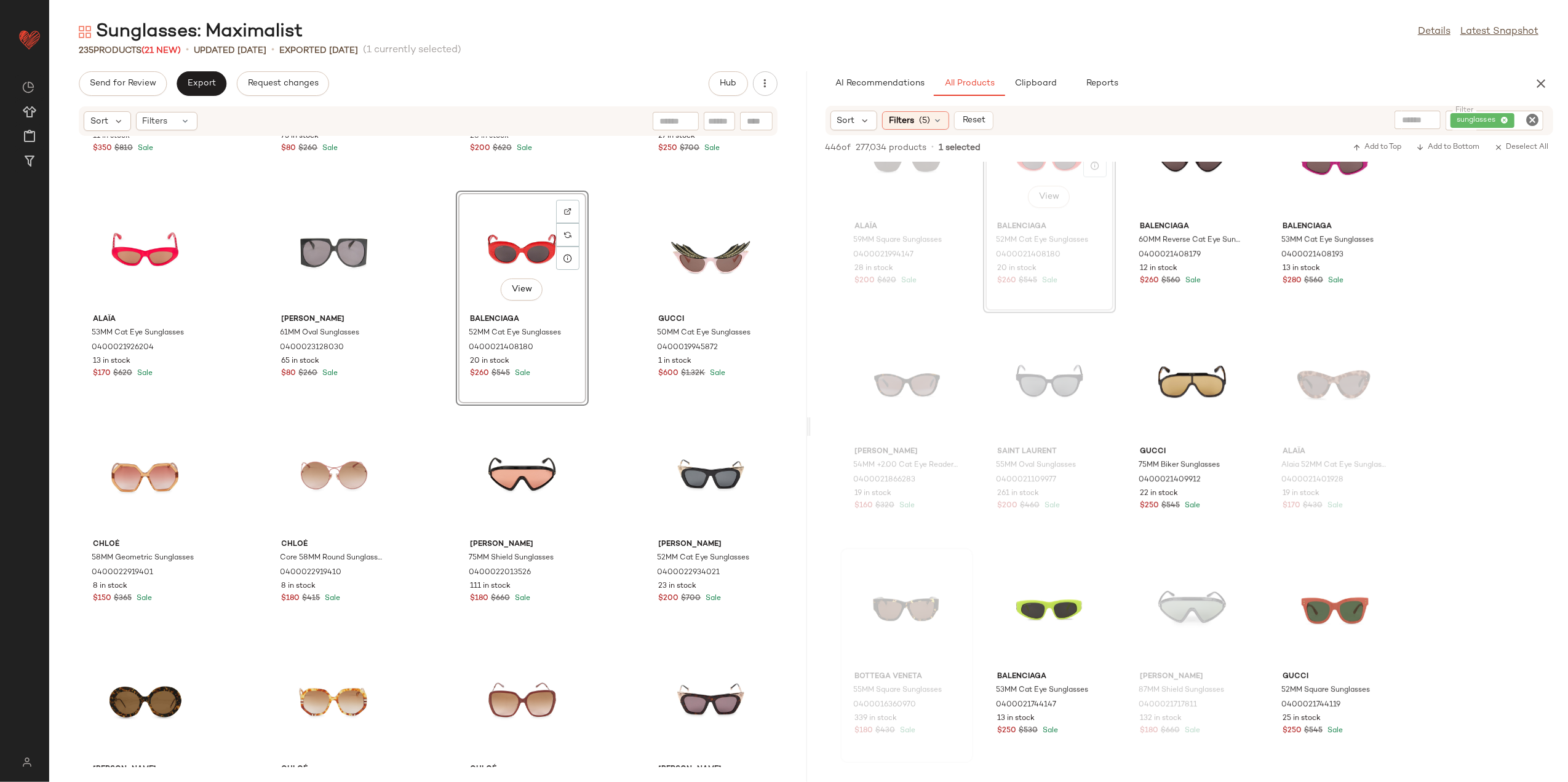
scroll to position [2967, 0]
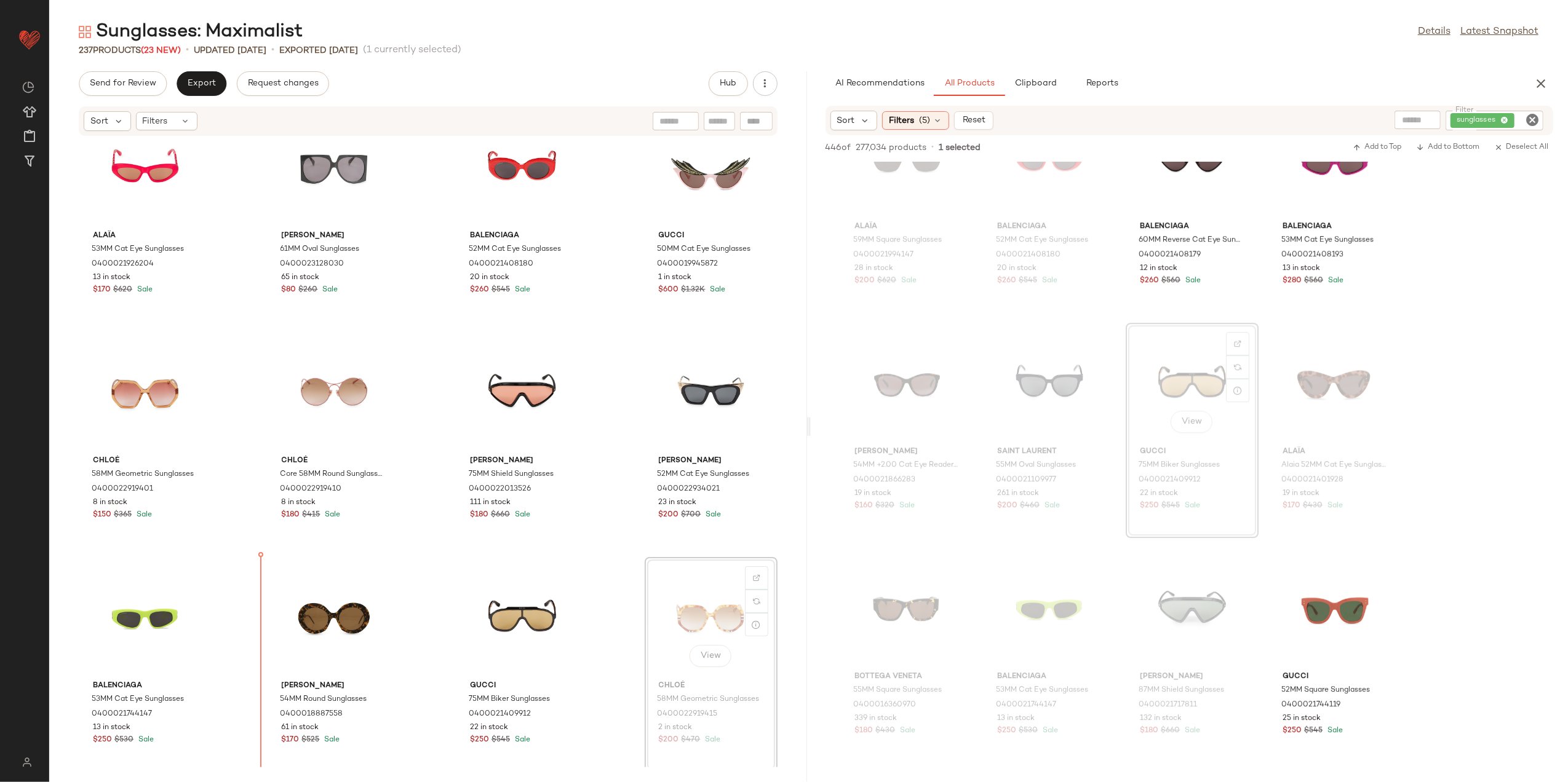
scroll to position [2986, 0]
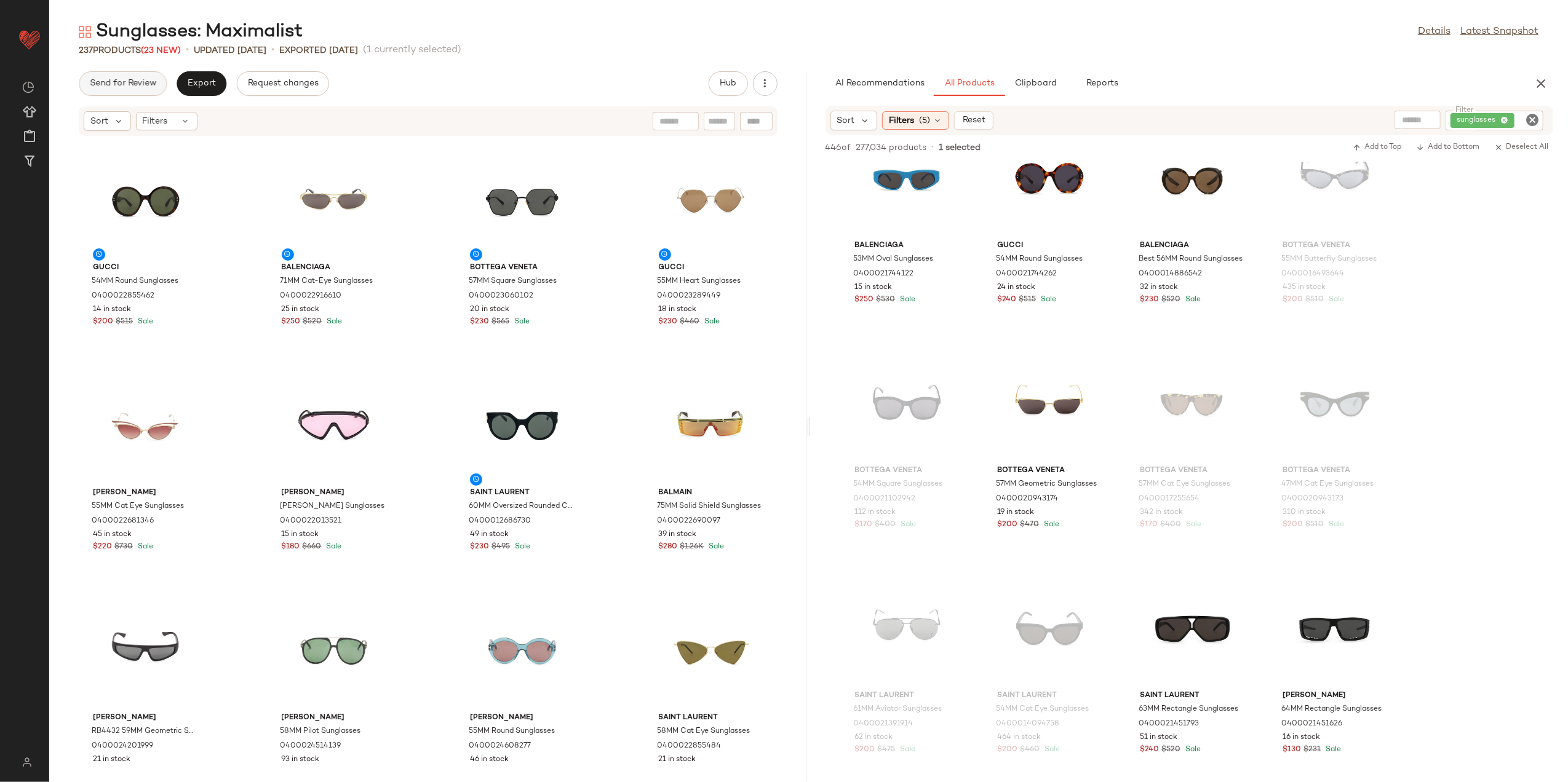
click at [131, 87] on span "Send for Review" at bounding box center [122, 83] width 67 height 10
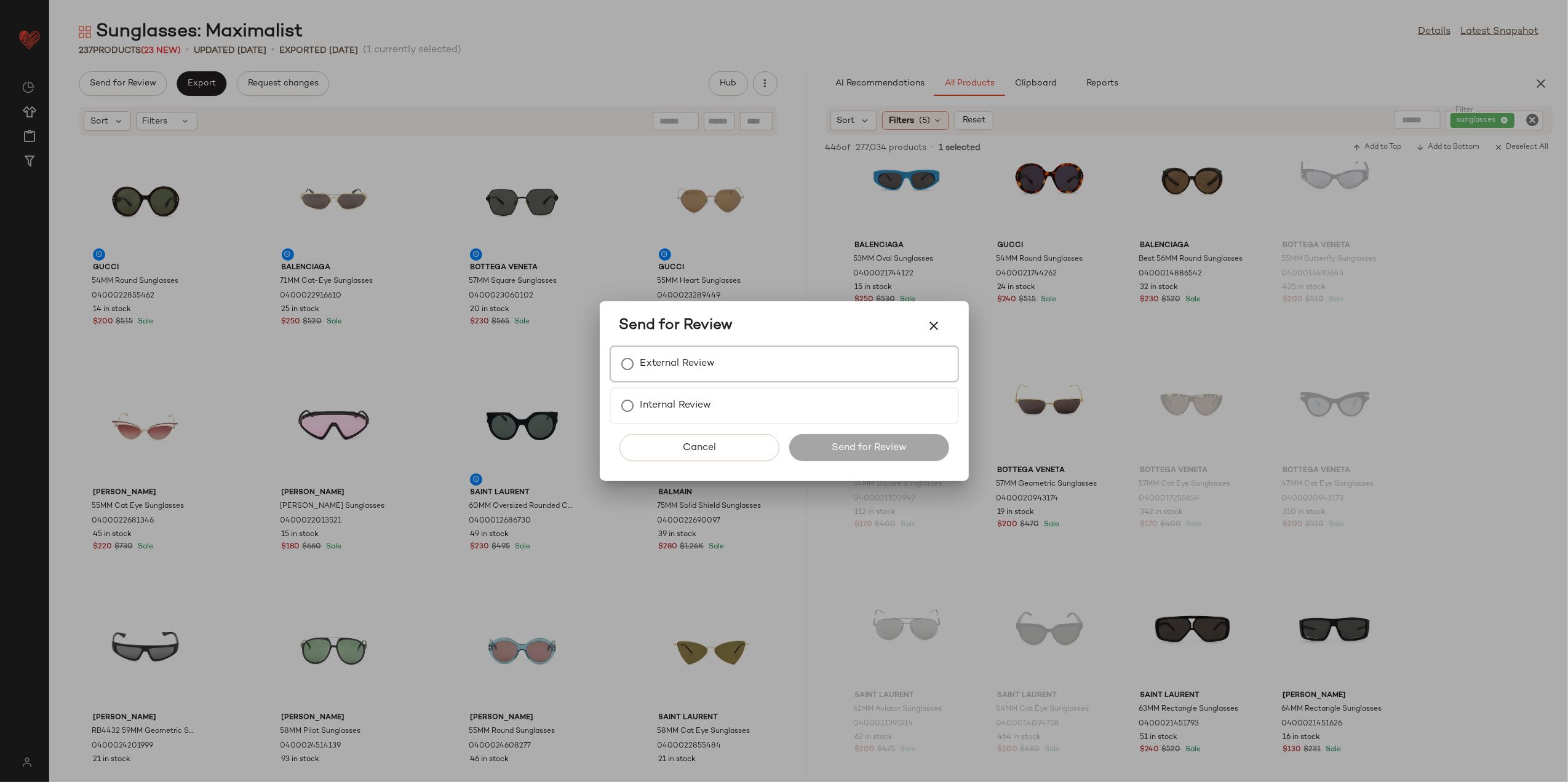
click at [653, 362] on label "External Review" at bounding box center [677, 364] width 75 height 25
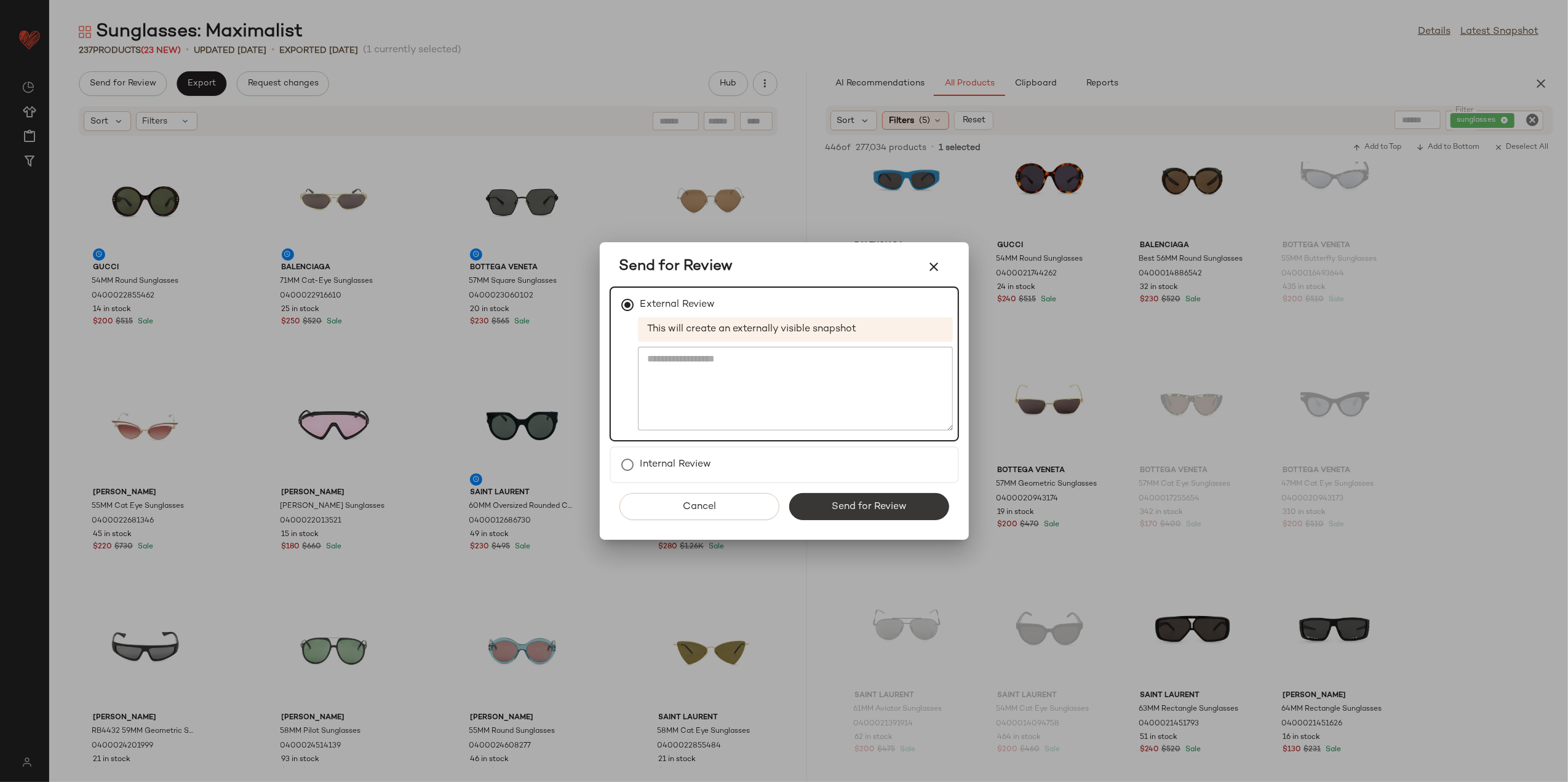
click at [884, 495] on button "Send for Review" at bounding box center [869, 507] width 160 height 27
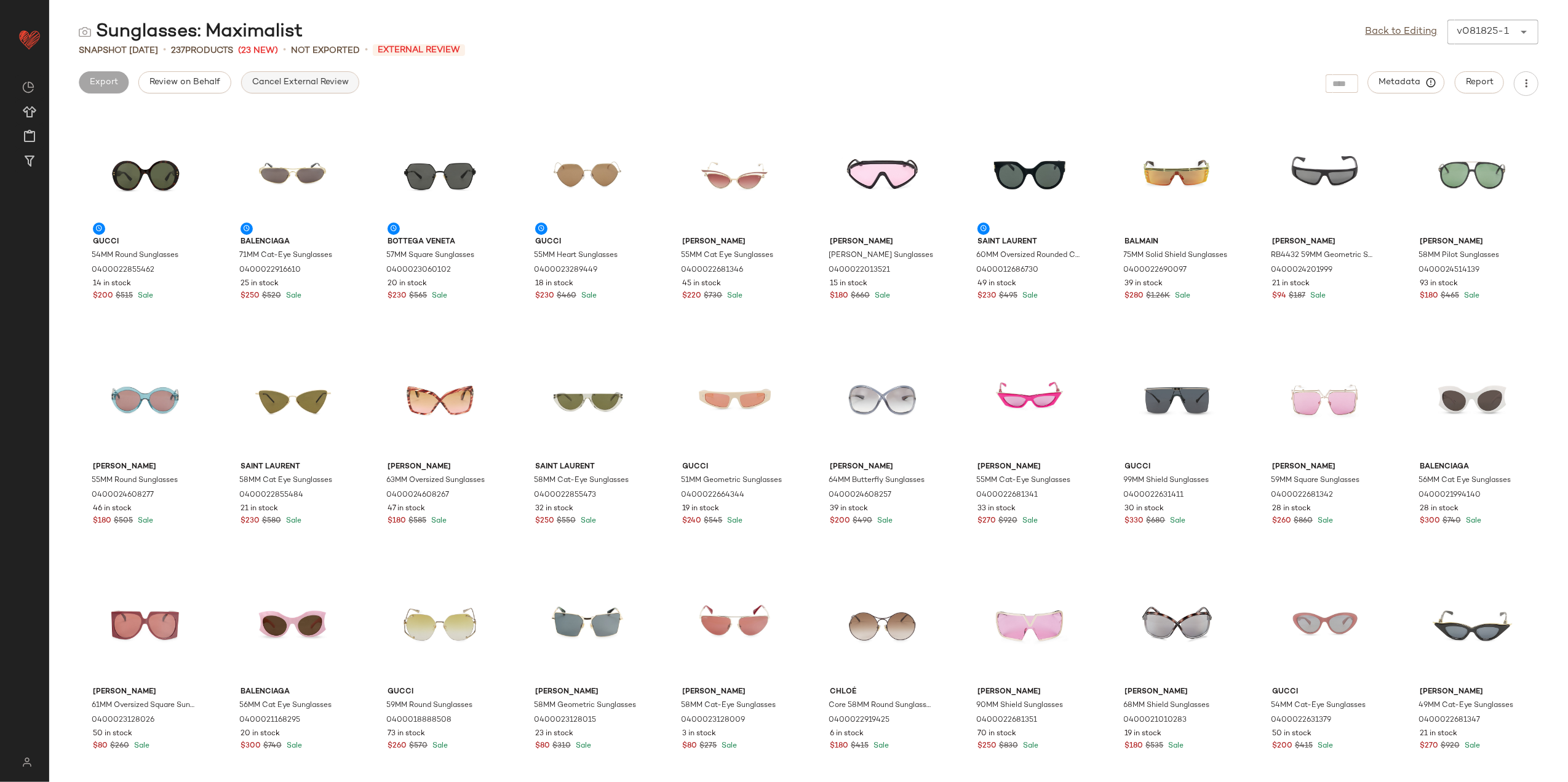
click at [252, 86] on span "Cancel External Review" at bounding box center [300, 82] width 97 height 10
click at [1384, 25] on link "Back to Editing" at bounding box center [1402, 32] width 72 height 15
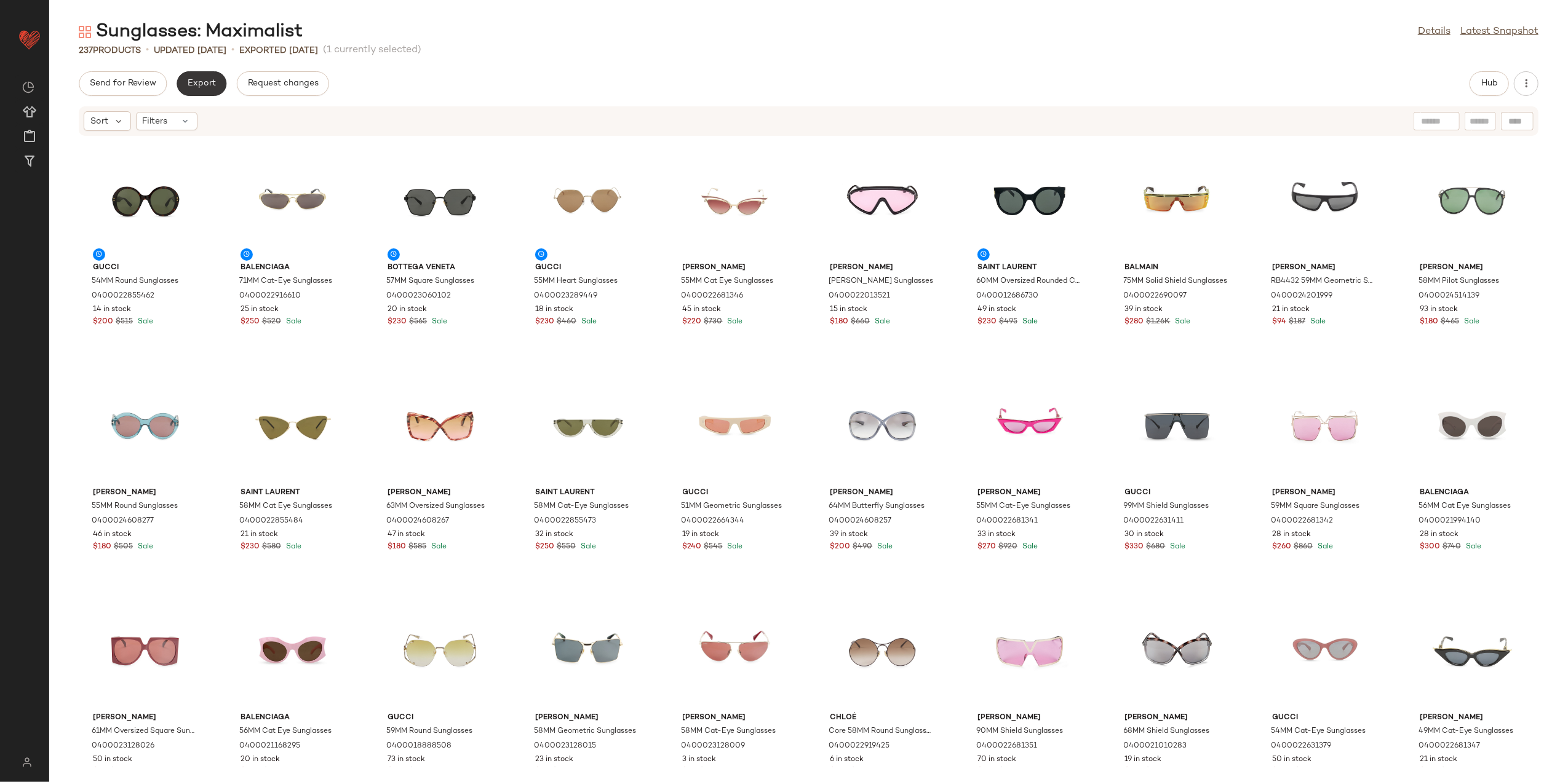
click at [192, 87] on span "Export" at bounding box center [201, 83] width 29 height 10
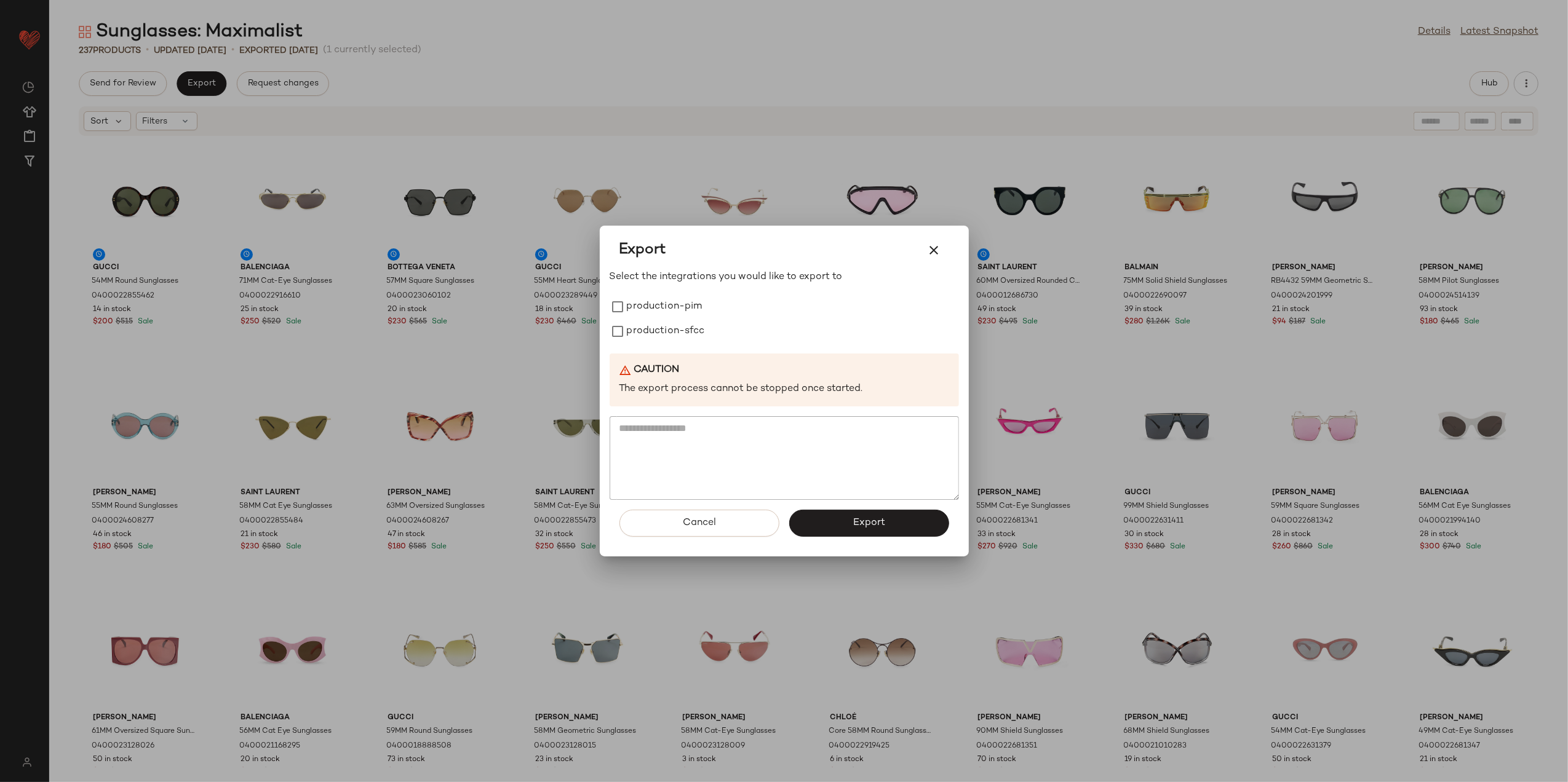
click at [638, 287] on div "Select the integrations you would like to export to production-pim production-s…" at bounding box center [784, 385] width 349 height 230
click at [638, 297] on label "production-pim" at bounding box center [665, 307] width 75 height 25
click at [643, 319] on label "production-sfcc" at bounding box center [666, 331] width 78 height 25
click at [860, 525] on span "Export" at bounding box center [869, 522] width 33 height 12
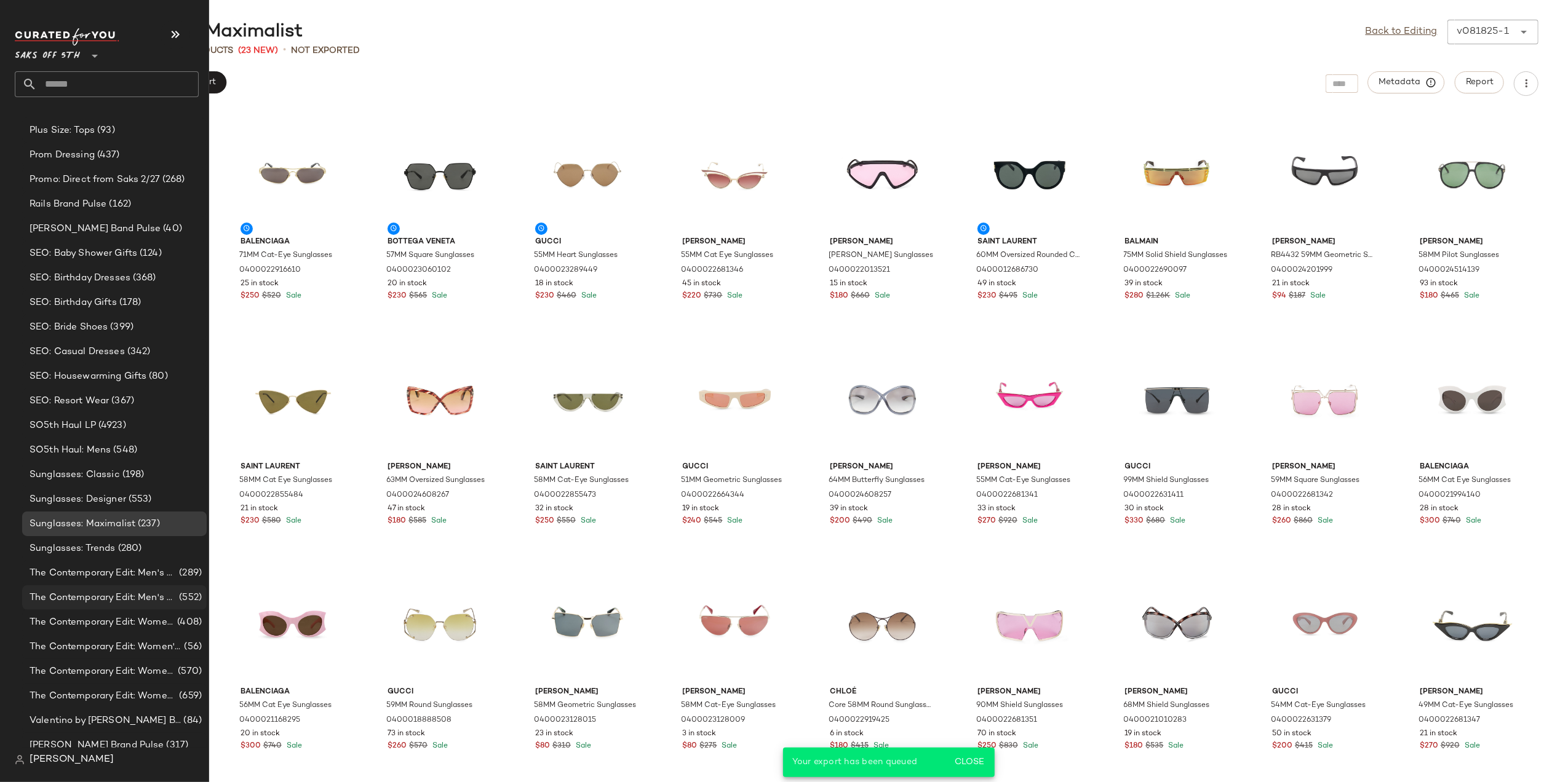
scroll to position [2215, 0]
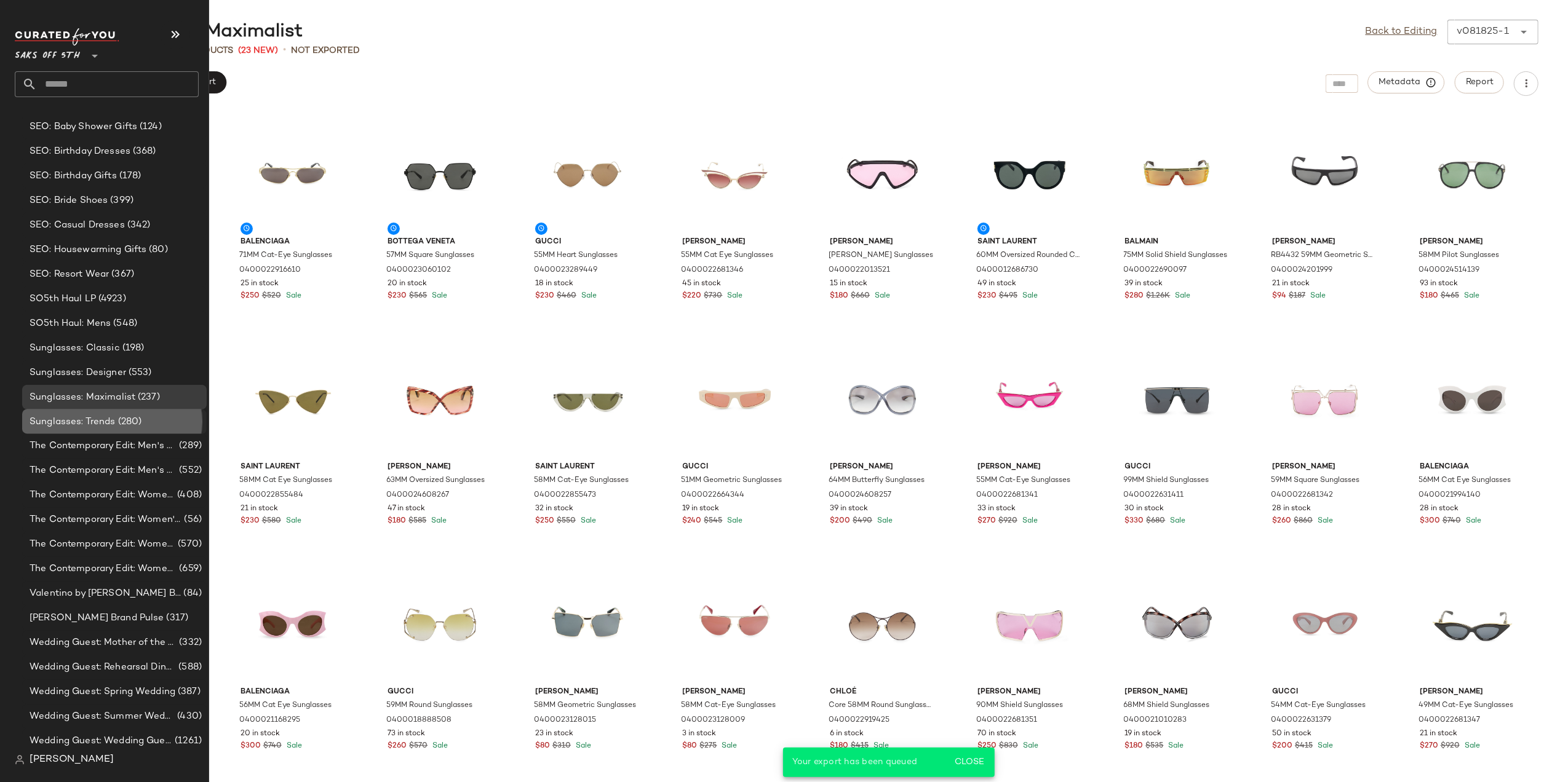
click at [88, 423] on span "Sunglasses: Trends" at bounding box center [72, 422] width 86 height 14
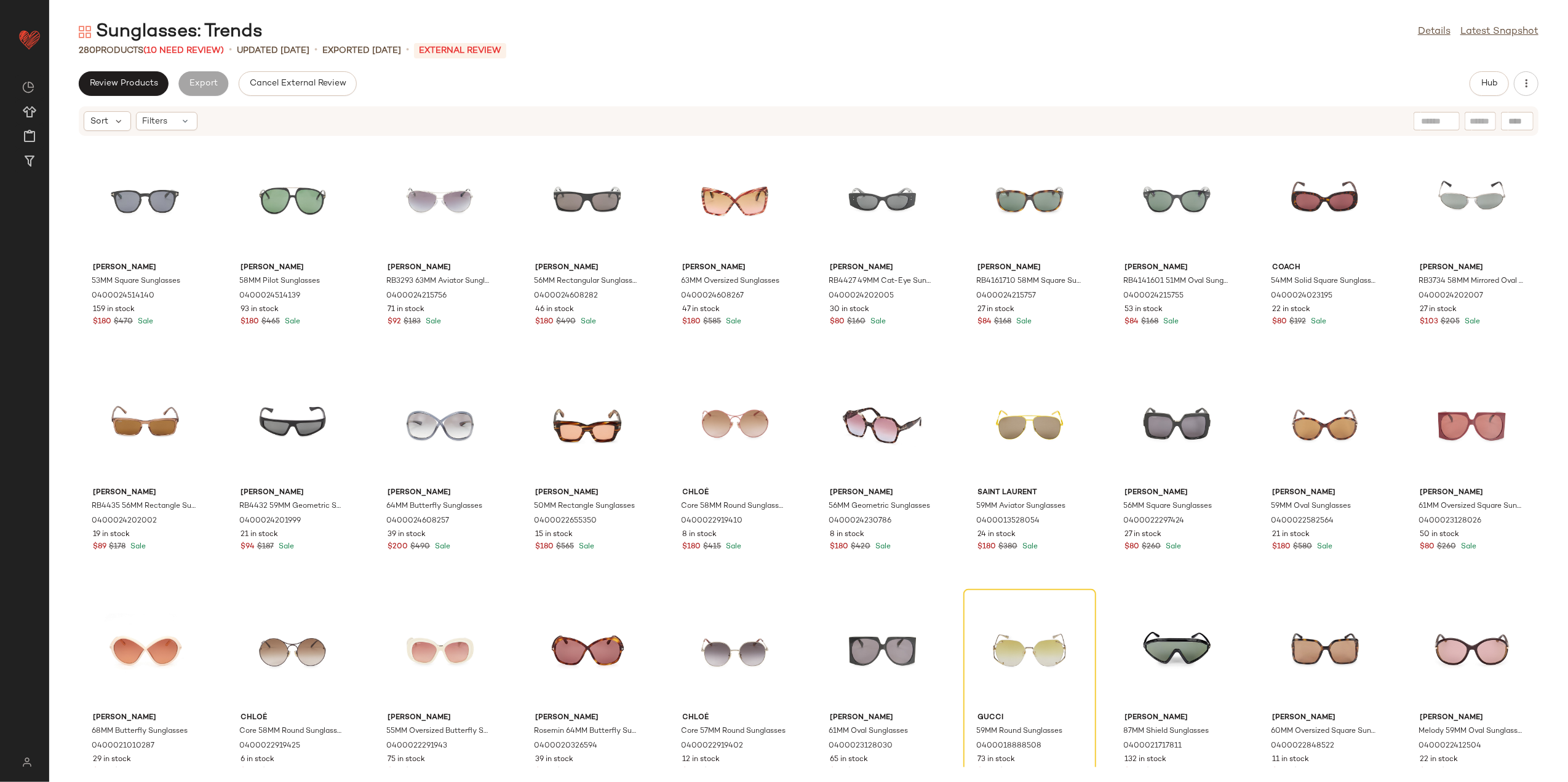
click at [178, 133] on div "Sort Filters" at bounding box center [808, 121] width 1460 height 30
click at [181, 124] on icon at bounding box center [186, 121] width 10 height 10
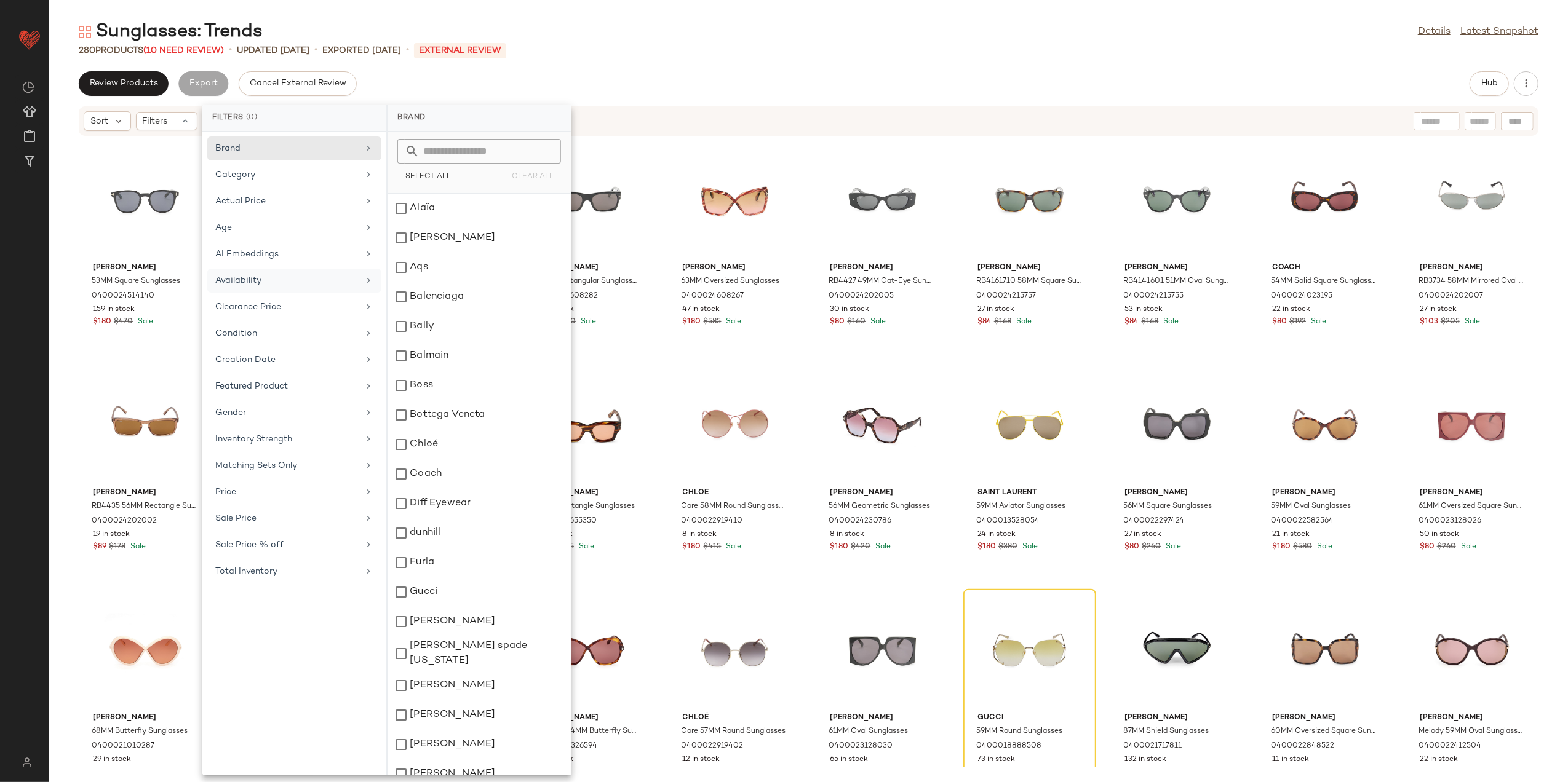
click at [287, 281] on div "Availability" at bounding box center [287, 281] width 144 height 13
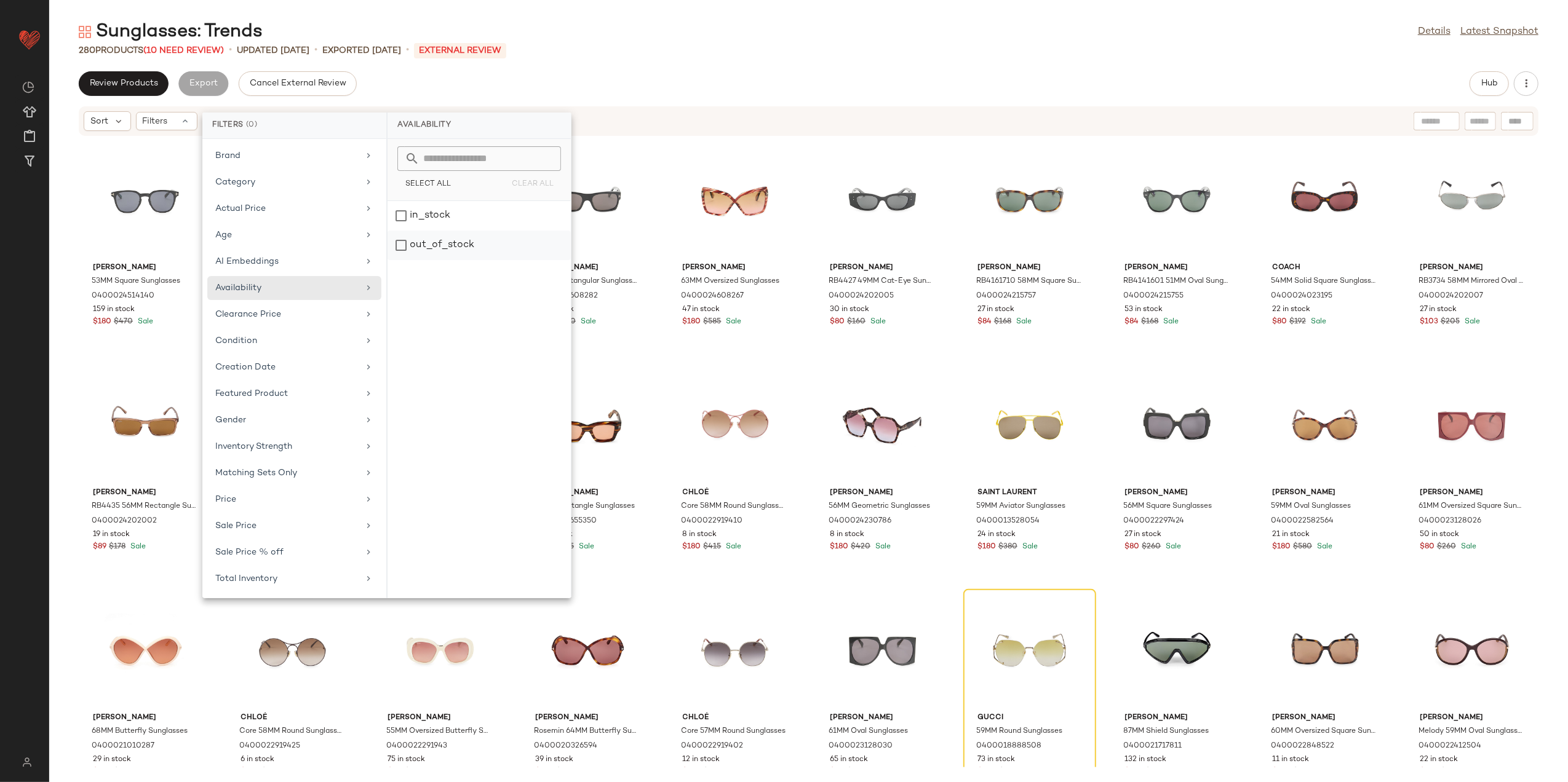
click at [422, 247] on div "out_of_stock" at bounding box center [479, 245] width 183 height 30
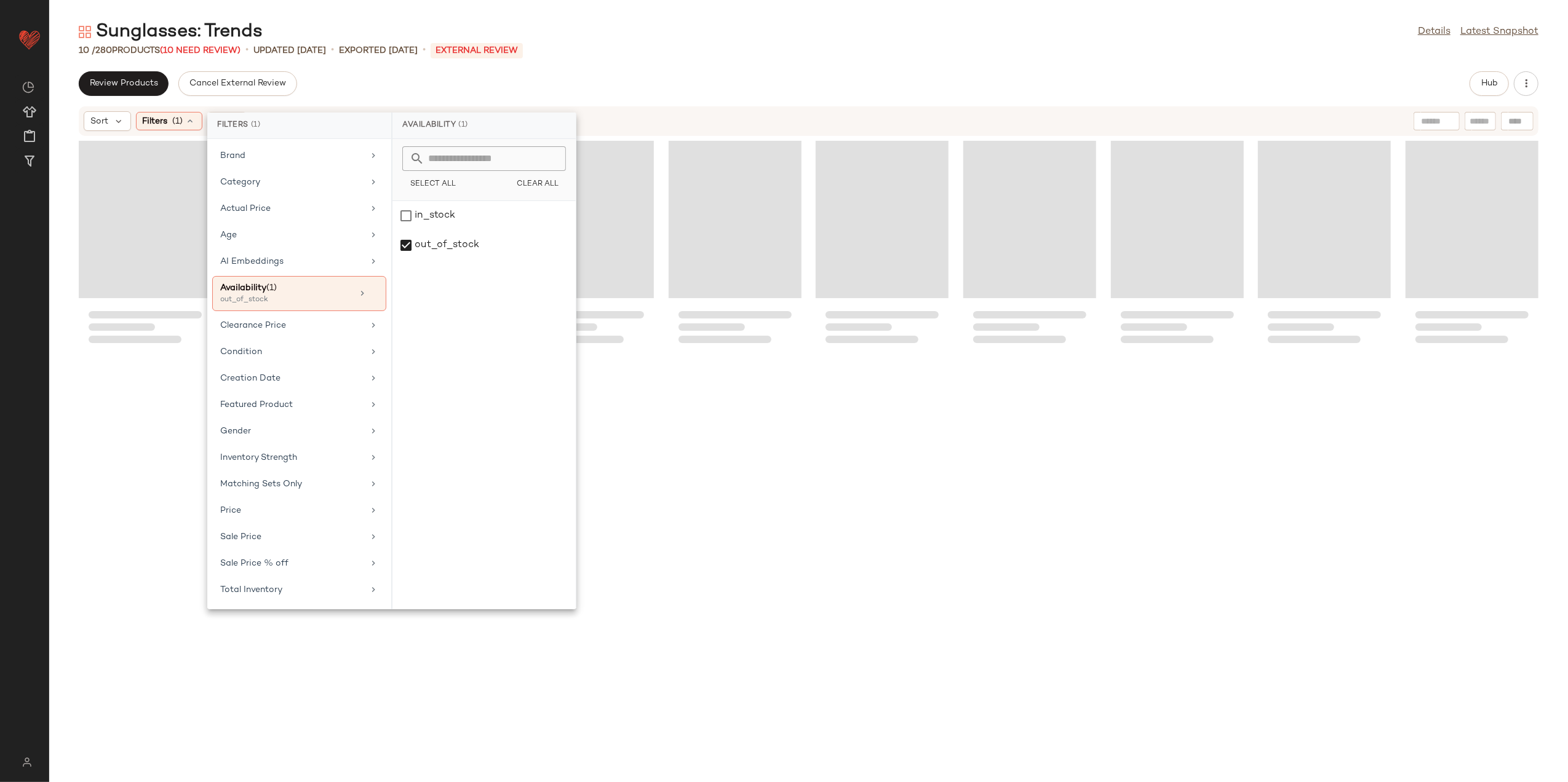
click at [657, 38] on div "Sunglasses: Trends Details Latest Snapshot" at bounding box center [809, 32] width 1519 height 25
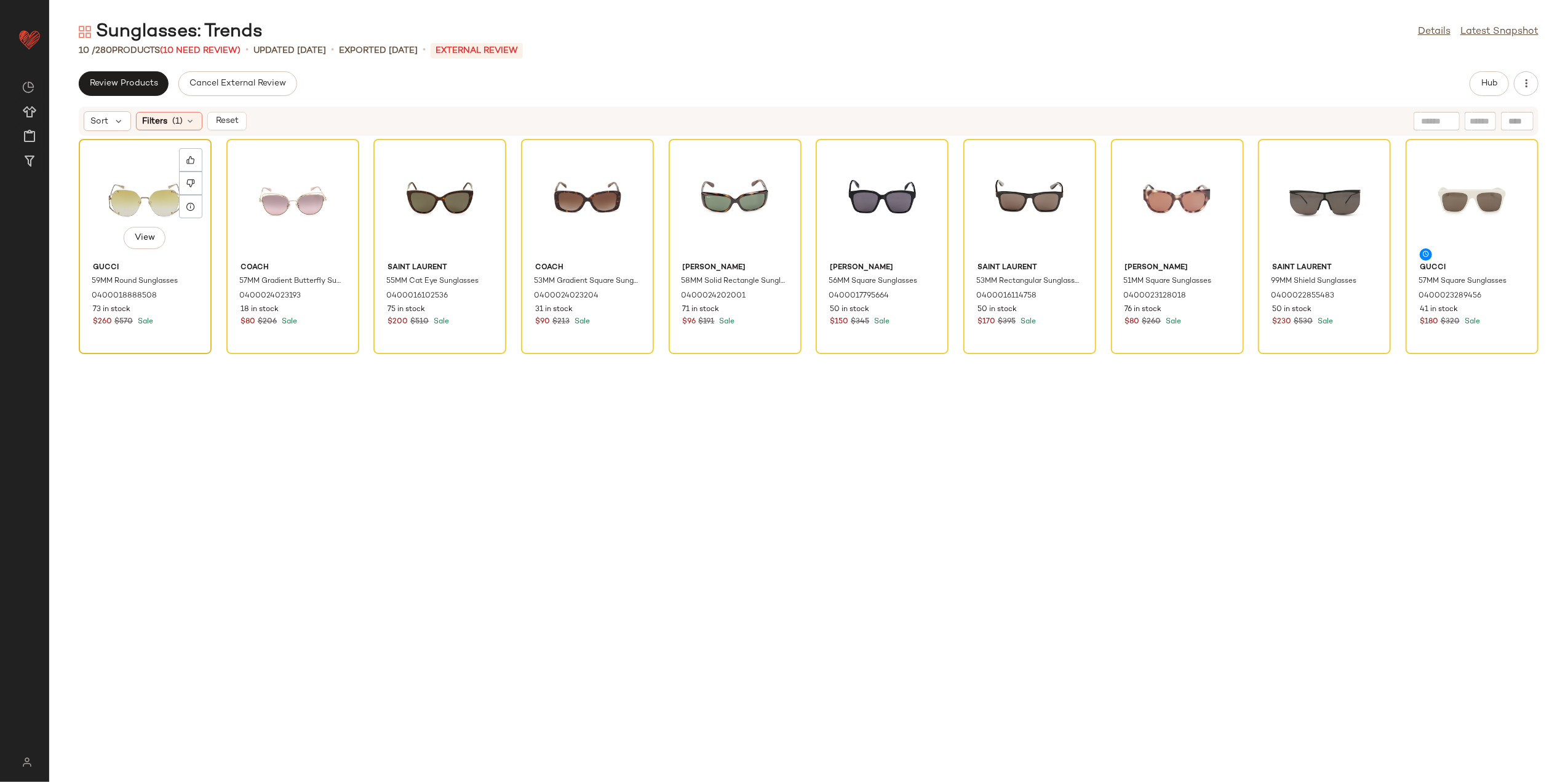
click at [154, 187] on div "View" at bounding box center [145, 200] width 124 height 114
click at [1426, 189] on div "View" at bounding box center [1472, 200] width 124 height 114
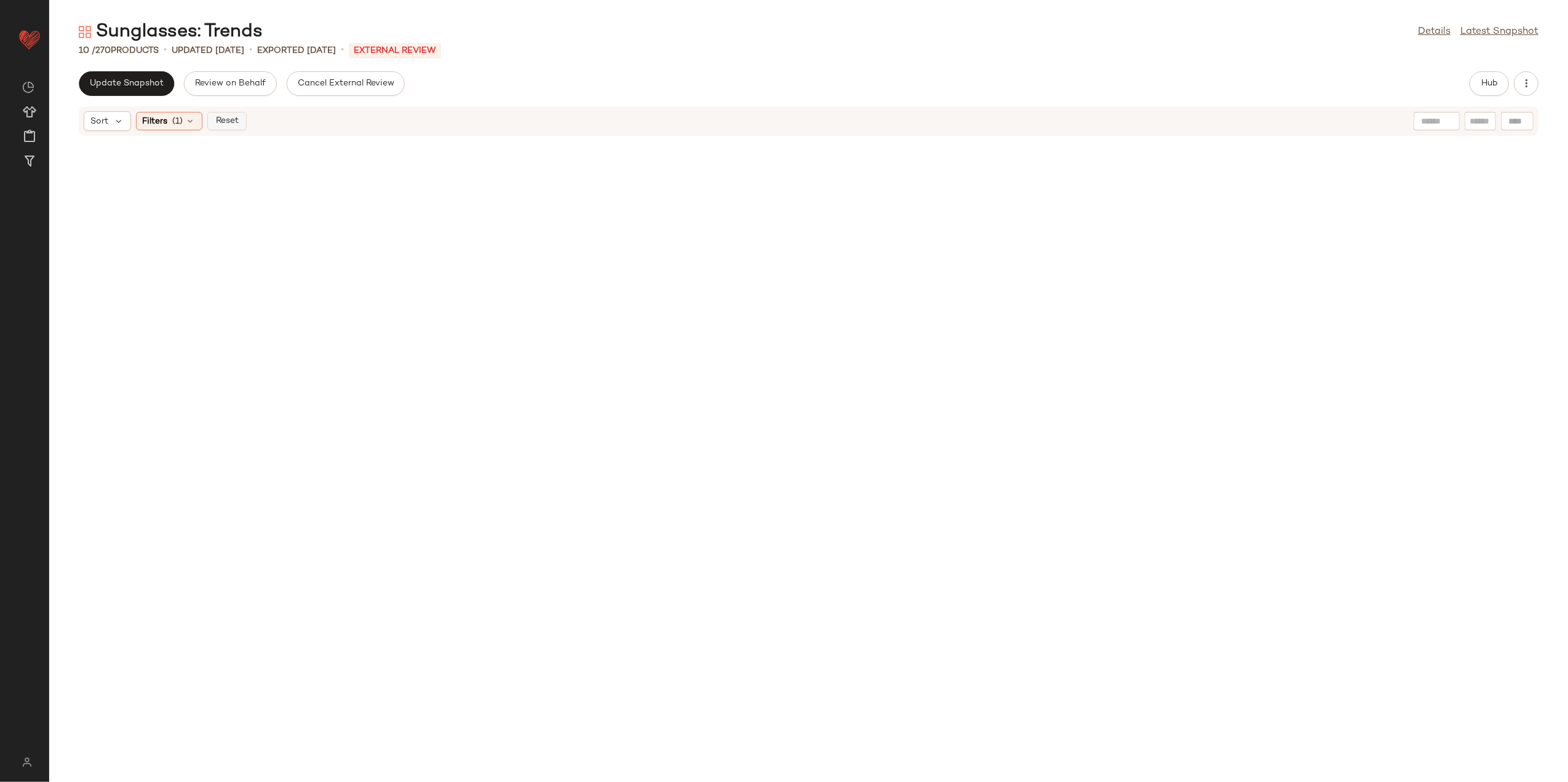
click at [229, 121] on span "Reset" at bounding box center [226, 121] width 24 height 10
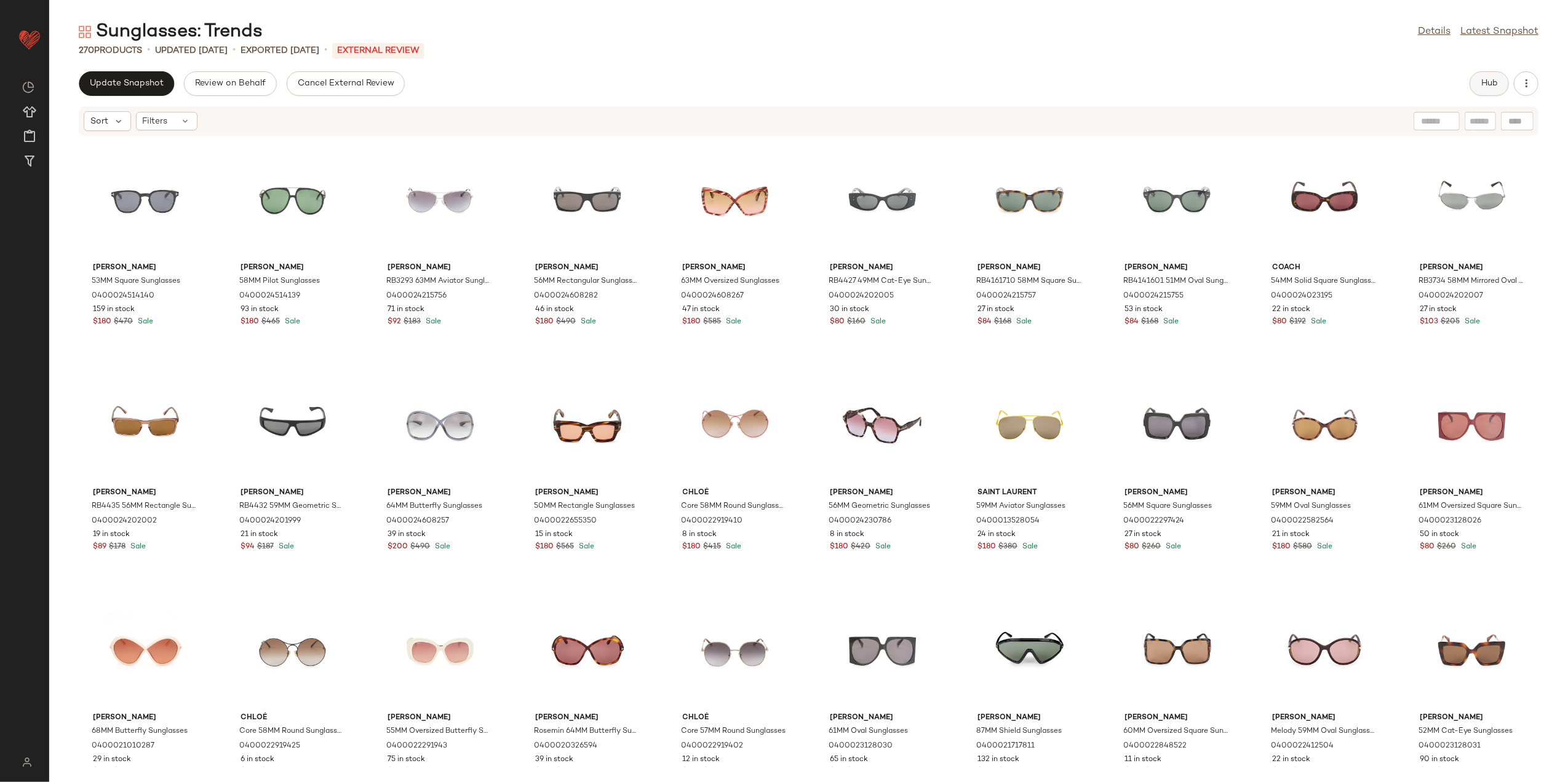
click at [1485, 87] on span "Hub" at bounding box center [1489, 83] width 17 height 10
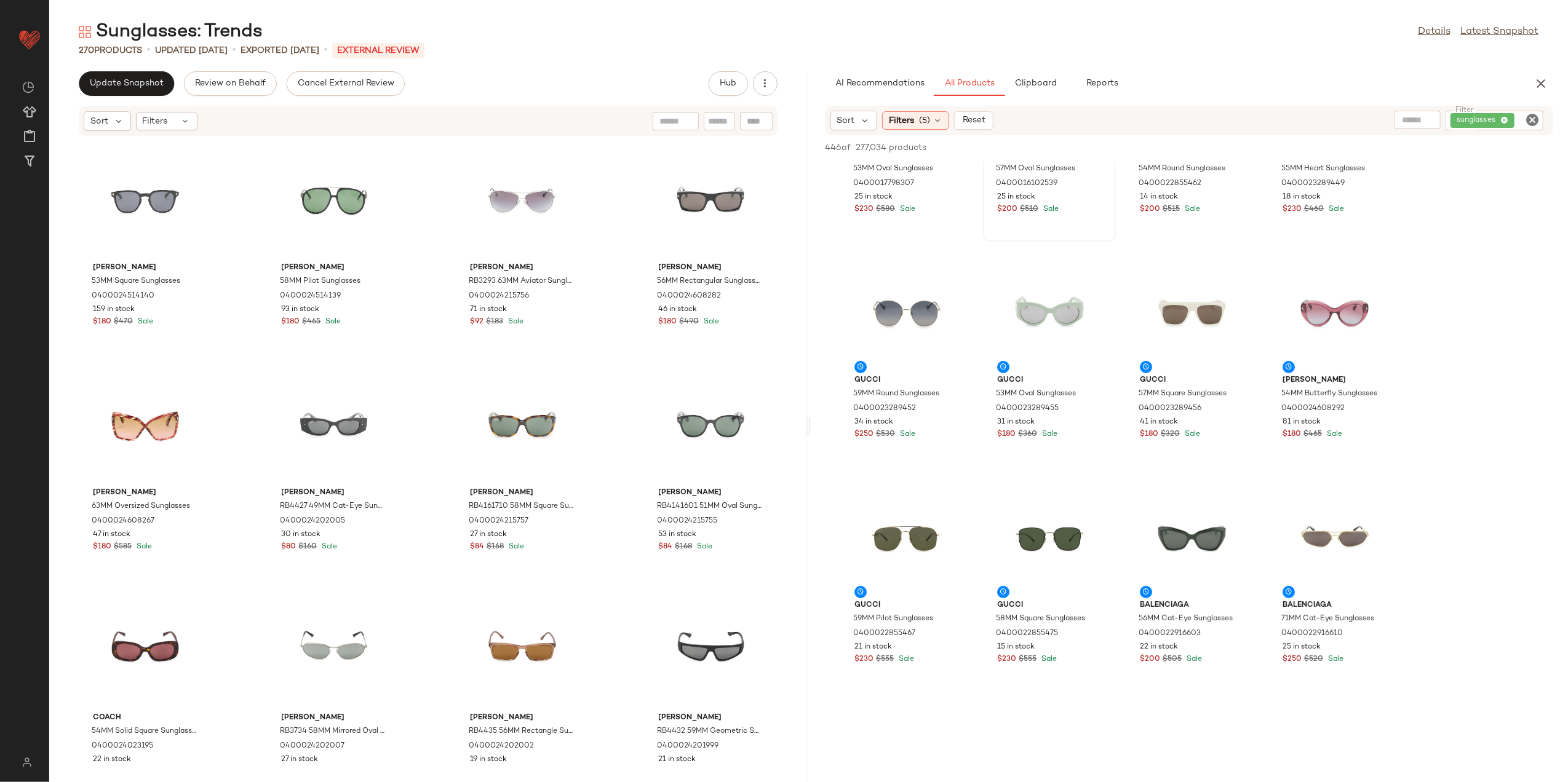
scroll to position [164, 0]
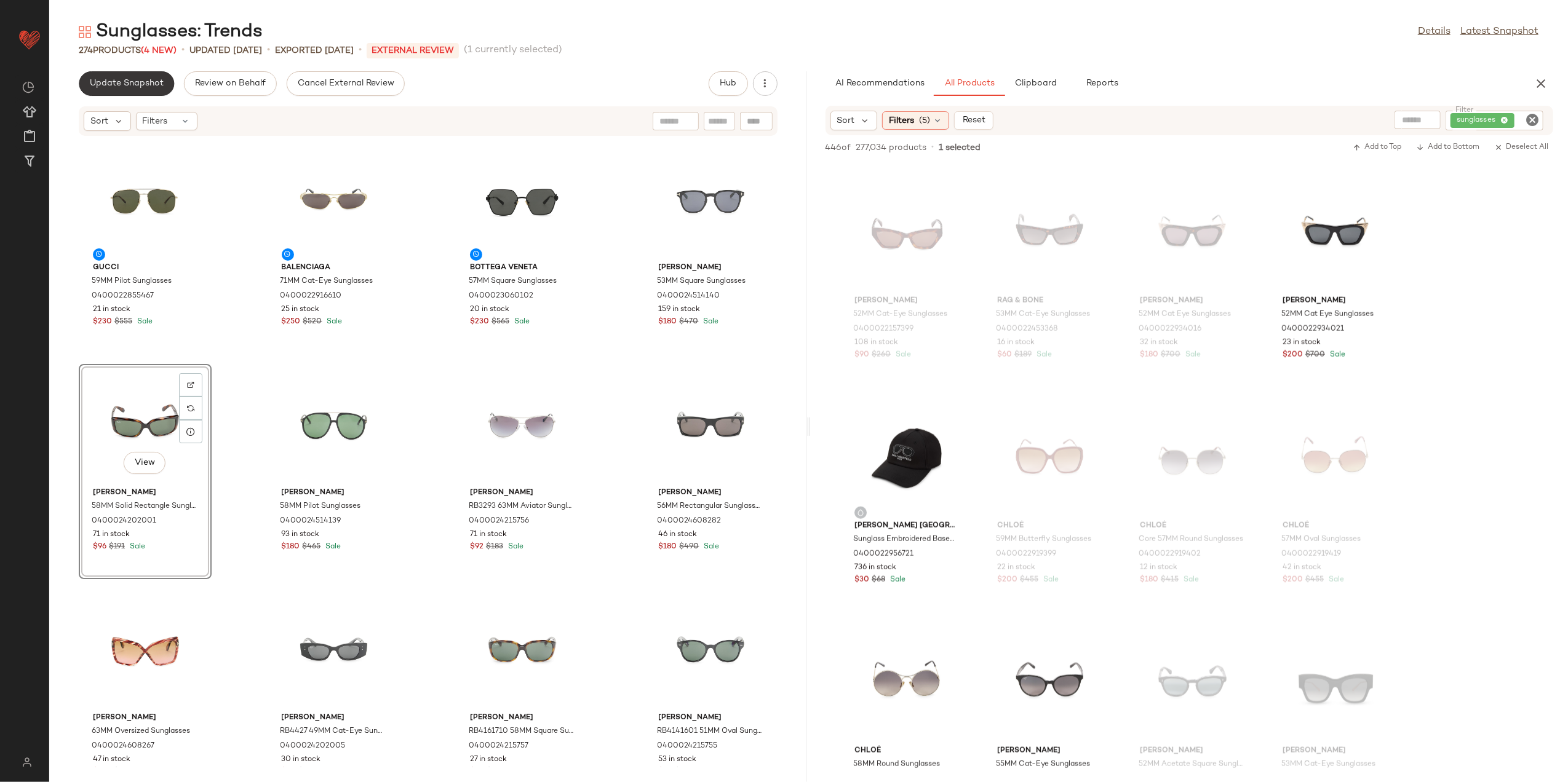
click at [156, 83] on span "Update Snapshot" at bounding box center [126, 83] width 74 height 10
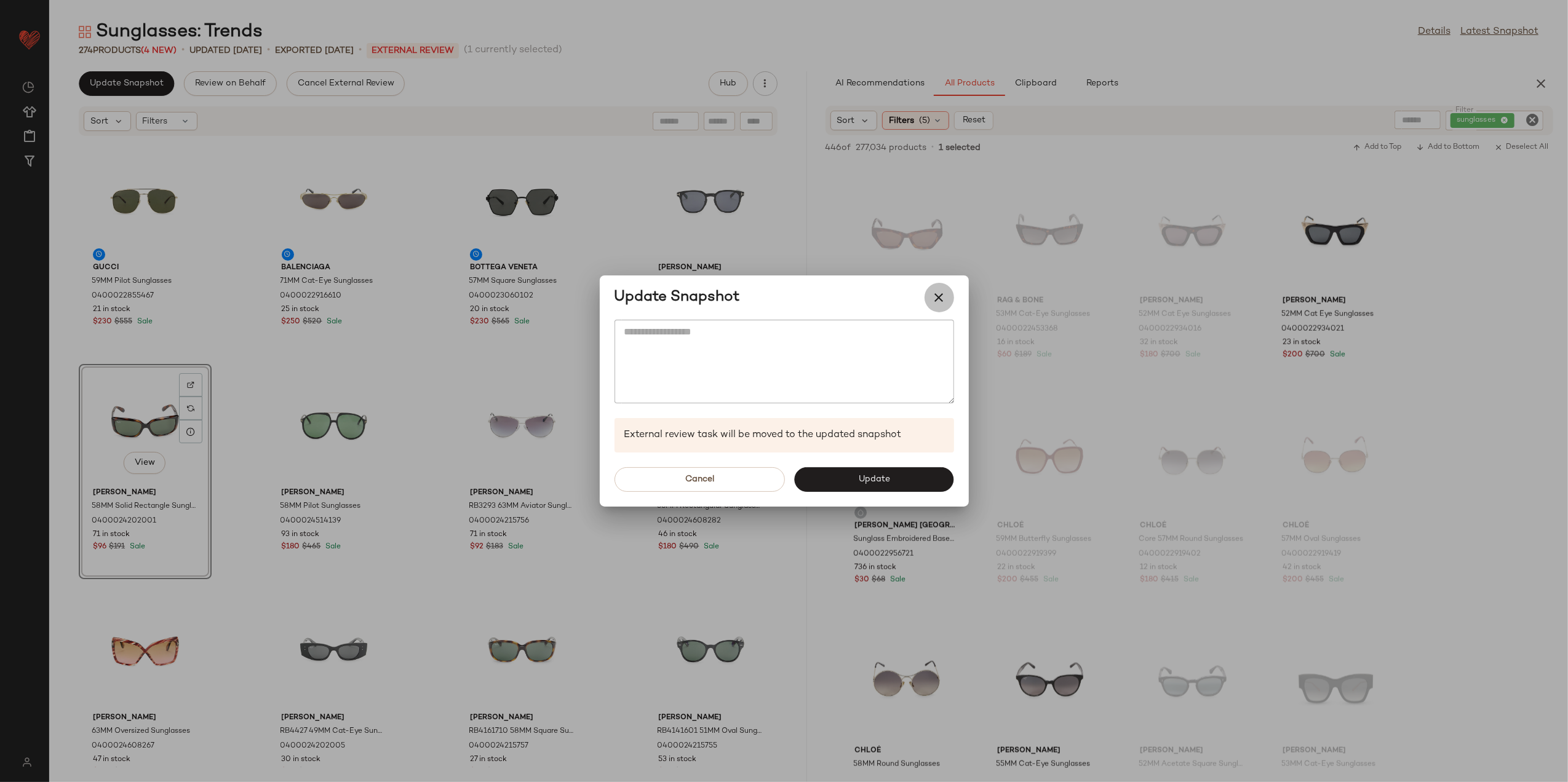
drag, startPoint x: 927, startPoint y: 291, endPoint x: 727, endPoint y: 231, distance: 208.8
click at [926, 291] on button "button" at bounding box center [940, 298] width 30 height 30
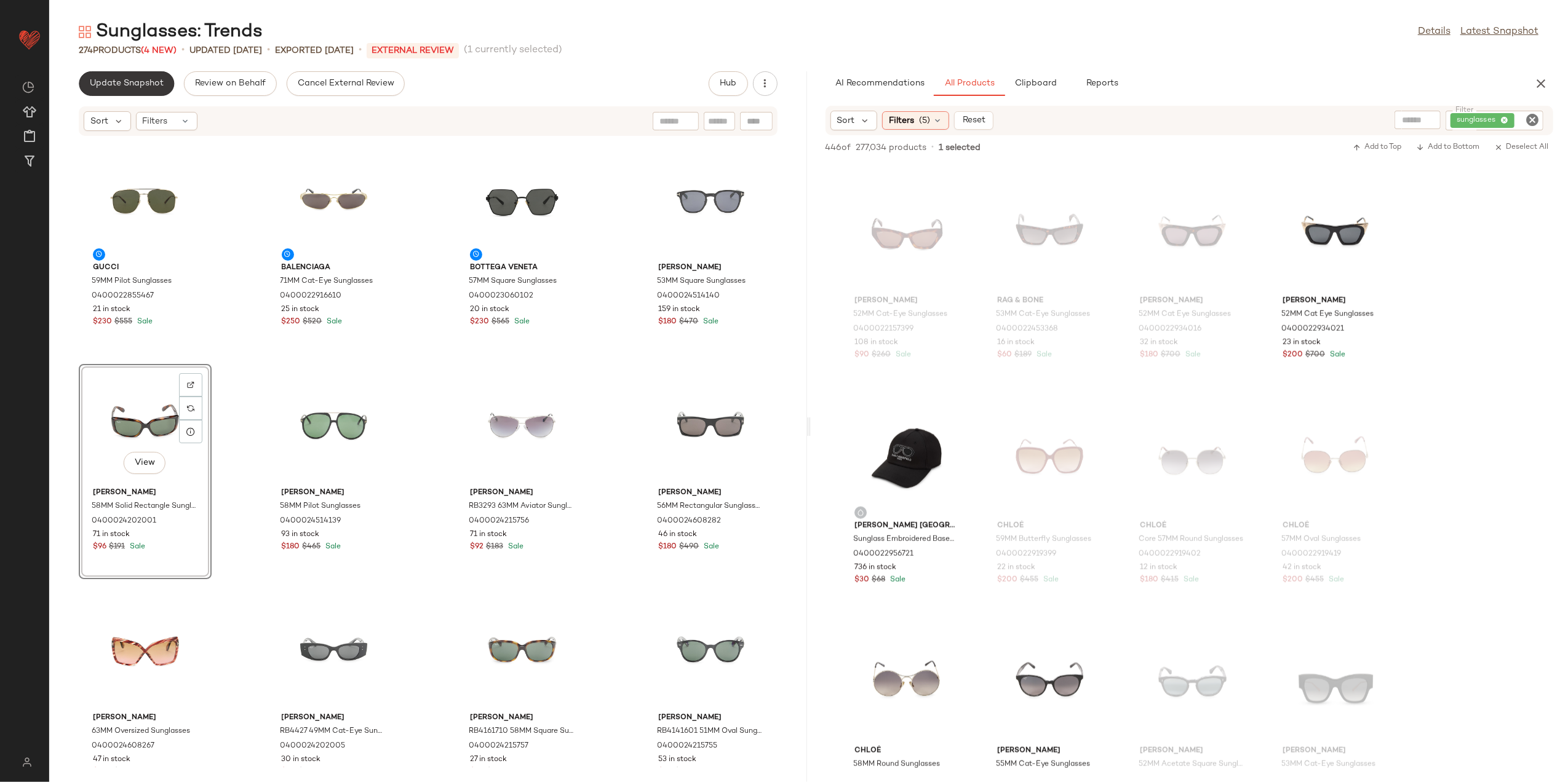
click at [156, 77] on button "Update Snapshot" at bounding box center [126, 83] width 95 height 25
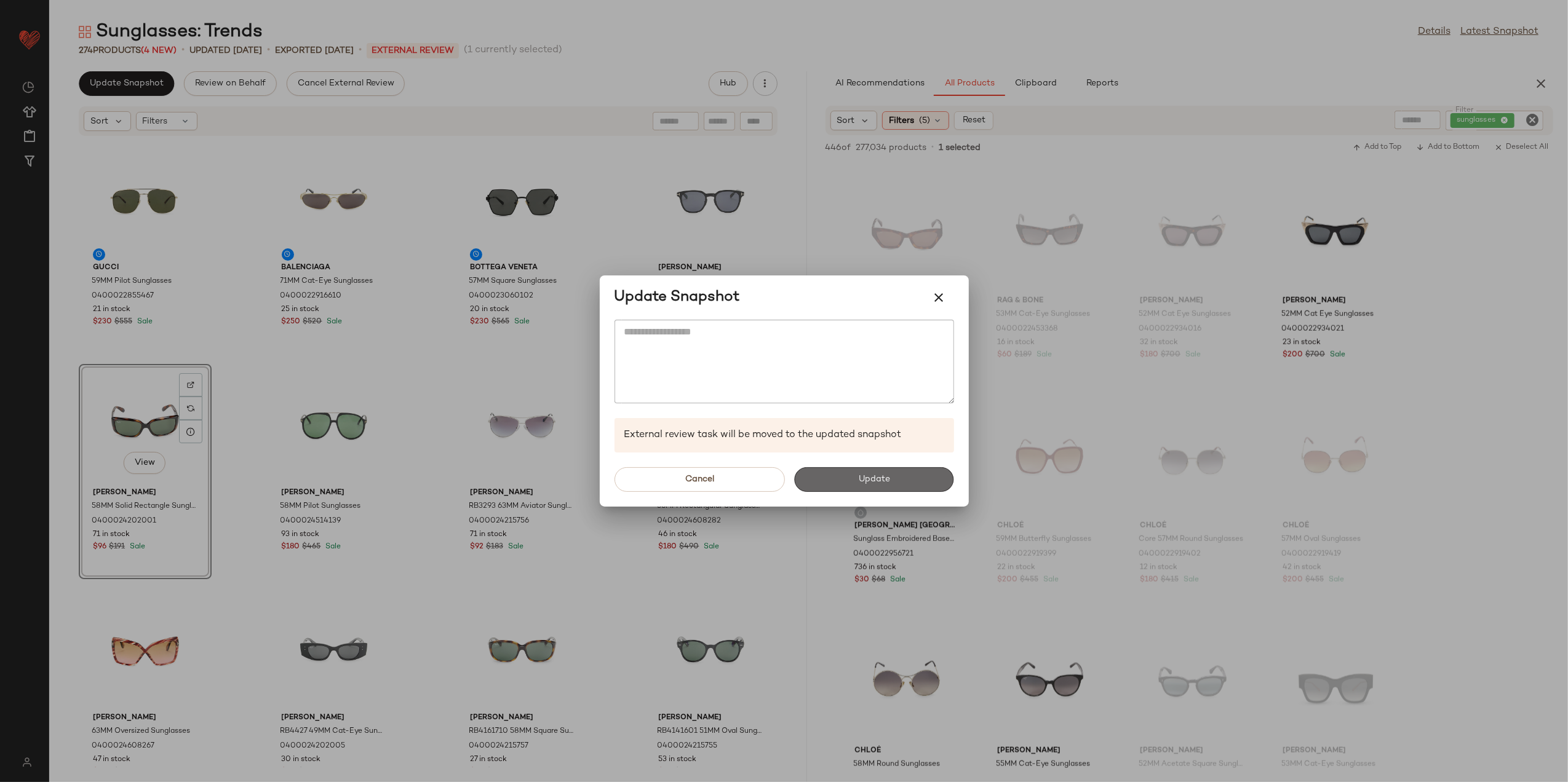
click at [838, 477] on button "Update" at bounding box center [875, 480] width 160 height 25
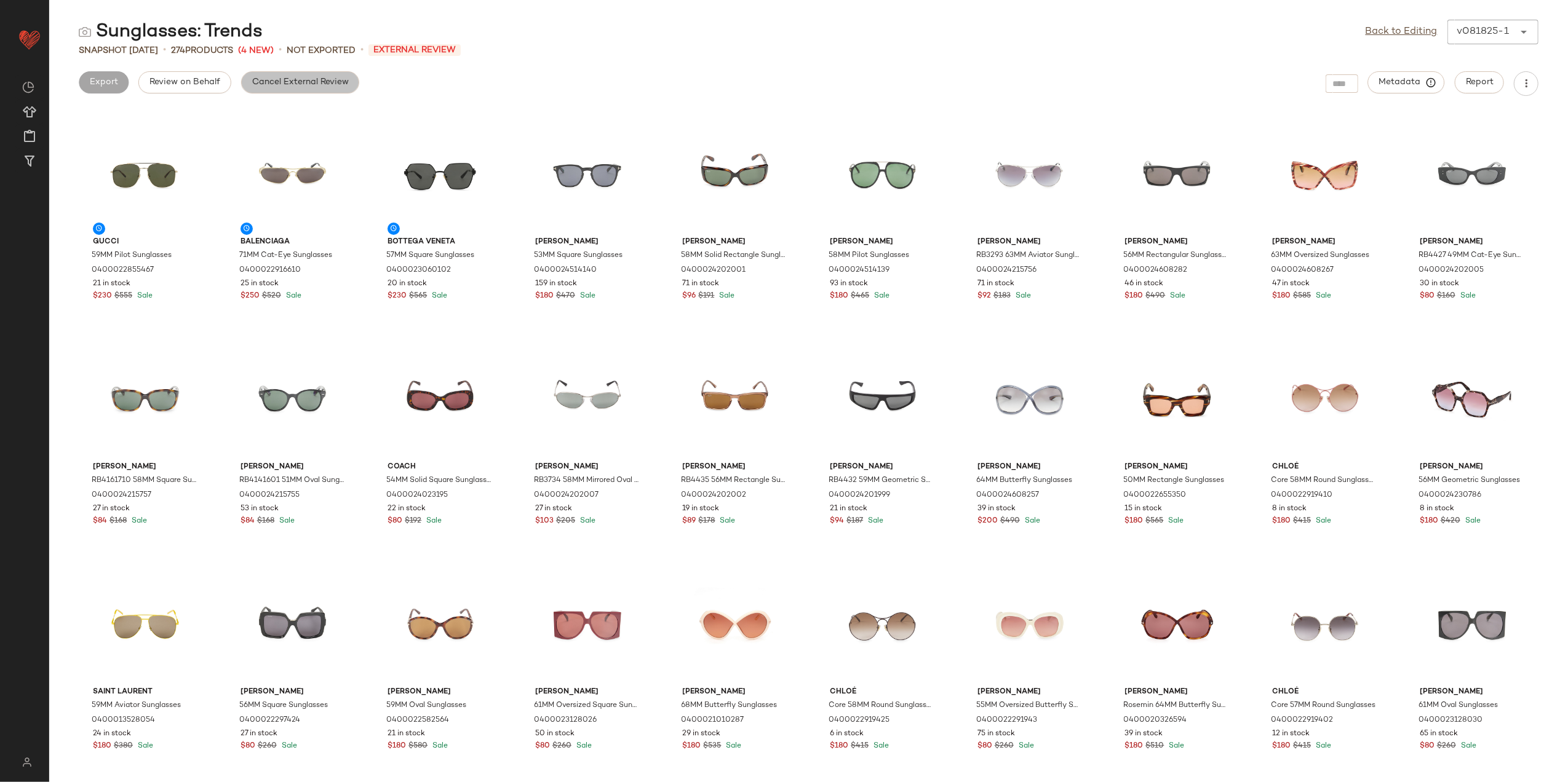
click at [330, 77] on span "Cancel External Review" at bounding box center [300, 82] width 97 height 10
drag, startPoint x: 1386, startPoint y: 31, endPoint x: 1369, endPoint y: 31, distance: 17.0
click at [1386, 31] on link "Back to Editing" at bounding box center [1402, 32] width 72 height 15
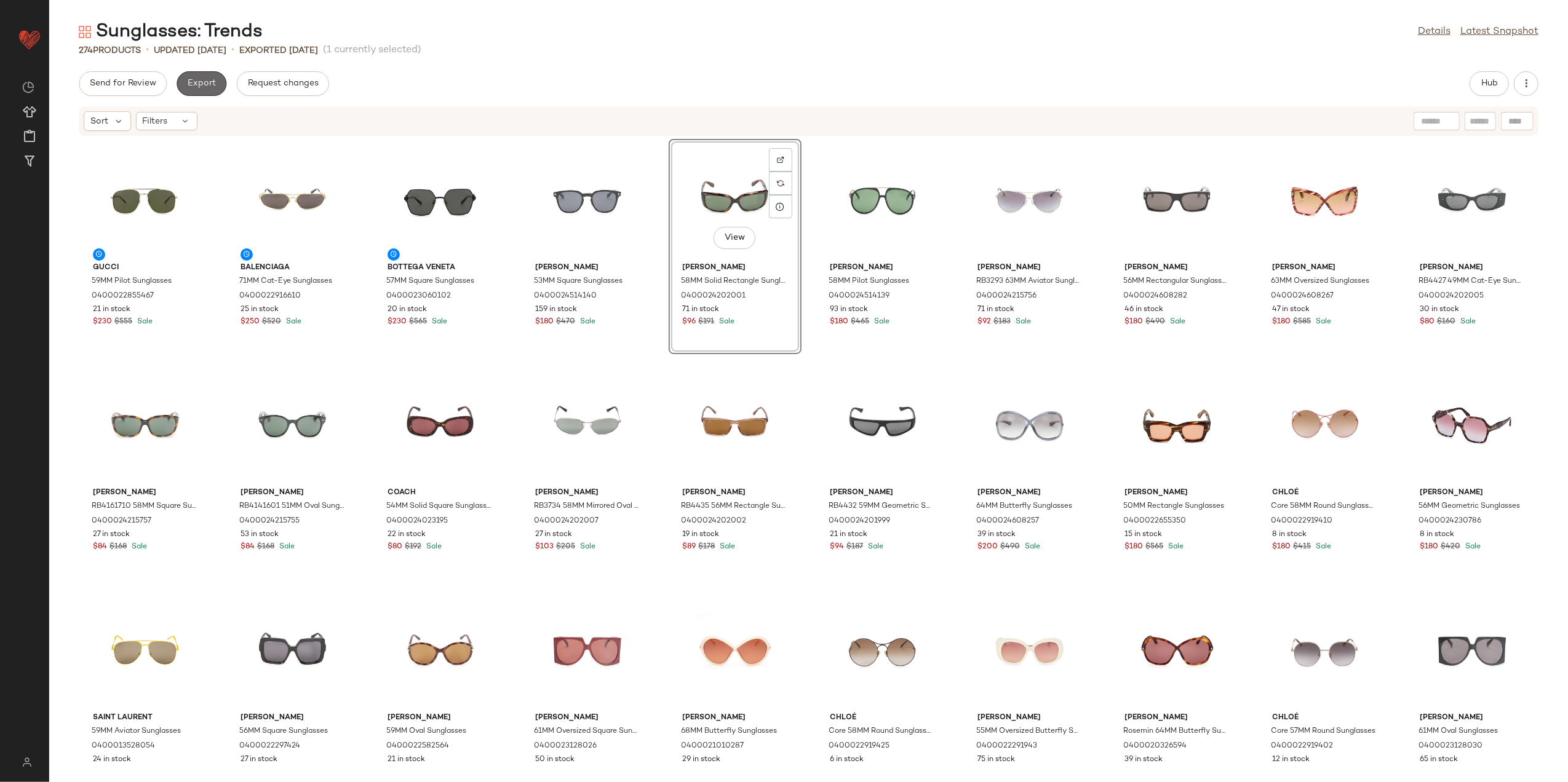
click at [202, 85] on span "Export" at bounding box center [201, 83] width 29 height 10
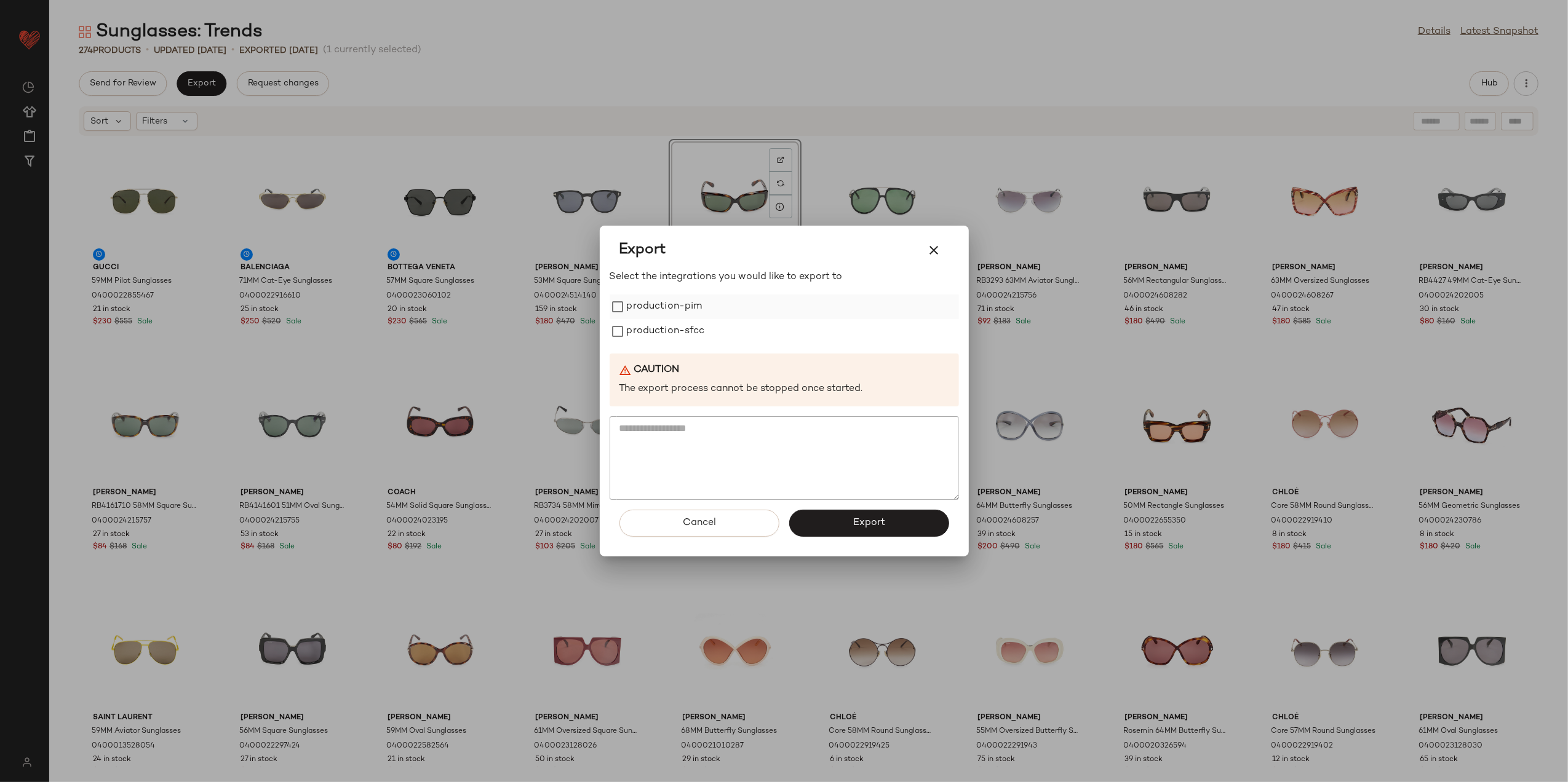
click at [674, 310] on label "production-pim" at bounding box center [665, 307] width 75 height 25
click at [663, 337] on label "production-sfcc" at bounding box center [666, 331] width 78 height 25
click at [840, 530] on button "Export" at bounding box center [869, 524] width 160 height 27
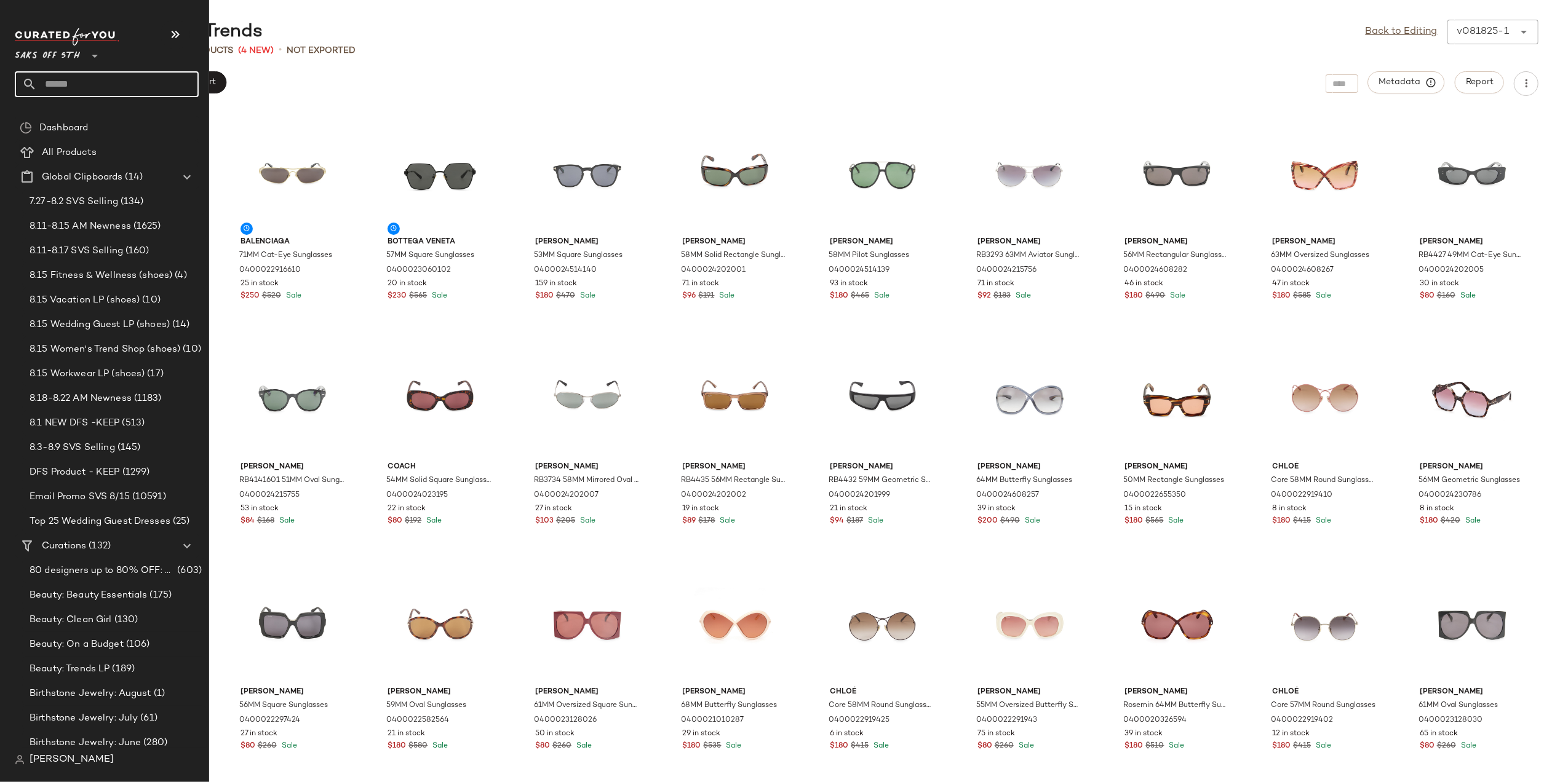
click at [59, 84] on input "text" at bounding box center [118, 84] width 162 height 26
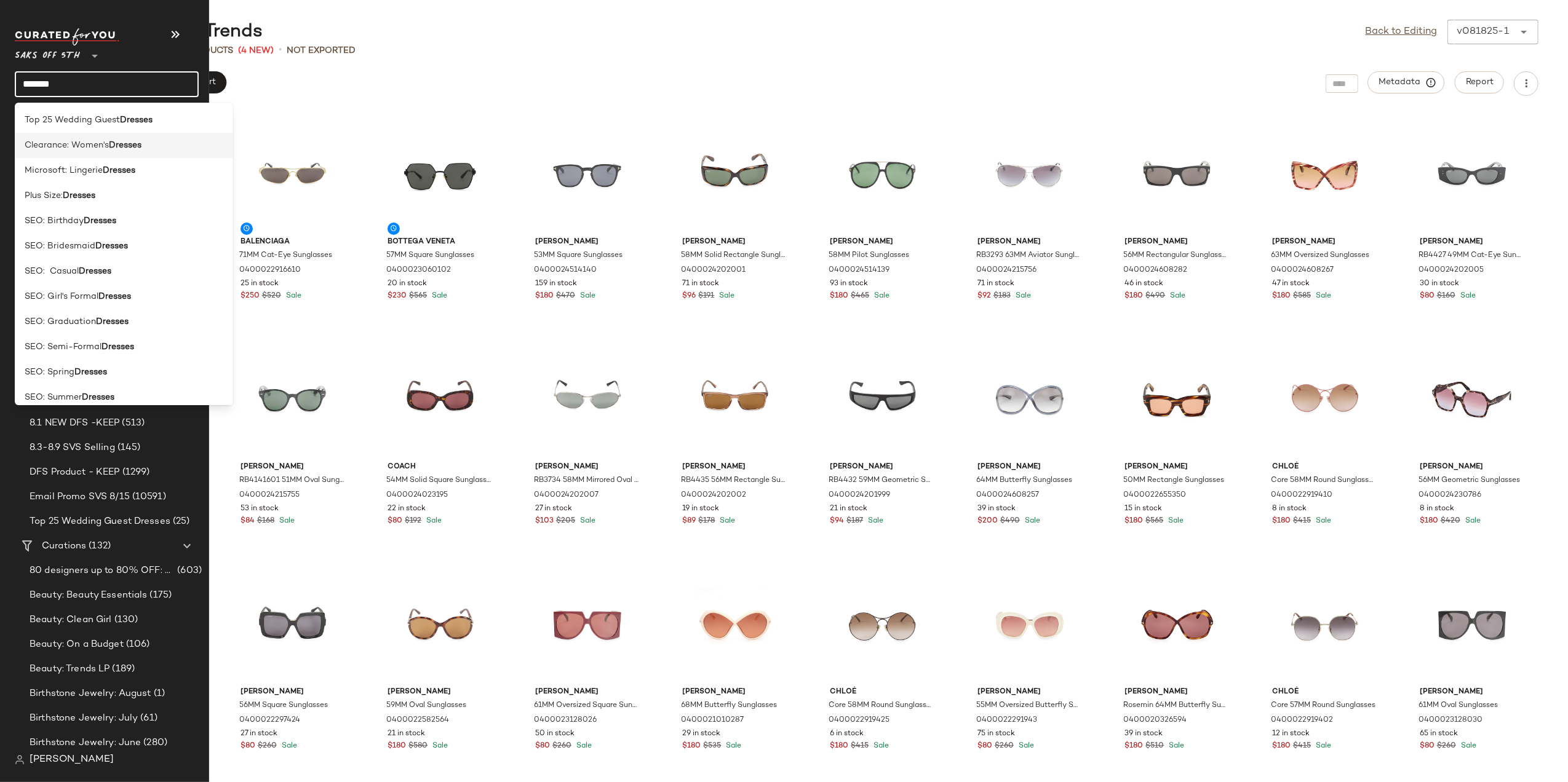
type input "*******"
click at [108, 144] on div "Clearance: Women's Dresses" at bounding box center [83, 145] width 117 height 13
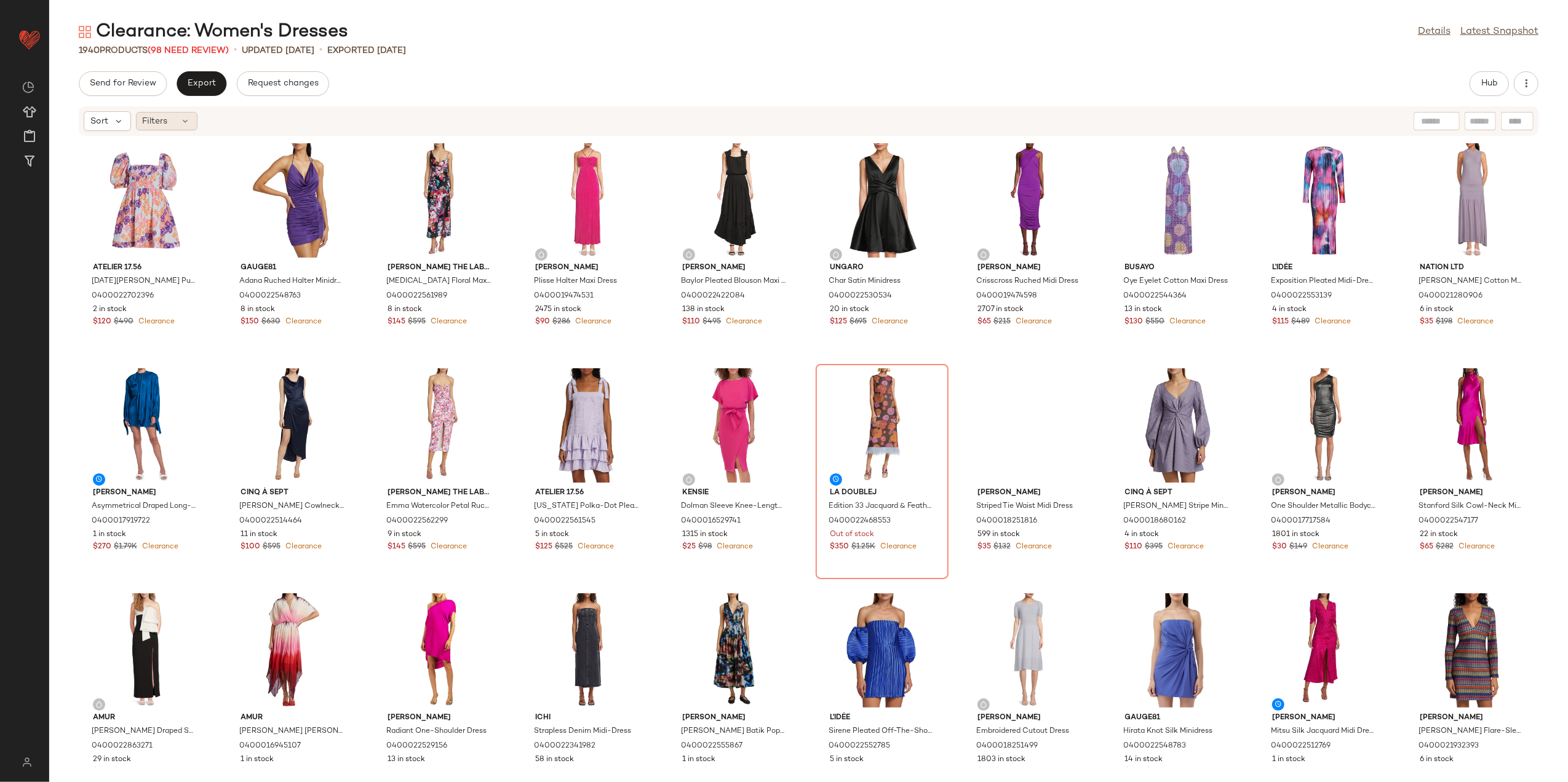
click at [176, 125] on div "Filters" at bounding box center [166, 121] width 61 height 19
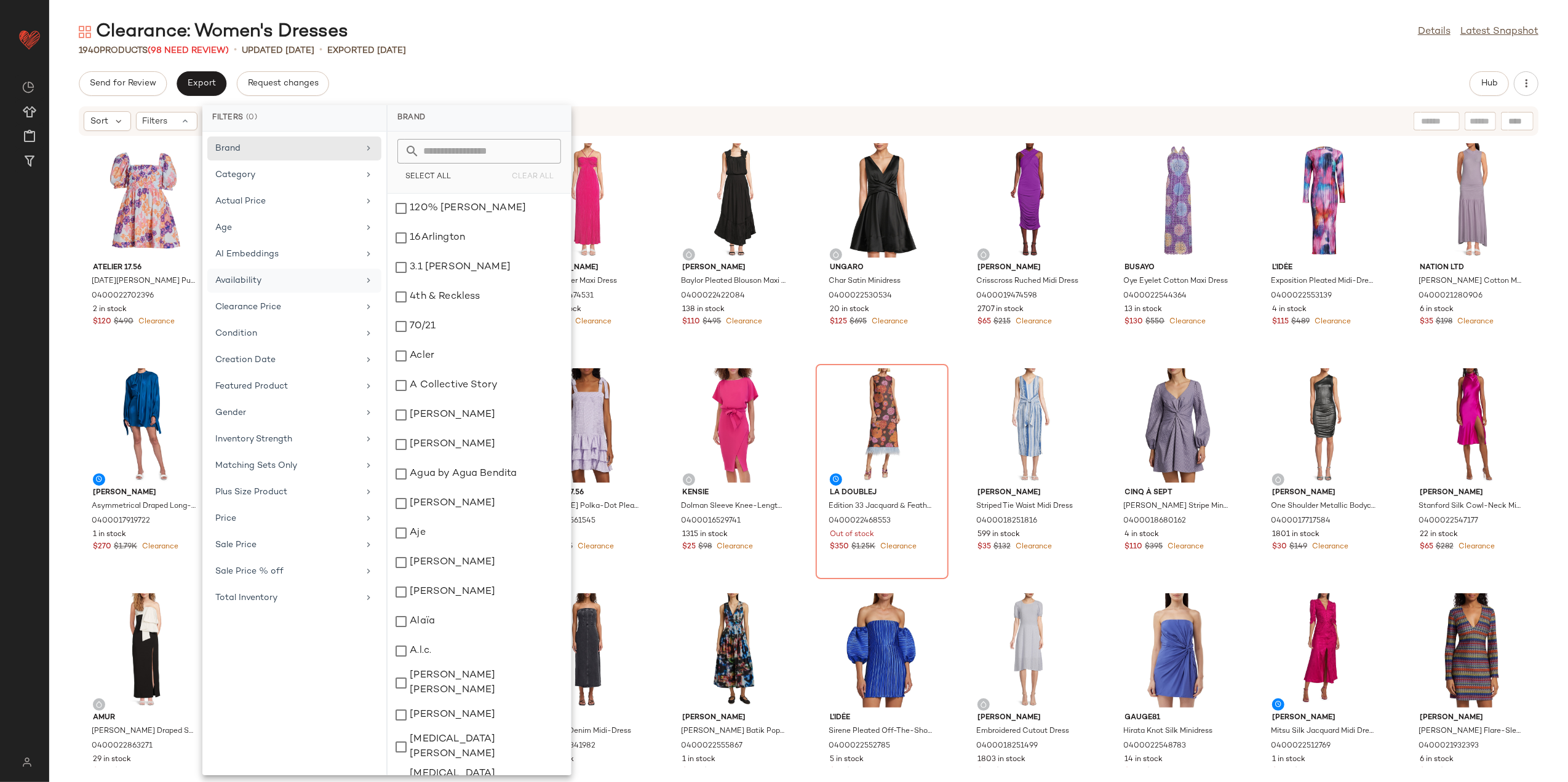
click at [259, 286] on div "Availability" at bounding box center [287, 281] width 144 height 13
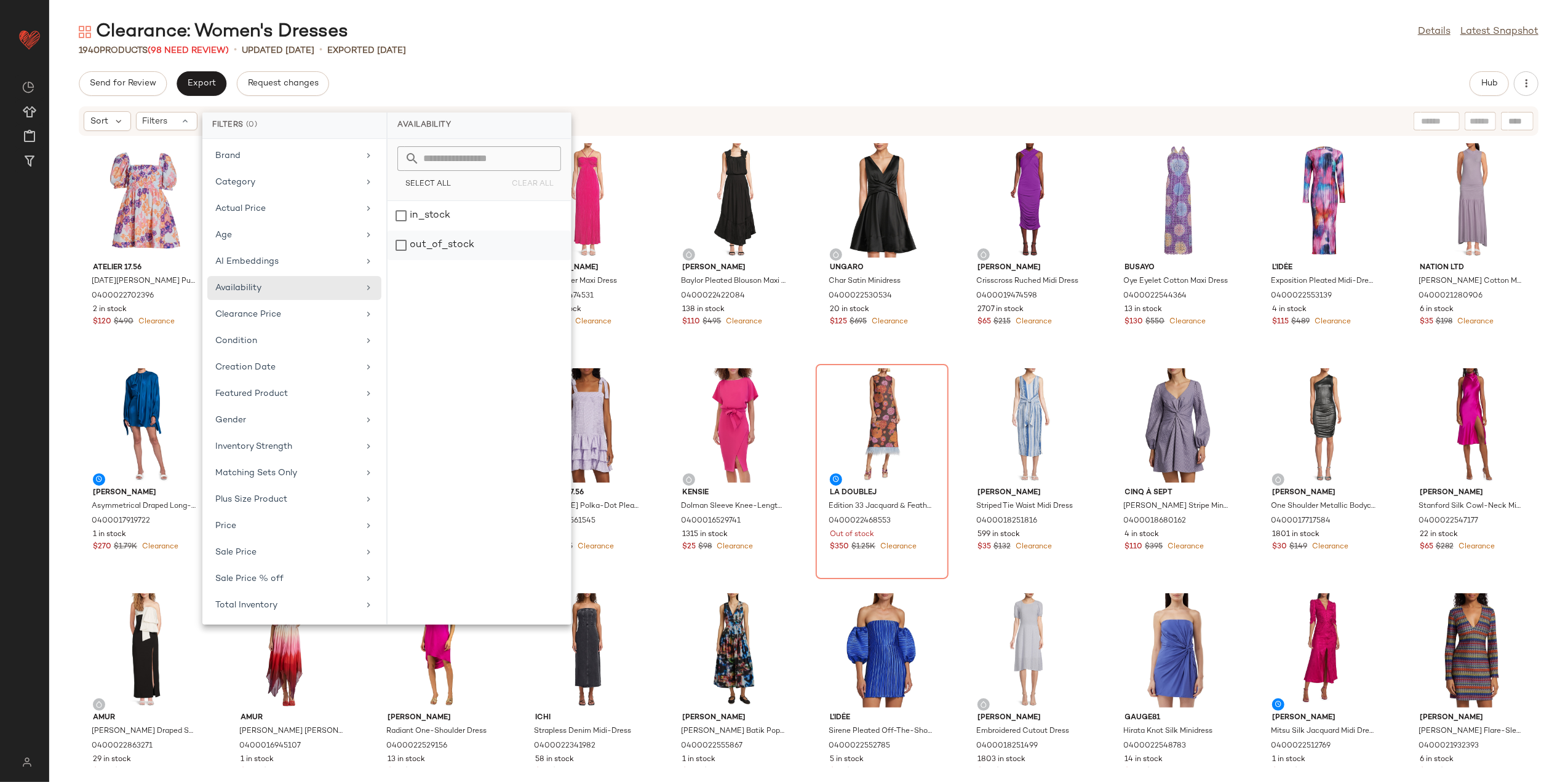
click at [455, 254] on div "out_of_stock" at bounding box center [479, 245] width 183 height 30
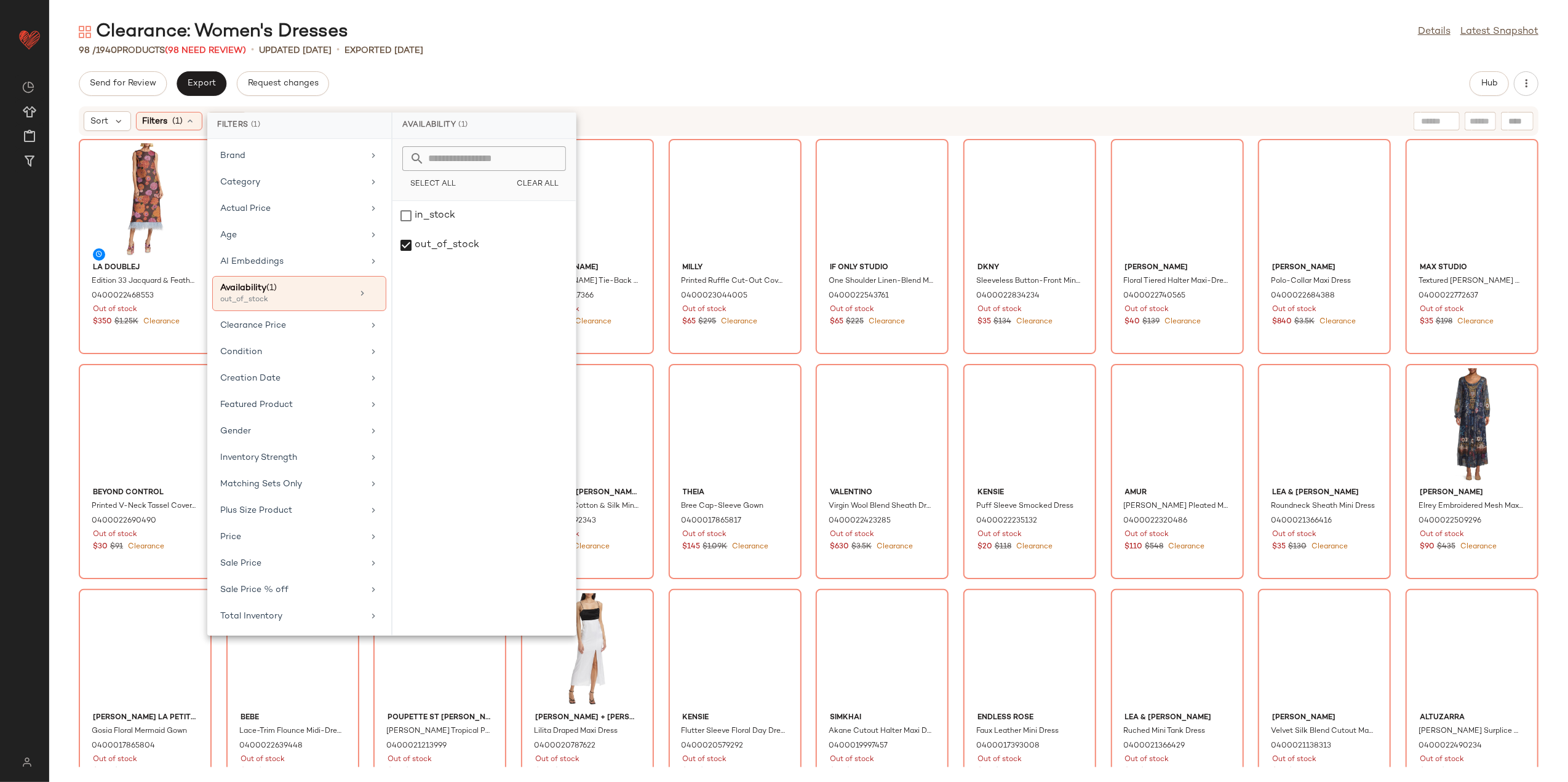
click at [538, 64] on div "Clearance: Women's Dresses Details Latest Snapshot 98 / 1940 Products (98 Need …" at bounding box center [809, 401] width 1519 height 762
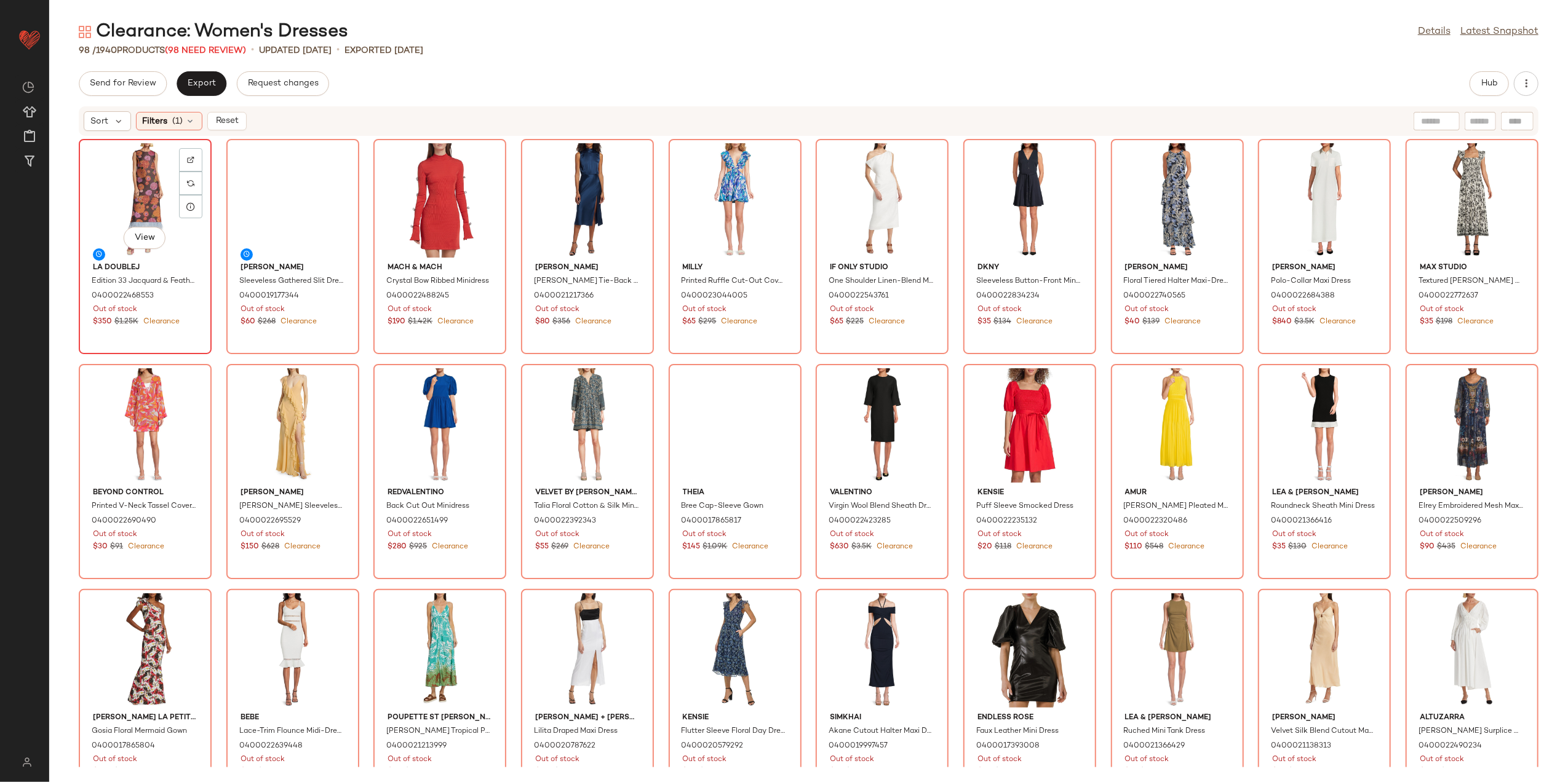
click at [139, 190] on div "View" at bounding box center [145, 200] width 124 height 114
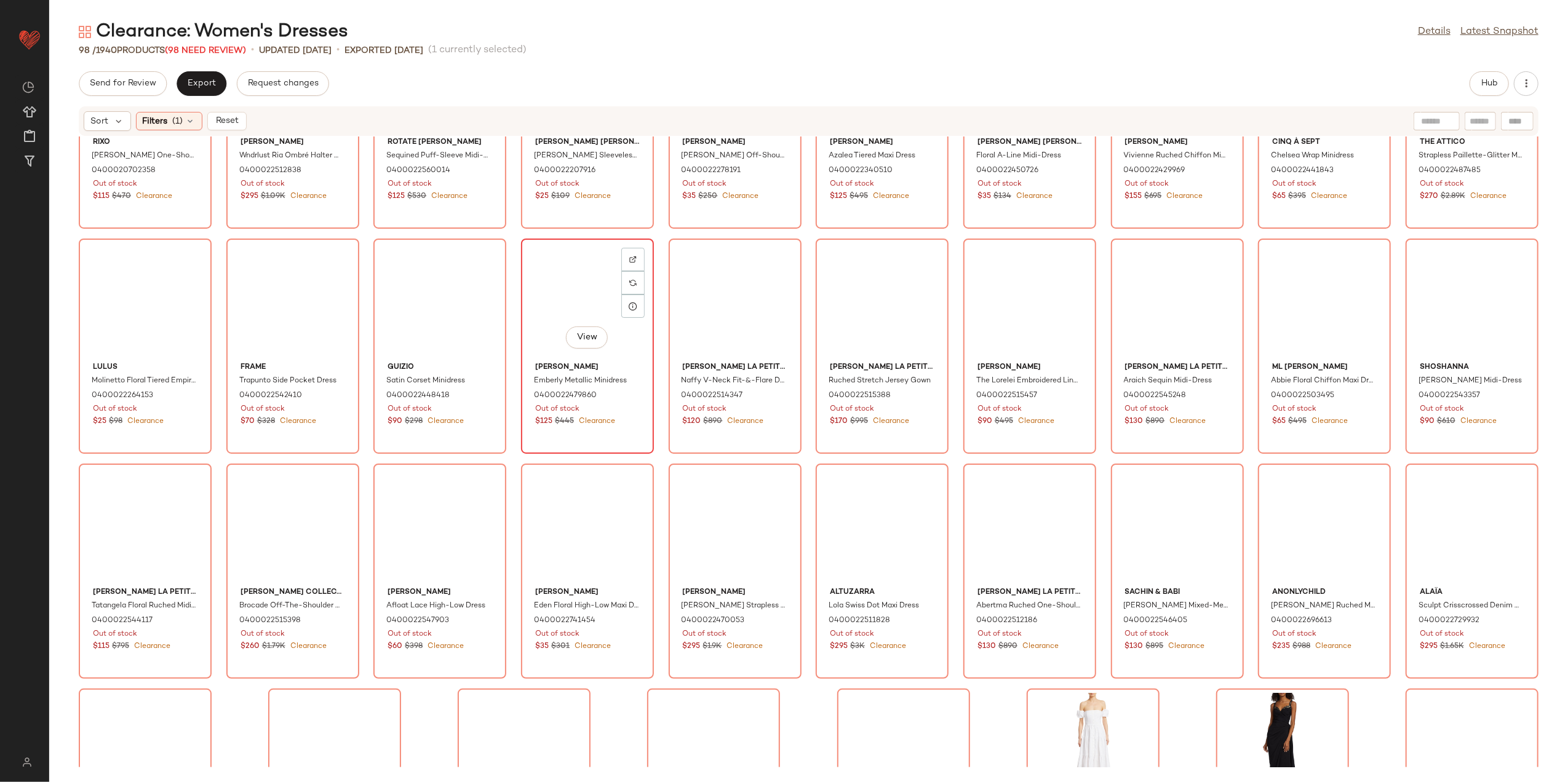
scroll to position [1621, 0]
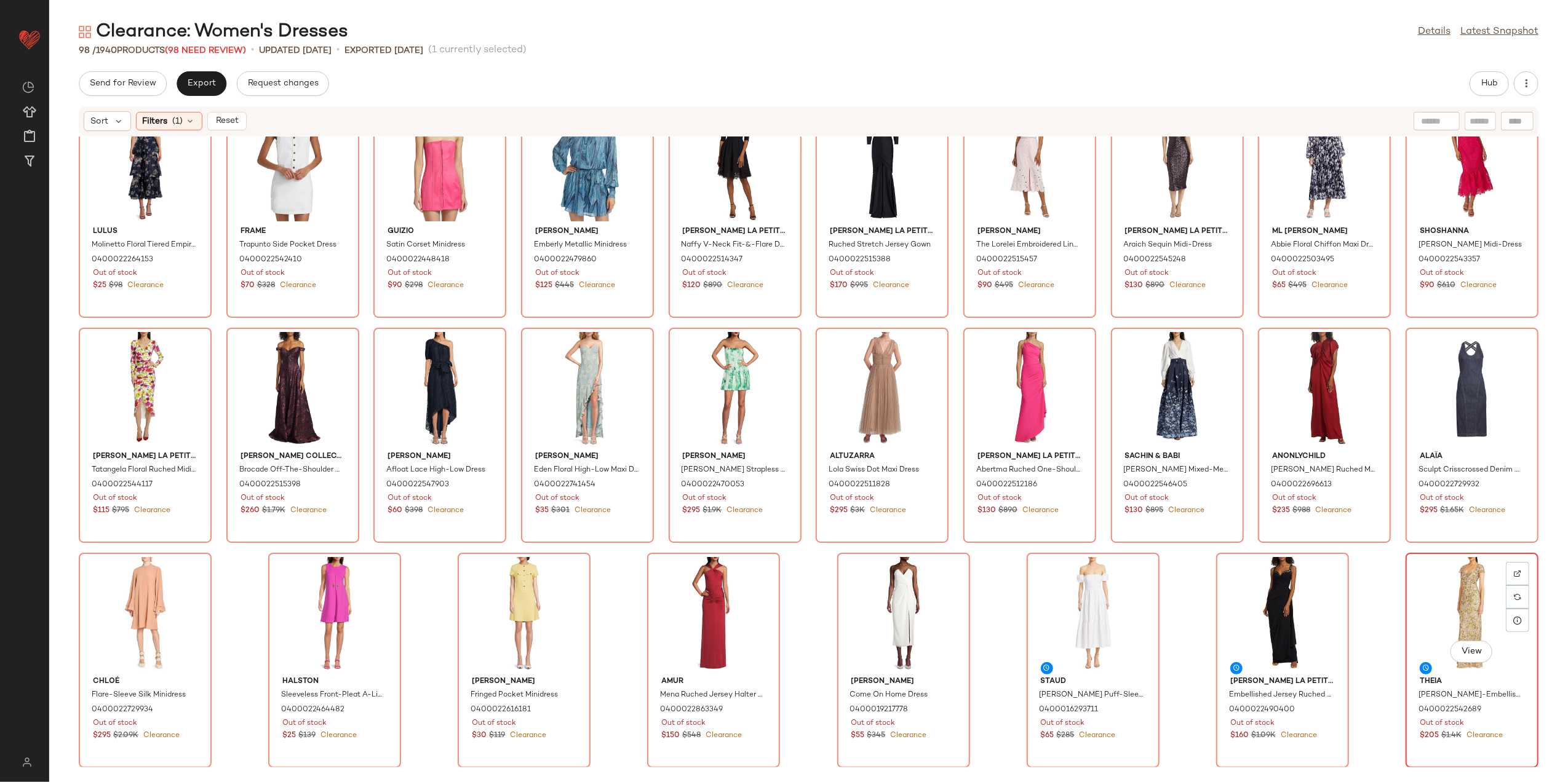
click at [1457, 594] on div "View" at bounding box center [1472, 614] width 124 height 114
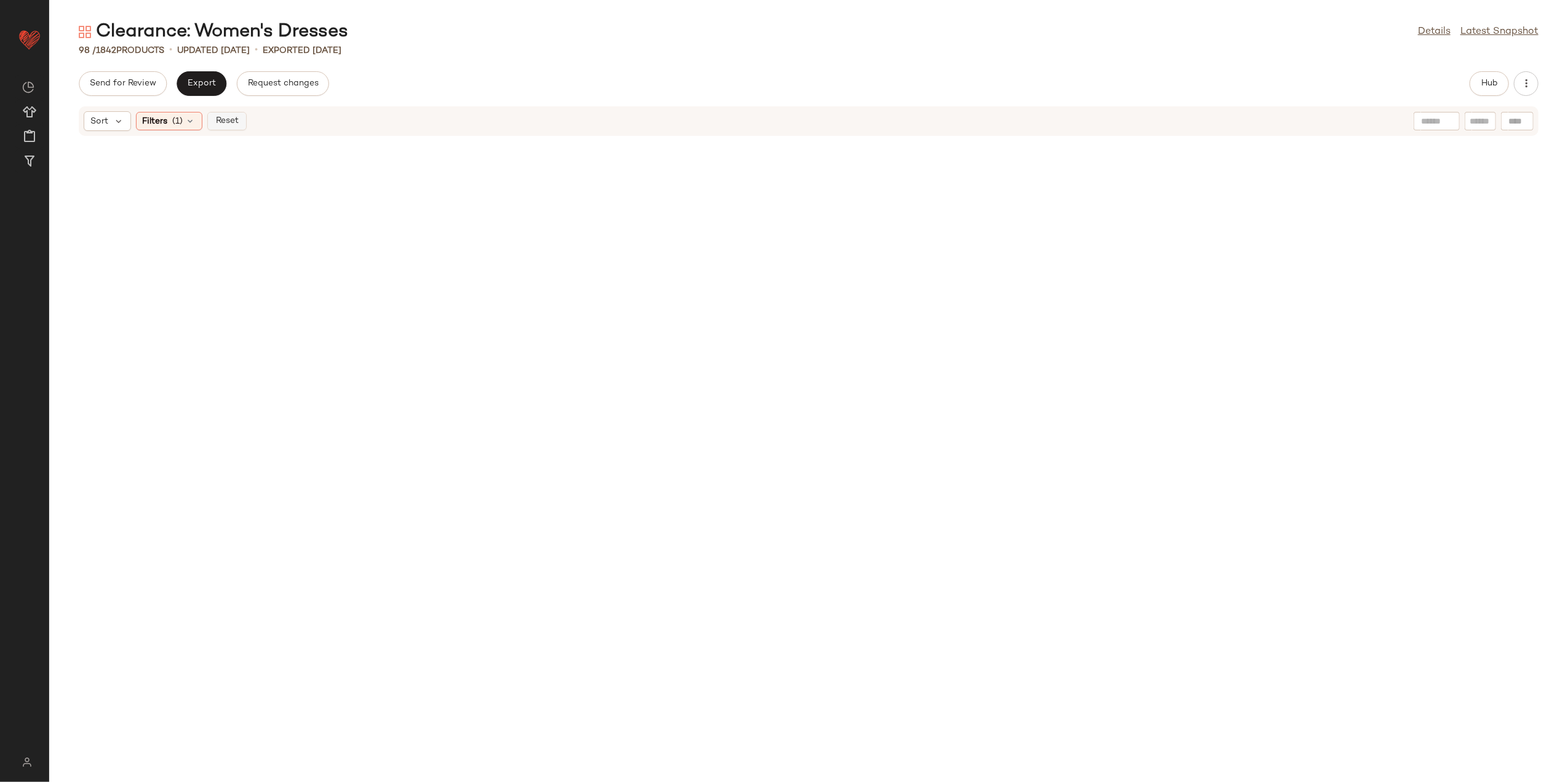
click at [237, 116] on span "Reset" at bounding box center [226, 121] width 24 height 10
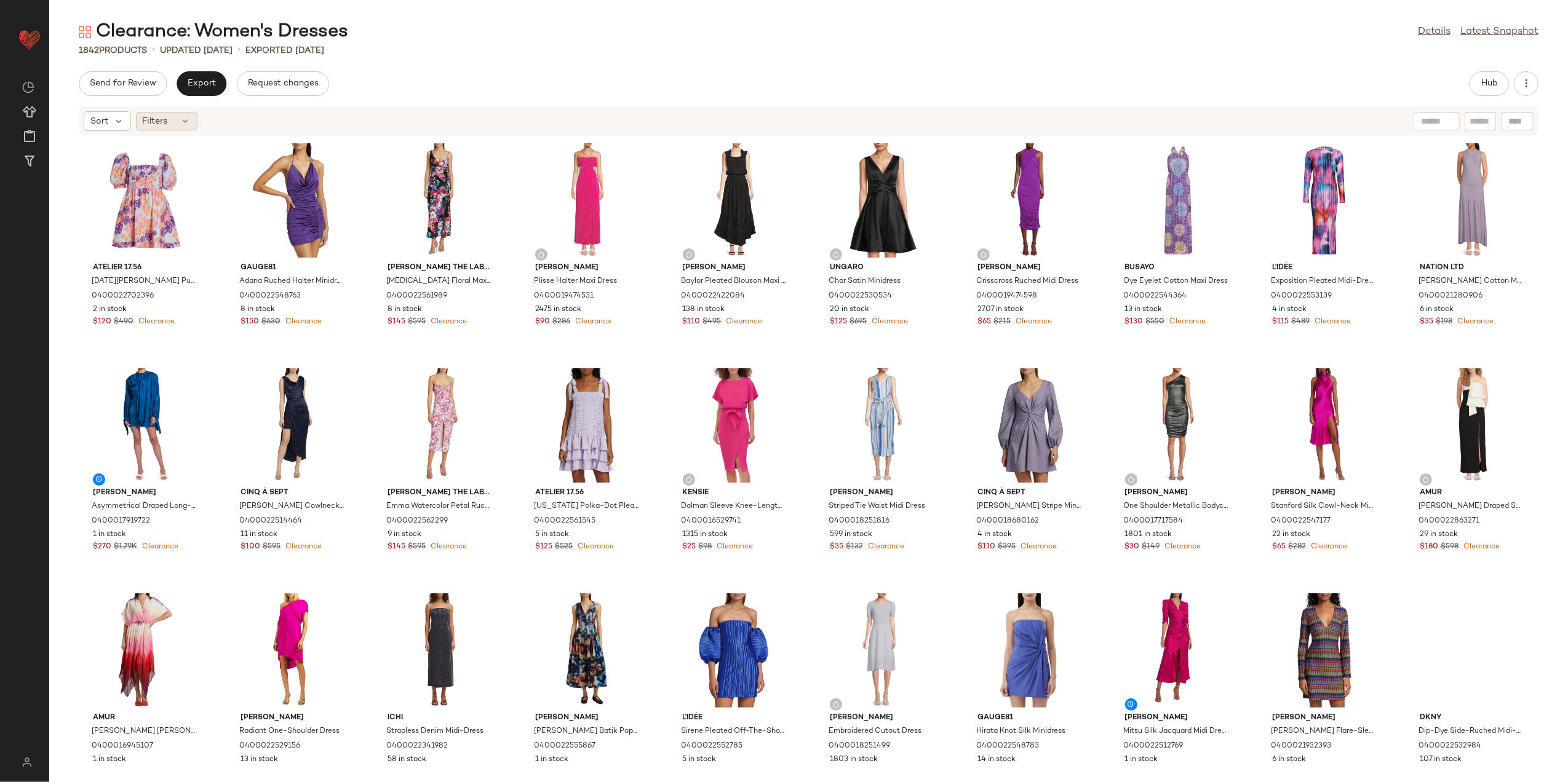
click at [138, 124] on div "Filters" at bounding box center [166, 121] width 61 height 19
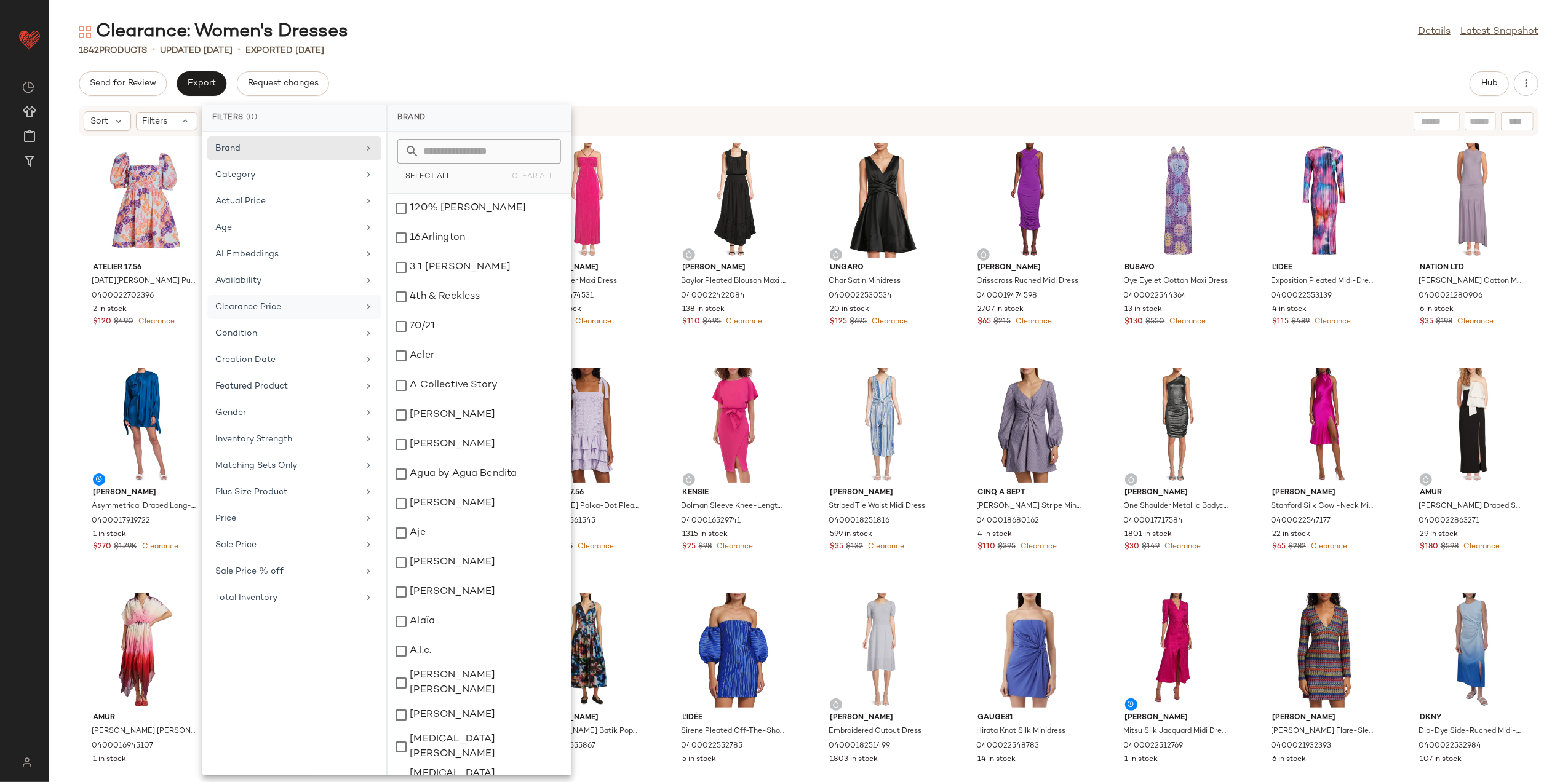
click at [283, 312] on div "Clearance Price" at bounding box center [287, 307] width 144 height 13
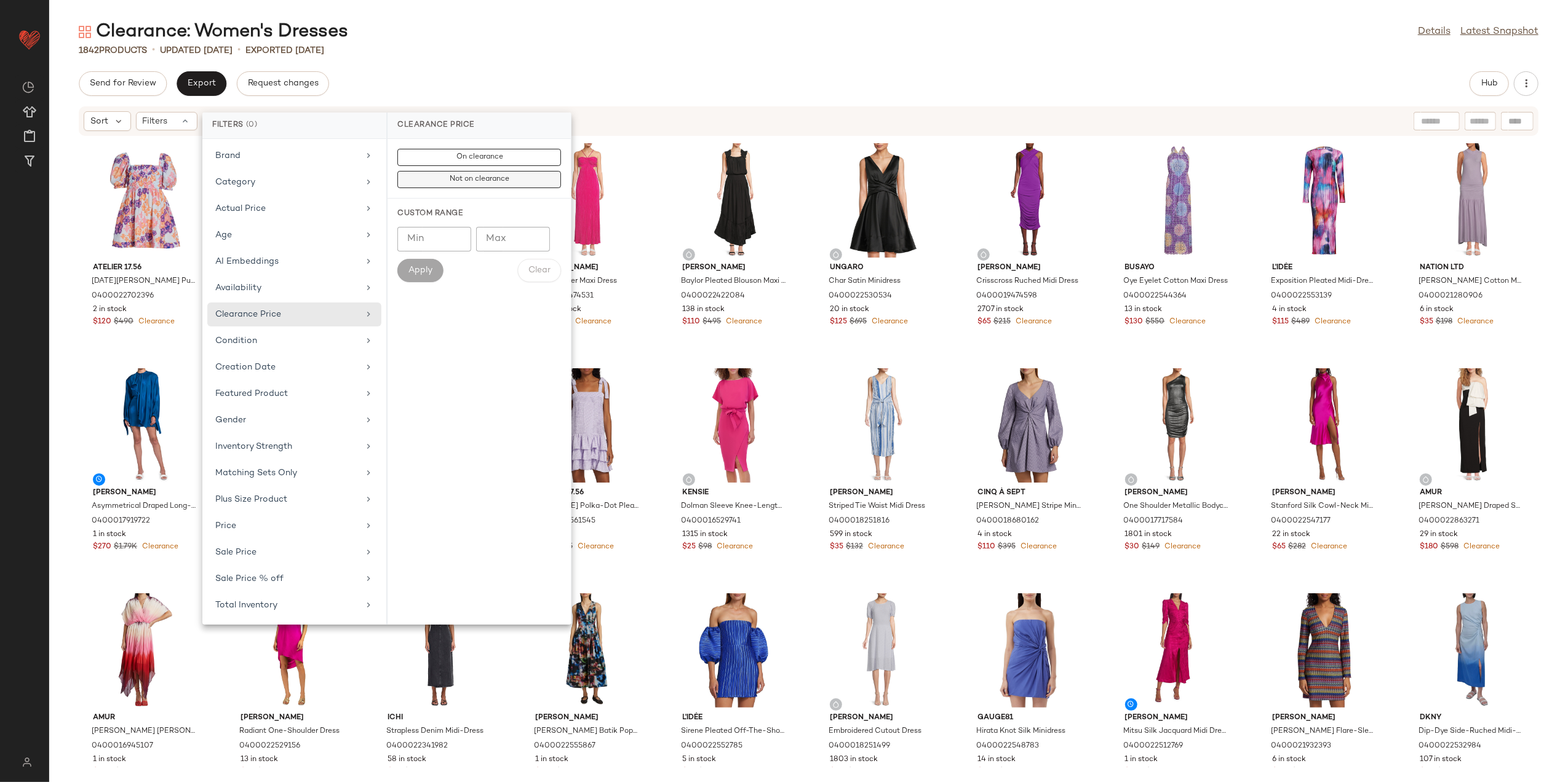
click at [474, 182] on span "Not on clearance" at bounding box center [479, 179] width 60 height 9
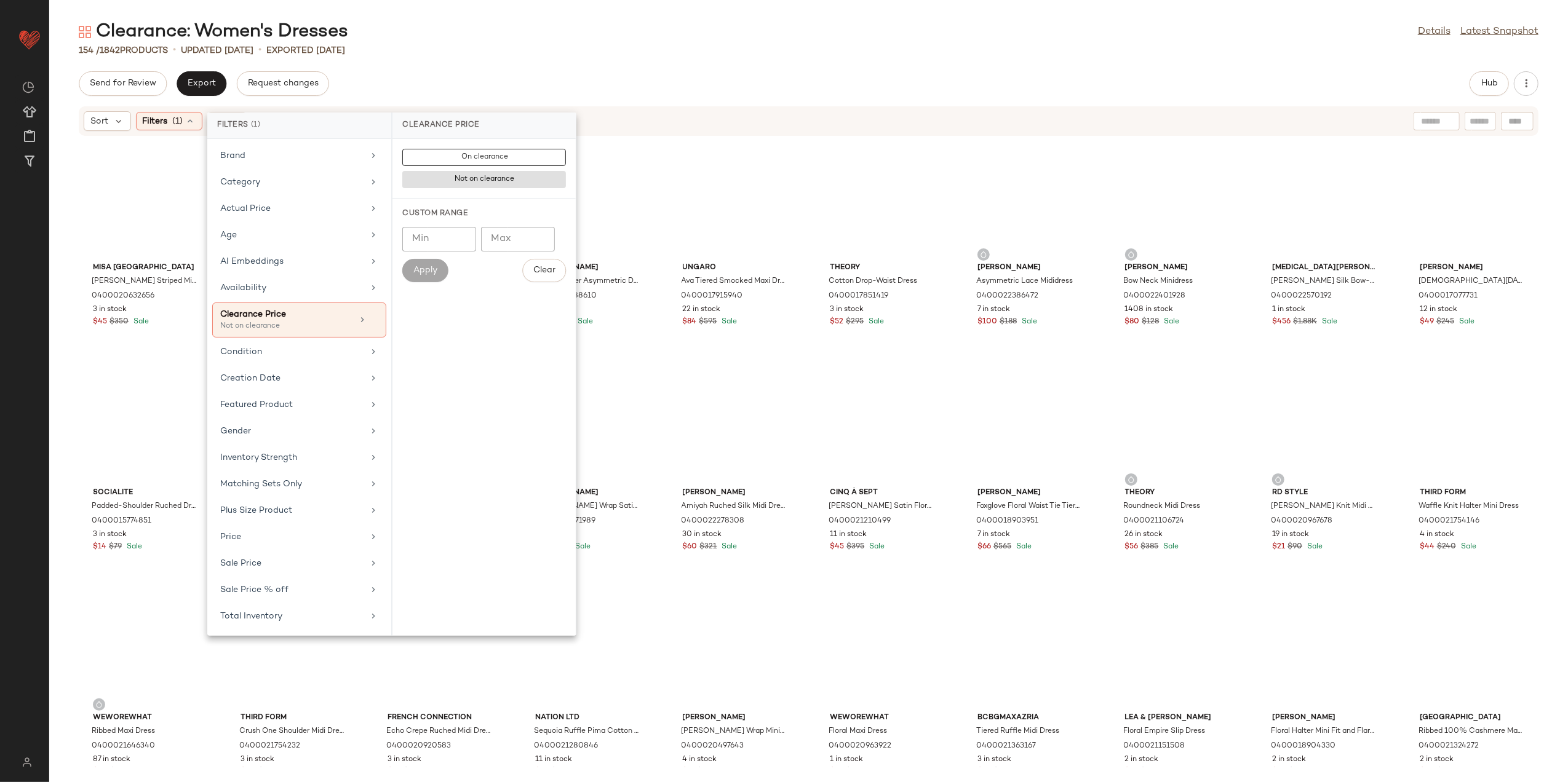
click at [464, 49] on div "154 / 1842 Products • updated Aug 18th • Exported Aug 15th" at bounding box center [809, 51] width 1519 height 12
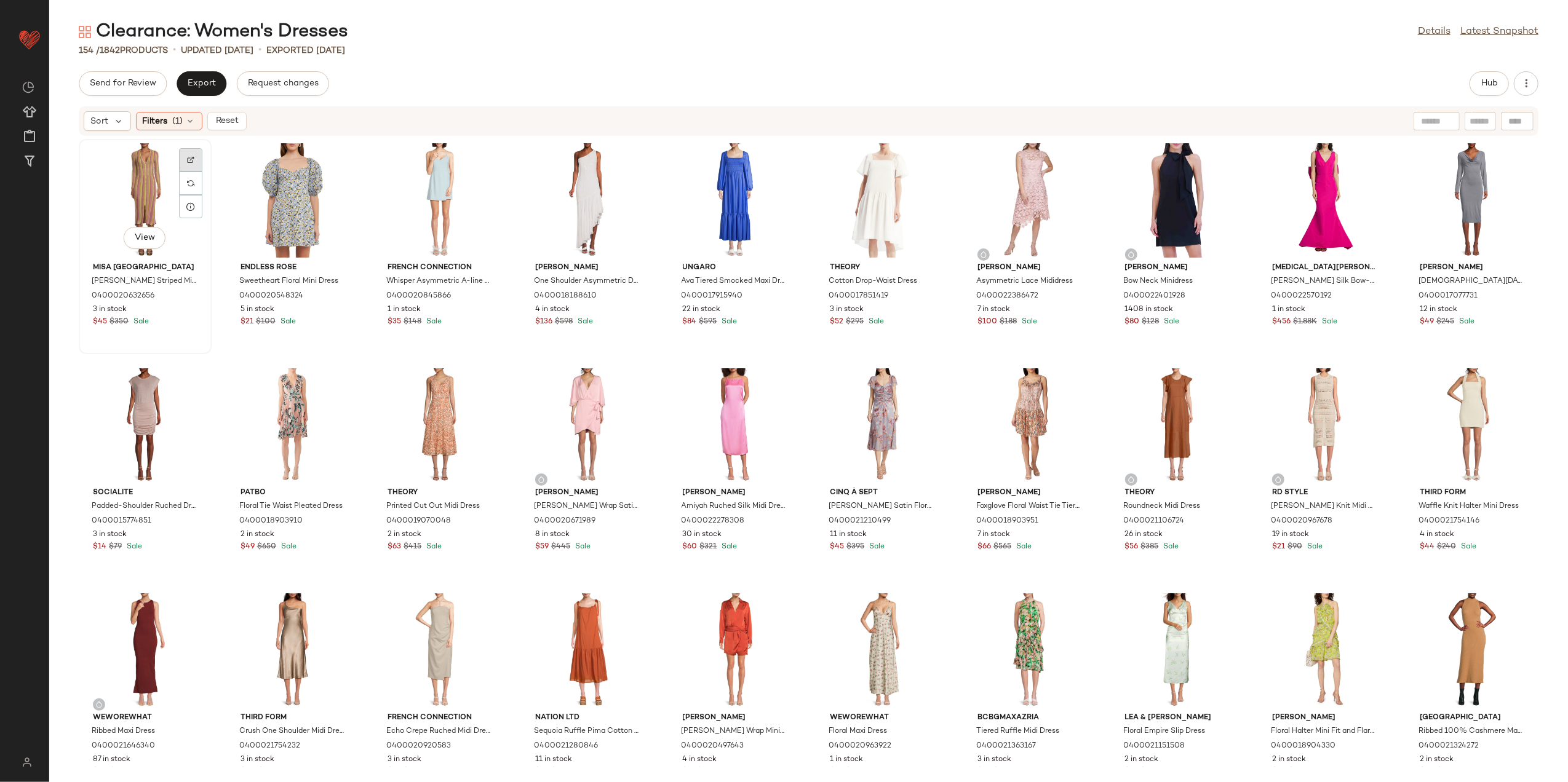
click at [184, 148] on div "View" at bounding box center [145, 200] width 124 height 114
click at [188, 156] on img at bounding box center [191, 160] width 7 height 7
click at [769, 397] on div at bounding box center [781, 409] width 24 height 23
click at [702, 400] on div "View" at bounding box center [735, 425] width 124 height 114
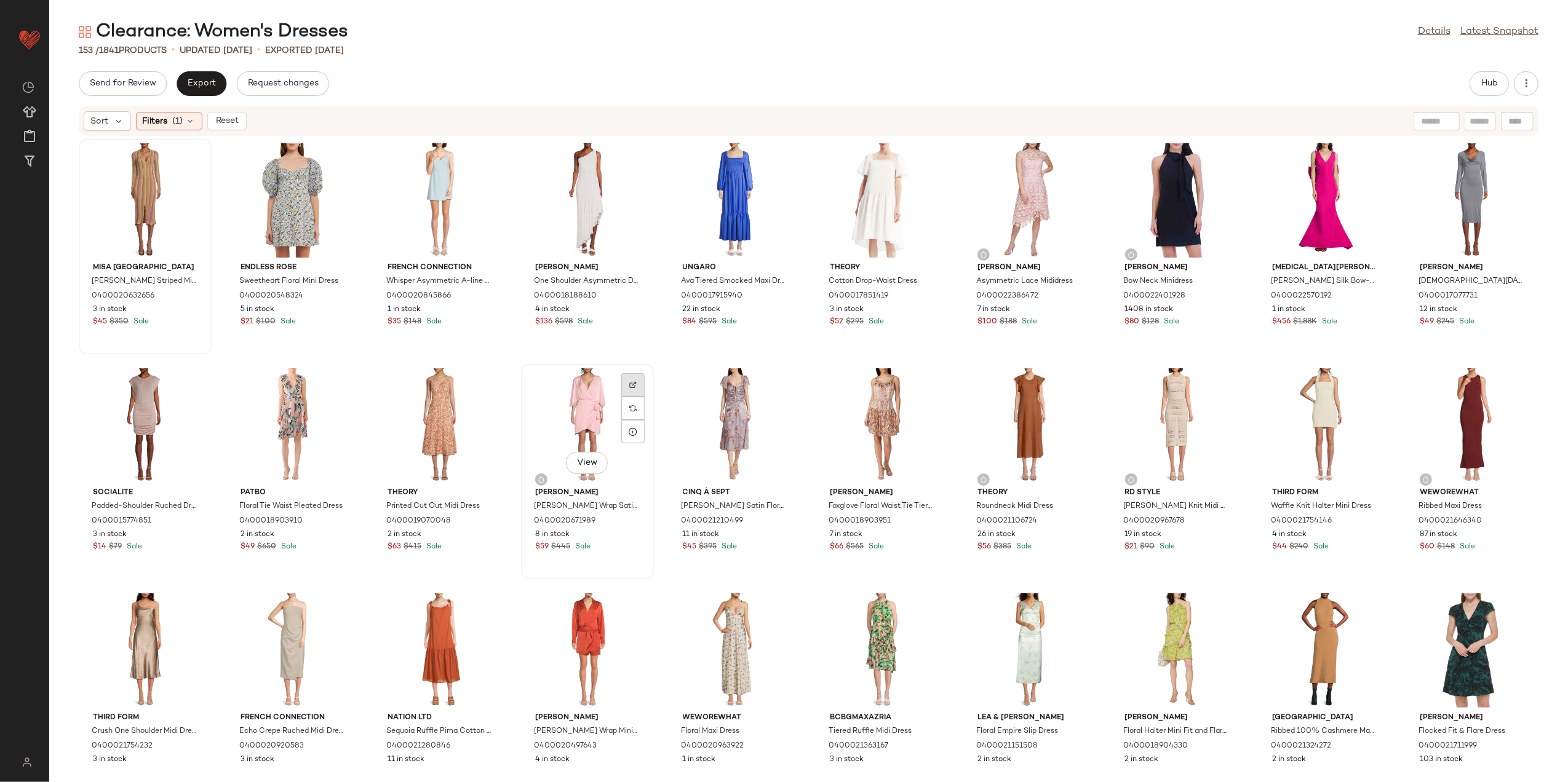
click at [632, 384] on img at bounding box center [633, 385] width 7 height 7
click at [343, 172] on div at bounding box center [338, 184] width 24 height 23
click at [476, 172] on div at bounding box center [486, 184] width 24 height 23
click at [622, 172] on div at bounding box center [633, 184] width 24 height 23
click at [769, 172] on div at bounding box center [781, 184] width 24 height 23
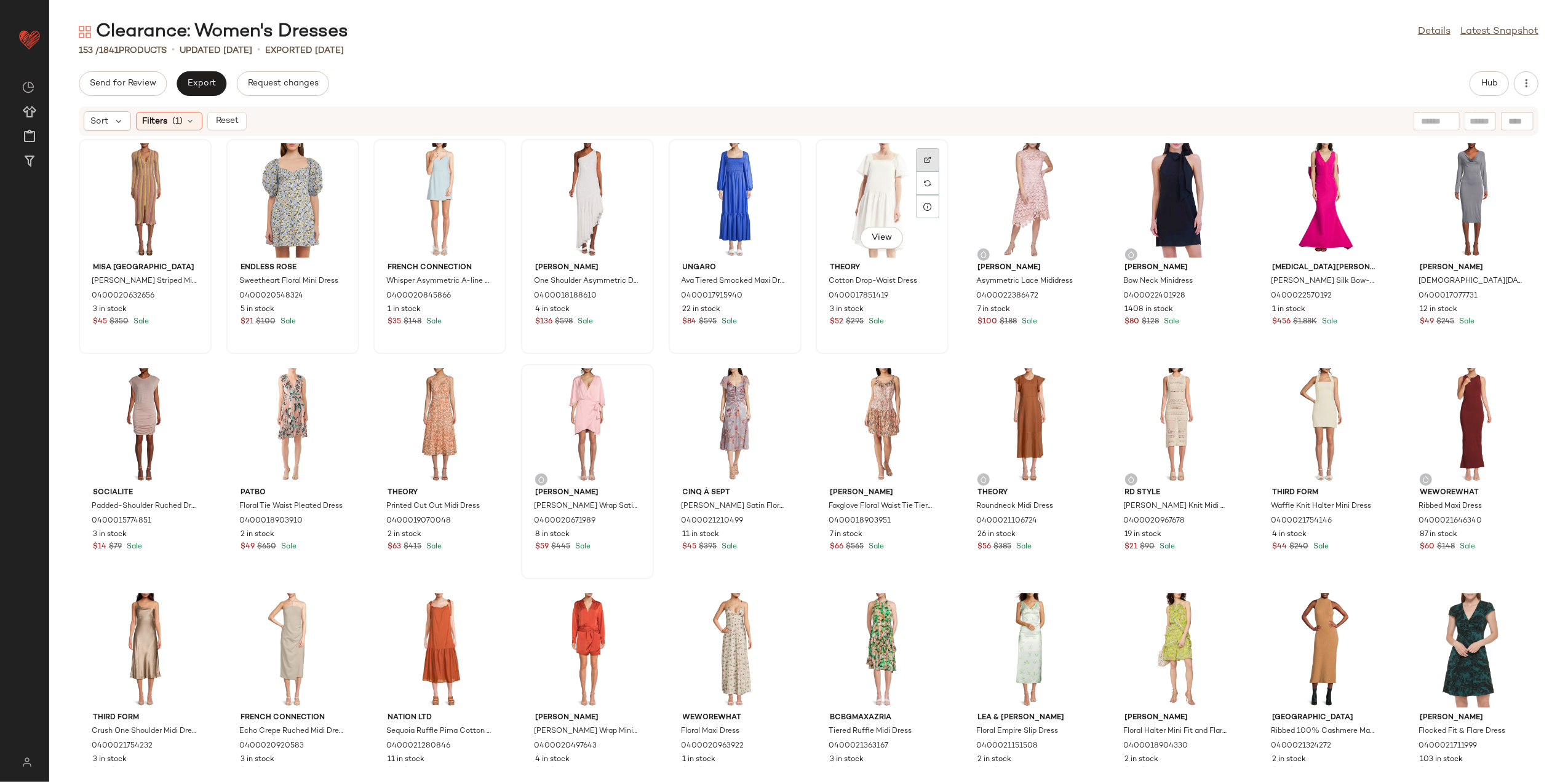
click at [924, 172] on div at bounding box center [928, 184] width 24 height 23
click at [1065, 172] on div at bounding box center [1076, 184] width 24 height 23
click at [1037, 185] on div "View" at bounding box center [1030, 200] width 124 height 114
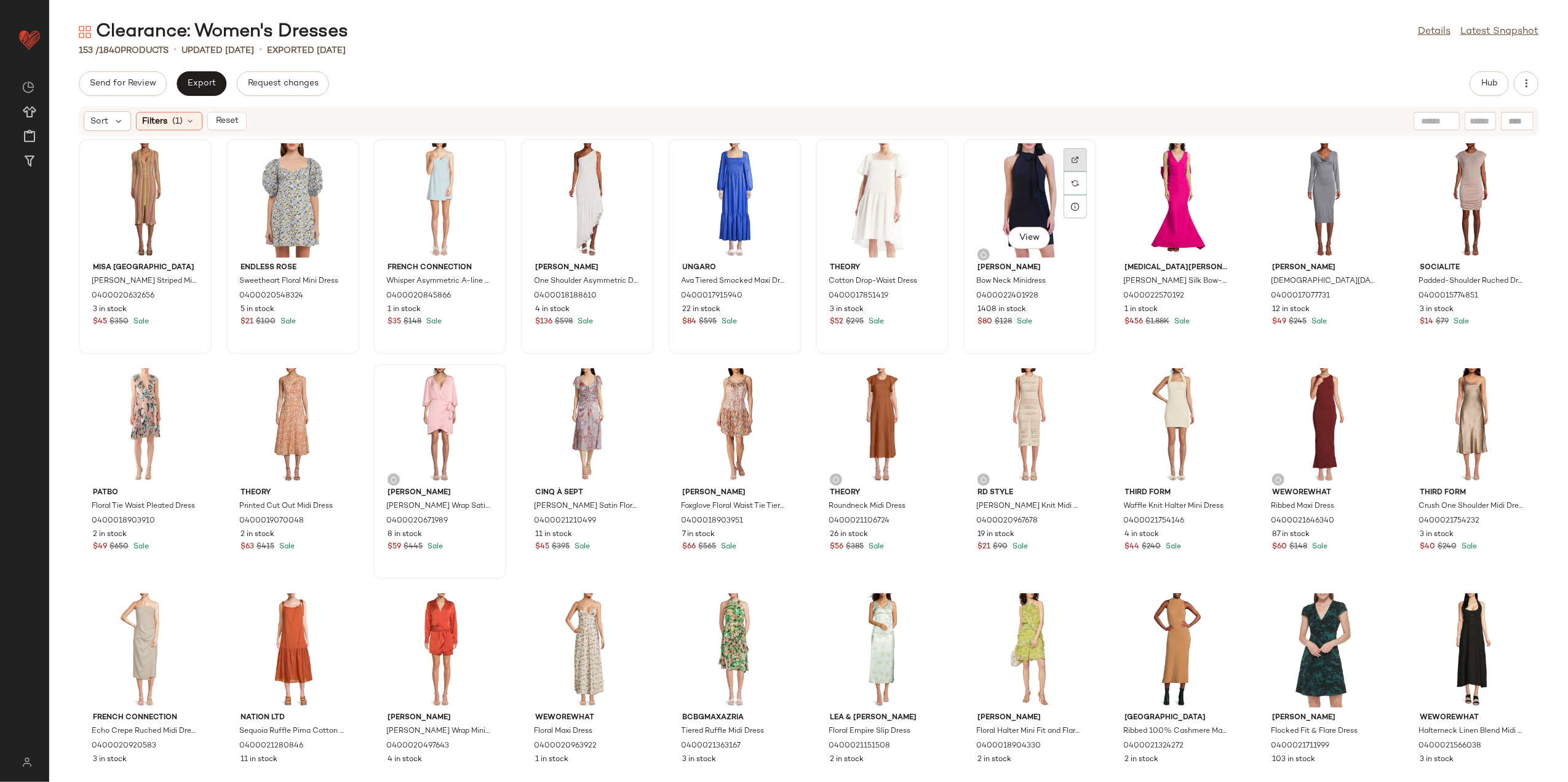
click at [1076, 172] on div at bounding box center [1076, 184] width 24 height 23
click at [1010, 172] on div "View" at bounding box center [1030, 200] width 124 height 114
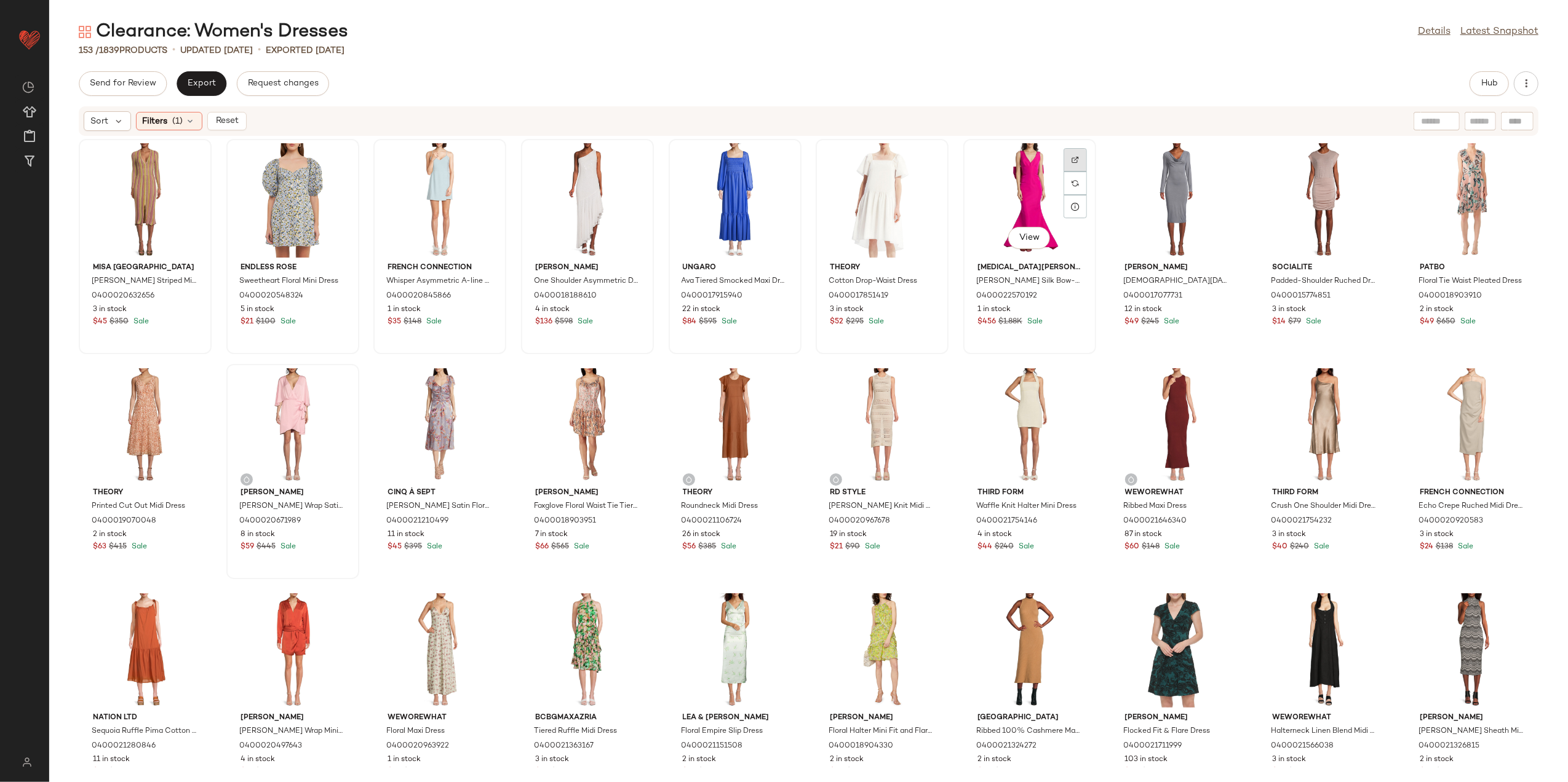
click at [1072, 158] on img at bounding box center [1076, 160] width 7 height 7
click at [995, 190] on div "View" at bounding box center [1030, 200] width 124 height 114
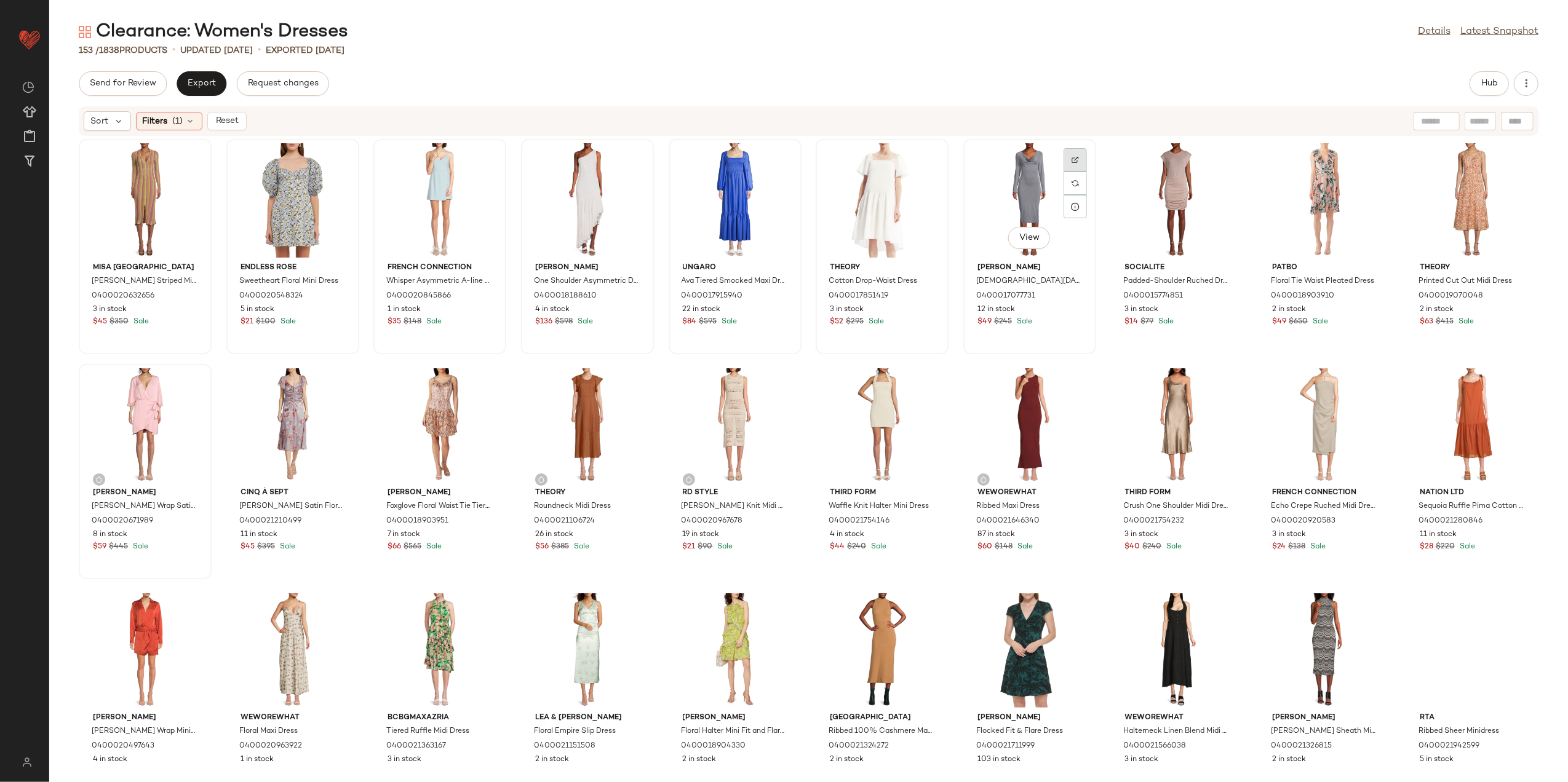
click at [1067, 172] on div at bounding box center [1076, 184] width 24 height 23
click at [1215, 172] on div at bounding box center [1223, 184] width 24 height 23
click at [1358, 172] on div at bounding box center [1370, 184] width 24 height 23
click at [1507, 172] on div at bounding box center [1518, 184] width 24 height 23
click at [192, 382] on img at bounding box center [191, 385] width 7 height 7
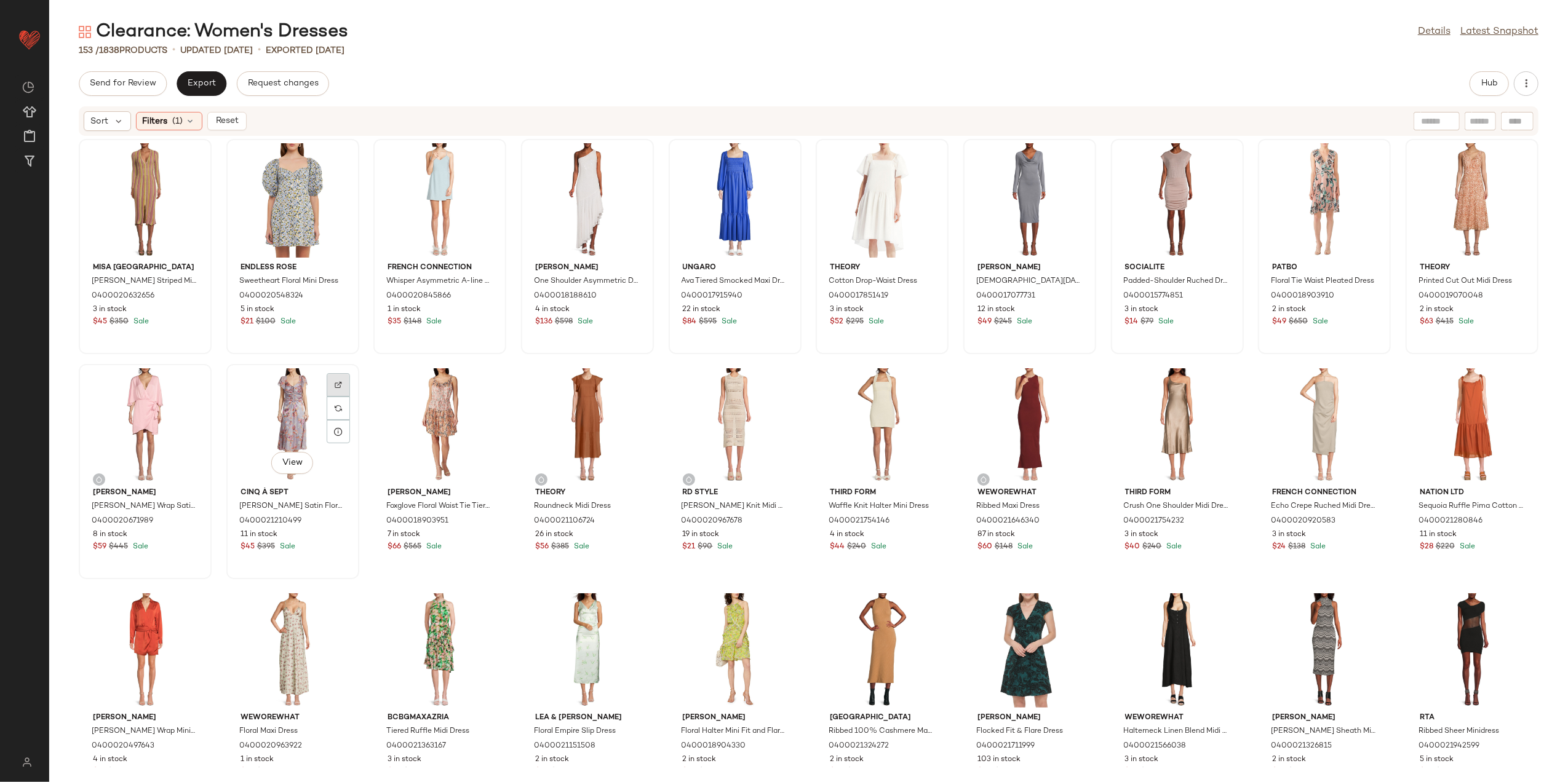
click at [327, 397] on div at bounding box center [338, 409] width 24 height 23
click at [483, 381] on img at bounding box center [486, 385] width 7 height 7
click at [631, 381] on img at bounding box center [633, 385] width 7 height 7
click at [771, 397] on div at bounding box center [781, 409] width 24 height 23
click at [917, 397] on div at bounding box center [928, 409] width 24 height 23
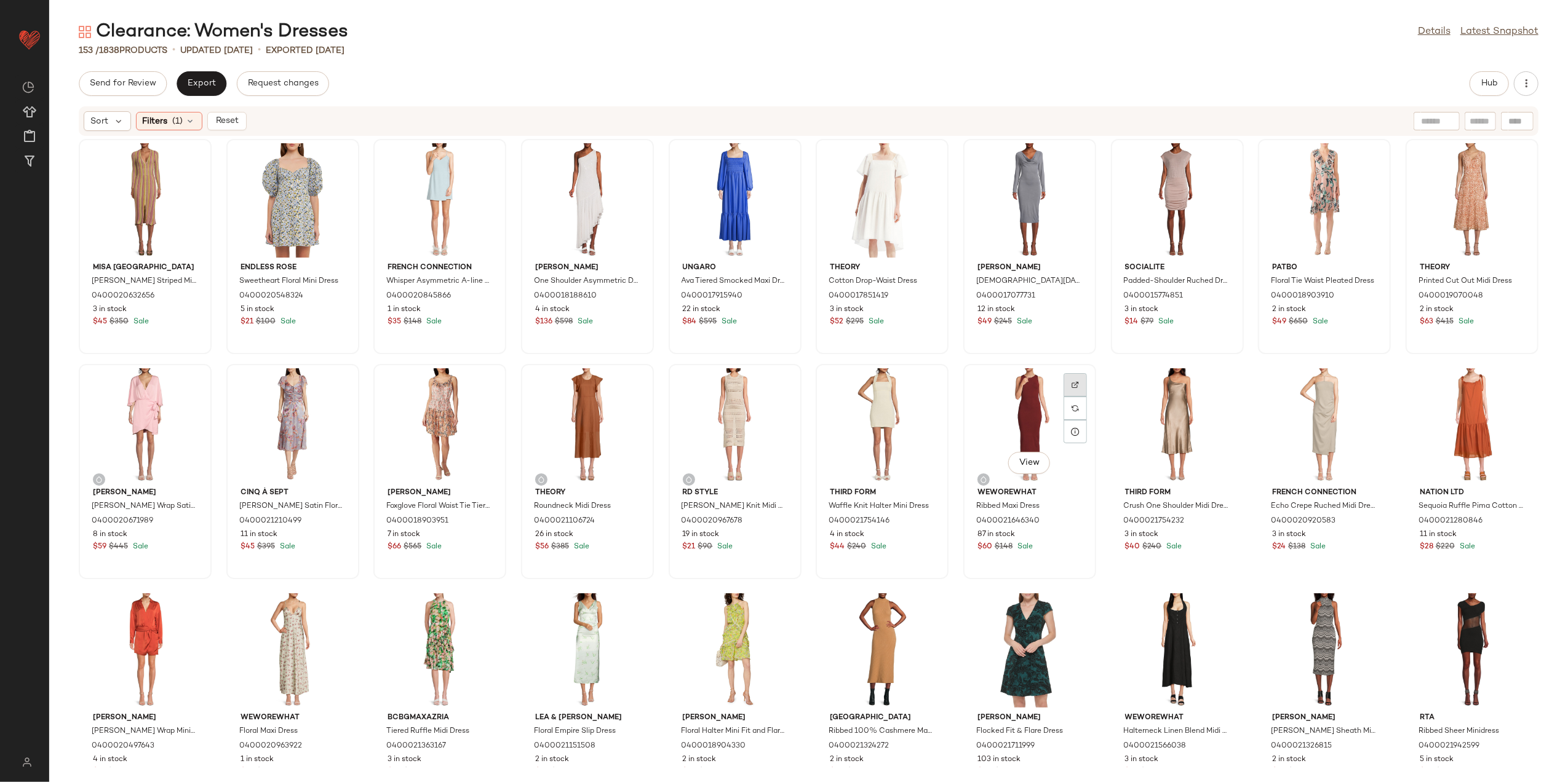
click at [1064, 397] on div at bounding box center [1076, 409] width 24 height 23
click at [1019, 406] on div "View" at bounding box center [1030, 425] width 124 height 114
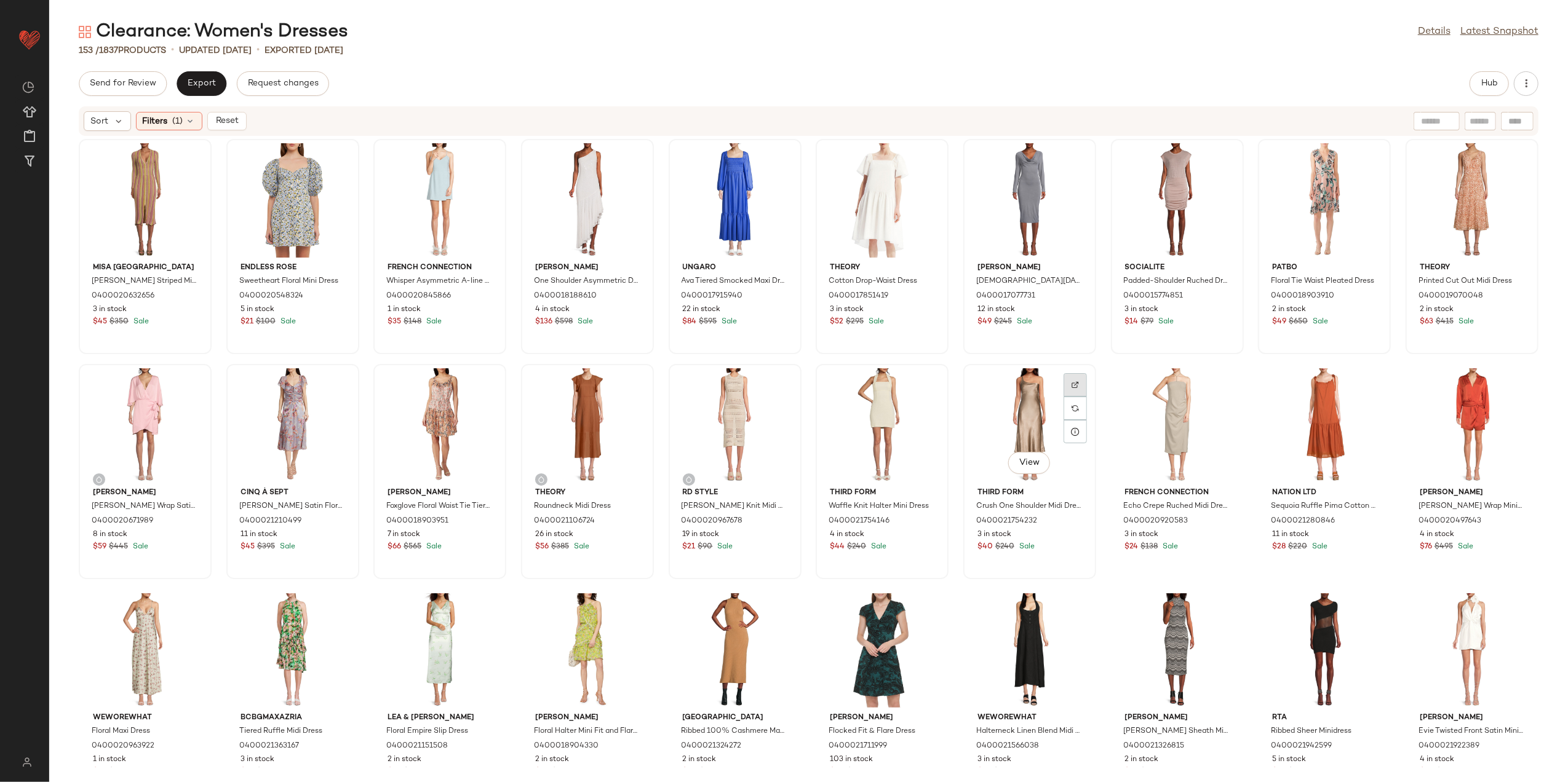
click at [1064, 397] on div at bounding box center [1076, 409] width 24 height 23
click at [1219, 386] on img at bounding box center [1223, 385] width 7 height 7
click at [1347, 381] on div "View" at bounding box center [1324, 425] width 124 height 114
click at [1358, 397] on div at bounding box center [1370, 409] width 24 height 23
click at [1519, 397] on div at bounding box center [1518, 409] width 24 height 23
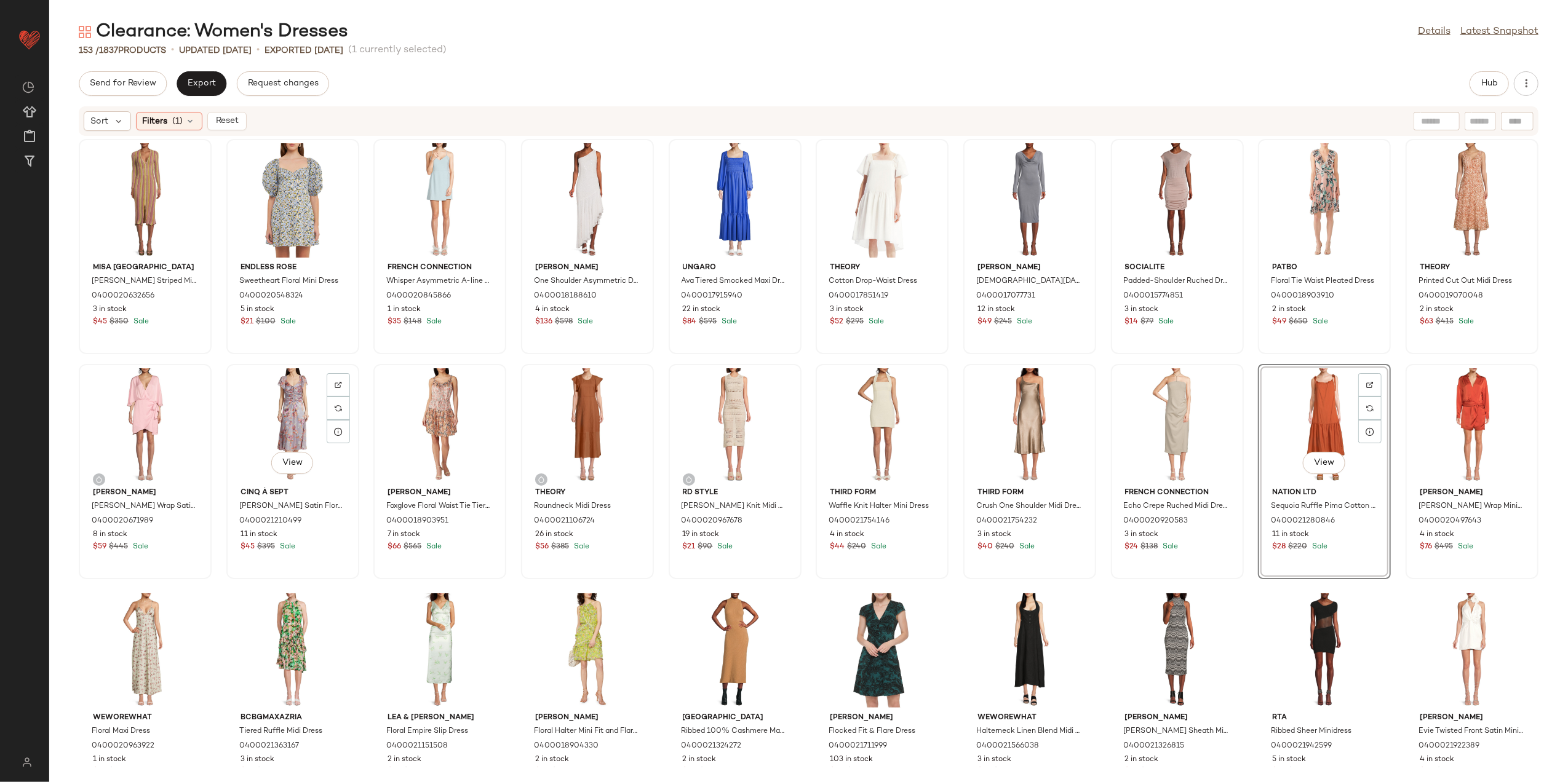
scroll to position [82, 0]
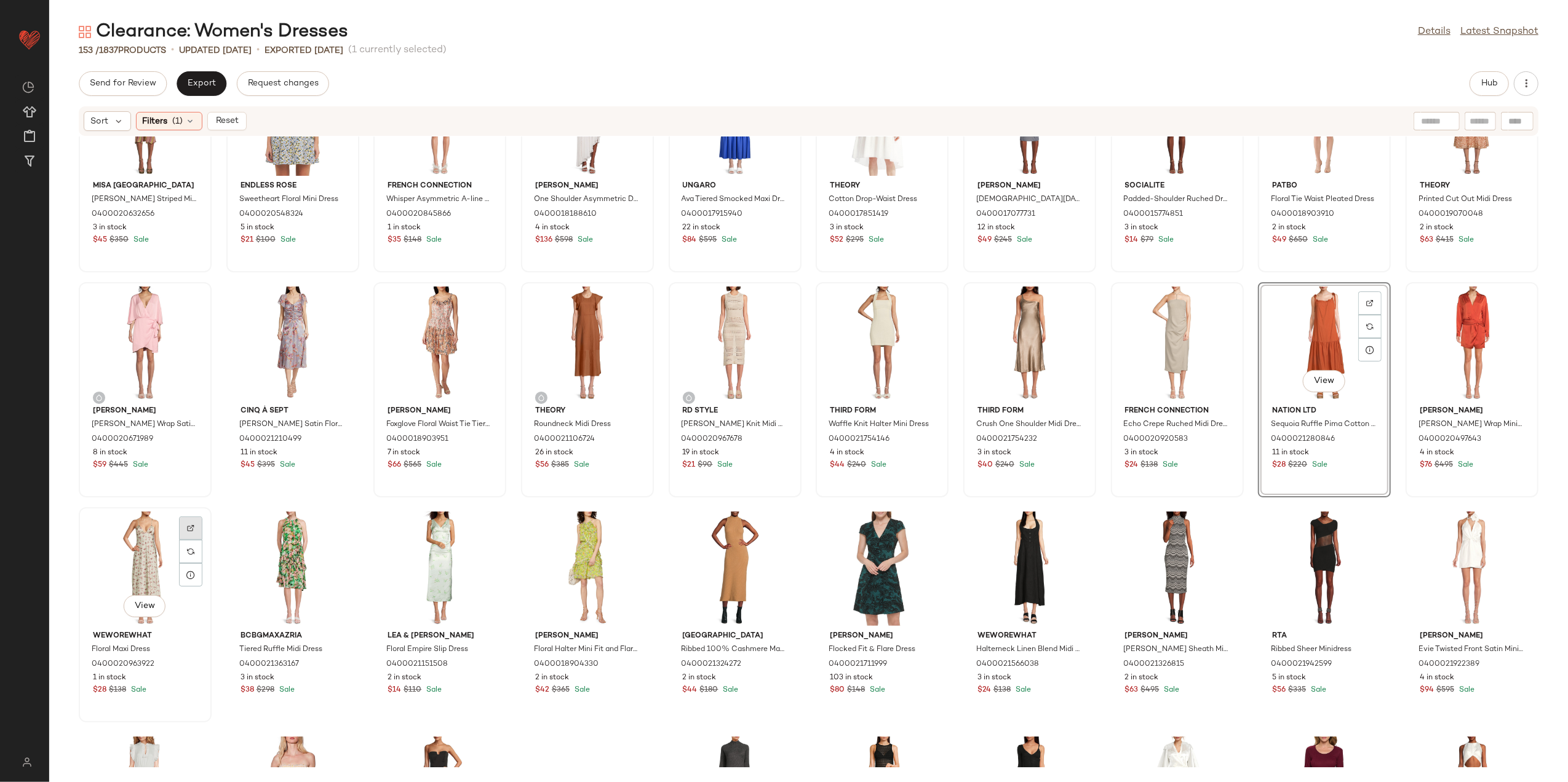
click at [191, 525] on img at bounding box center [191, 528] width 7 height 7
click at [333, 540] on div at bounding box center [338, 551] width 24 height 23
click at [476, 540] on div at bounding box center [486, 551] width 24 height 23
click at [631, 525] on img at bounding box center [633, 528] width 7 height 7
click at [777, 525] on img at bounding box center [781, 528] width 7 height 7
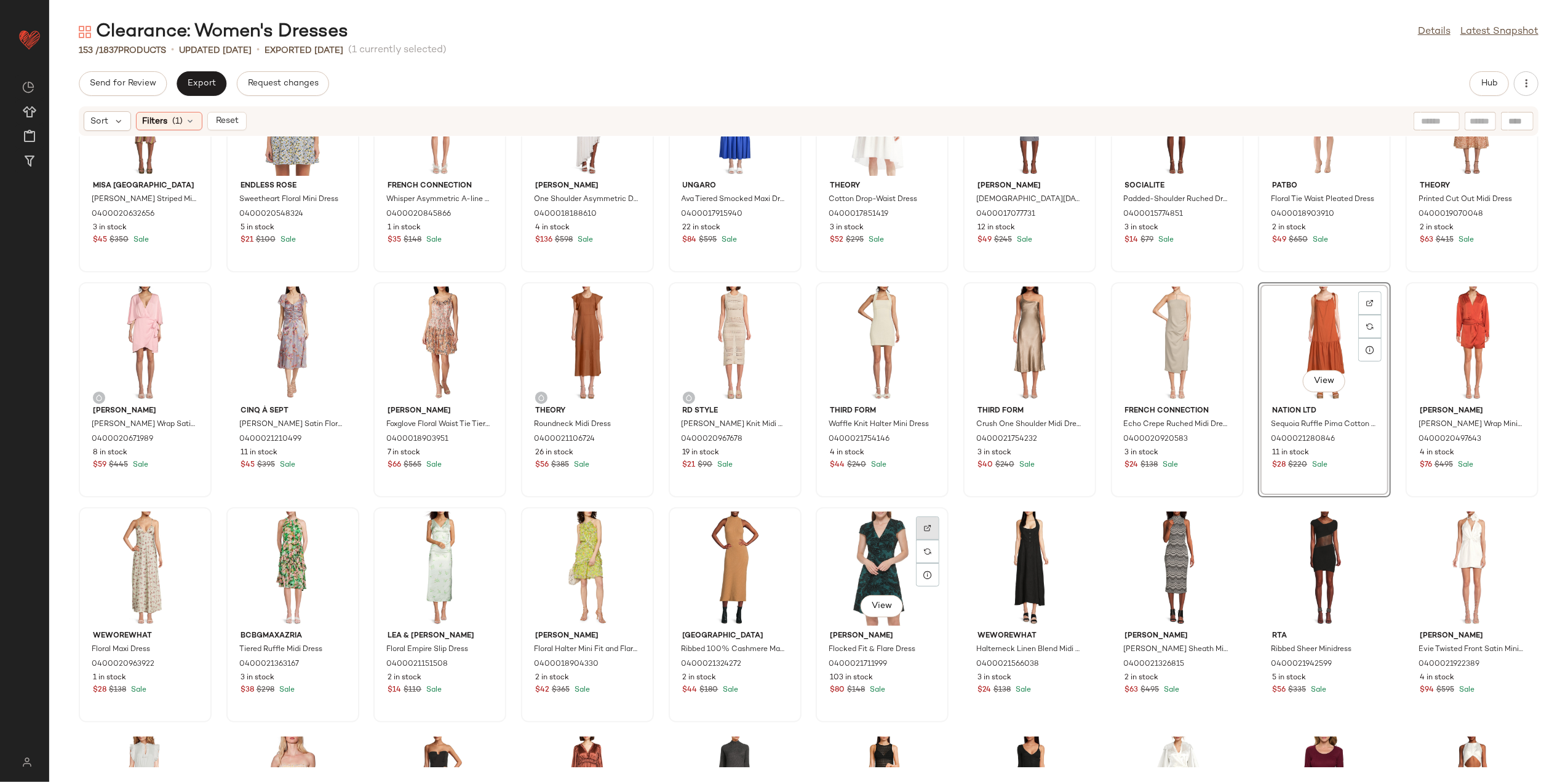
click at [916, 540] on div at bounding box center [928, 551] width 24 height 23
click at [860, 551] on div "View" at bounding box center [882, 569] width 124 height 114
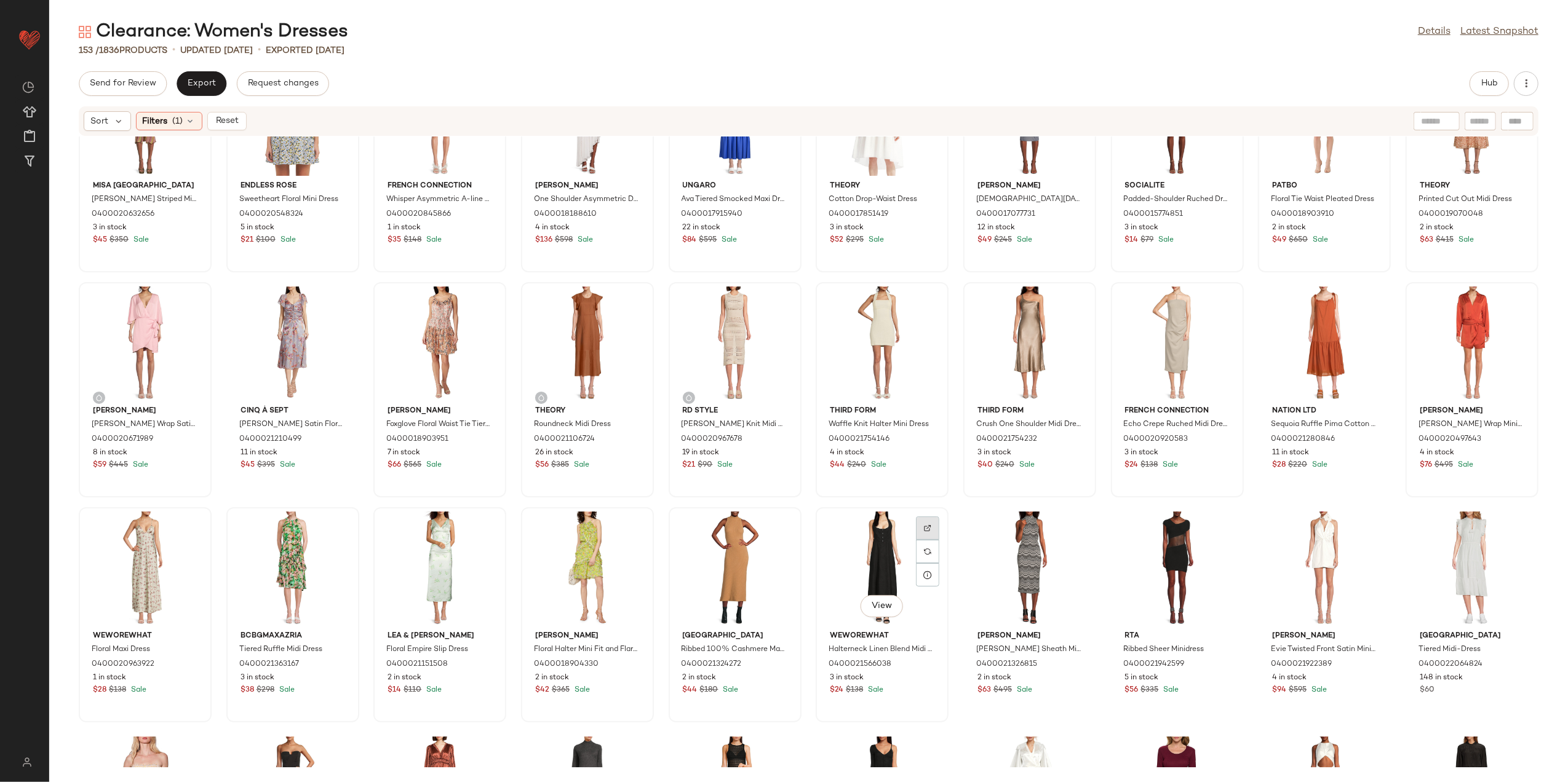
click at [926, 525] on img at bounding box center [928, 528] width 7 height 7
click at [1064, 540] on div at bounding box center [1076, 551] width 24 height 23
click at [1200, 524] on div "View" at bounding box center [1177, 569] width 124 height 114
click at [1211, 540] on div at bounding box center [1223, 551] width 24 height 23
click at [1350, 516] on div "View" at bounding box center [1324, 569] width 124 height 114
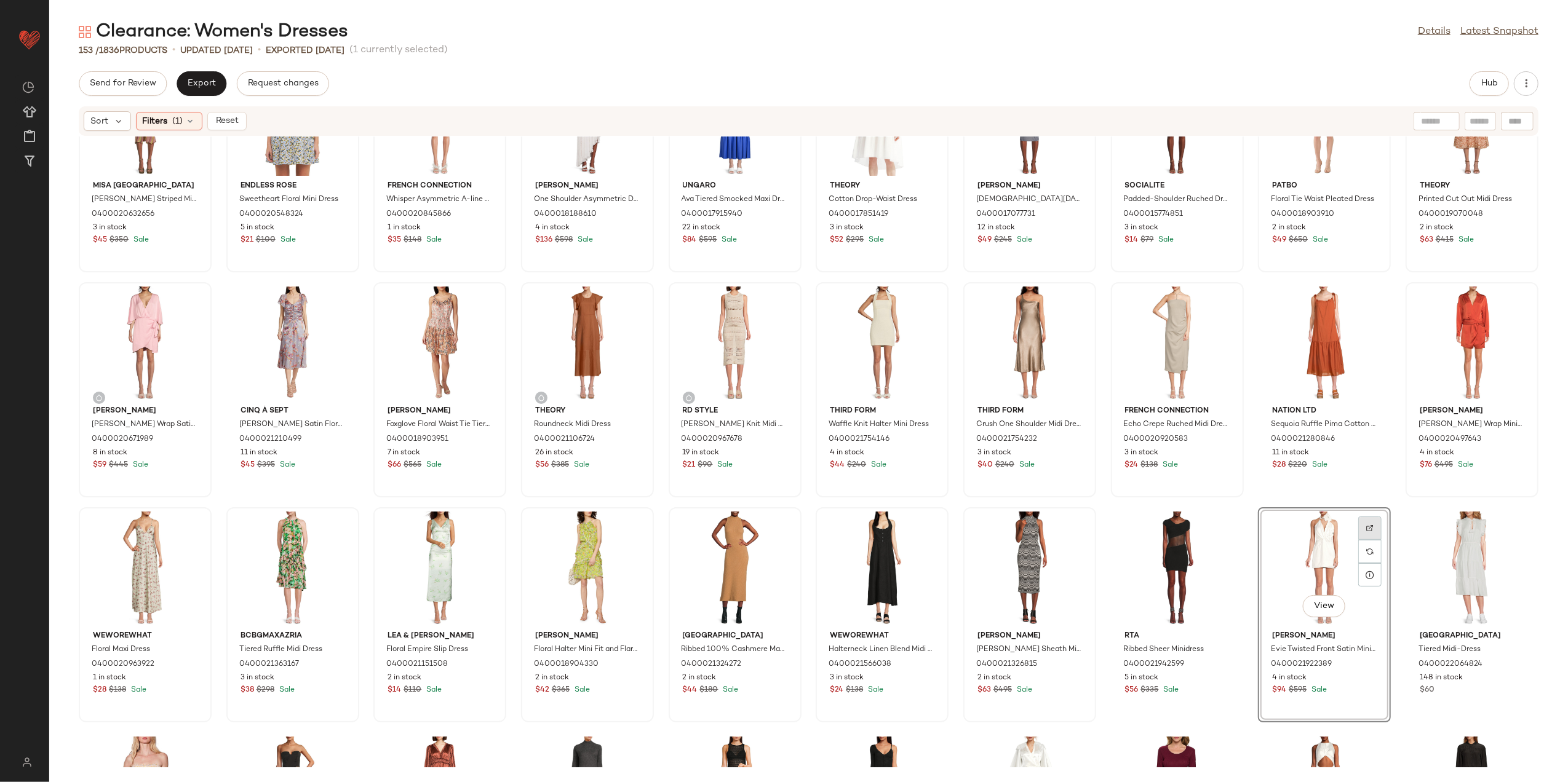
click at [1366, 525] on img at bounding box center [1370, 528] width 7 height 7
click at [1515, 540] on div at bounding box center [1518, 551] width 24 height 23
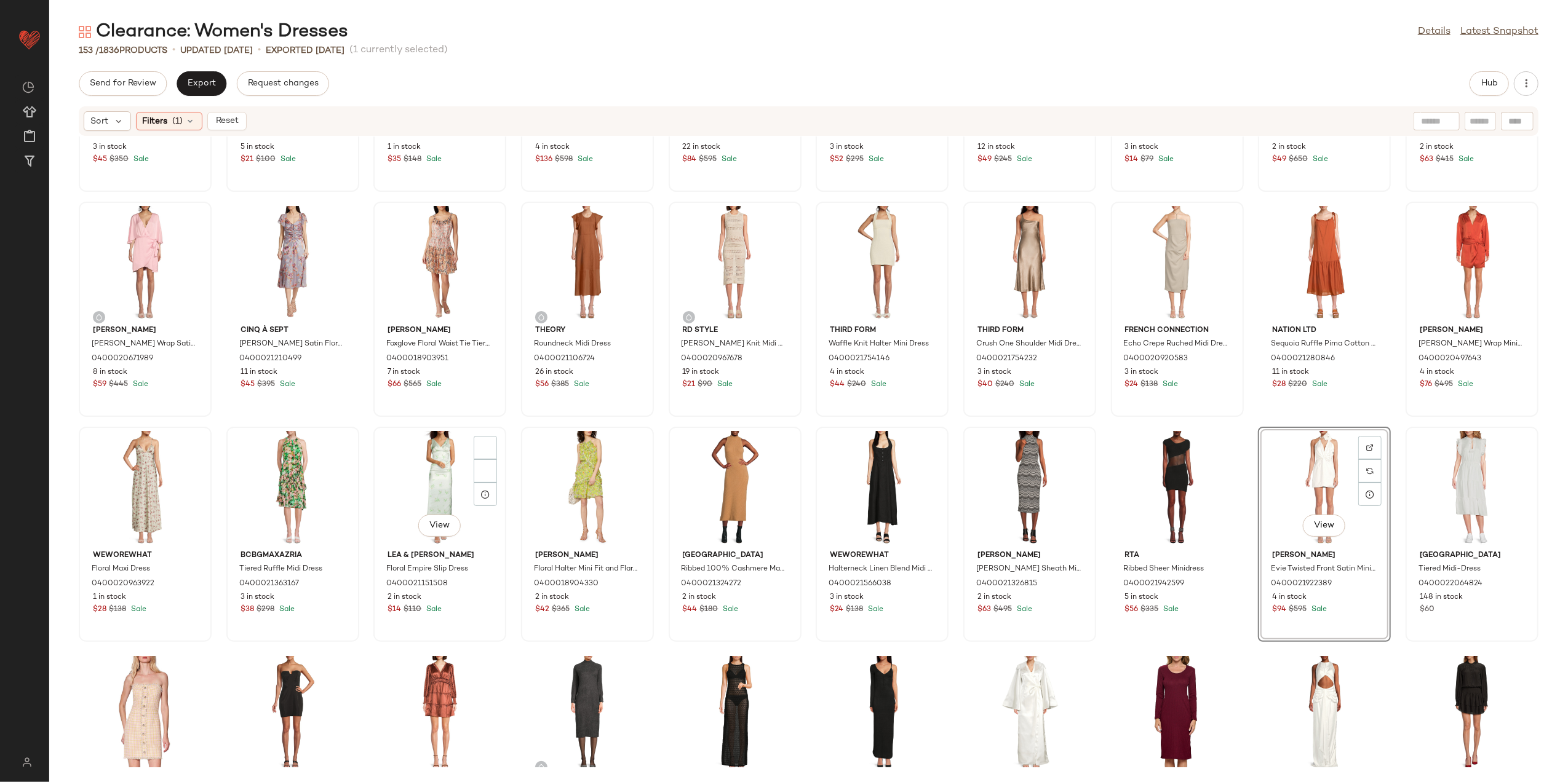
scroll to position [338, 0]
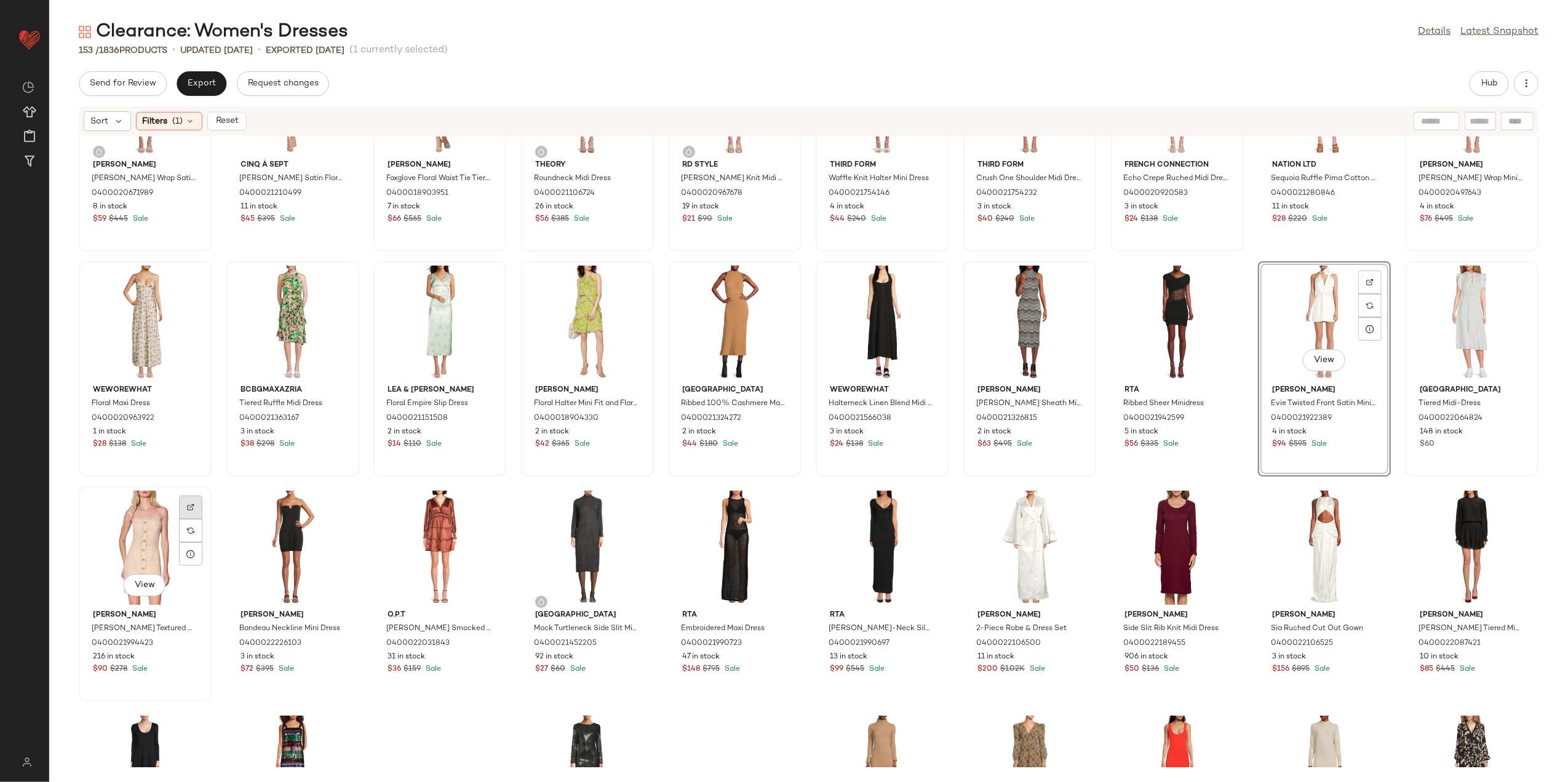
click at [192, 519] on div at bounding box center [191, 530] width 24 height 23
click at [145, 532] on div "View" at bounding box center [145, 548] width 124 height 114
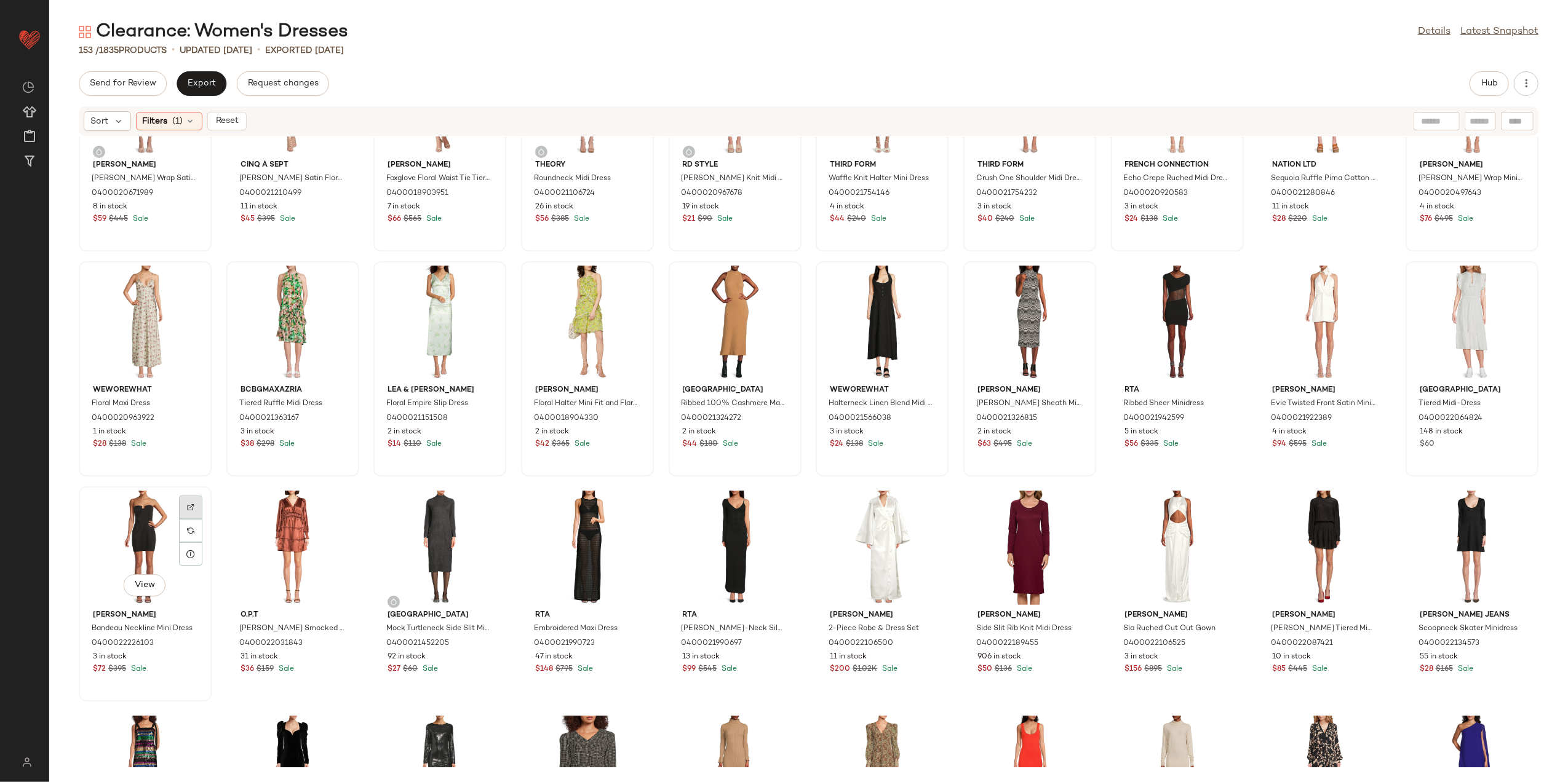
click at [195, 519] on div at bounding box center [191, 530] width 24 height 23
click at [330, 519] on div at bounding box center [338, 530] width 24 height 23
click at [474, 519] on div at bounding box center [486, 530] width 24 height 23
click at [615, 500] on div "View" at bounding box center [587, 548] width 124 height 114
click at [619, 501] on div "View" at bounding box center [587, 548] width 124 height 114
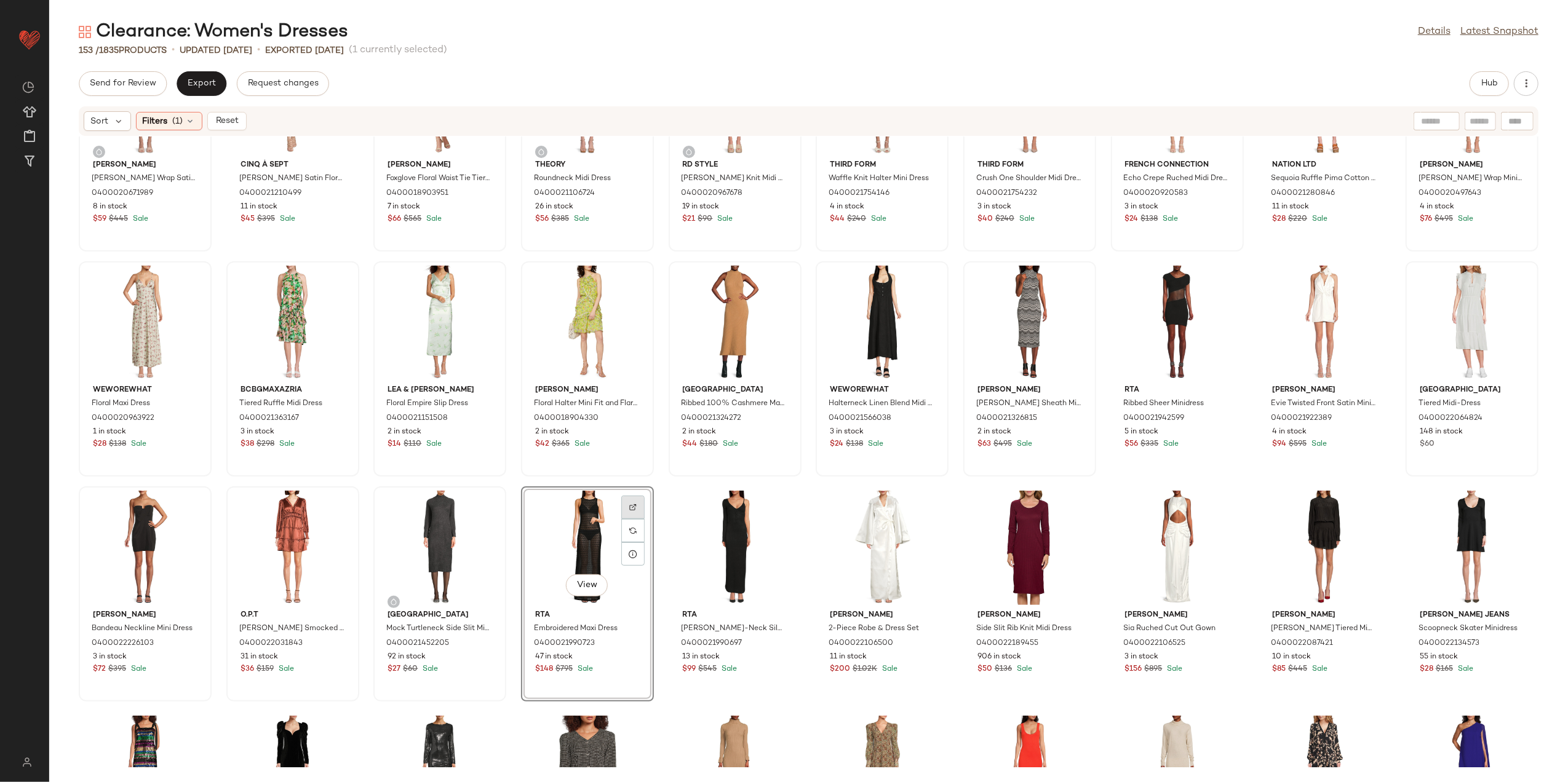
click at [631, 508] on img at bounding box center [633, 508] width 7 height 7
click at [773, 519] on div at bounding box center [781, 530] width 24 height 23
click at [910, 509] on div "View" at bounding box center [882, 548] width 124 height 114
click at [916, 519] on div at bounding box center [928, 530] width 24 height 23
click at [227, 121] on span "Reset" at bounding box center [226, 121] width 24 height 10
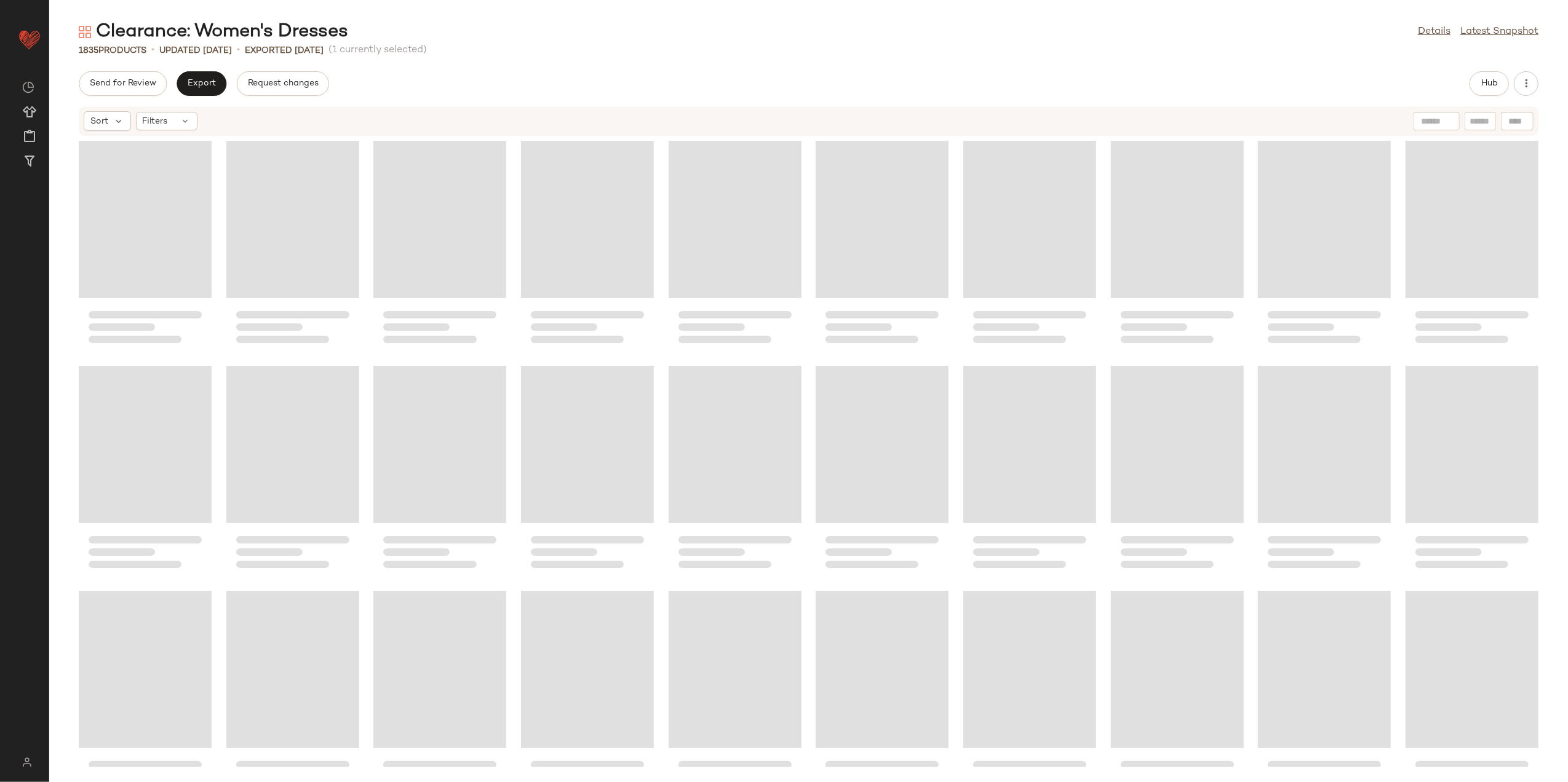
scroll to position [20028, 0]
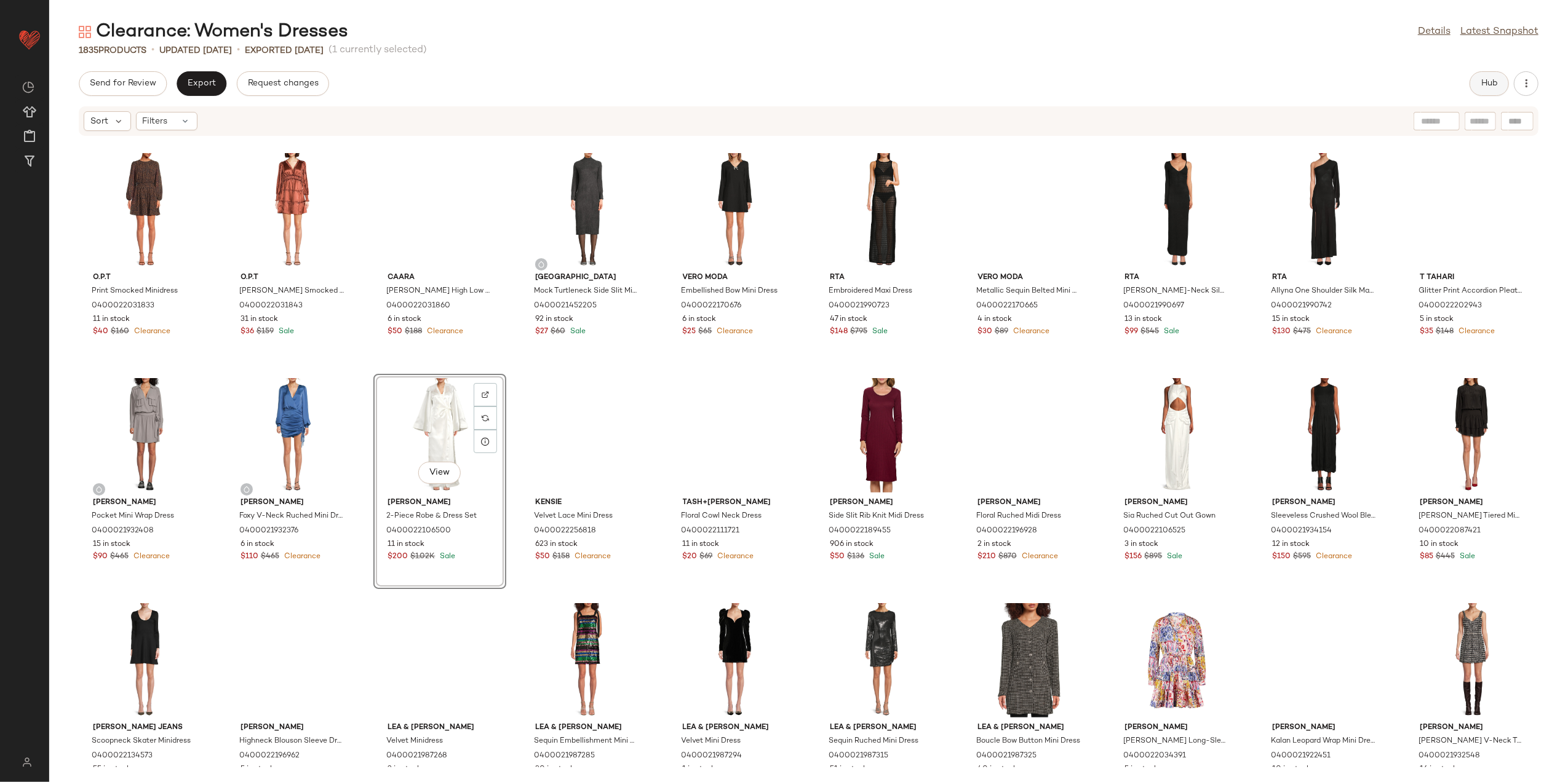
click at [1495, 87] on span "Hub" at bounding box center [1489, 83] width 17 height 10
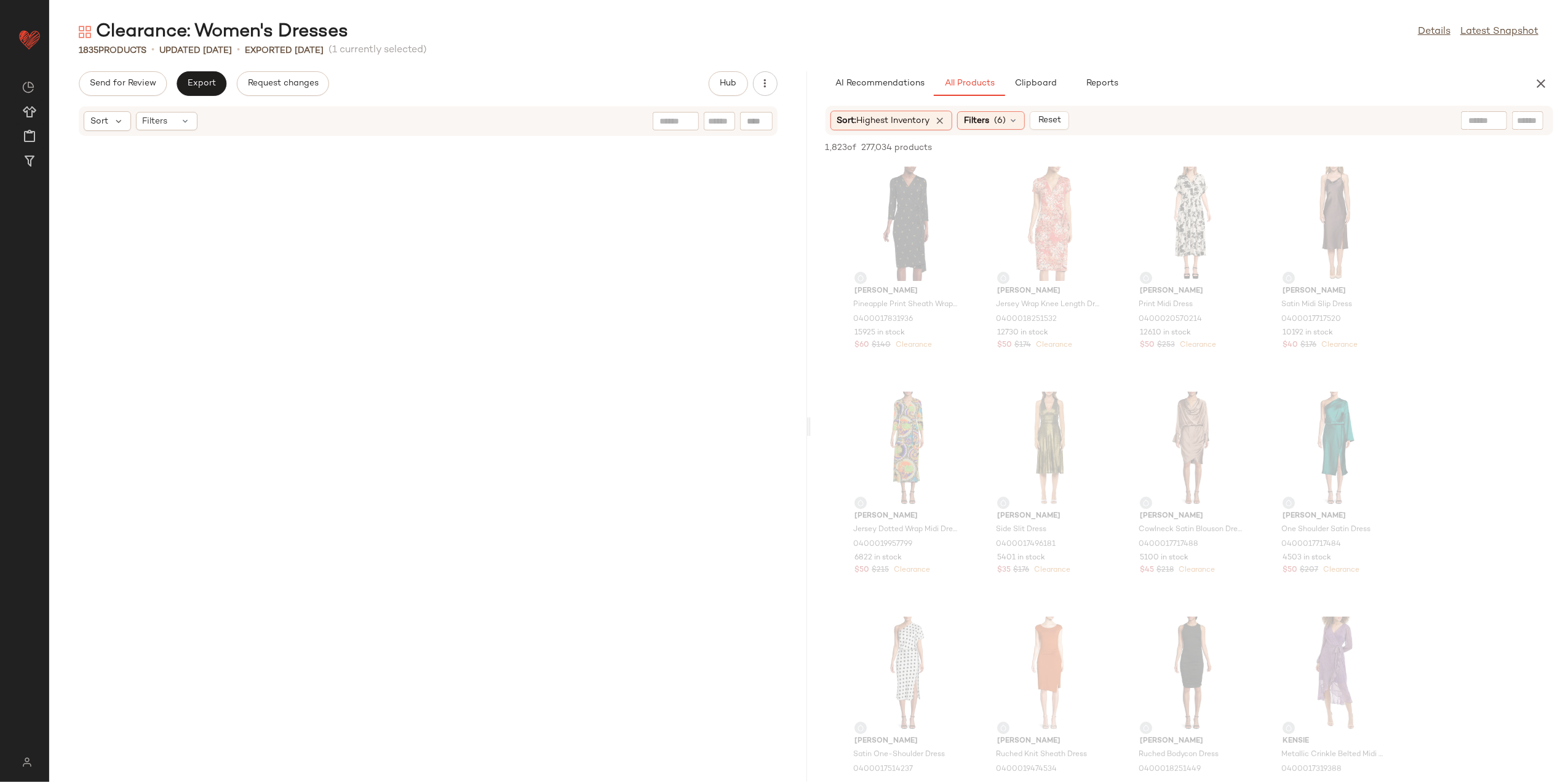
scroll to position [0, 0]
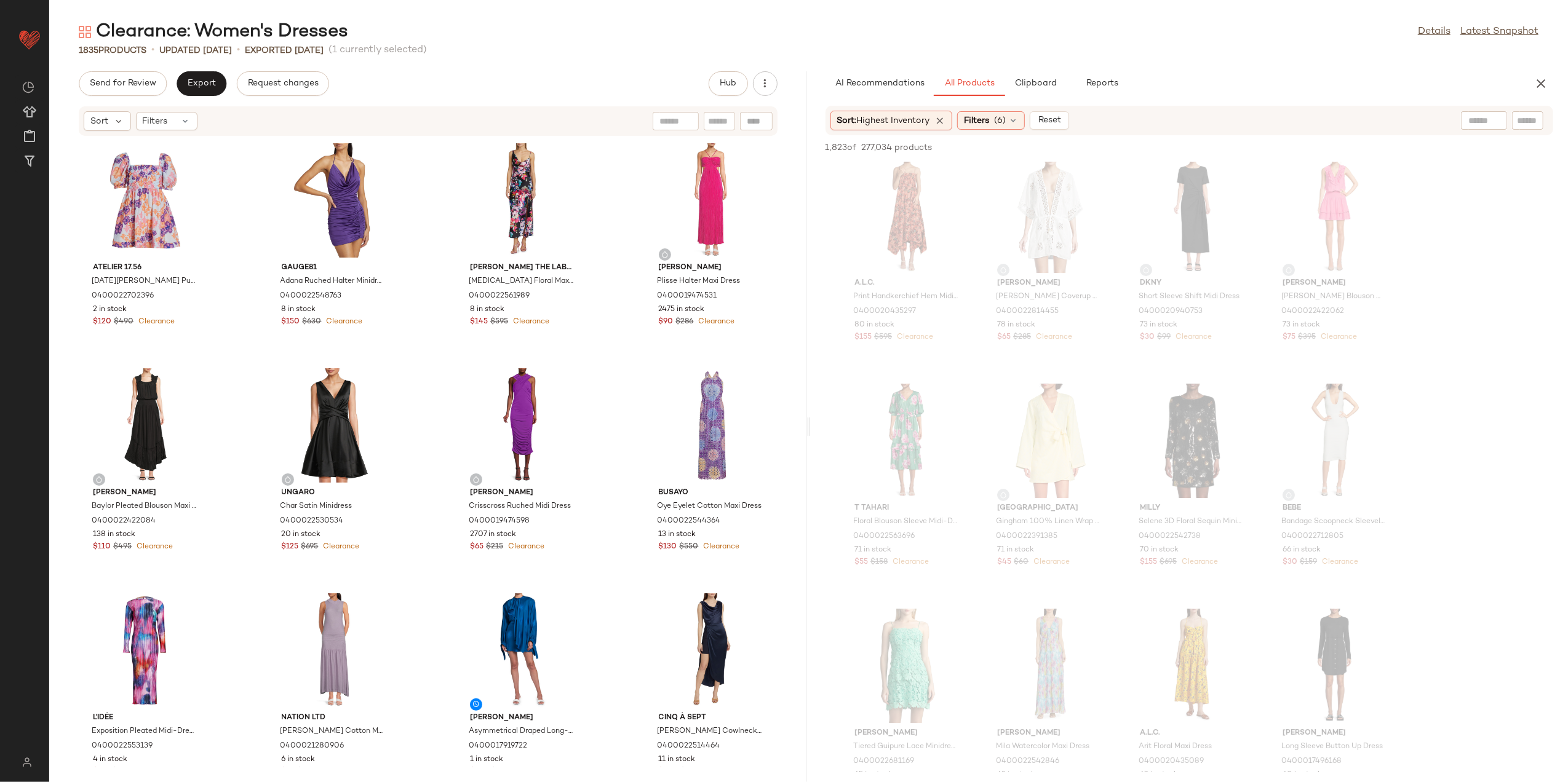
scroll to position [4837, 0]
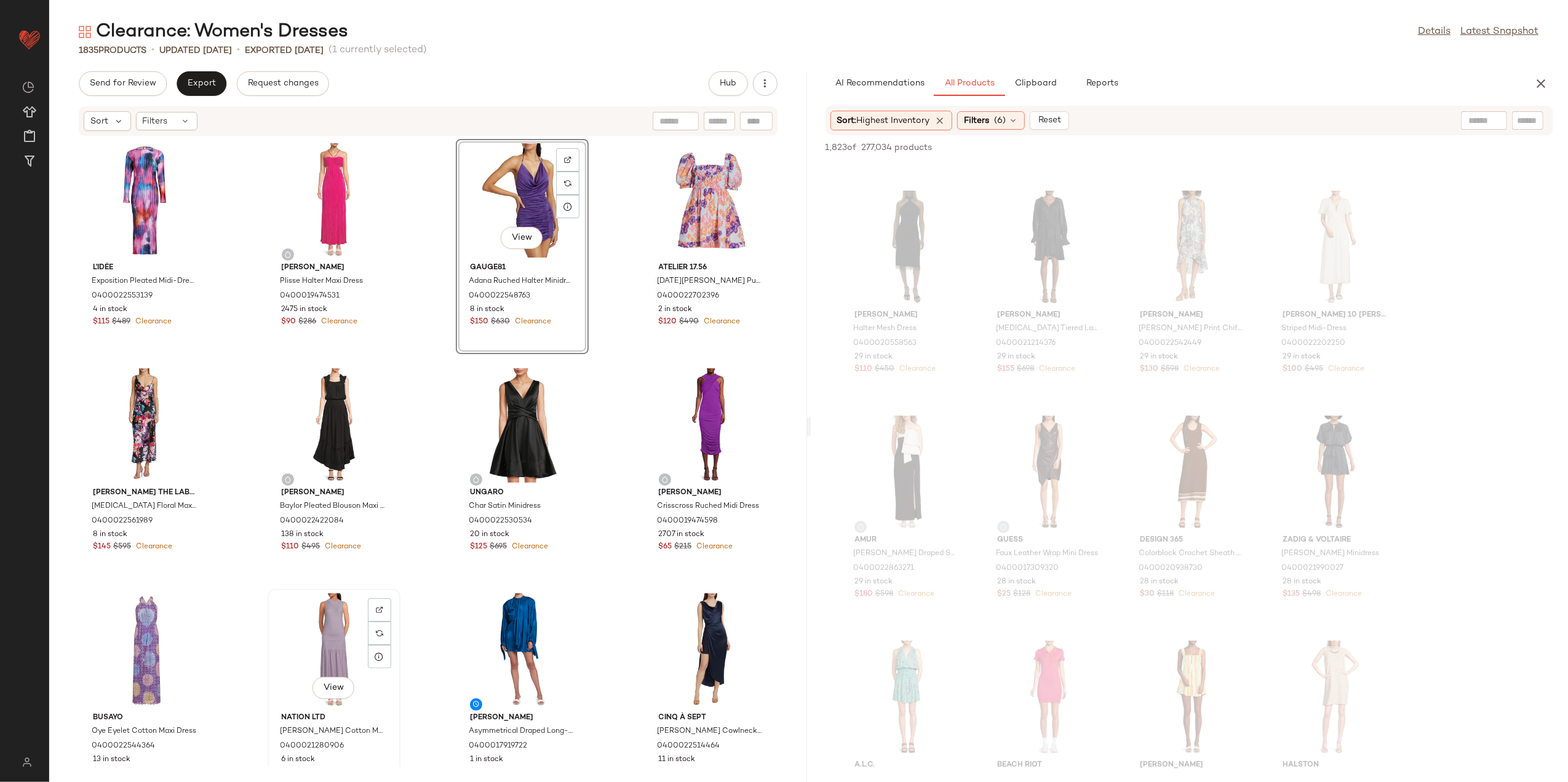
click at [335, 635] on div "View" at bounding box center [334, 650] width 124 height 114
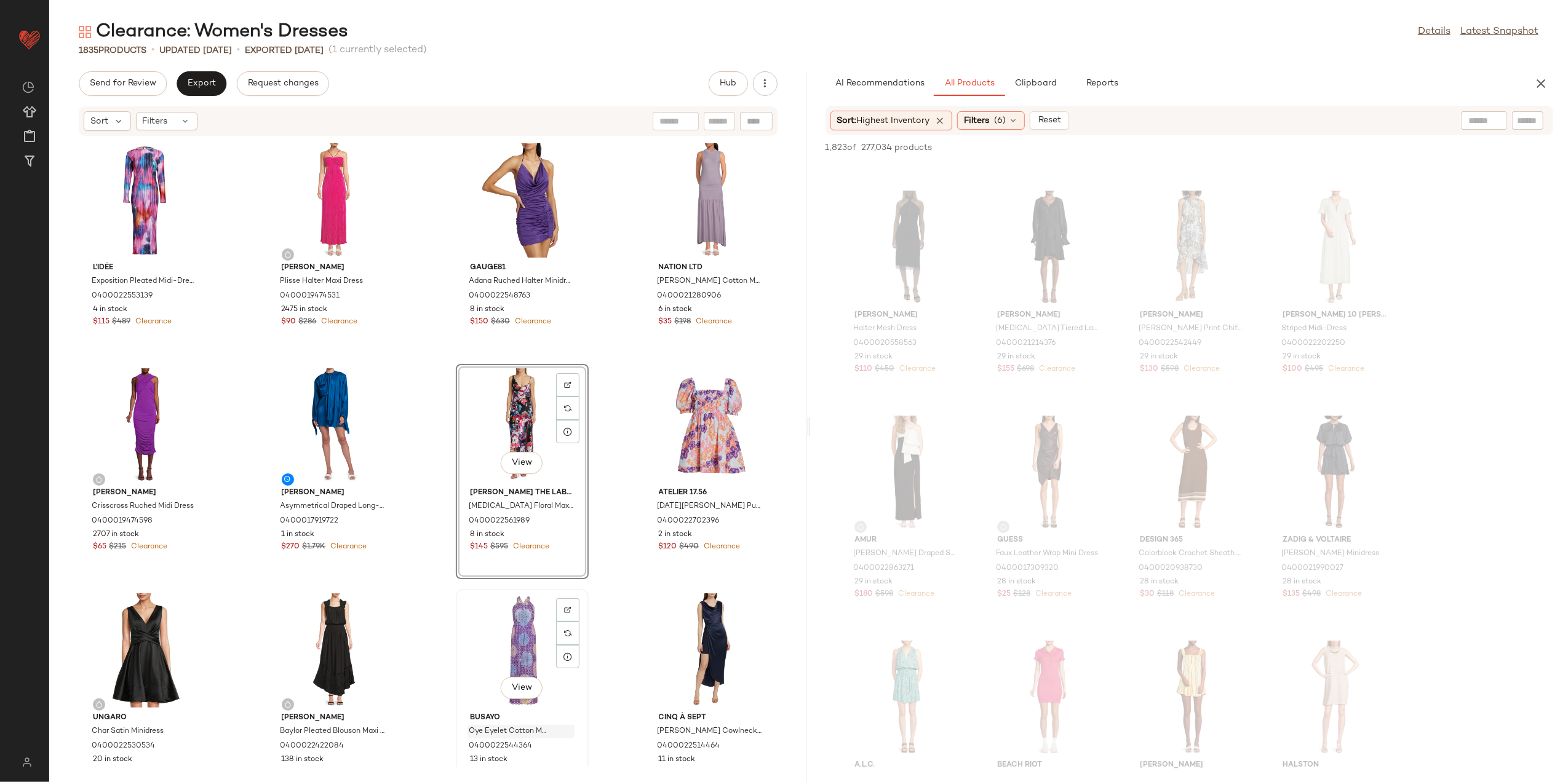
scroll to position [246, 0]
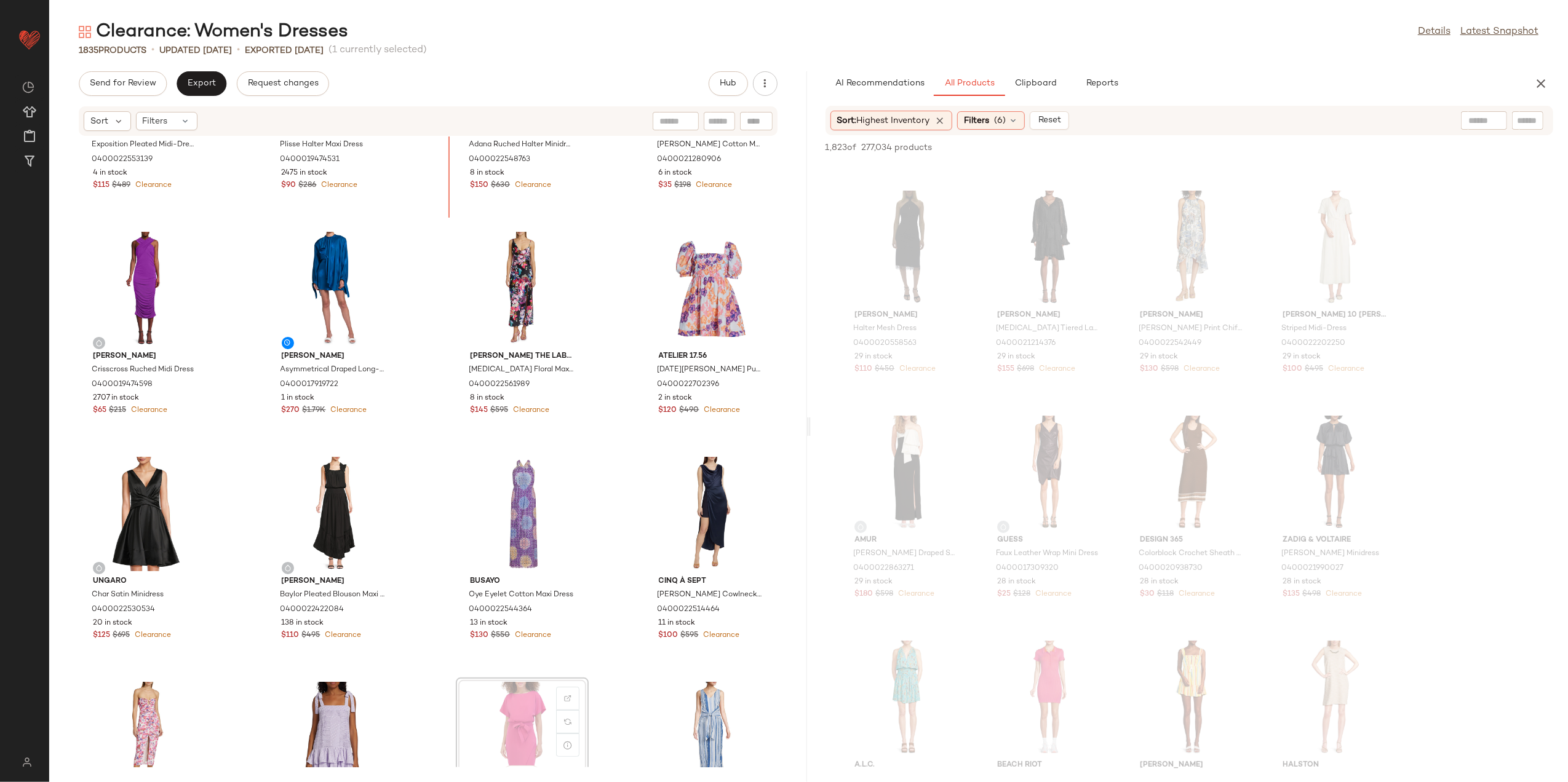
scroll to position [108, 0]
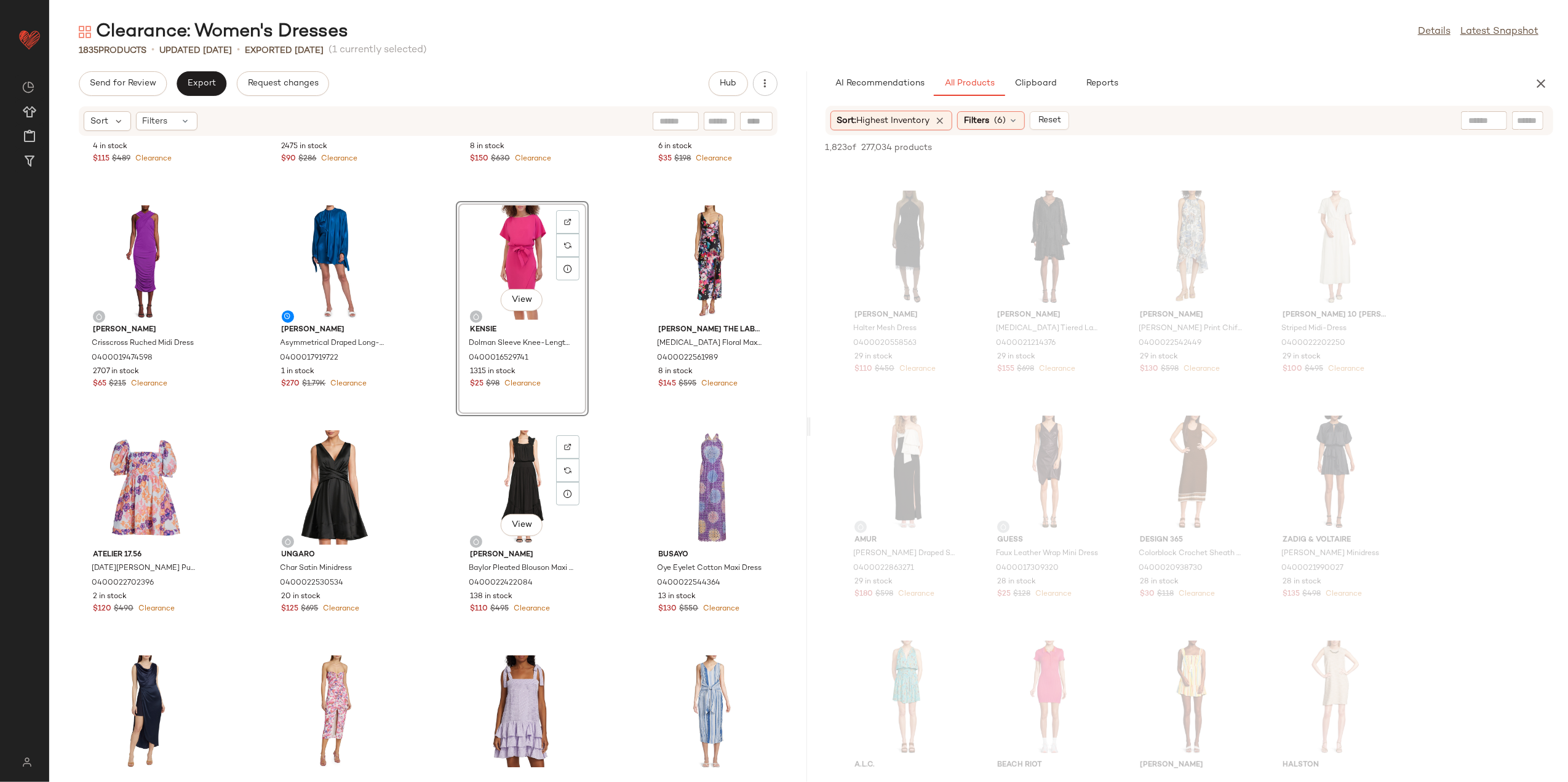
scroll to position [190, 0]
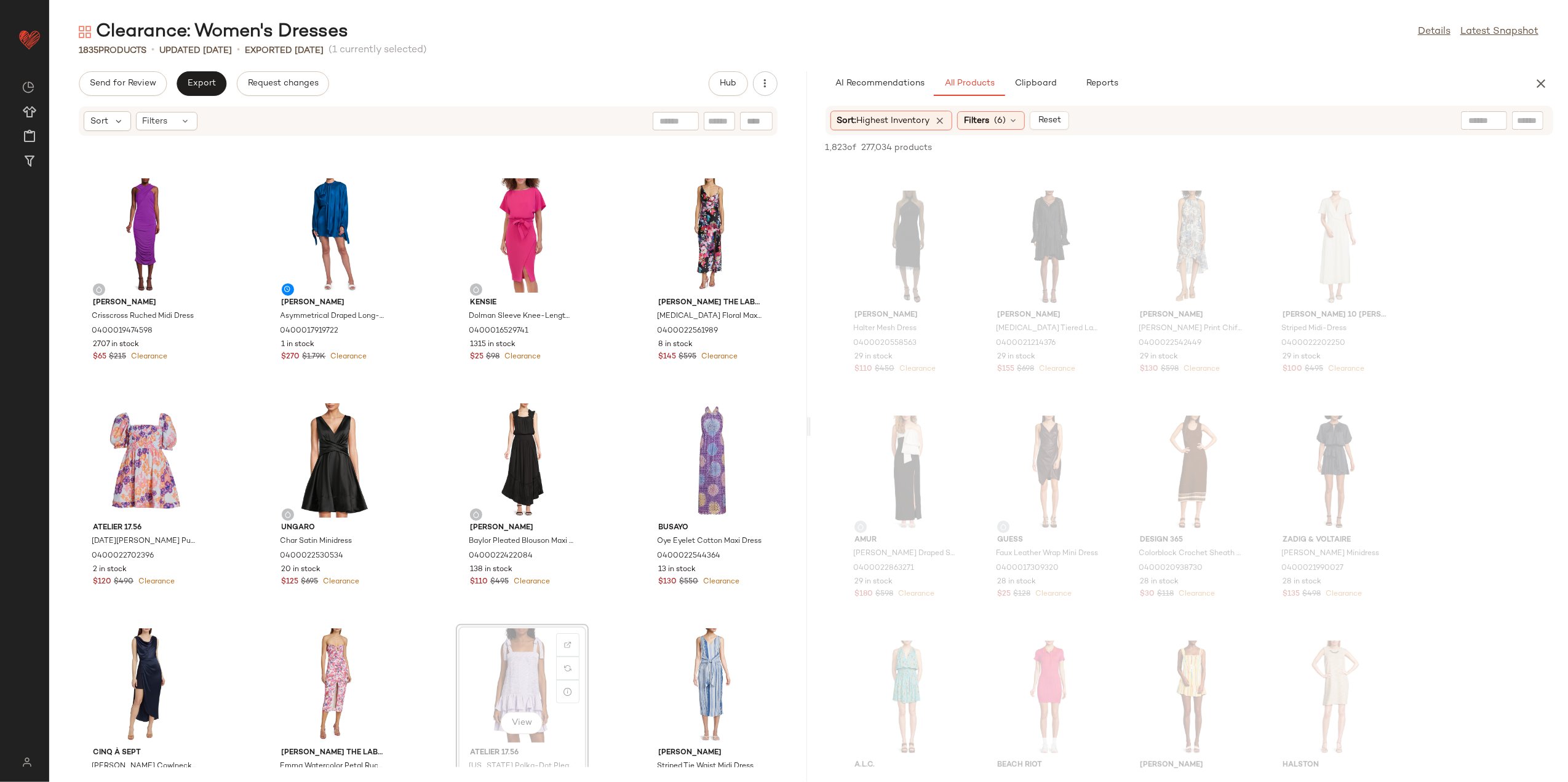
scroll to position [195, 0]
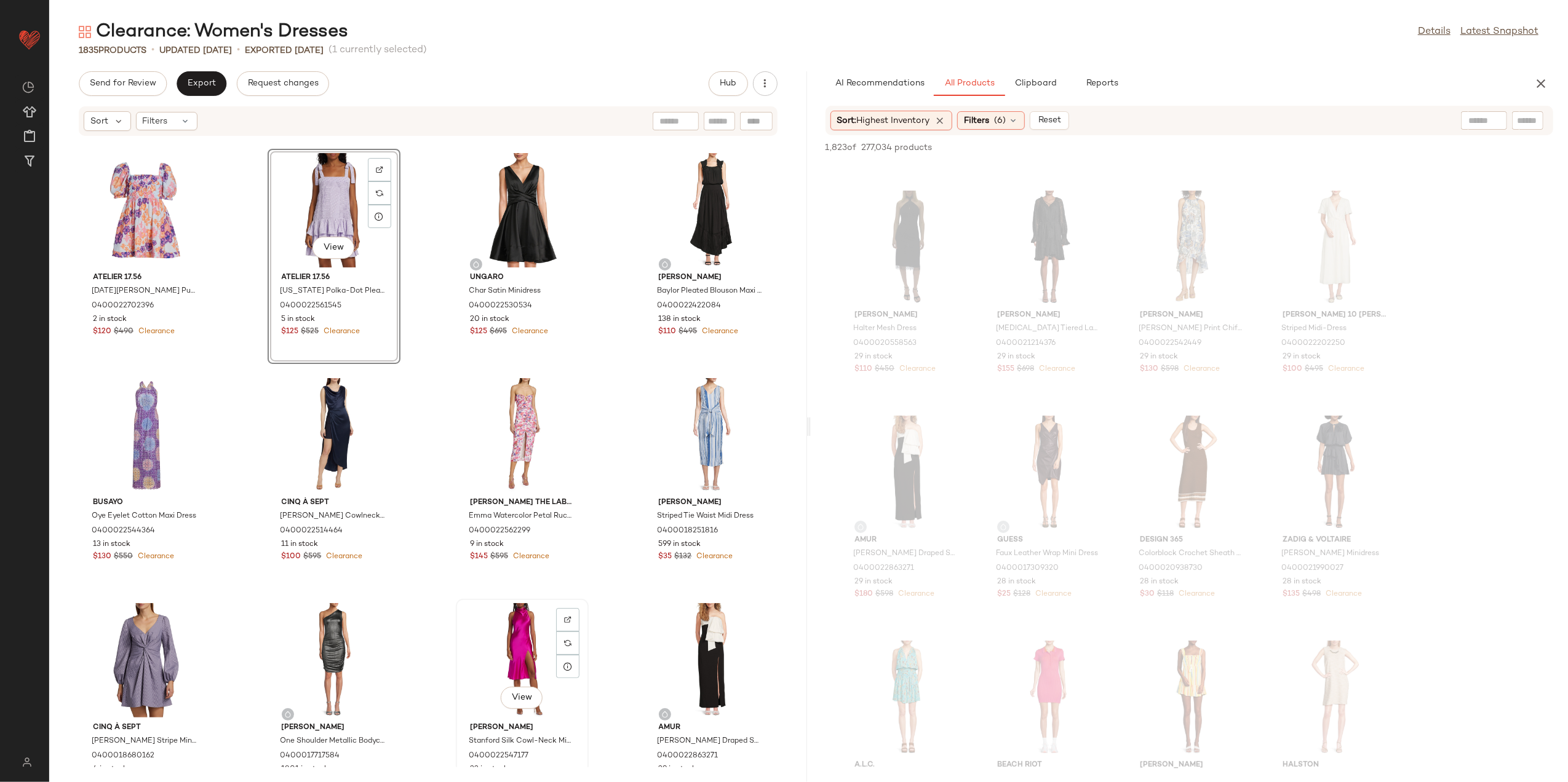
scroll to position [369, 0]
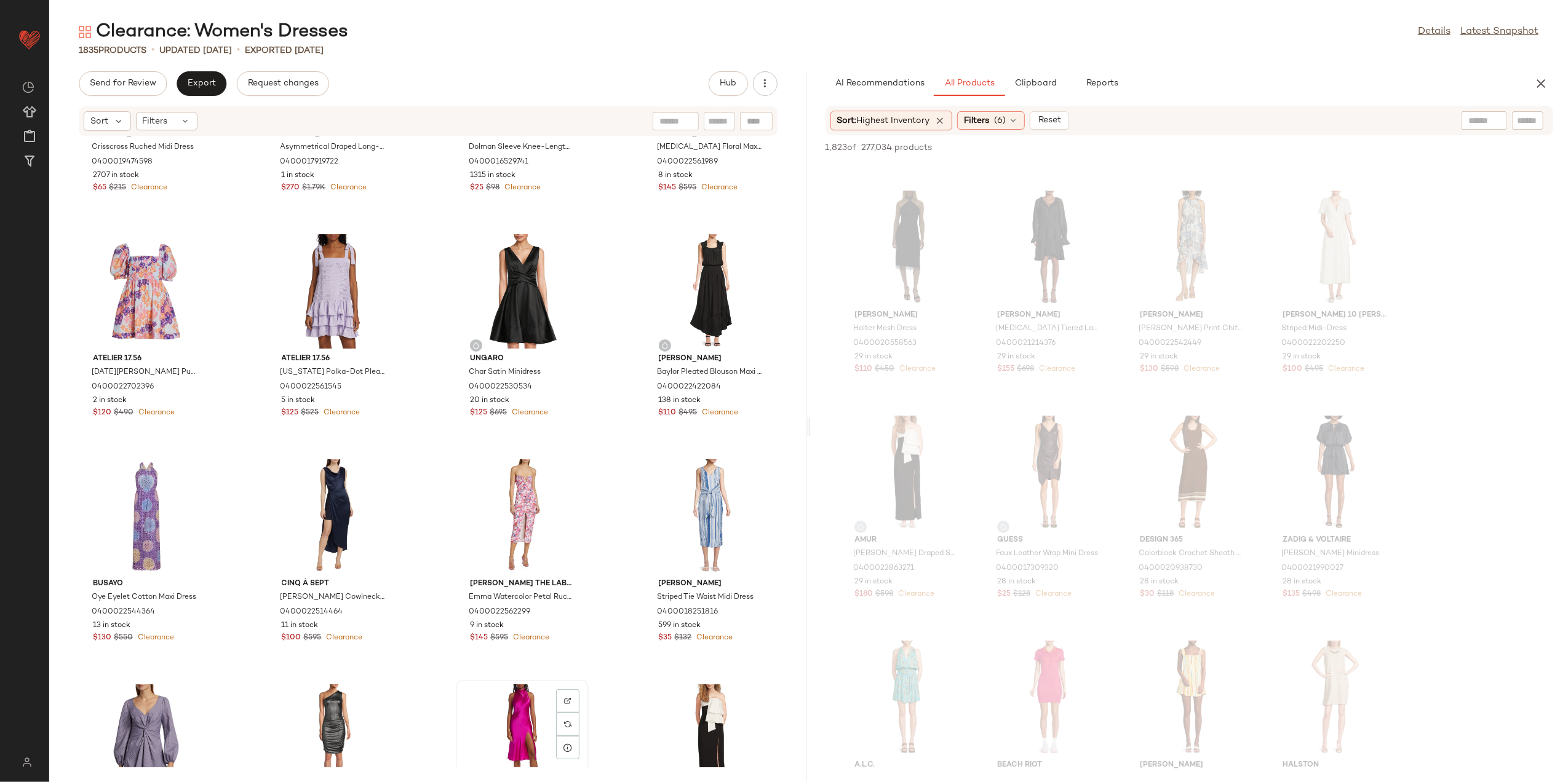
scroll to position [372, 0]
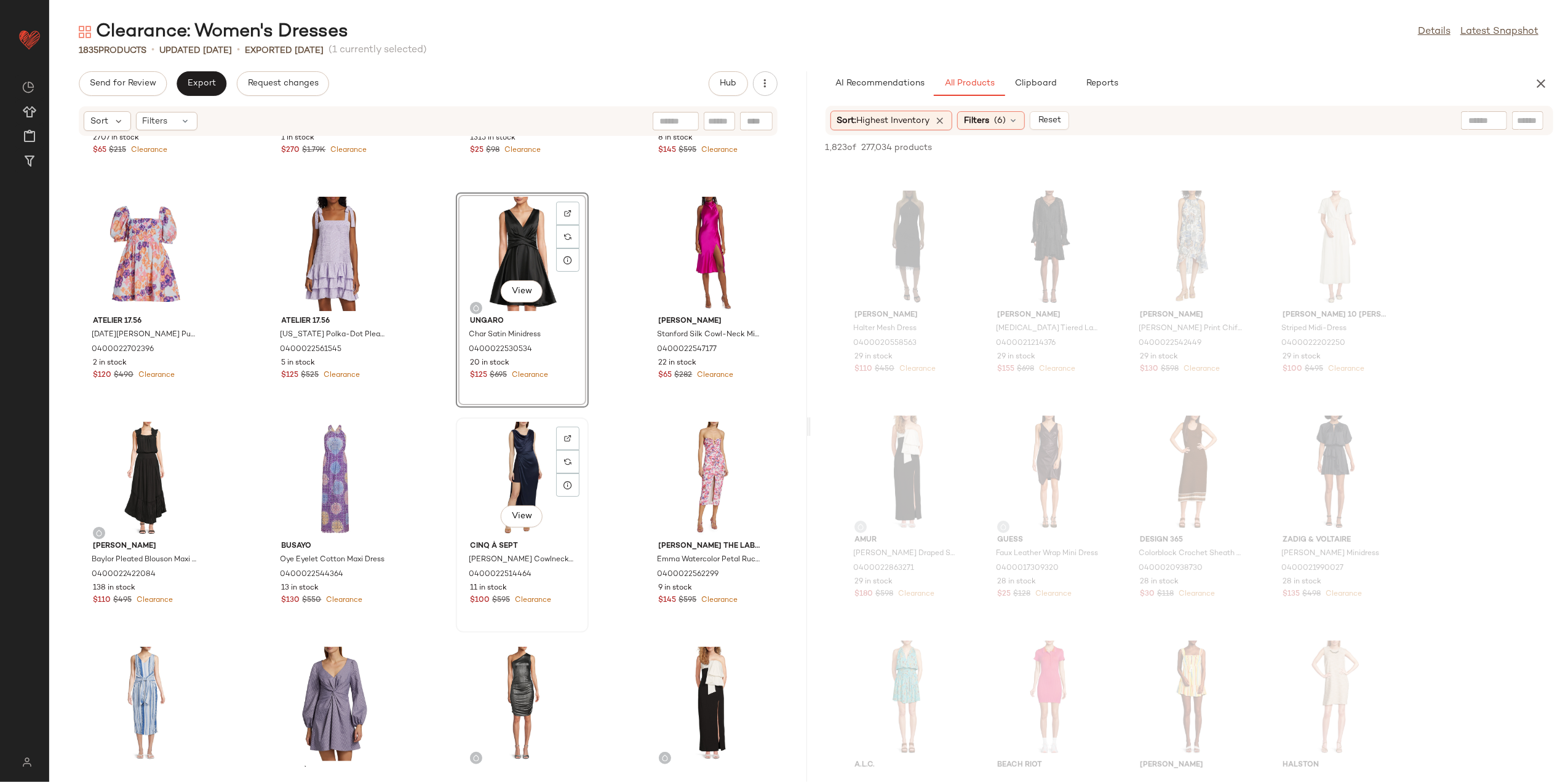
scroll to position [419, 0]
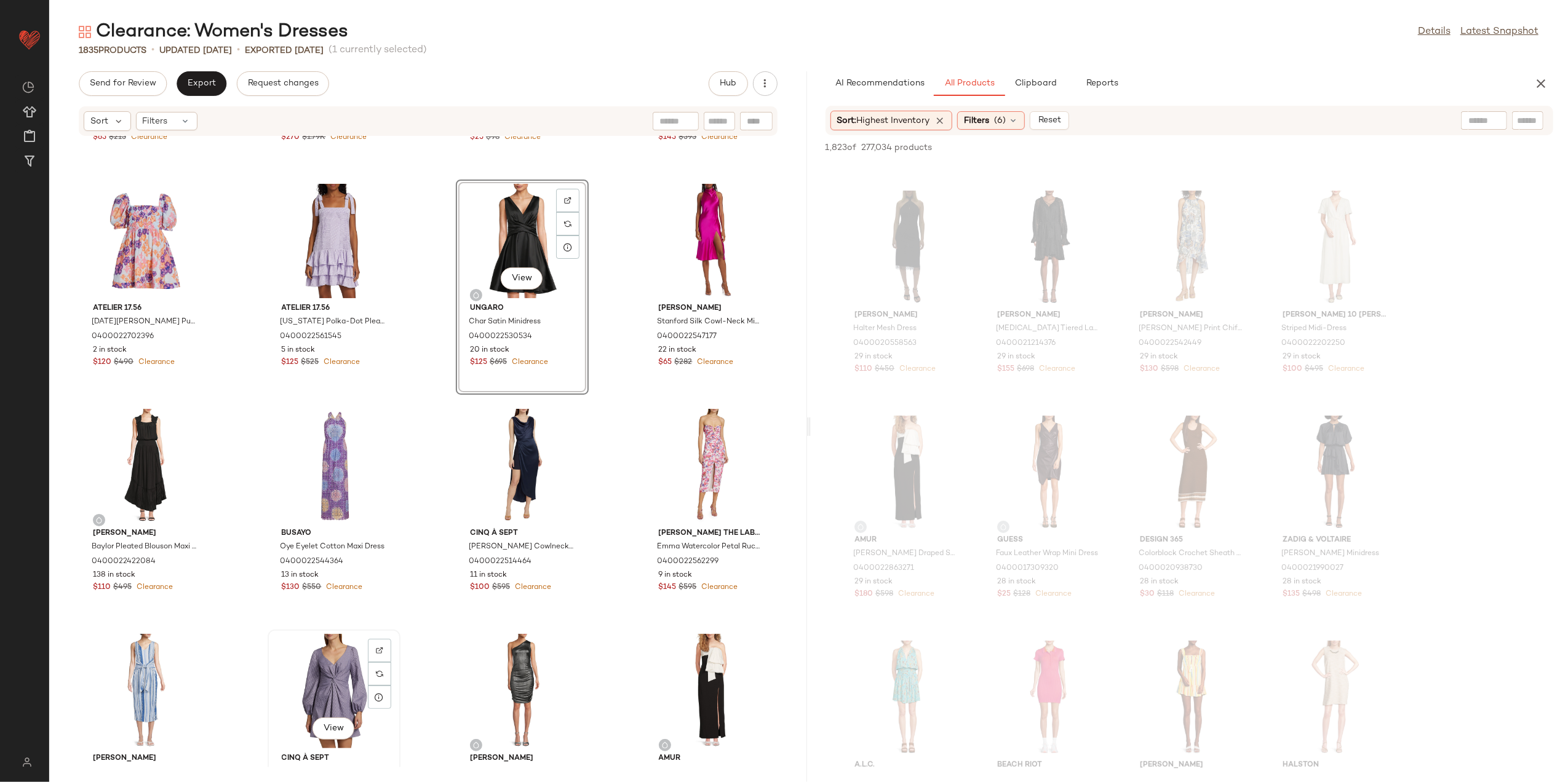
scroll to position [422, 0]
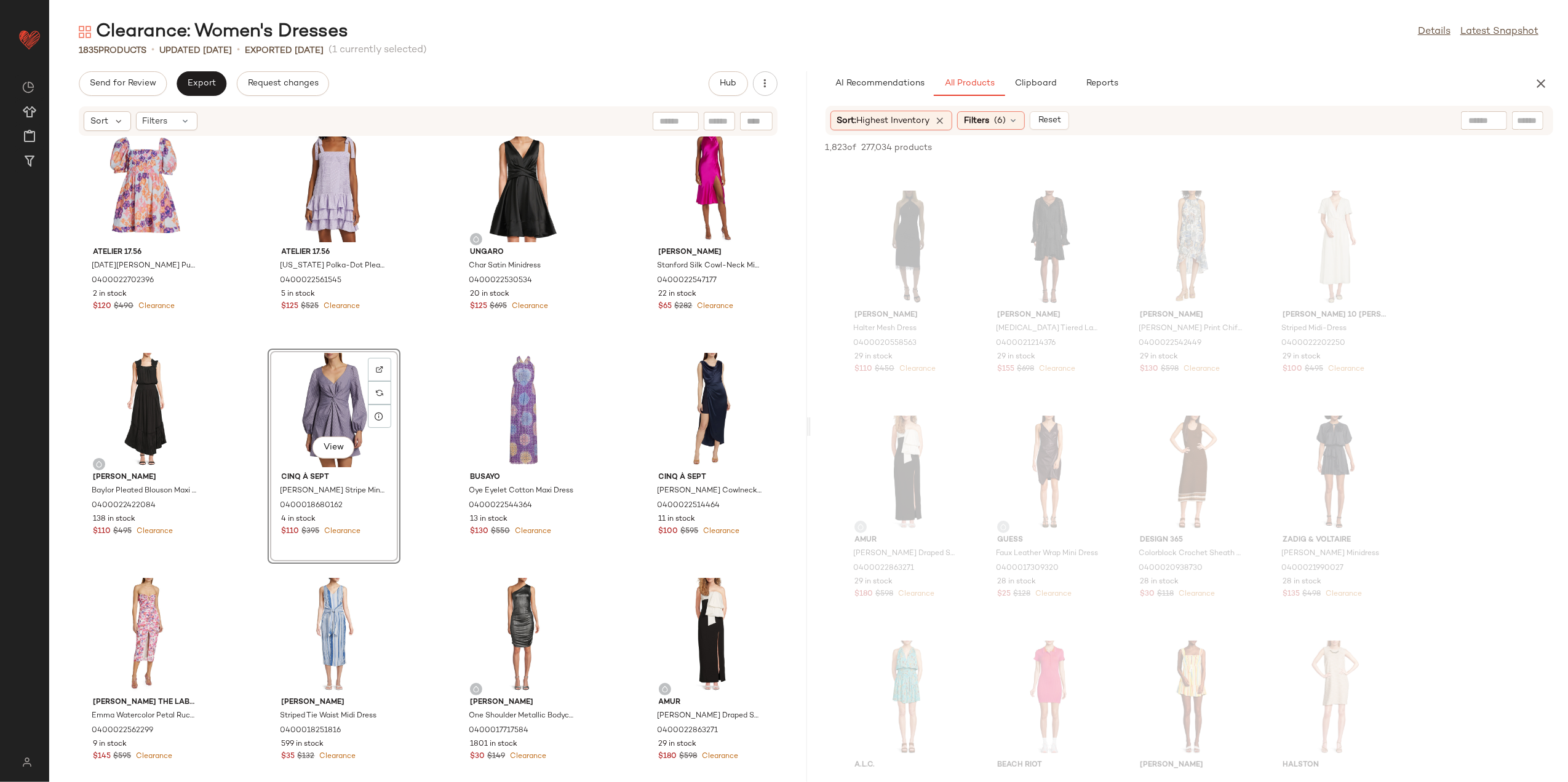
scroll to position [504, 0]
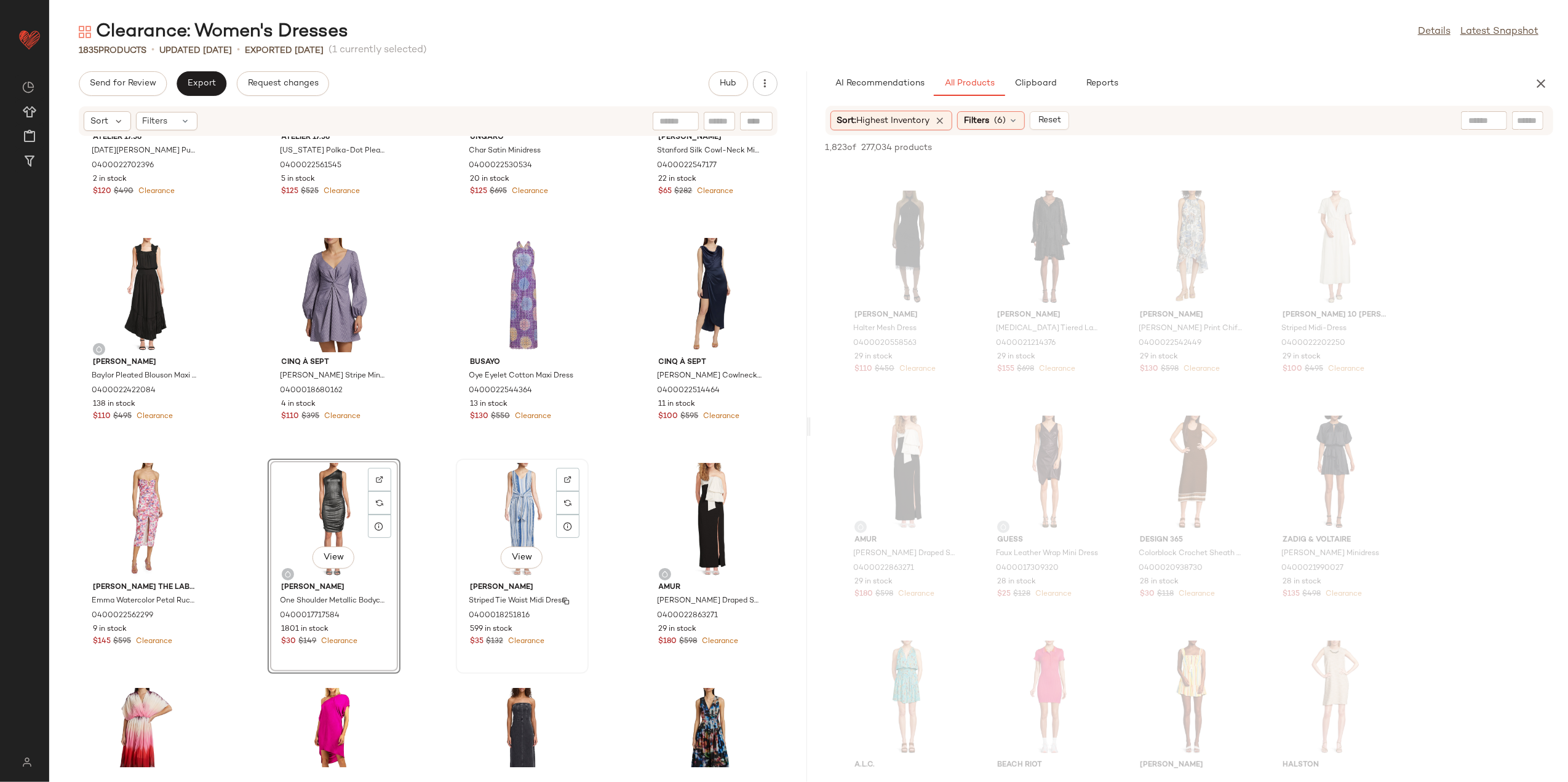
scroll to position [668, 0]
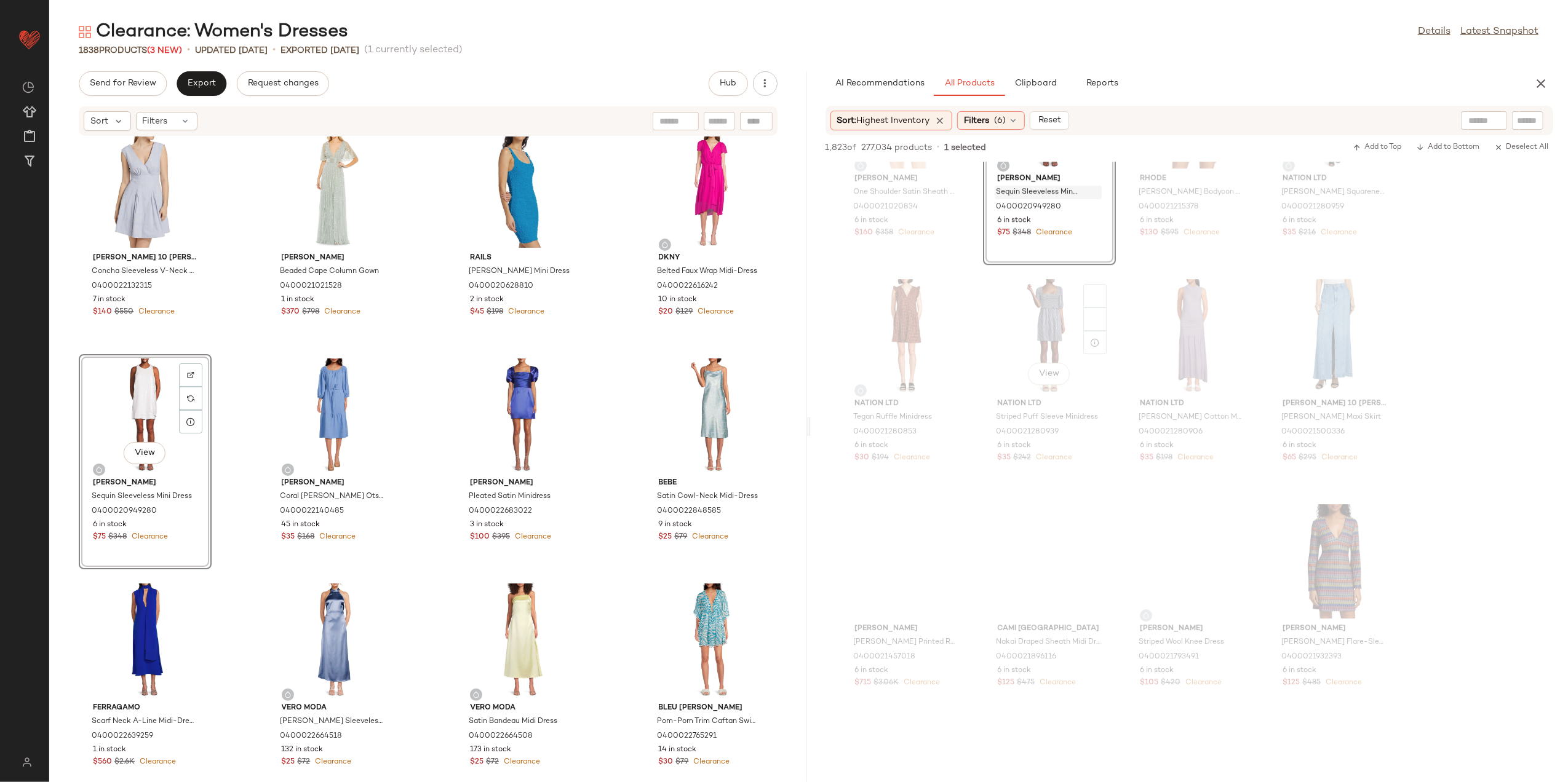
scroll to position [32255, 0]
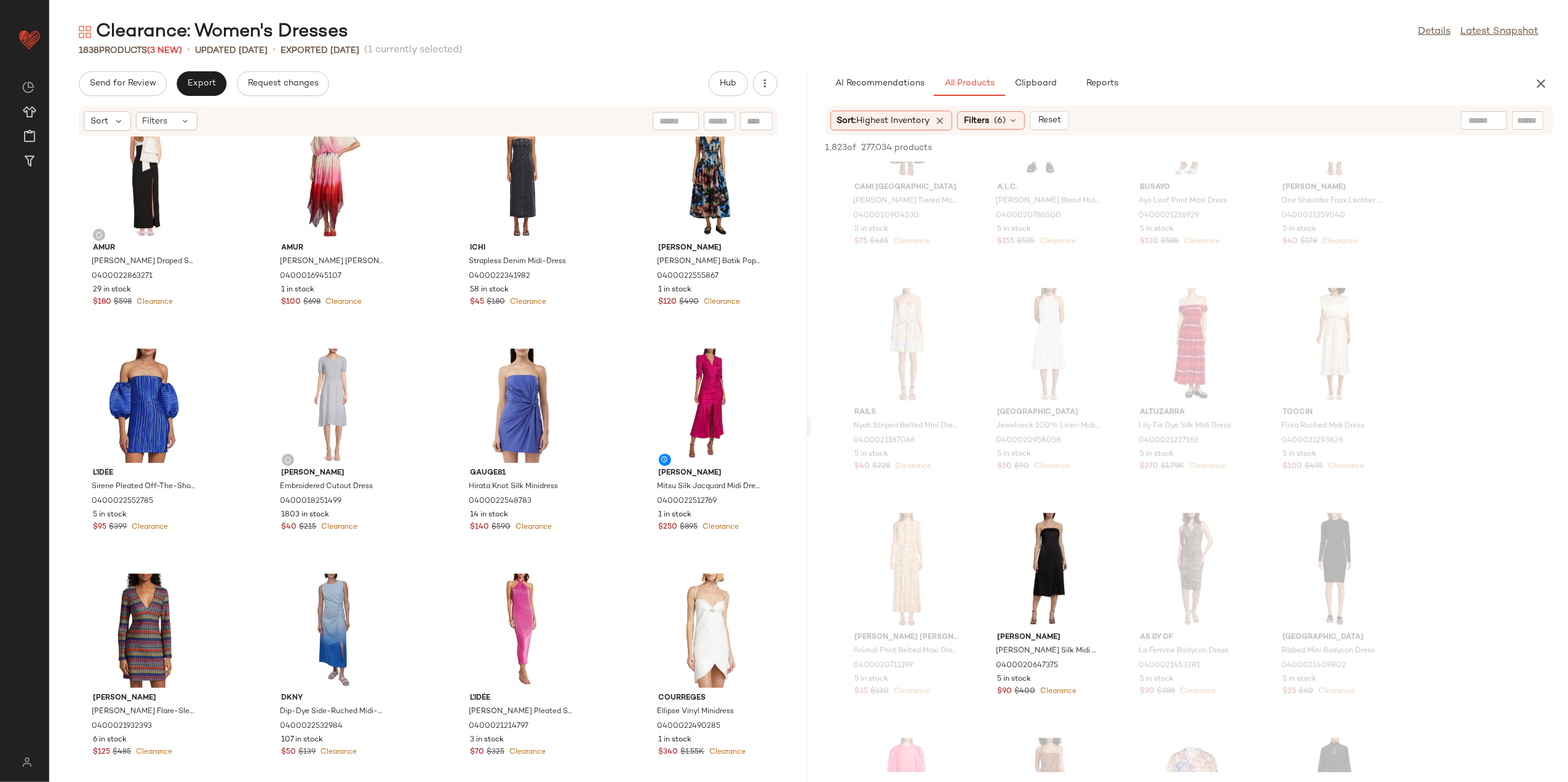
scroll to position [1157, 0]
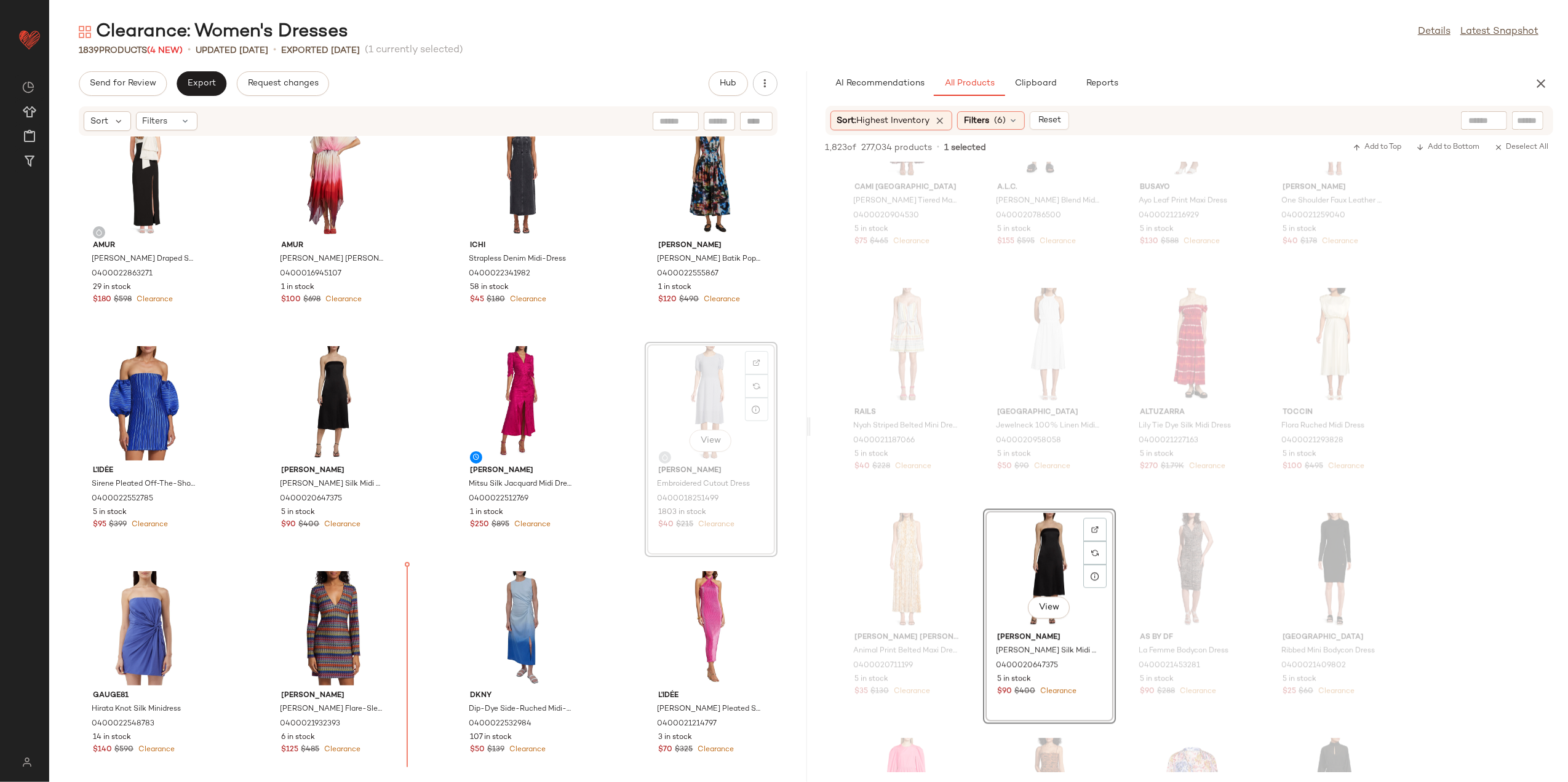
scroll to position [1164, 0]
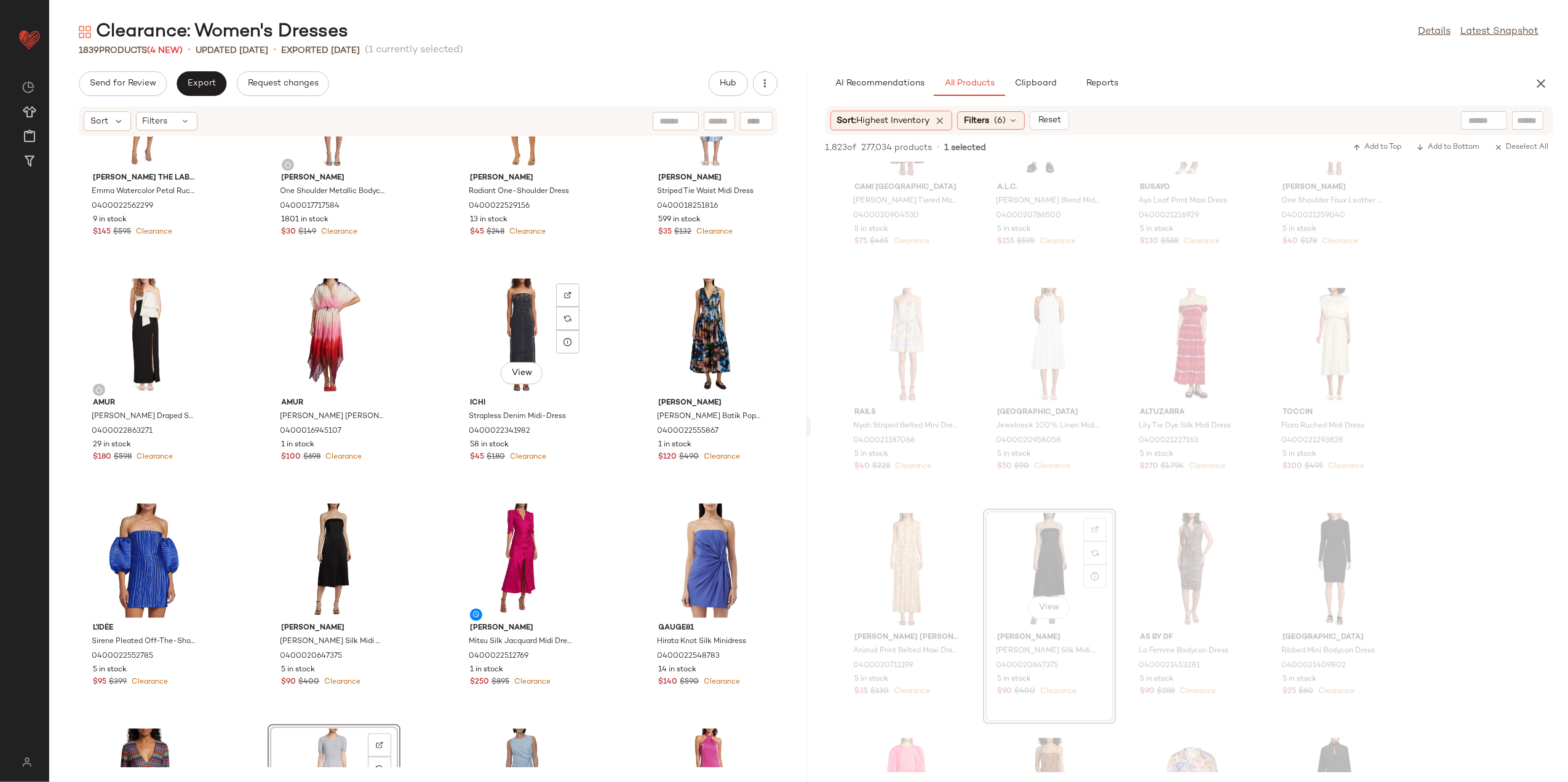
scroll to position [426, 0]
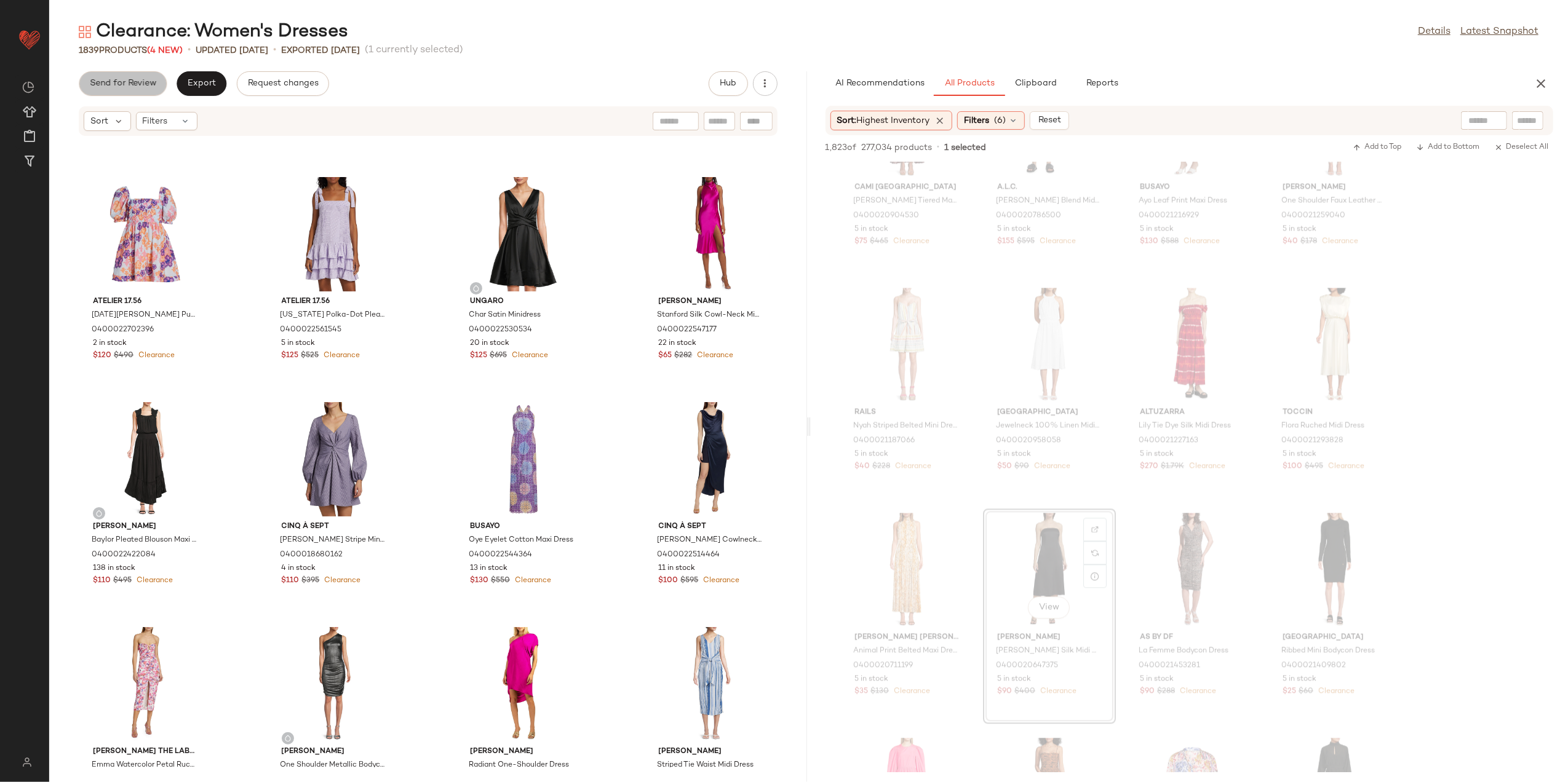
click at [139, 79] on span "Send for Review" at bounding box center [122, 83] width 67 height 10
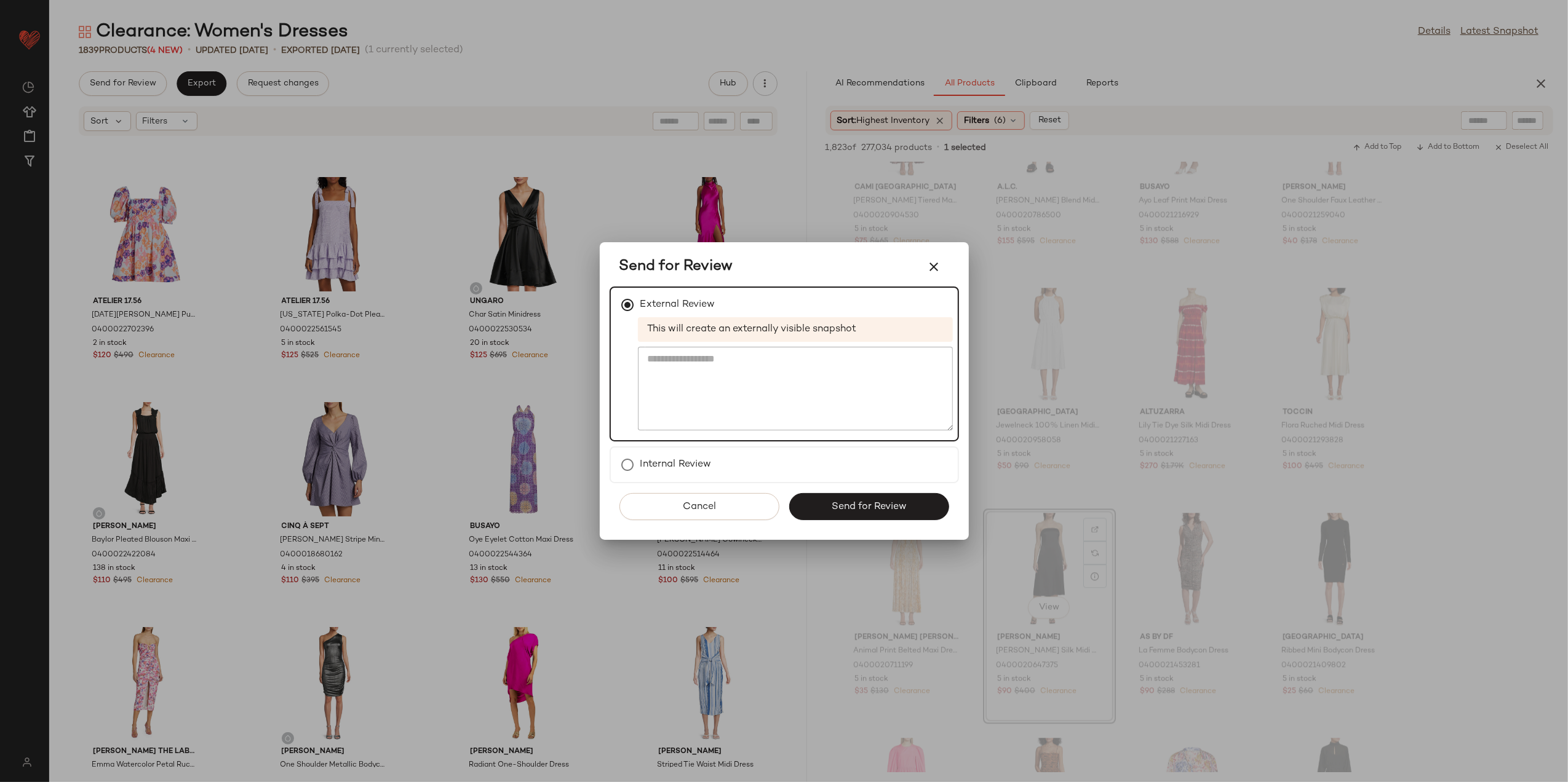
click at [904, 519] on div "Cancel Send for Review" at bounding box center [784, 512] width 349 height 57
click at [888, 502] on span "Send for Review" at bounding box center [869, 507] width 75 height 12
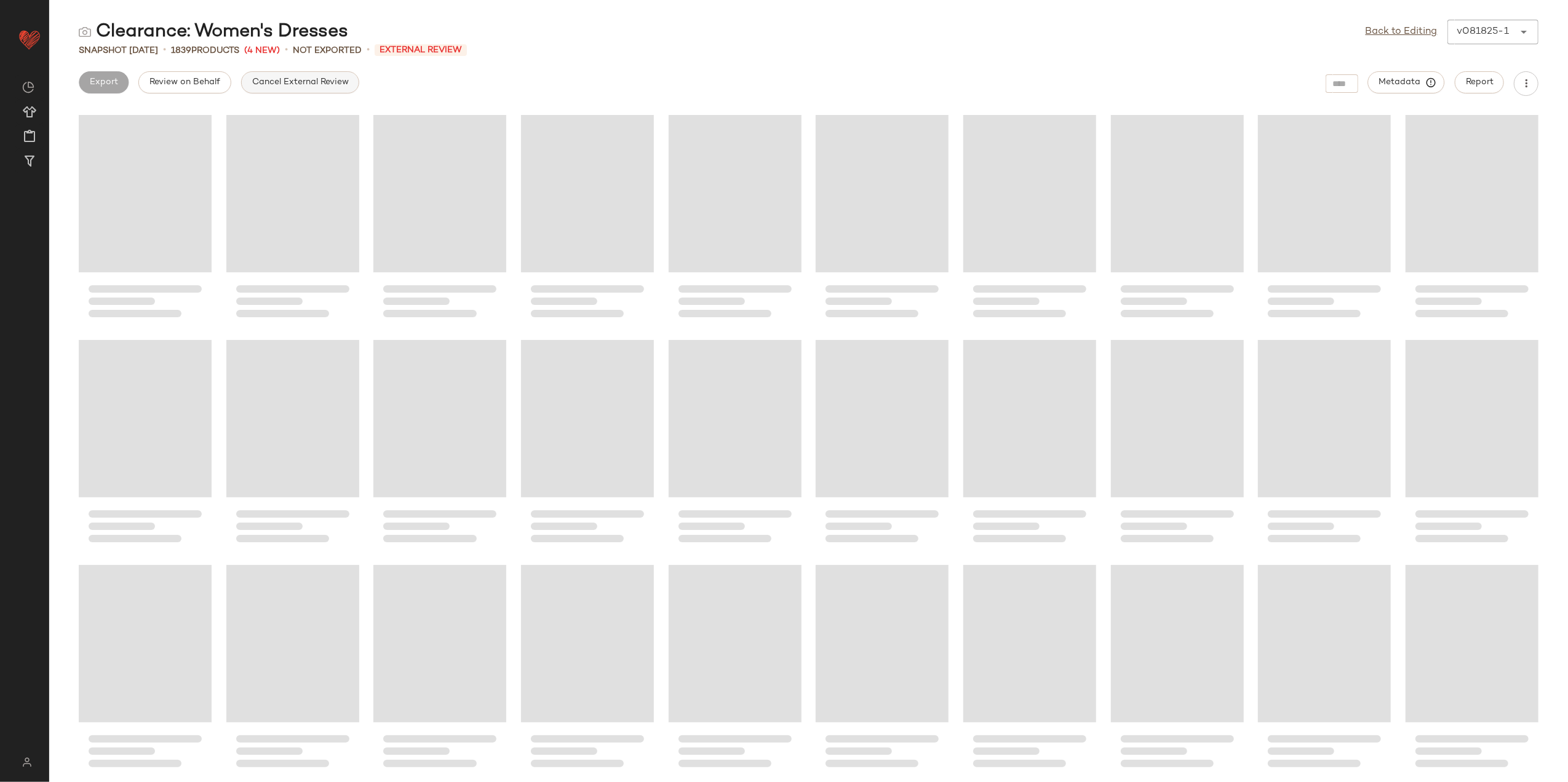
click at [283, 77] on span "Cancel External Review" at bounding box center [300, 82] width 97 height 10
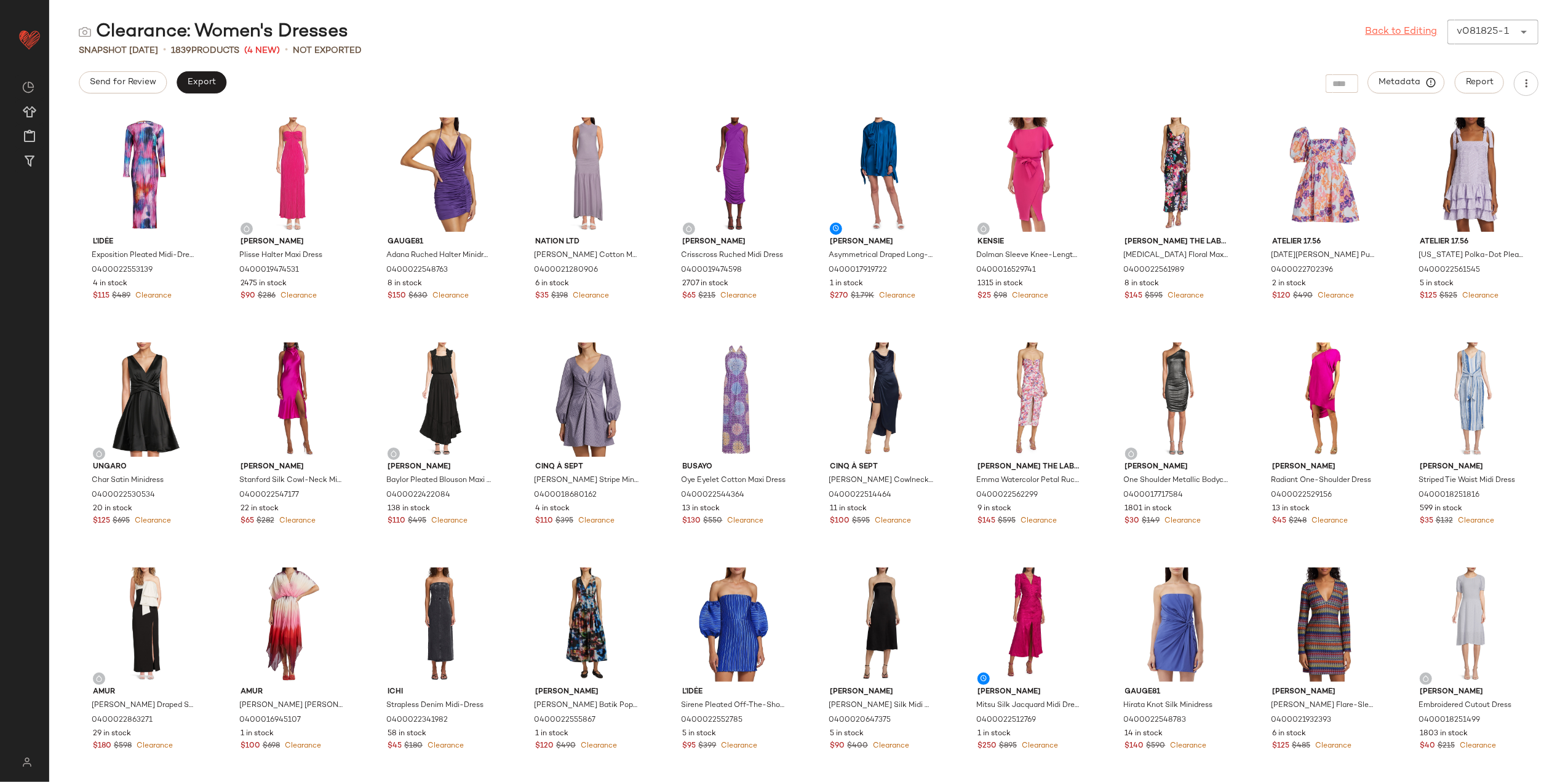
click at [1416, 27] on link "Back to Editing" at bounding box center [1402, 32] width 72 height 15
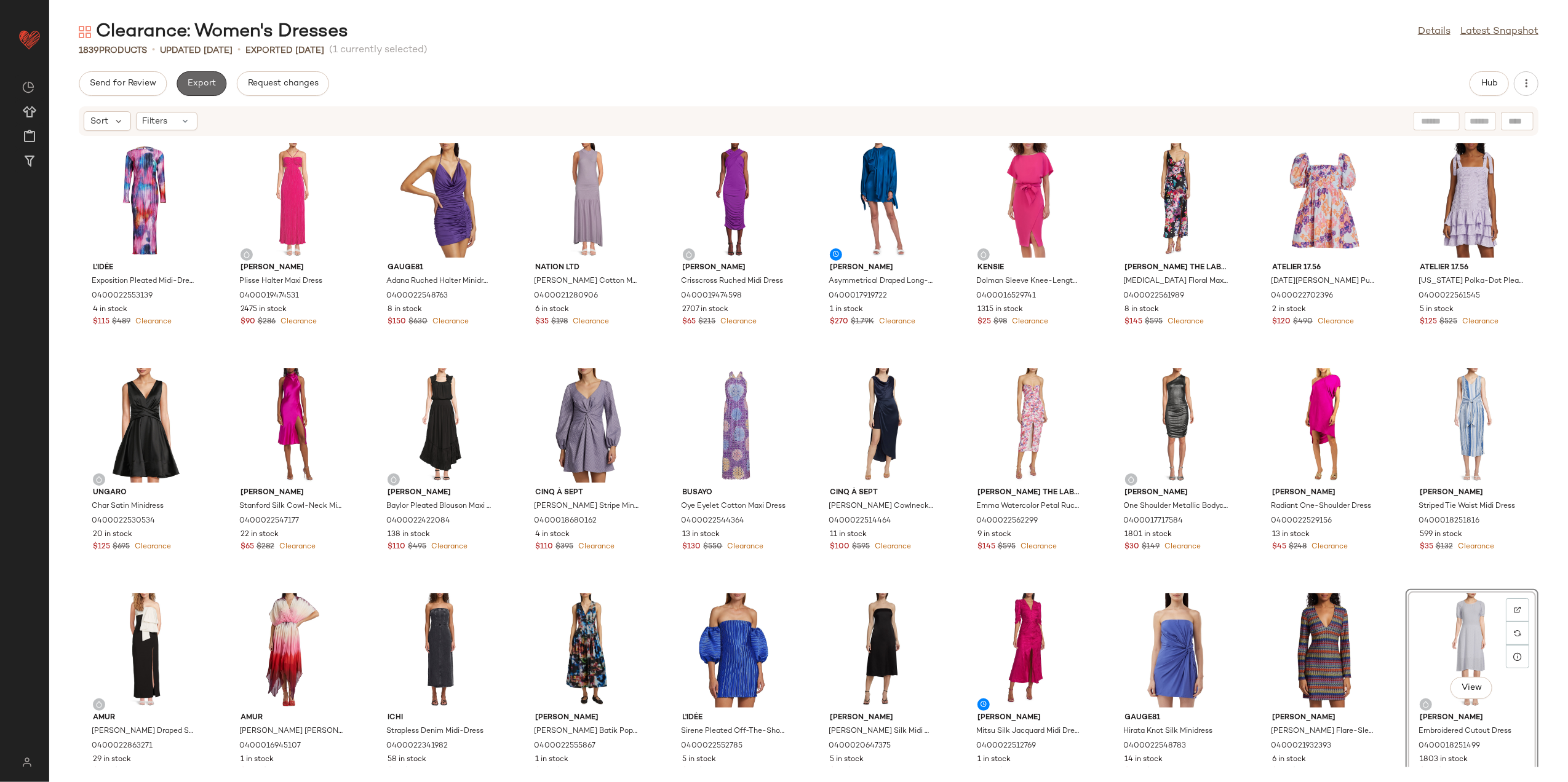
click at [209, 81] on span "Export" at bounding box center [201, 83] width 29 height 10
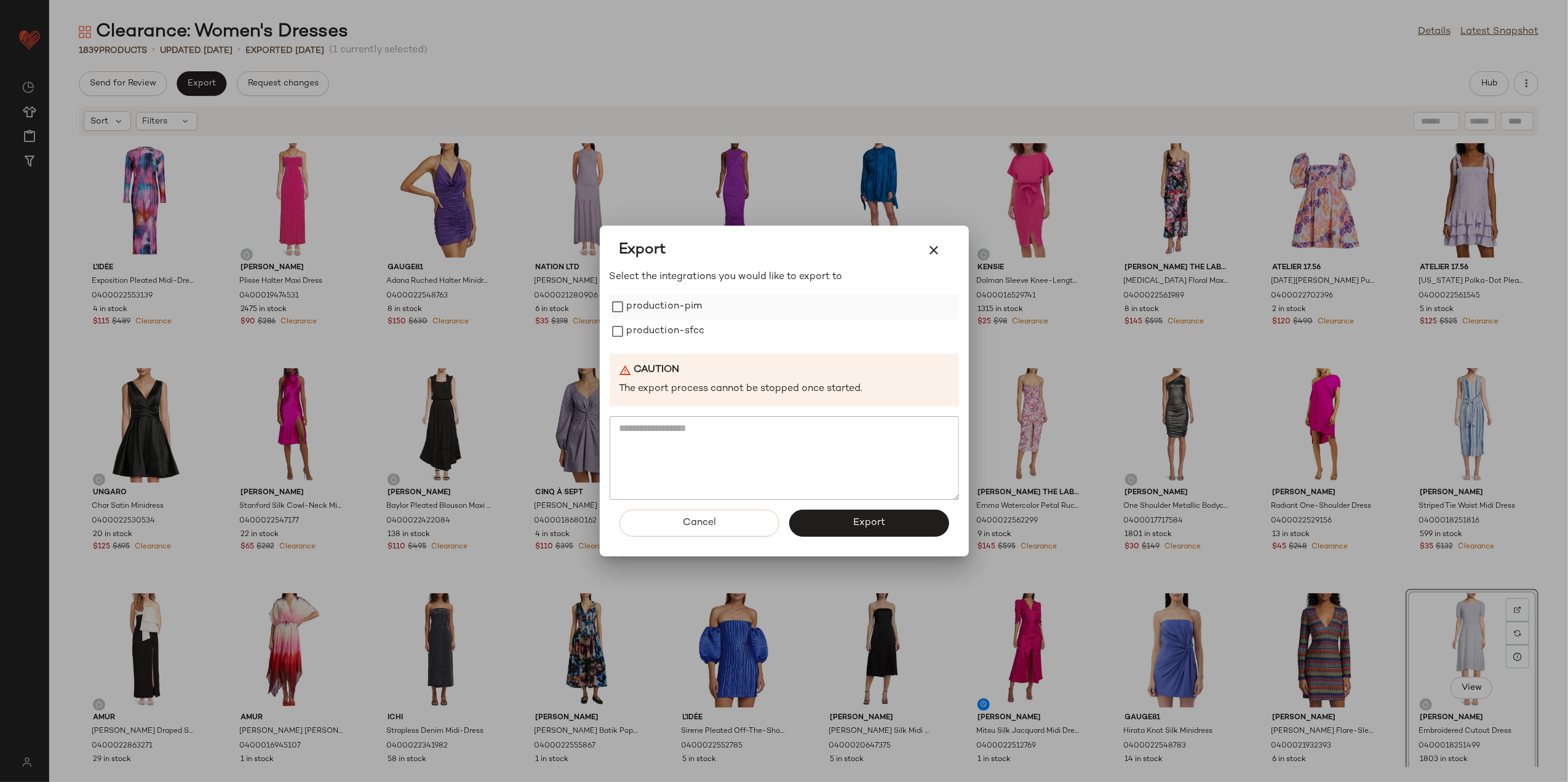
click at [678, 303] on label "production-pim" at bounding box center [665, 307] width 75 height 25
click at [675, 322] on label "production-sfcc" at bounding box center [666, 331] width 78 height 25
click at [860, 515] on button "Export" at bounding box center [869, 524] width 160 height 27
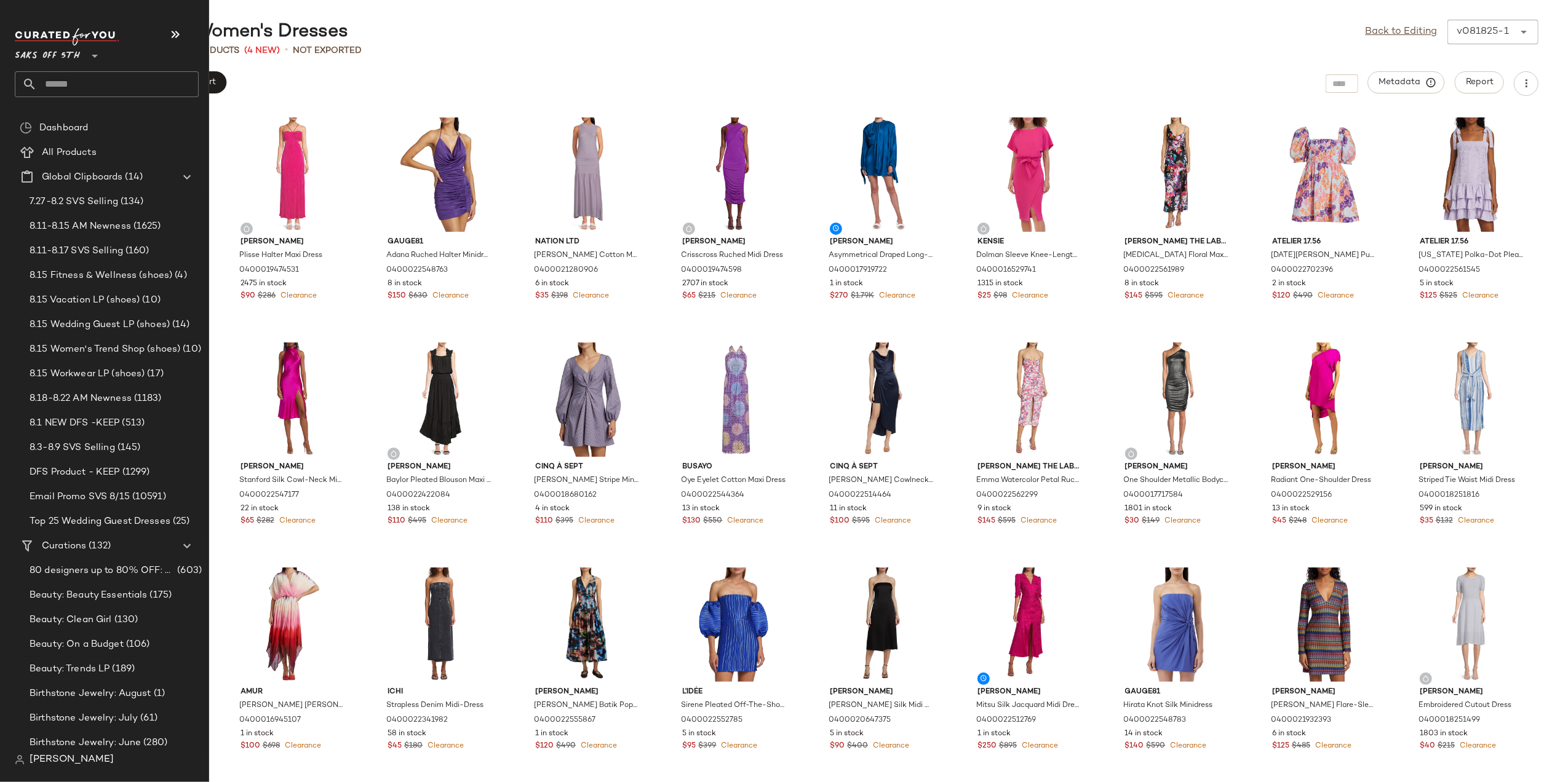
click at [48, 89] on input "text" at bounding box center [118, 84] width 162 height 26
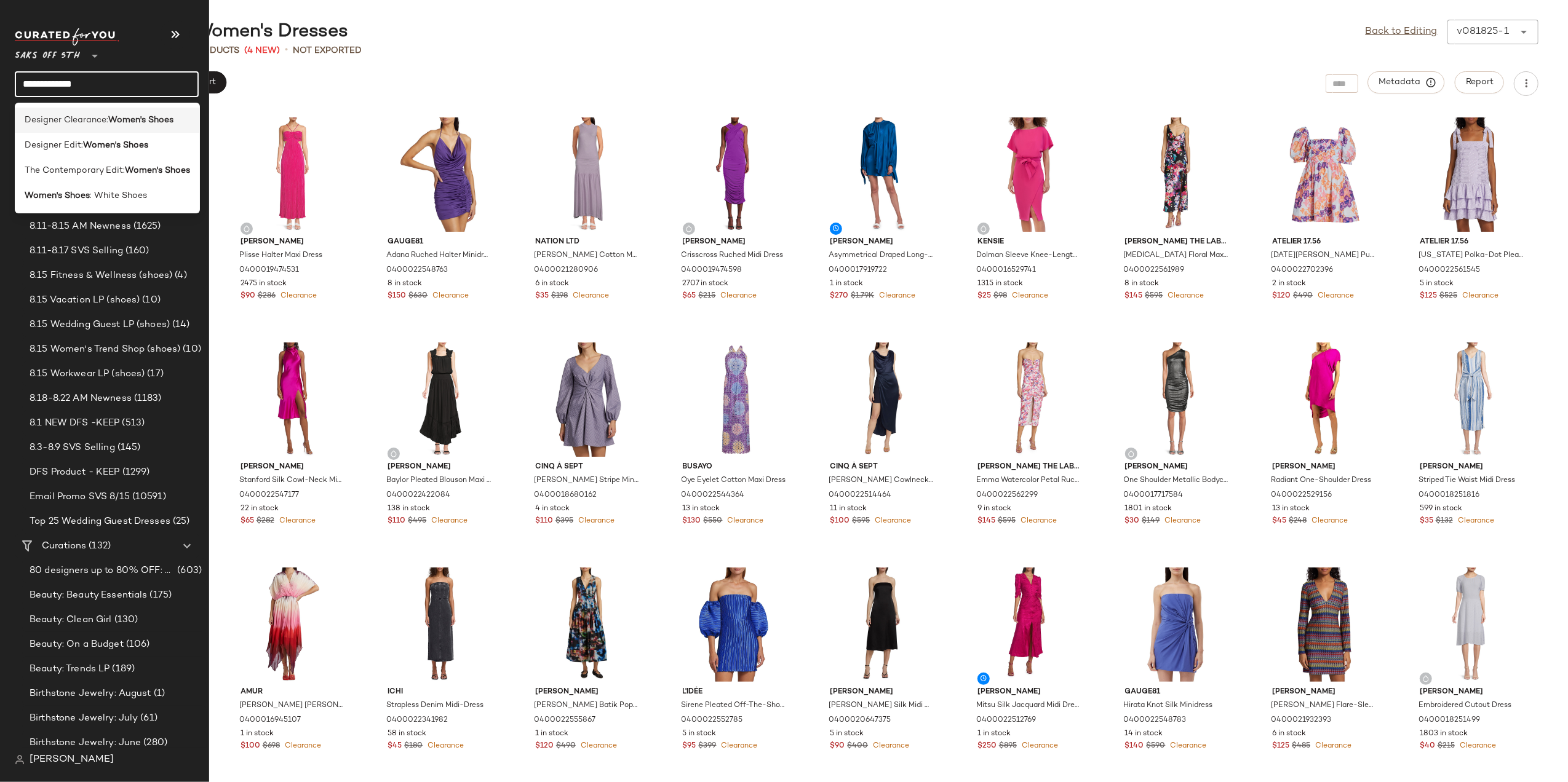
type input "**********"
click at [69, 119] on span "Designer Clearance:" at bounding box center [66, 120] width 84 height 13
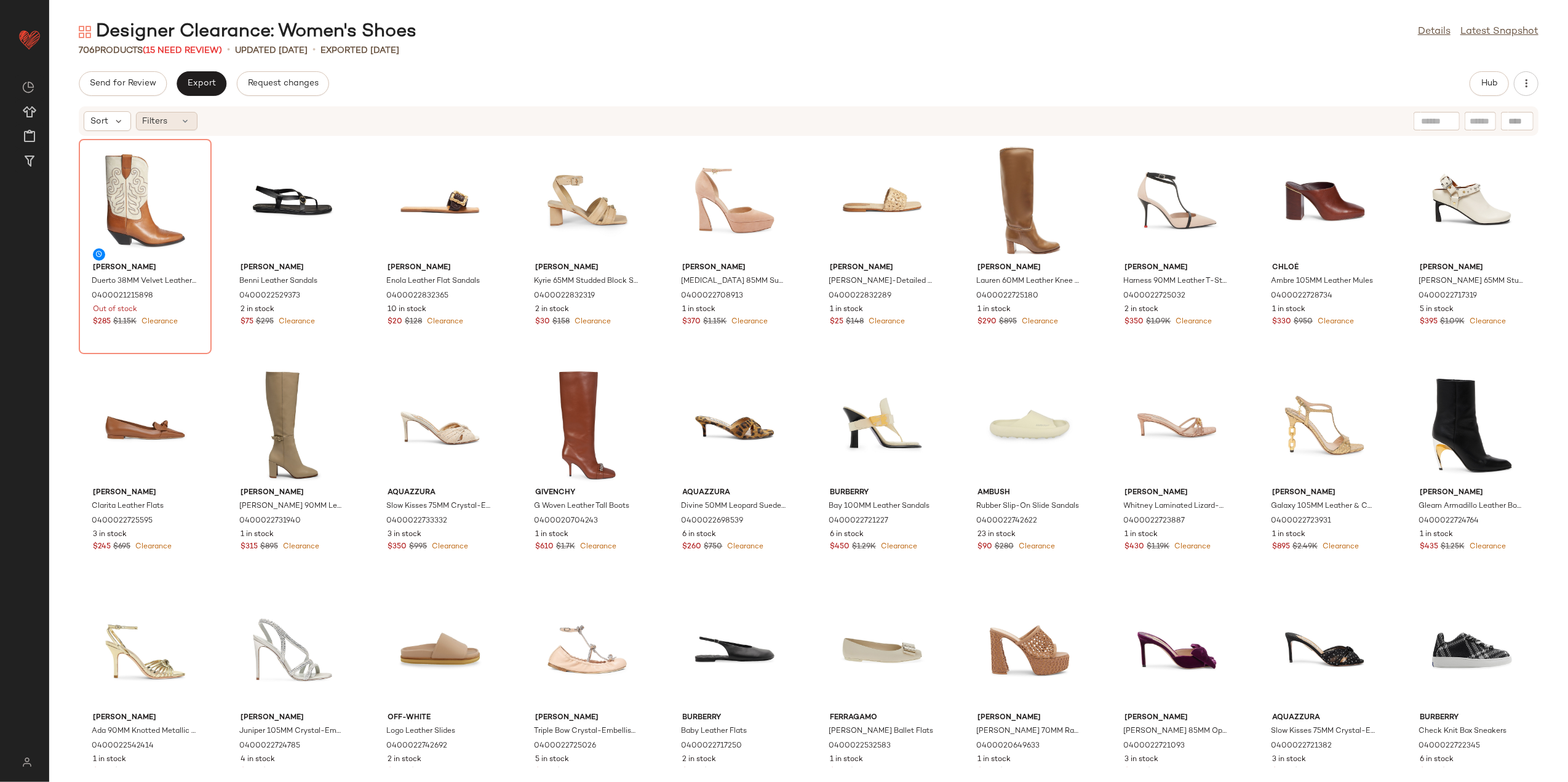
click at [175, 121] on div "Filters" at bounding box center [166, 121] width 61 height 19
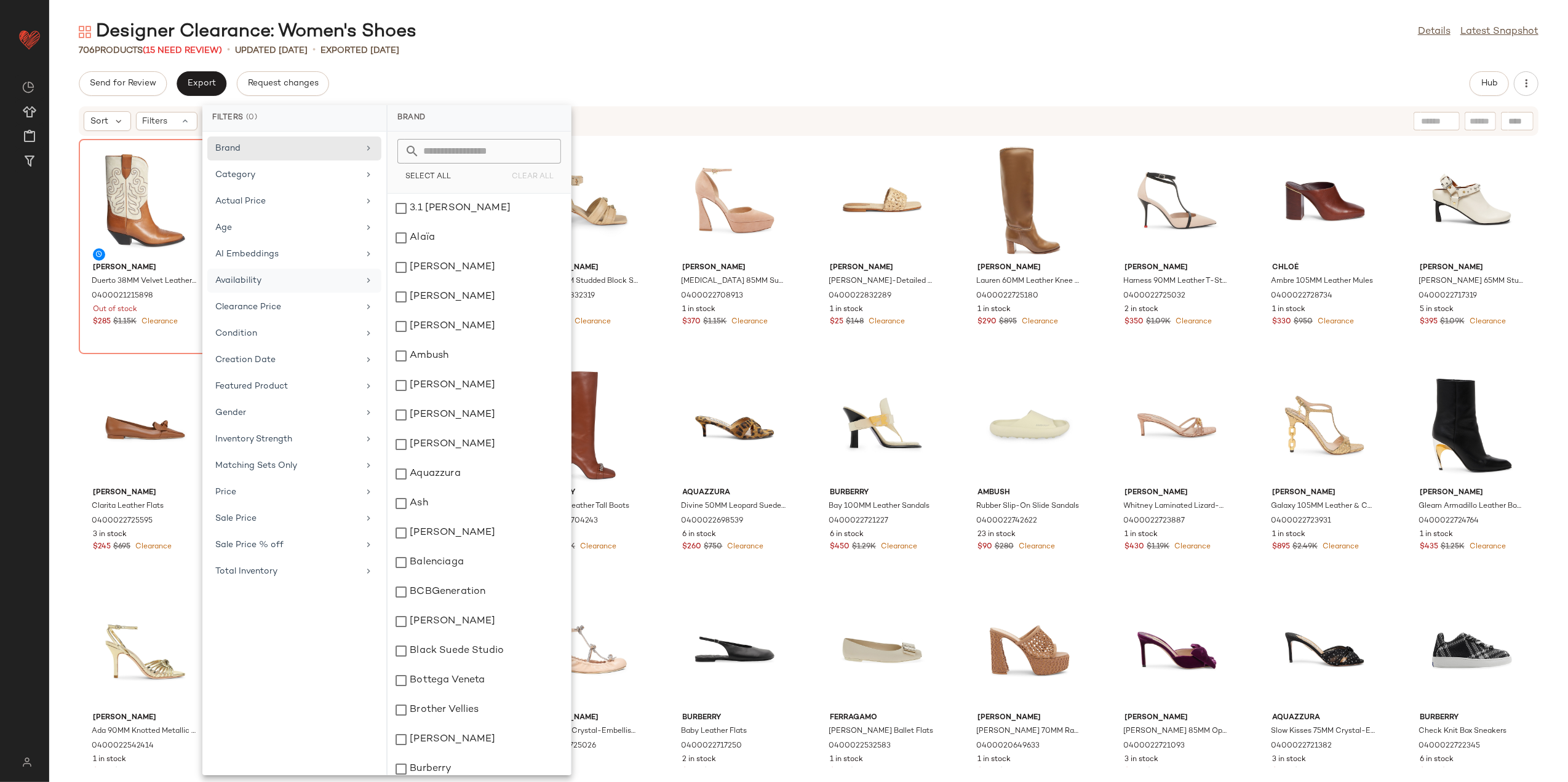
click at [278, 295] on div "Availability" at bounding box center [294, 307] width 174 height 24
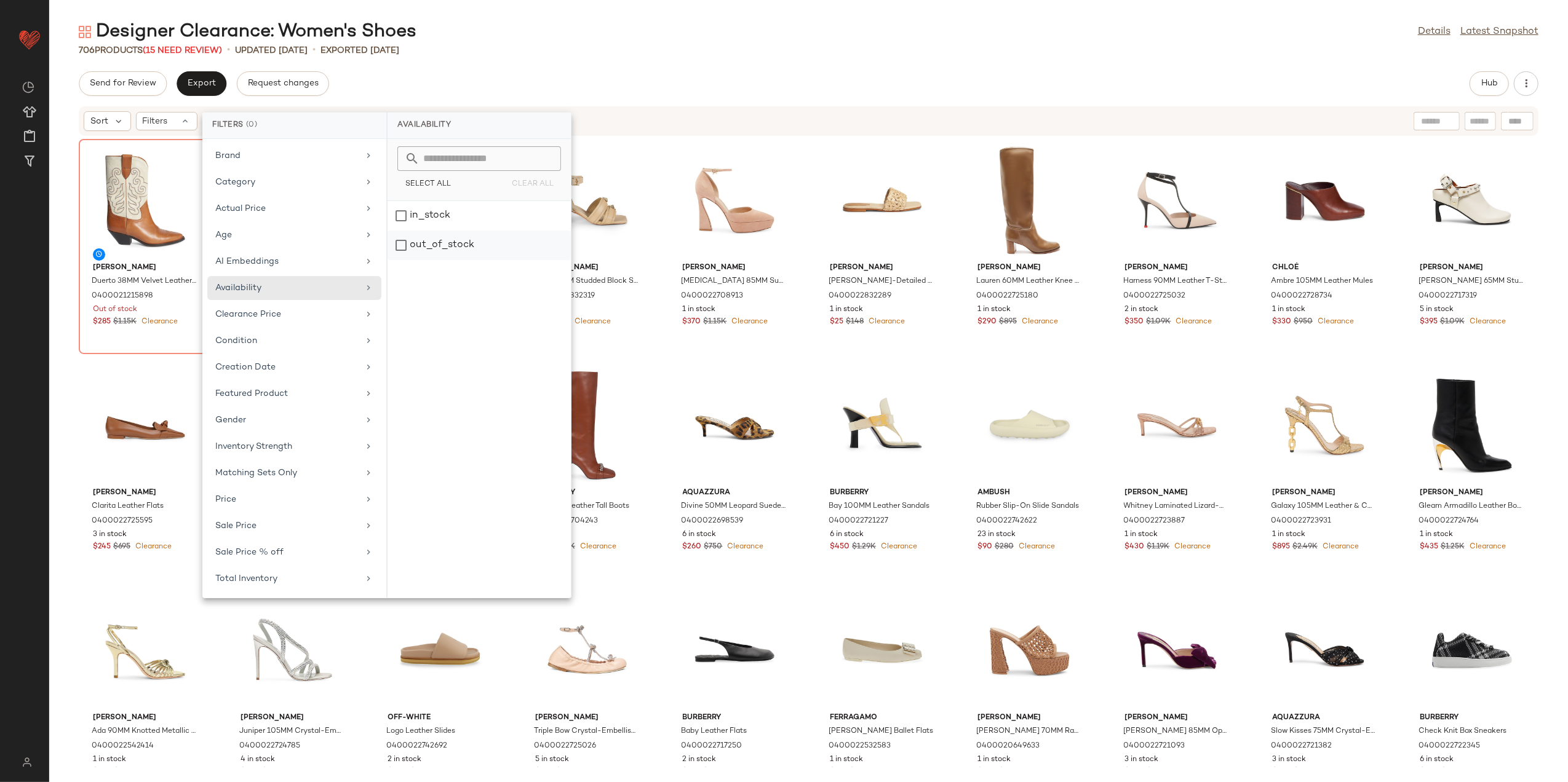
click at [464, 235] on div "out_of_stock" at bounding box center [479, 245] width 183 height 30
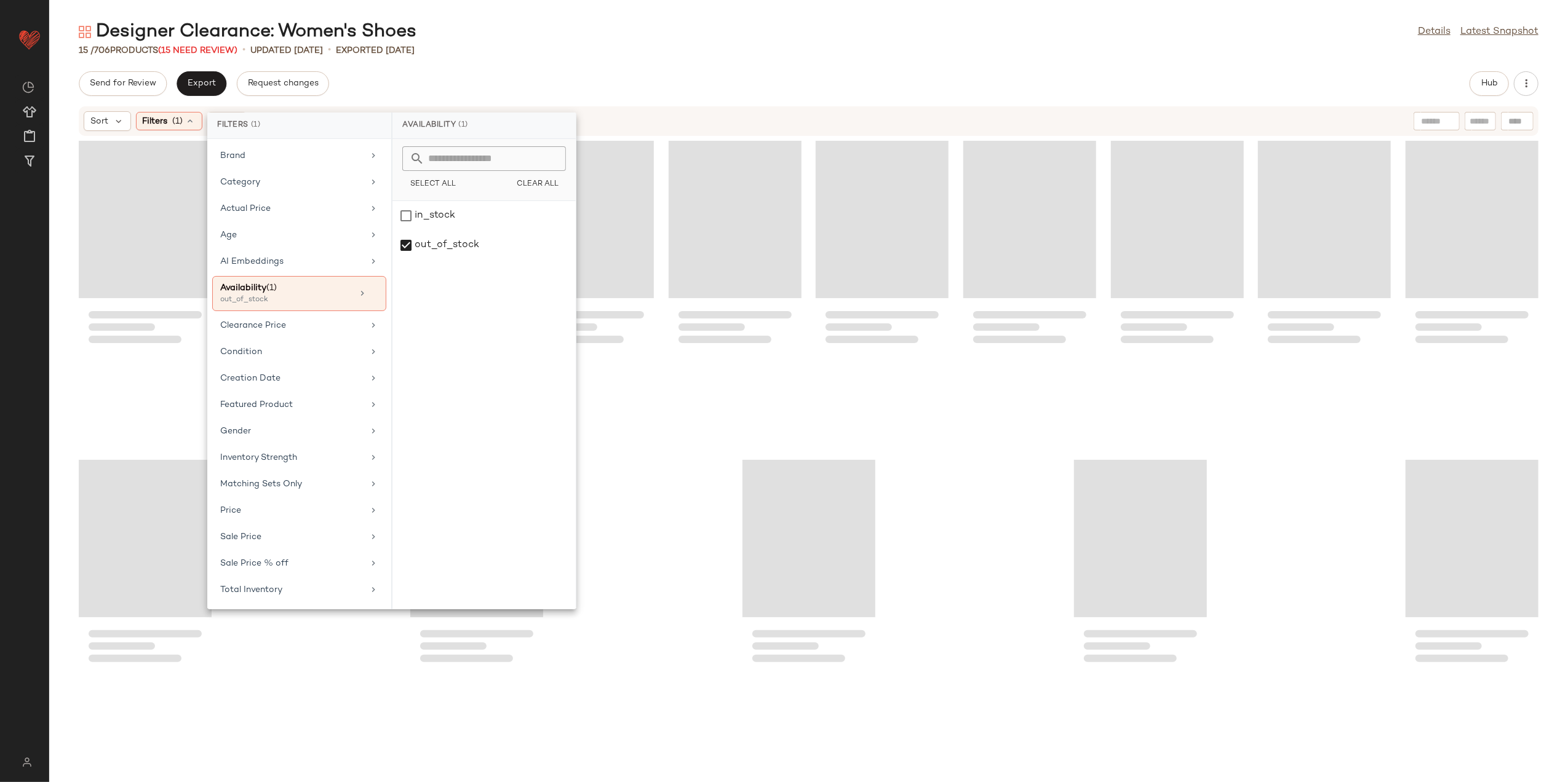
click at [522, 51] on div "15 / 706 Products (15 Need Review) • updated [DATE] • Exported [DATE]" at bounding box center [809, 51] width 1519 height 12
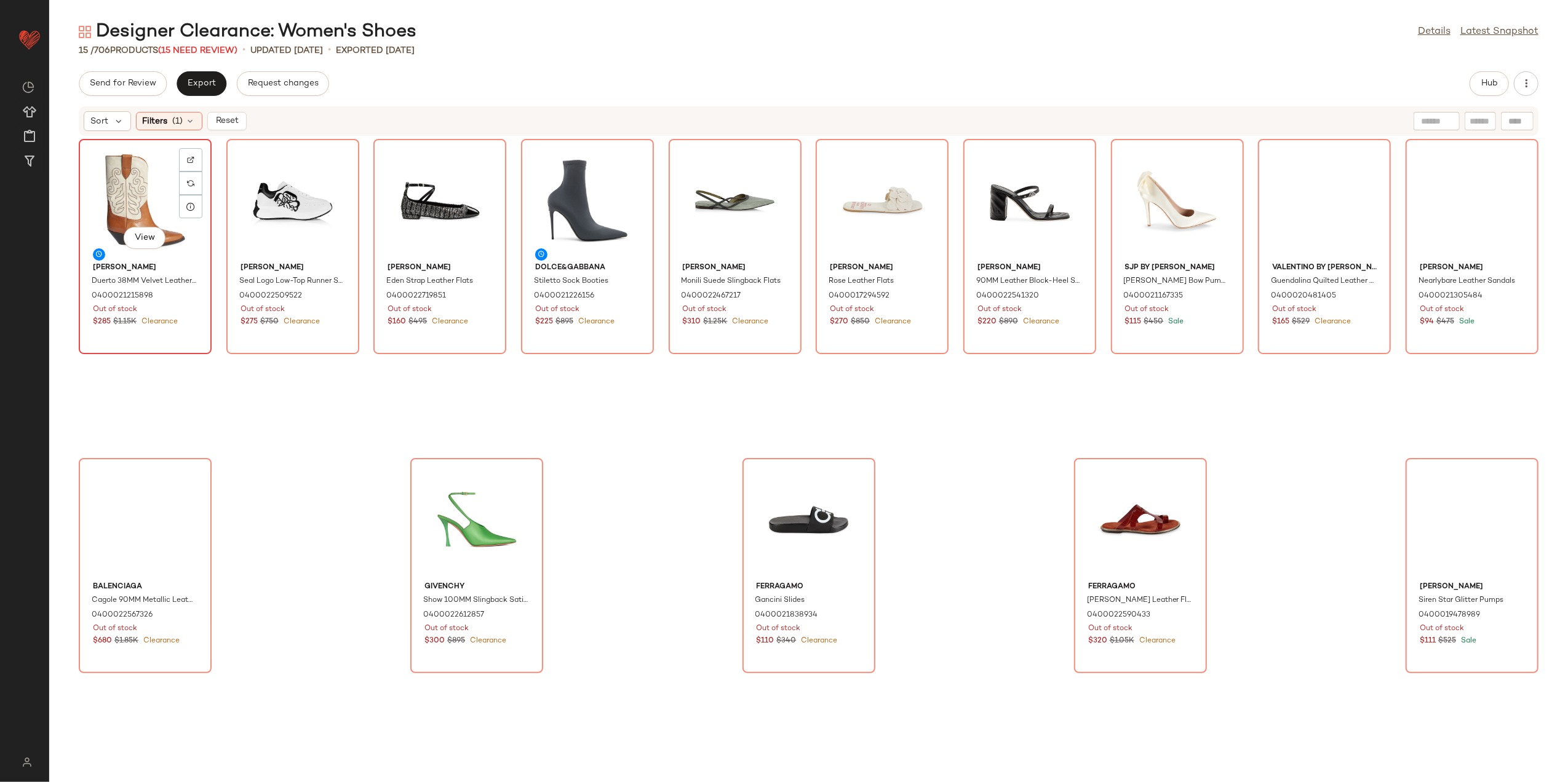
drag, startPoint x: 153, startPoint y: 198, endPoint x: 172, endPoint y: 208, distance: 21.5
click at [150, 200] on div "View" at bounding box center [145, 200] width 124 height 114
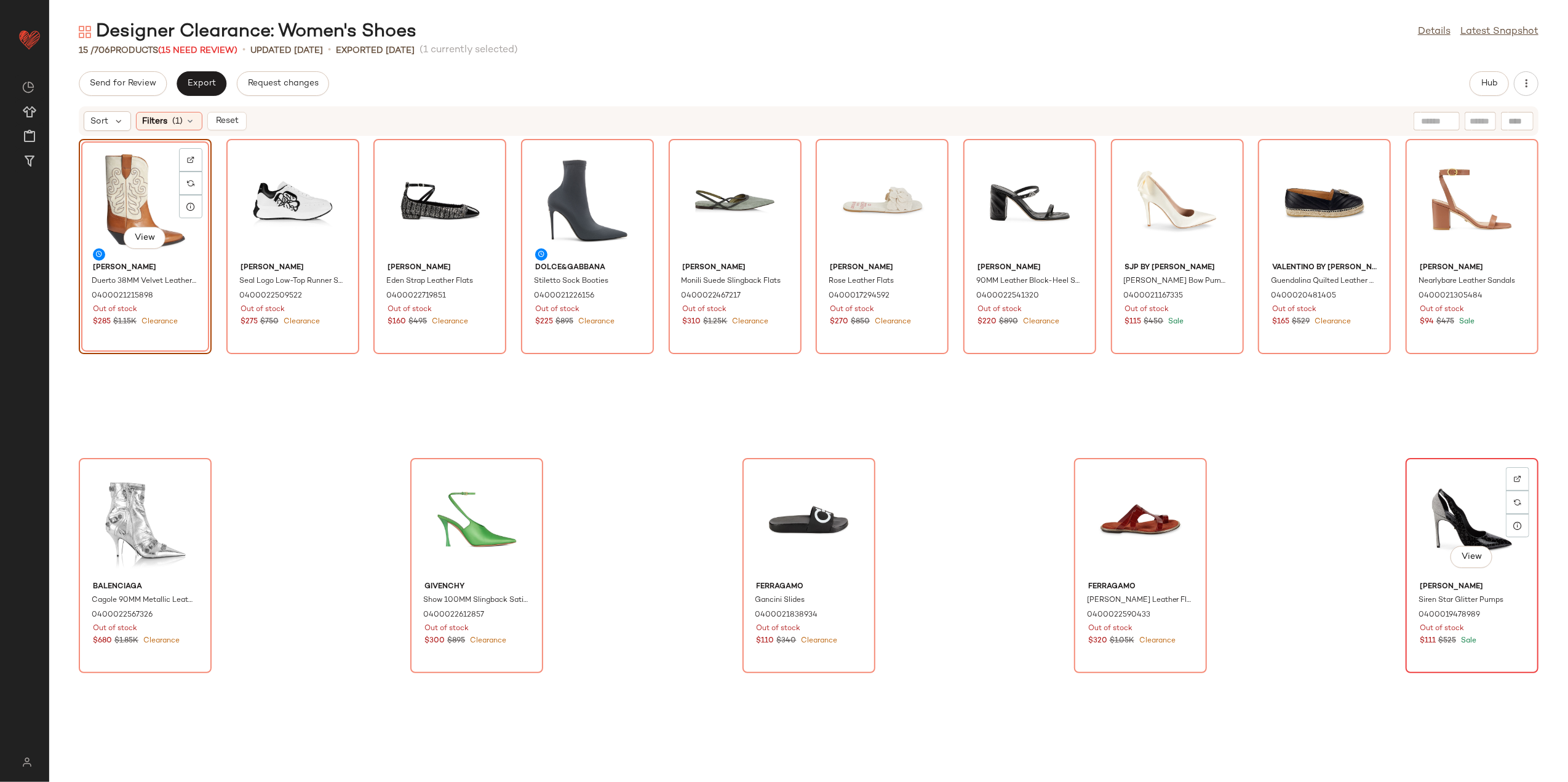
click at [1486, 525] on div "View" at bounding box center [1472, 519] width 124 height 114
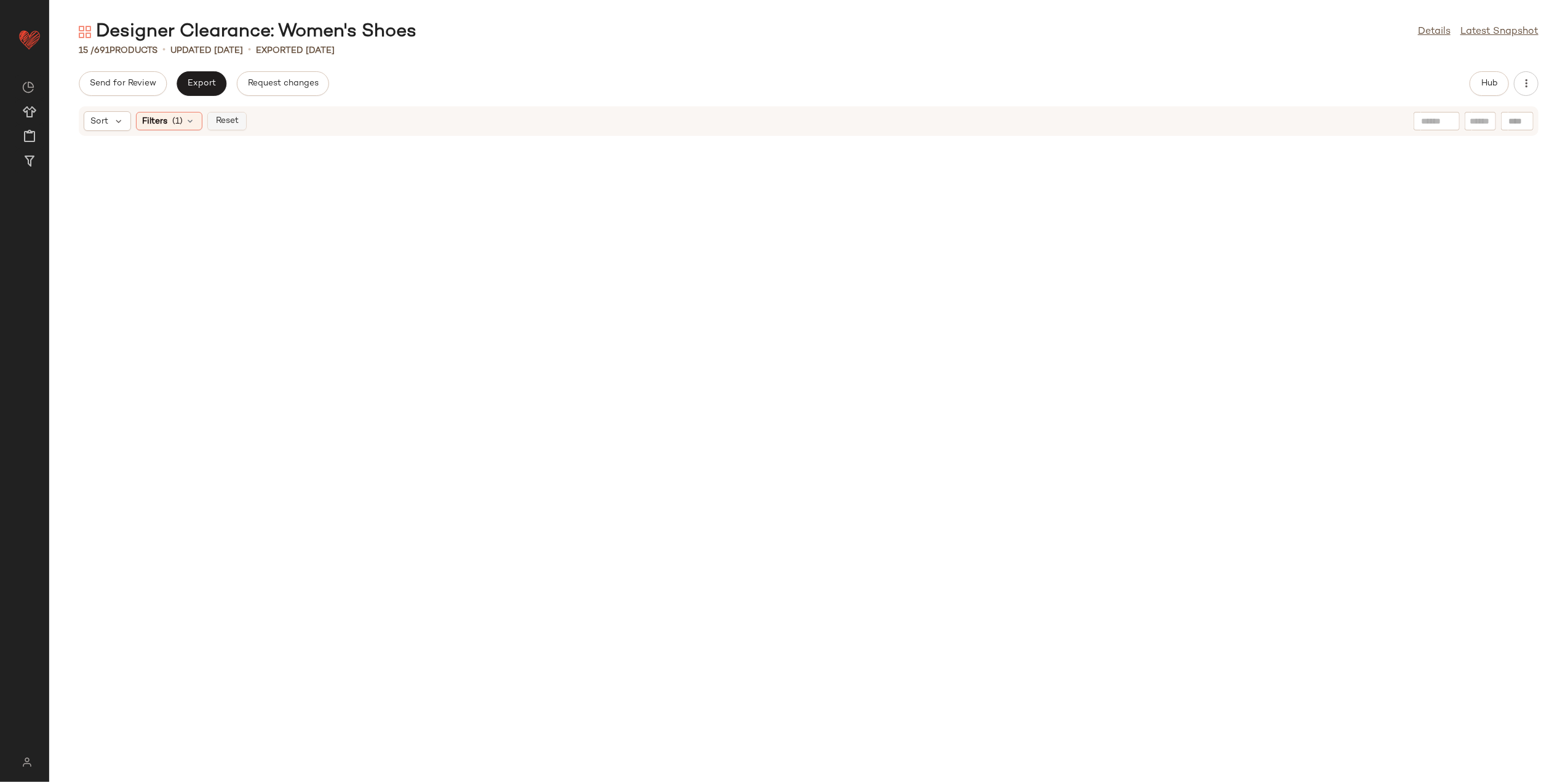
click at [239, 116] on button "Reset" at bounding box center [227, 121] width 40 height 19
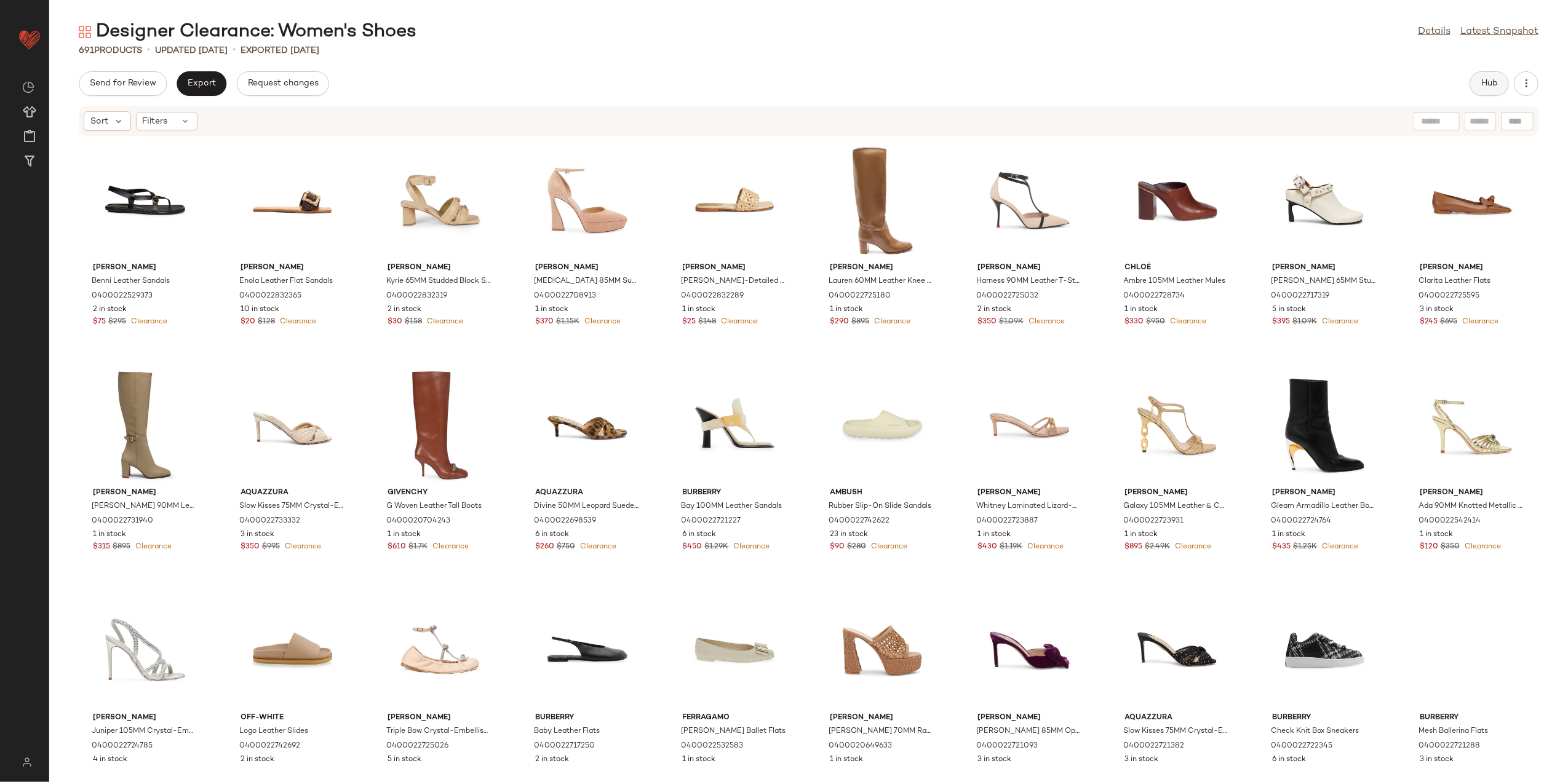
click at [1486, 75] on button "Hub" at bounding box center [1489, 83] width 40 height 25
